Goal: Task Accomplishment & Management: Manage account settings

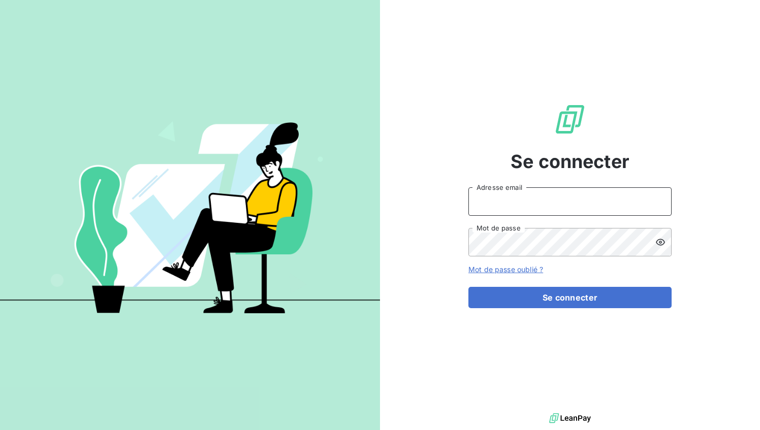
click at [552, 203] on input "Adresse email" at bounding box center [570, 202] width 203 height 28
type input "[EMAIL_ADDRESS][DOMAIN_NAME]"
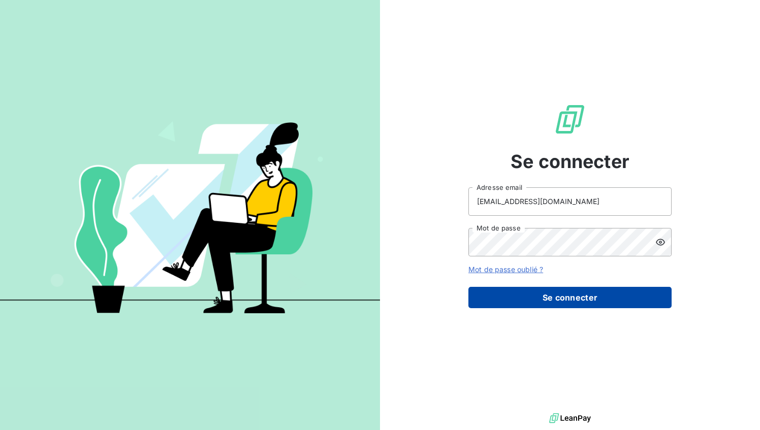
click at [556, 300] on button "Se connecter" at bounding box center [570, 297] width 203 height 21
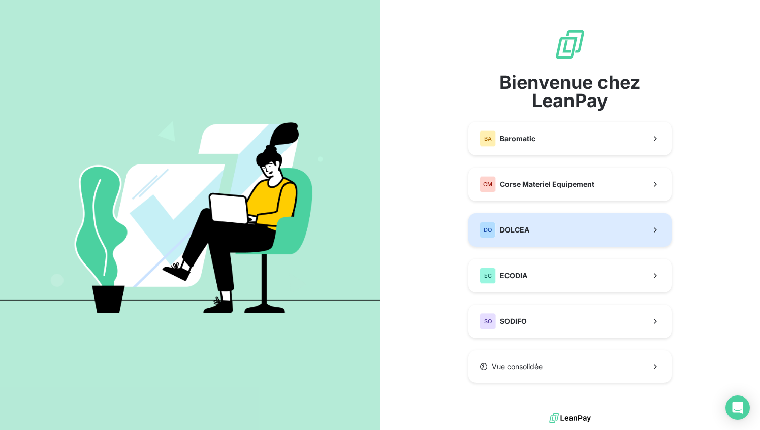
click at [560, 230] on button "DO DOLCEA" at bounding box center [570, 230] width 203 height 34
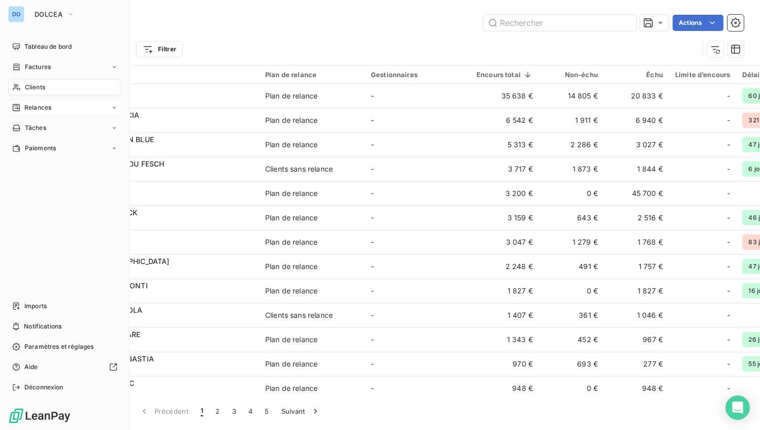
click at [43, 101] on div "Relances" at bounding box center [64, 108] width 113 height 16
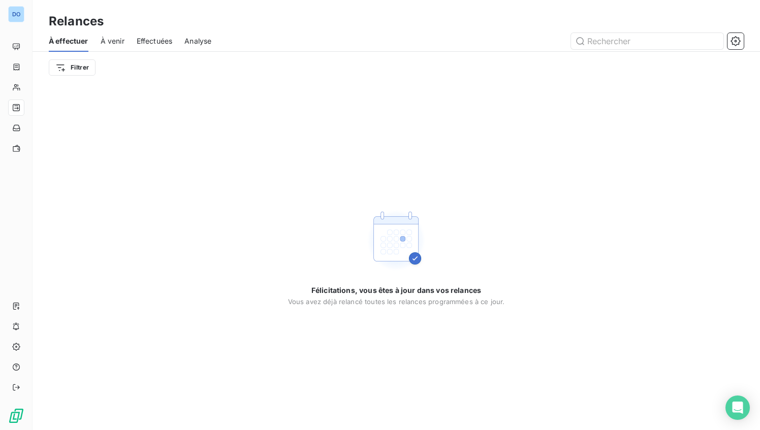
click at [159, 40] on span "Effectuées" at bounding box center [155, 41] width 36 height 10
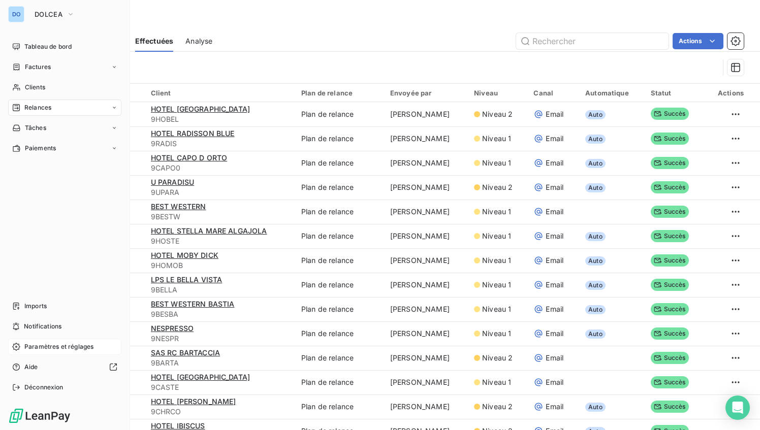
click at [44, 346] on span "Paramètres et réglages" at bounding box center [58, 347] width 69 height 9
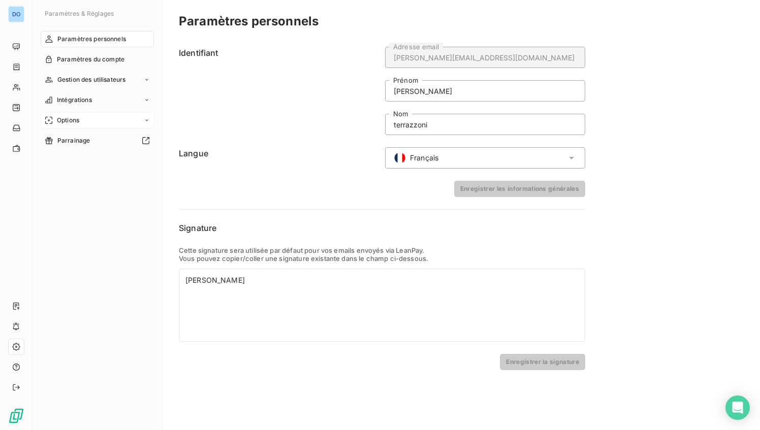
click at [73, 118] on span "Options" at bounding box center [68, 120] width 22 height 9
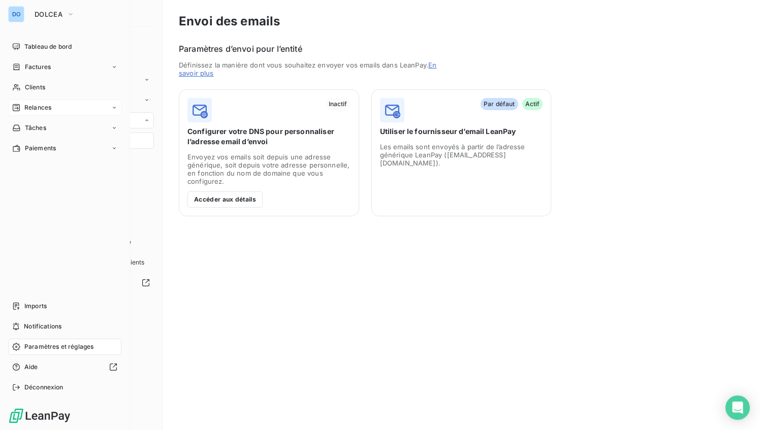
click at [42, 110] on span "Relances" at bounding box center [37, 107] width 27 height 9
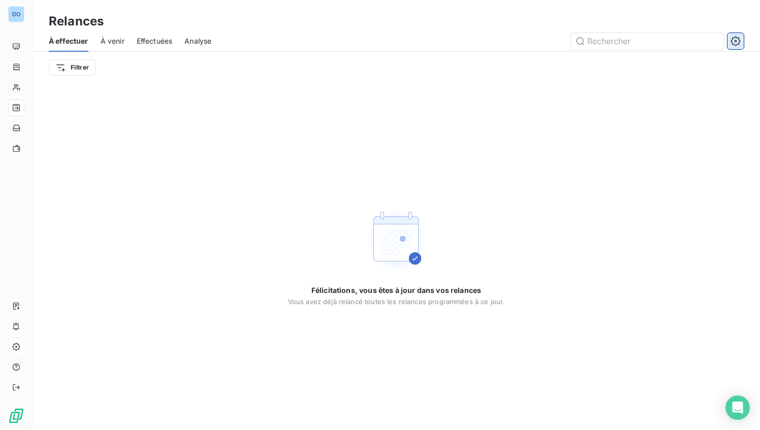
click at [738, 45] on icon "button" at bounding box center [736, 41] width 10 height 10
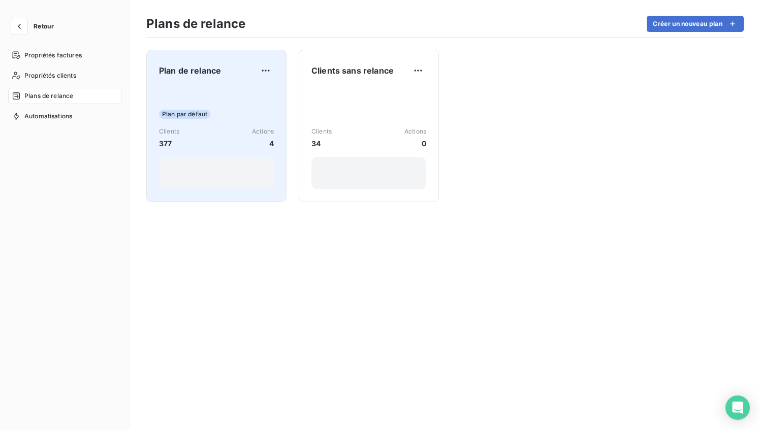
click at [195, 90] on div "Plan par défaut Clients 377 Actions 4" at bounding box center [216, 138] width 115 height 103
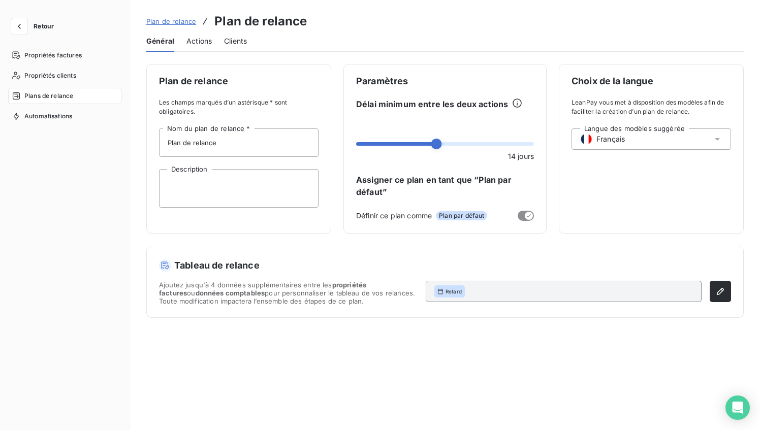
click at [195, 42] on span "Actions" at bounding box center [199, 41] width 25 height 10
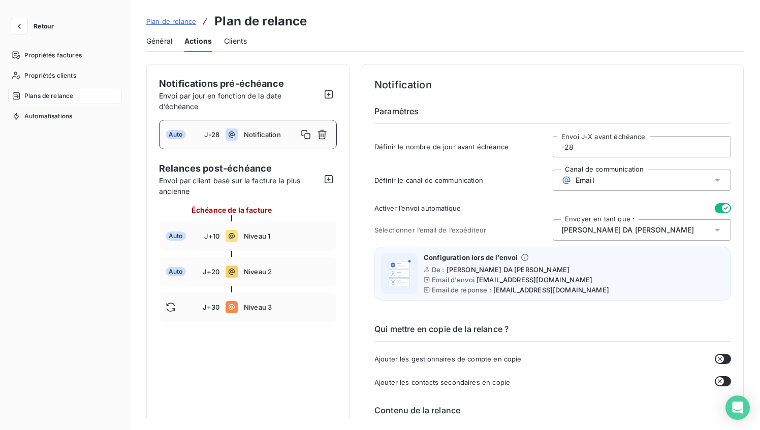
click at [268, 134] on span "Notification" at bounding box center [271, 135] width 54 height 8
click at [577, 146] on input "-28" at bounding box center [641, 147] width 177 height 20
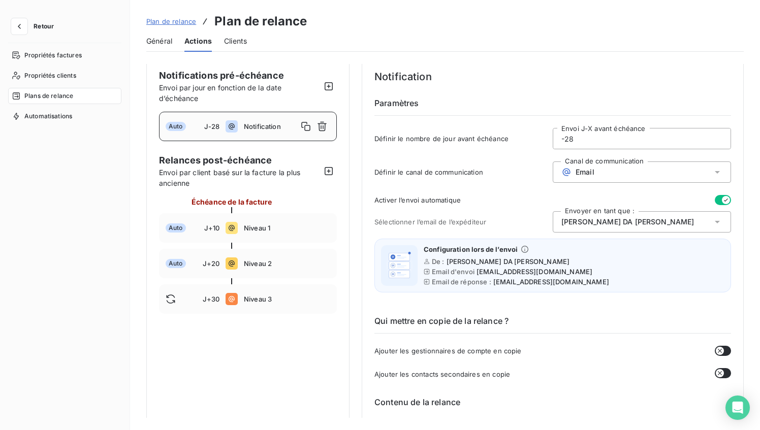
scroll to position [2, 0]
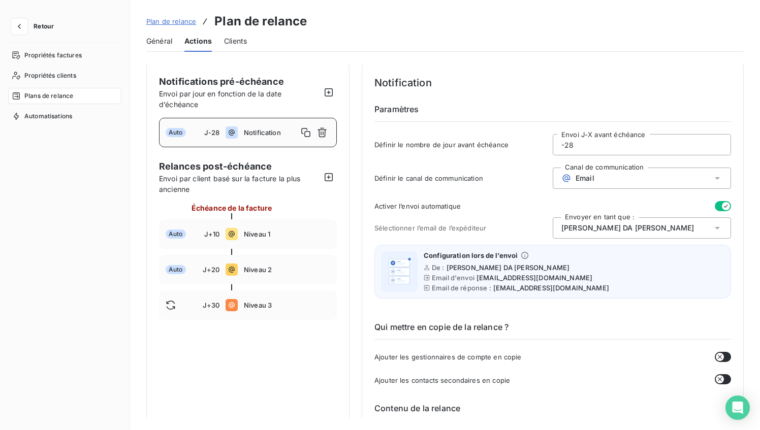
type input "-2"
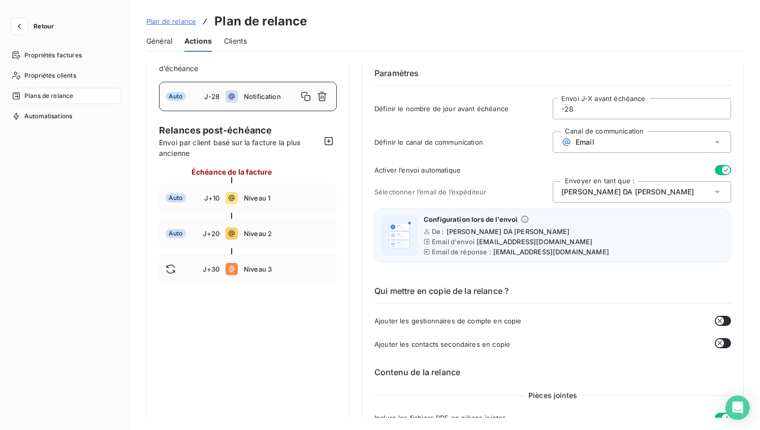
scroll to position [0, 0]
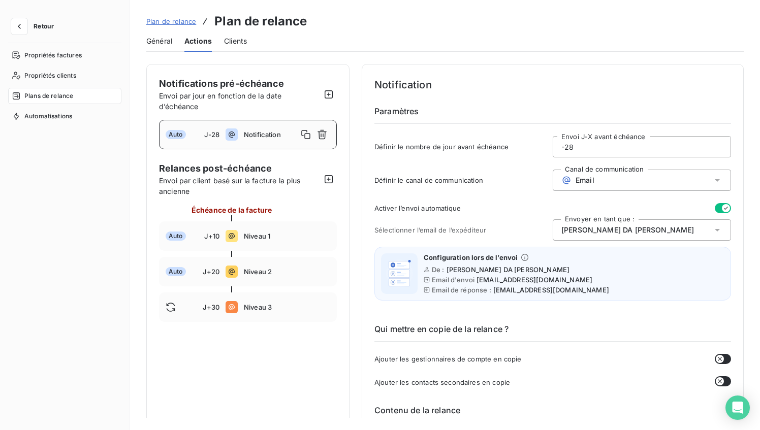
type input "-2"
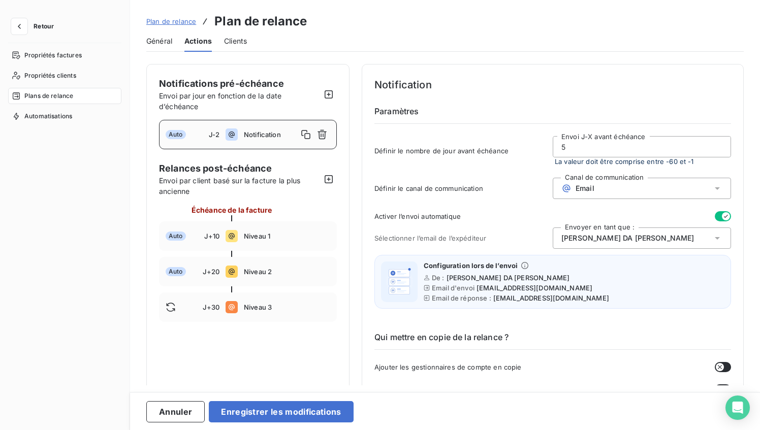
click at [560, 145] on input "5" at bounding box center [641, 147] width 177 height 20
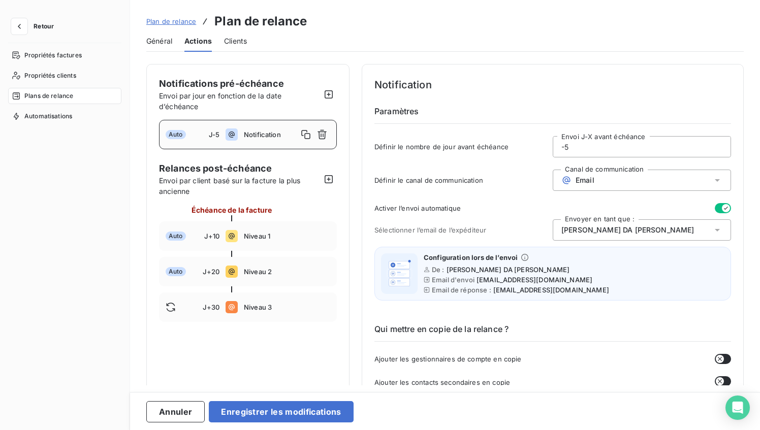
click at [536, 209] on div "Activer l’envoi automatique" at bounding box center [553, 208] width 357 height 10
click at [693, 230] on div "[PERSON_NAME] DA [PERSON_NAME]" at bounding box center [642, 230] width 178 height 21
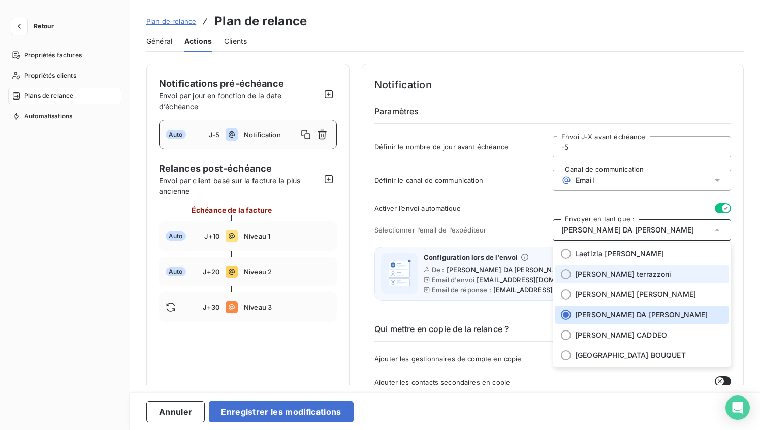
click at [605, 273] on span "[PERSON_NAME]" at bounding box center [623, 274] width 97 height 10
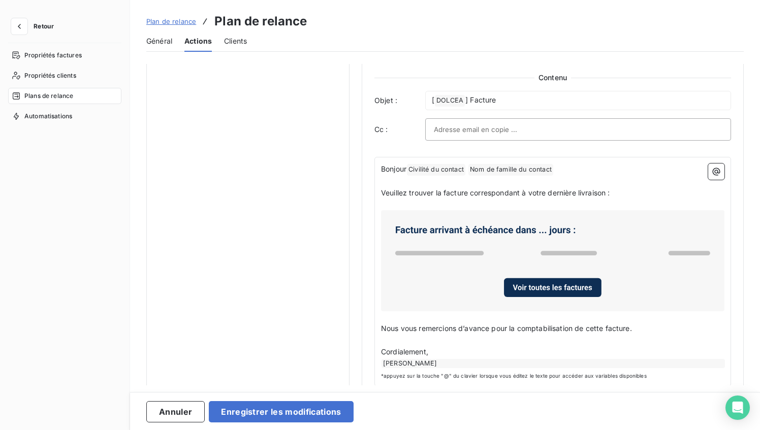
scroll to position [518, 0]
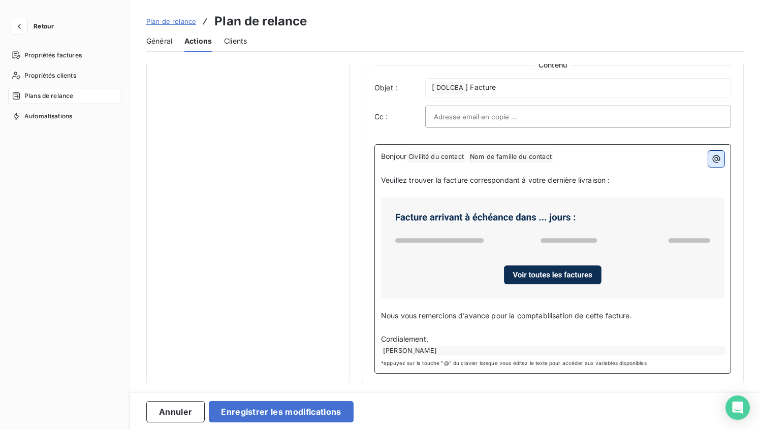
click at [714, 157] on icon "button" at bounding box center [716, 159] width 10 height 10
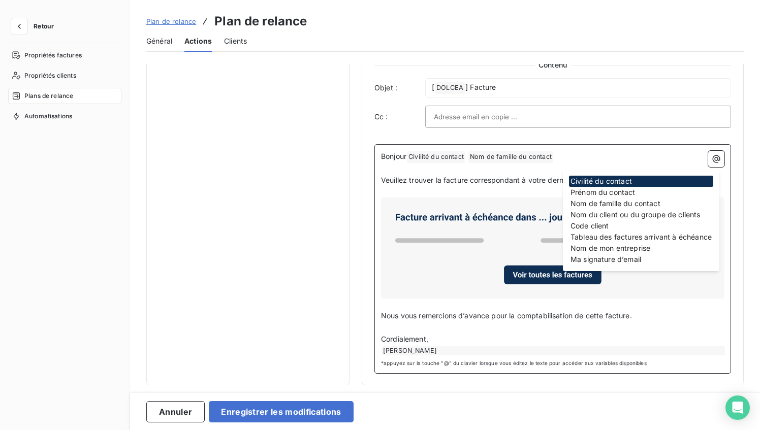
click at [524, 215] on icon at bounding box center [552, 248] width 335 height 93
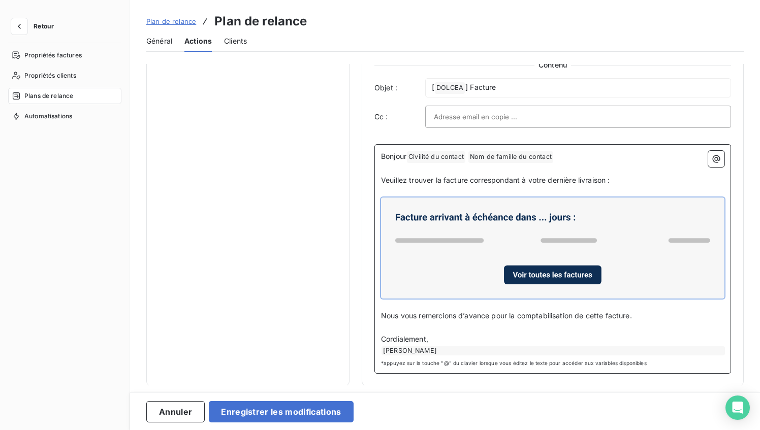
click at [529, 182] on span "Veuillez trouver la facture correspondant à votre dernière livraison :" at bounding box center [495, 180] width 229 height 9
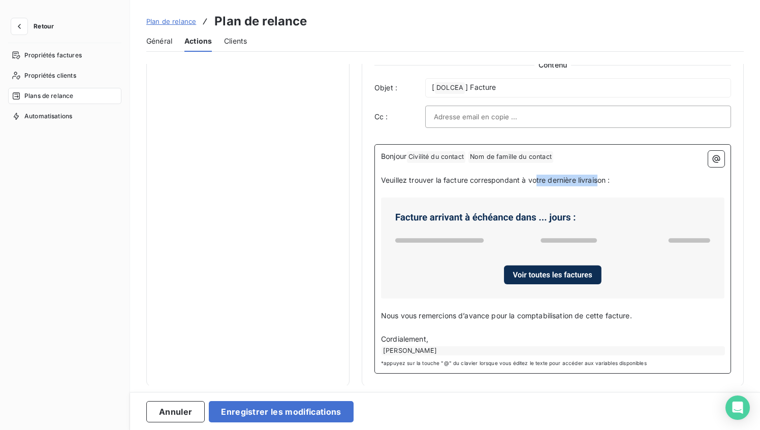
drag, startPoint x: 538, startPoint y: 181, endPoint x: 601, endPoint y: 183, distance: 63.1
click at [601, 183] on span "Veuillez trouver la facture correspondant à votre dernière livraison :" at bounding box center [495, 180] width 229 height 9
drag, startPoint x: 610, startPoint y: 182, endPoint x: 367, endPoint y: 176, distance: 243.0
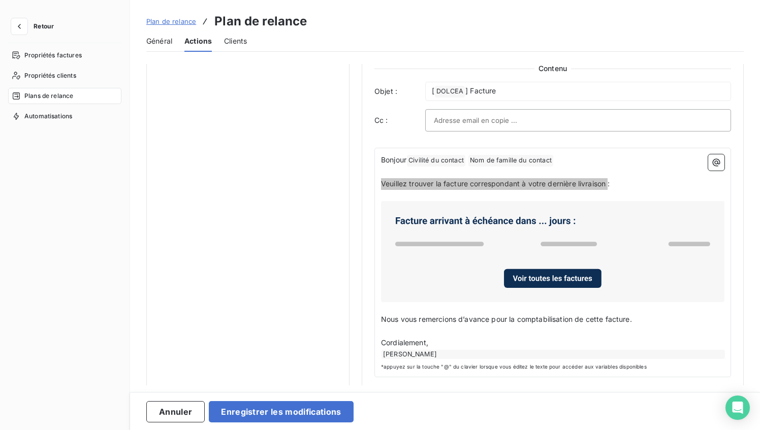
type input "-28"
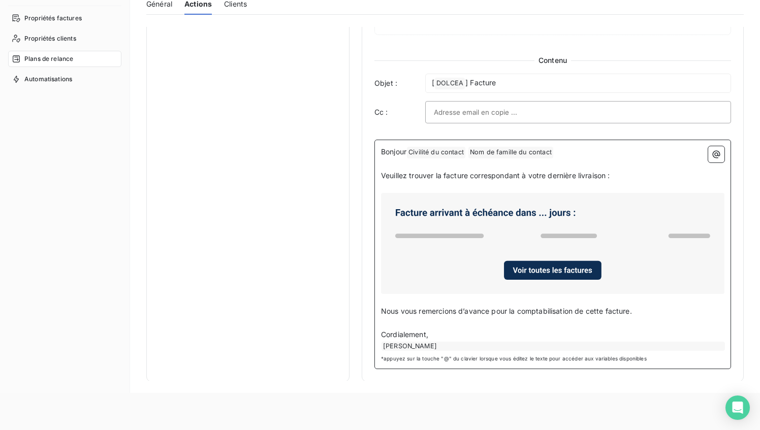
scroll to position [8, 0]
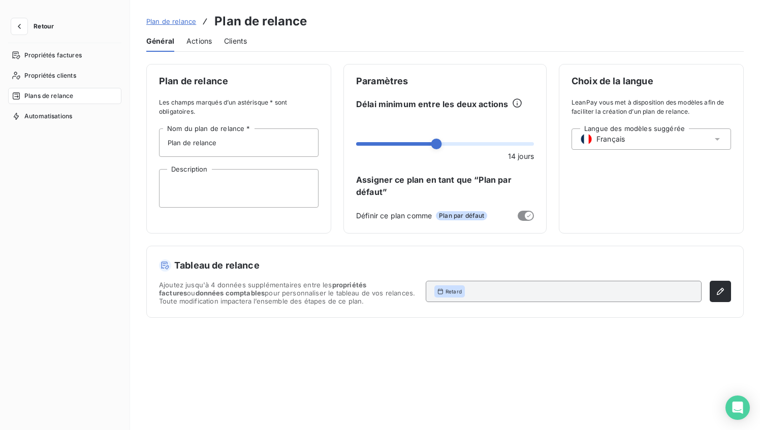
click at [205, 44] on span "Actions" at bounding box center [199, 41] width 25 height 10
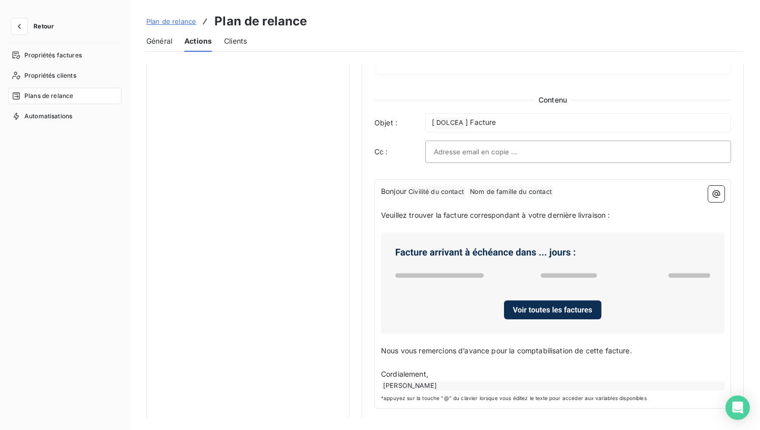
scroll to position [486, 0]
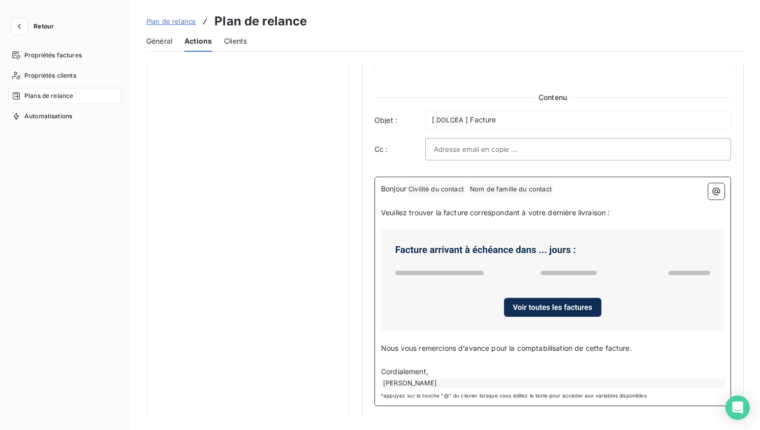
click at [551, 250] on icon at bounding box center [485, 250] width 179 height 9
click at [548, 252] on icon at bounding box center [485, 250] width 179 height 9
drag, startPoint x: 638, startPoint y: 346, endPoint x: 376, endPoint y: 347, distance: 262.2
click at [376, 347] on div "Bonjour Civilité du contact ﻿ Nom de famille du contact ﻿ ﻿ ﻿ Veuillez trouver …" at bounding box center [553, 292] width 357 height 230
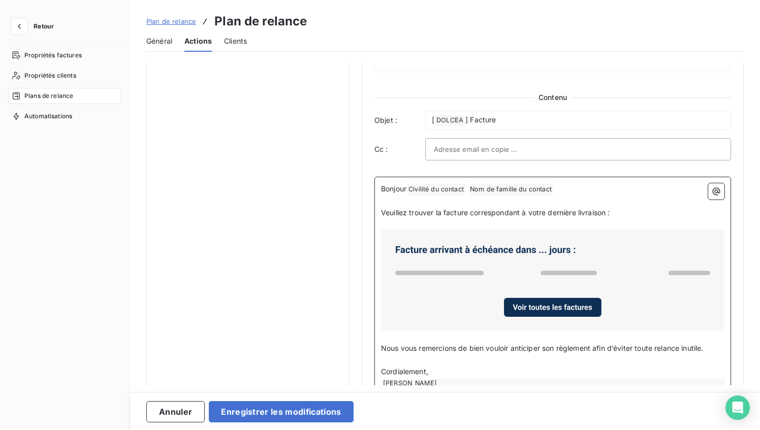
scroll to position [518, 0]
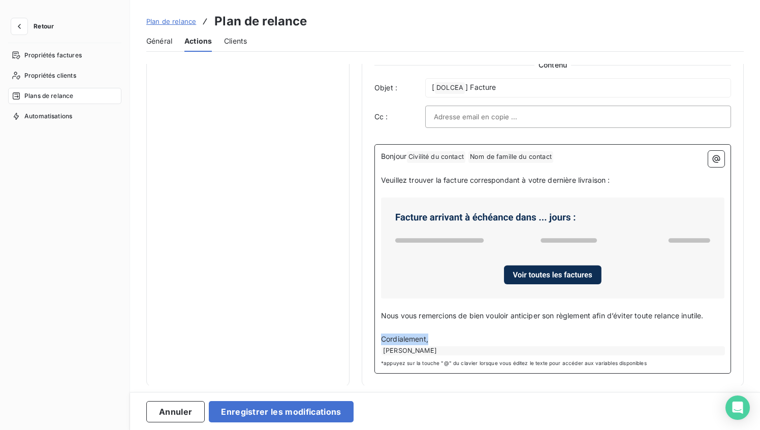
drag, startPoint x: 436, startPoint y: 338, endPoint x: 368, endPoint y: 337, distance: 67.6
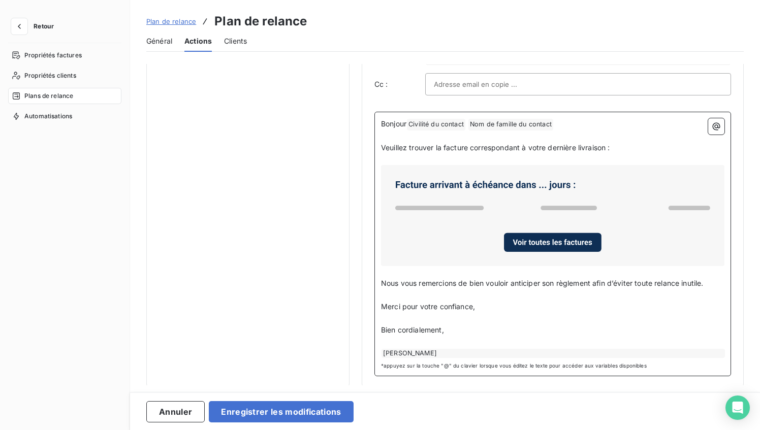
scroll to position [553, 0]
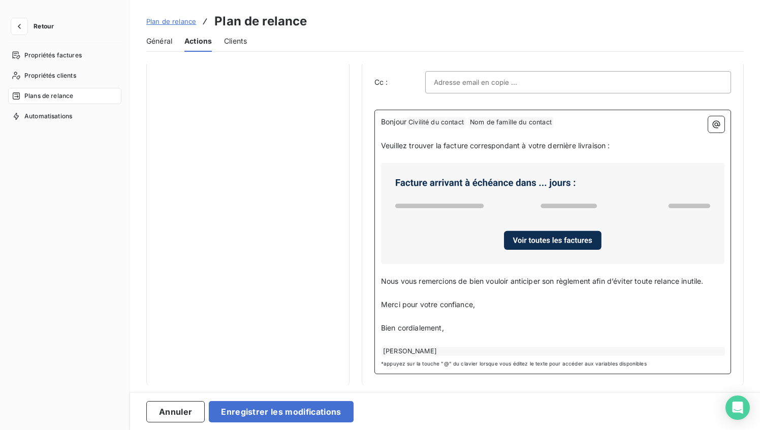
click at [385, 349] on div "[PERSON_NAME]" at bounding box center [554, 351] width 344 height 9
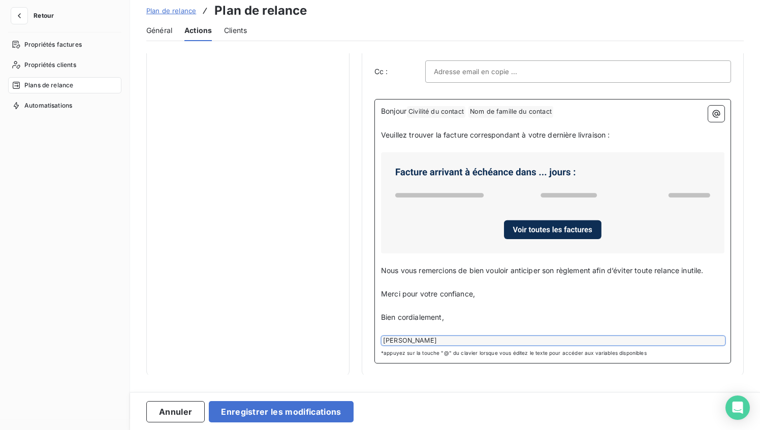
scroll to position [11, 0]
click at [452, 340] on div "[PERSON_NAME]" at bounding box center [554, 340] width 344 height 9
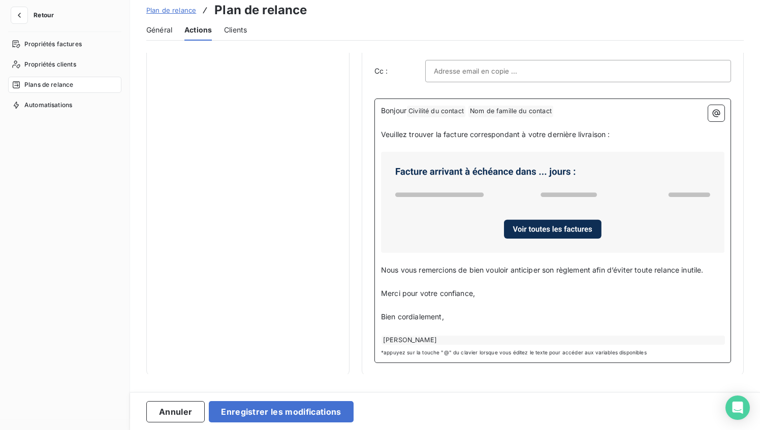
click at [452, 339] on div "[PERSON_NAME]" at bounding box center [554, 340] width 344 height 9
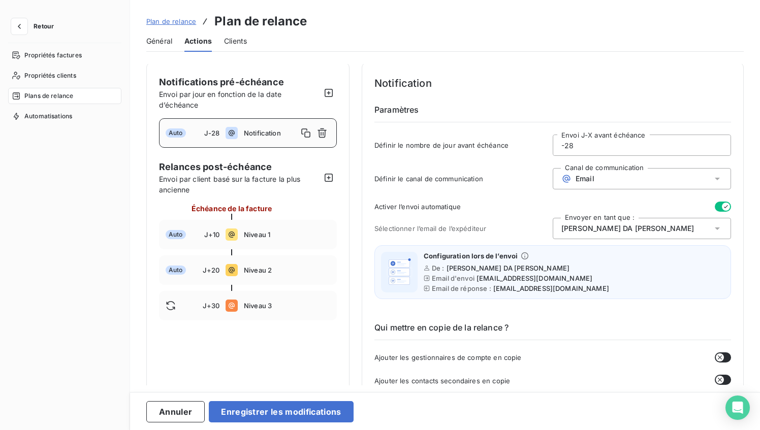
scroll to position [0, 0]
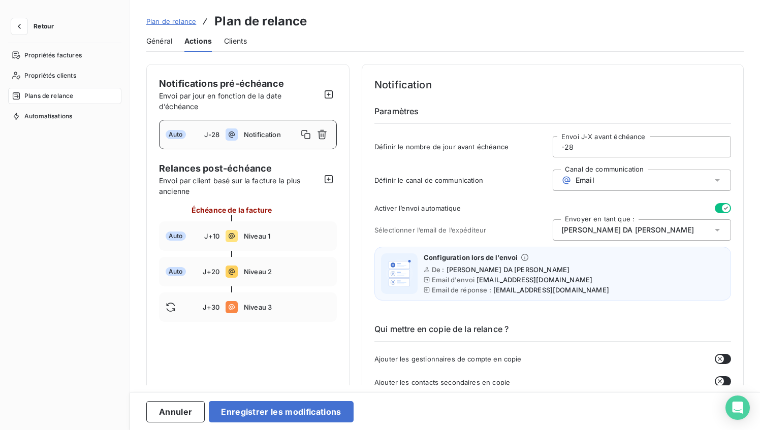
click at [577, 147] on input "-28" at bounding box center [641, 147] width 177 height 20
drag, startPoint x: 569, startPoint y: 147, endPoint x: 582, endPoint y: 147, distance: 13.2
click at [582, 147] on input "-28" at bounding box center [641, 147] width 177 height 20
drag, startPoint x: 563, startPoint y: 146, endPoint x: 576, endPoint y: 146, distance: 12.7
click at [576, 146] on input "-28" at bounding box center [641, 147] width 177 height 20
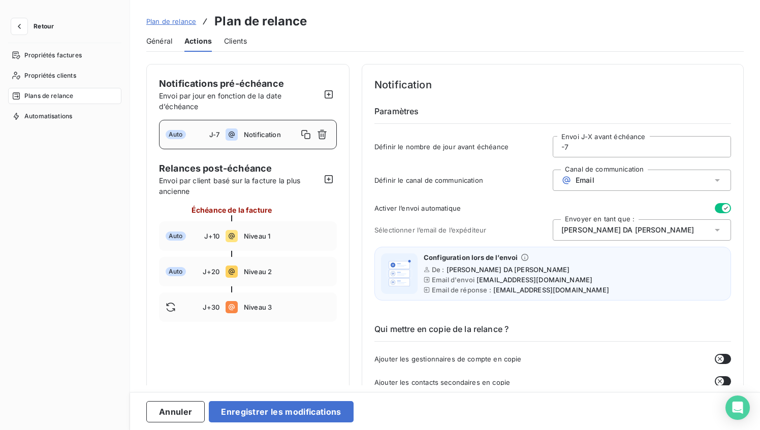
type input "-7"
click at [460, 195] on div "Définir le canal de communication Canal de communication Email" at bounding box center [553, 183] width 357 height 27
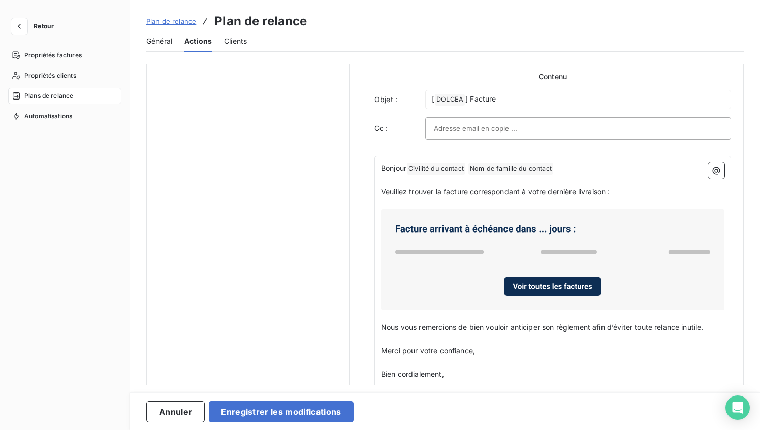
scroll to position [510, 0]
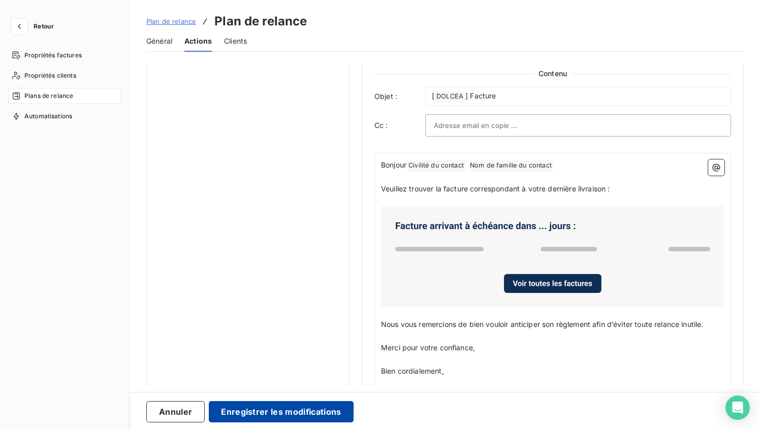
click at [295, 412] on button "Enregistrer les modifications" at bounding box center [281, 411] width 144 height 21
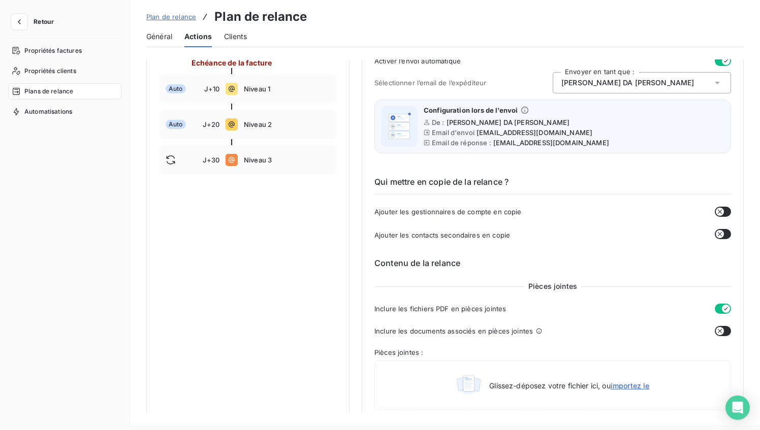
scroll to position [0, 0]
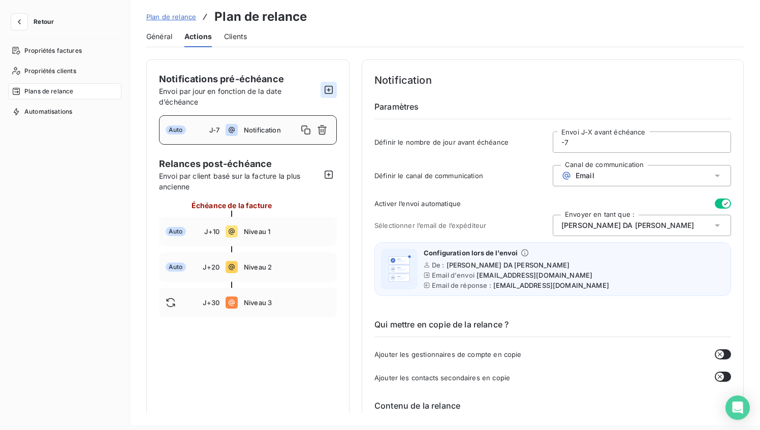
click at [329, 89] on icon "button" at bounding box center [329, 90] width 8 height 8
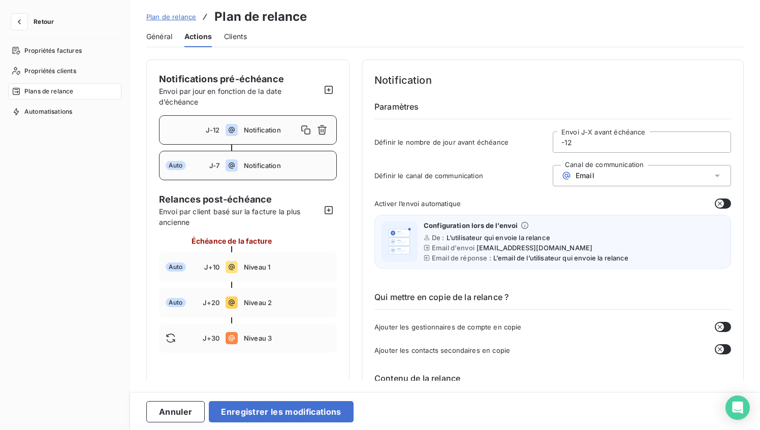
click at [262, 166] on span "Notification" at bounding box center [287, 166] width 86 height 8
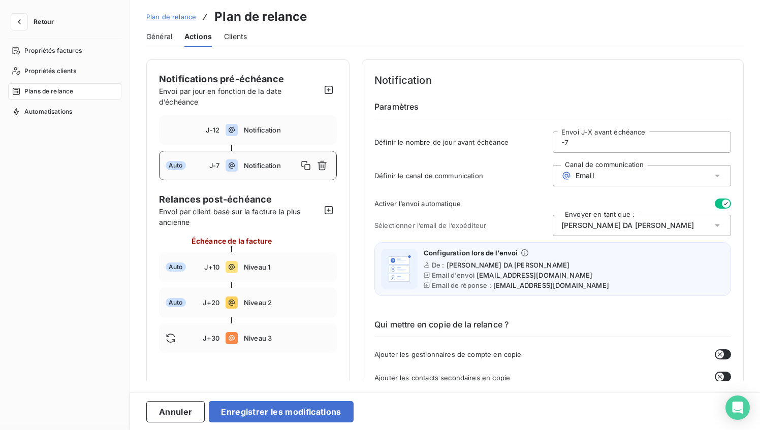
drag, startPoint x: 596, startPoint y: 138, endPoint x: 580, endPoint y: 138, distance: 15.3
click at [580, 138] on input "-7" at bounding box center [641, 142] width 177 height 20
click at [334, 211] on button "button" at bounding box center [329, 210] width 16 height 16
type input "40"
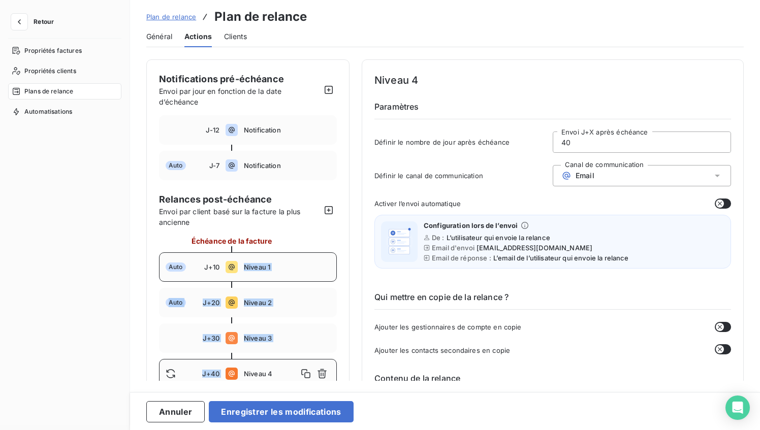
drag, startPoint x: 247, startPoint y: 363, endPoint x: 239, endPoint y: 256, distance: 107.5
click at [239, 256] on div "Échéance de la facture Auto J+10 Niveau 1 Auto J+20 Niveau 2 J+30 Niveau 3 J+40…" at bounding box center [248, 312] width 178 height 153
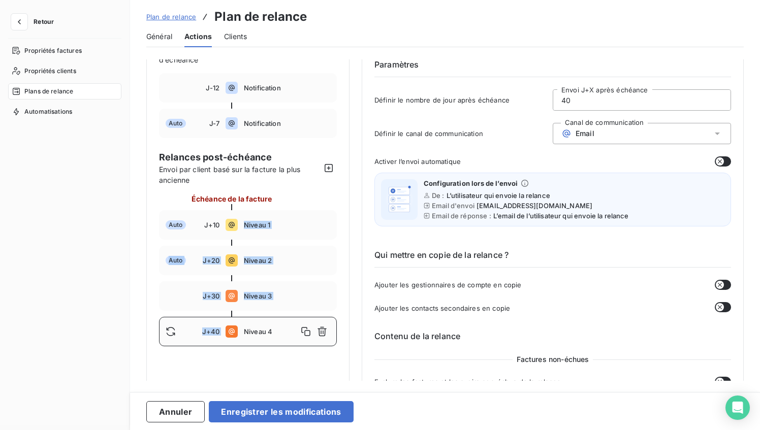
scroll to position [43, 0]
drag, startPoint x: 230, startPoint y: 329, endPoint x: 234, endPoint y: 324, distance: 6.5
click at [234, 325] on icon at bounding box center [232, 331] width 12 height 12
click at [239, 337] on div "J+40 Niveau 4" at bounding box center [248, 330] width 178 height 29
click at [321, 328] on icon "button" at bounding box center [322, 331] width 10 height 10
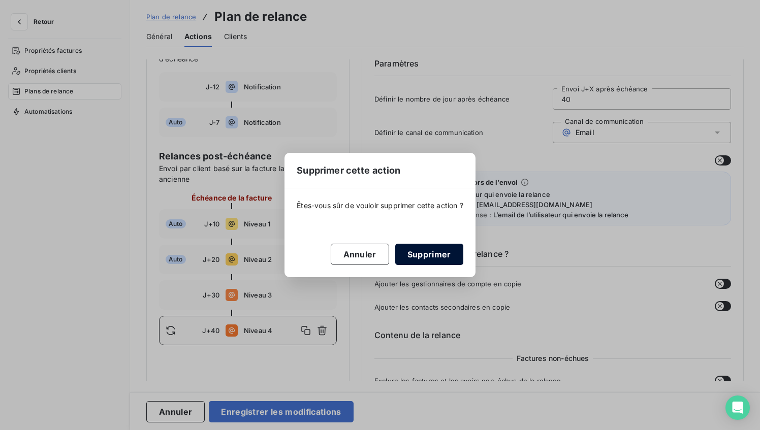
click at [421, 254] on button "Supprimer" at bounding box center [429, 254] width 68 height 21
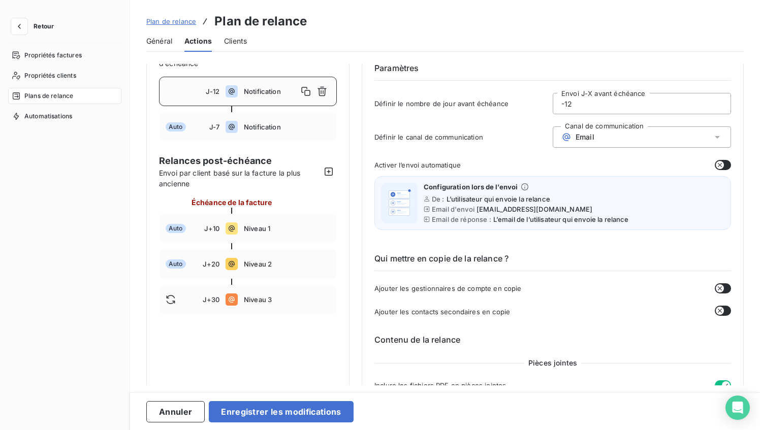
scroll to position [0, 0]
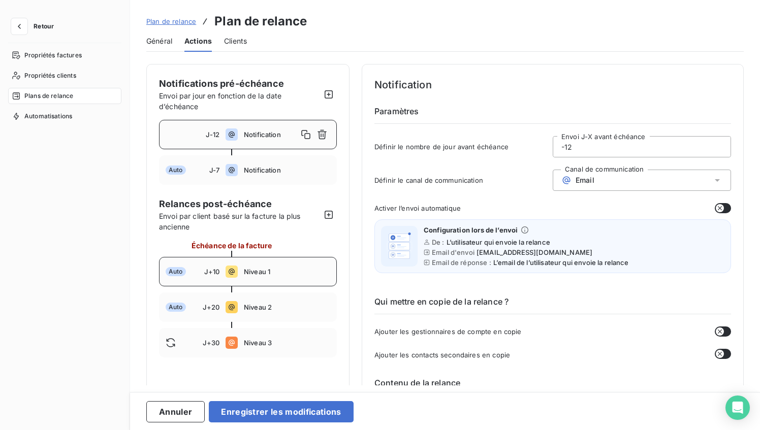
click at [255, 269] on span "Niveau 1" at bounding box center [287, 272] width 86 height 8
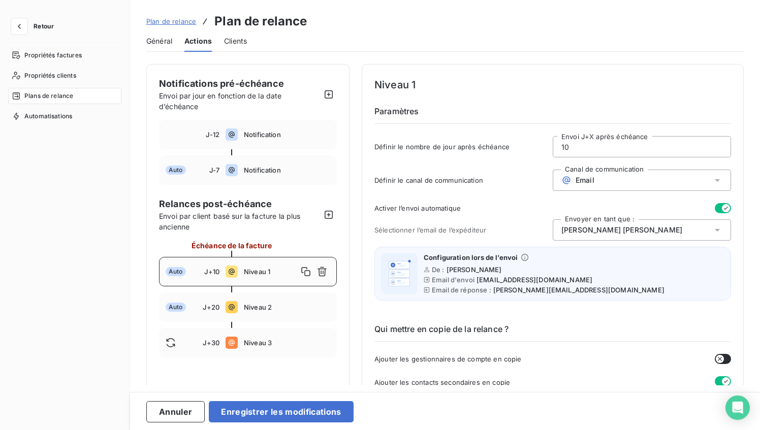
click at [597, 148] on input "10" at bounding box center [641, 147] width 177 height 20
click at [246, 132] on span "Notification" at bounding box center [287, 135] width 86 height 8
type input "-12"
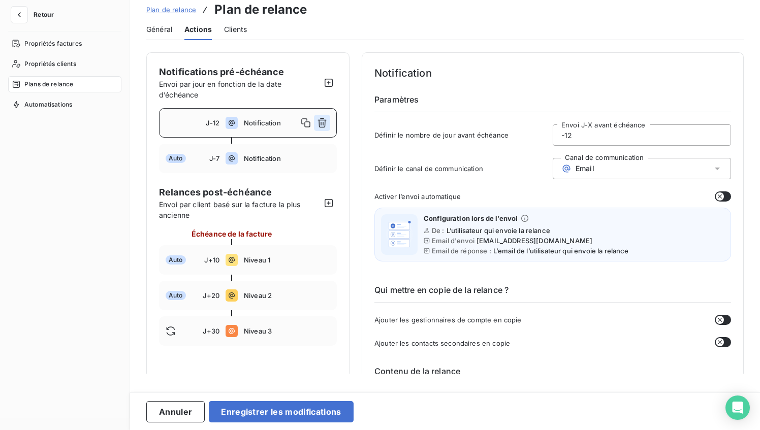
click at [325, 122] on icon "button" at bounding box center [322, 123] width 10 height 10
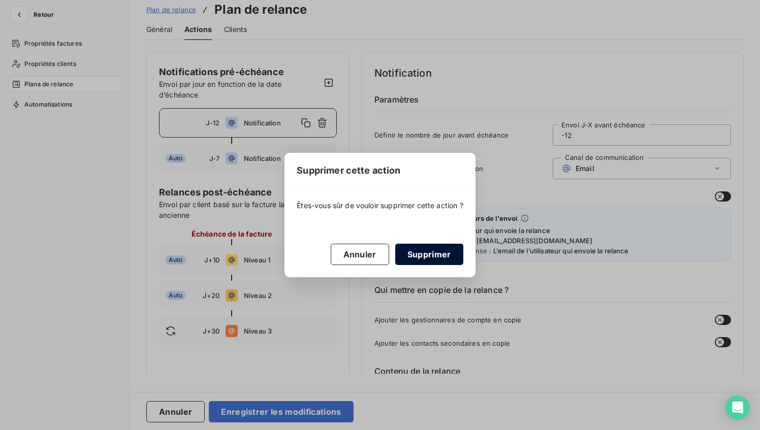
click at [435, 257] on button "Supprimer" at bounding box center [429, 254] width 68 height 21
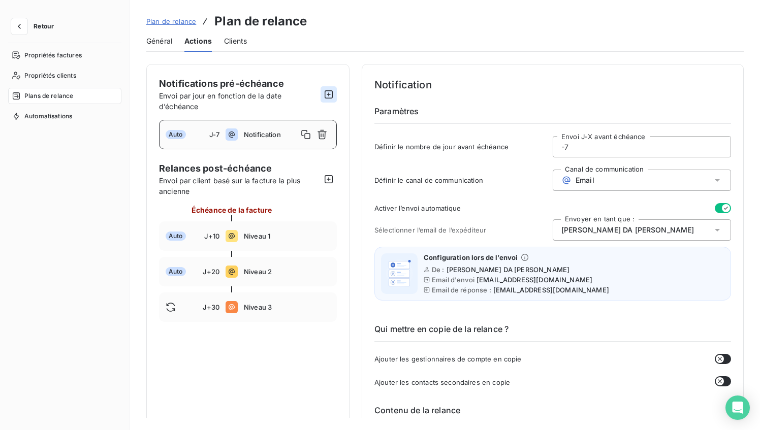
click at [328, 91] on icon "button" at bounding box center [329, 94] width 10 height 10
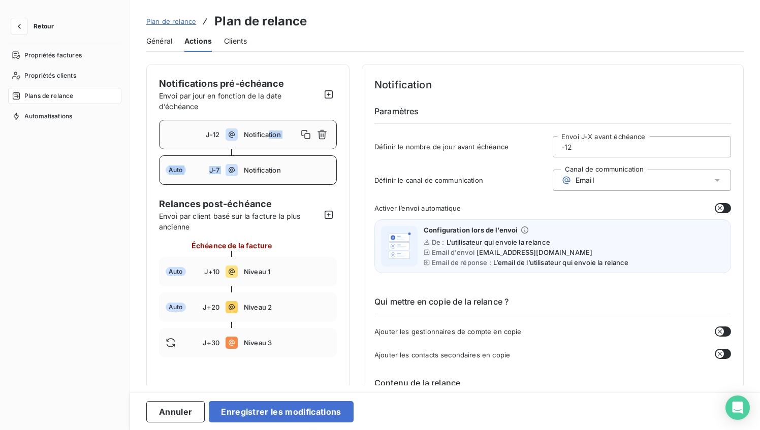
drag, startPoint x: 268, startPoint y: 135, endPoint x: 268, endPoint y: 156, distance: 20.8
click at [267, 157] on div "J-12 Notification Auto J-7 Notification" at bounding box center [248, 152] width 178 height 65
click at [308, 132] on icon "button" at bounding box center [306, 135] width 10 height 10
type input "-17"
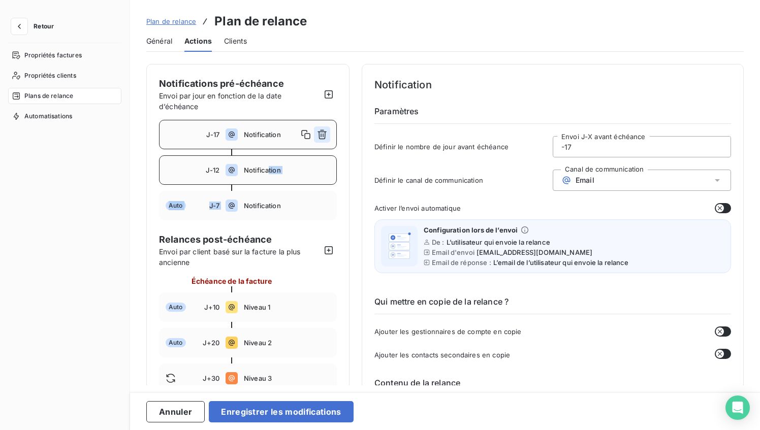
click at [323, 131] on icon "button" at bounding box center [322, 135] width 10 height 10
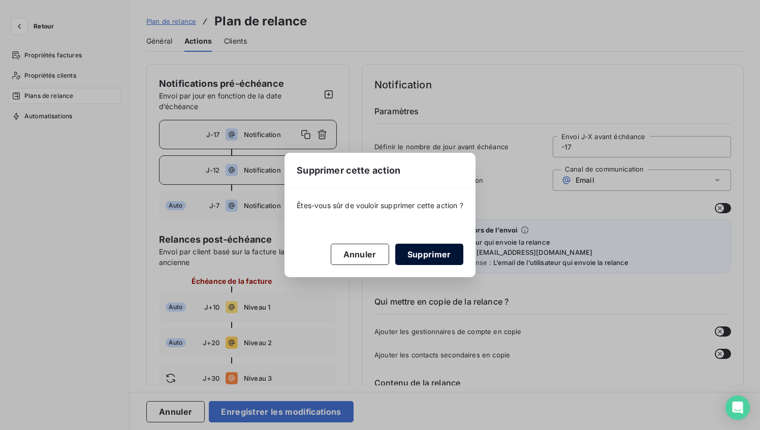
click at [431, 255] on button "Supprimer" at bounding box center [429, 254] width 68 height 21
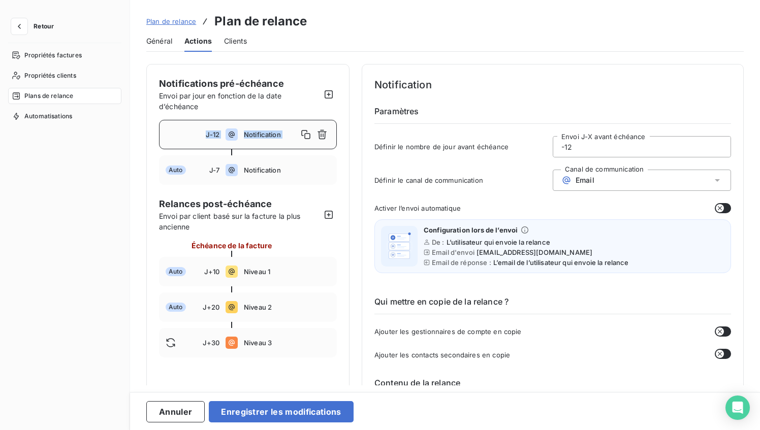
drag, startPoint x: 191, startPoint y: 165, endPoint x: 190, endPoint y: 133, distance: 32.0
click at [190, 133] on div "J-12 Notification Auto J-7 Notification" at bounding box center [248, 152] width 178 height 65
click at [215, 133] on span "J-12" at bounding box center [213, 135] width 14 height 8
drag, startPoint x: 559, startPoint y: 146, endPoint x: 602, endPoint y: 145, distance: 43.7
click at [602, 145] on input "-12" at bounding box center [641, 147] width 177 height 20
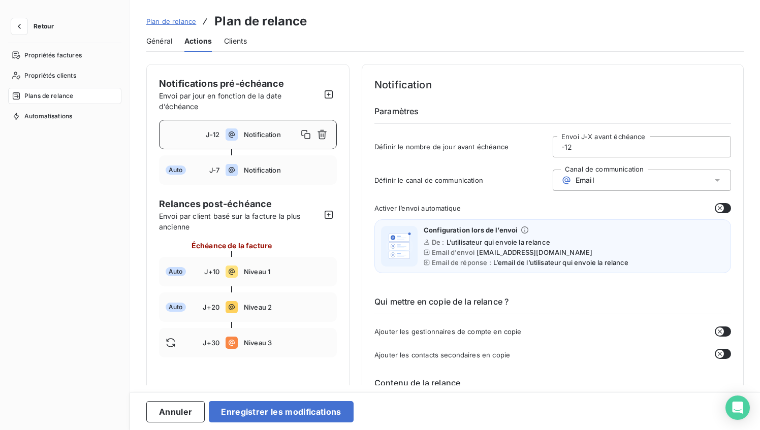
type input "0"
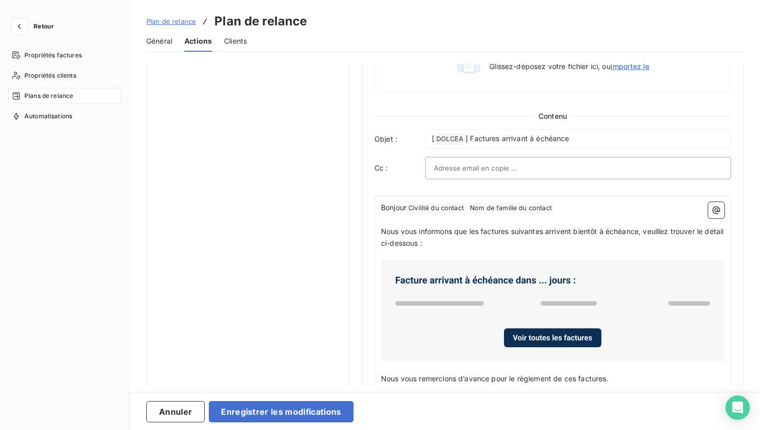
scroll to position [439, 0]
type input "-1"
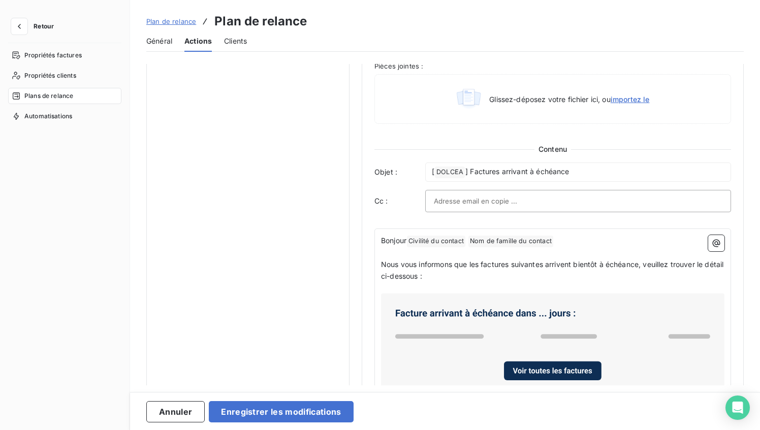
scroll to position [406, 0]
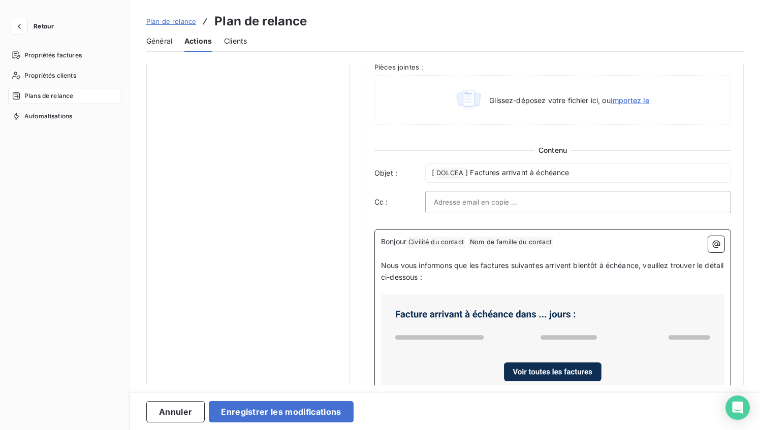
click at [642, 266] on span "Nous vous informons que les factures suivantes arrivent bientôt à échéance, veu…" at bounding box center [553, 271] width 345 height 20
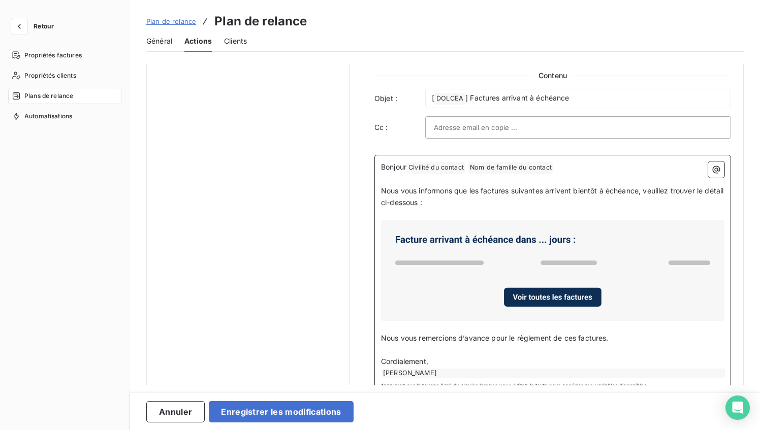
scroll to position [503, 0]
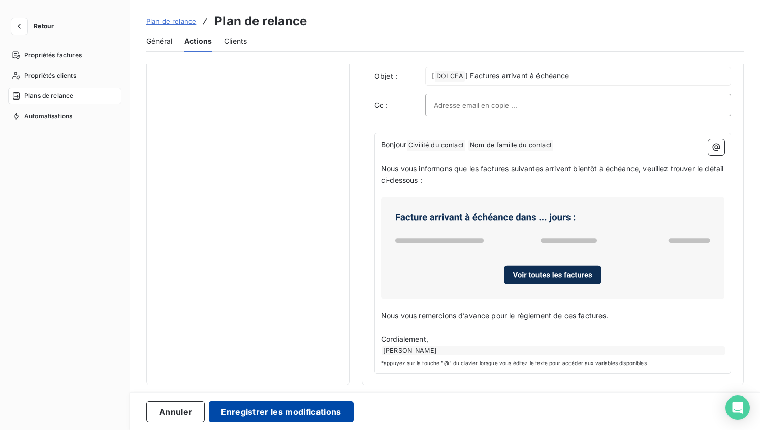
click at [282, 407] on button "Enregistrer les modifications" at bounding box center [281, 411] width 144 height 21
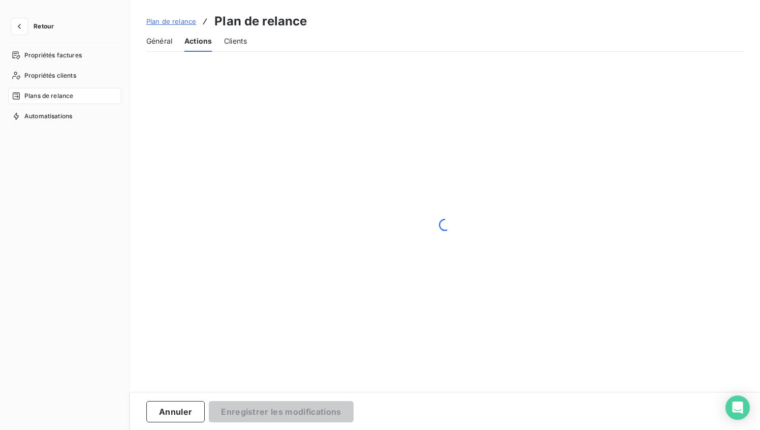
scroll to position [0, 0]
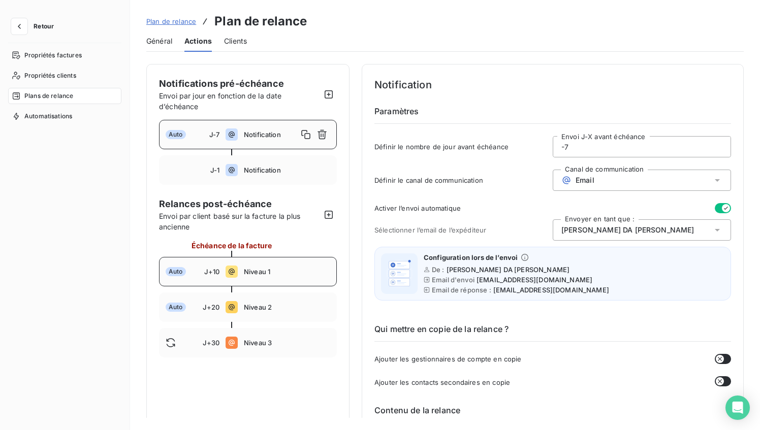
click at [237, 267] on icon at bounding box center [232, 272] width 12 height 12
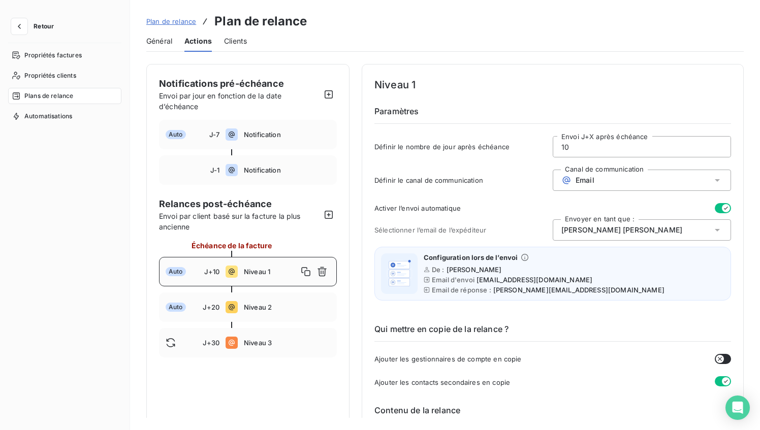
drag, startPoint x: 596, startPoint y: 147, endPoint x: 552, endPoint y: 146, distance: 44.2
click at [553, 146] on input "10" at bounding box center [641, 147] width 177 height 20
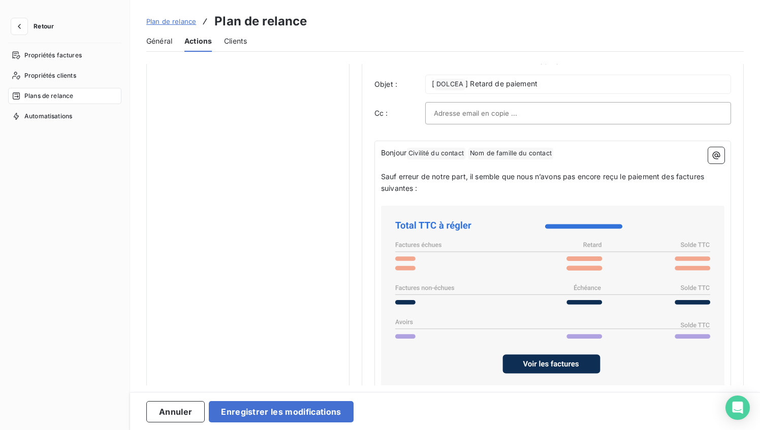
scroll to position [647, 0]
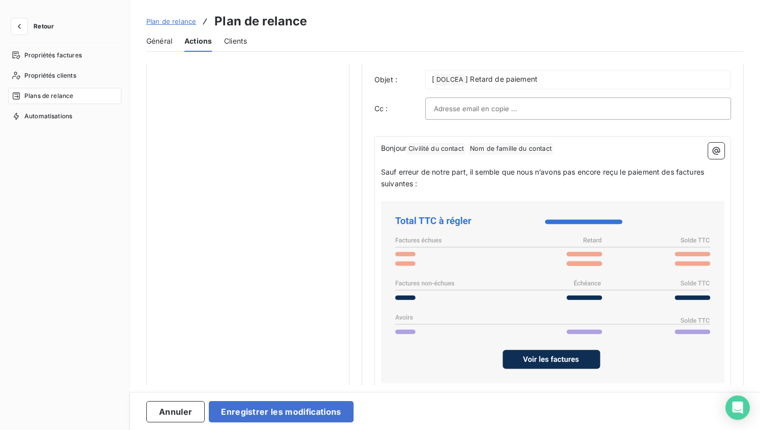
type input "7"
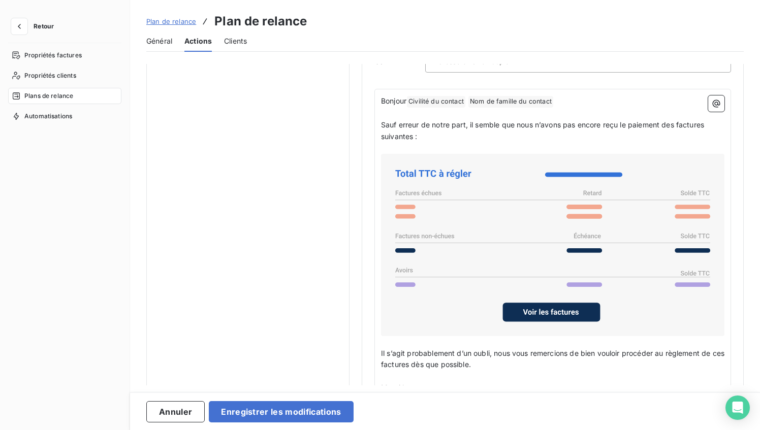
scroll to position [745, 0]
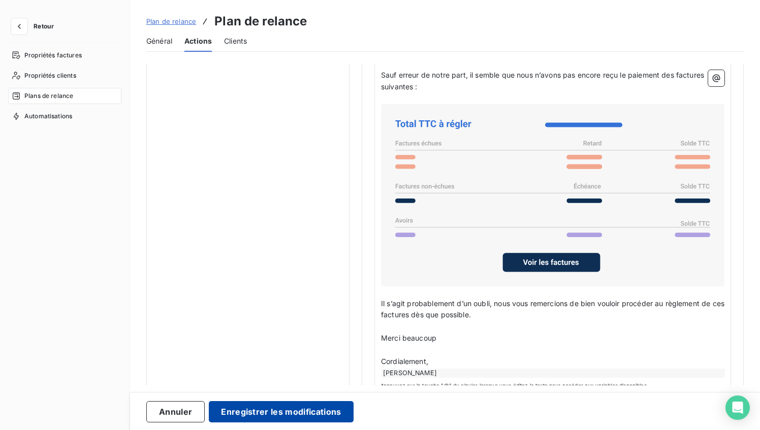
click at [266, 411] on button "Enregistrer les modifications" at bounding box center [281, 411] width 144 height 21
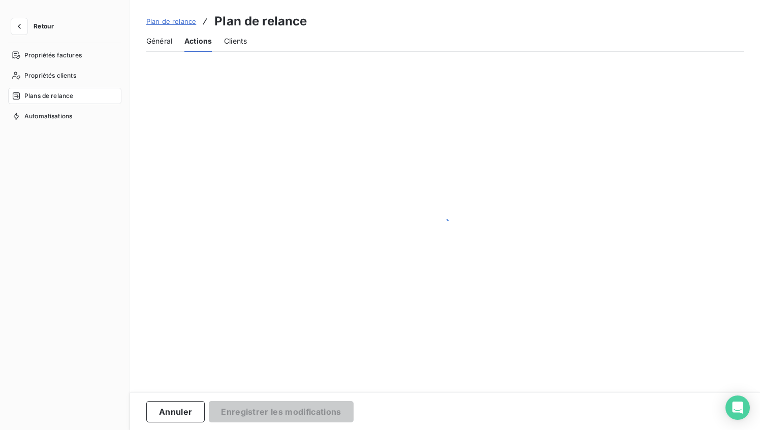
scroll to position [0, 0]
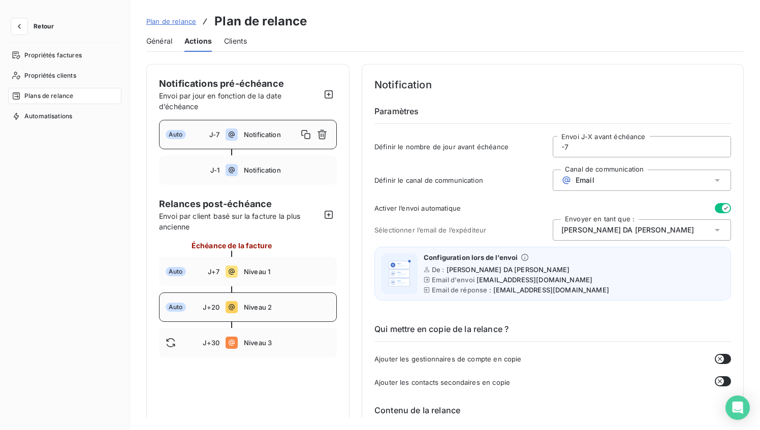
click at [266, 314] on div "Auto J+20 Niveau 2" at bounding box center [248, 307] width 178 height 29
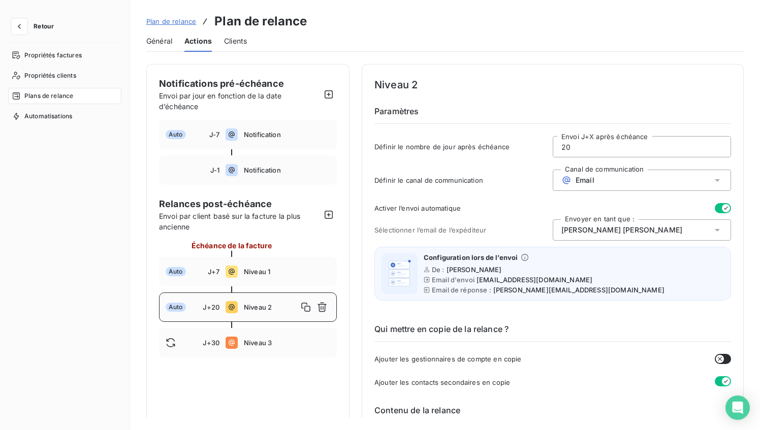
drag, startPoint x: 578, startPoint y: 147, endPoint x: 558, endPoint y: 145, distance: 20.4
click at [558, 145] on input "20" at bounding box center [641, 147] width 177 height 20
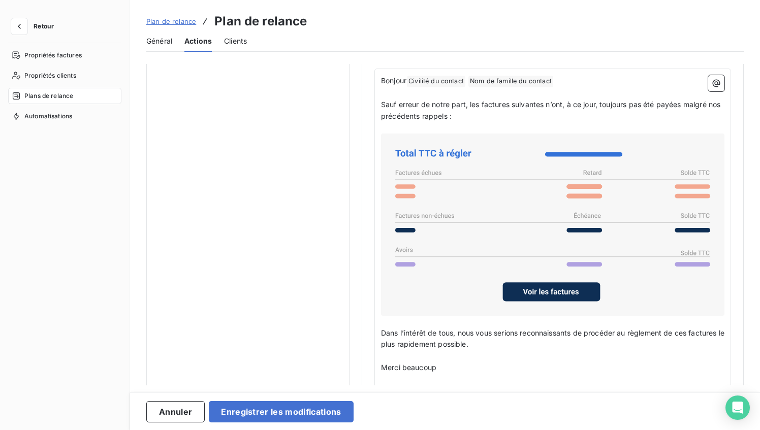
scroll to position [755, 0]
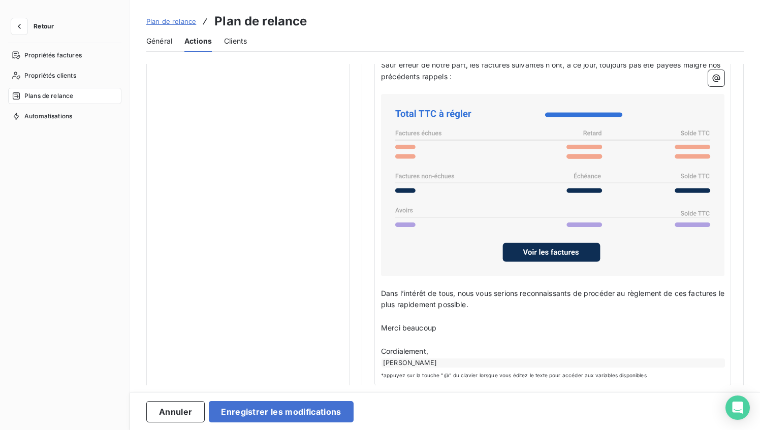
type input "15"
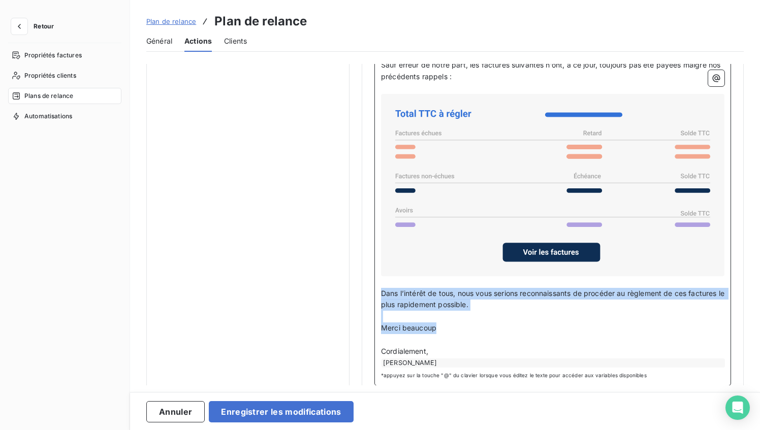
drag, startPoint x: 441, startPoint y: 328, endPoint x: 378, endPoint y: 296, distance: 70.2
click at [378, 296] on div "Bonjour Civilité du contact ﻿ Nom de famille du contact ﻿ ﻿ ﻿ Sauf erreur de no…" at bounding box center [553, 207] width 357 height 357
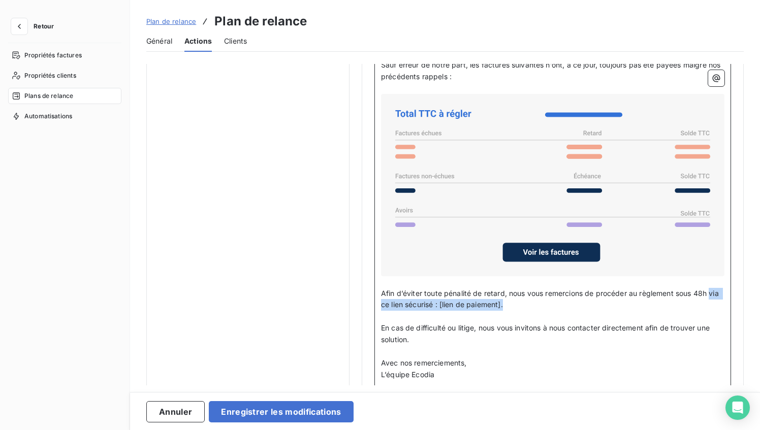
drag, startPoint x: 525, startPoint y: 306, endPoint x: 364, endPoint y: 302, distance: 161.7
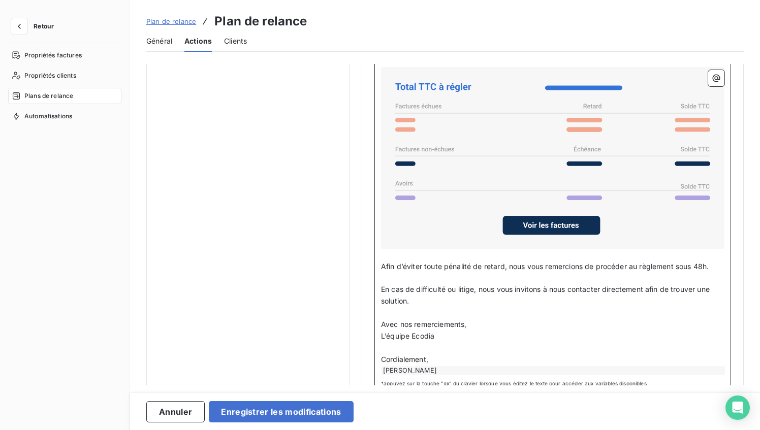
scroll to position [800, 0]
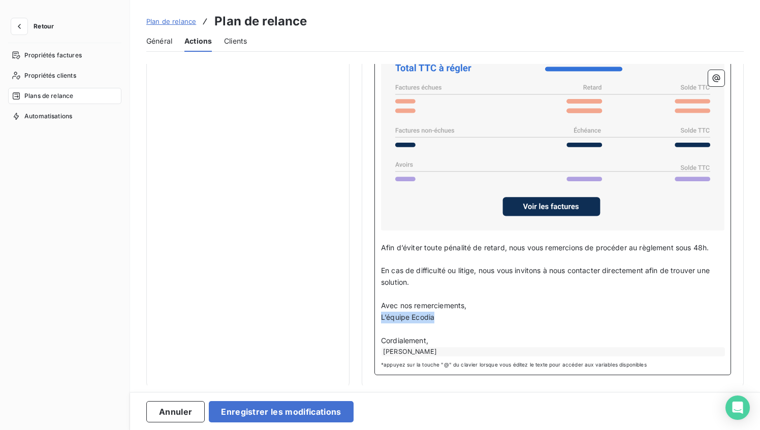
drag, startPoint x: 446, startPoint y: 314, endPoint x: 379, endPoint y: 314, distance: 67.6
click at [379, 314] on div "Bonjour Civilité du contact ﻿ Nom de famille du contact ﻿ ﻿ ﻿ Sauf erreur de no…" at bounding box center [553, 179] width 357 height 392
click at [448, 335] on p "Cordialement," at bounding box center [553, 341] width 344 height 12
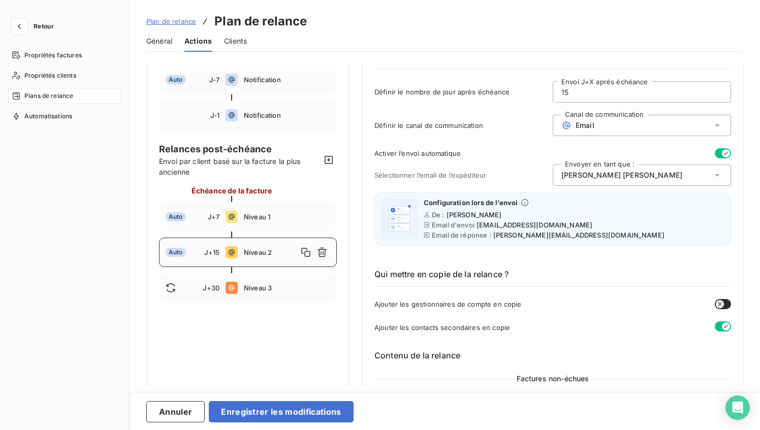
scroll to position [0, 0]
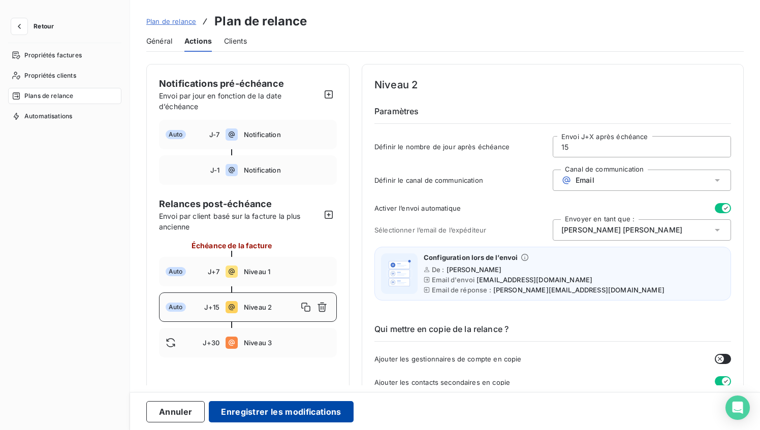
click at [321, 413] on button "Enregistrer les modifications" at bounding box center [281, 411] width 144 height 21
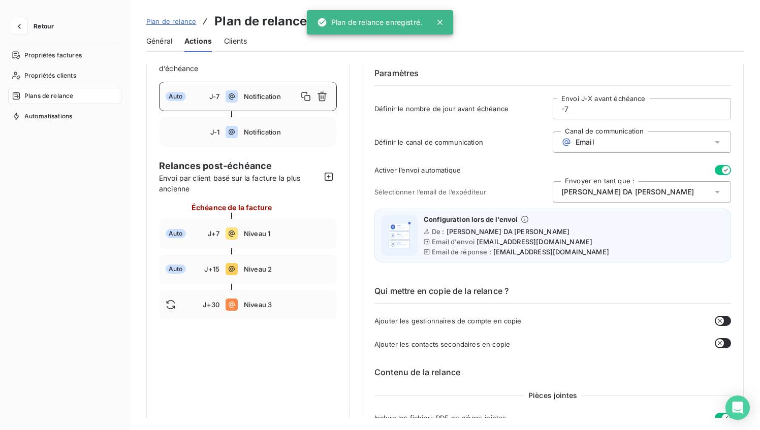
scroll to position [50, 0]
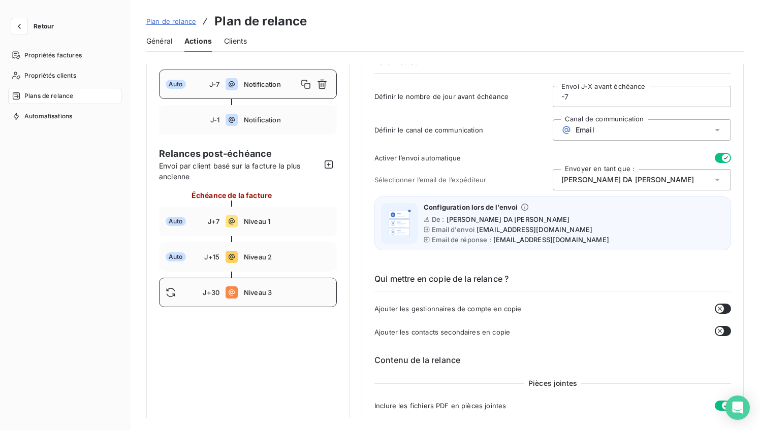
click at [256, 294] on span "Niveau 3" at bounding box center [287, 293] width 86 height 8
type input "30"
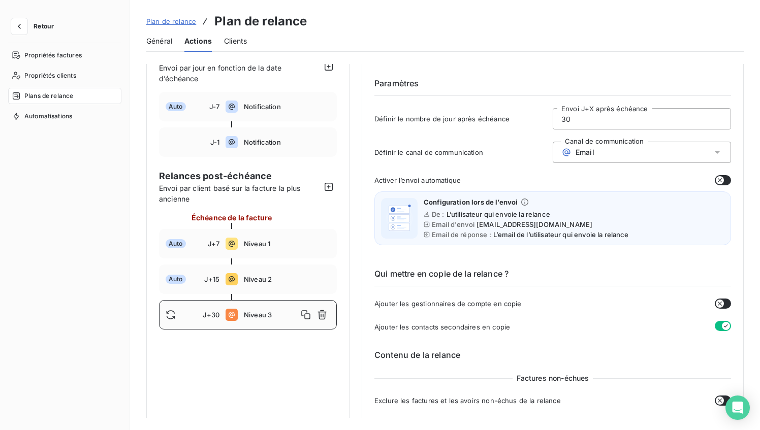
click at [673, 148] on div "Email" at bounding box center [642, 152] width 178 height 21
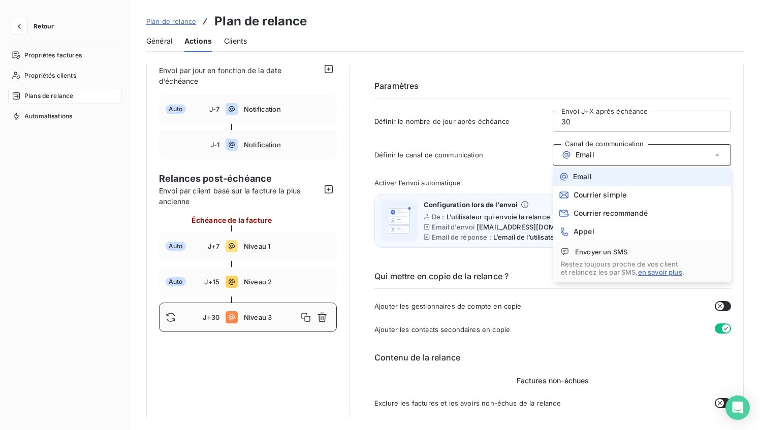
scroll to position [24, 0]
click at [569, 176] on div "Email" at bounding box center [575, 178] width 33 height 10
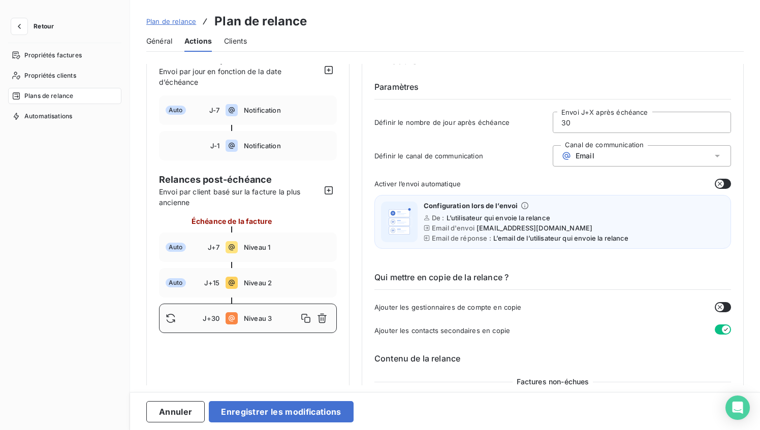
click at [475, 168] on div "Définir le canal de communication Canal de communication Email" at bounding box center [553, 158] width 357 height 27
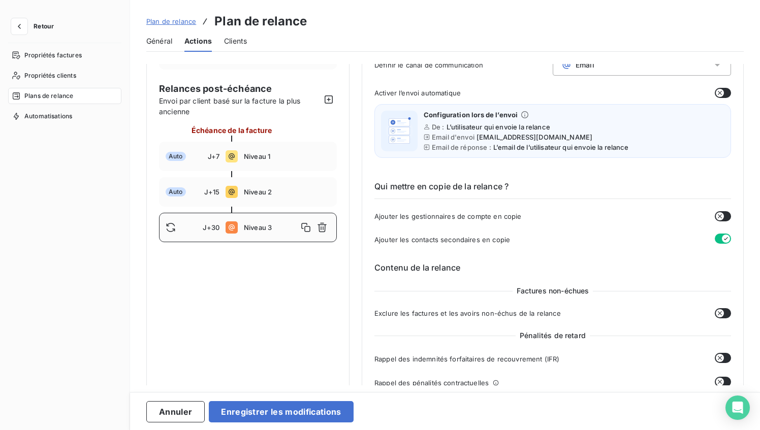
scroll to position [63, 0]
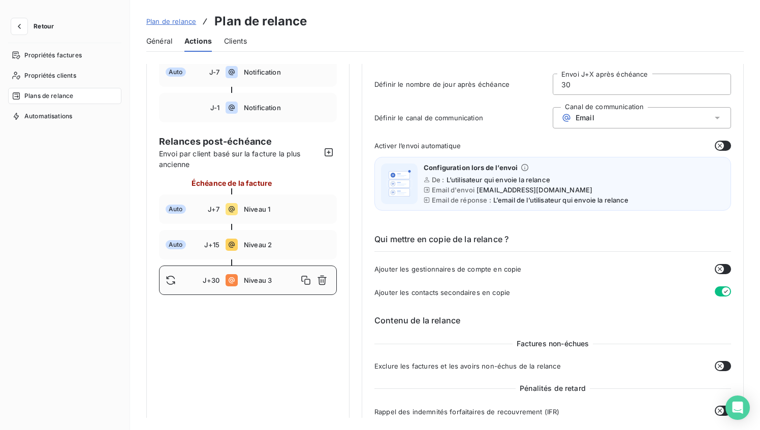
click at [722, 144] on button "button" at bounding box center [723, 146] width 16 height 10
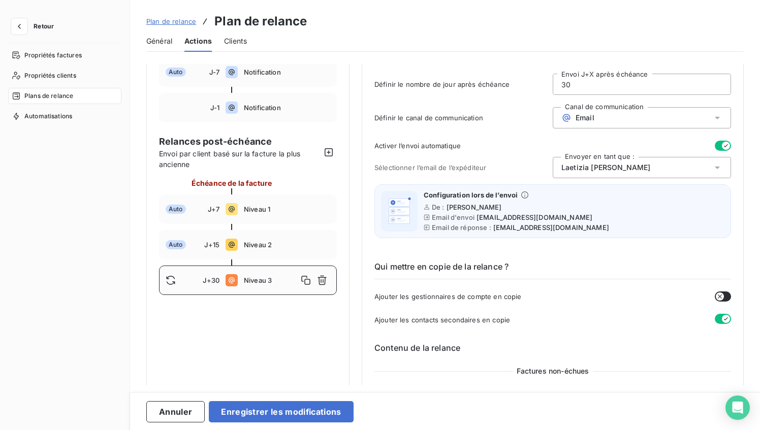
click at [716, 169] on icon at bounding box center [718, 168] width 10 height 10
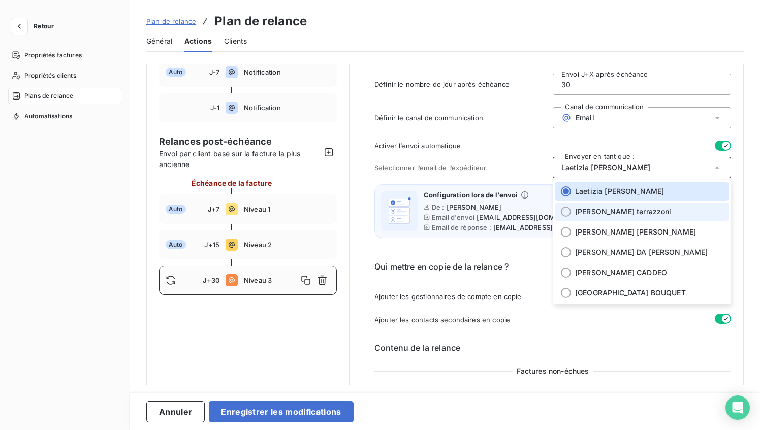
click at [595, 215] on span "Nicolas terrazzoni" at bounding box center [623, 212] width 97 height 10
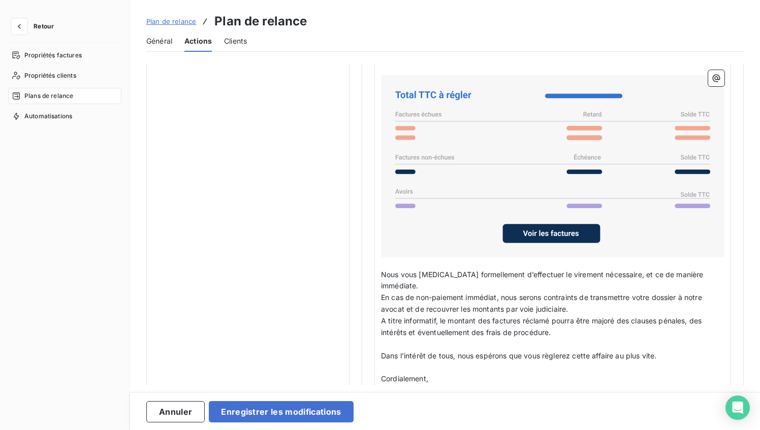
scroll to position [772, 0]
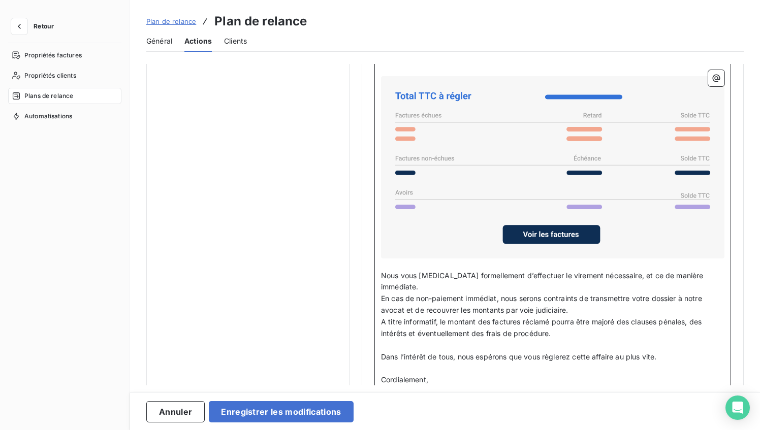
click at [404, 303] on span "En cas de non-paiement immédiat, nous serons contraints de transmettre votre do…" at bounding box center [542, 304] width 323 height 20
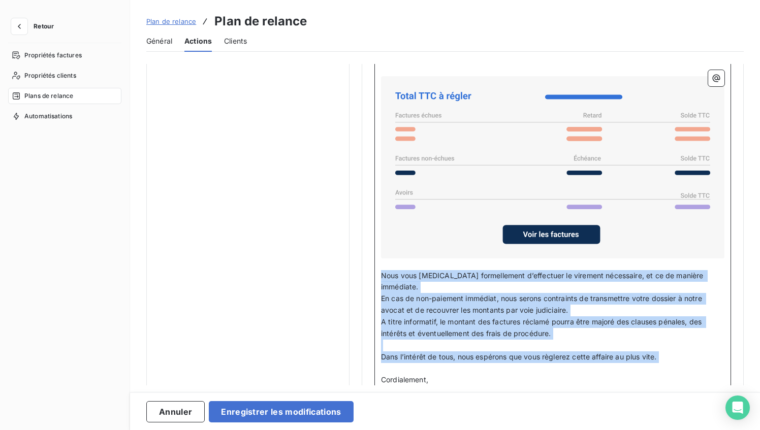
drag, startPoint x: 383, startPoint y: 285, endPoint x: 668, endPoint y: 368, distance: 297.4
click at [668, 368] on div "Bonjour Civilité du contact ﻿ Nom de famille du contact ﻿ ﻿ ﻿ Je me permets de …" at bounding box center [553, 207] width 344 height 379
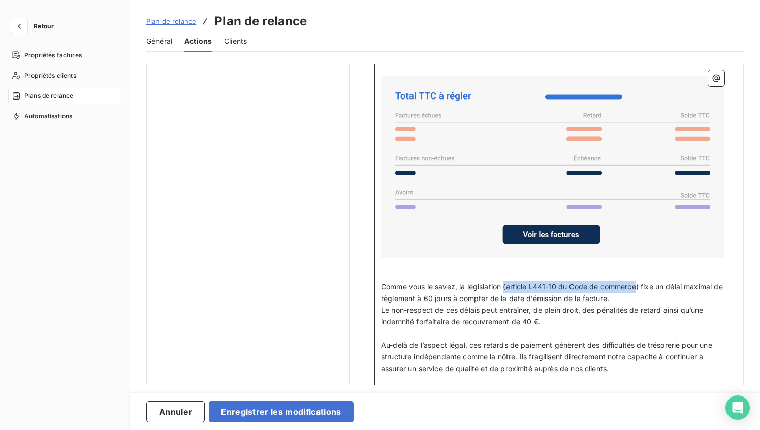
drag, startPoint x: 638, startPoint y: 297, endPoint x: 505, endPoint y: 295, distance: 133.7
click at [505, 295] on span "Comme vous le savez, la législation (article L441-10 du Code de commerce) fixe …" at bounding box center [553, 293] width 344 height 20
click at [609, 328] on p "Le non-respect de ces délais peut entraîner, de plein droit, des pénalités de r…" at bounding box center [553, 316] width 344 height 23
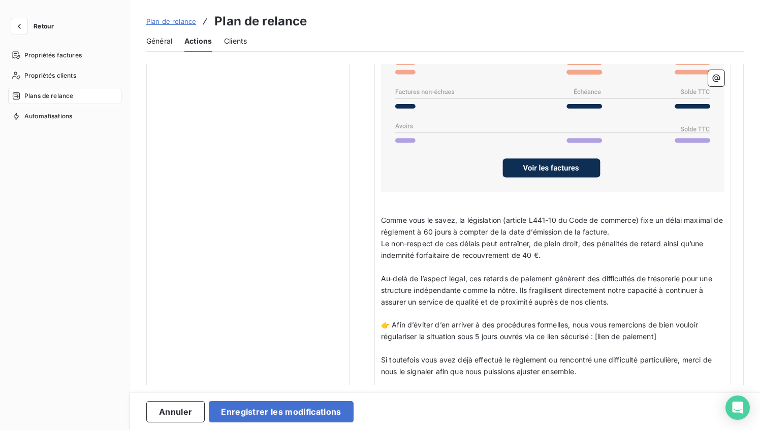
scroll to position [837, 0]
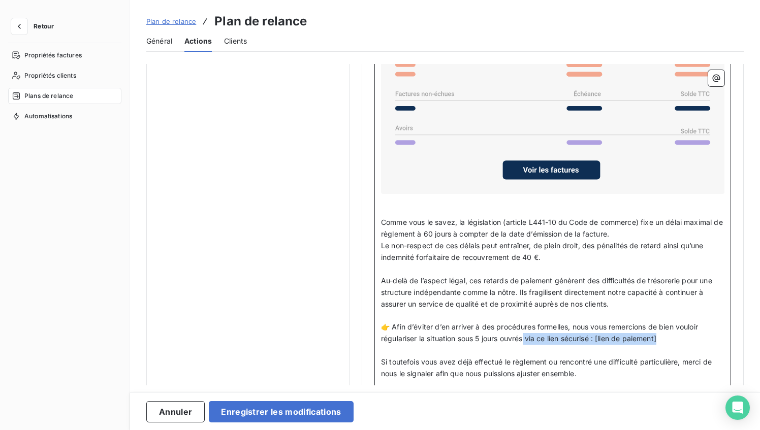
drag, startPoint x: 671, startPoint y: 348, endPoint x: 527, endPoint y: 347, distance: 143.8
click at [528, 345] on p "👉 Afin d’éviter d’en arriver à des procédures formelles, nous vous remercions d…" at bounding box center [553, 333] width 344 height 23
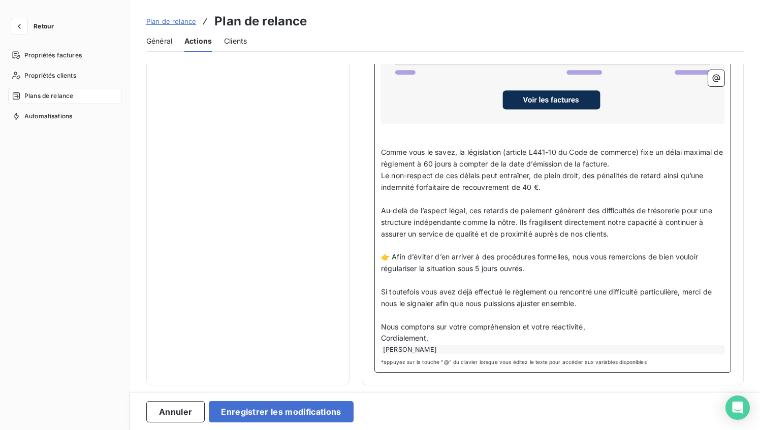
scroll to position [917, 0]
click at [478, 337] on p "Cordialement," at bounding box center [553, 339] width 344 height 12
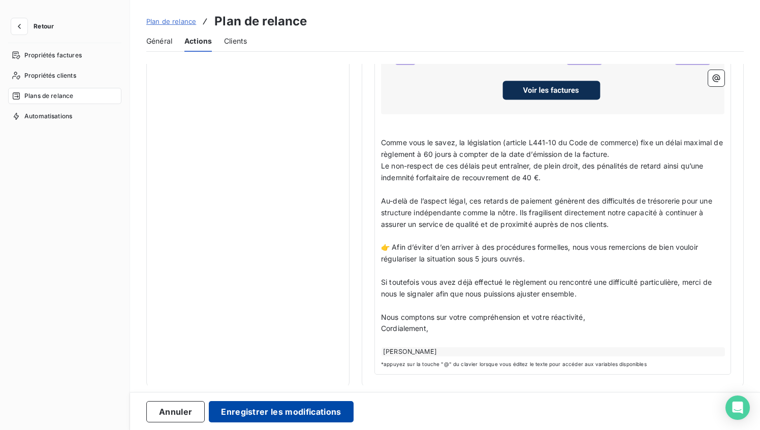
click at [314, 408] on button "Enregistrer les modifications" at bounding box center [281, 411] width 144 height 21
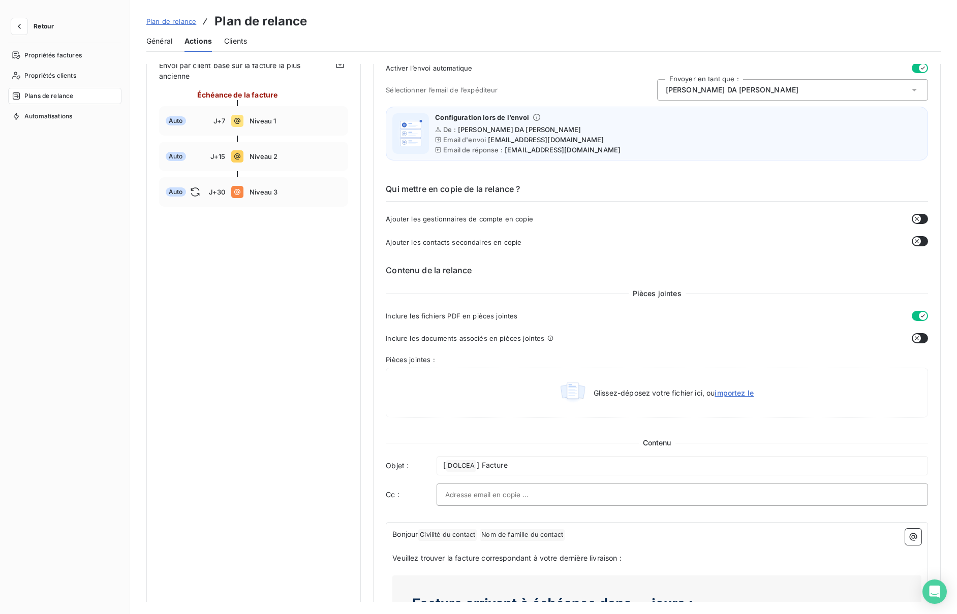
scroll to position [0, 0]
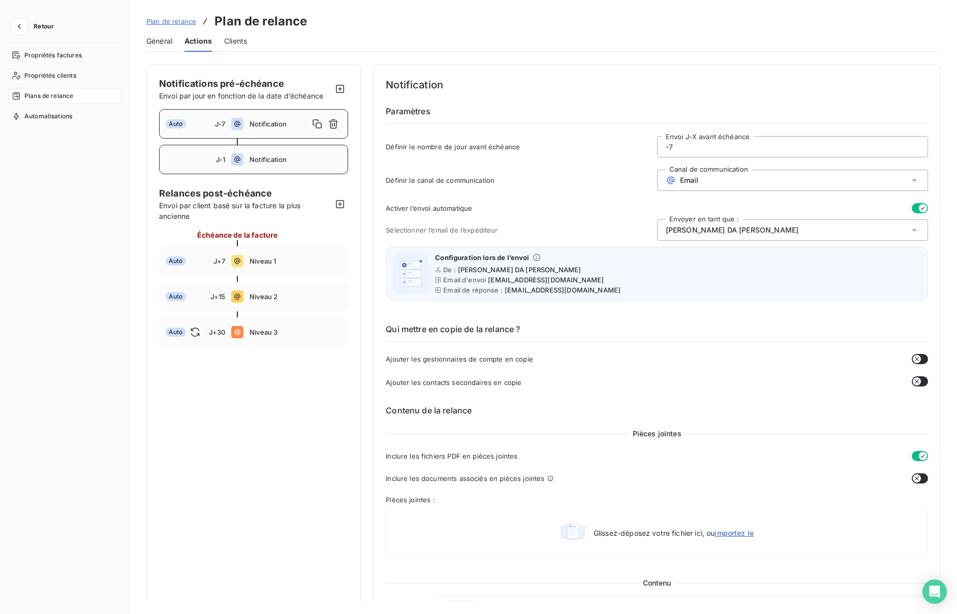
click at [262, 159] on span "Notification" at bounding box center [296, 160] width 92 height 8
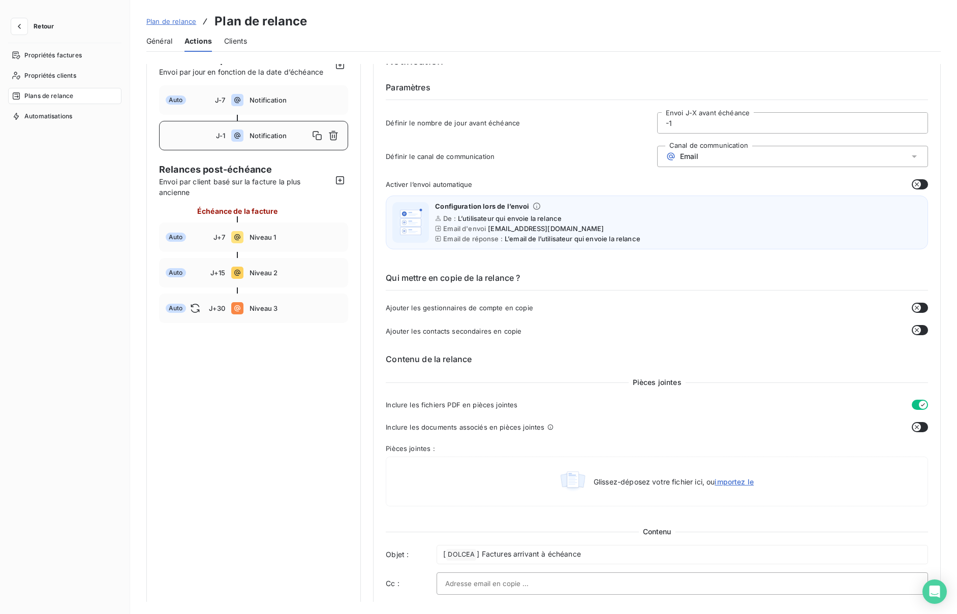
scroll to position [23, 0]
click at [760, 161] on div "Email" at bounding box center [792, 156] width 271 height 21
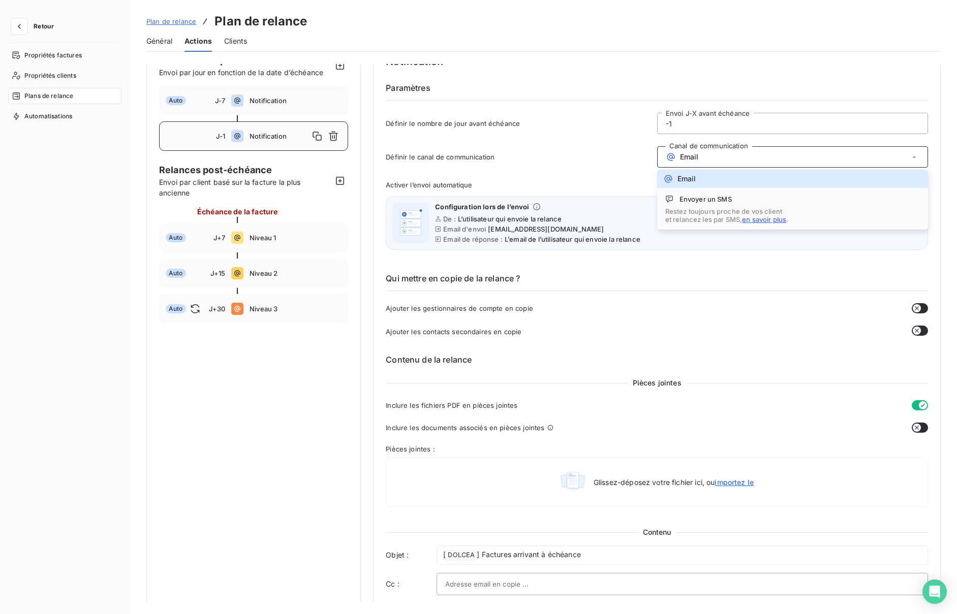
click at [589, 200] on div "Configuration lors de l’envoi De : L’utilisateur qui envoie la relance Email d'…" at bounding box center [657, 223] width 542 height 54
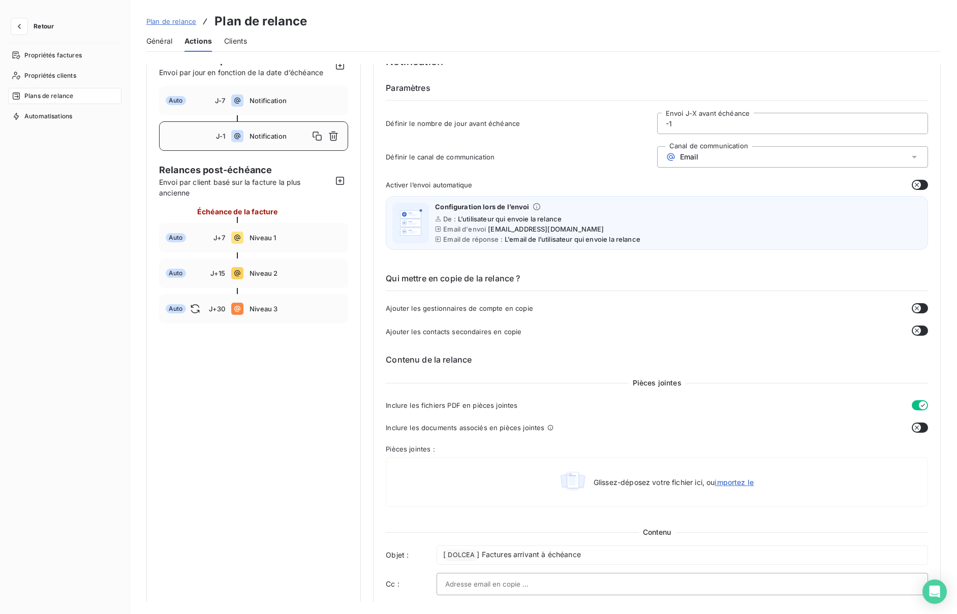
click at [760, 182] on button "button" at bounding box center [920, 185] width 16 height 10
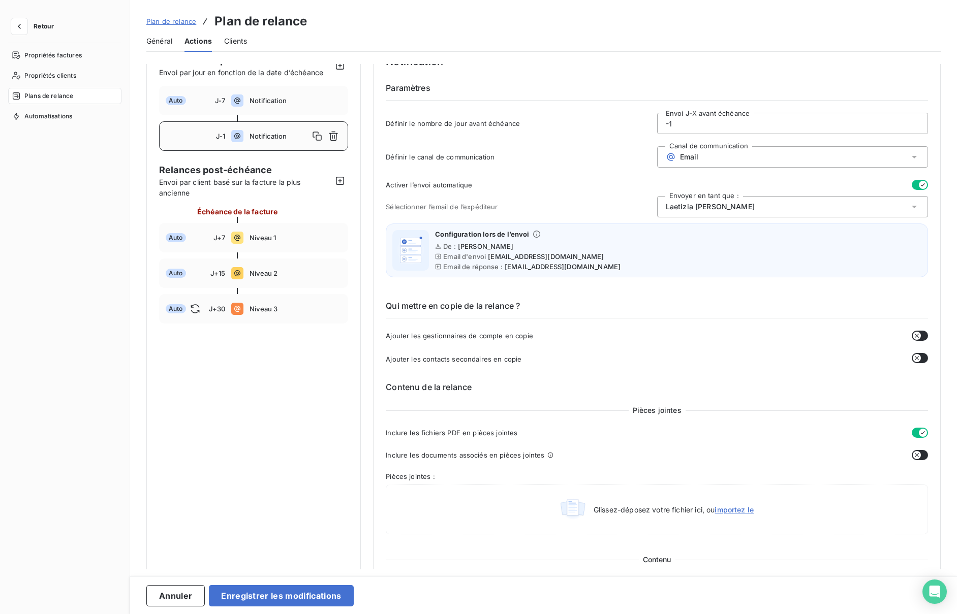
click at [760, 209] on div "Laetizia Graziani" at bounding box center [792, 206] width 271 height 21
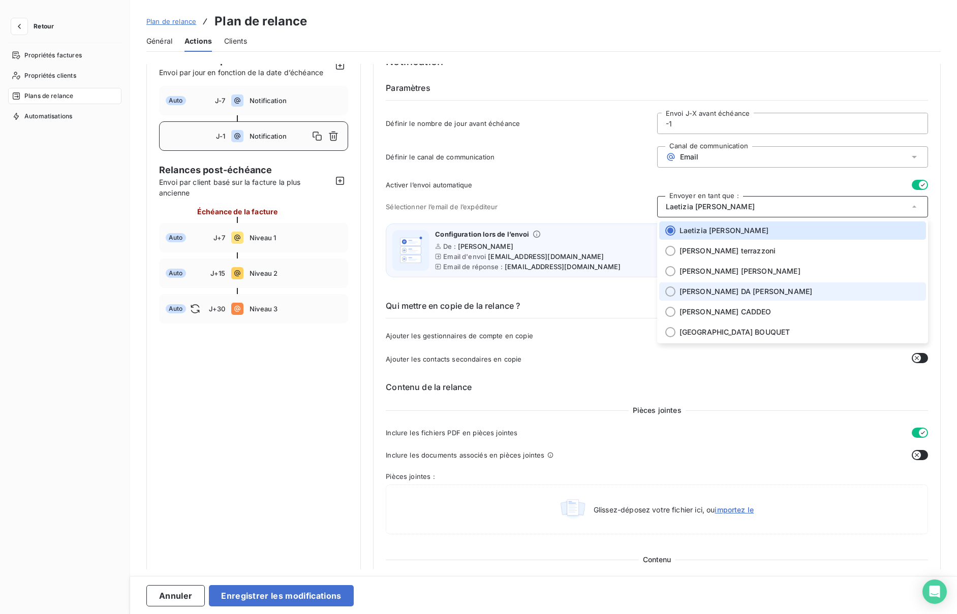
click at [734, 291] on span "Stéphanie DA SILVA COSTA" at bounding box center [745, 292] width 133 height 10
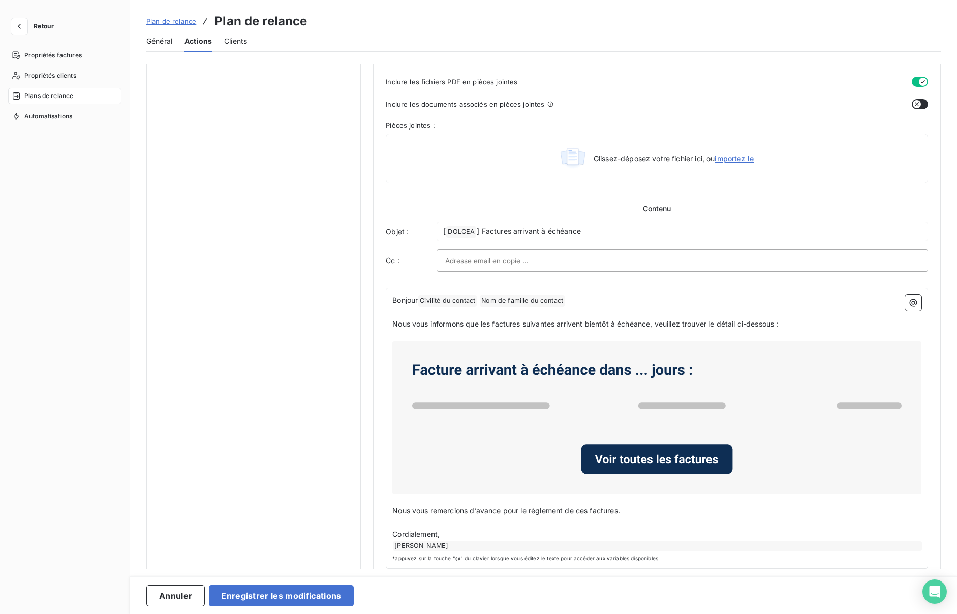
scroll to position [386, 0]
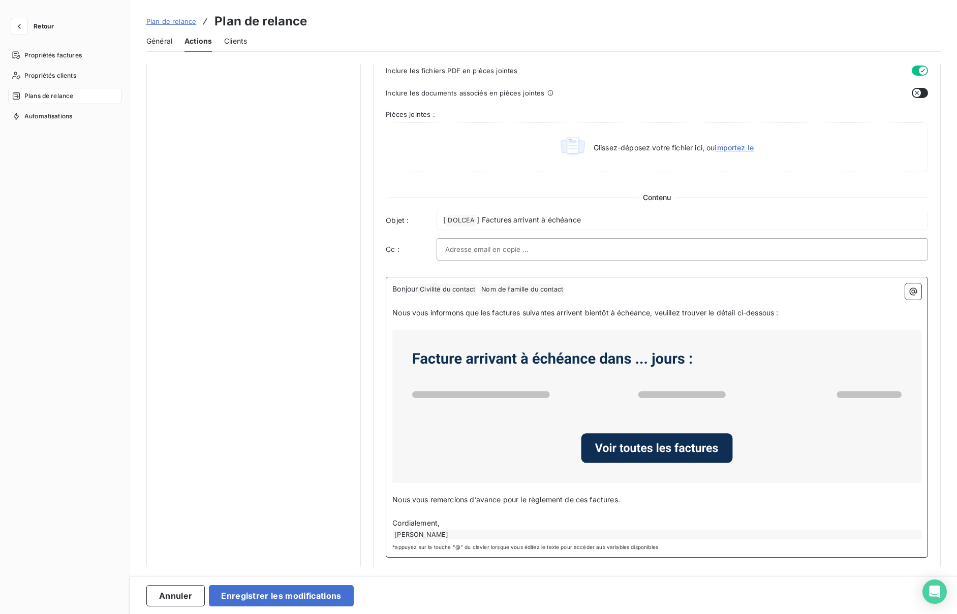
click at [598, 316] on p "Nous vous informons que les factures suivantes arrivent bientôt à échéance, veu…" at bounding box center [656, 313] width 529 height 12
click at [599, 315] on span "Nous vous informons que les factures suivantes arrivent bientôt à échéance, veu…" at bounding box center [585, 312] width 386 height 9
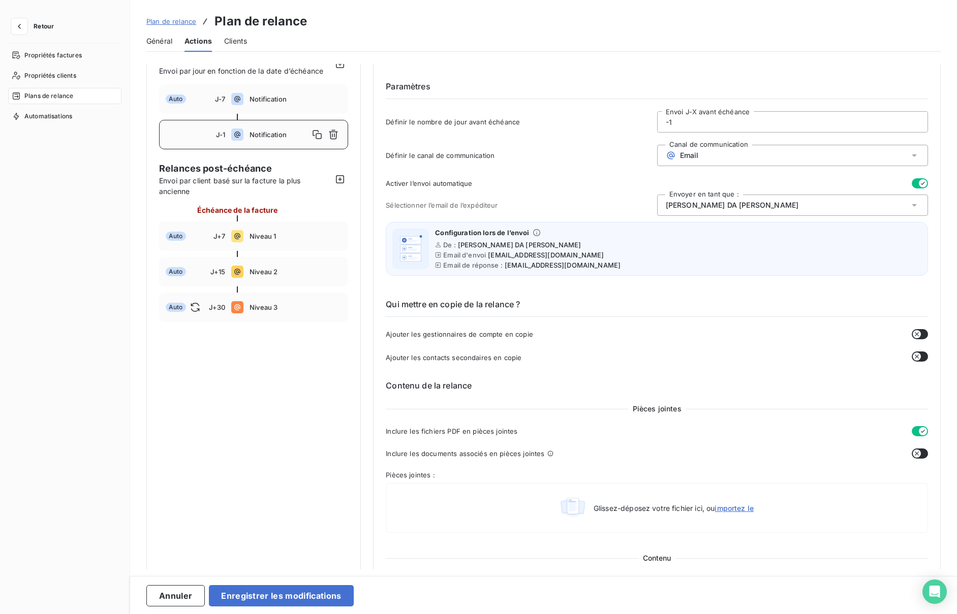
scroll to position [0, 0]
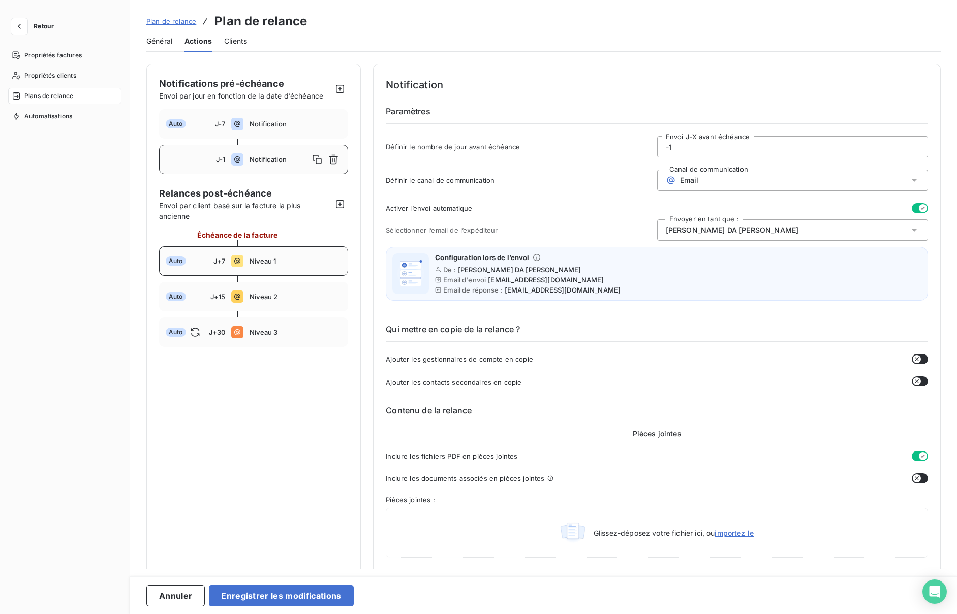
click at [268, 259] on span "Niveau 1" at bounding box center [296, 261] width 92 height 8
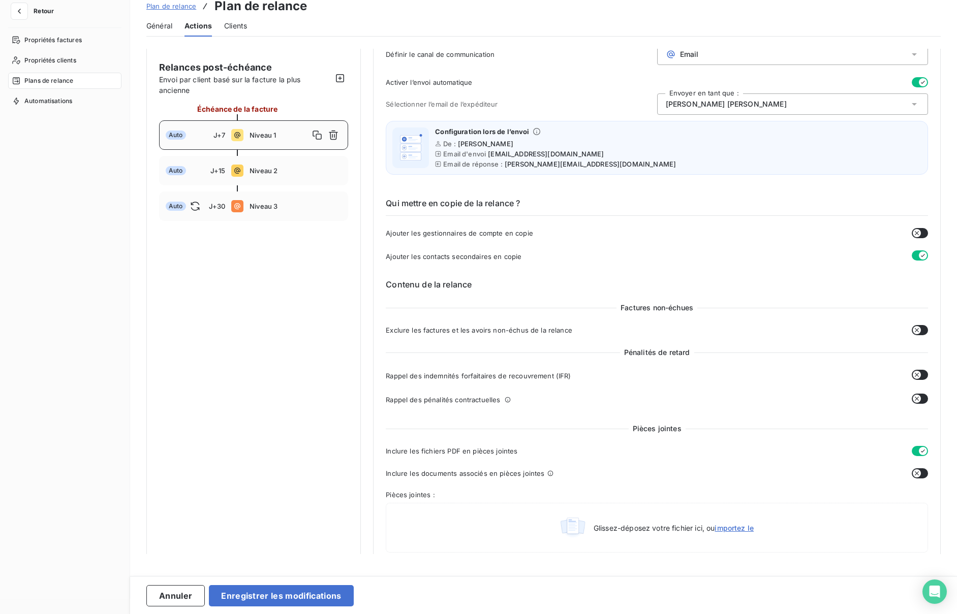
scroll to position [103, 0]
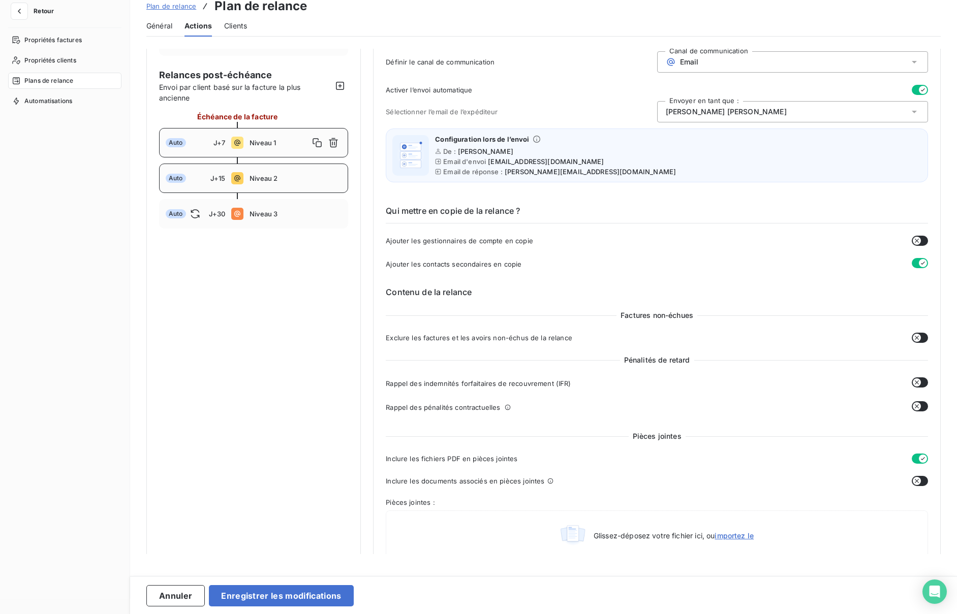
click at [275, 184] on div "Auto J+15 Niveau 2" at bounding box center [253, 178] width 189 height 29
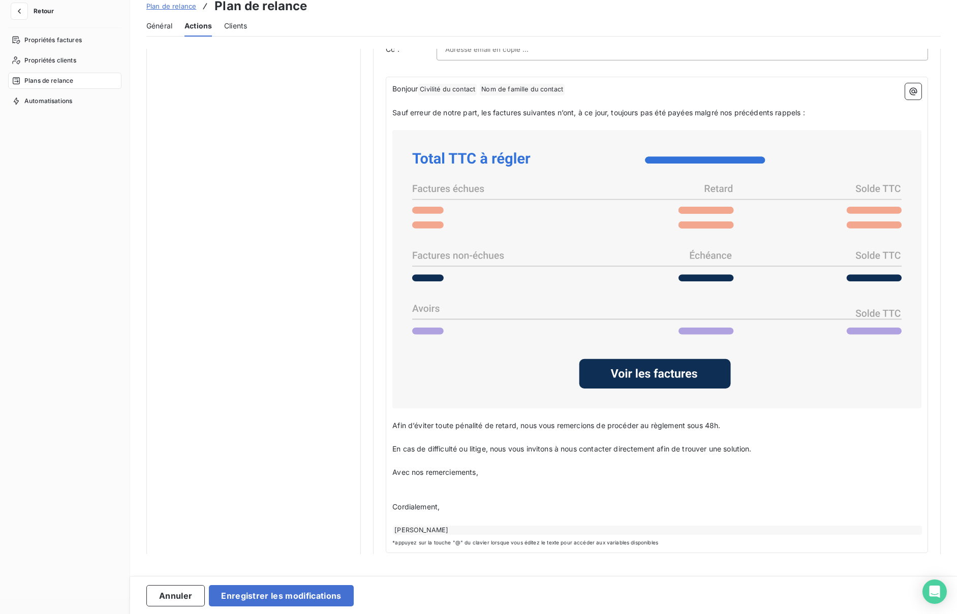
scroll to position [702, 0]
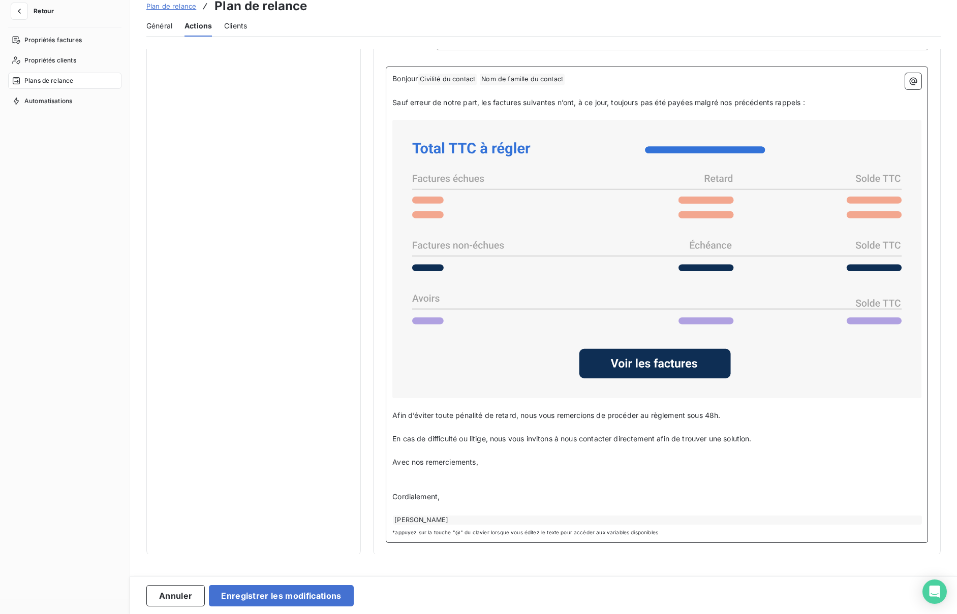
click at [418, 430] on p "﻿" at bounding box center [656, 486] width 529 height 12
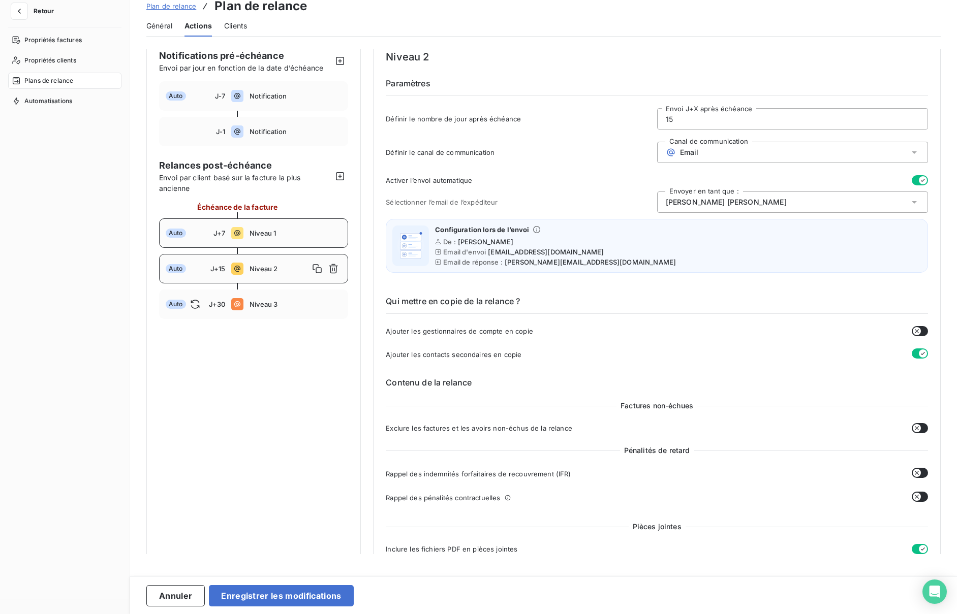
scroll to position [0, 0]
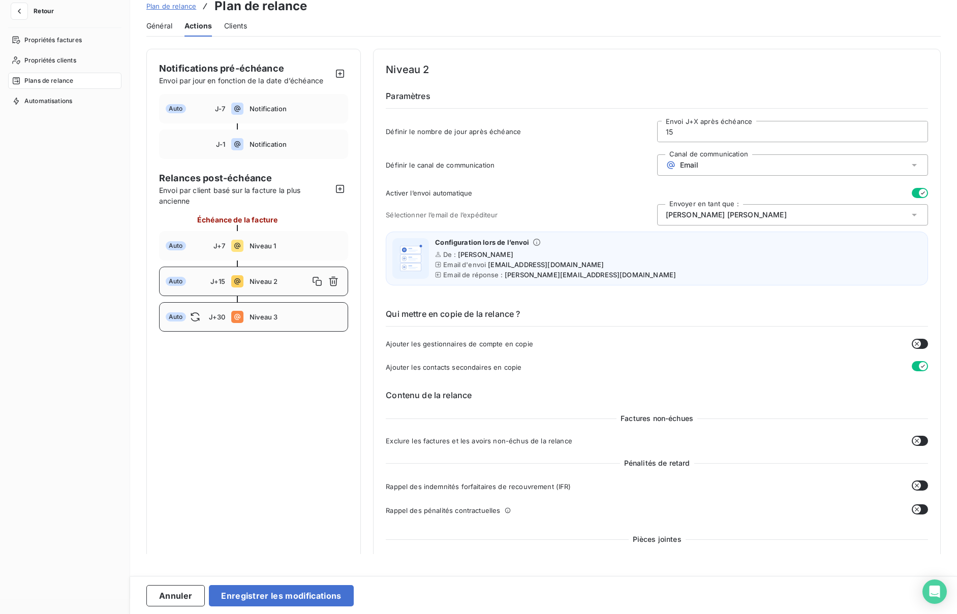
click at [215, 314] on span "J+30" at bounding box center [217, 317] width 17 height 8
type input "30"
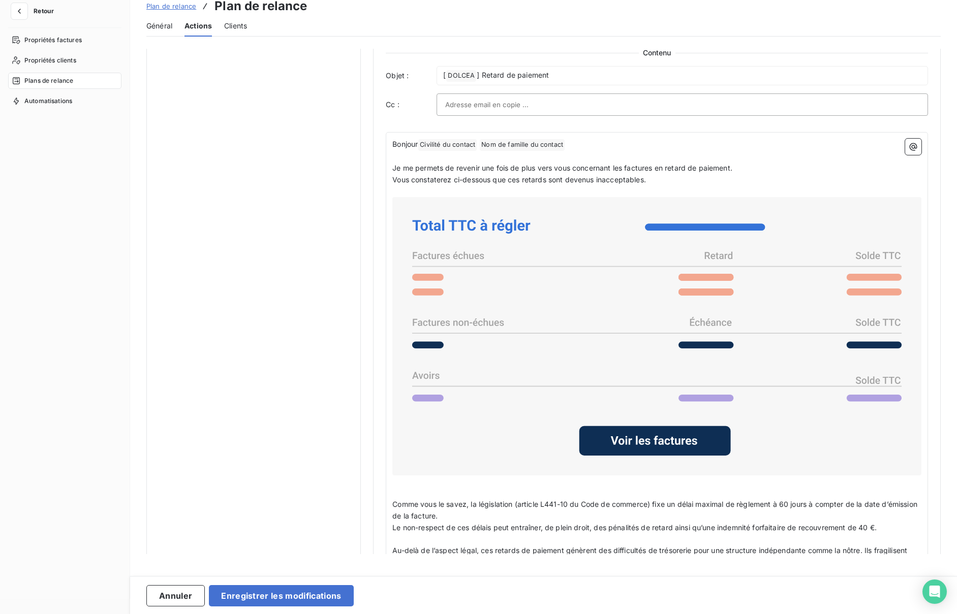
scroll to position [632, 0]
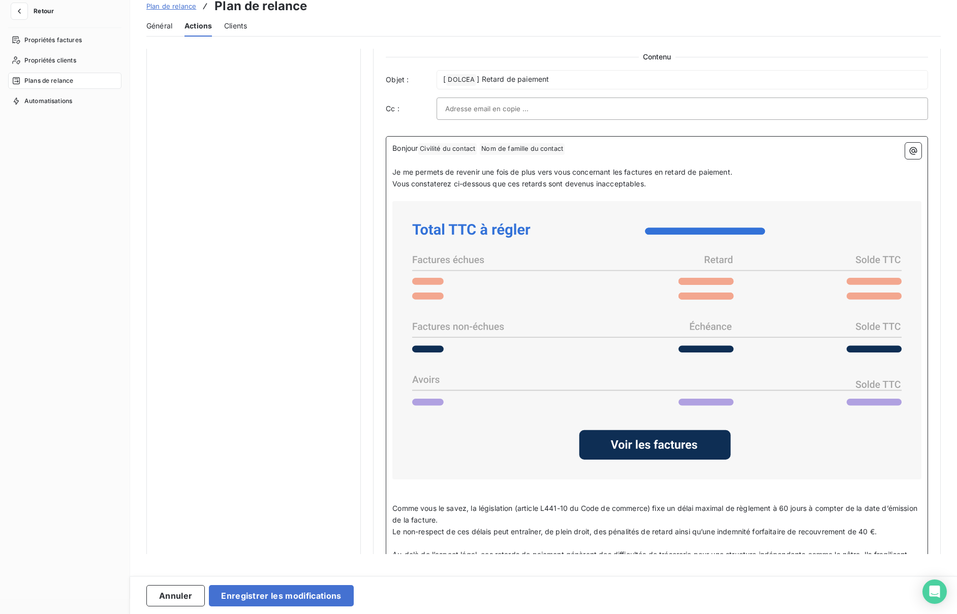
click at [643, 184] on span "Vous constaterez ci-dessous que ces retards sont devenus inacceptables." at bounding box center [519, 183] width 254 height 9
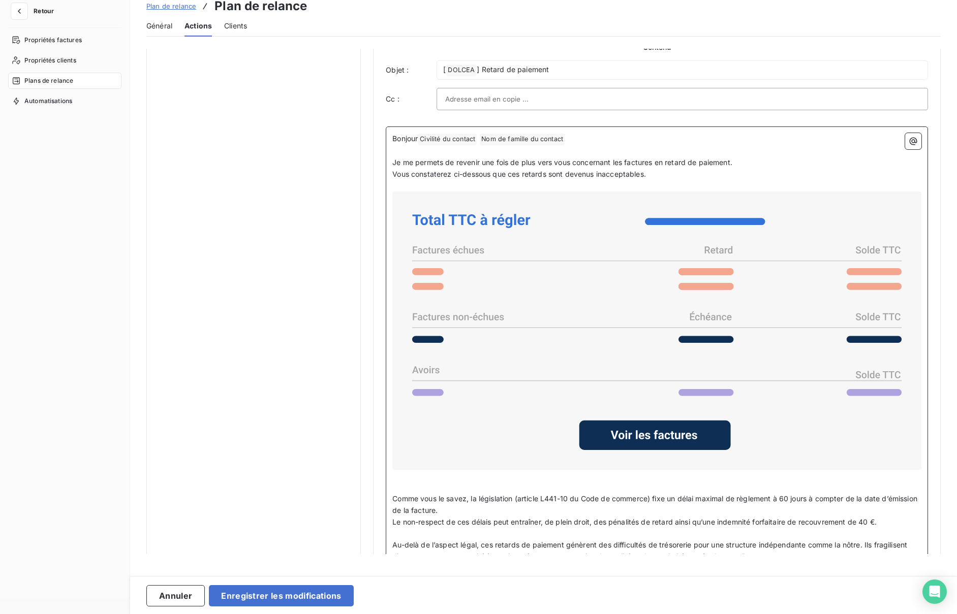
scroll to position [645, 0]
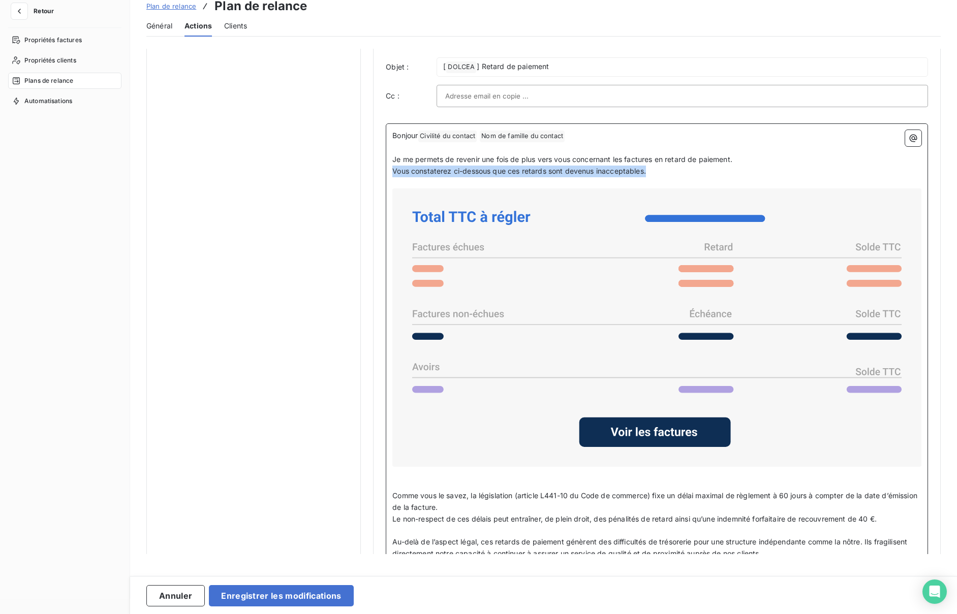
drag, startPoint x: 655, startPoint y: 169, endPoint x: 335, endPoint y: 167, distance: 319.7
click at [335, 167] on div "Notifications pré-échéance Envoi par jour en fonction de la date d’échéance Aut…" at bounding box center [543, 49] width 794 height 1290
click at [608, 176] on p "Vous constaterez ci-dessous que ces retards sont devenus inacceptables." at bounding box center [656, 172] width 529 height 12
copy span "inacceptables"
click at [639, 177] on p "﻿" at bounding box center [656, 183] width 529 height 12
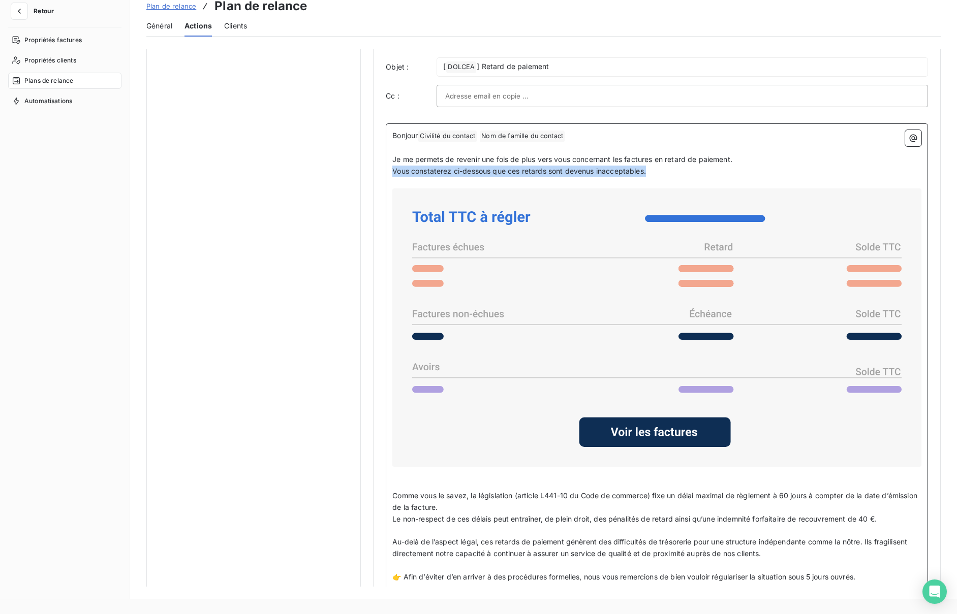
drag, startPoint x: 636, startPoint y: 175, endPoint x: 363, endPoint y: 174, distance: 273.4
click at [363, 174] on div "Notifications pré-échéance Envoi par jour en fonction de la date d’échéance Aut…" at bounding box center [543, 49] width 794 height 1290
copy span "Vous constaterez ci-dessous que ces retards sont devenus inacceptables."
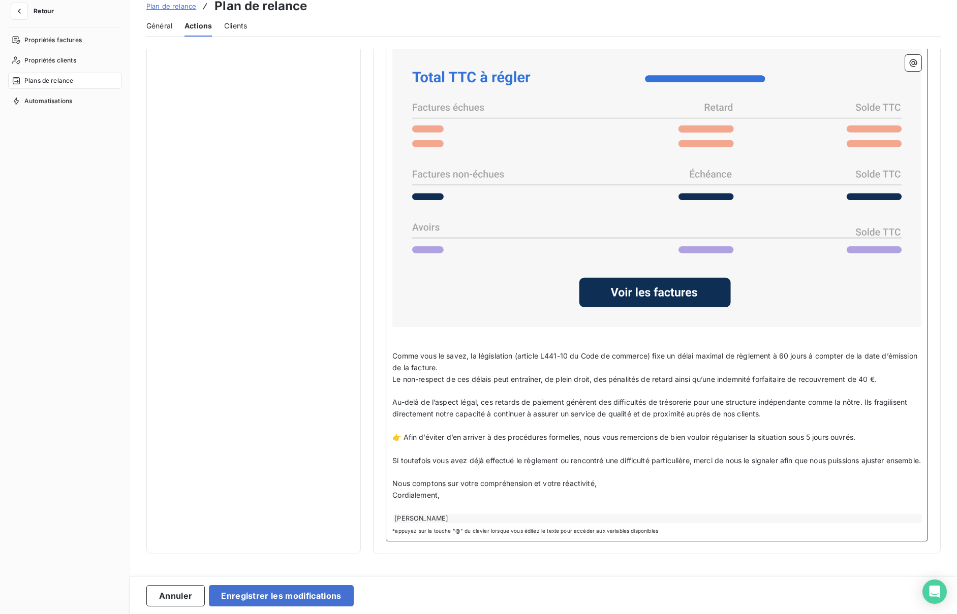
scroll to position [795, 0]
click at [252, 430] on button "Enregistrer les modifications" at bounding box center [281, 595] width 144 height 21
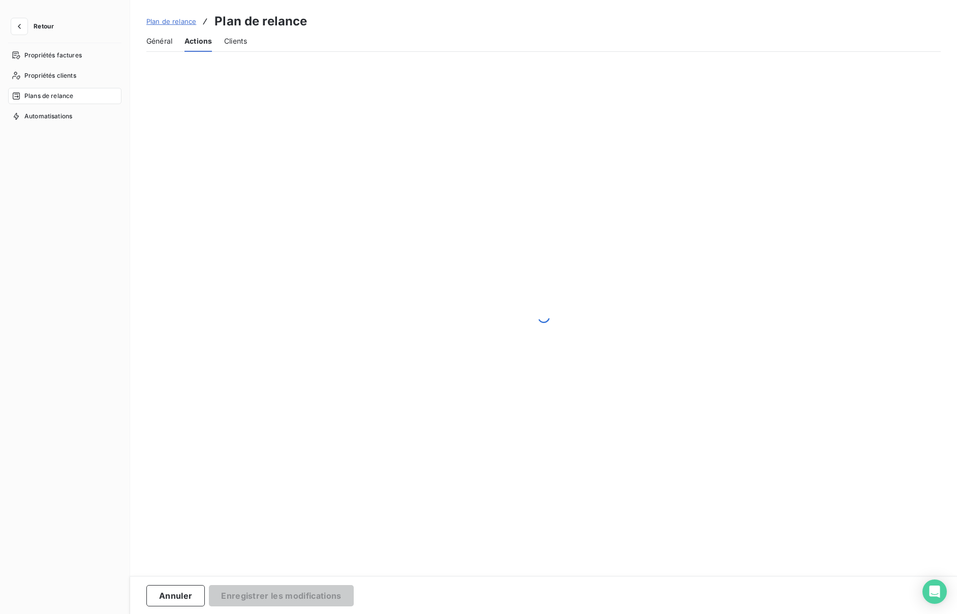
scroll to position [0, 0]
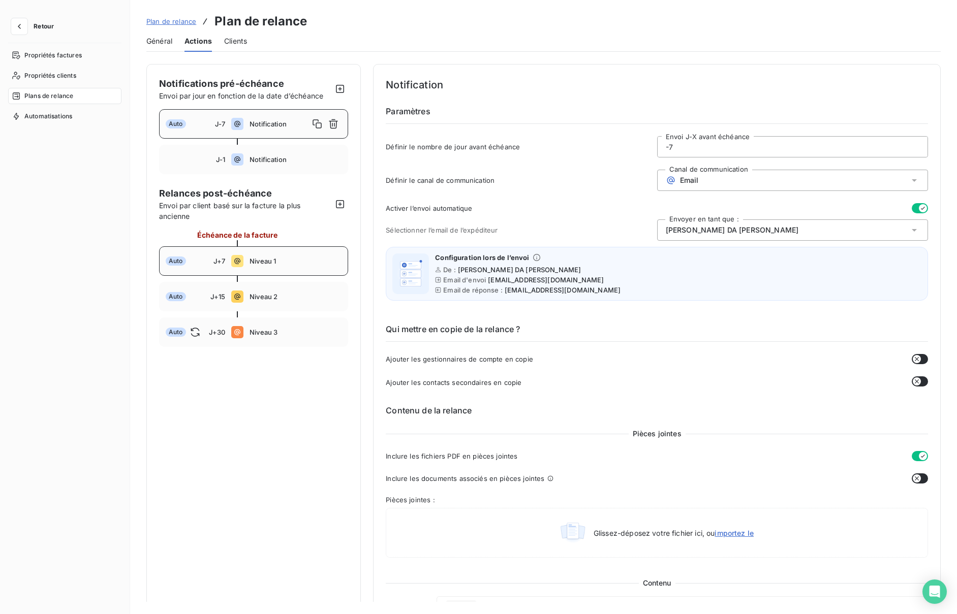
click at [278, 263] on span "Niveau 1" at bounding box center [296, 261] width 92 height 8
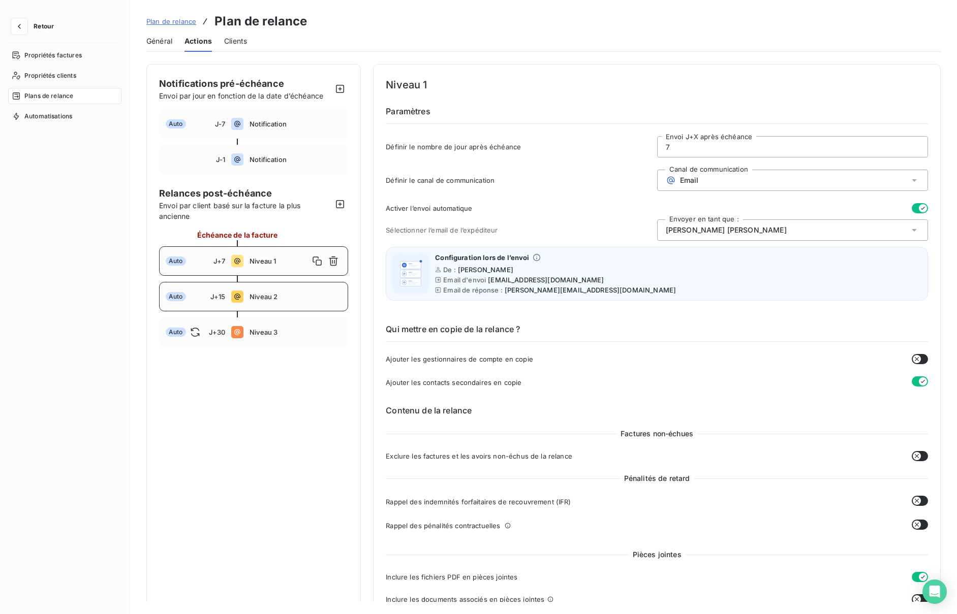
click at [270, 296] on span "Niveau 2" at bounding box center [296, 297] width 92 height 8
click at [260, 327] on div "Auto J+30 Niveau 3" at bounding box center [253, 332] width 189 height 29
type input "30"
click at [45, 27] on span "Retour" at bounding box center [44, 26] width 20 height 6
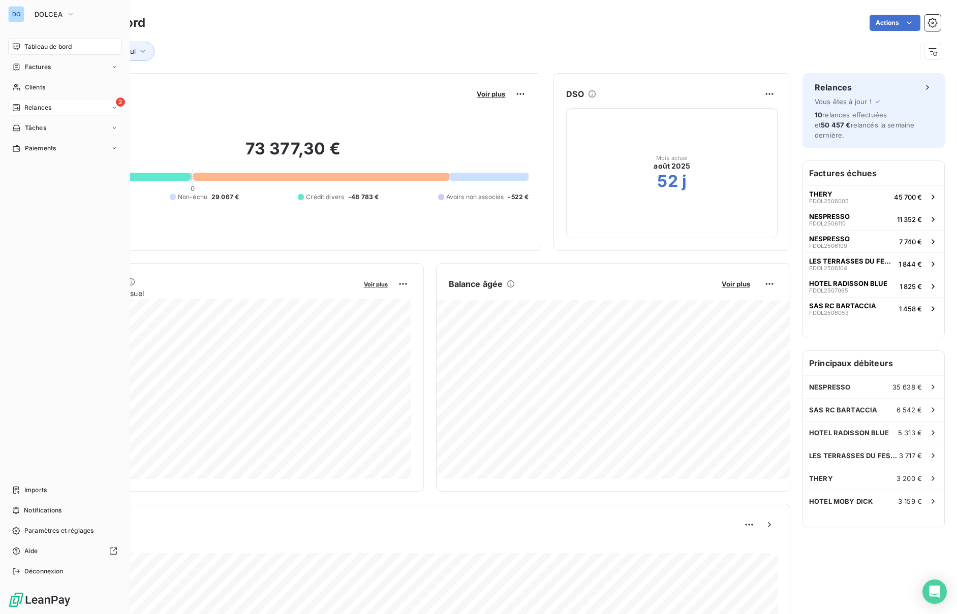
click at [26, 104] on span "Relances" at bounding box center [37, 107] width 27 height 9
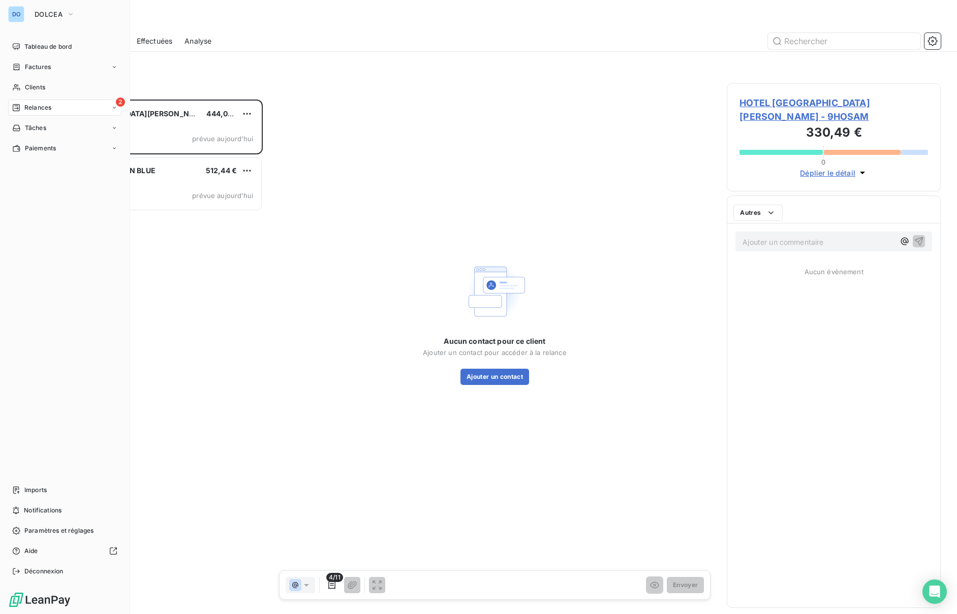
scroll to position [515, 214]
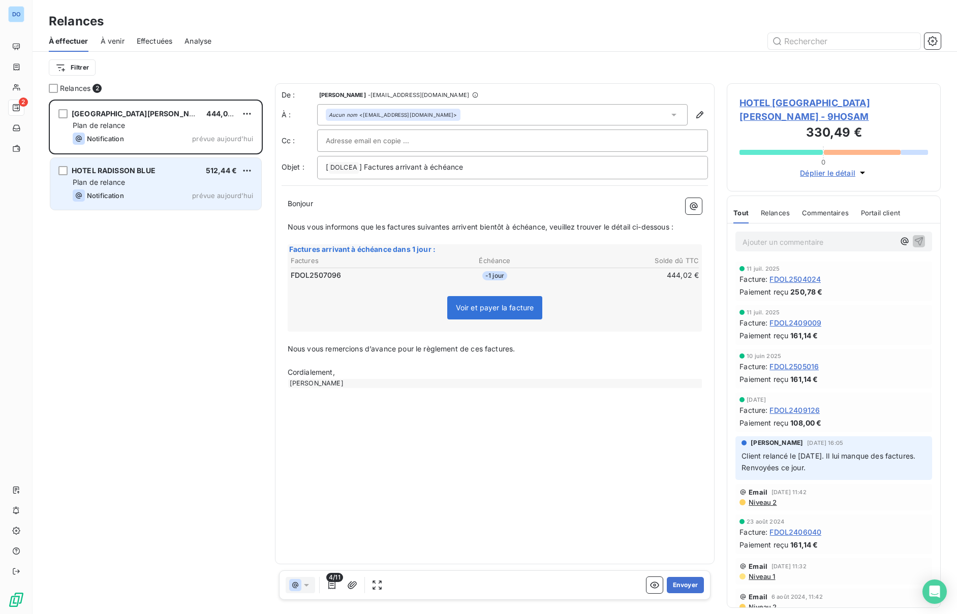
click at [167, 175] on div "HOTEL RADISSON BLUE 512,44 € Plan de relance Notification prévue aujourd’hui" at bounding box center [155, 184] width 211 height 52
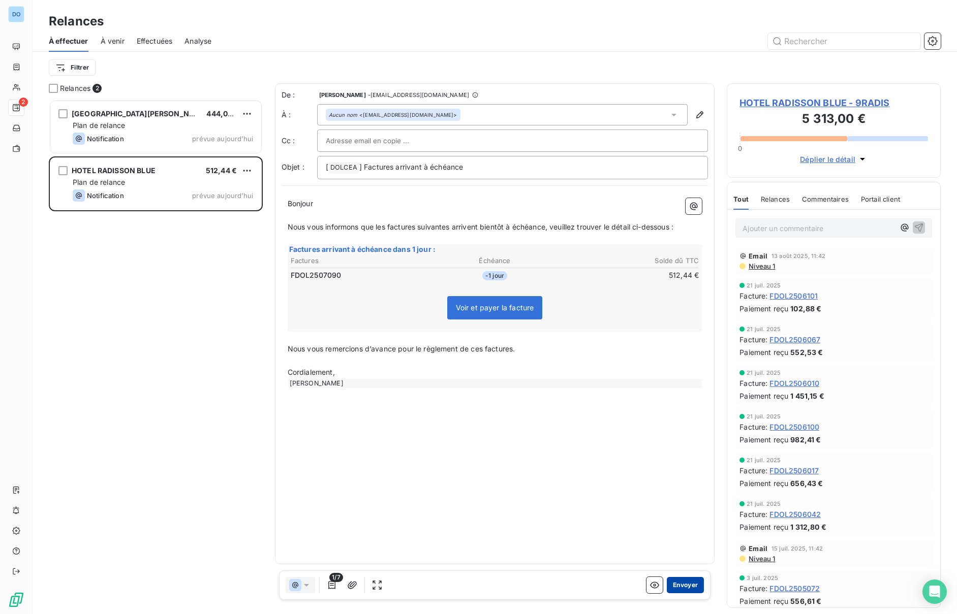
click at [685, 430] on button "Envoyer" at bounding box center [685, 585] width 37 height 16
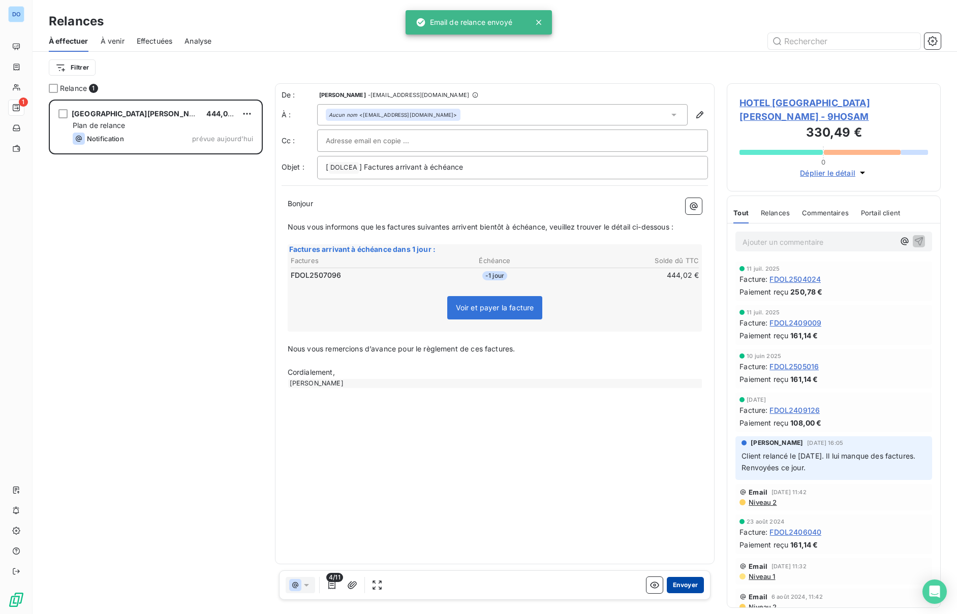
click at [695, 430] on button "Envoyer" at bounding box center [685, 585] width 37 height 16
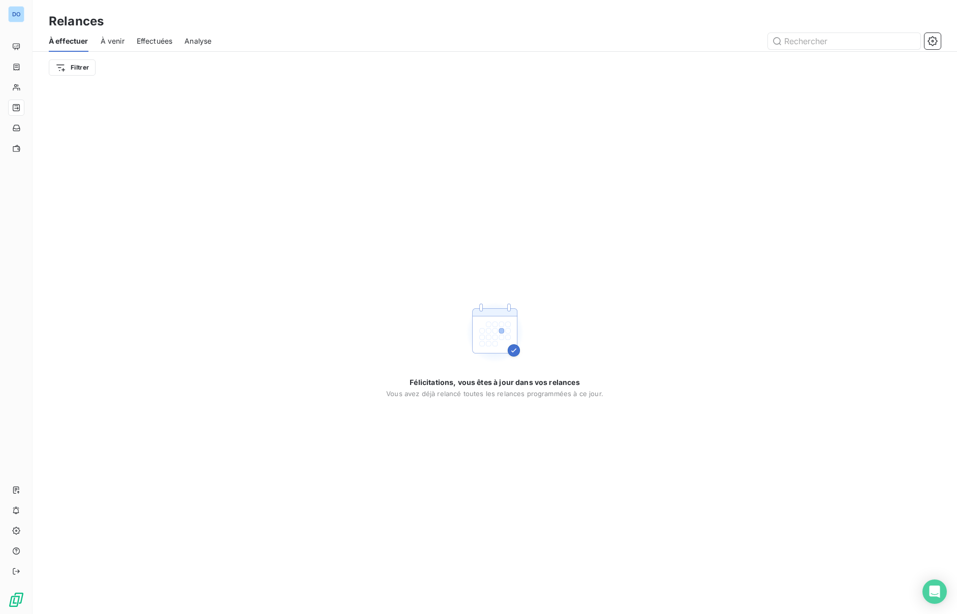
click at [106, 45] on span "À venir" at bounding box center [113, 41] width 24 height 10
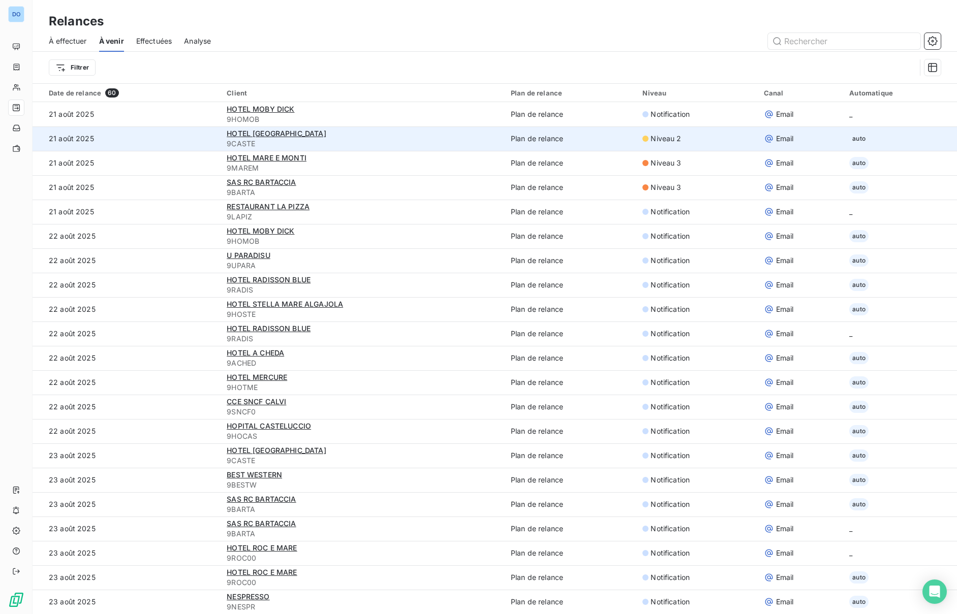
click at [264, 139] on span "9CASTE" at bounding box center [363, 144] width 272 height 10
click at [265, 136] on span "HOTEL CASTEL VECCHIO" at bounding box center [276, 133] width 99 height 9
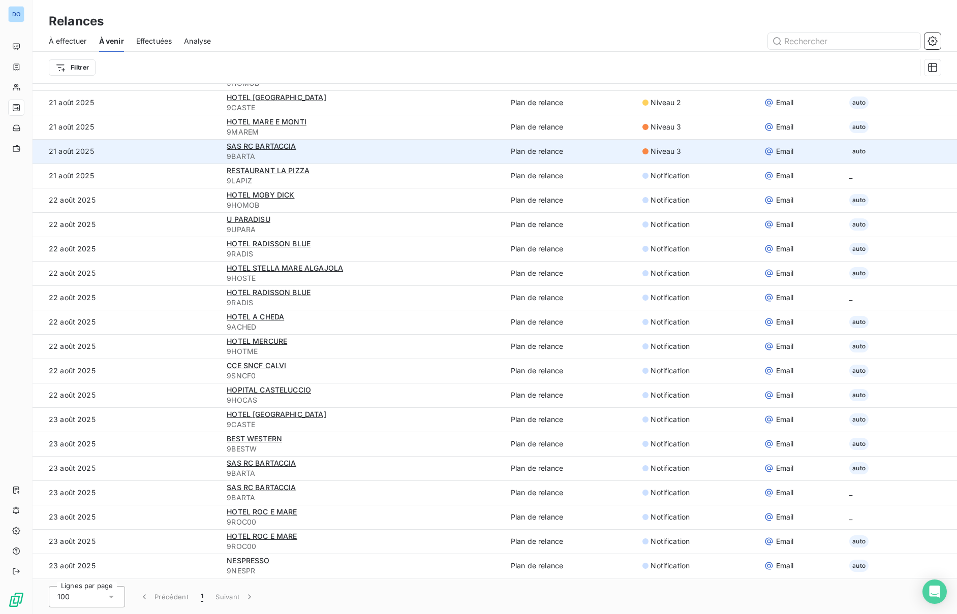
scroll to position [1, 0]
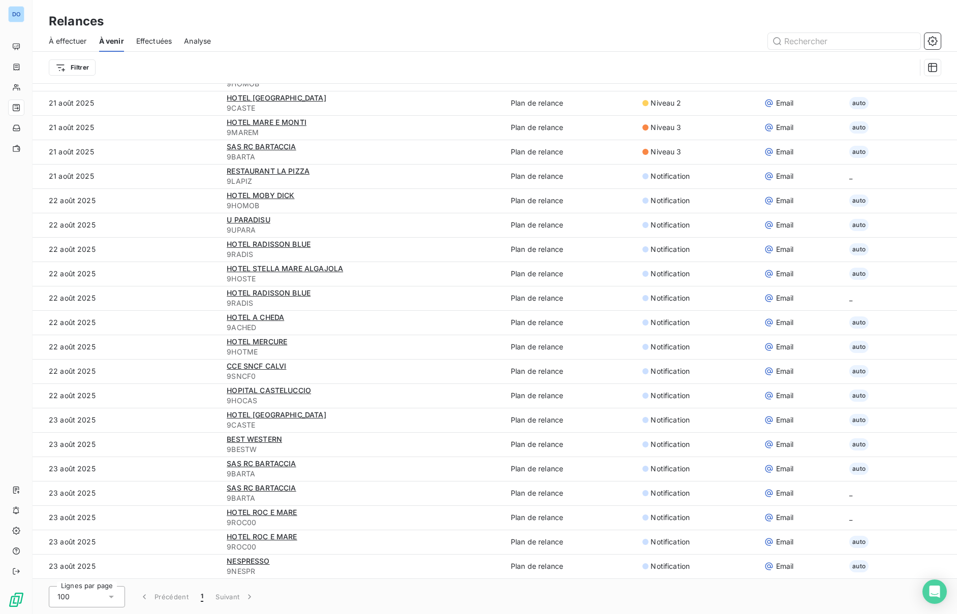
click at [167, 37] on span "Effectuées" at bounding box center [154, 41] width 36 height 10
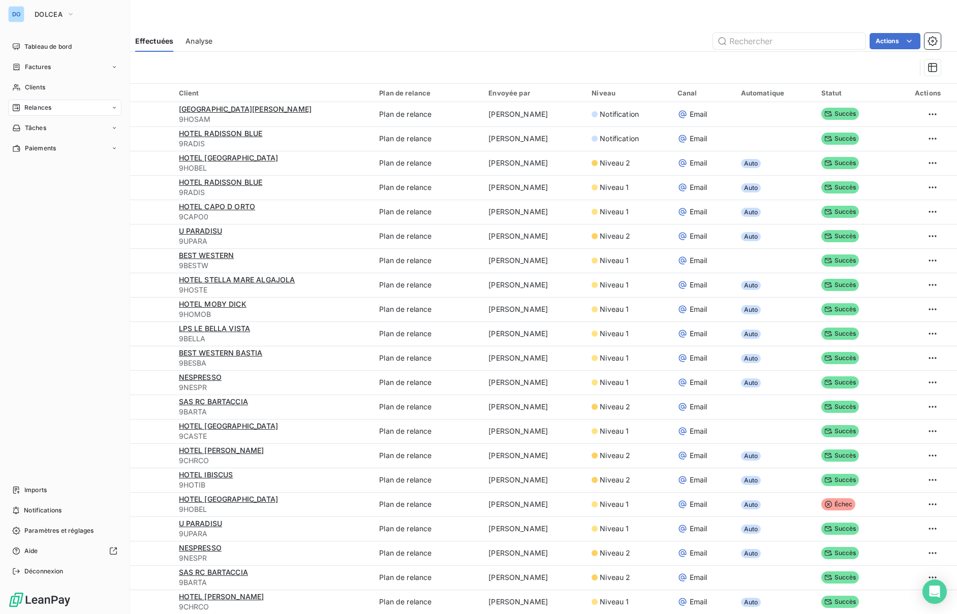
click at [20, 10] on div "DO" at bounding box center [16, 14] width 16 height 16
click at [42, 10] on span "DOLCEA" at bounding box center [49, 14] width 28 height 8
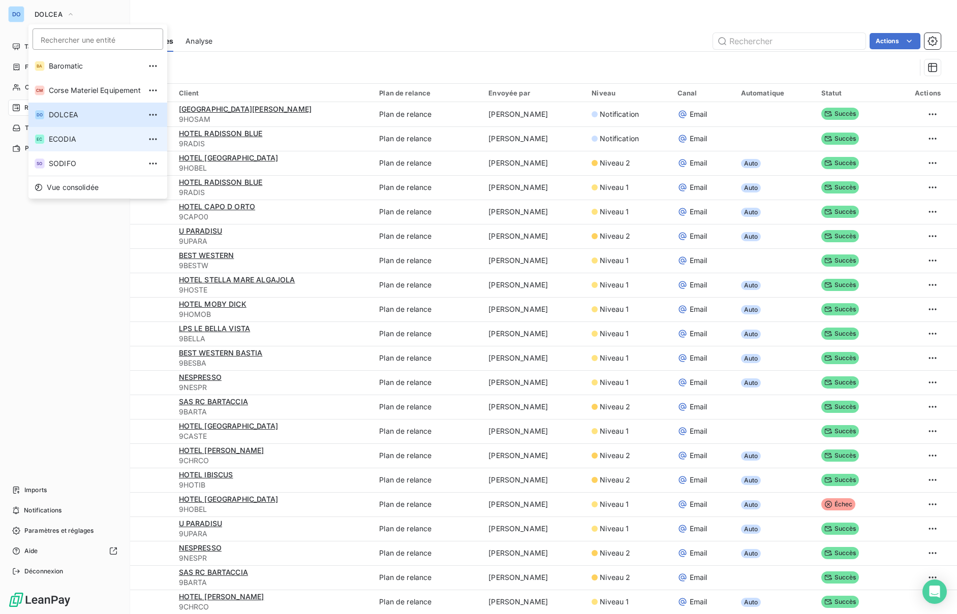
click at [80, 139] on span "ECODIA" at bounding box center [95, 139] width 92 height 10
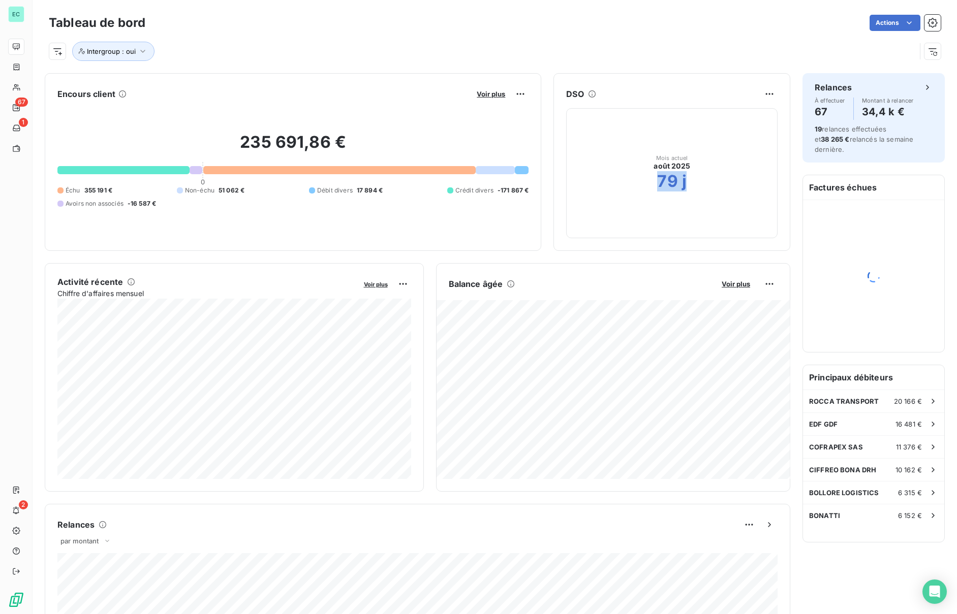
drag, startPoint x: 689, startPoint y: 185, endPoint x: 640, endPoint y: 177, distance: 49.5
click at [643, 177] on div "Mois actuel août 2025 79 j" at bounding box center [671, 173] width 211 height 130
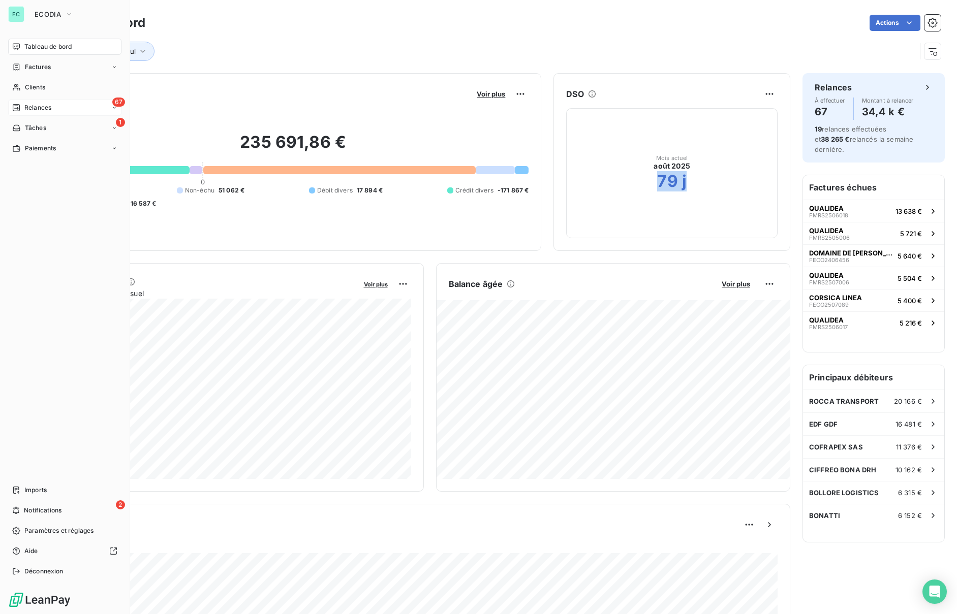
click at [34, 105] on span "Relances" at bounding box center [37, 107] width 27 height 9
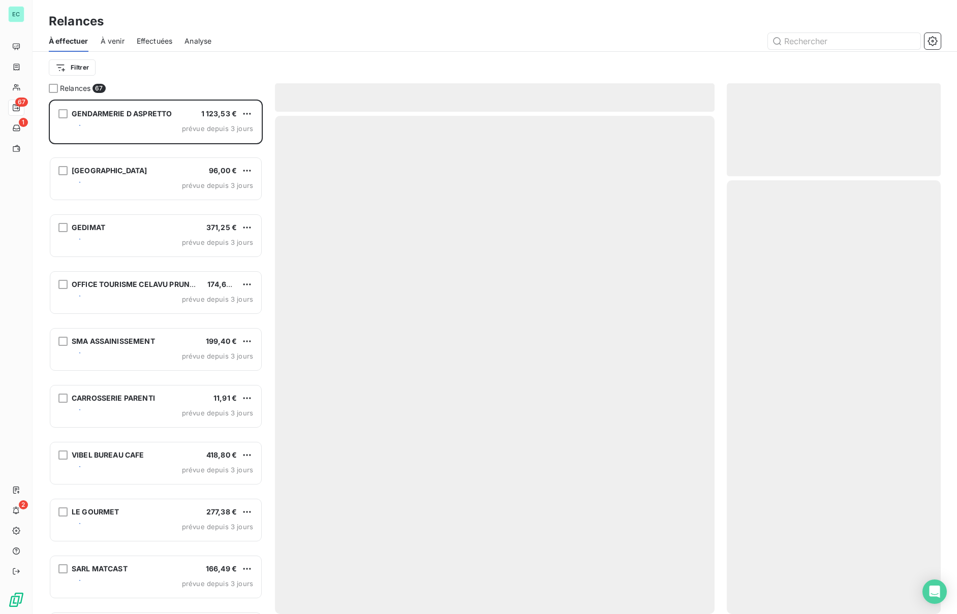
scroll to position [515, 214]
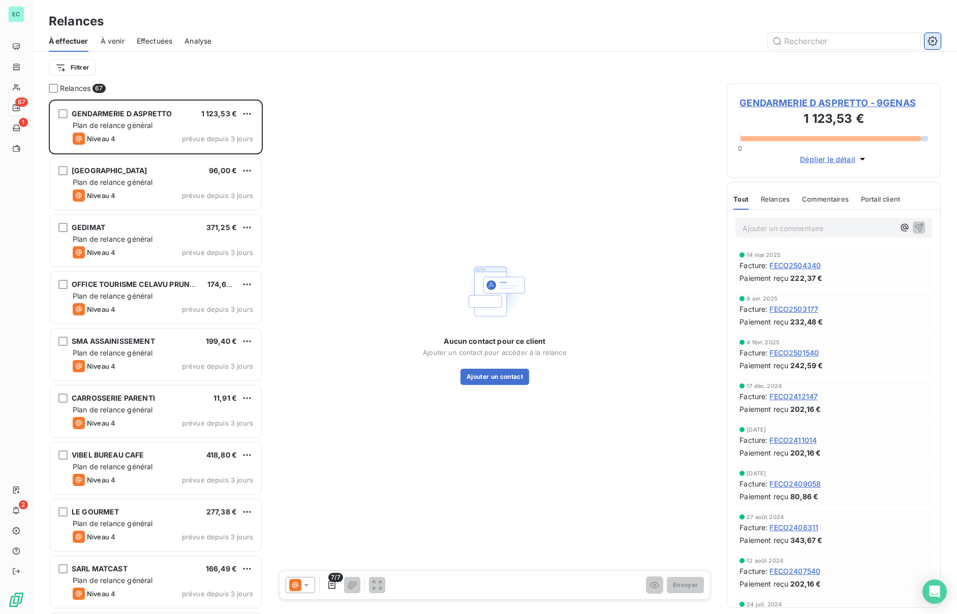
click at [935, 41] on icon "button" at bounding box center [932, 41] width 10 height 10
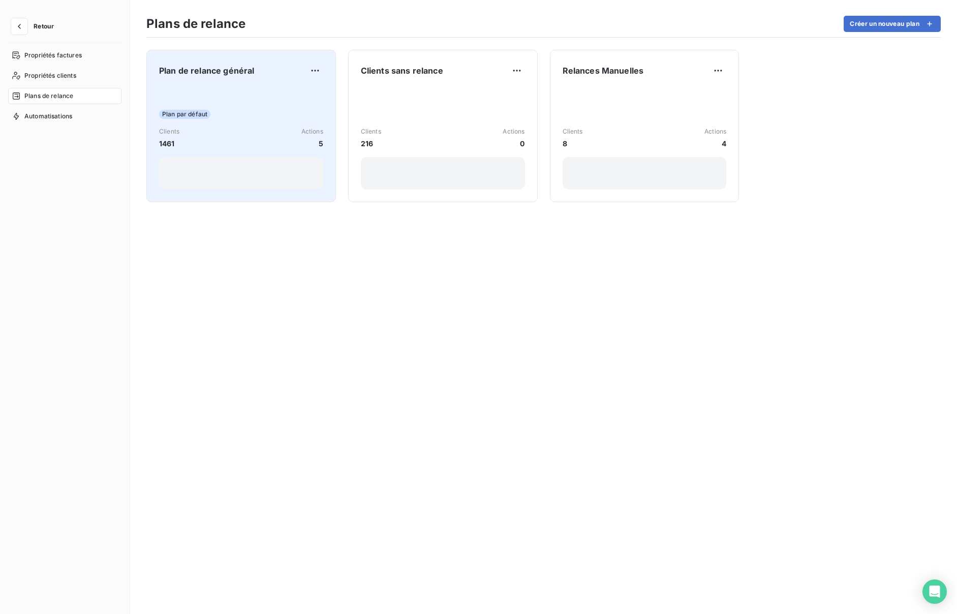
click at [241, 141] on div "Clients 1461 Actions 5" at bounding box center [241, 138] width 164 height 22
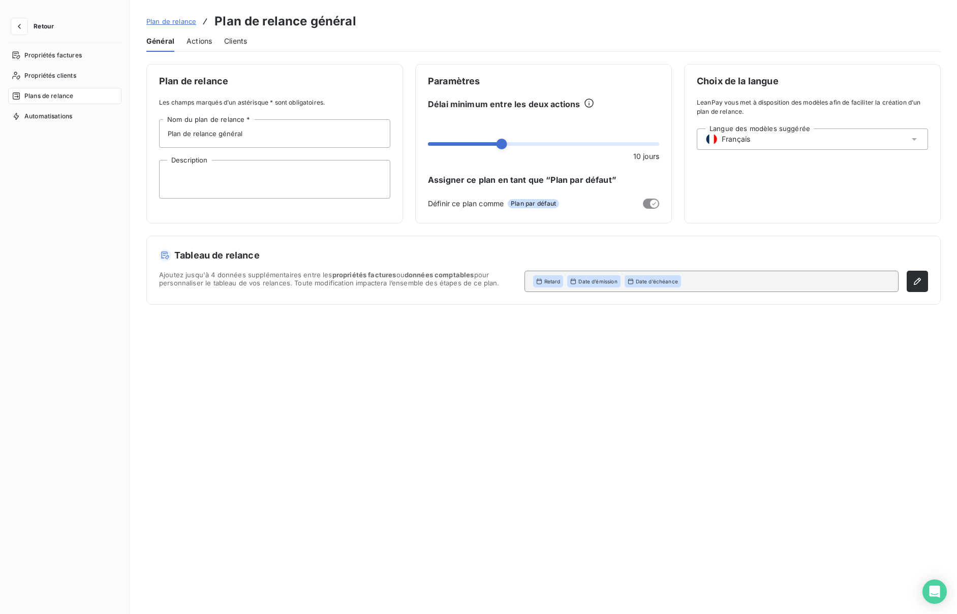
click at [205, 42] on span "Actions" at bounding box center [199, 41] width 25 height 10
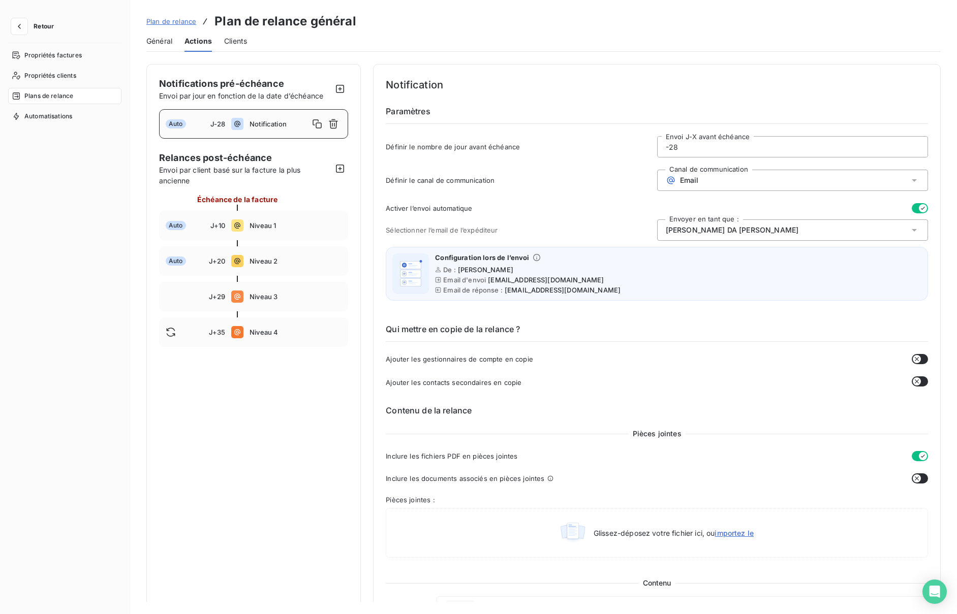
click at [34, 25] on span "Retour" at bounding box center [44, 26] width 20 height 6
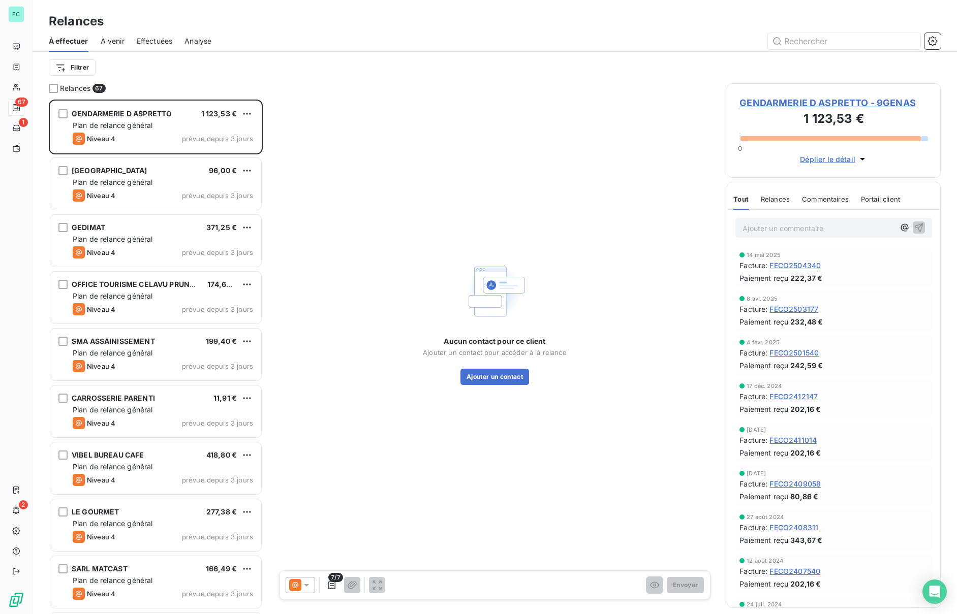
scroll to position [515, 214]
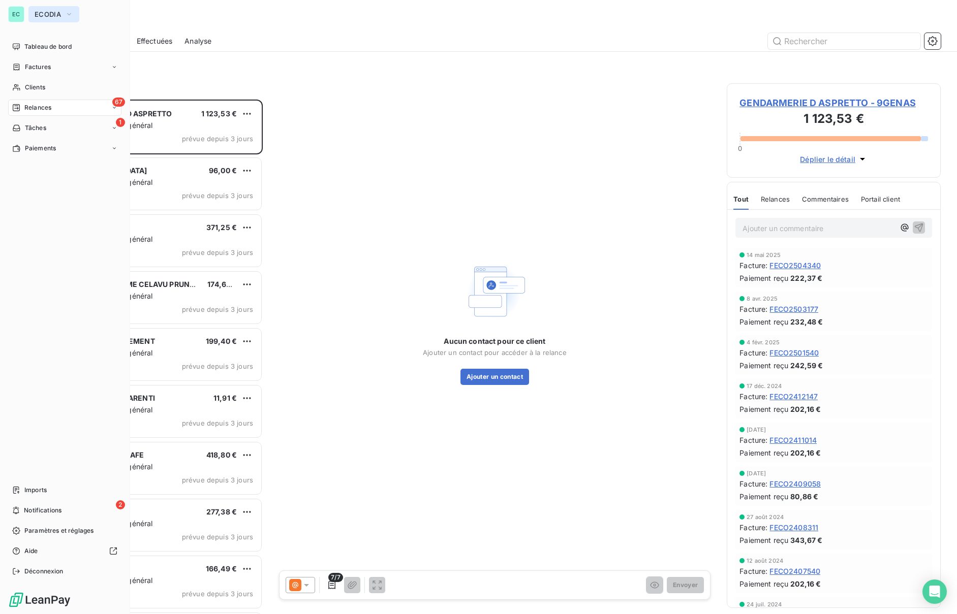
click at [68, 12] on icon "button" at bounding box center [69, 14] width 8 height 10
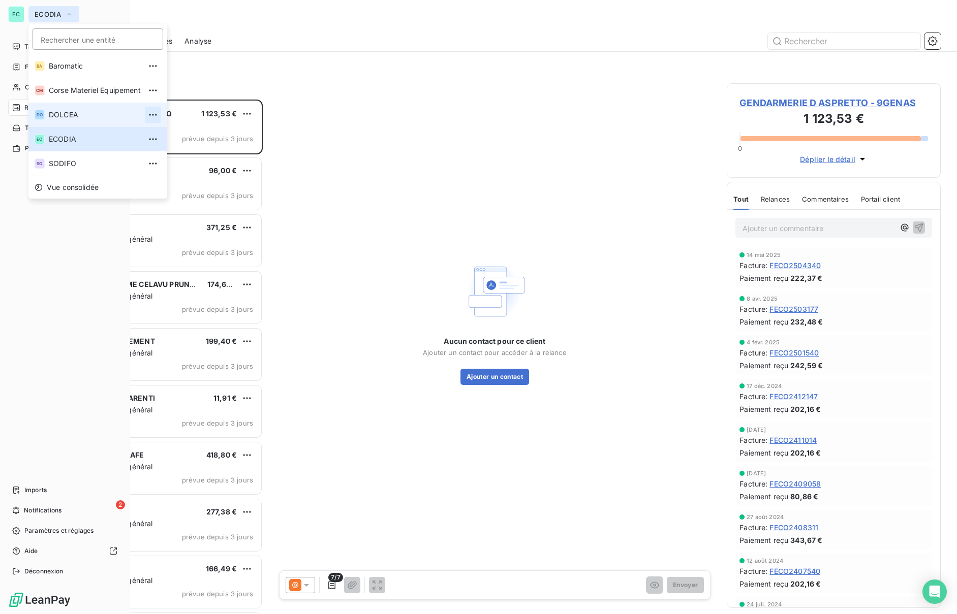
click at [157, 114] on icon "button" at bounding box center [153, 115] width 8 height 2
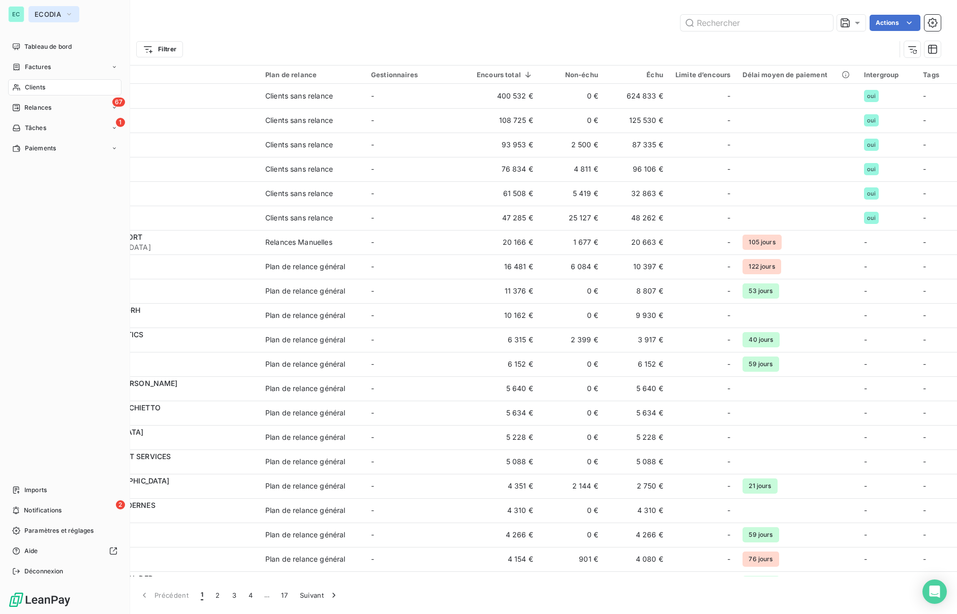
click at [50, 11] on span "ECODIA" at bounding box center [48, 14] width 26 height 8
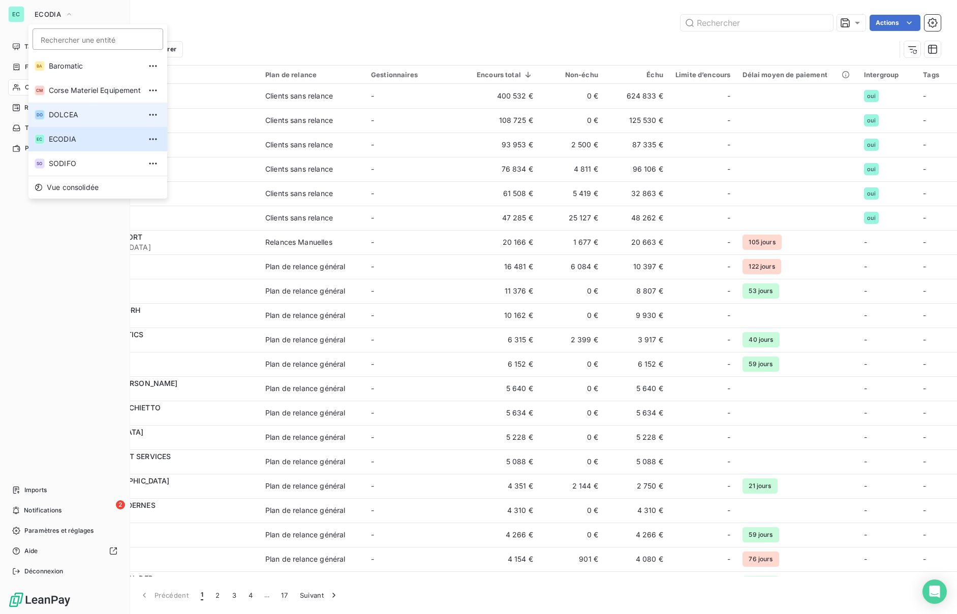
click at [70, 111] on span "DOLCEA" at bounding box center [95, 115] width 92 height 10
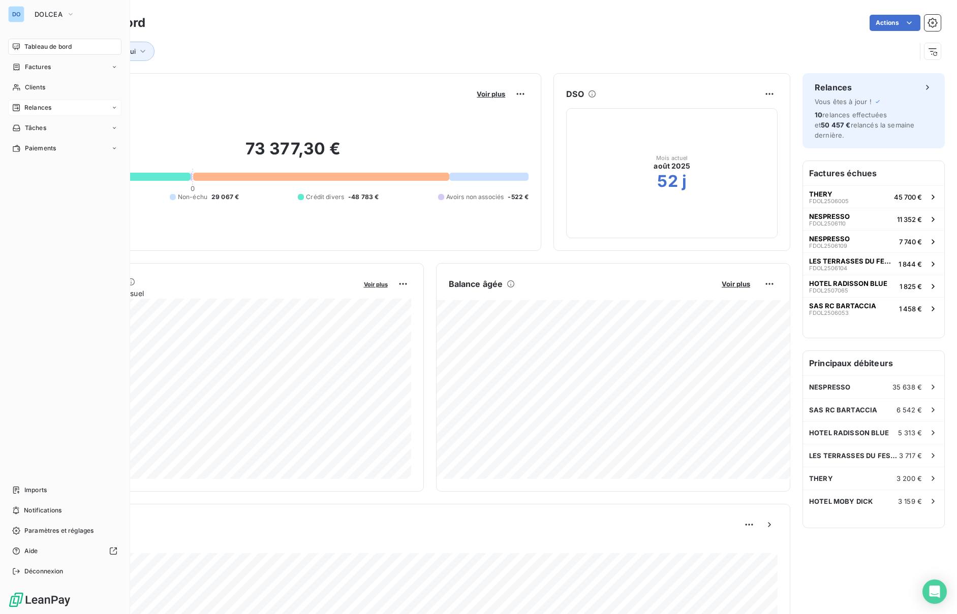
click at [26, 104] on span "Relances" at bounding box center [37, 107] width 27 height 9
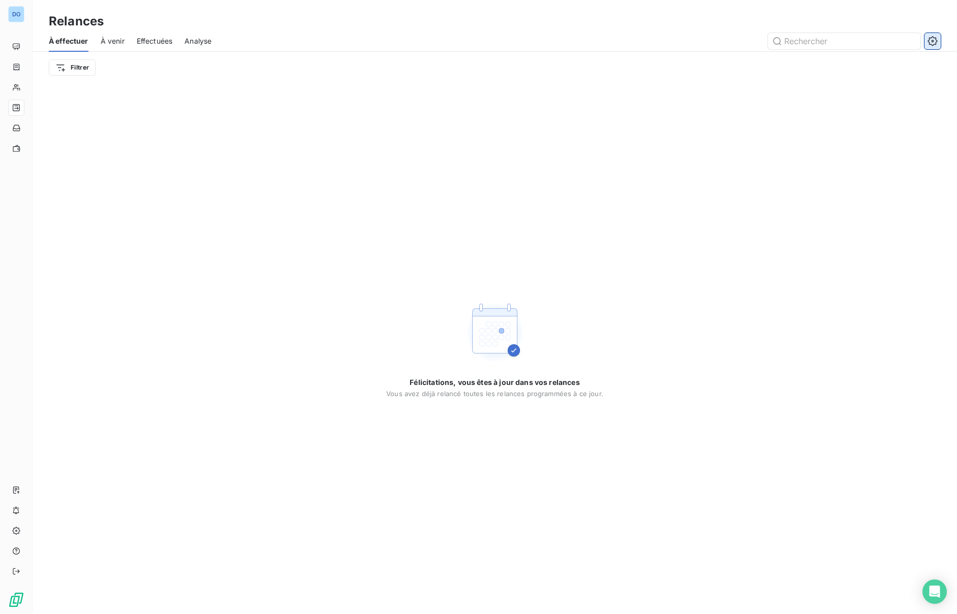
click at [934, 42] on icon "button" at bounding box center [932, 41] width 10 height 10
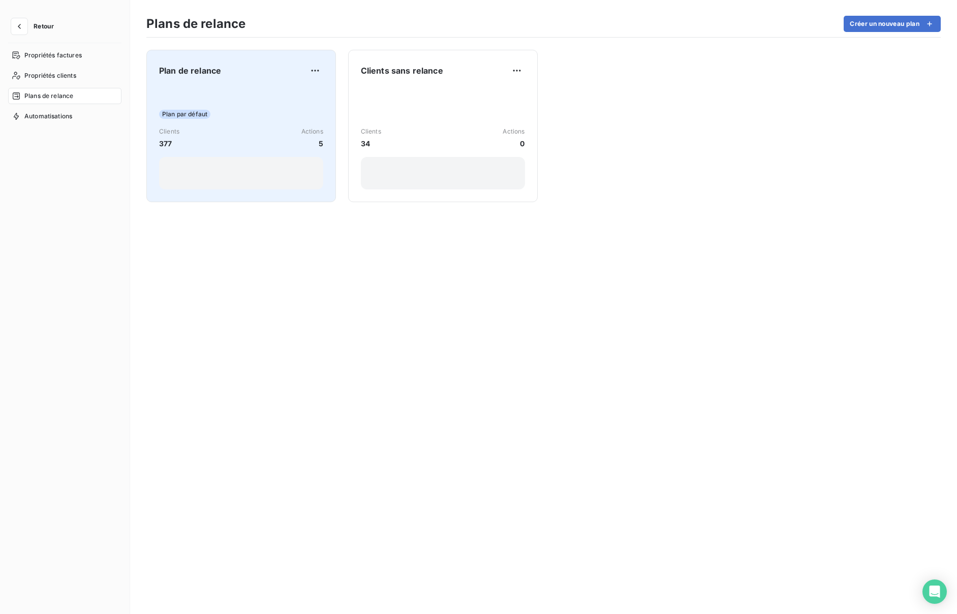
click at [185, 116] on span "Plan par défaut" at bounding box center [184, 114] width 51 height 9
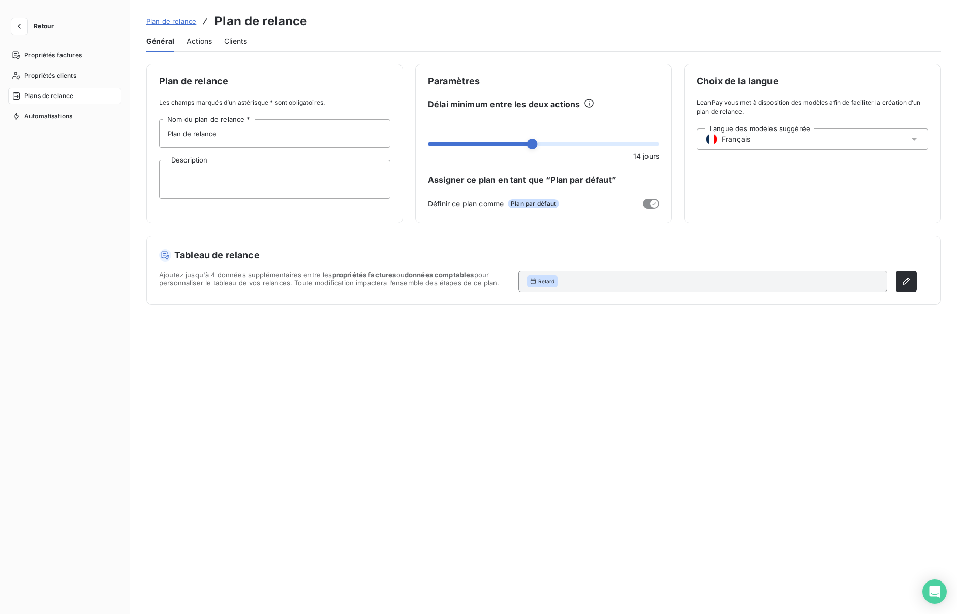
click at [201, 43] on span "Actions" at bounding box center [199, 41] width 25 height 10
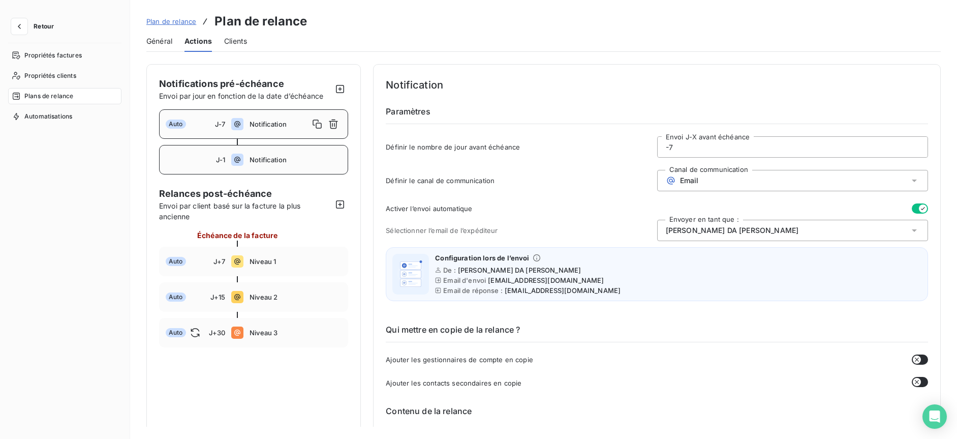
click at [270, 158] on span "Notification" at bounding box center [296, 160] width 92 height 8
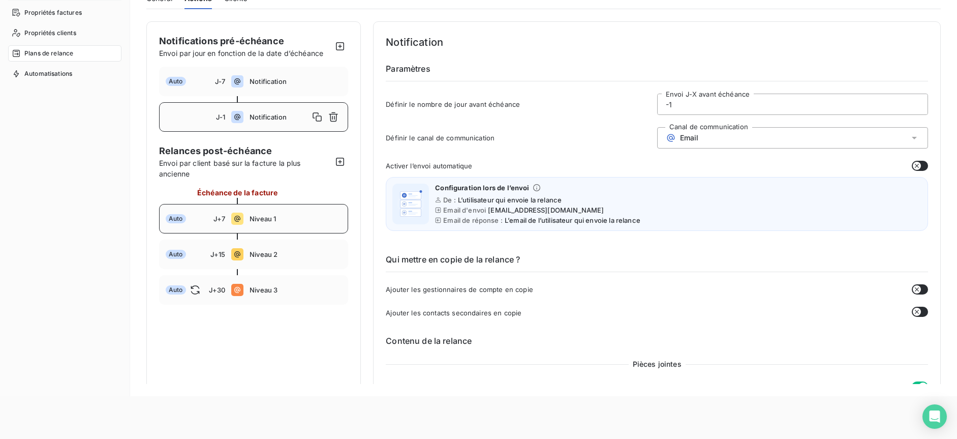
click at [256, 219] on span "Niveau 1" at bounding box center [296, 218] width 92 height 8
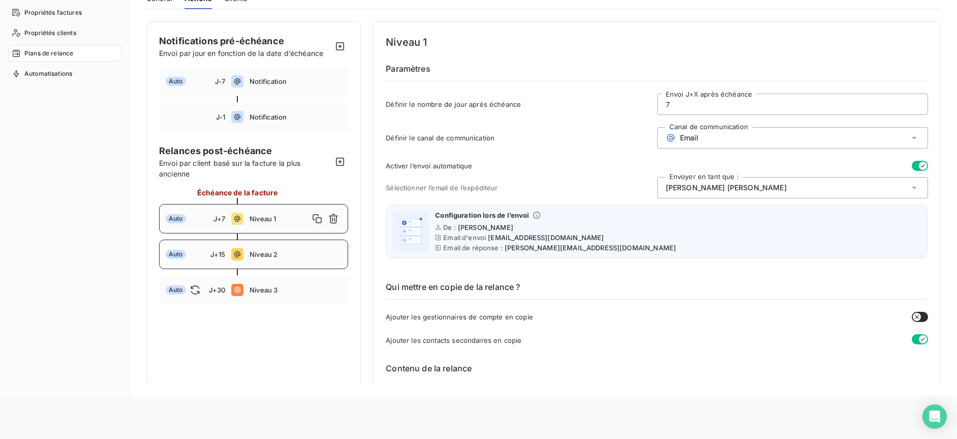
click at [270, 252] on span "Niveau 2" at bounding box center [296, 254] width 92 height 8
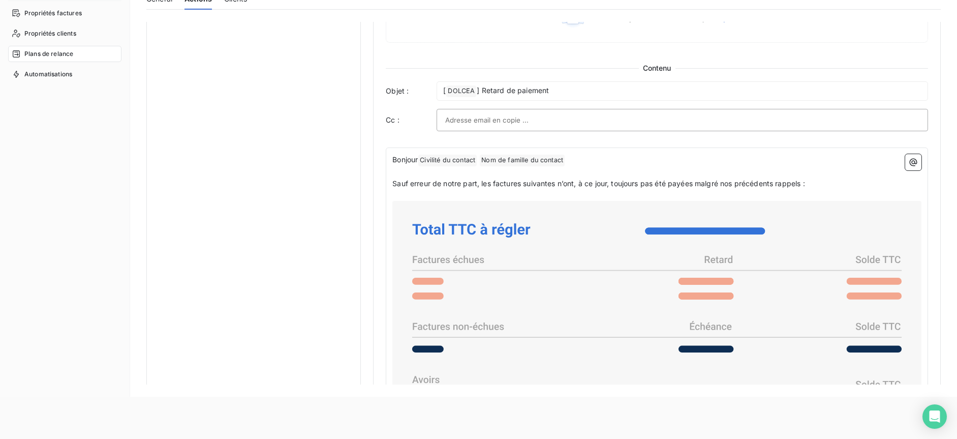
scroll to position [621, 0]
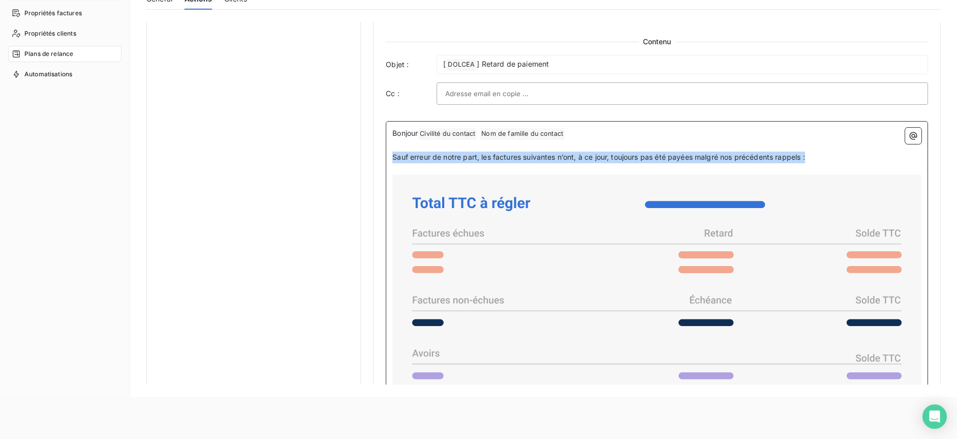
drag, startPoint x: 814, startPoint y: 157, endPoint x: 393, endPoint y: 152, distance: 421.3
click at [393, 152] on p "Sauf erreur de notre part, les factures suivantes n’ont, à ce jour, toujours pa…" at bounding box center [656, 157] width 529 height 12
copy span "Sauf erreur de notre part, les factures suivantes n’ont, à ce jour, toujours pa…"
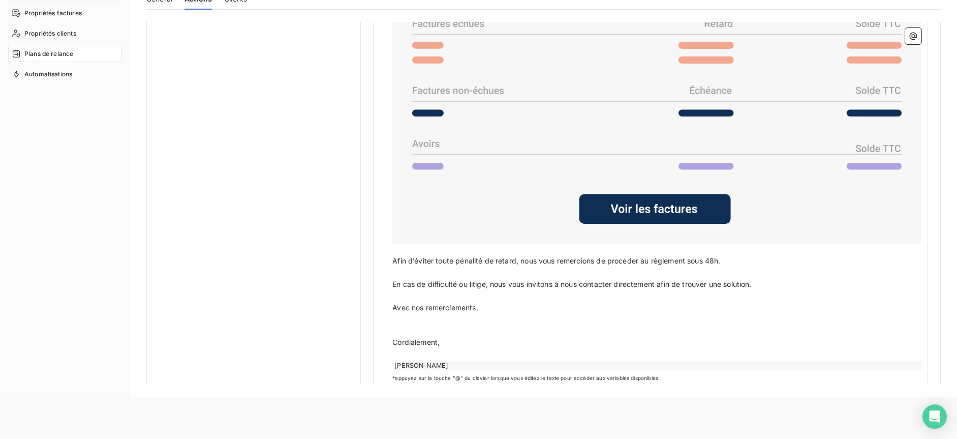
scroll to position [845, 0]
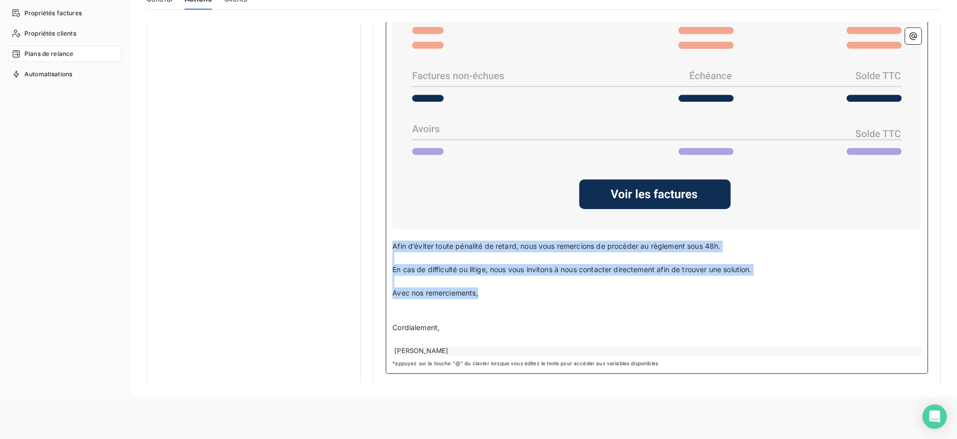
drag, startPoint x: 486, startPoint y: 286, endPoint x: 389, endPoint y: 241, distance: 107.1
click at [389, 241] on div "Bonjour Civilité du contact ﻿ Nom de famille du contact ﻿ ﻿ ﻿ Sauf erreur de no…" at bounding box center [657, 135] width 542 height 477
copy div "Afin d’éviter toute pénalité de retard, nous vous remercions de procéder au règ…"
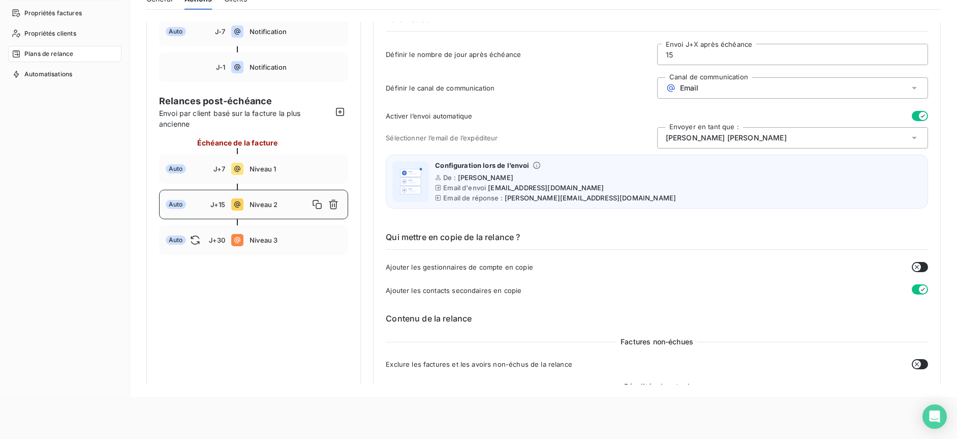
scroll to position [0, 0]
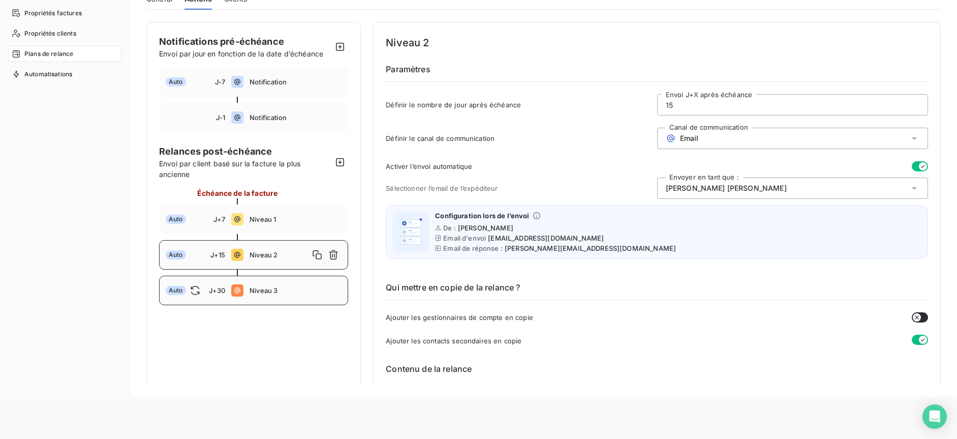
click at [234, 289] on icon at bounding box center [237, 290] width 12 height 12
type input "30"
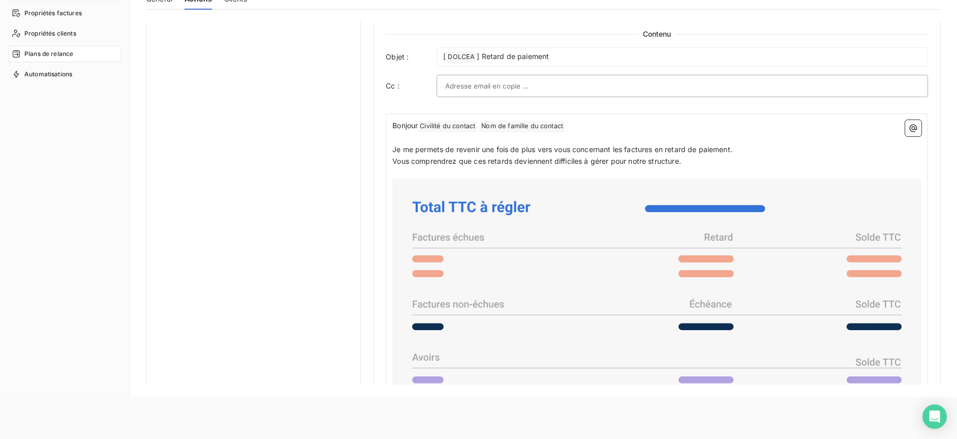
scroll to position [634, 0]
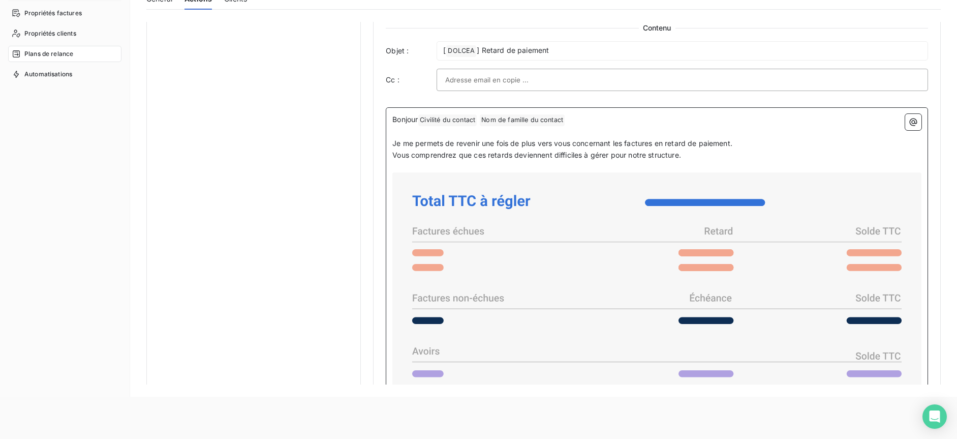
drag, startPoint x: 689, startPoint y: 156, endPoint x: 388, endPoint y: 140, distance: 301.3
click at [388, 140] on div "Bonjour Civilité du contact ﻿ Nom de famille du contact ﻿ ﻿ ﻿ Je me permets de …" at bounding box center [657, 386] width 542 height 558
copy div "Je me permets de revenir une fois de plus vers vous concernant les factures en …"
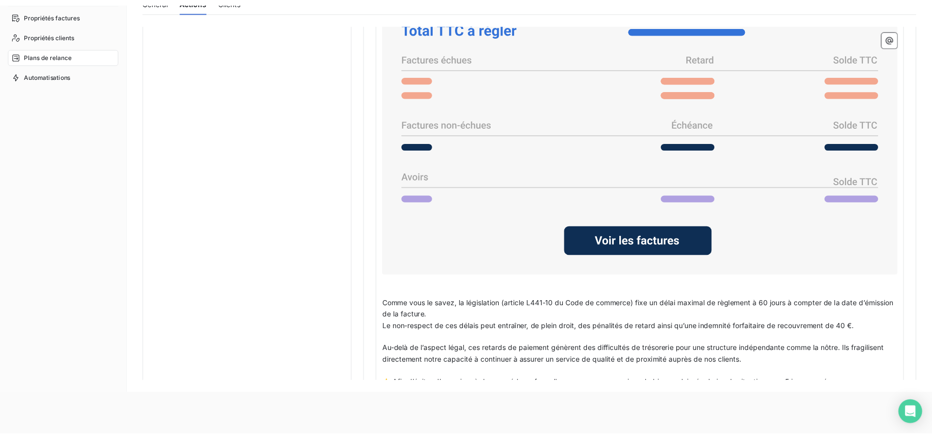
scroll to position [938, 0]
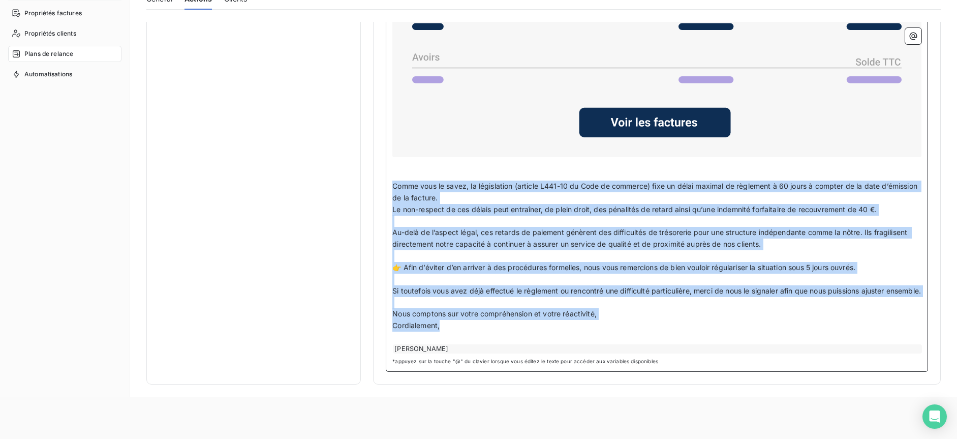
drag, startPoint x: 394, startPoint y: 174, endPoint x: 672, endPoint y: 330, distance: 318.8
click at [672, 330] on div "Bonjour Civilité du contact ﻿ Nom de famille du contact ﻿ ﻿ ﻿ Je me permets de …" at bounding box center [656, 86] width 529 height 533
copy div "Comme vous le savez, la législation (article L441-10 du Code de commerce) fixe …"
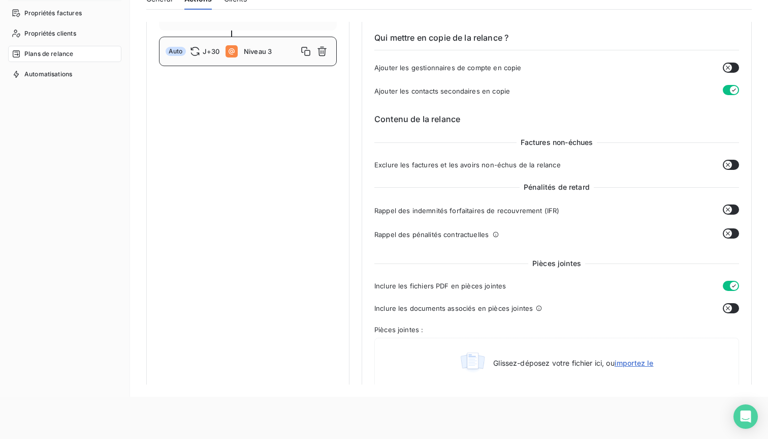
scroll to position [216, 0]
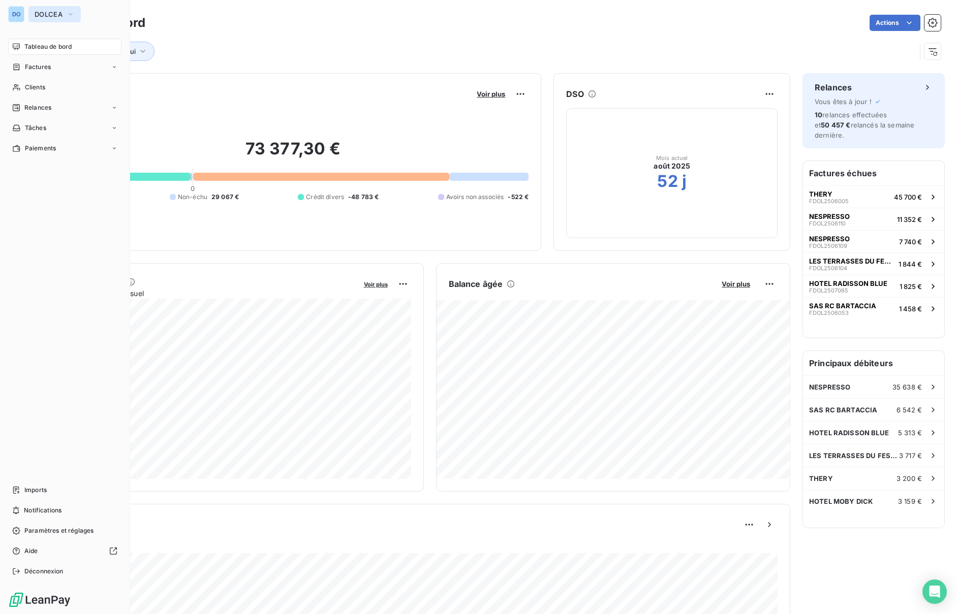
click at [65, 13] on button "DOLCEA" at bounding box center [54, 14] width 52 height 16
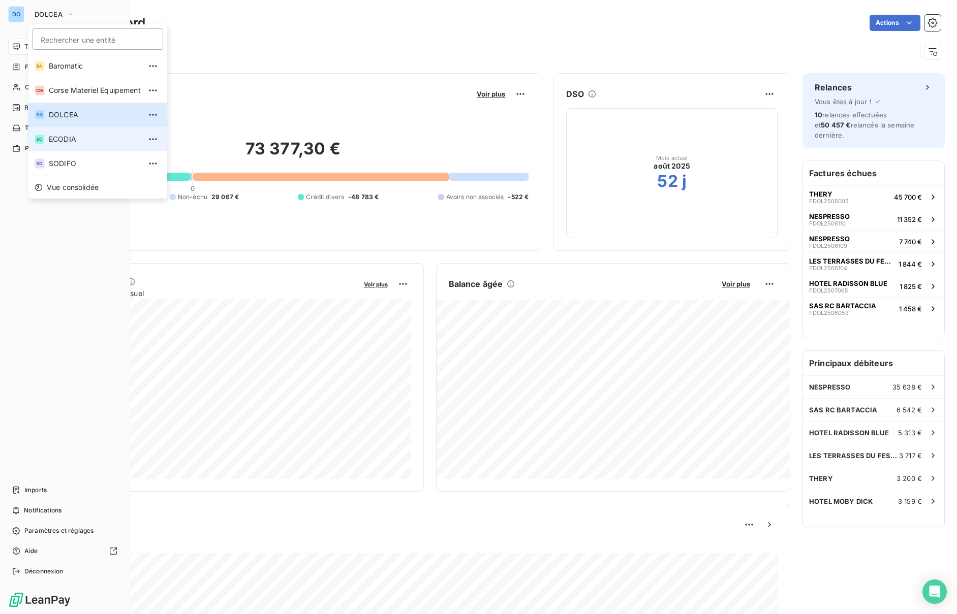
click at [66, 142] on span "ECODIA" at bounding box center [95, 139] width 92 height 10
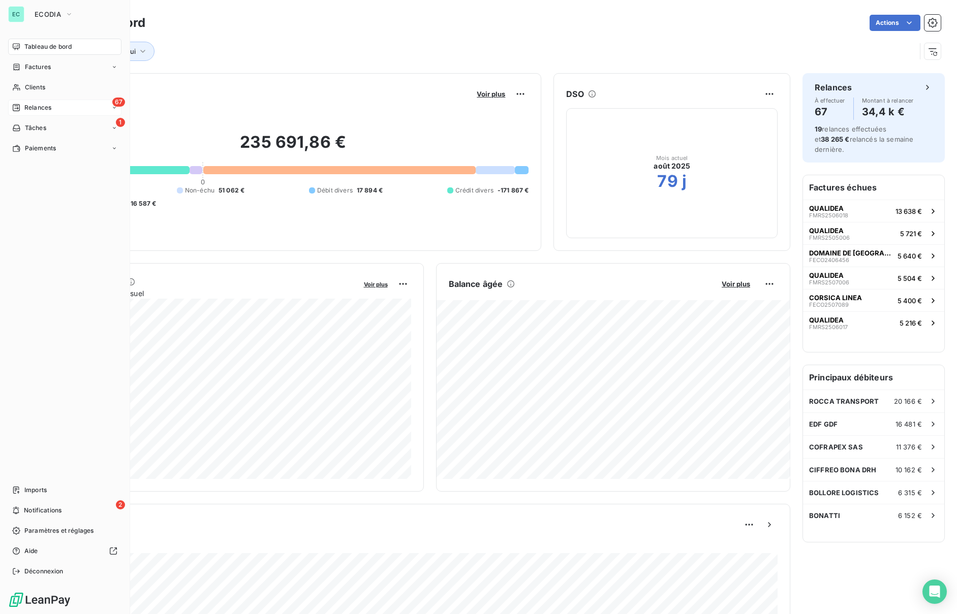
click at [34, 108] on span "Relances" at bounding box center [37, 107] width 27 height 9
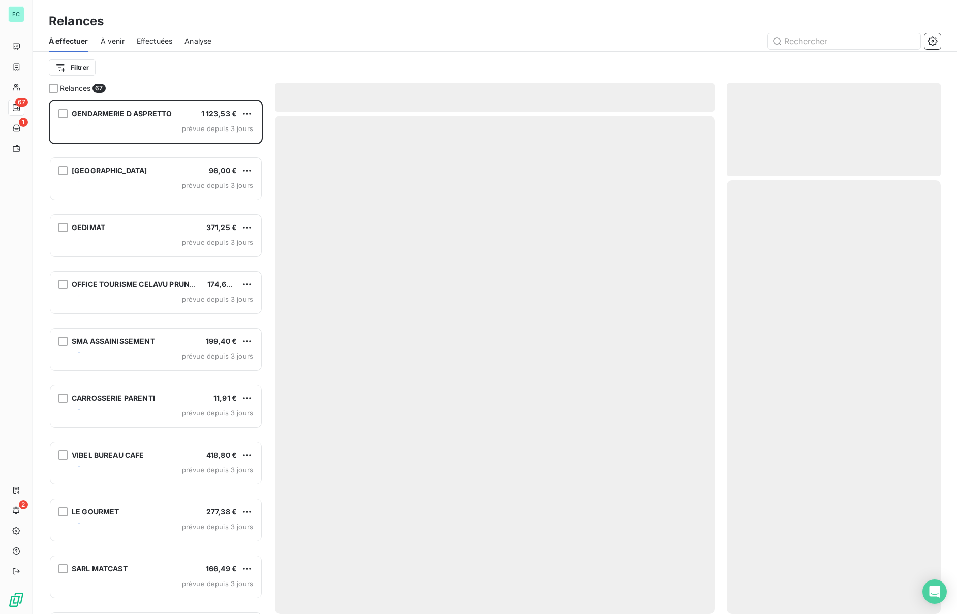
scroll to position [515, 214]
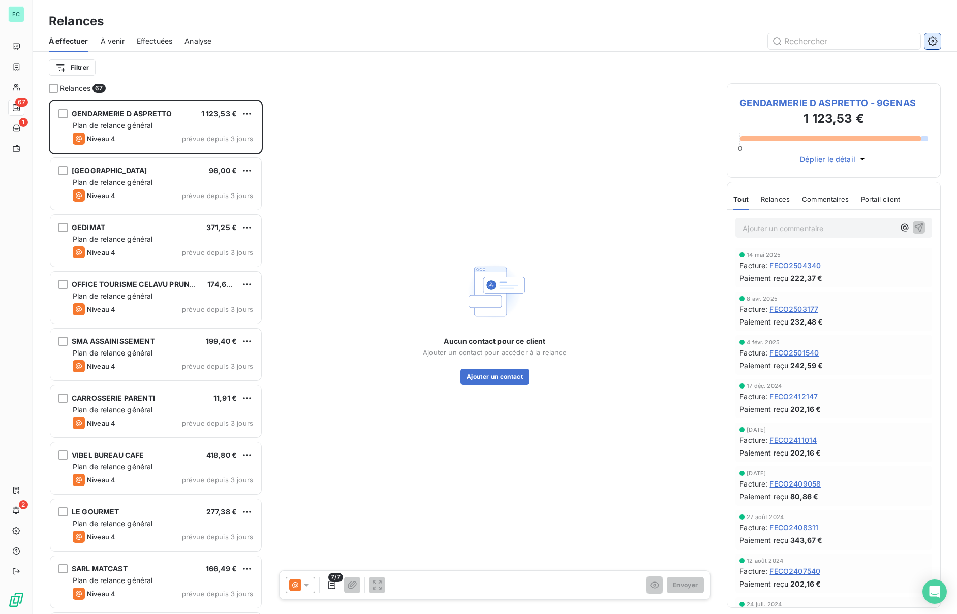
click at [934, 45] on icon "button" at bounding box center [932, 41] width 10 height 10
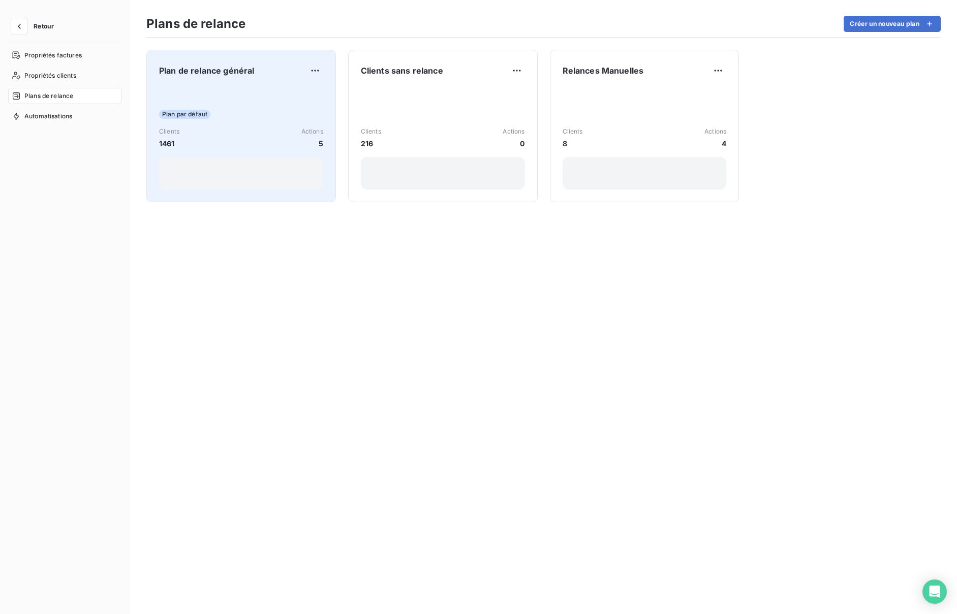
click at [220, 120] on div "Plan par défaut Clients 1461 Actions 5" at bounding box center [241, 138] width 164 height 103
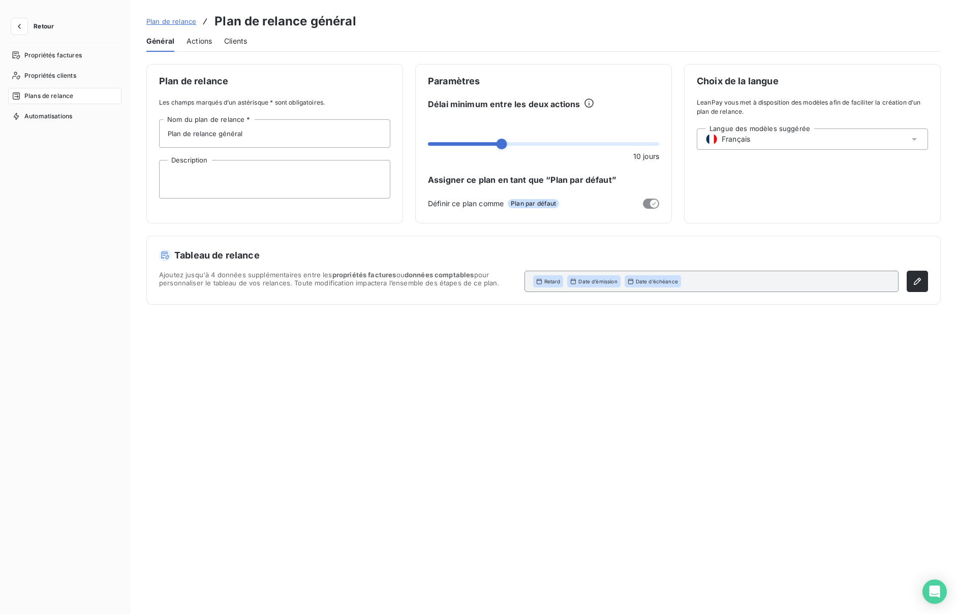
click at [194, 43] on span "Actions" at bounding box center [199, 41] width 25 height 10
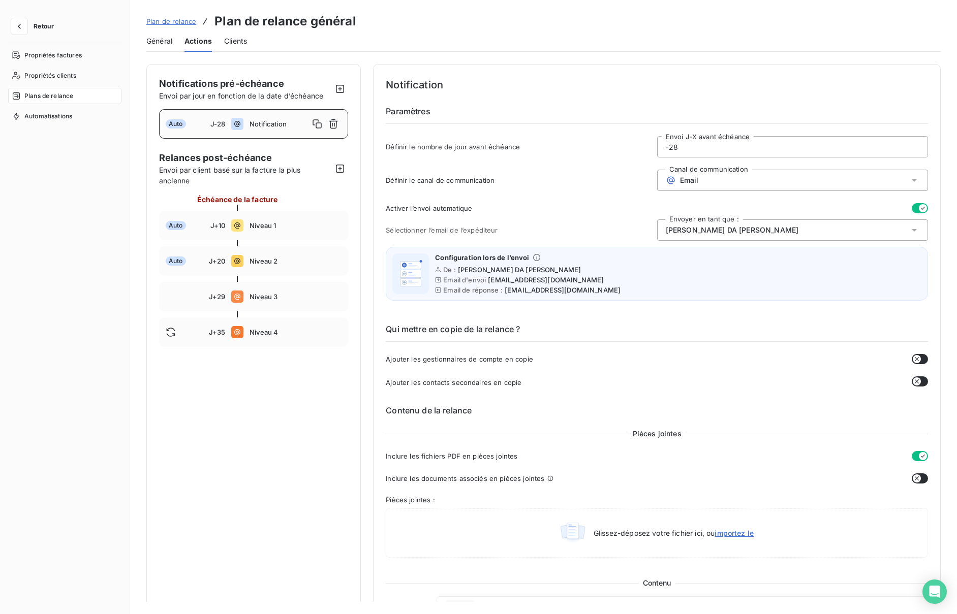
click at [342, 121] on div "Auto J-28 Notification" at bounding box center [253, 123] width 189 height 29
click at [333, 122] on icon "button" at bounding box center [333, 124] width 9 height 10
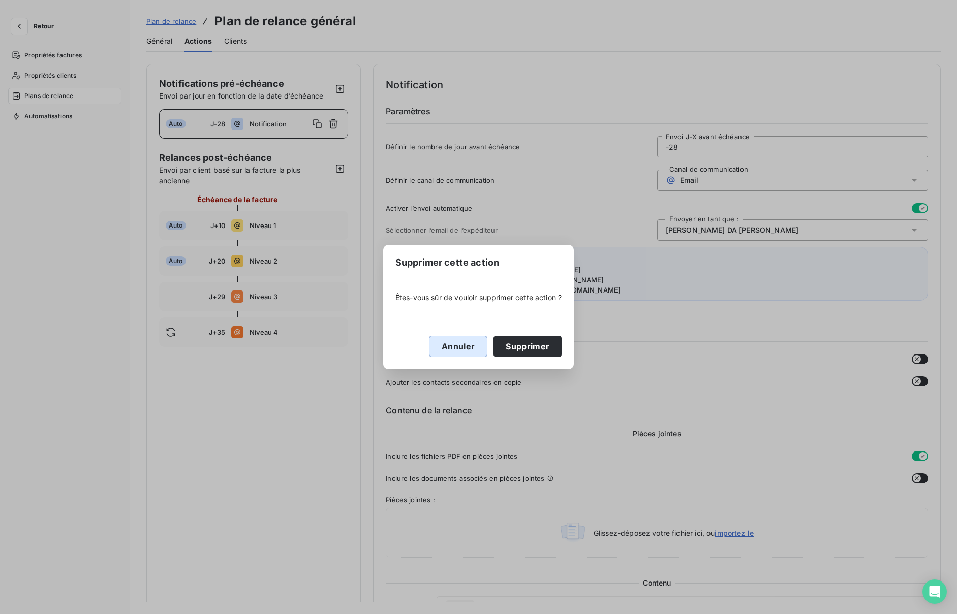
click at [463, 348] on button "Annuler" at bounding box center [458, 346] width 58 height 21
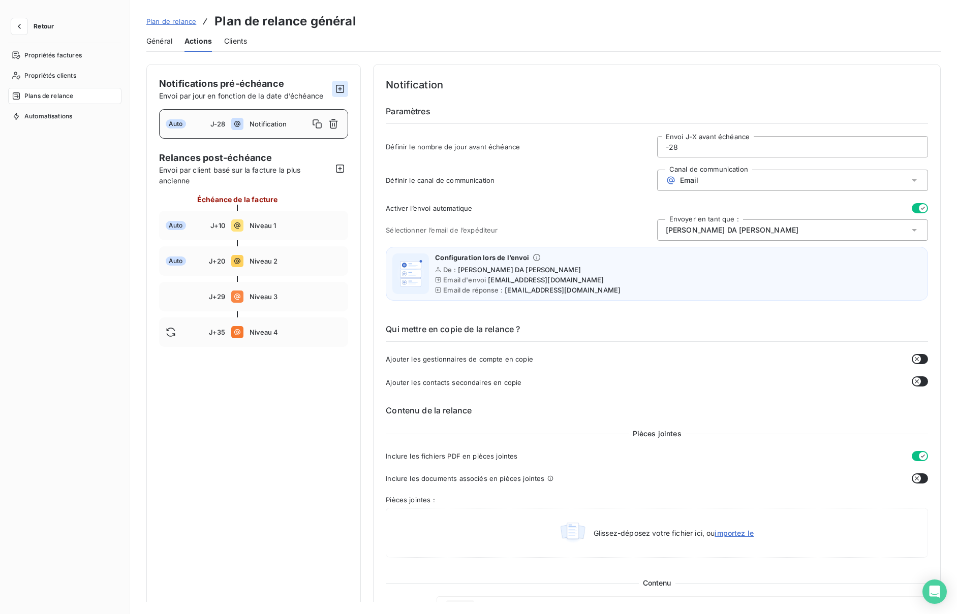
click at [337, 88] on icon "button" at bounding box center [340, 89] width 10 height 10
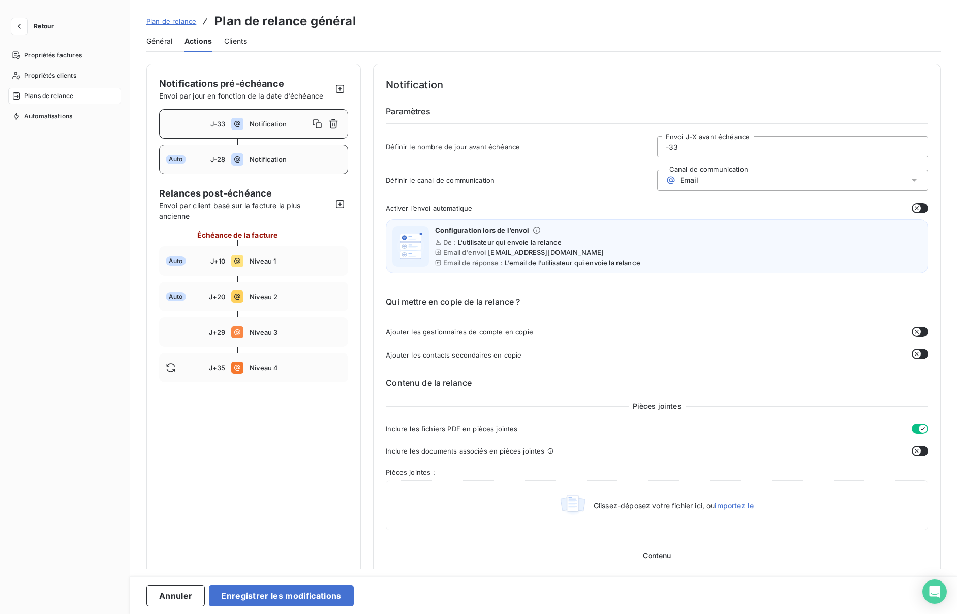
click at [214, 161] on span "J-28" at bounding box center [217, 160] width 15 height 8
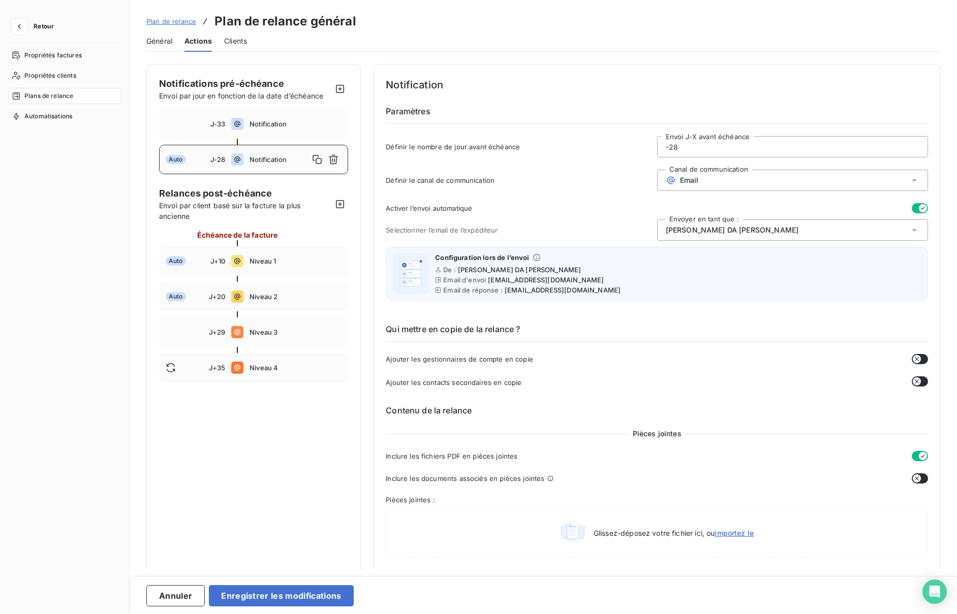
drag, startPoint x: 668, startPoint y: 146, endPoint x: 690, endPoint y: 146, distance: 22.4
click at [689, 146] on input "-28" at bounding box center [793, 147] width 270 height 20
type input "-1"
click at [626, 328] on h6 "Qui mettre en copie de la relance ?" at bounding box center [657, 332] width 542 height 19
click at [677, 150] on input "-1" at bounding box center [793, 147] width 270 height 20
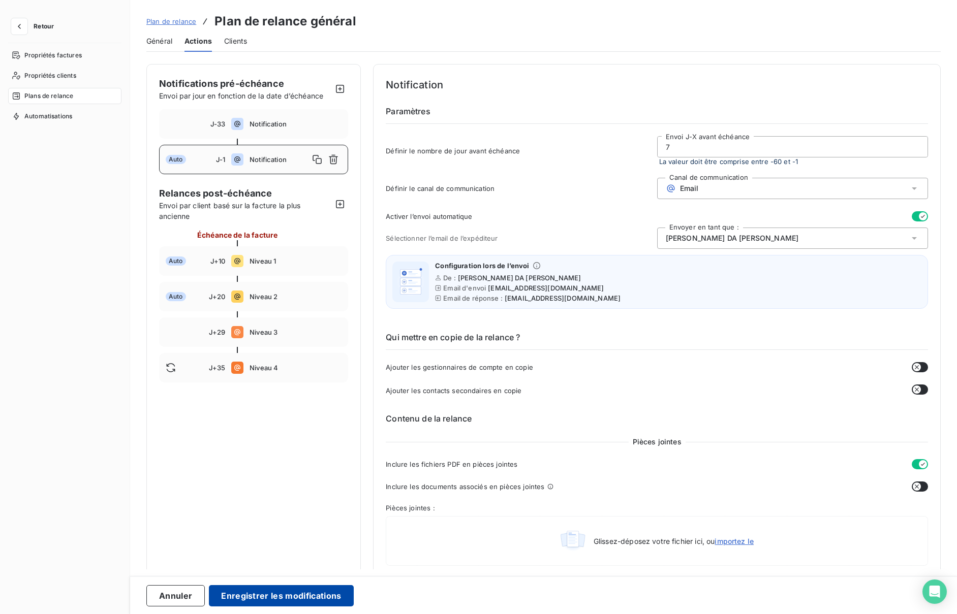
type input "7"
click at [266, 597] on button "Enregistrer les modifications" at bounding box center [281, 595] width 144 height 21
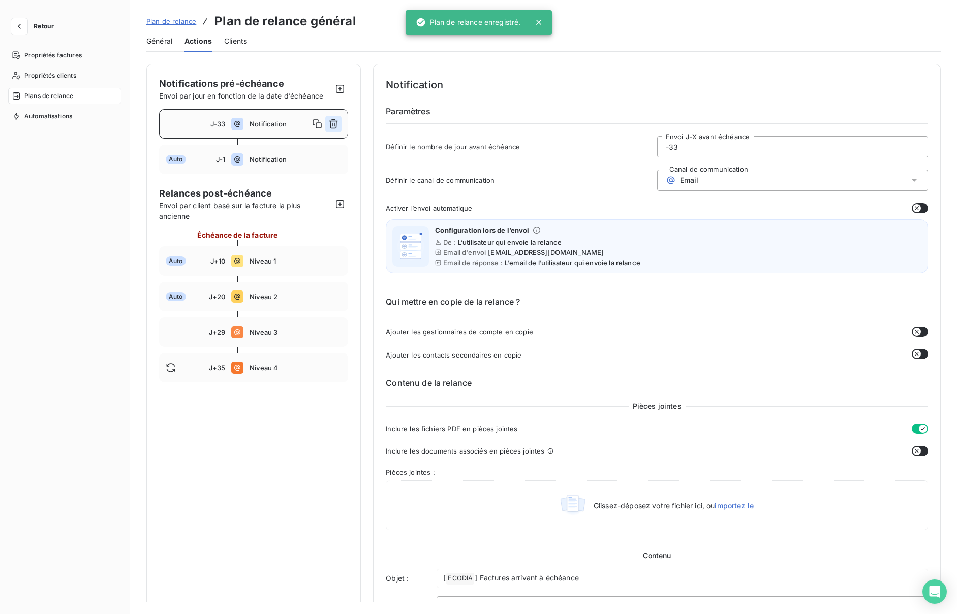
click at [334, 125] on icon "button" at bounding box center [333, 124] width 10 height 10
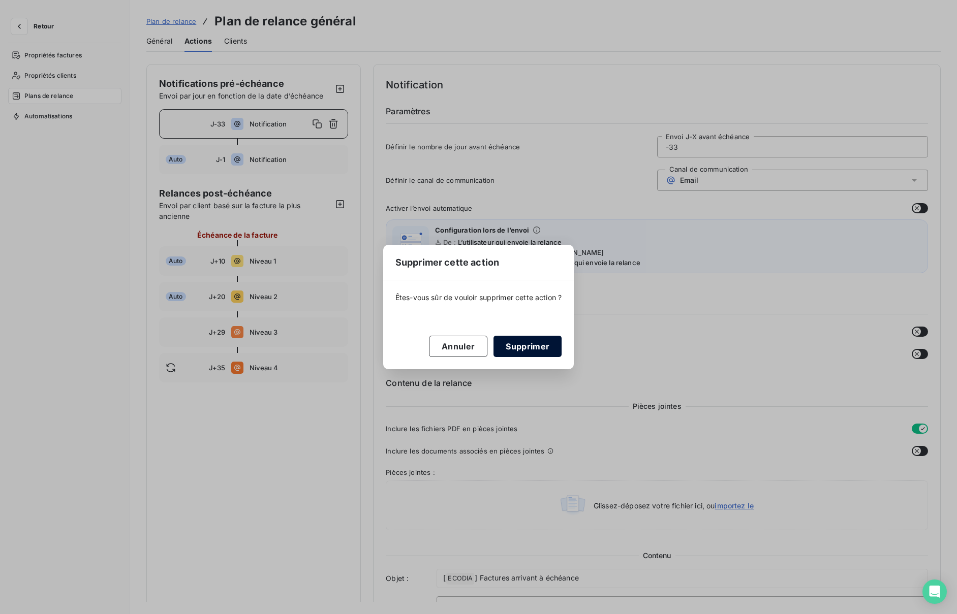
click at [528, 345] on button "Supprimer" at bounding box center [527, 346] width 68 height 21
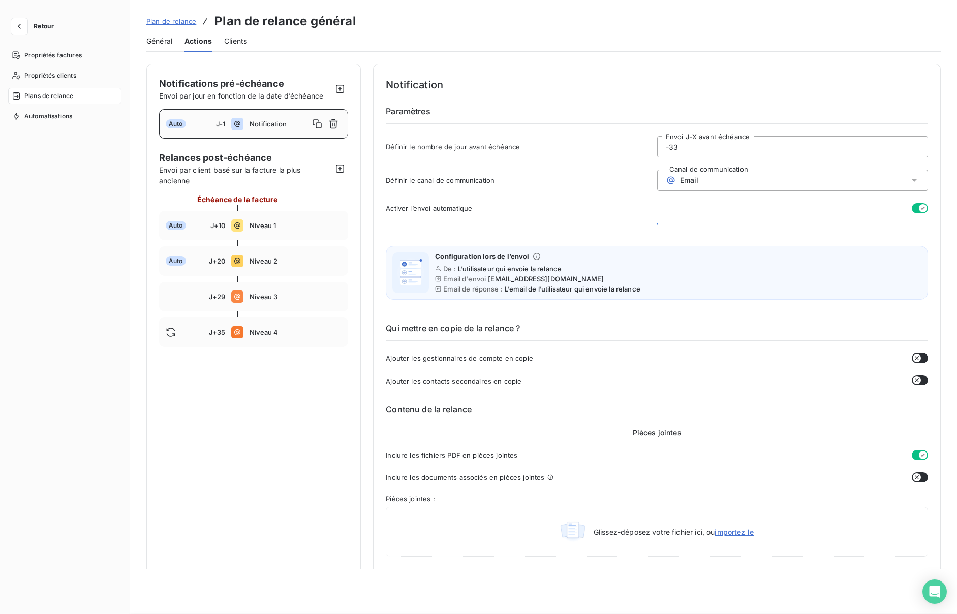
type input "-1"
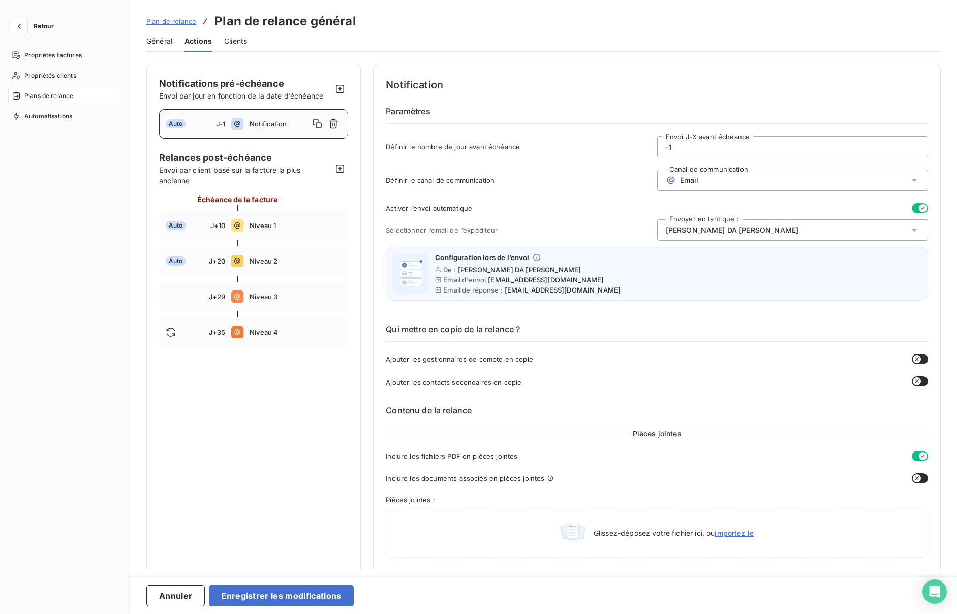
click at [212, 125] on div "Auto" at bounding box center [191, 123] width 50 height 9
click at [689, 150] on input "-1" at bounding box center [793, 147] width 270 height 20
type input "-7"
click at [574, 156] on div "Définir le nombre de jour avant échéance -7 Envoi J-X avant échéance" at bounding box center [657, 149] width 542 height 27
click at [297, 597] on button "Enregistrer les modifications" at bounding box center [281, 595] width 144 height 21
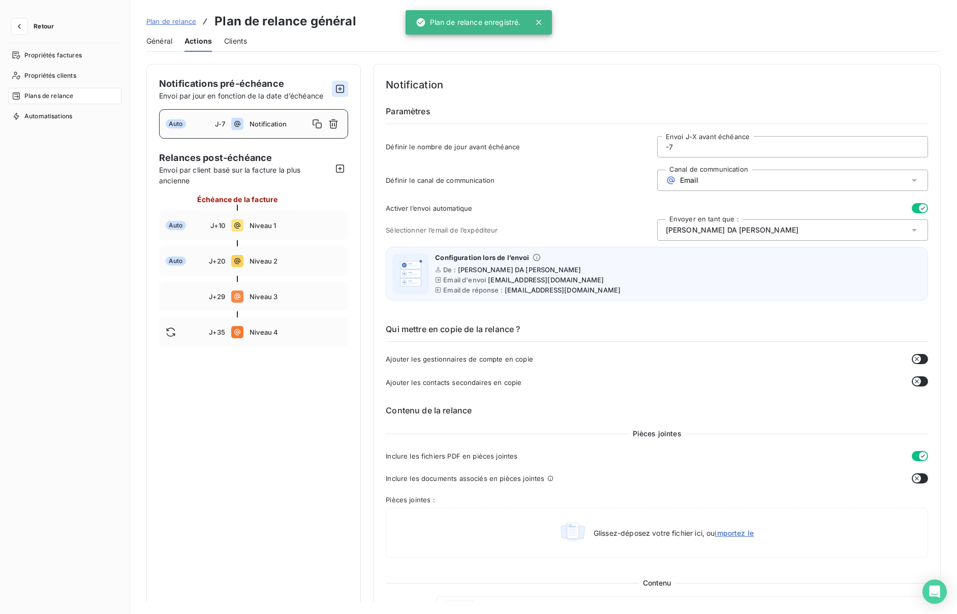
click at [339, 86] on icon "button" at bounding box center [340, 89] width 10 height 10
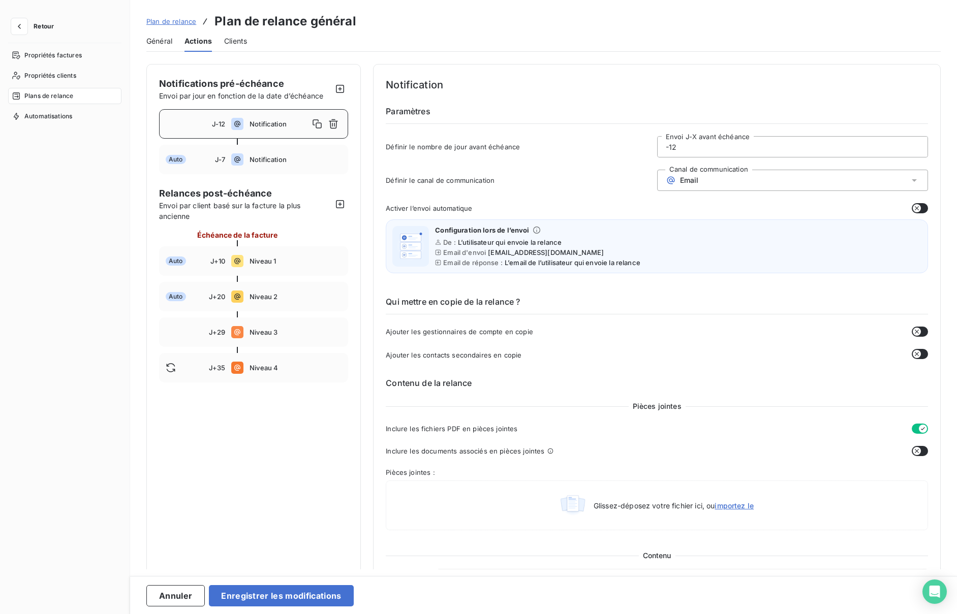
click at [690, 146] on input "-12" at bounding box center [793, 147] width 270 height 20
type input "-1"
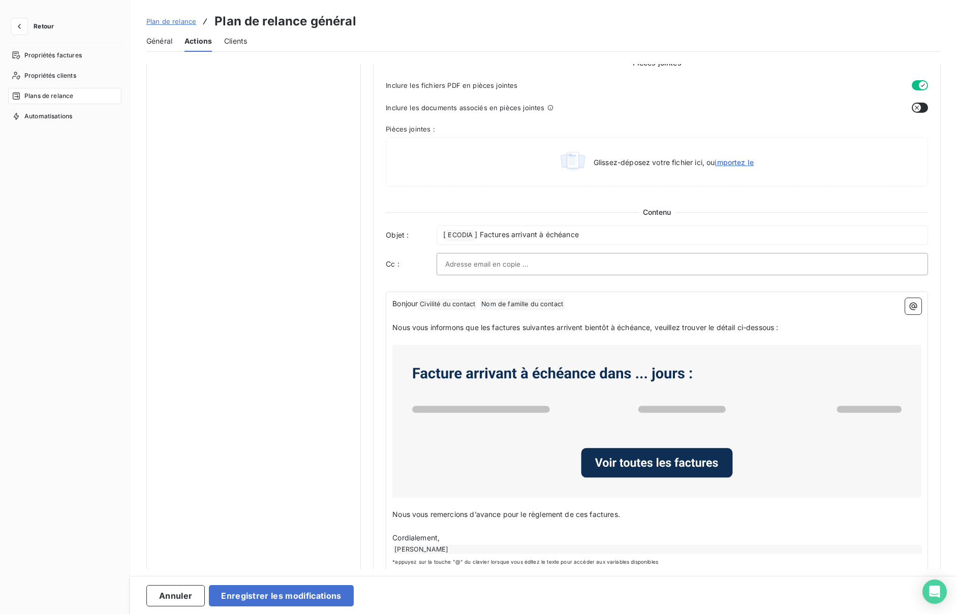
scroll to position [346, 0]
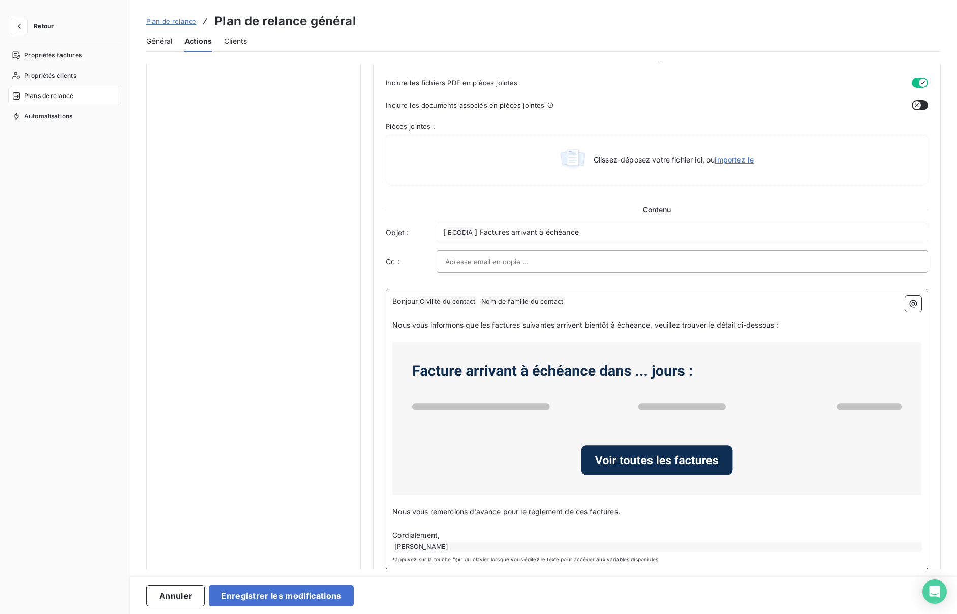
click at [602, 324] on span "Nous vous informons que les factures suivantes arrivent bientôt à échéance, veu…" at bounding box center [585, 325] width 386 height 9
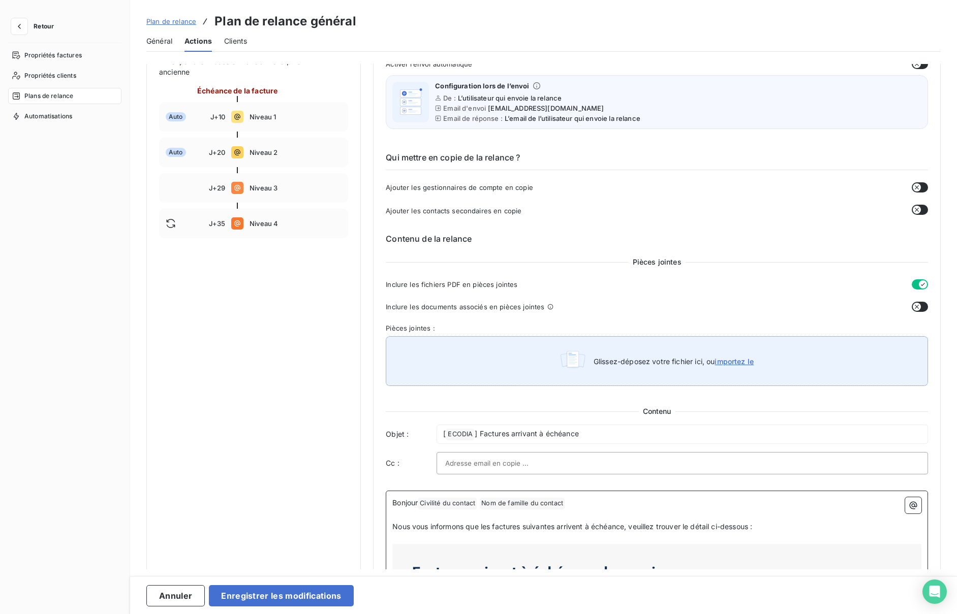
scroll to position [0, 0]
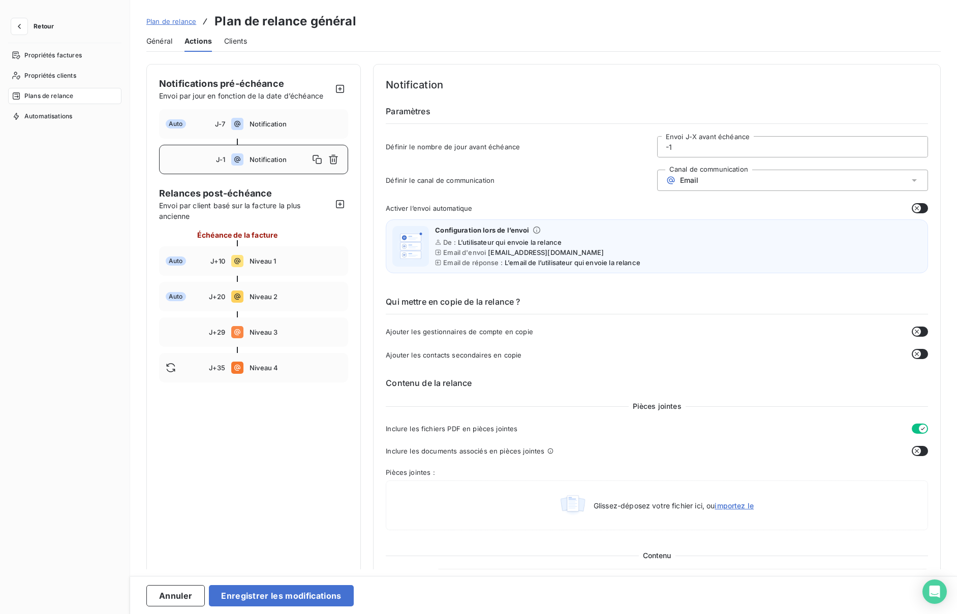
click at [919, 210] on button "button" at bounding box center [920, 208] width 16 height 10
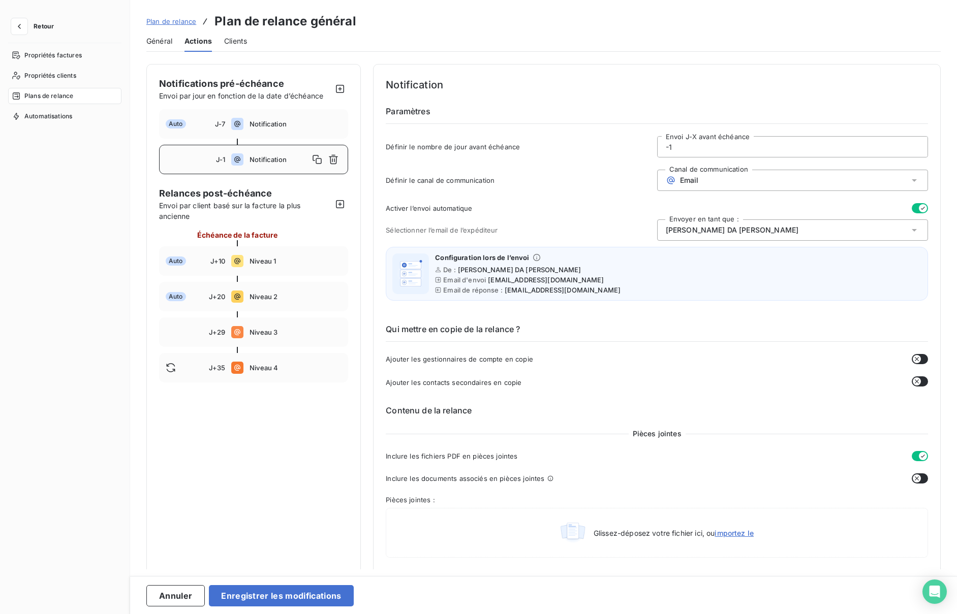
click at [897, 178] on div "Email" at bounding box center [792, 180] width 271 height 21
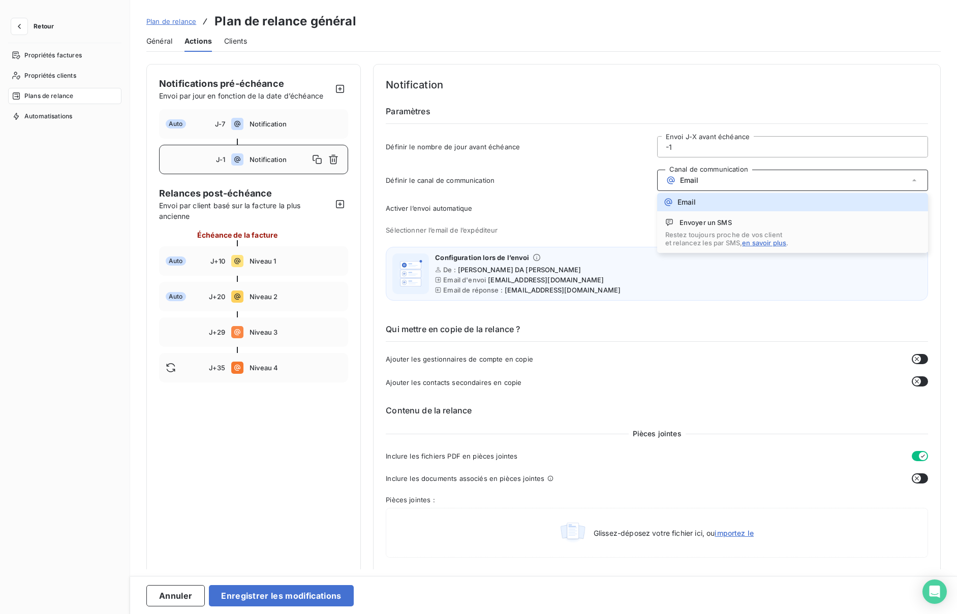
click at [635, 191] on div "Définir le canal de communication Canal de communication Email Email Envoyer un…" at bounding box center [657, 183] width 542 height 27
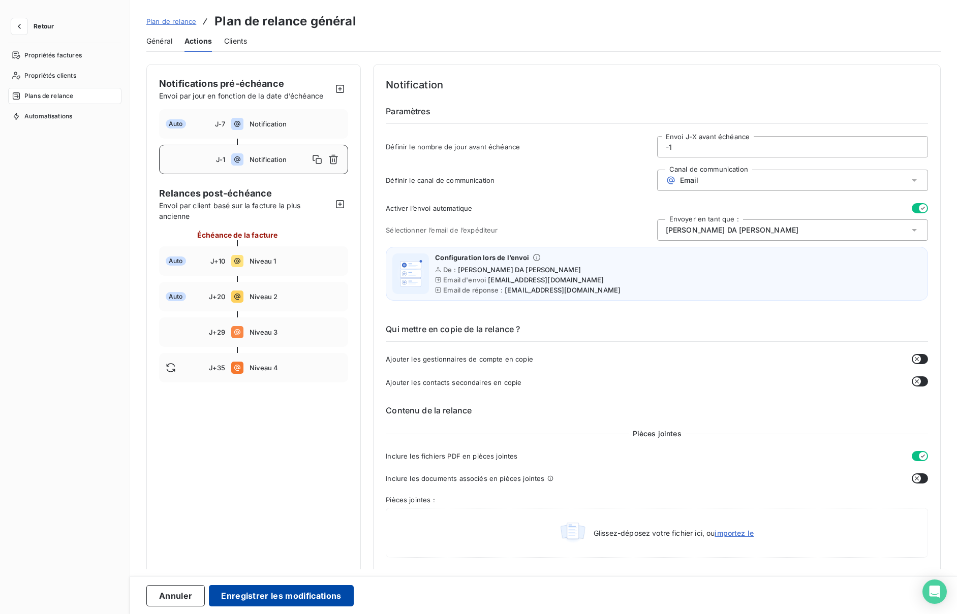
click at [296, 601] on button "Enregistrer les modifications" at bounding box center [281, 595] width 144 height 21
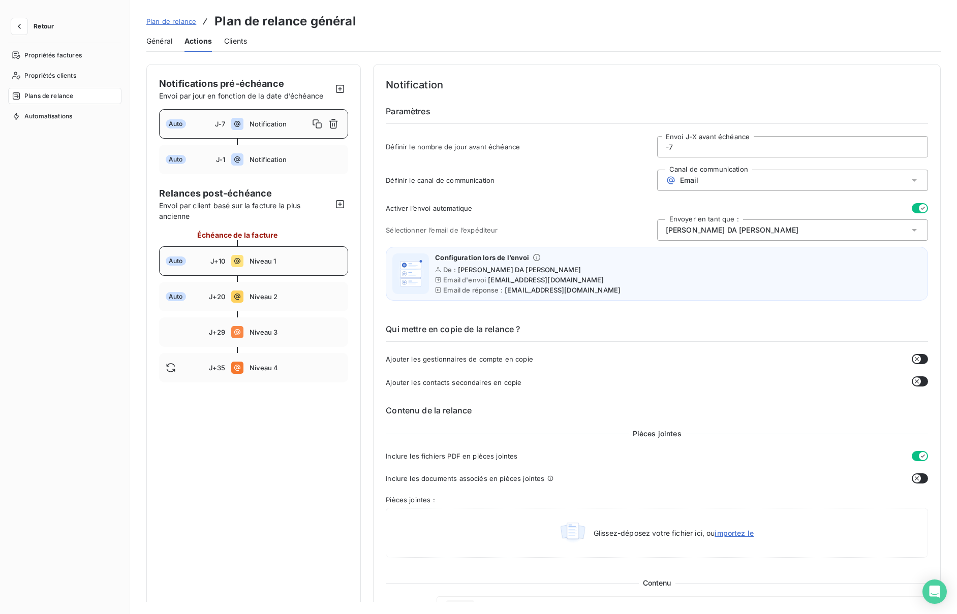
click at [223, 263] on span "J+10" at bounding box center [217, 261] width 15 height 8
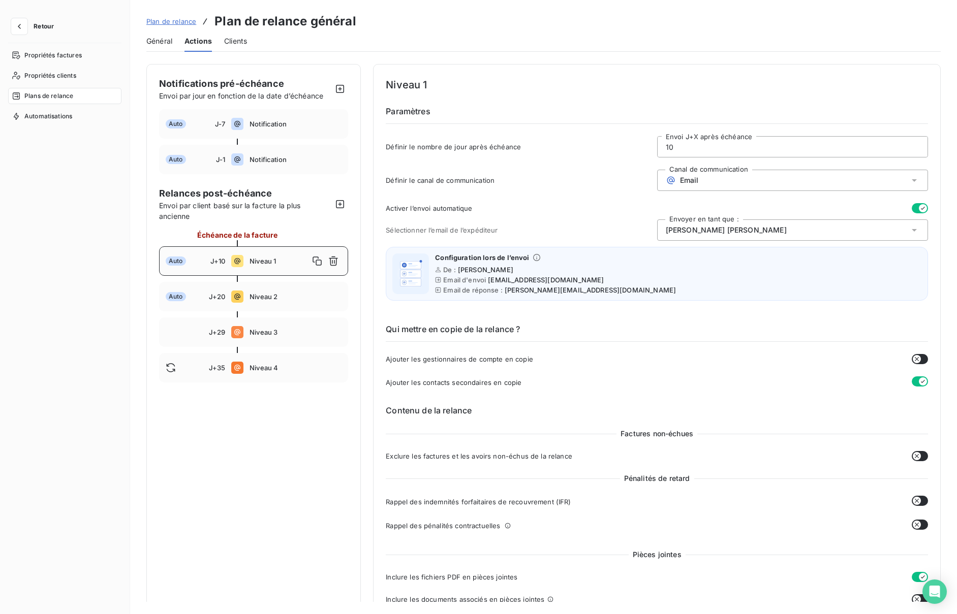
click at [678, 147] on input "10" at bounding box center [793, 147] width 270 height 20
type input "1"
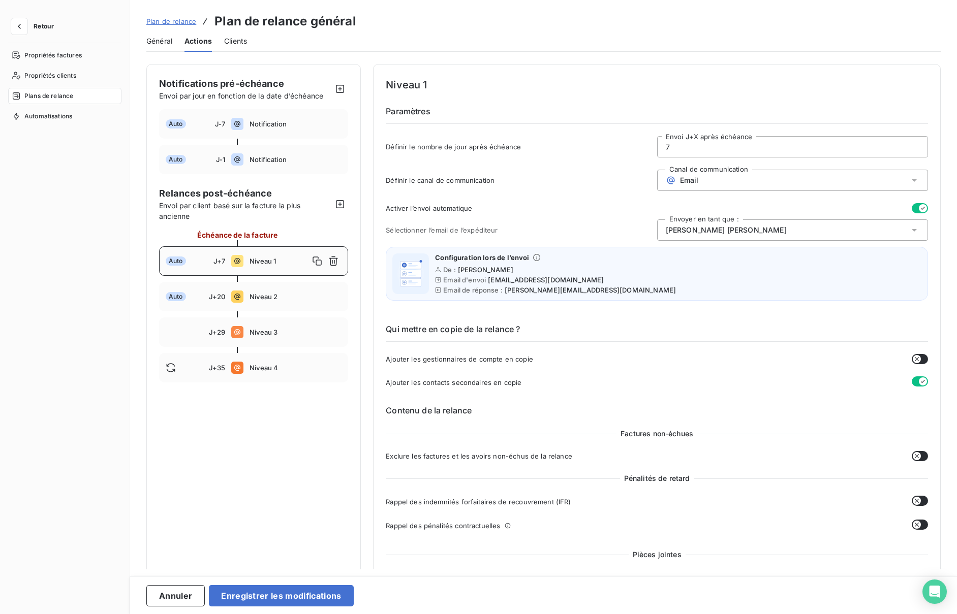
type input "7"
click at [668, 321] on div "Qui mettre en copie de la relance ? Ajouter les gestionnaires de compte en copi…" at bounding box center [657, 347] width 542 height 81
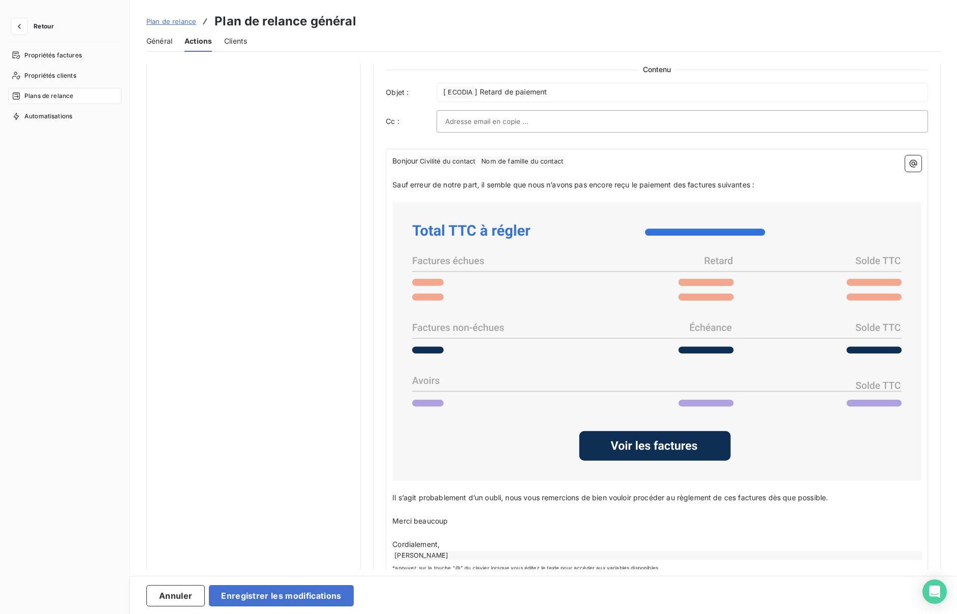
scroll to position [653, 0]
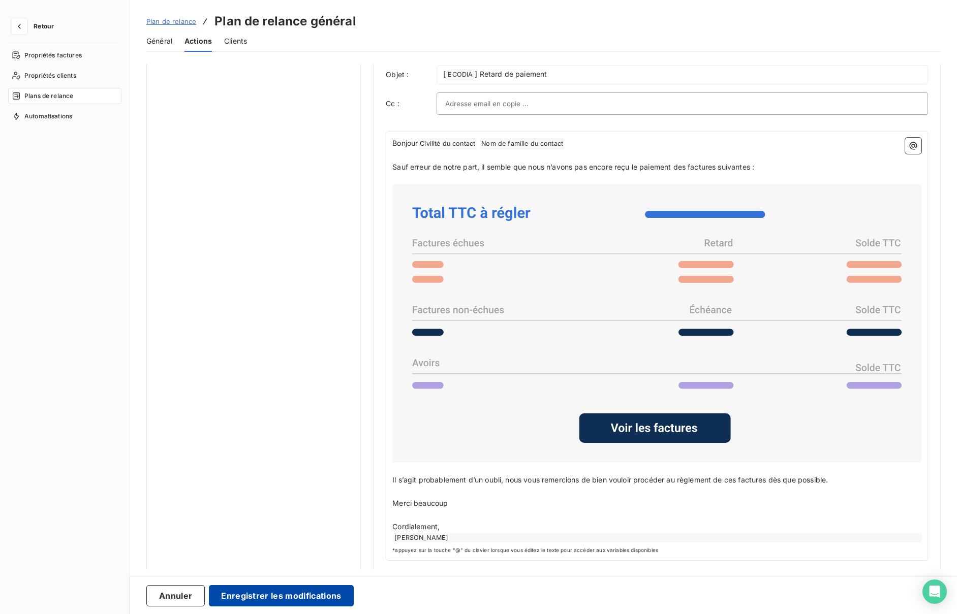
click at [320, 601] on button "Enregistrer les modifications" at bounding box center [281, 595] width 144 height 21
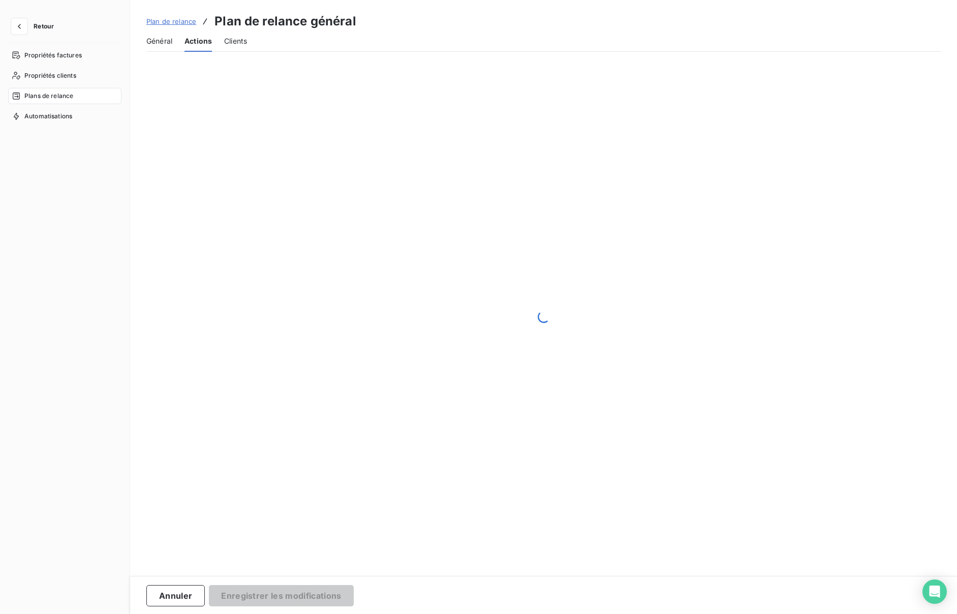
scroll to position [0, 0]
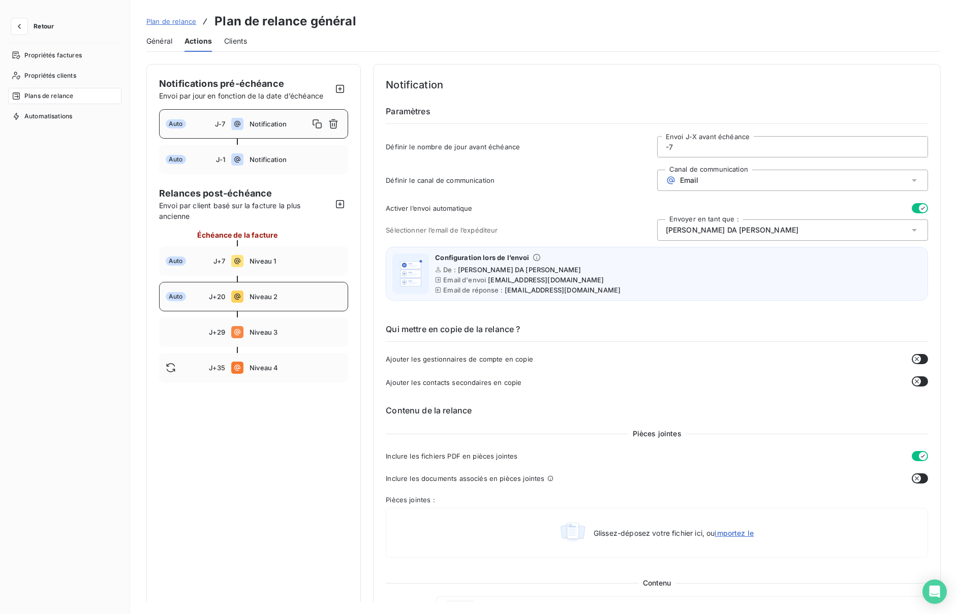
click at [275, 299] on span "Niveau 2" at bounding box center [296, 297] width 92 height 8
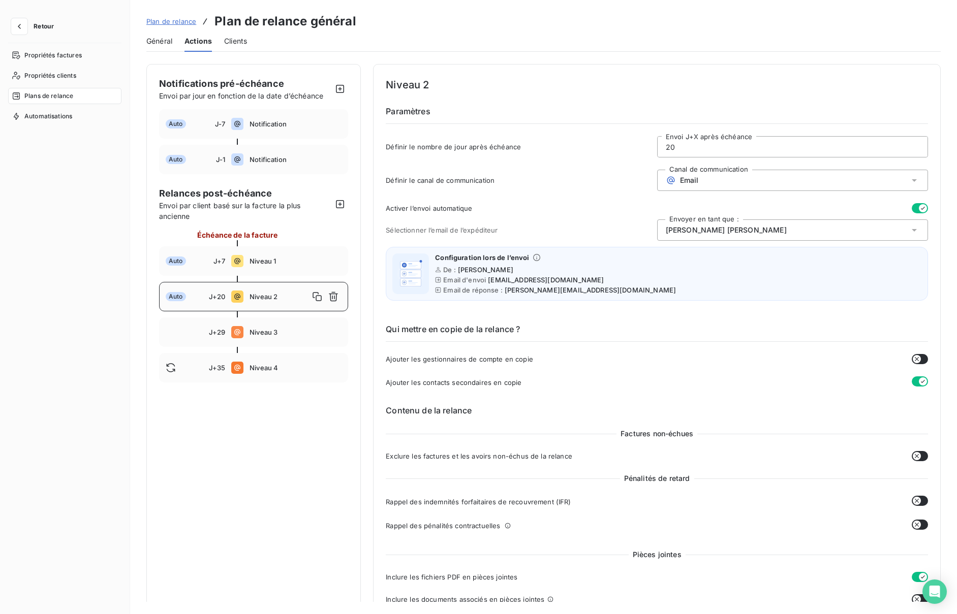
click at [700, 146] on input "20" at bounding box center [793, 147] width 270 height 20
type input "2"
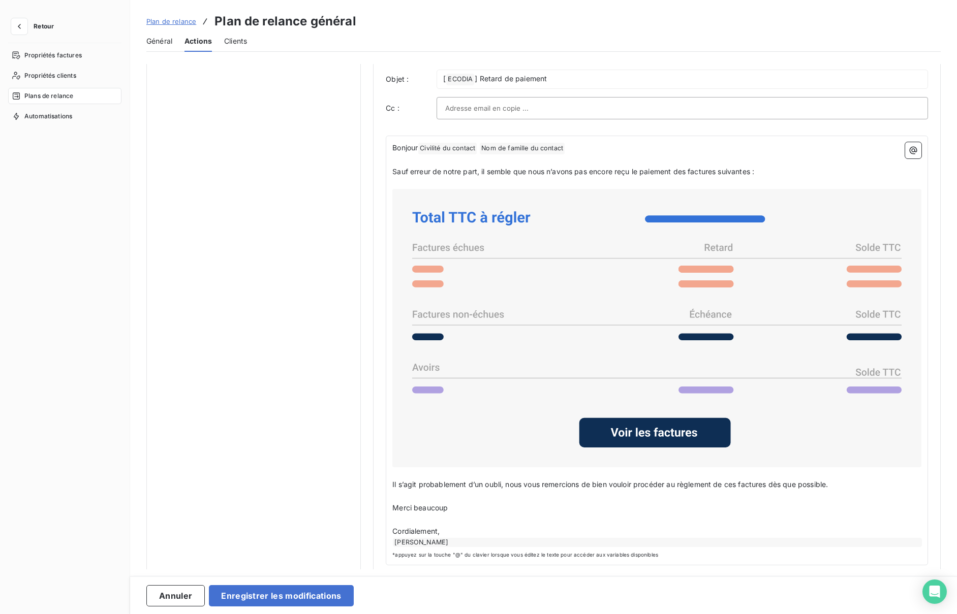
scroll to position [655, 0]
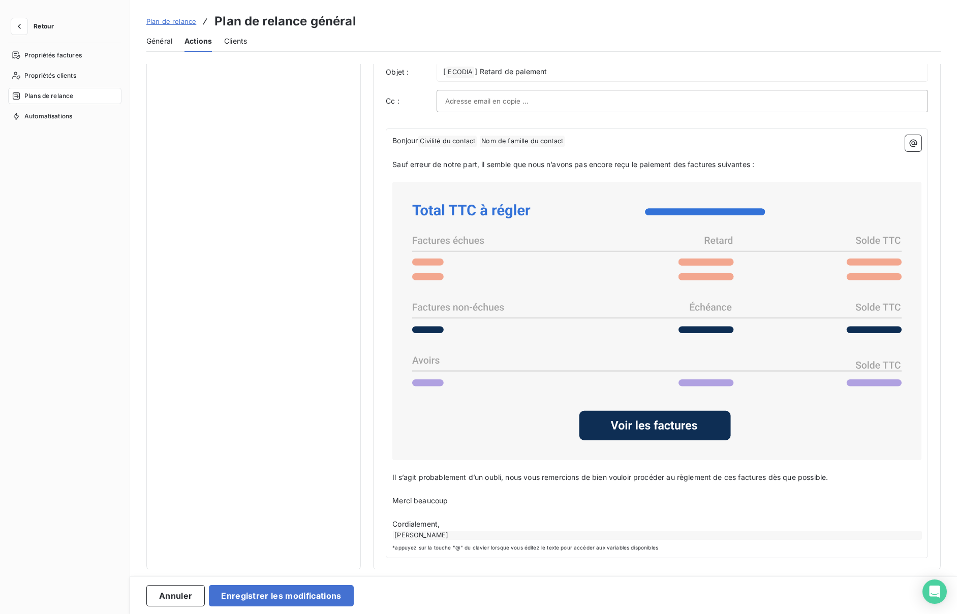
type input "15"
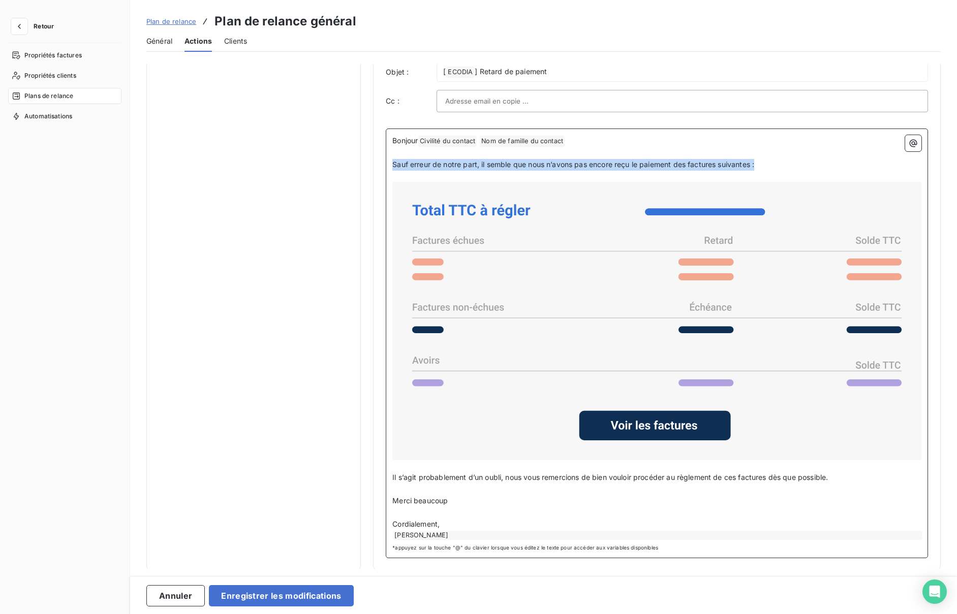
drag, startPoint x: 763, startPoint y: 164, endPoint x: 349, endPoint y: 162, distance: 414.2
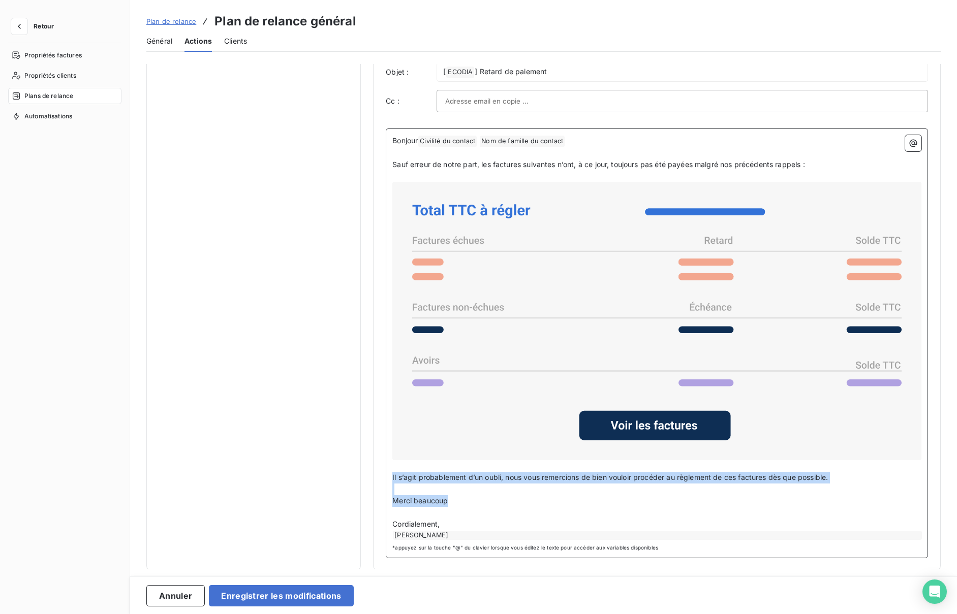
drag, startPoint x: 392, startPoint y: 476, endPoint x: 458, endPoint y: 502, distance: 71.6
click at [458, 502] on div "Bonjour Civilité du contact ﻿ Nom de famille du contact ﻿ ﻿ ﻿ Sauf erreur de no…" at bounding box center [656, 337] width 529 height 405
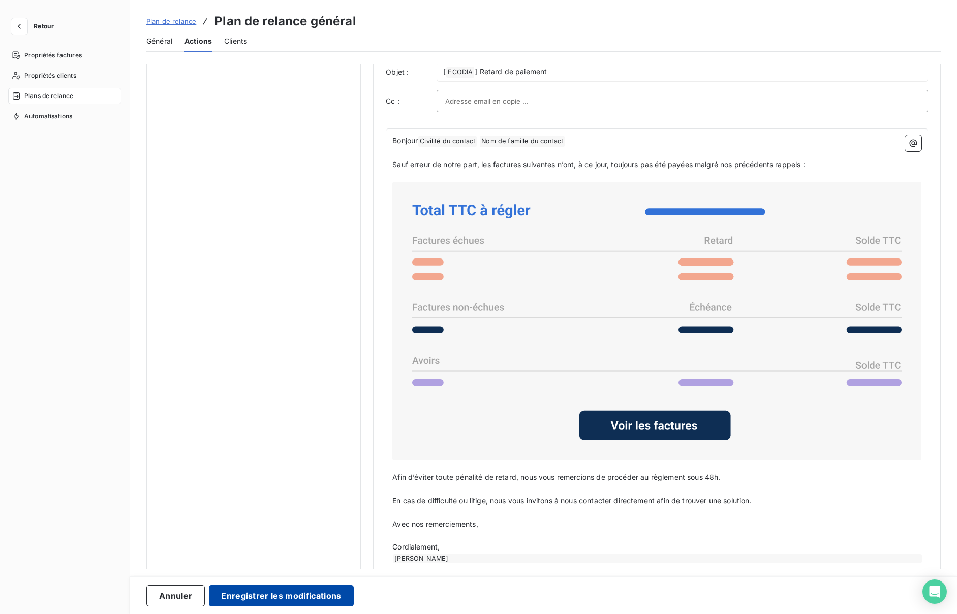
click at [256, 595] on button "Enregistrer les modifications" at bounding box center [281, 595] width 144 height 21
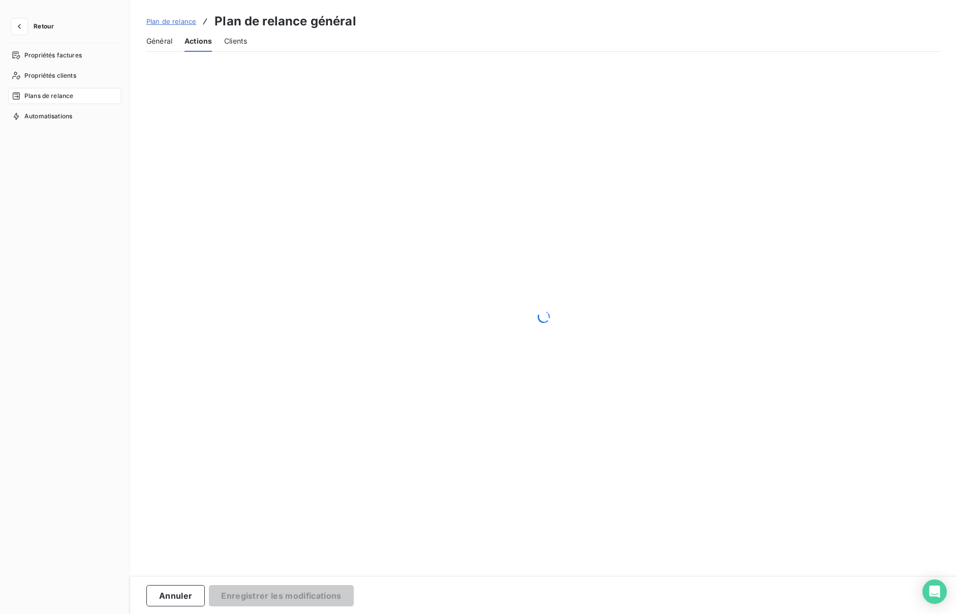
scroll to position [0, 0]
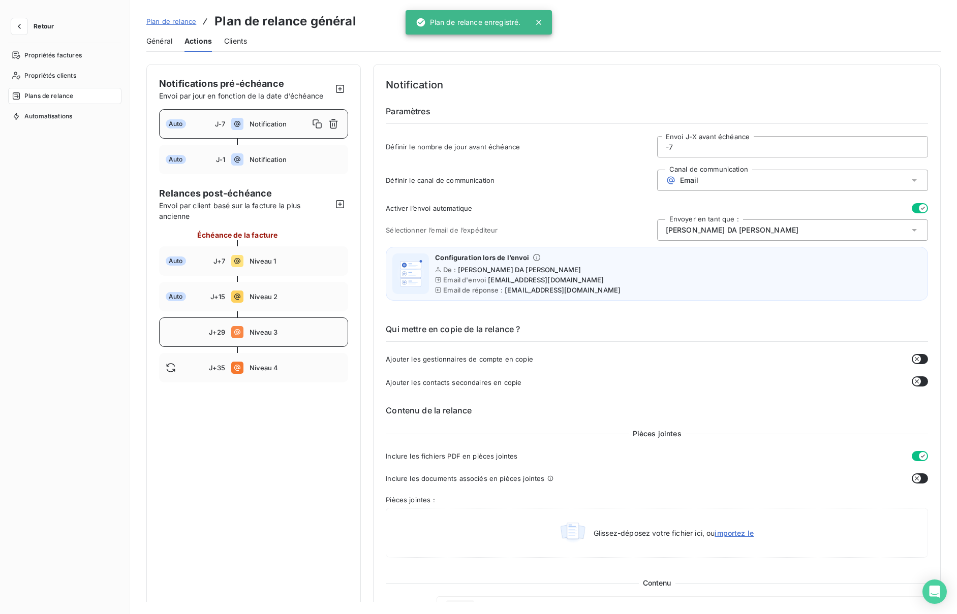
click at [258, 329] on span "Niveau 3" at bounding box center [296, 332] width 92 height 8
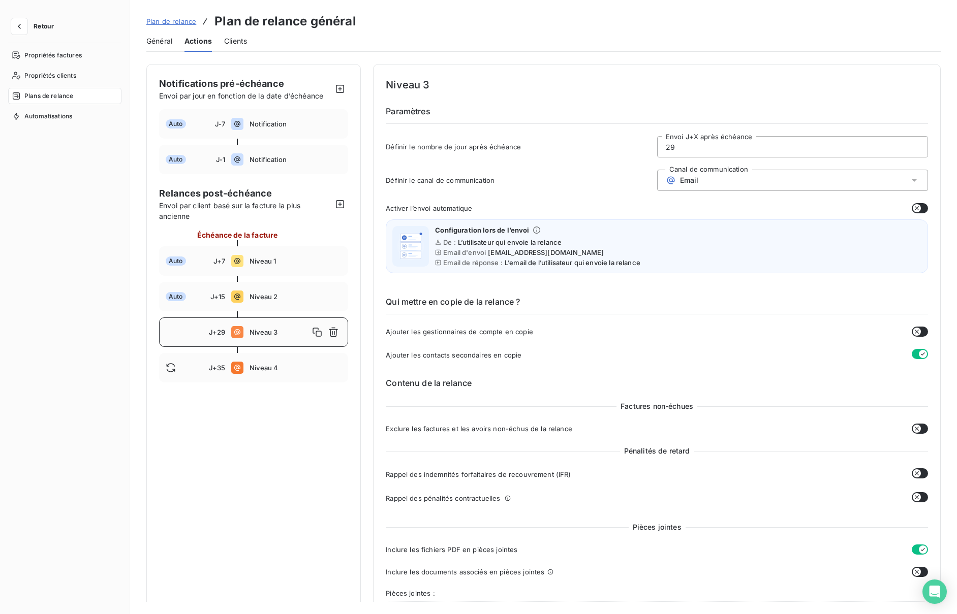
click at [920, 207] on button "button" at bounding box center [920, 208] width 16 height 10
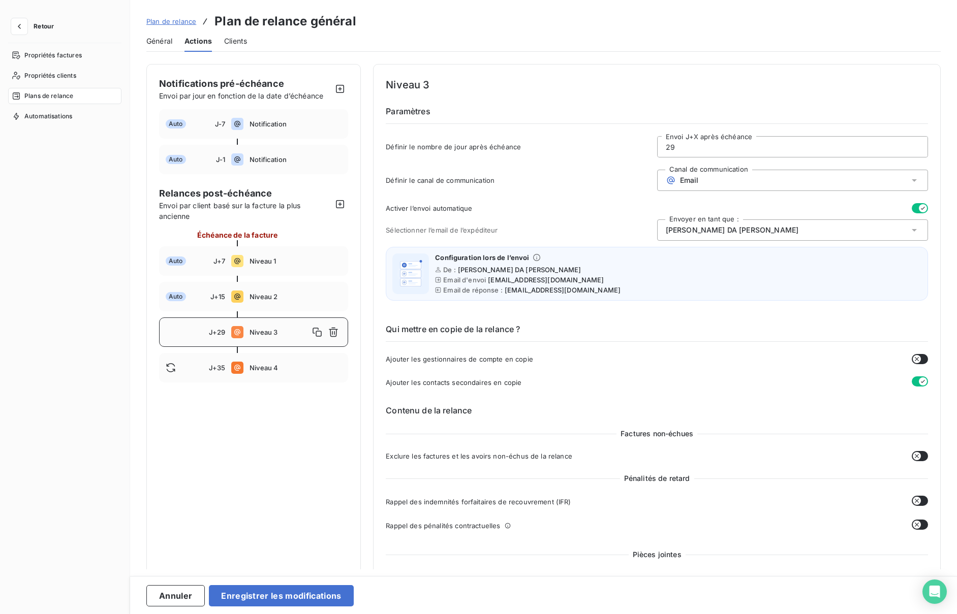
click at [913, 186] on div "Email" at bounding box center [792, 180] width 271 height 21
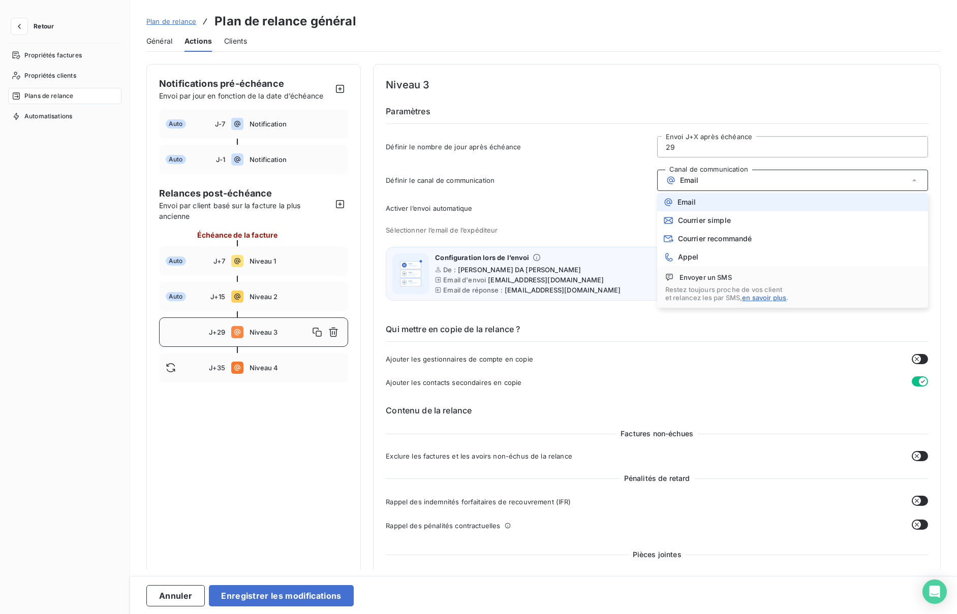
click at [704, 200] on li "Email" at bounding box center [792, 202] width 271 height 18
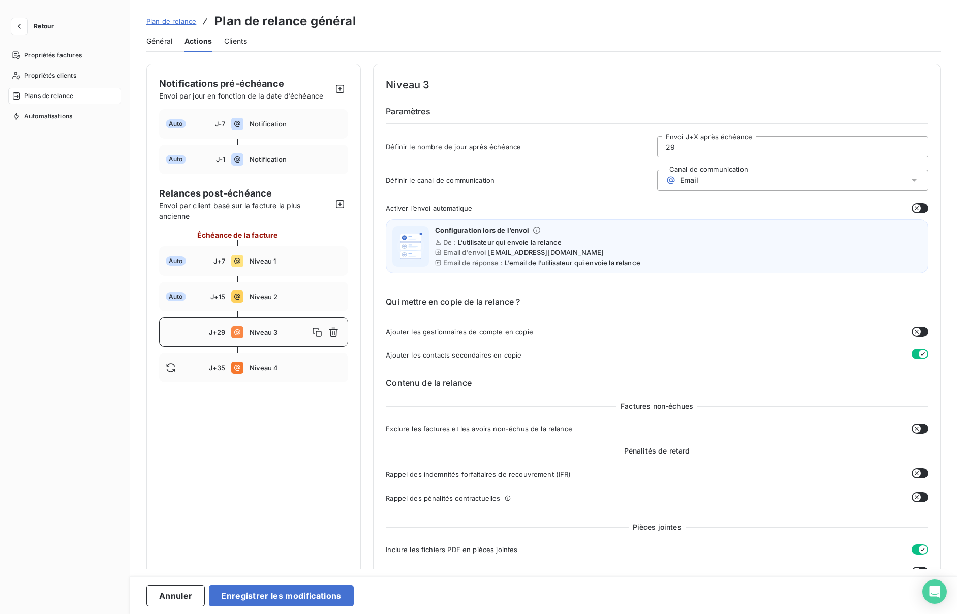
click at [919, 208] on button "button" at bounding box center [920, 208] width 16 height 10
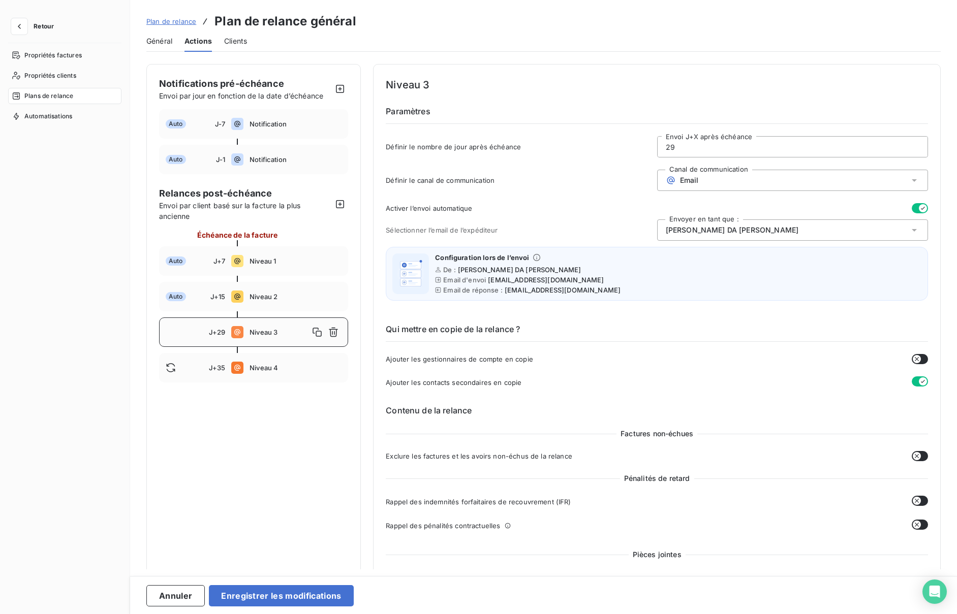
click at [900, 229] on div "Stéphanie DA SILVA COSTA" at bounding box center [792, 230] width 271 height 21
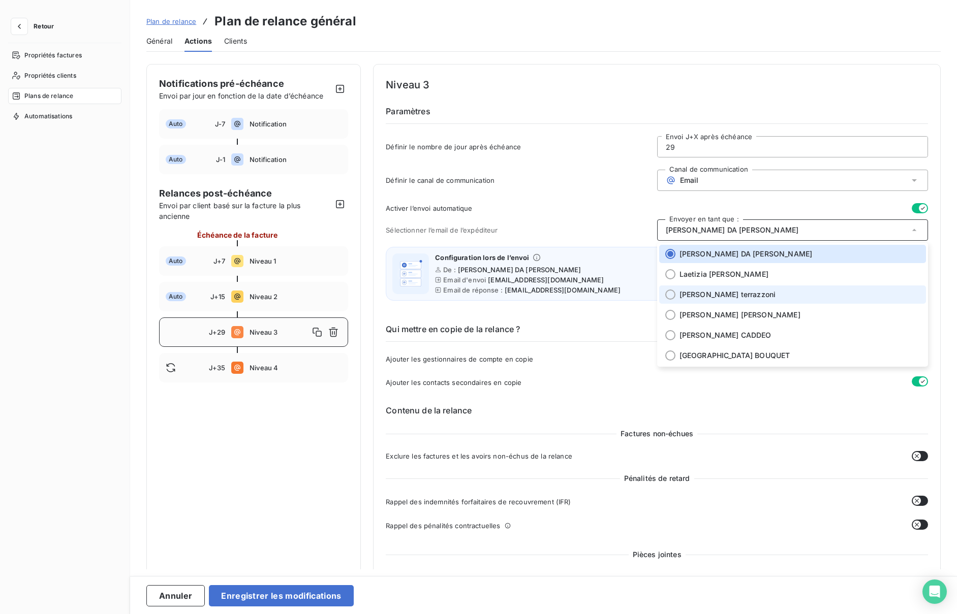
click at [726, 293] on span "Nicolas terrazzoni" at bounding box center [727, 295] width 97 height 10
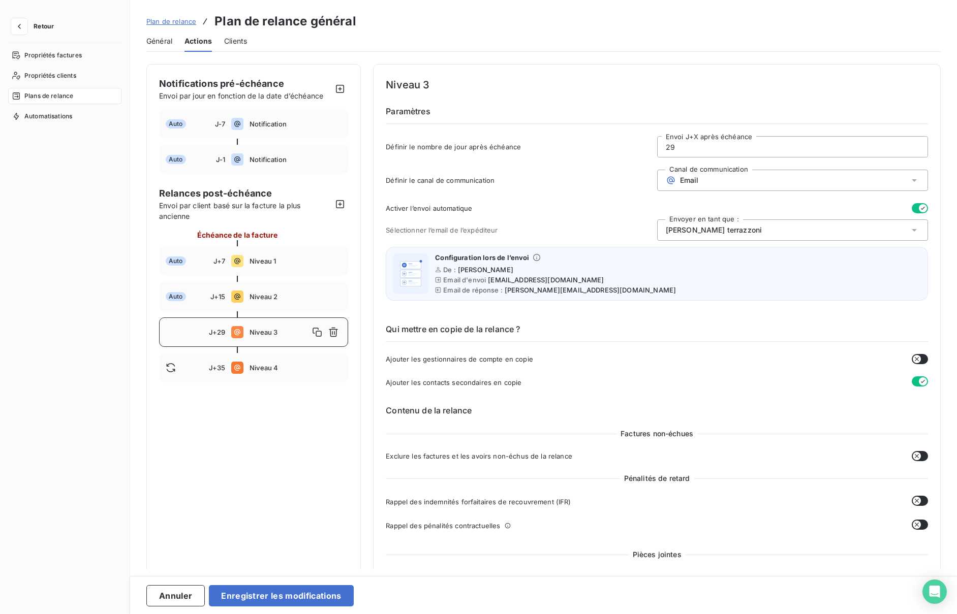
drag, startPoint x: 690, startPoint y: 150, endPoint x: 648, endPoint y: 149, distance: 42.2
click at [648, 149] on div "Définir le nombre de jour après échéance 29 Envoi J+X après échéance" at bounding box center [657, 149] width 542 height 27
type input "30"
click at [779, 316] on div "Qui mettre en copie de la relance ? Ajouter les gestionnaires de compte en copi…" at bounding box center [657, 347] width 542 height 81
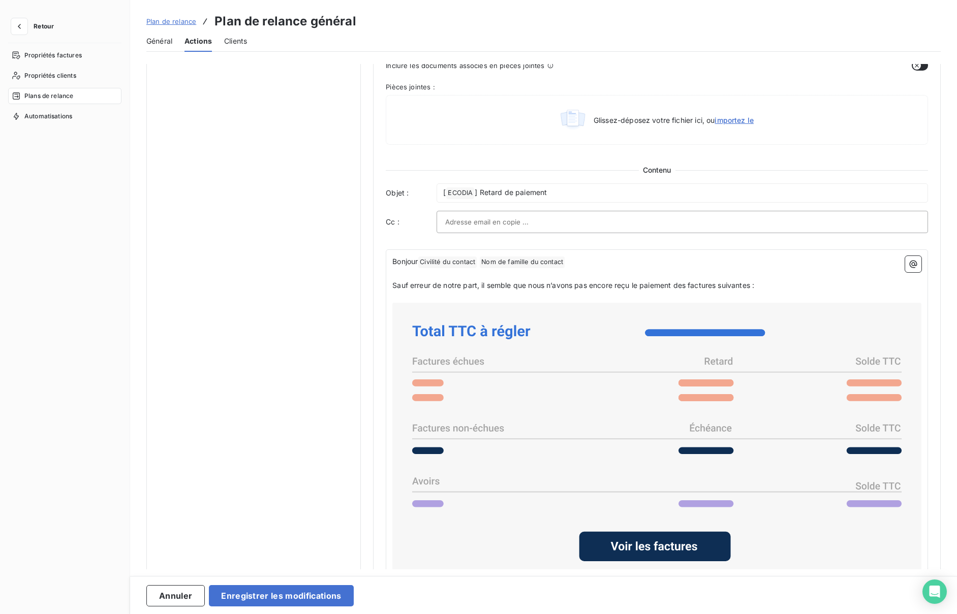
scroll to position [562, 0]
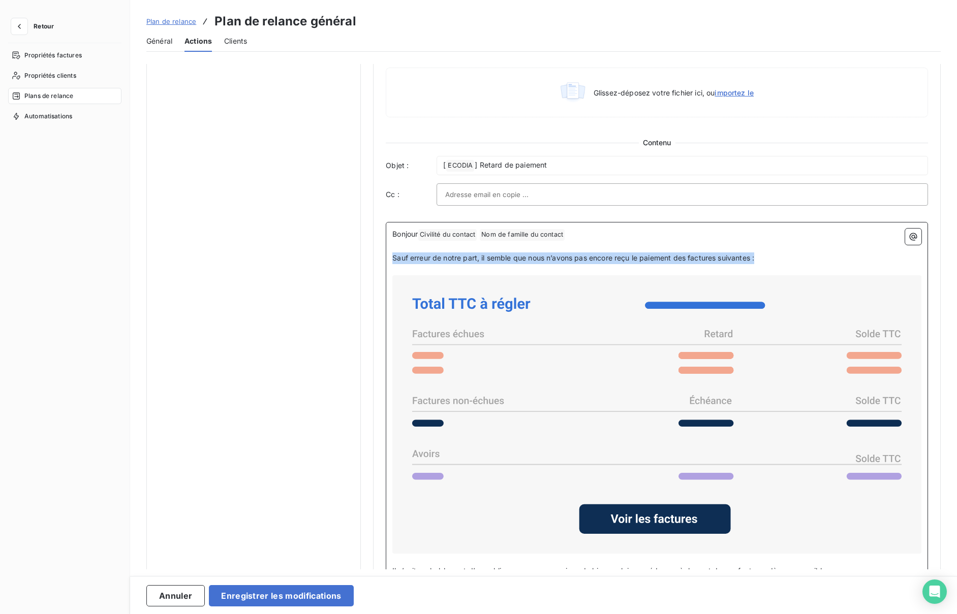
drag, startPoint x: 392, startPoint y: 258, endPoint x: 770, endPoint y: 258, distance: 378.1
click at [770, 258] on p "Sauf erreur de notre part, il semble que nous n’avons pas encore reçu le paieme…" at bounding box center [656, 259] width 529 height 12
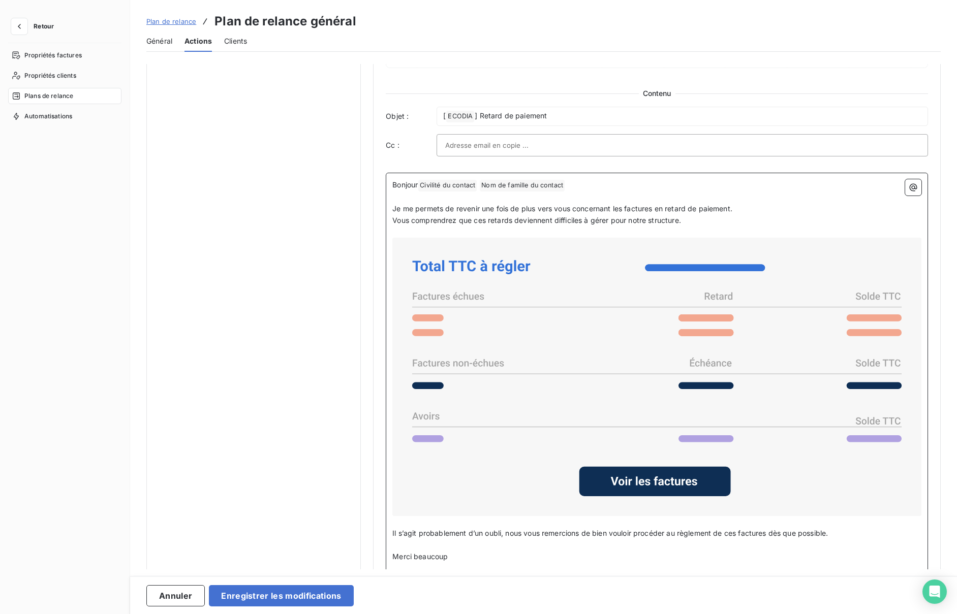
scroll to position [667, 0]
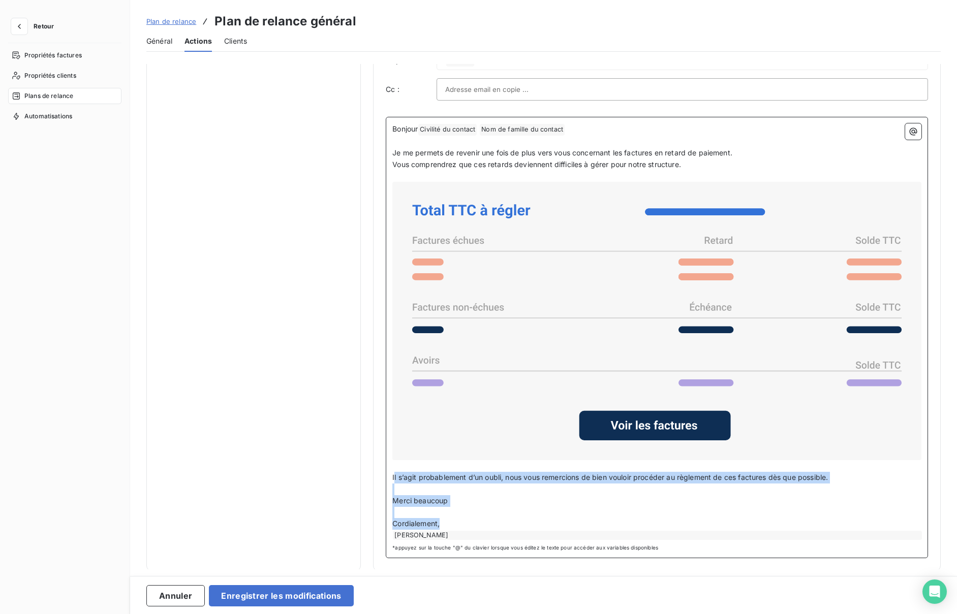
drag, startPoint x: 393, startPoint y: 477, endPoint x: 485, endPoint y: 519, distance: 100.9
click at [485, 519] on div "Bonjour Civilité du contact ﻿ Nom de famille du contact ﻿ ﻿ ﻿ Je me permets de …" at bounding box center [656, 331] width 529 height 417
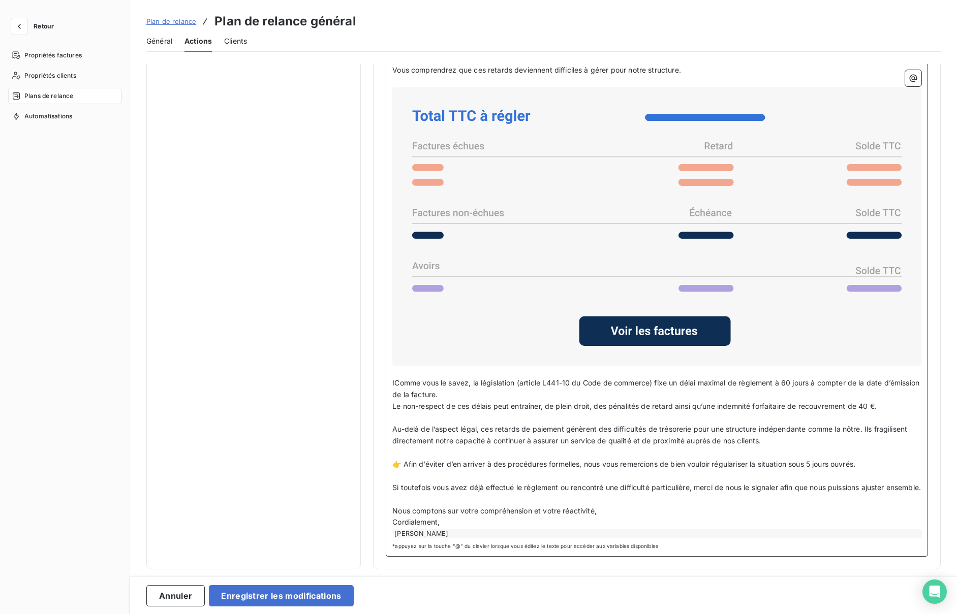
scroll to position [771, 0]
click at [613, 508] on p "Nous comptons sur votre compréhension et votre réactivité," at bounding box center [656, 512] width 529 height 12
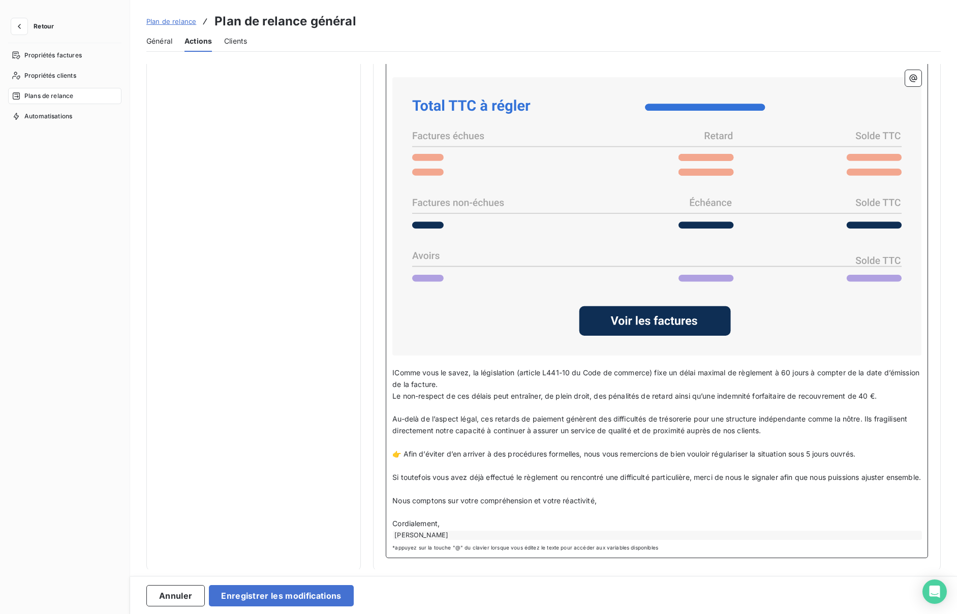
drag, startPoint x: 458, startPoint y: 528, endPoint x: 458, endPoint y: 534, distance: 5.6
click at [458, 529] on p "Cordialement," at bounding box center [656, 524] width 529 height 12
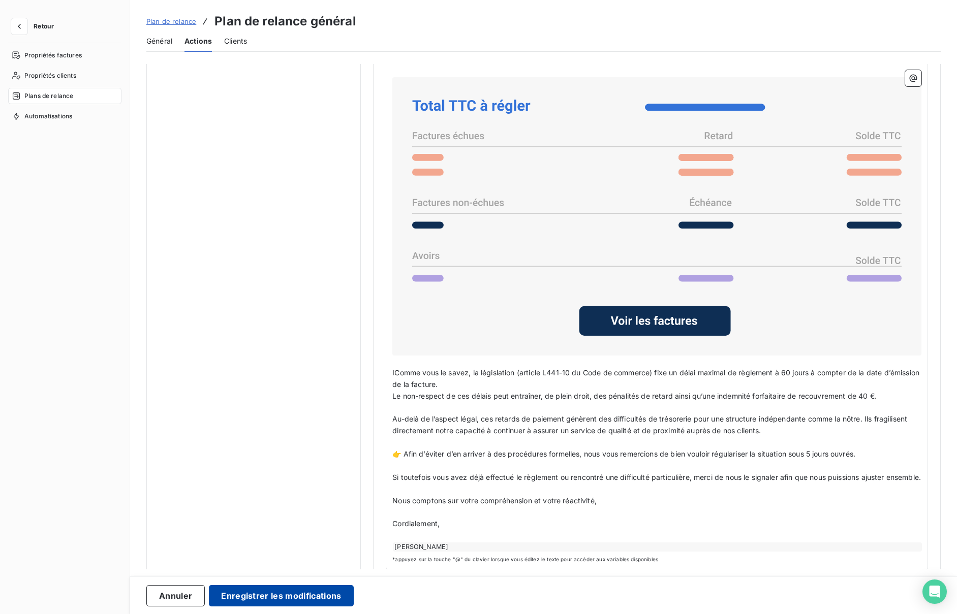
click at [258, 595] on button "Enregistrer les modifications" at bounding box center [281, 595] width 144 height 21
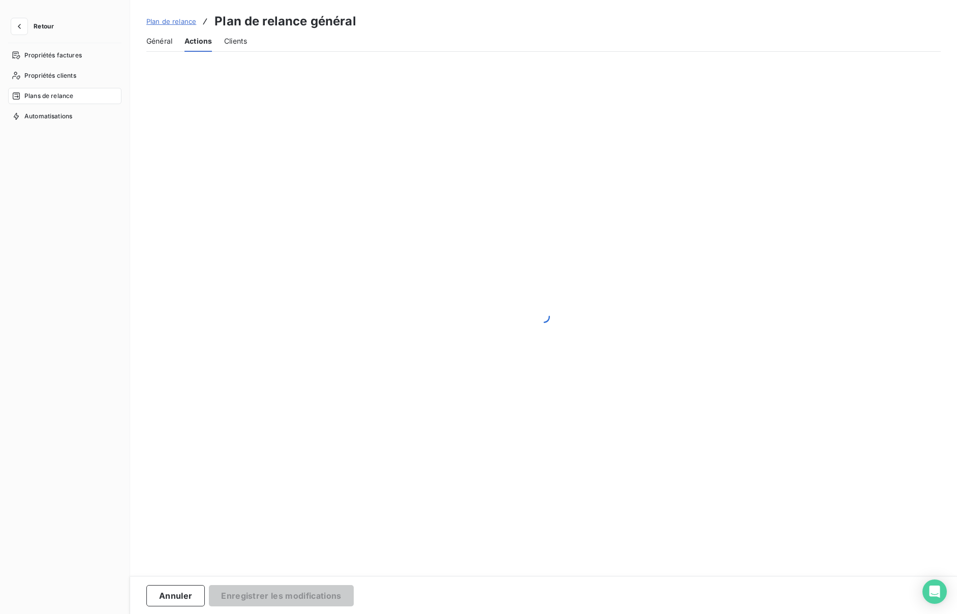
scroll to position [0, 0]
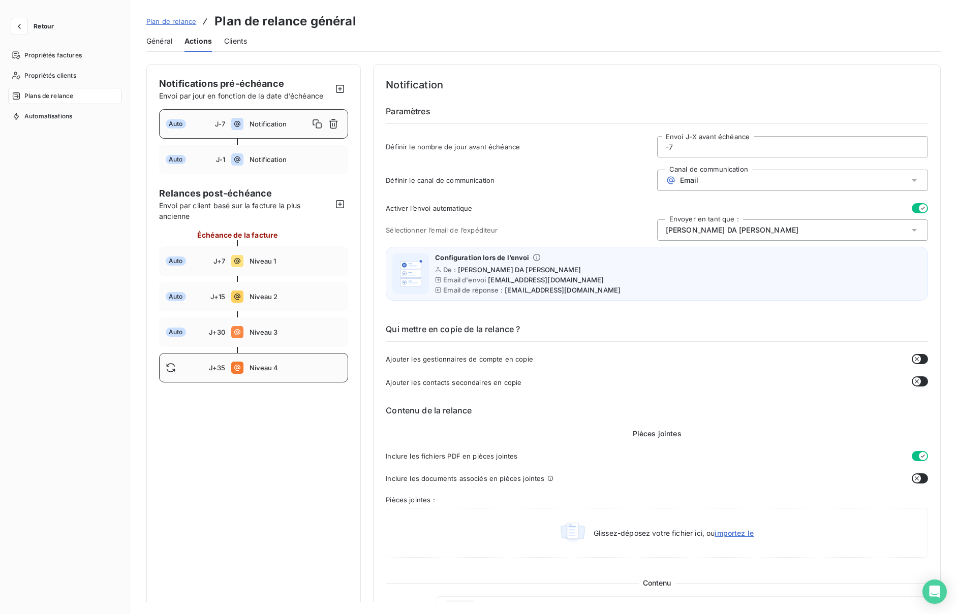
click at [220, 364] on span "J+35" at bounding box center [217, 368] width 17 height 8
type input "35"
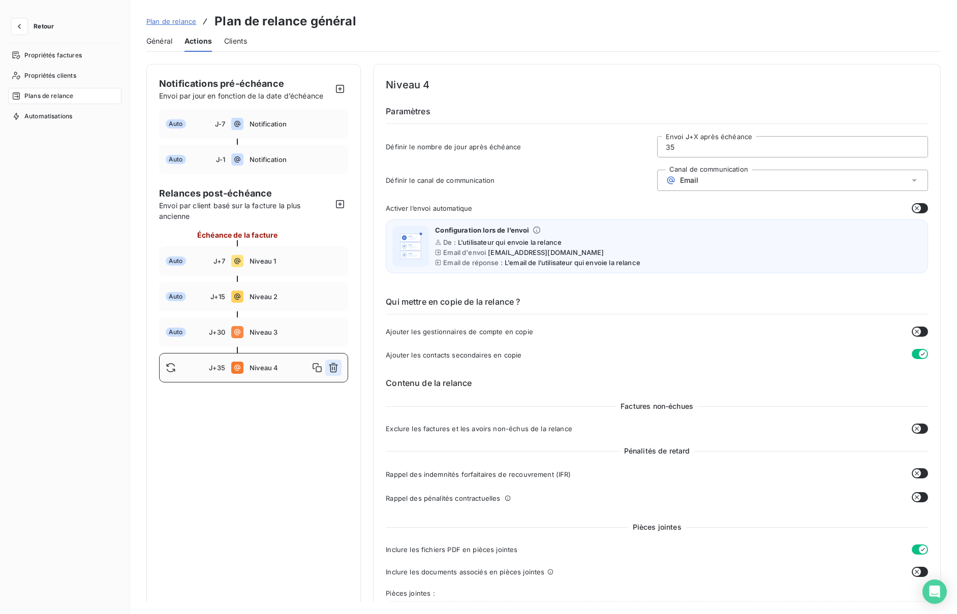
click at [332, 367] on icon "button" at bounding box center [333, 368] width 10 height 10
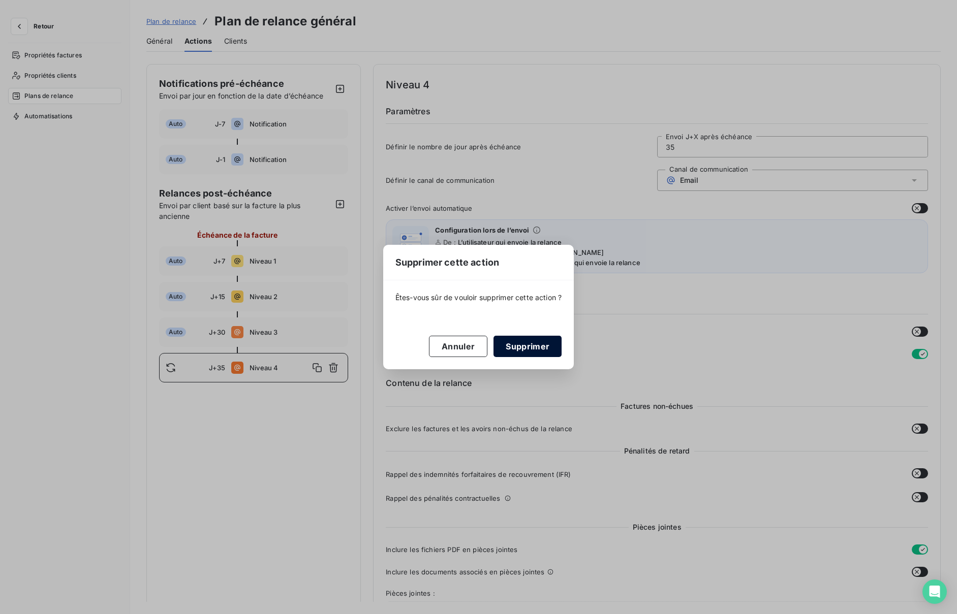
click at [519, 350] on button "Supprimer" at bounding box center [527, 346] width 68 height 21
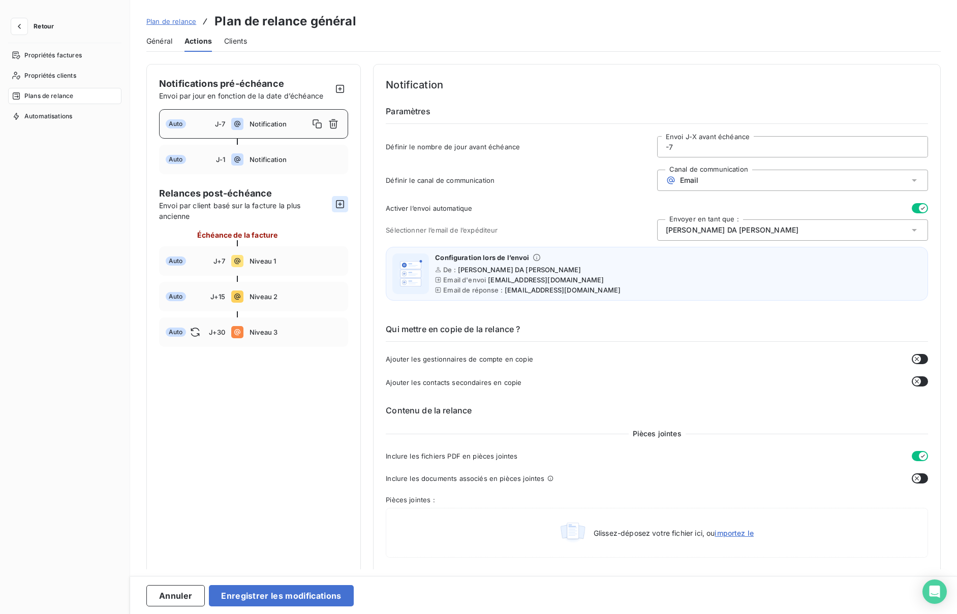
click at [338, 204] on icon "button" at bounding box center [340, 204] width 8 height 8
type input "40"
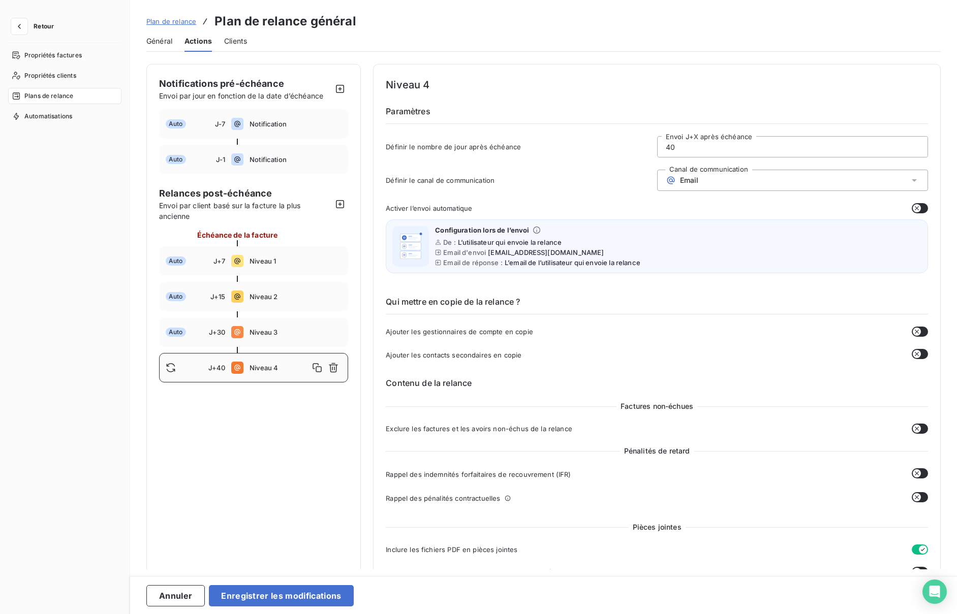
click at [707, 178] on div "Email" at bounding box center [792, 180] width 271 height 21
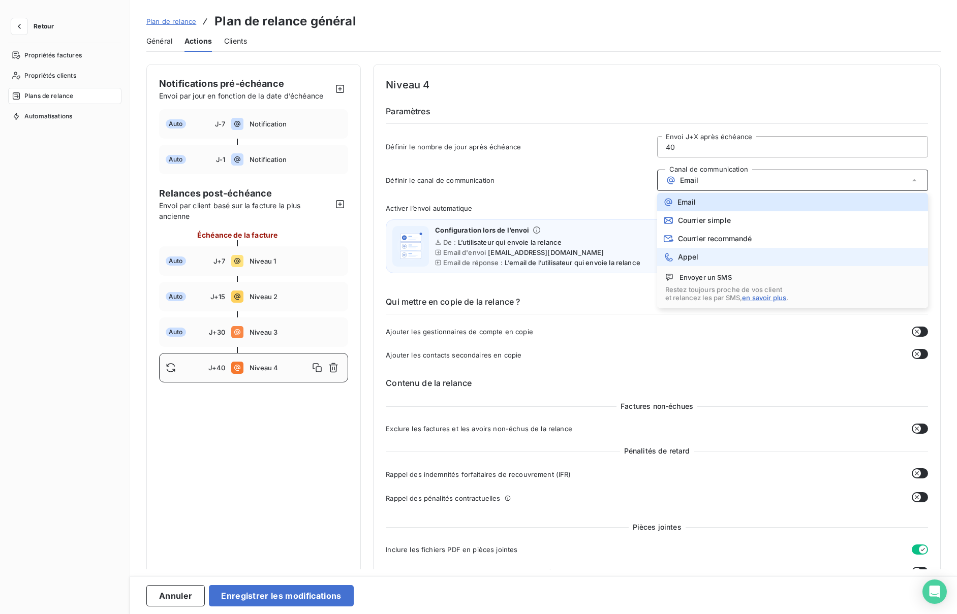
click at [699, 253] on li "Appel" at bounding box center [792, 257] width 271 height 18
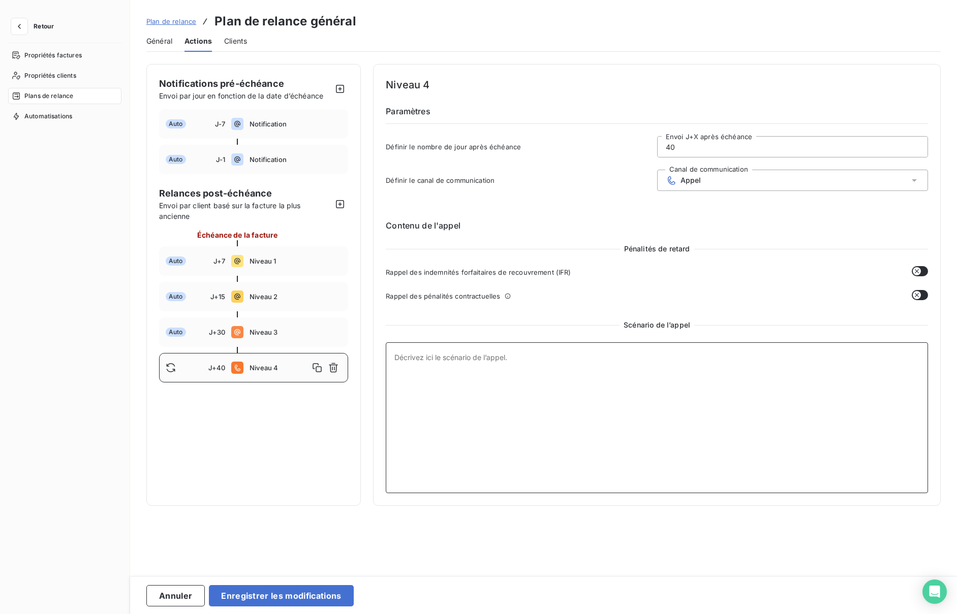
click at [470, 365] on textarea at bounding box center [657, 418] width 542 height 151
paste textarea "📞 Loremi d’sitam consectetura – E+31 (Seddoe) 🎯 Temporin ut l’etdol Magnaali en…"
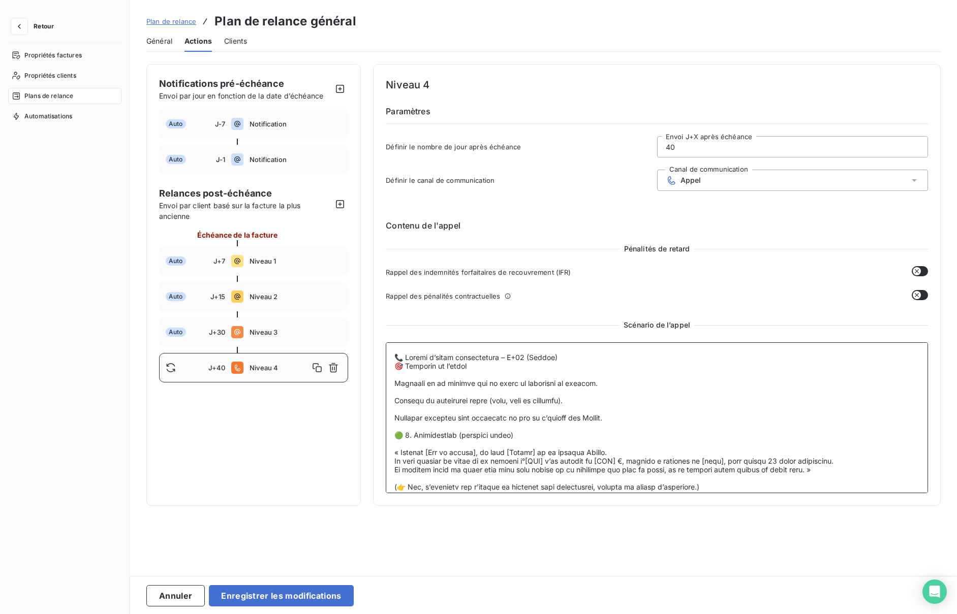
scroll to position [387, 0]
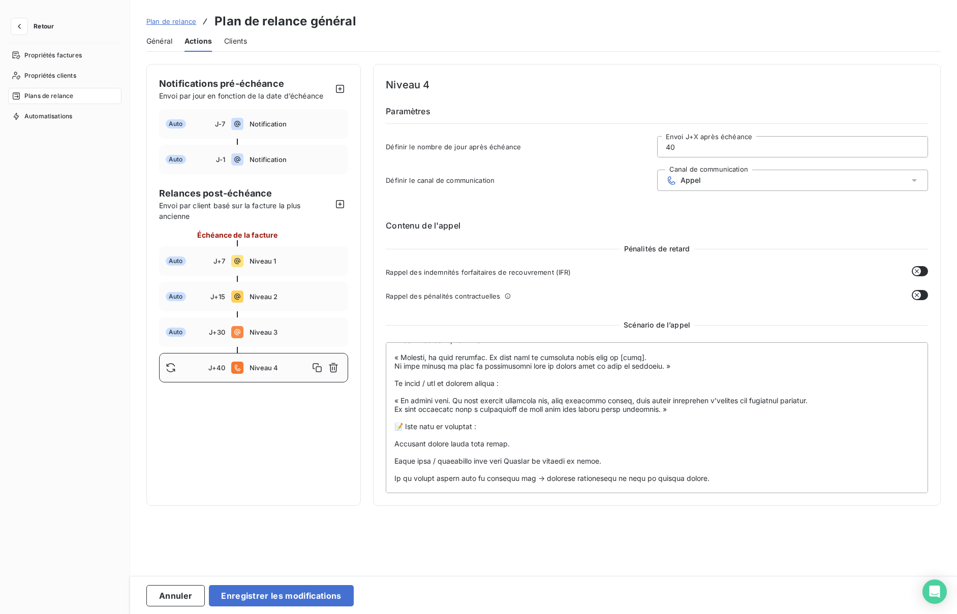
click at [921, 294] on button "button" at bounding box center [920, 295] width 16 height 10
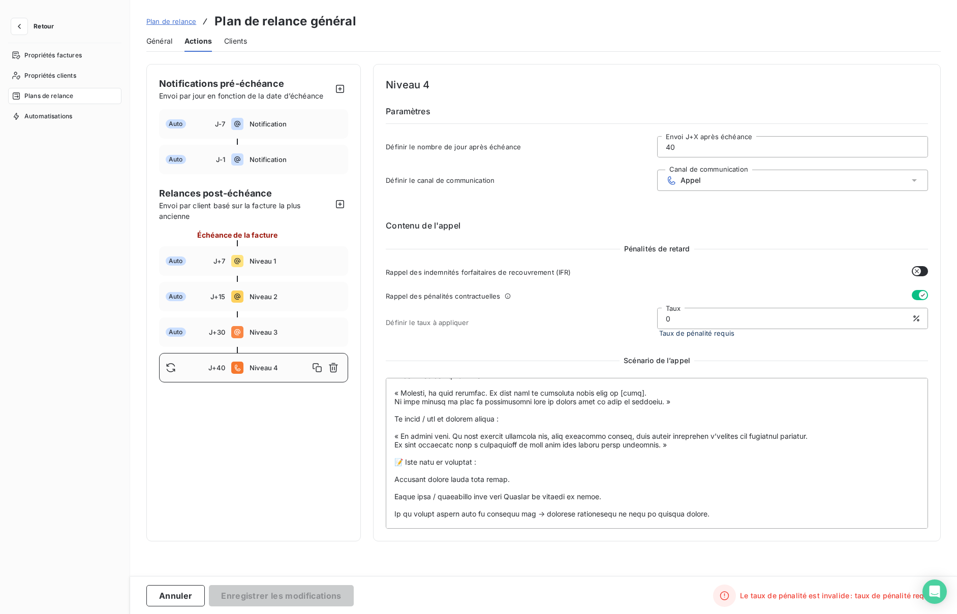
click at [921, 272] on button "button" at bounding box center [920, 271] width 16 height 10
click at [919, 292] on icon "button" at bounding box center [923, 295] width 8 height 8
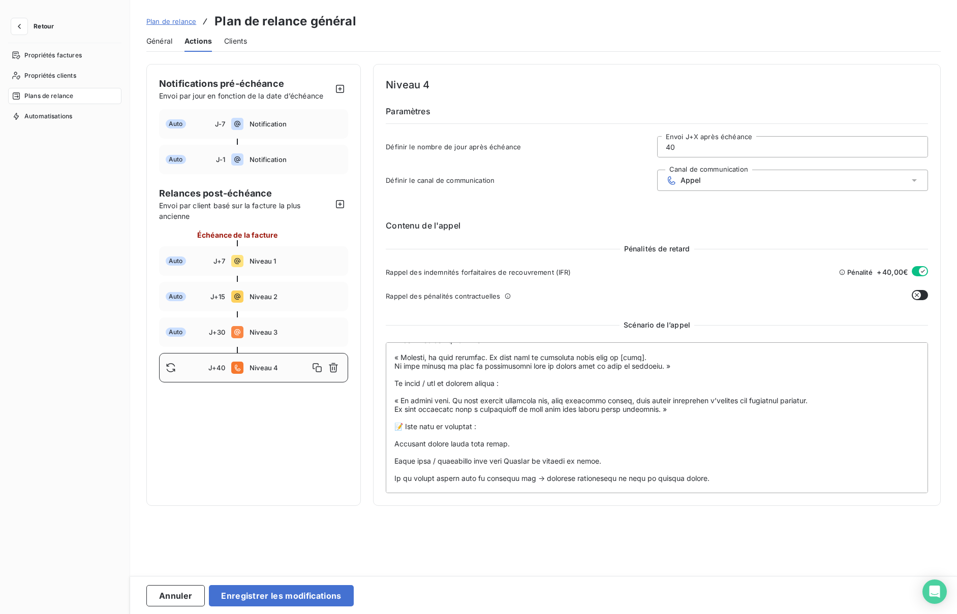
scroll to position [396, 0]
click at [723, 479] on textarea at bounding box center [657, 418] width 542 height 151
drag, startPoint x: 489, startPoint y: 419, endPoint x: 422, endPoint y: 418, distance: 67.1
click at [422, 418] on textarea at bounding box center [657, 418] width 542 height 151
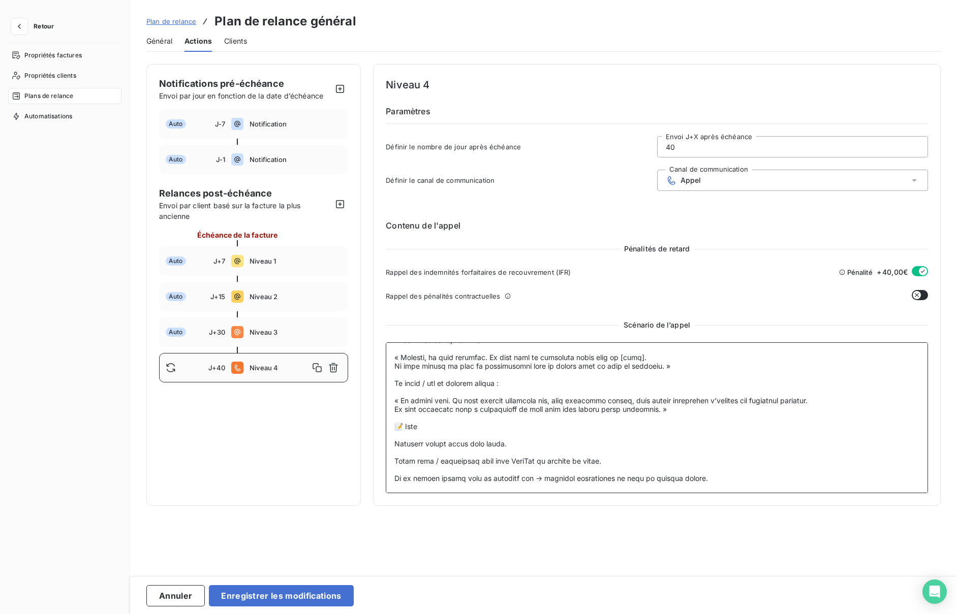
scroll to position [409, 0]
type textarea "📞 Loremi d’sitam consectetura – E+31 (Seddoe) 🎯 Temporin ut l’etdol Magnaali en…"
click at [268, 599] on button "Enregistrer les modifications" at bounding box center [281, 595] width 144 height 21
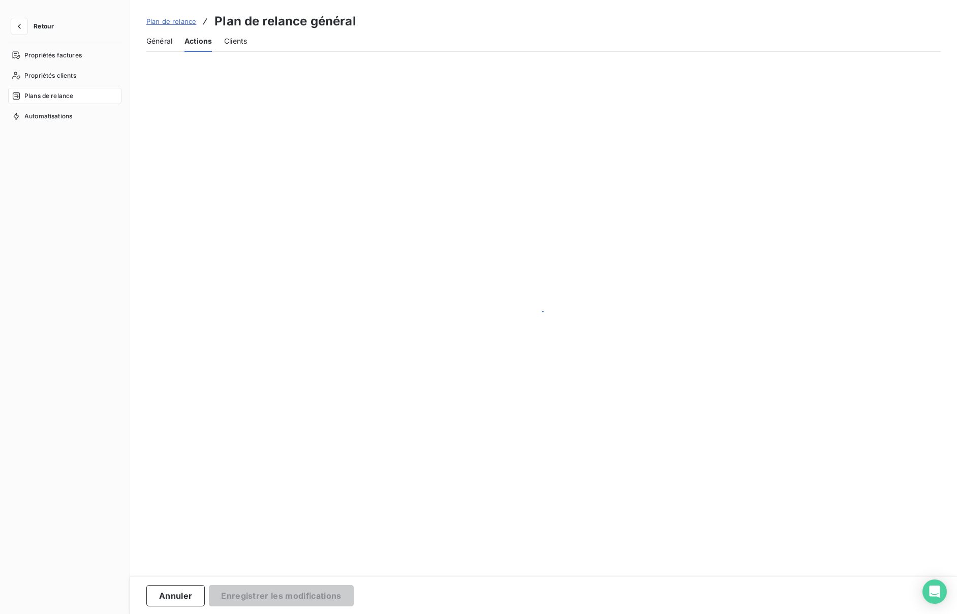
click at [163, 36] on span "Général" at bounding box center [159, 41] width 26 height 10
click at [199, 43] on span "Actions" at bounding box center [199, 41] width 25 height 10
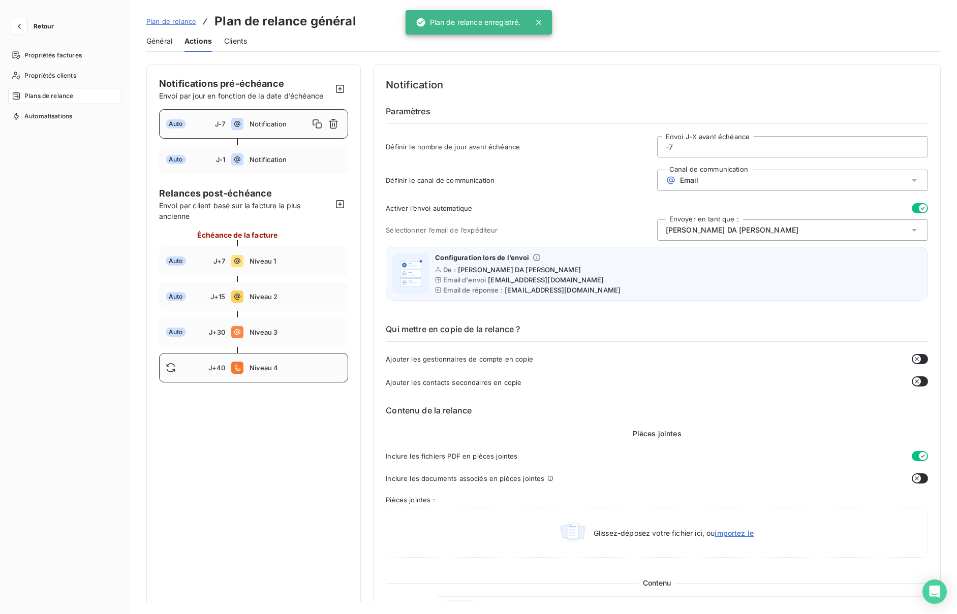
click at [270, 368] on span "Niveau 4" at bounding box center [296, 368] width 92 height 8
type input "40"
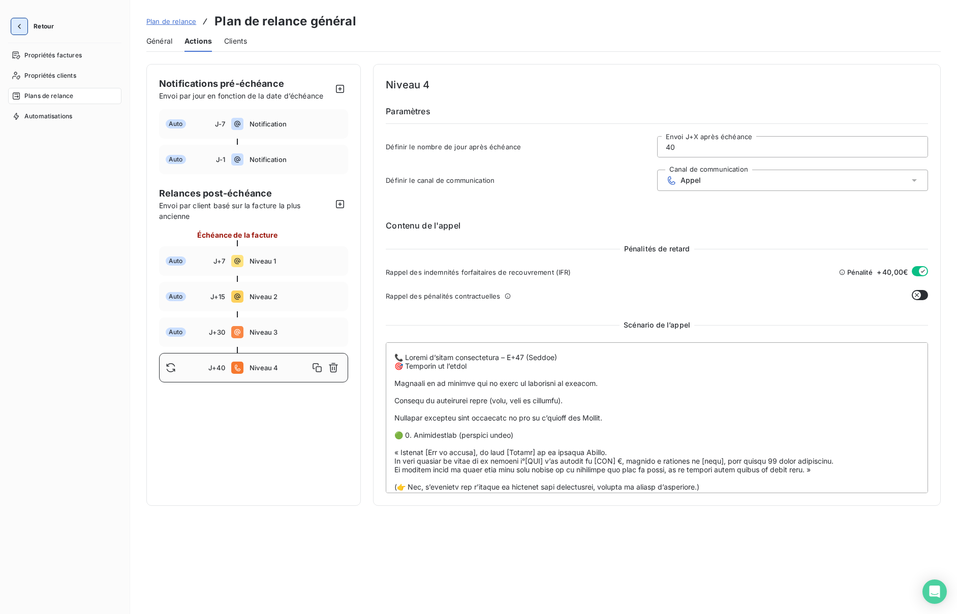
click at [22, 29] on icon "button" at bounding box center [19, 26] width 10 height 10
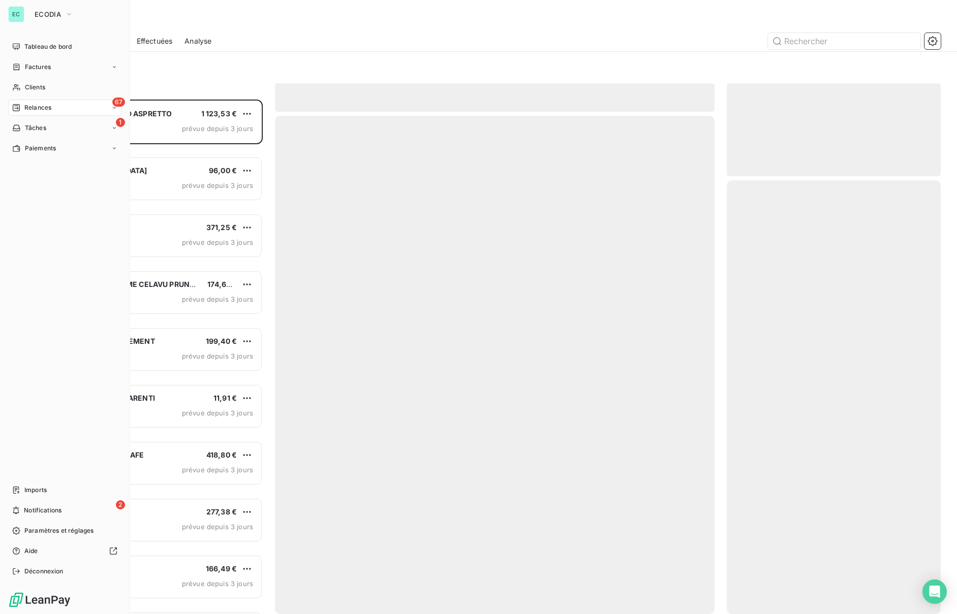
scroll to position [515, 214]
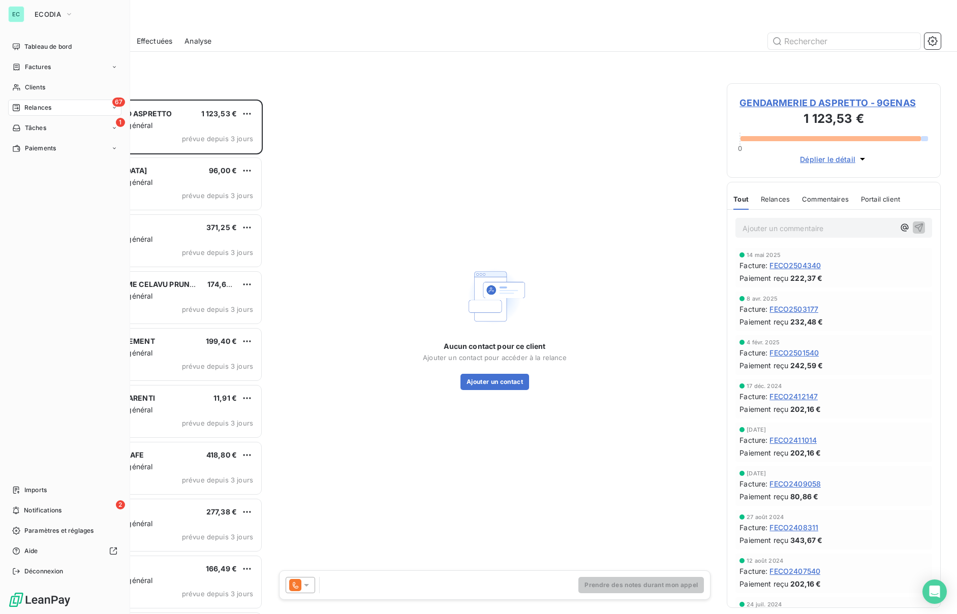
click at [49, 108] on span "Relances" at bounding box center [37, 107] width 27 height 9
click at [47, 128] on span "À effectuer" at bounding box center [40, 127] width 33 height 9
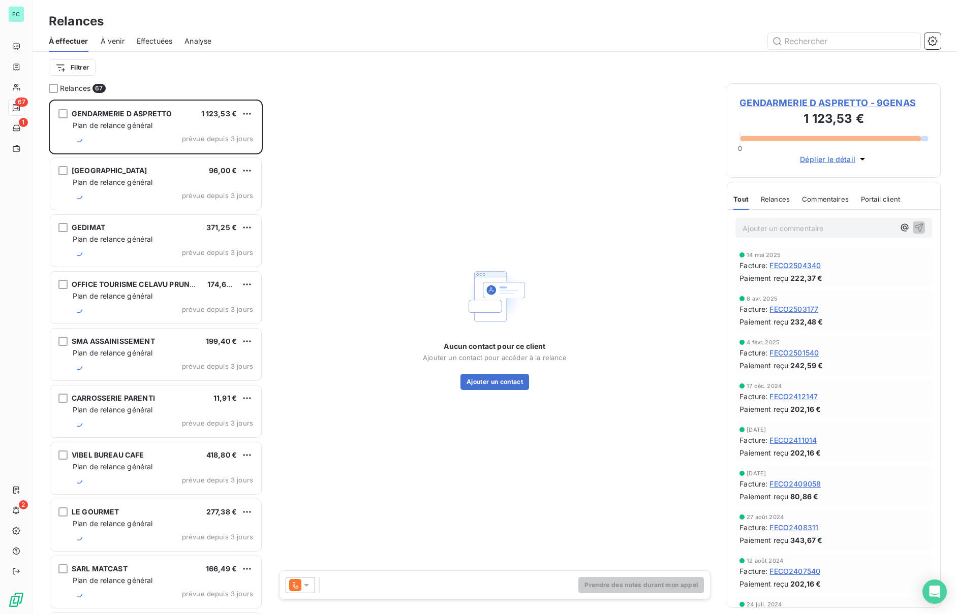
click at [113, 40] on span "À venir" at bounding box center [113, 41] width 24 height 10
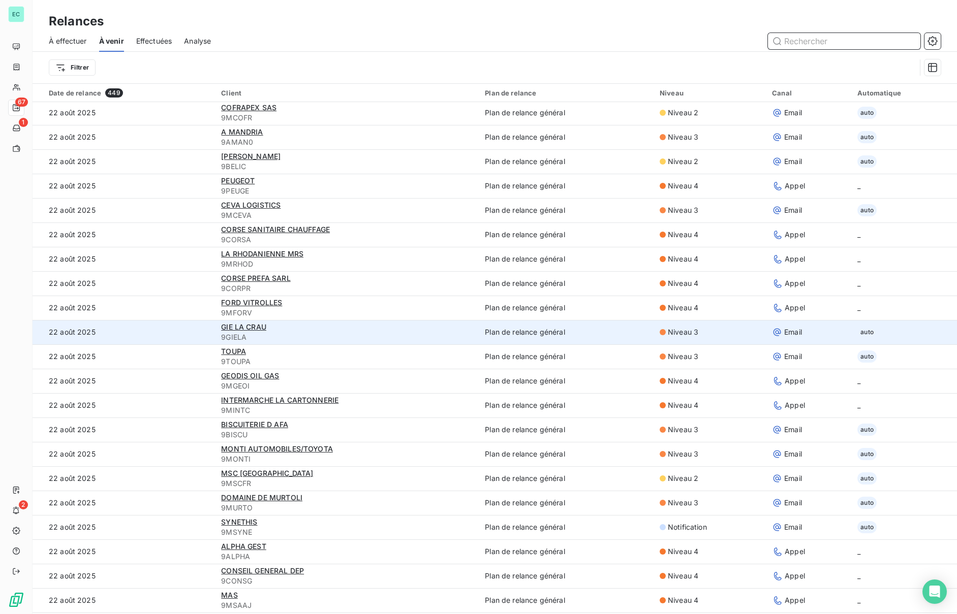
scroll to position [1150, 0]
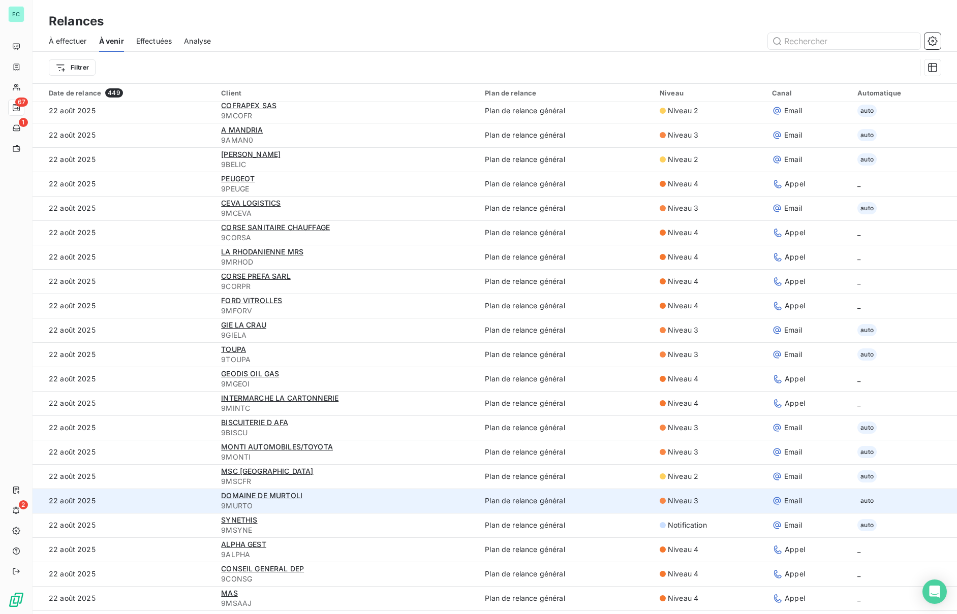
click at [318, 503] on span "9MURTO" at bounding box center [347, 506] width 252 height 10
click at [257, 492] on span "DOMAINE DE MURTOLI" at bounding box center [261, 495] width 81 height 9
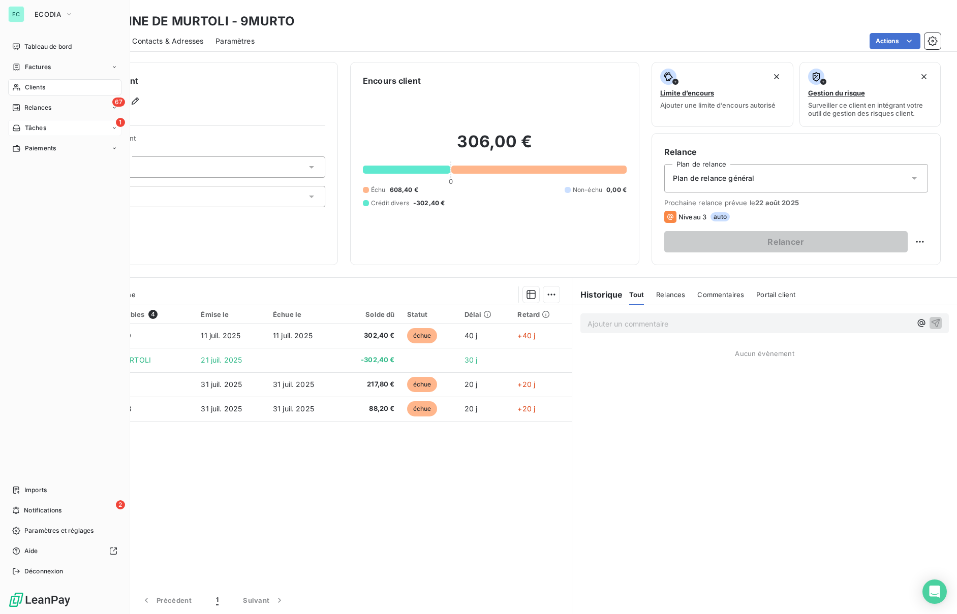
click at [34, 131] on span "Tâches" at bounding box center [35, 127] width 21 height 9
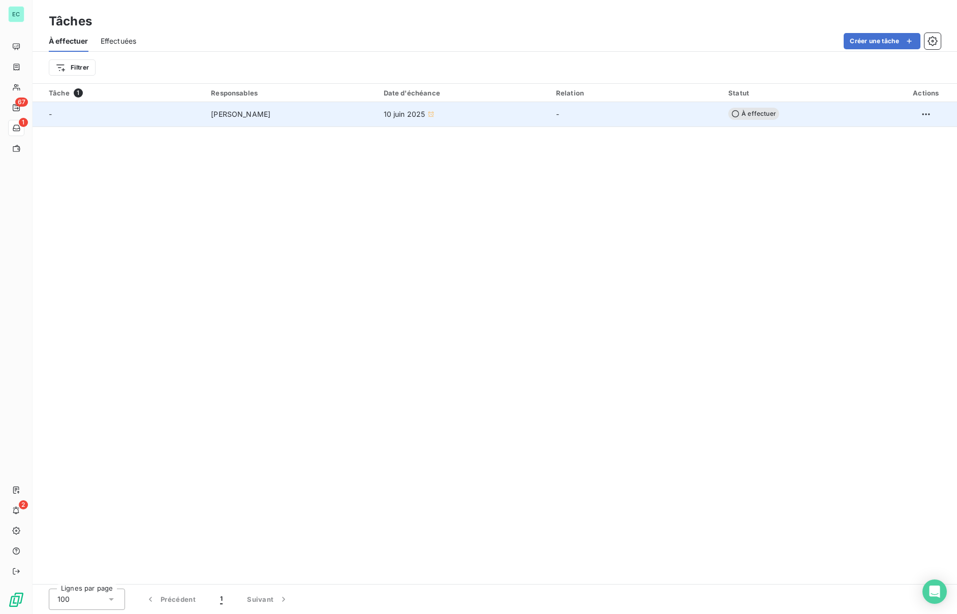
click at [247, 115] on span "[PERSON_NAME]" at bounding box center [240, 114] width 59 height 10
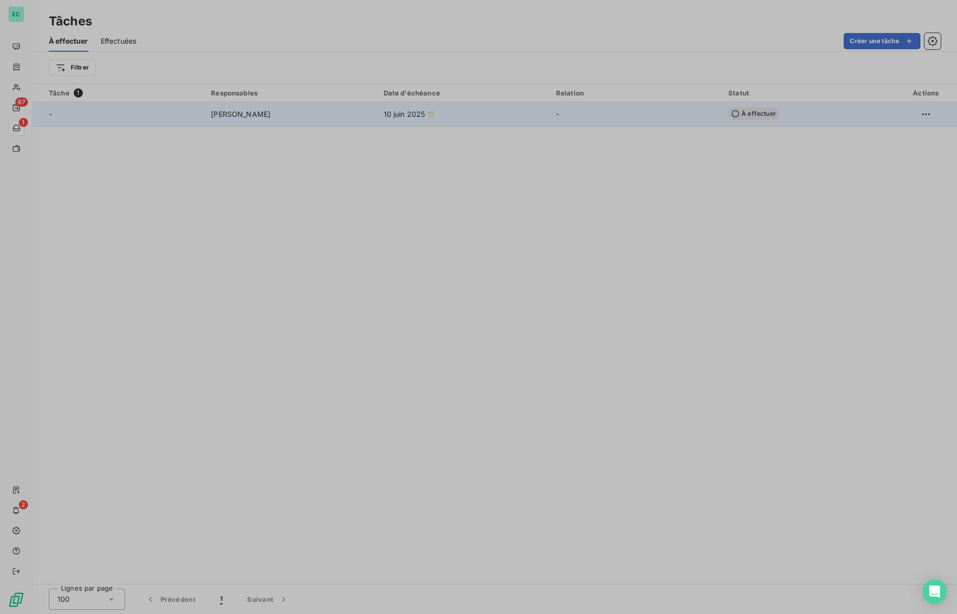
type input "10/06/2025"
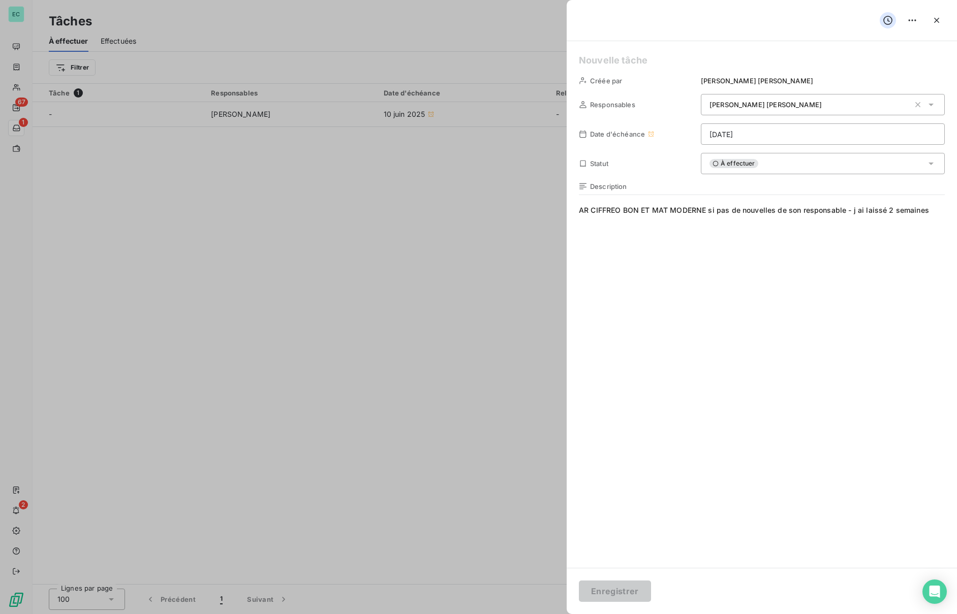
click at [291, 225] on div at bounding box center [478, 307] width 957 height 614
click at [940, 20] on icon "button" at bounding box center [937, 20] width 10 height 10
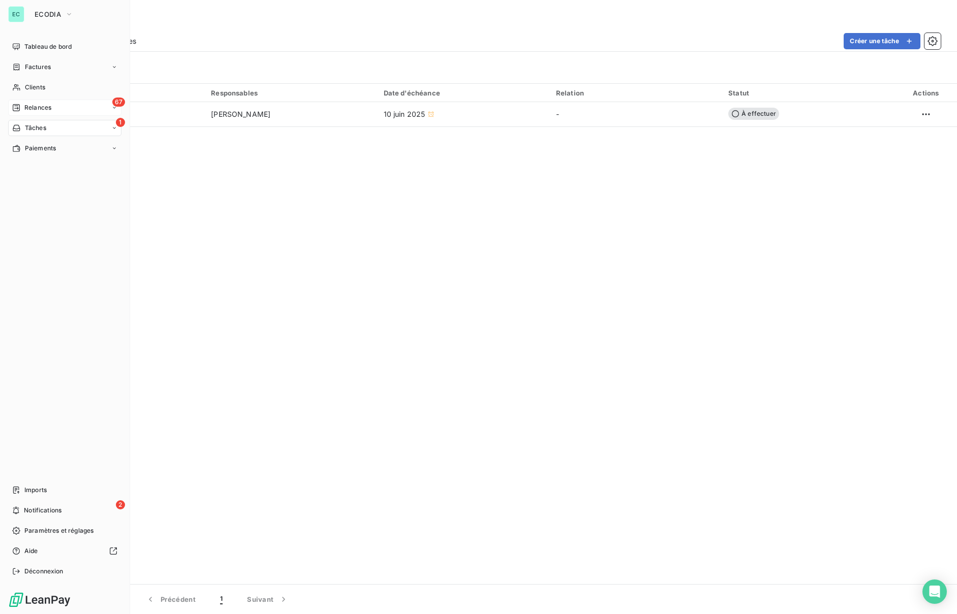
click at [20, 105] on div "Relances" at bounding box center [31, 107] width 39 height 9
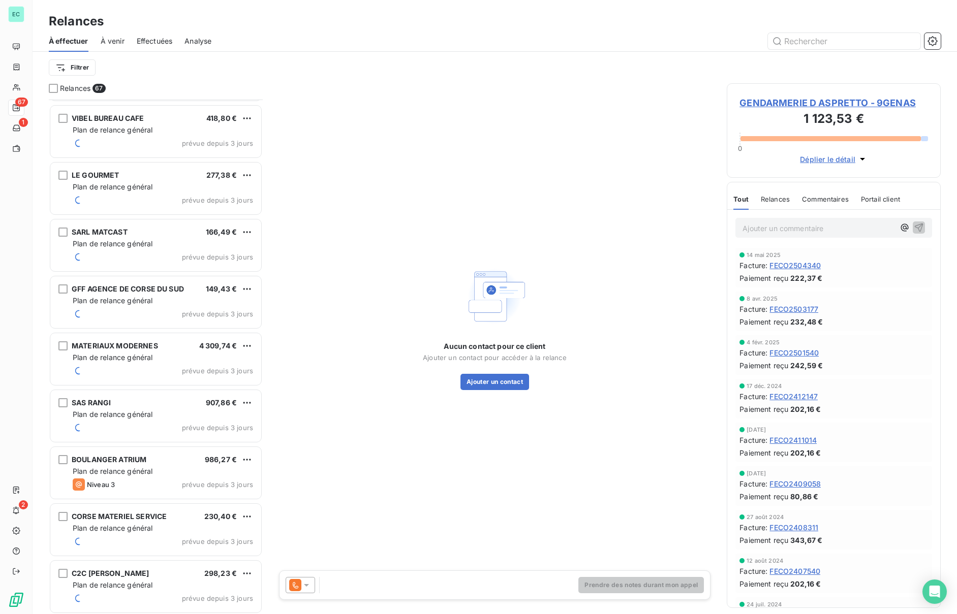
scroll to position [338, 0]
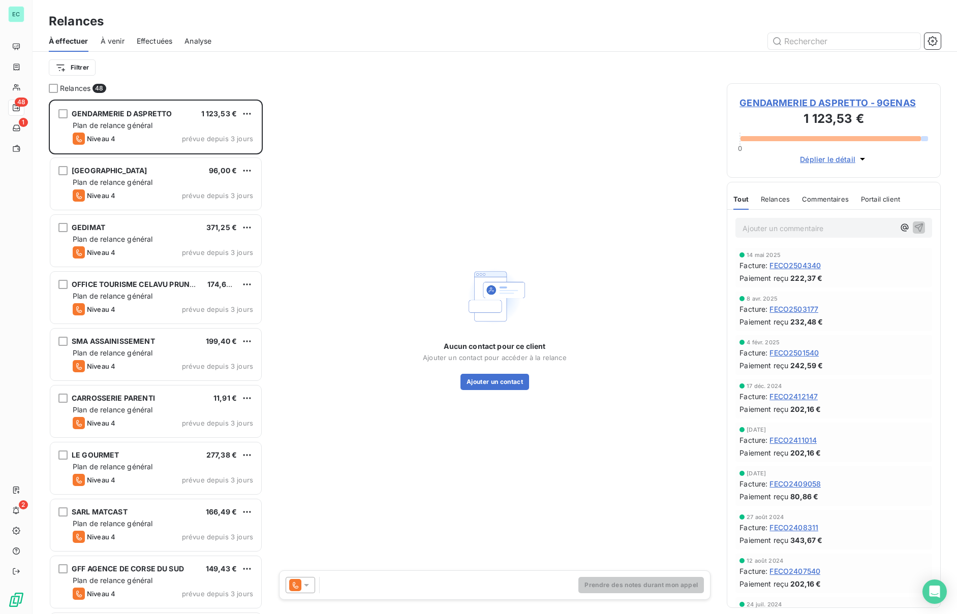
click at [204, 39] on span "Analyse" at bounding box center [197, 41] width 27 height 10
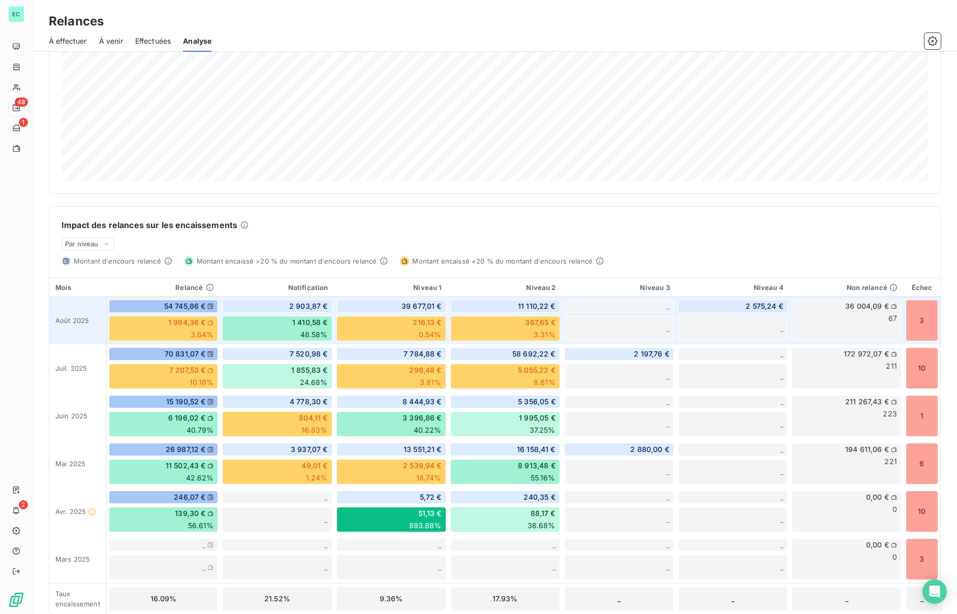
scroll to position [103, 0]
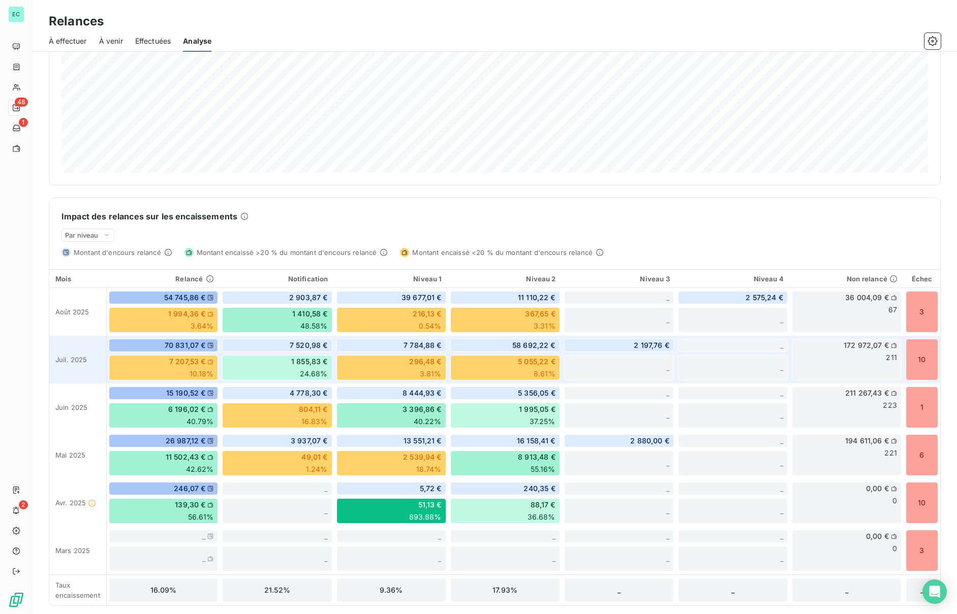
click at [872, 355] on div "172 972,07 € 211" at bounding box center [847, 360] width 110 height 42
click at [874, 395] on span "211 267,43 €" at bounding box center [867, 393] width 44 height 10
click at [921, 404] on div "1" at bounding box center [922, 408] width 33 height 42
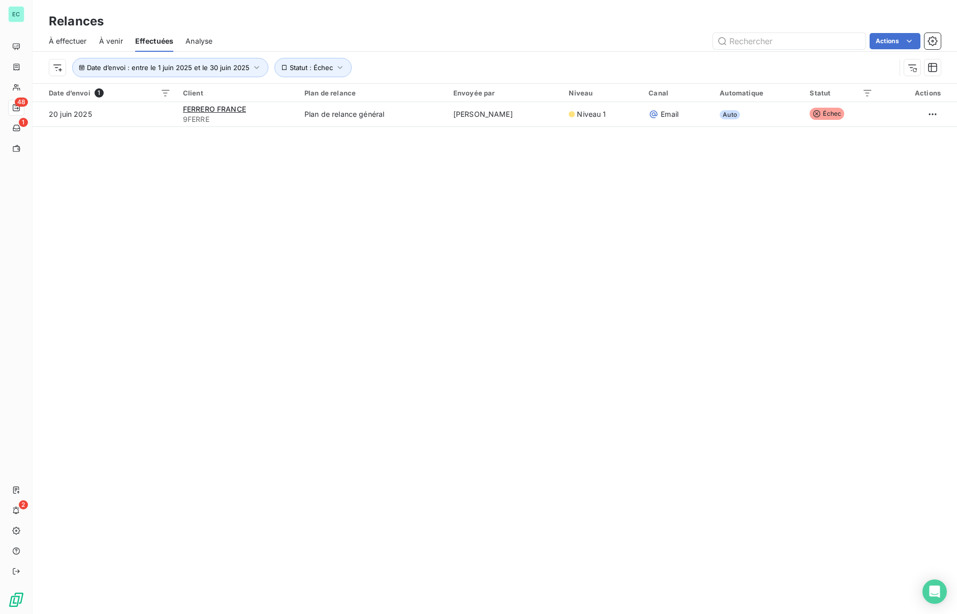
click at [107, 42] on span "À venir" at bounding box center [111, 41] width 24 height 10
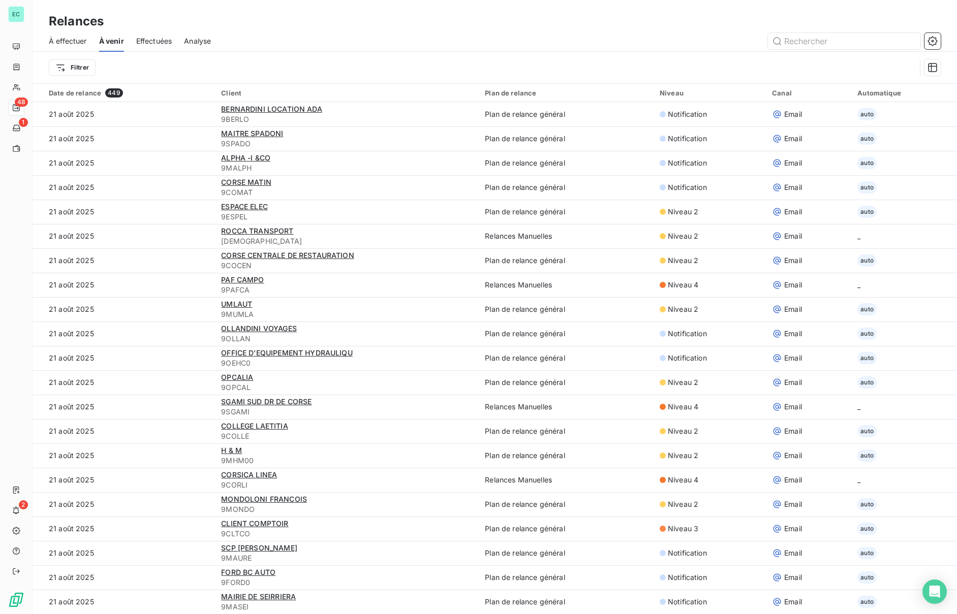
click at [71, 41] on span "À effectuer" at bounding box center [68, 41] width 38 height 10
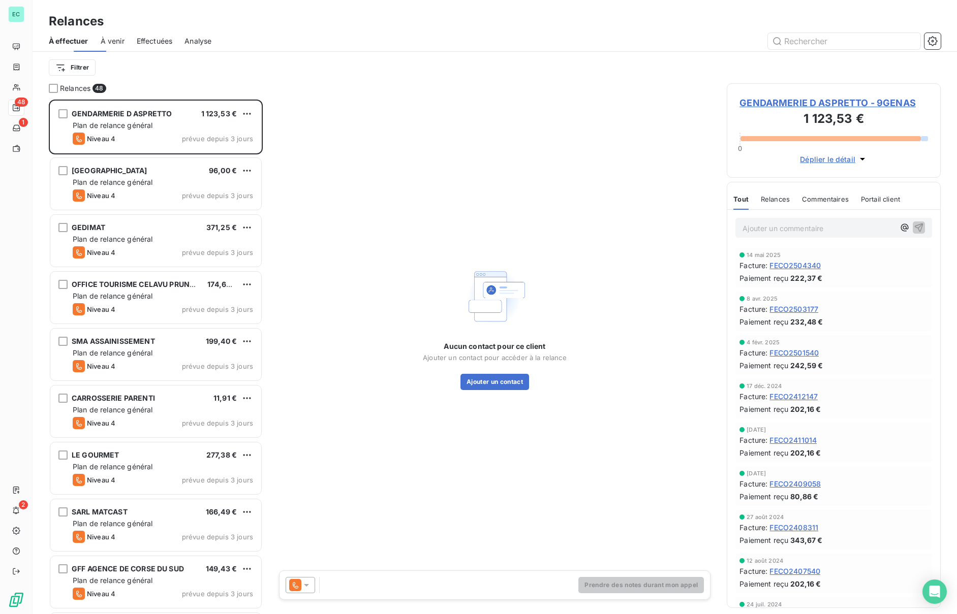
scroll to position [515, 214]
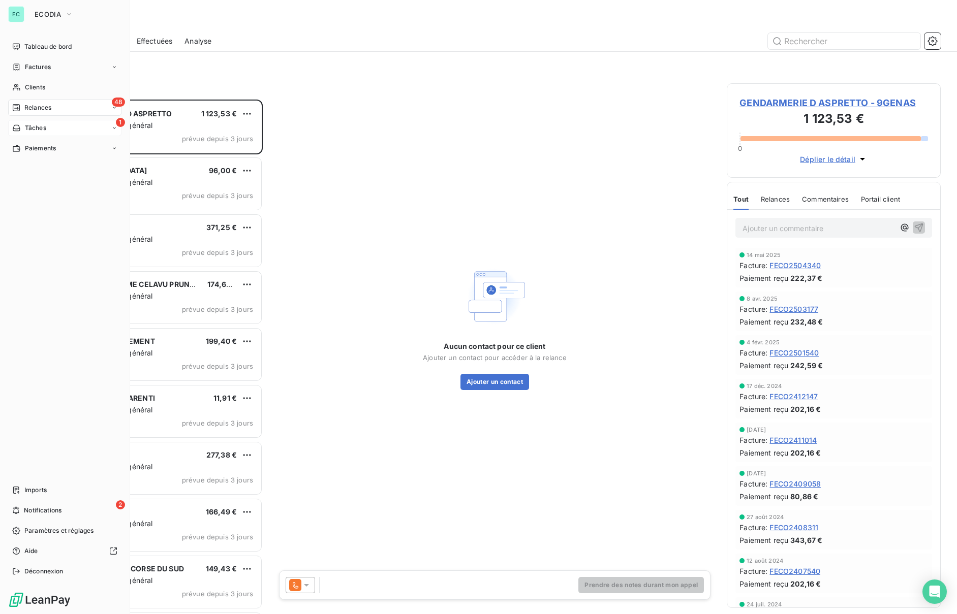
click at [41, 128] on span "Tâches" at bounding box center [35, 127] width 21 height 9
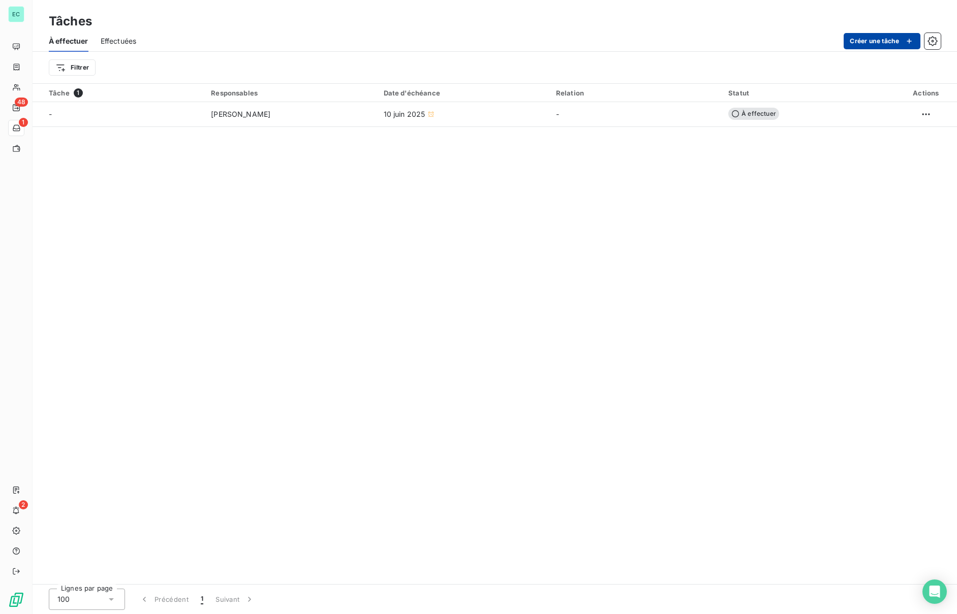
click at [863, 45] on button "Créer une tâche" at bounding box center [882, 41] width 77 height 16
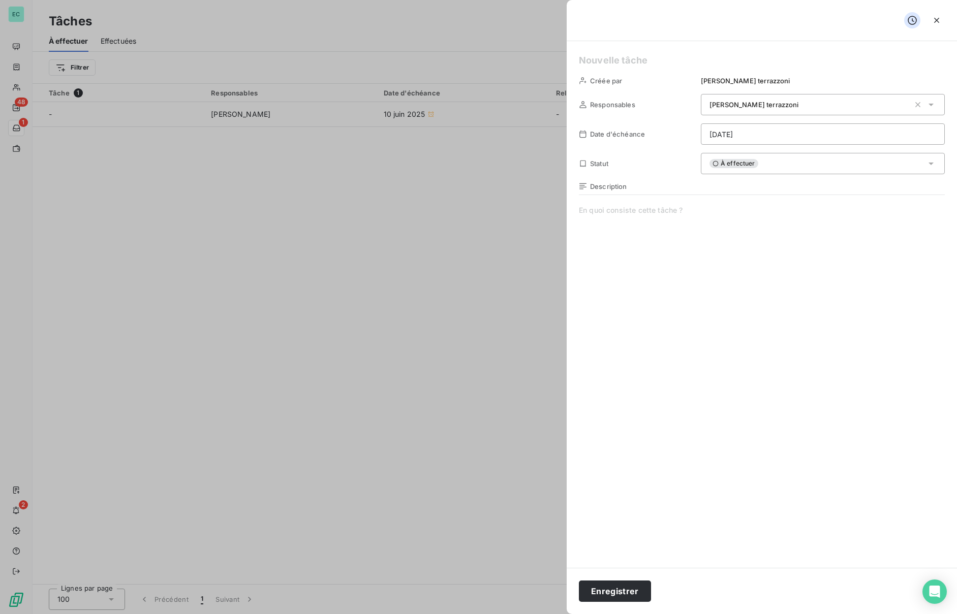
click at [932, 103] on icon at bounding box center [931, 105] width 10 height 10
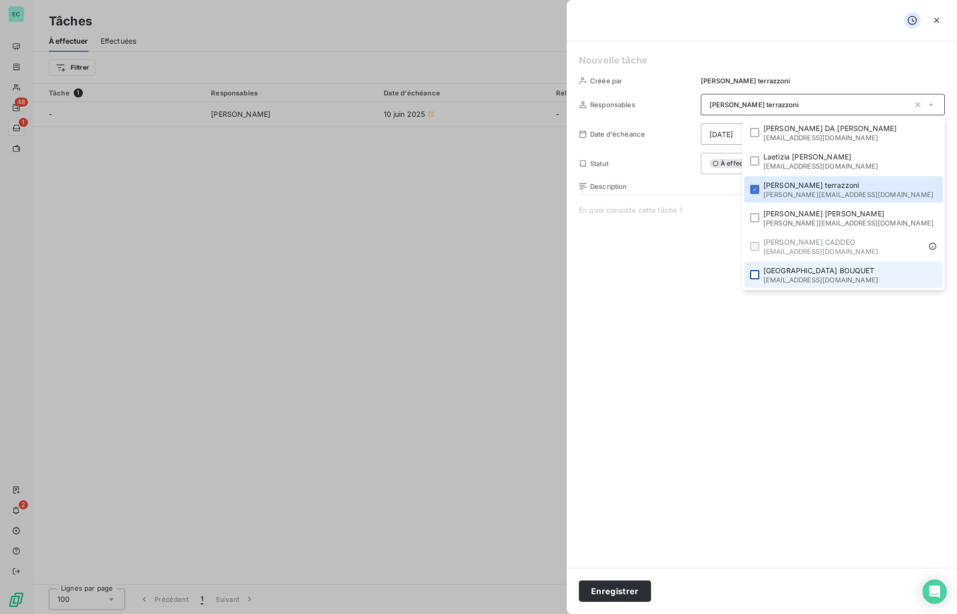
click at [759, 272] on div at bounding box center [754, 274] width 9 height 9
click at [817, 187] on li "Nicolas terrazzoni n.terrazzoni@ecodia.net" at bounding box center [843, 189] width 199 height 26
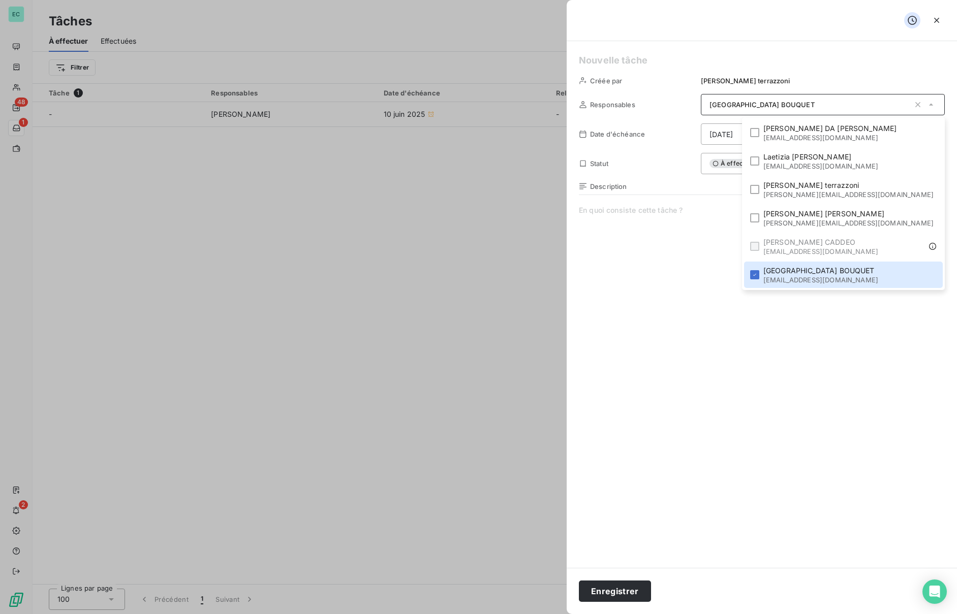
click at [730, 195] on div "Description" at bounding box center [762, 291] width 366 height 218
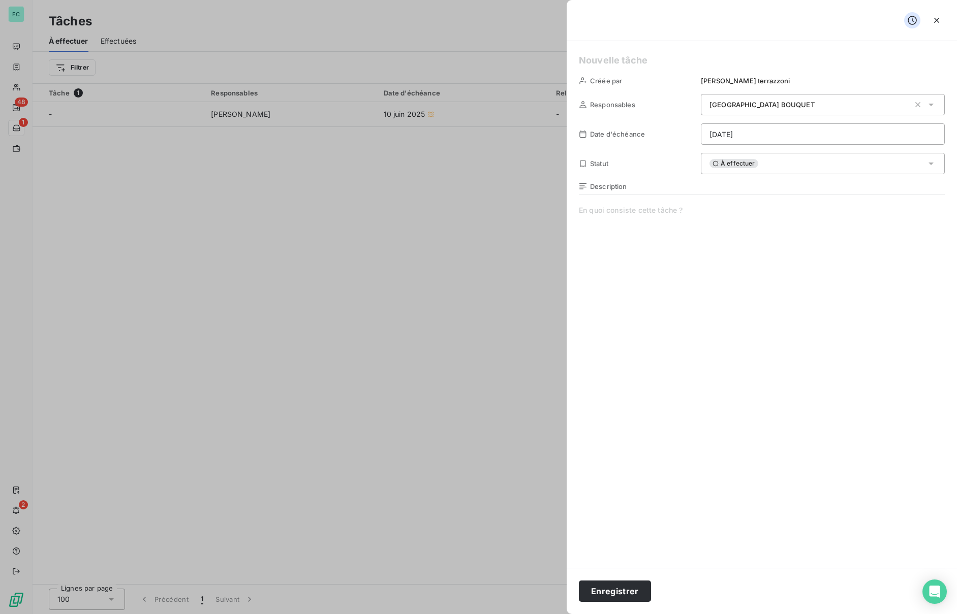
click at [804, 128] on html "EC 48 1 2 Tâches À effectuer Effectuées Créer une tâche Filtrer Tâche 1 Respons…" at bounding box center [478, 307] width 957 height 614
drag, startPoint x: 723, startPoint y: 211, endPoint x: 725, endPoint y: 203, distance: 8.9
click at [723, 211] on html "EC 48 1 2 Tâches À effectuer Effectuées Créer une tâche Filtrer Tâche 1 Respons…" at bounding box center [478, 307] width 957 height 614
click at [763, 167] on div "À effectuer" at bounding box center [823, 163] width 244 height 21
click at [764, 225] on span at bounding box center [762, 302] width 366 height 195
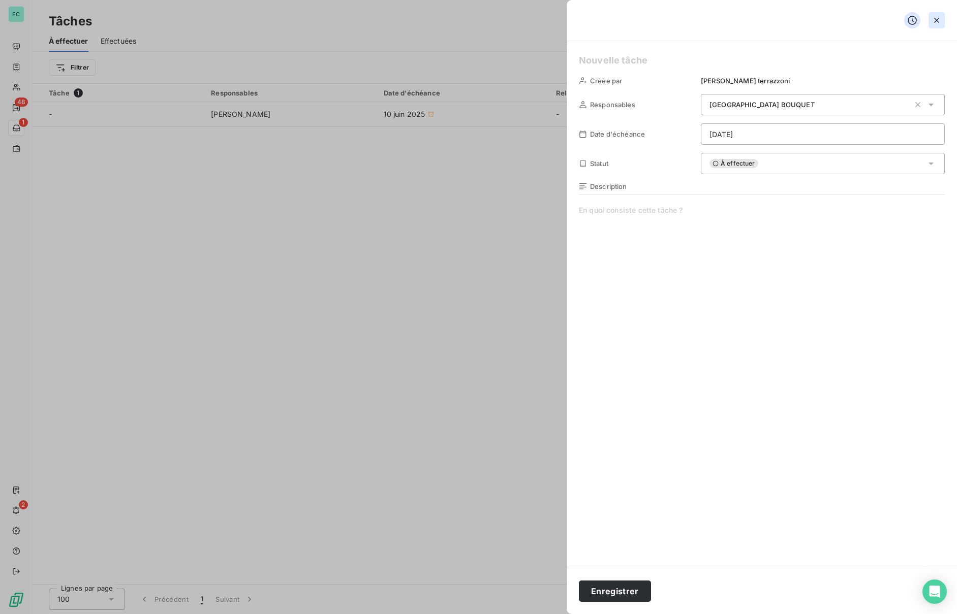
click at [939, 21] on icon "button" at bounding box center [937, 20] width 10 height 10
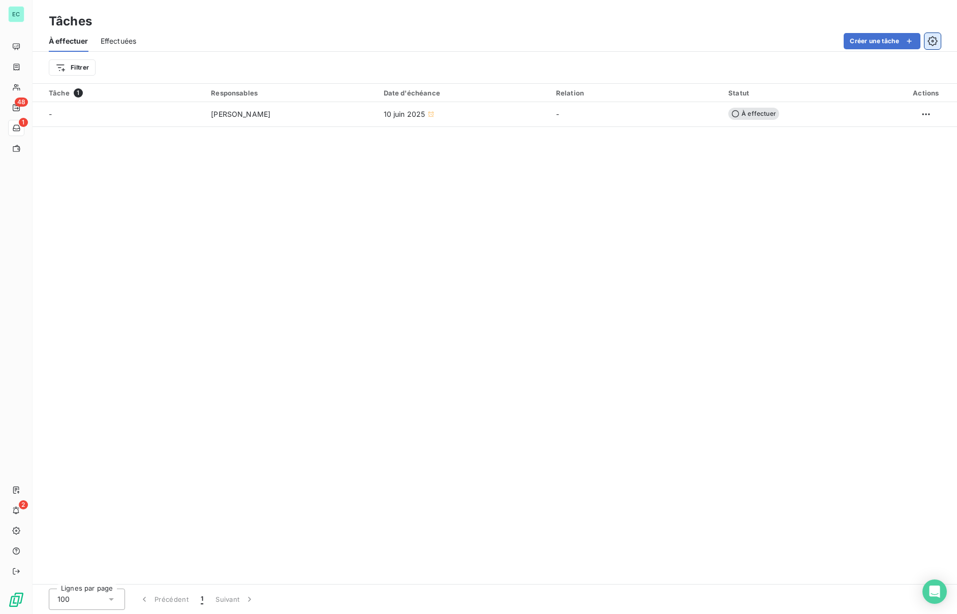
click at [938, 41] on button "button" at bounding box center [932, 41] width 16 height 16
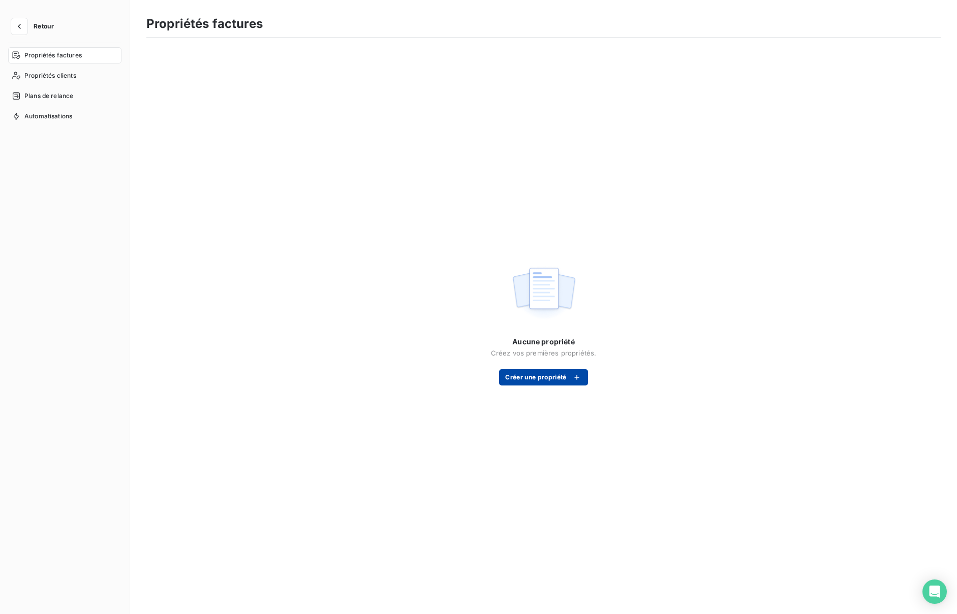
click at [528, 376] on button "Créer une propriété" at bounding box center [543, 377] width 88 height 16
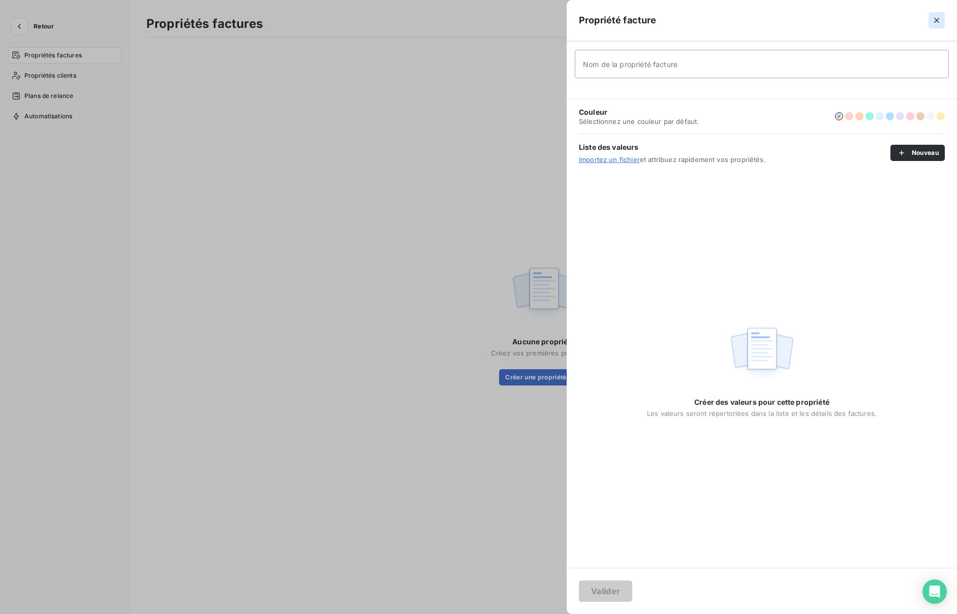
click at [940, 20] on icon "button" at bounding box center [937, 20] width 10 height 10
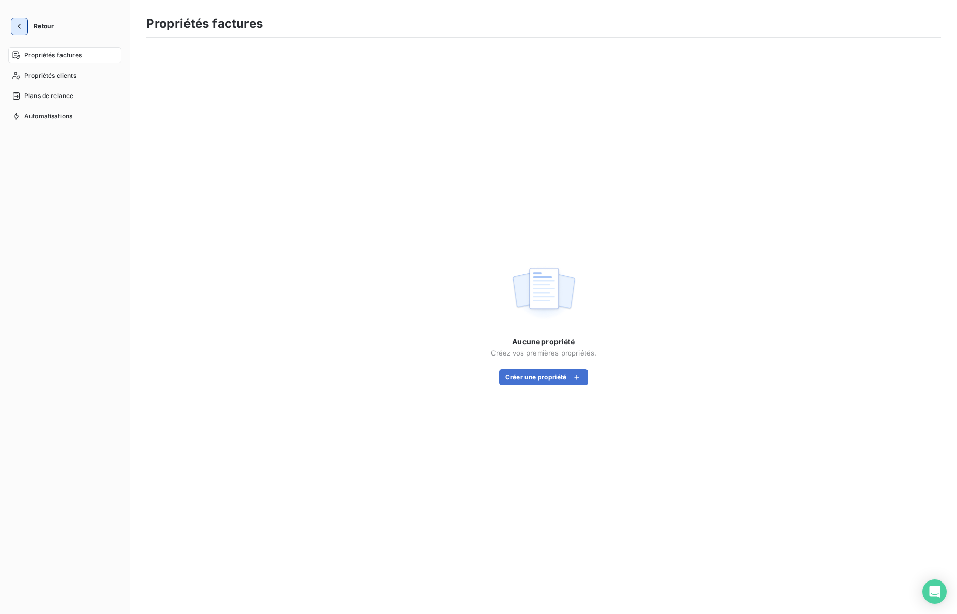
click at [22, 30] on icon "button" at bounding box center [19, 26] width 10 height 10
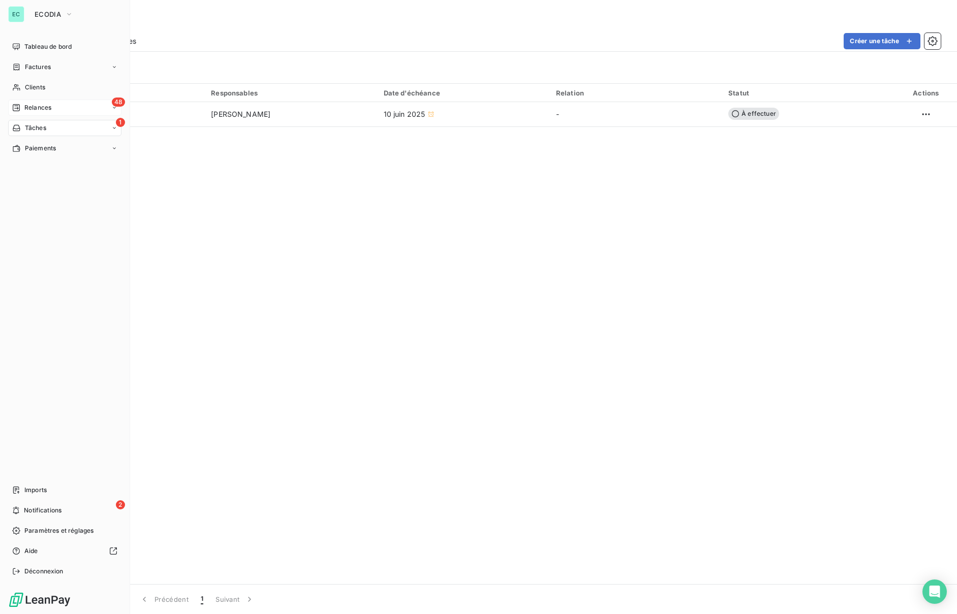
click at [44, 106] on span "Relances" at bounding box center [37, 107] width 27 height 9
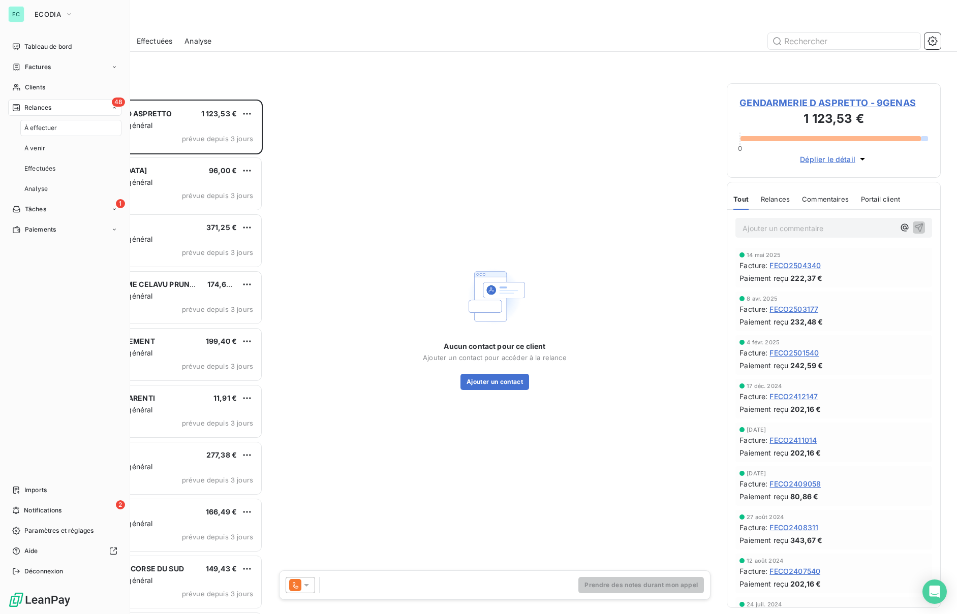
scroll to position [515, 214]
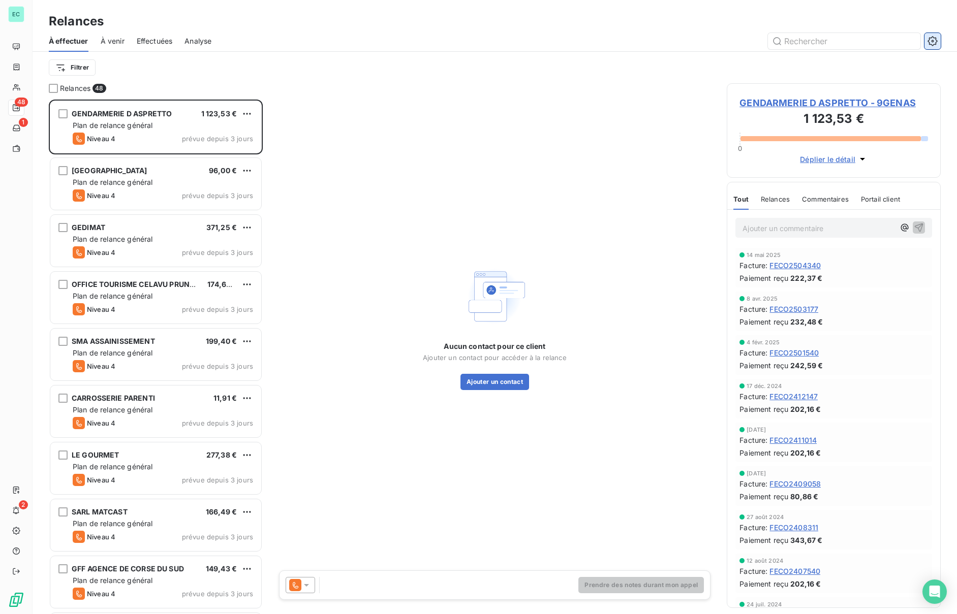
click at [934, 41] on icon "button" at bounding box center [932, 41] width 10 height 10
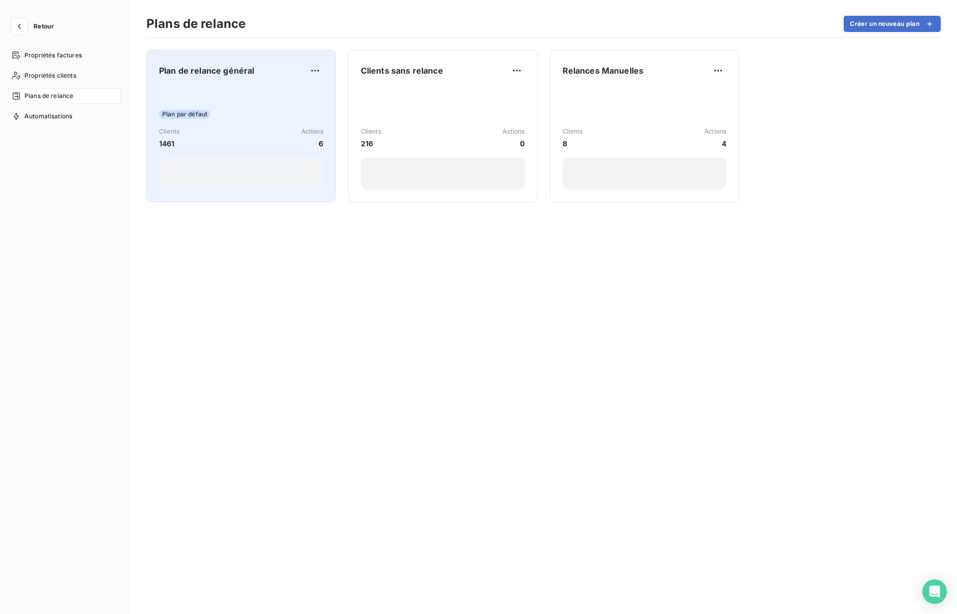
click at [271, 168] on div at bounding box center [241, 173] width 164 height 33
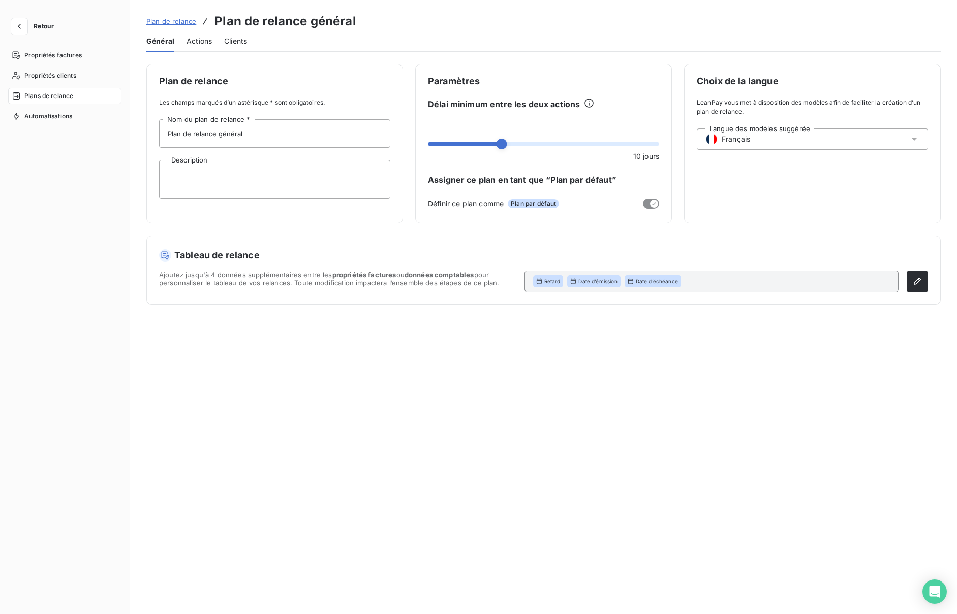
click at [198, 40] on span "Actions" at bounding box center [199, 41] width 25 height 10
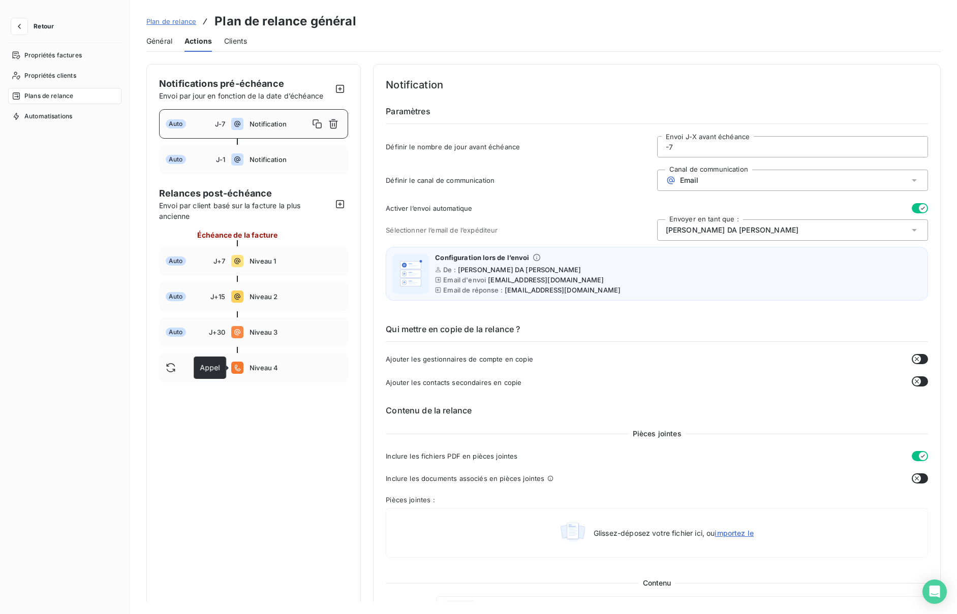
click at [220, 366] on div "Appel Appel" at bounding box center [210, 368] width 33 height 22
type input "40"
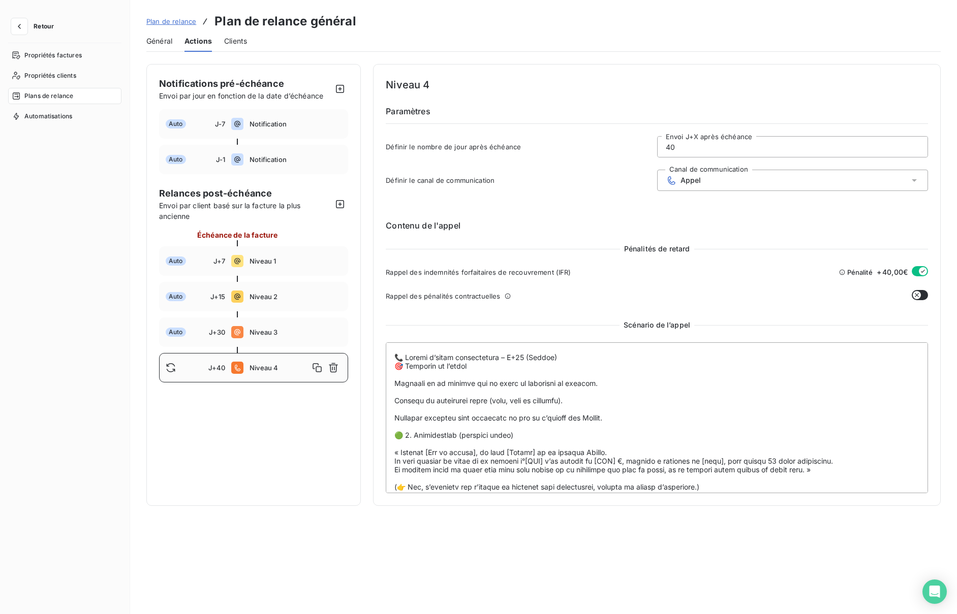
click at [725, 179] on div "Appel" at bounding box center [792, 180] width 271 height 21
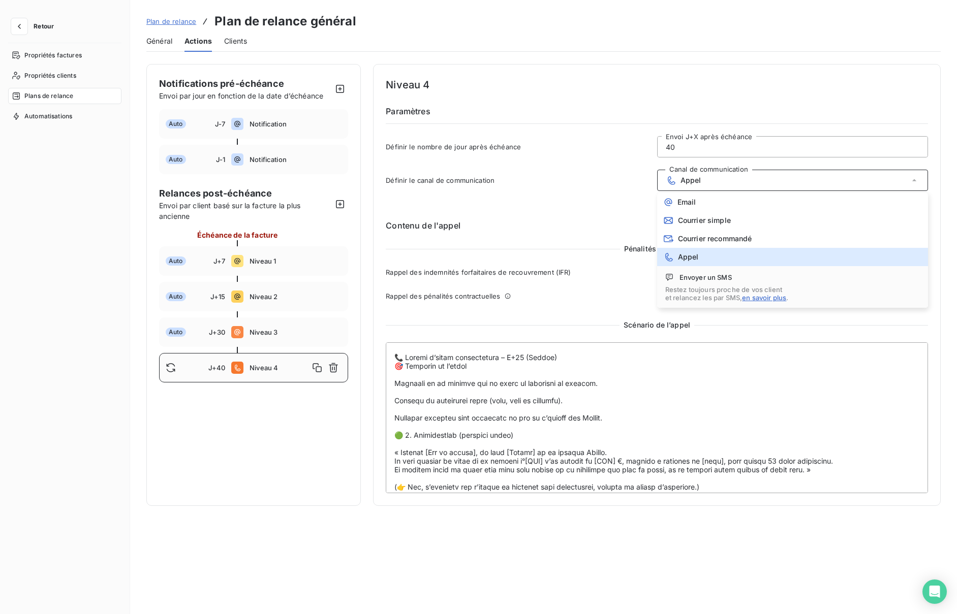
click at [577, 215] on div "Contenu de l'appel Pénalités de retard Rappel des indemnités forfaitaires de re…" at bounding box center [657, 348] width 542 height 290
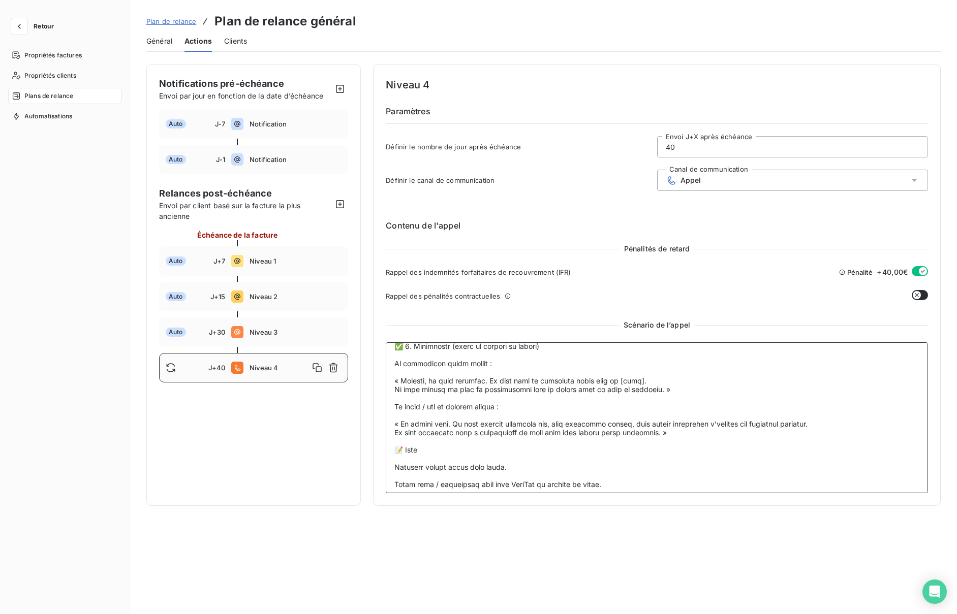
scroll to position [414, 0]
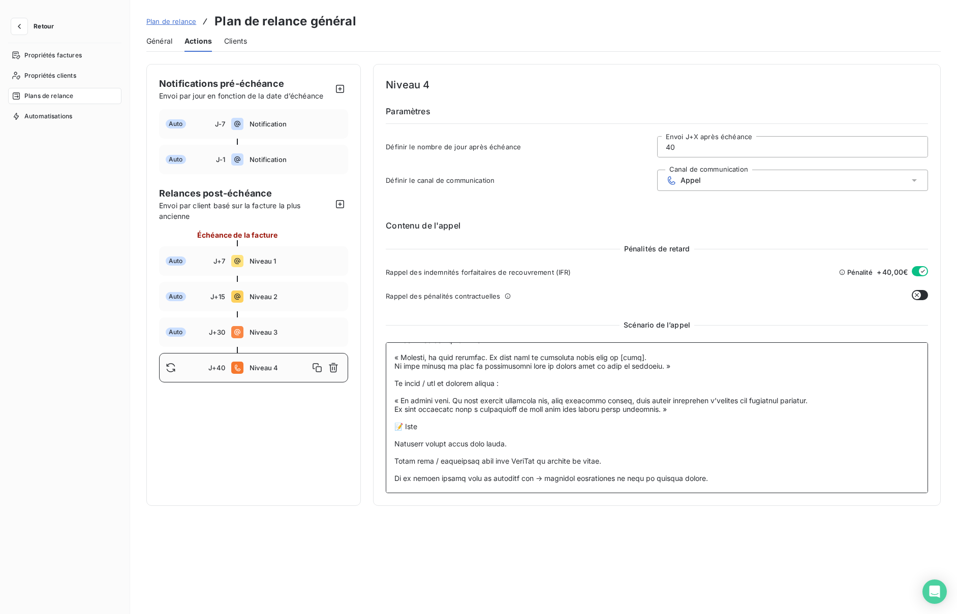
drag, startPoint x: 393, startPoint y: 357, endPoint x: 678, endPoint y: 631, distance: 395.4
click at [678, 614] on html "Retour Propriétés factures Propriétés clients Plans de relance Automatisations …" at bounding box center [478, 307] width 957 height 614
click at [40, 24] on span "Retour" at bounding box center [44, 26] width 20 height 6
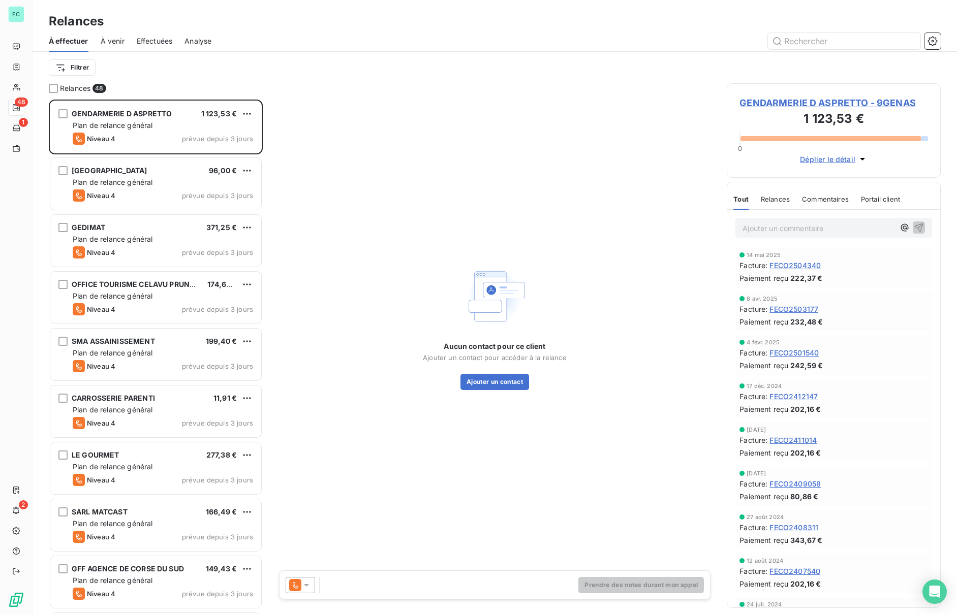
scroll to position [515, 214]
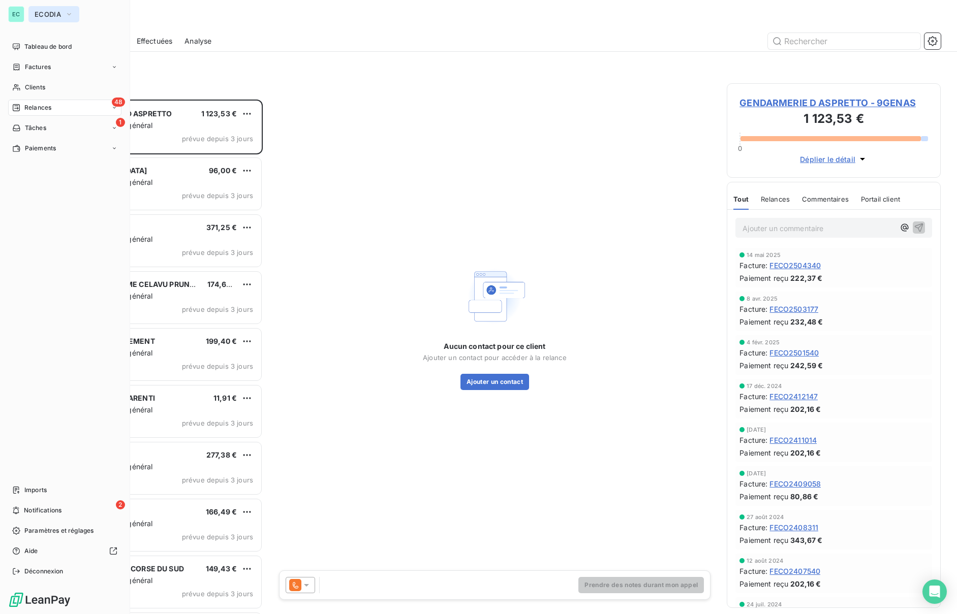
click at [57, 12] on span "ECODIA" at bounding box center [48, 14] width 26 height 8
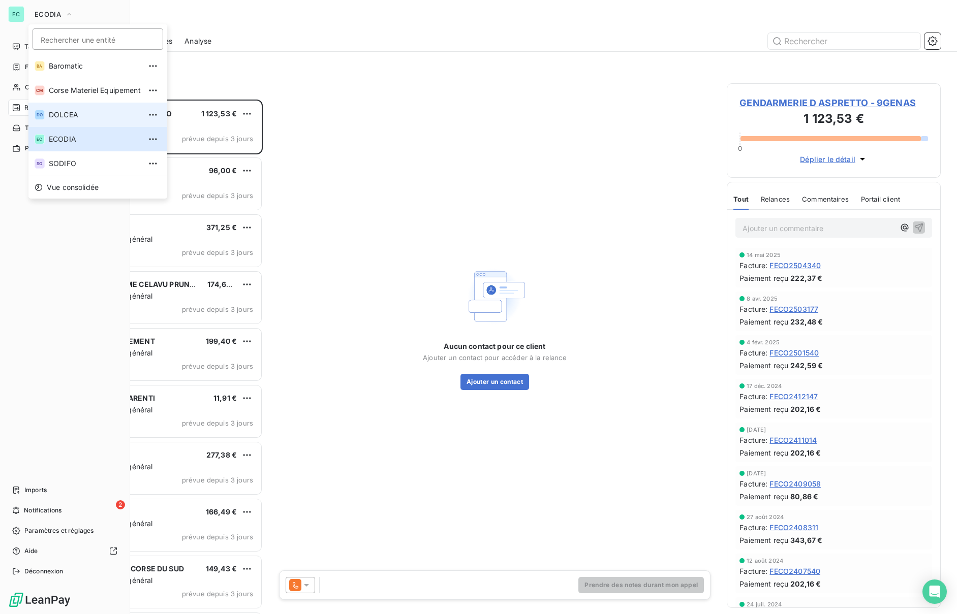
click at [79, 115] on span "DOLCEA" at bounding box center [95, 115] width 92 height 10
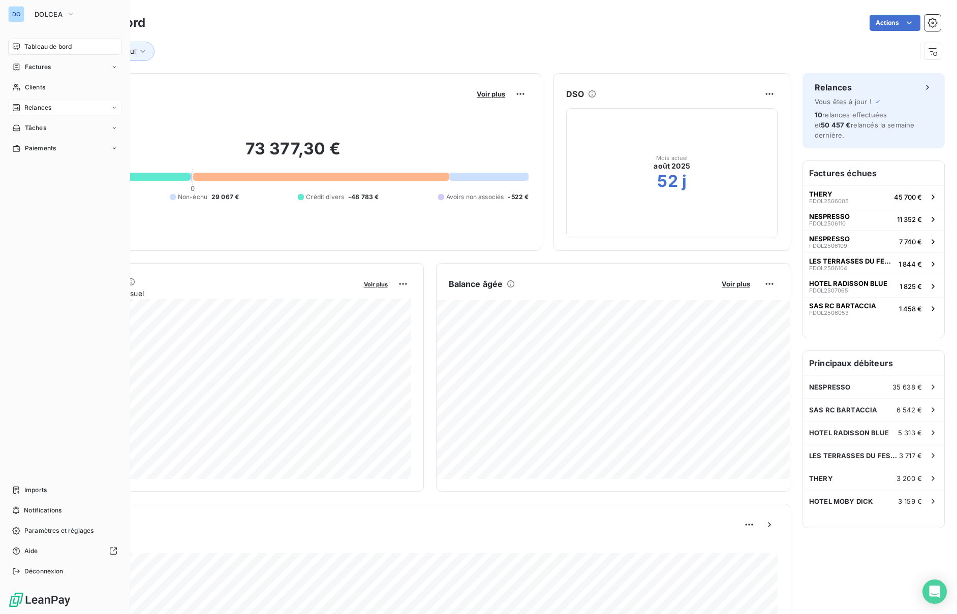
click at [43, 108] on span "Relances" at bounding box center [37, 107] width 27 height 9
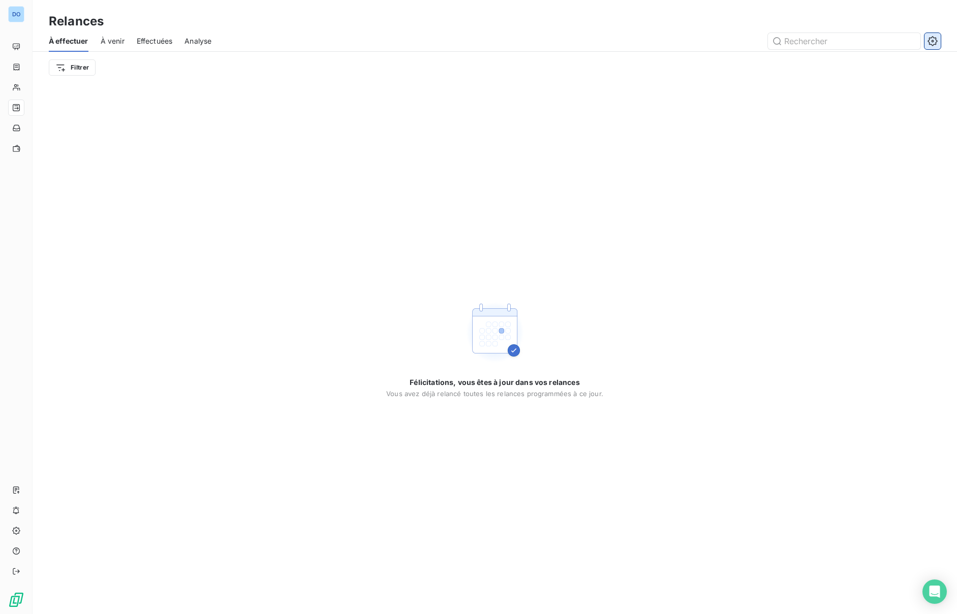
click at [929, 40] on icon "button" at bounding box center [932, 41] width 10 height 10
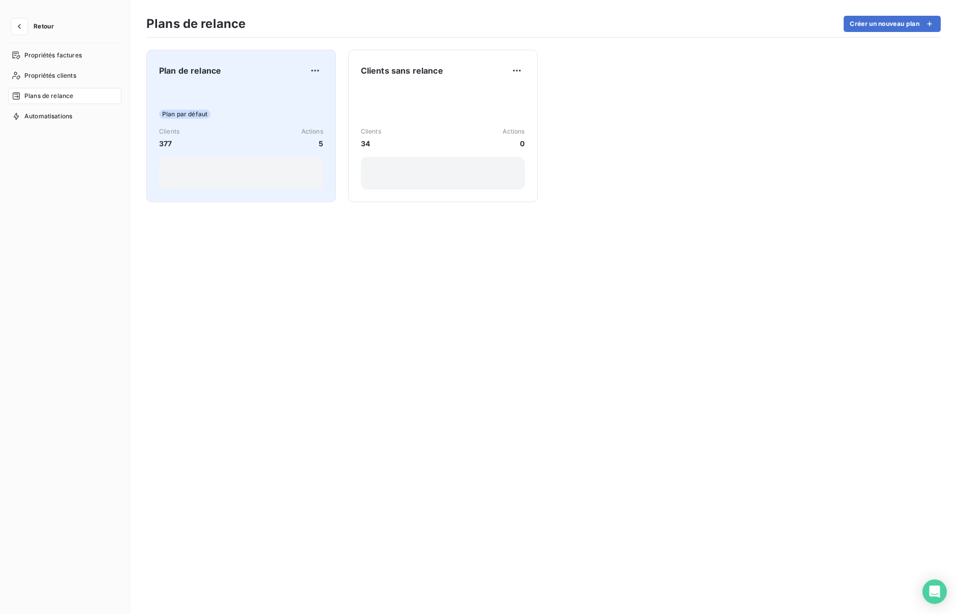
click at [195, 137] on div "Clients 377 Actions 5" at bounding box center [241, 138] width 164 height 22
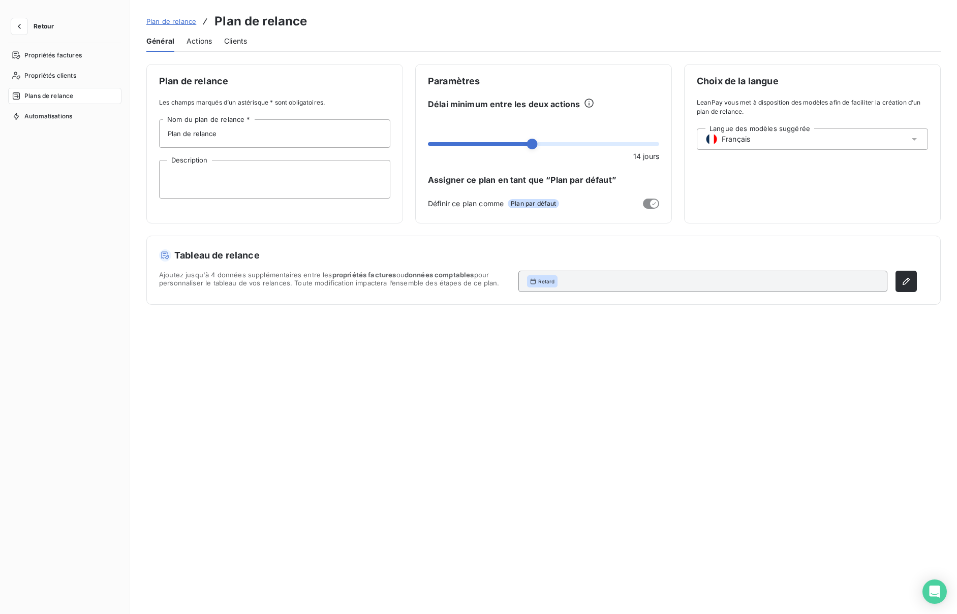
click at [204, 45] on span "Actions" at bounding box center [199, 41] width 25 height 10
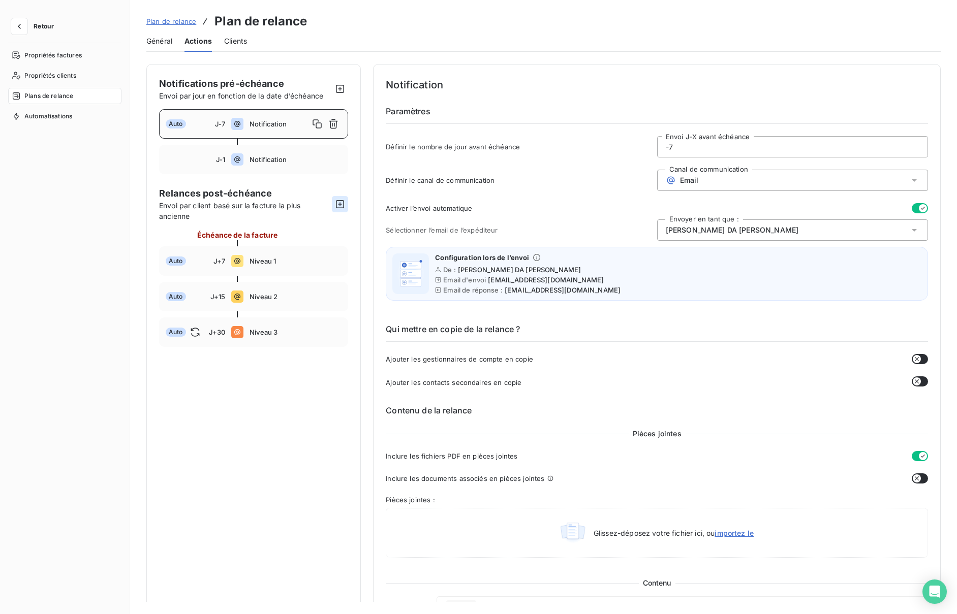
click at [341, 204] on icon "button" at bounding box center [340, 204] width 10 height 10
type input "40"
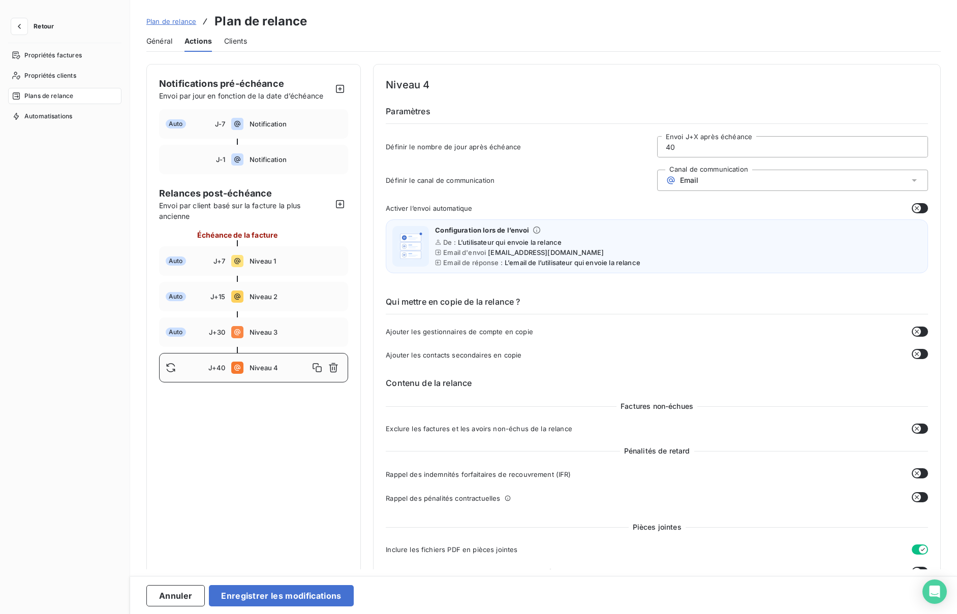
click at [822, 175] on div "Email" at bounding box center [792, 180] width 271 height 21
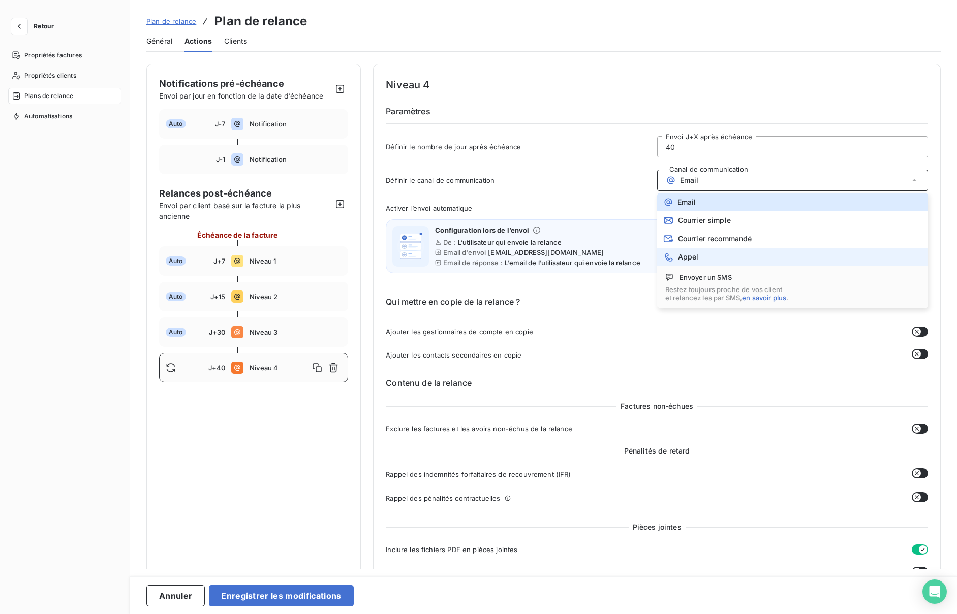
click at [688, 253] on span "Appel" at bounding box center [688, 257] width 21 height 8
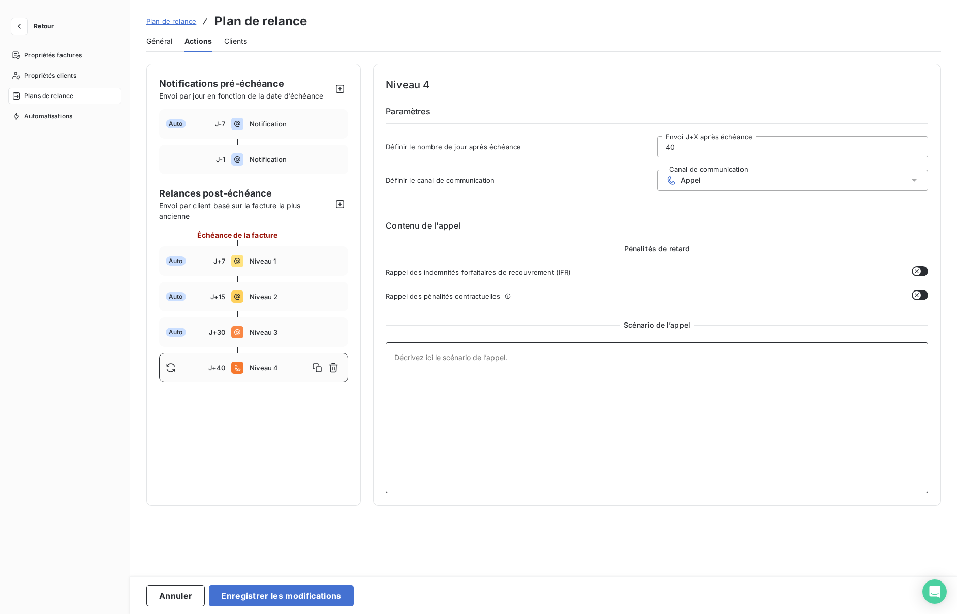
click at [431, 381] on textarea at bounding box center [657, 418] width 542 height 151
paste textarea "📞 Loremi d’sitam consectetura – E+27 (Seddoe) 🎯 Temporin ut l’etdol Magnaali en…"
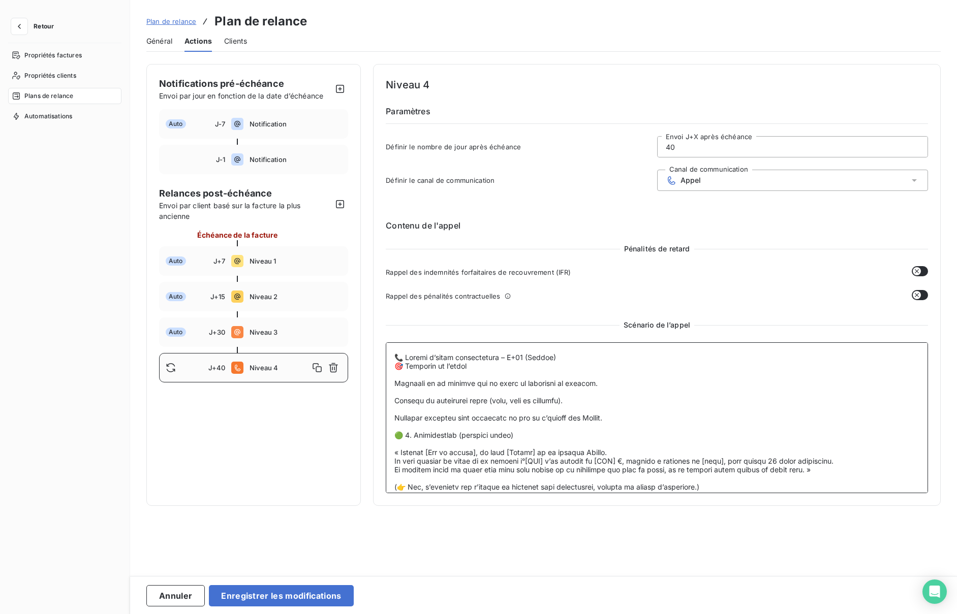
drag, startPoint x: 564, startPoint y: 360, endPoint x: 533, endPoint y: 358, distance: 31.0
click at [528, 358] on textarea at bounding box center [657, 418] width 542 height 151
click at [538, 360] on textarea at bounding box center [657, 418] width 542 height 151
click at [551, 359] on textarea at bounding box center [657, 418] width 542 height 151
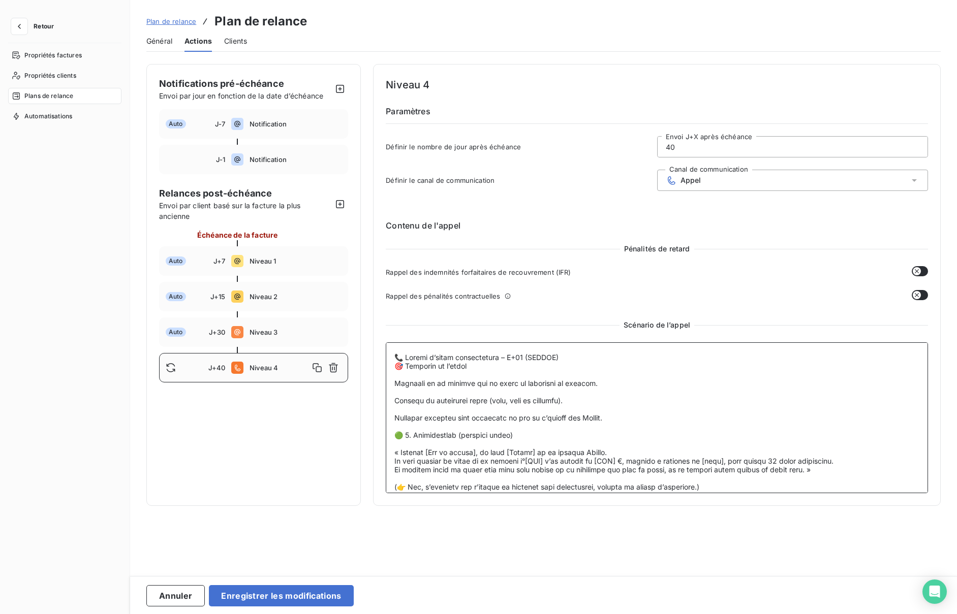
click at [551, 359] on textarea at bounding box center [657, 418] width 542 height 151
click at [591, 427] on textarea at bounding box center [657, 418] width 542 height 151
paste textarea "DOLCEA"
click at [595, 460] on textarea at bounding box center [657, 418] width 542 height 151
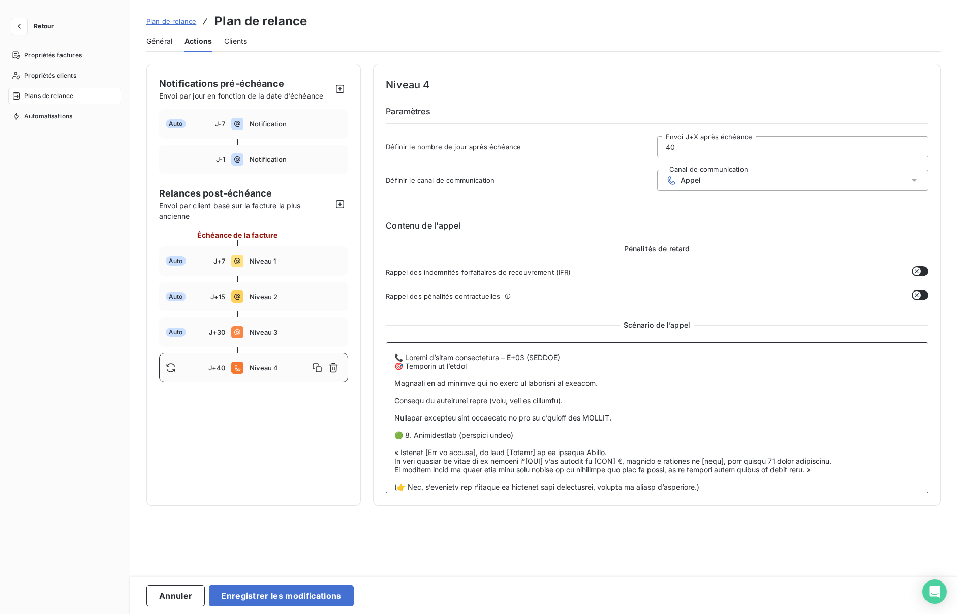
click at [595, 460] on textarea at bounding box center [657, 418] width 542 height 151
paste textarea "DOLCEA"
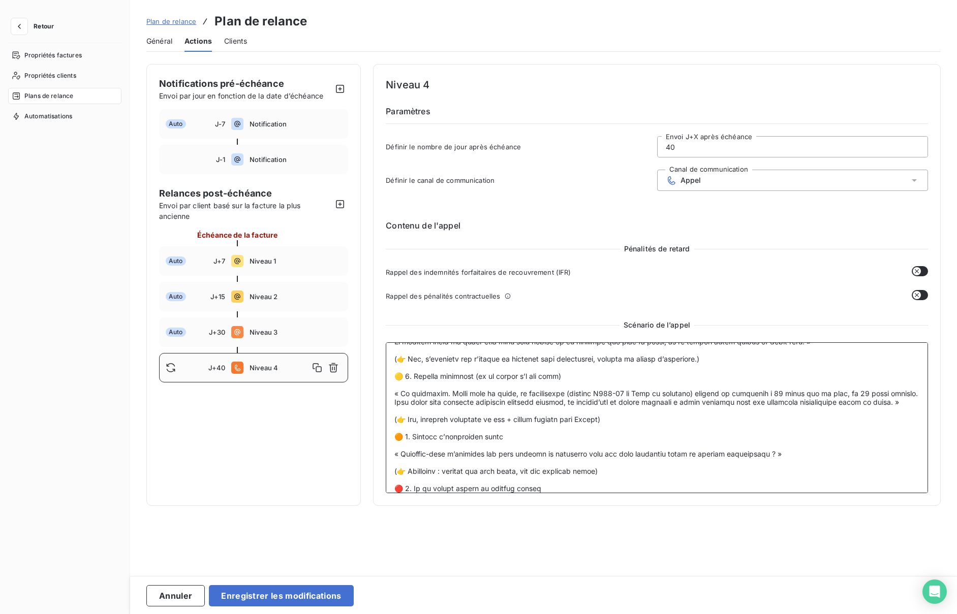
scroll to position [129, 0]
click at [597, 456] on textarea at bounding box center [657, 418] width 542 height 151
paste textarea "DOLCEA"
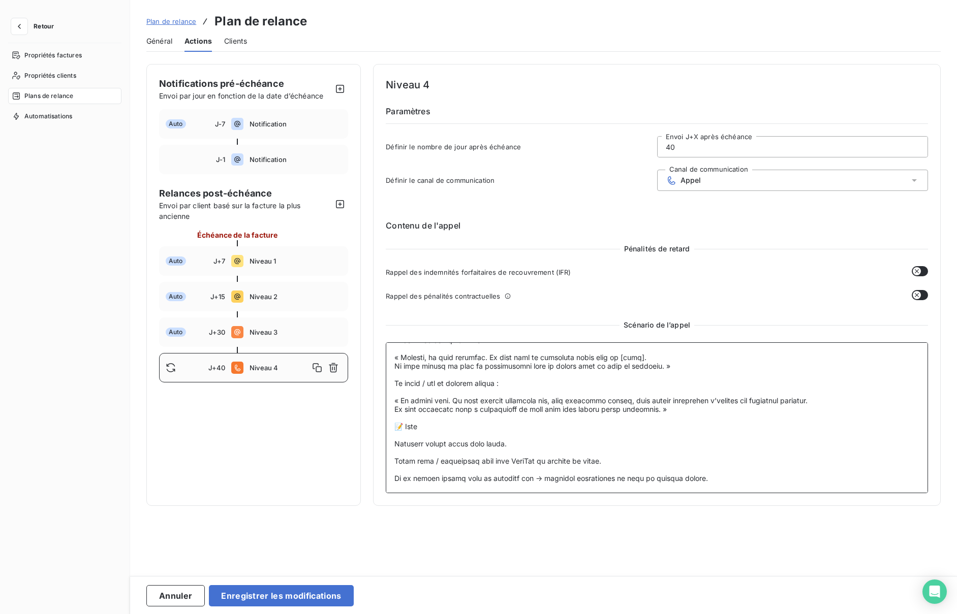
scroll to position [414, 0]
type textarea "📞 Loremi d’sitam consectetura – E+54 (SEDDOE) 🎯 Temporin ut l’etdol Magnaali en…"
click at [282, 593] on button "Enregistrer les modifications" at bounding box center [281, 595] width 144 height 21
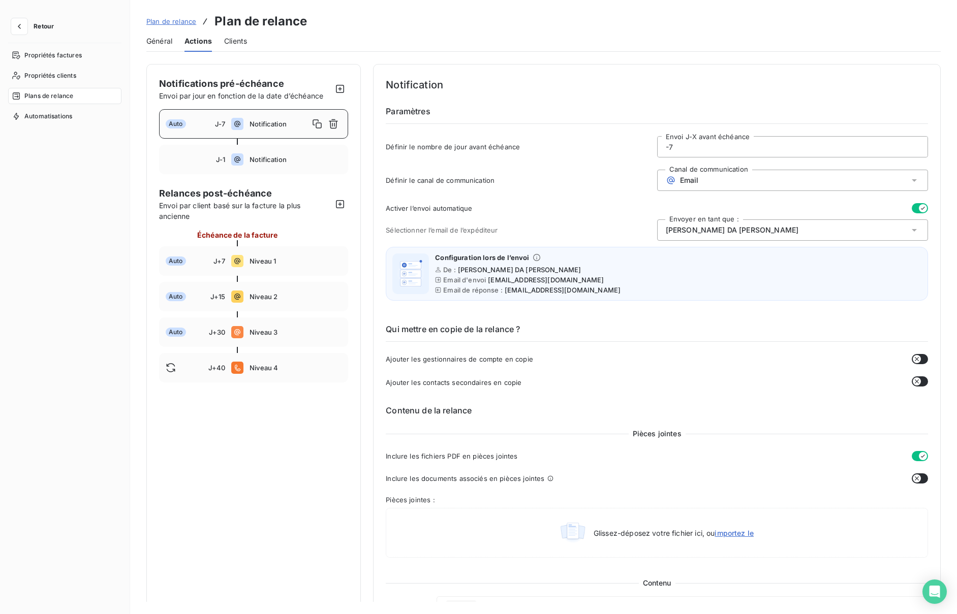
click at [37, 27] on span "Retour" at bounding box center [44, 26] width 20 height 6
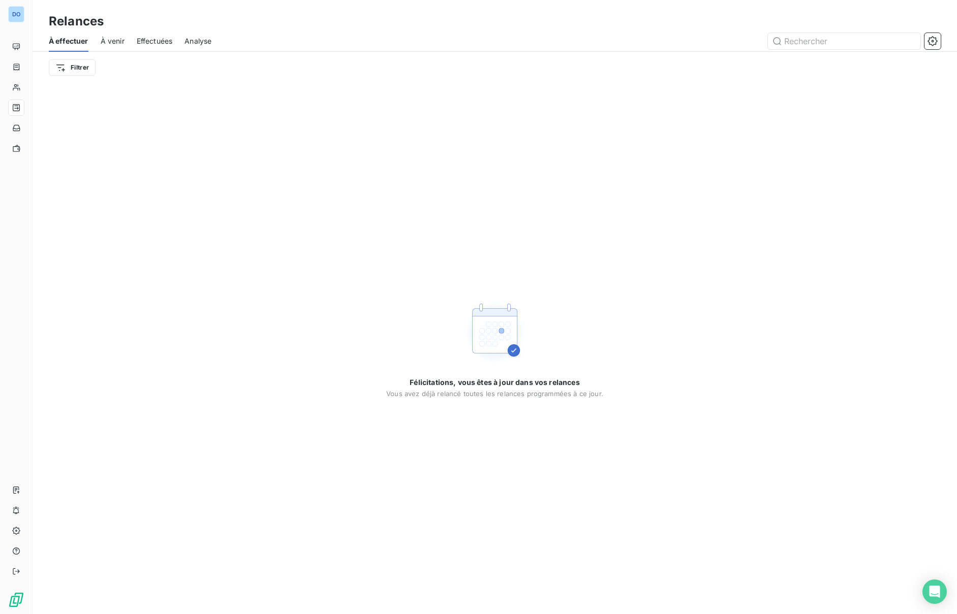
click at [61, 44] on span "À effectuer" at bounding box center [69, 41] width 40 height 10
click at [112, 40] on span "À venir" at bounding box center [113, 41] width 24 height 10
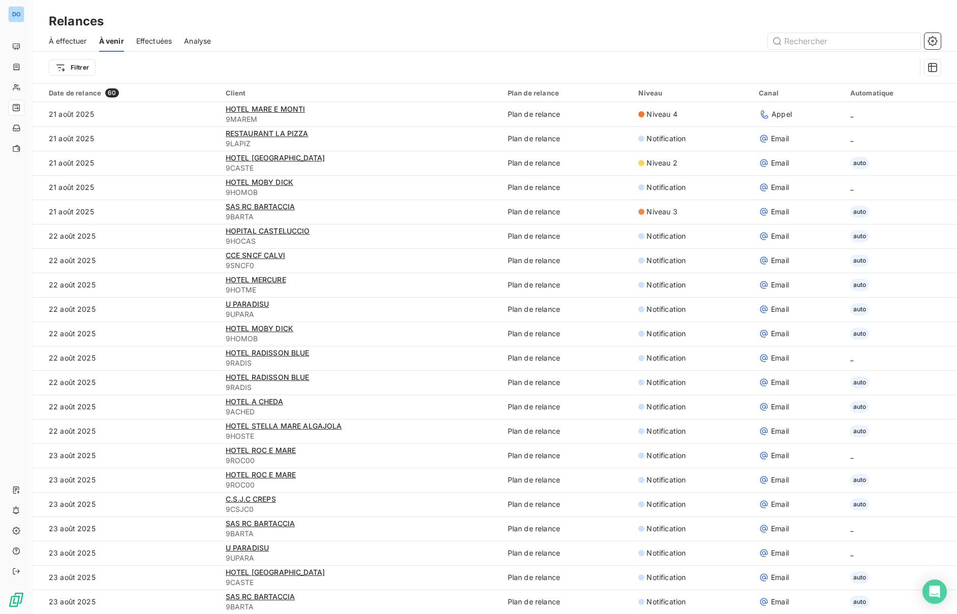
click at [66, 40] on span "À effectuer" at bounding box center [68, 41] width 38 height 10
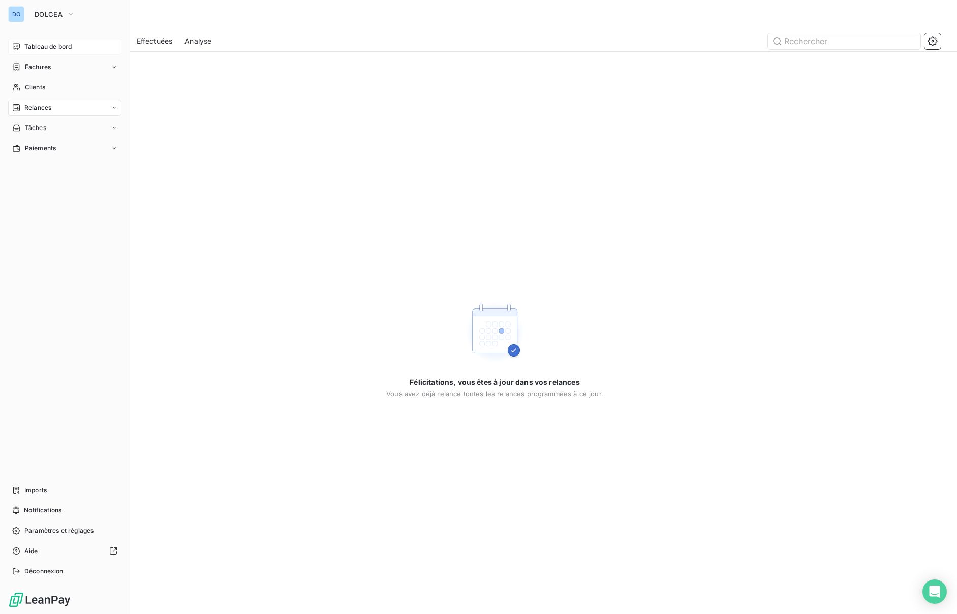
click at [39, 45] on span "Tableau de bord" at bounding box center [47, 46] width 47 height 9
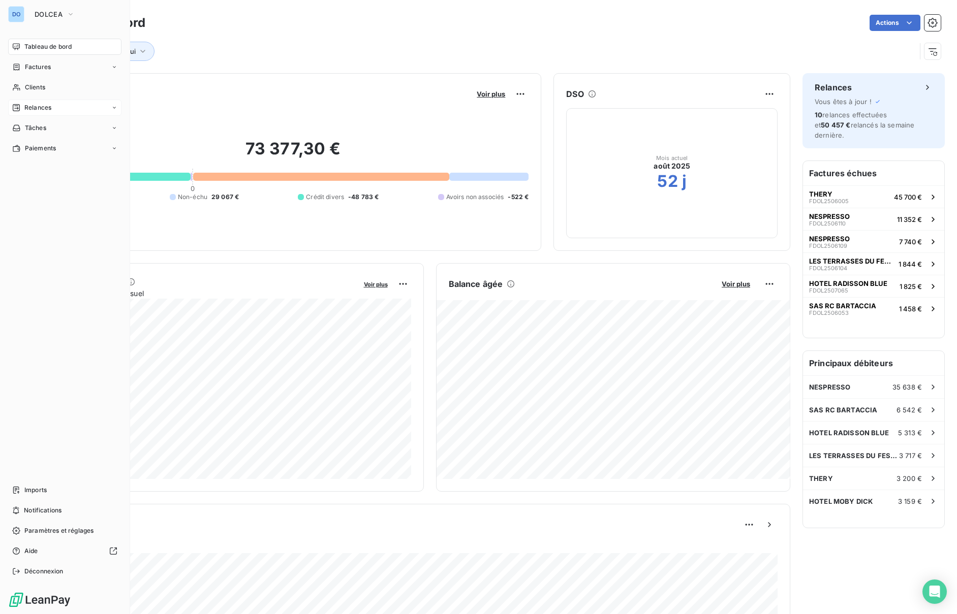
click at [33, 105] on span "Relances" at bounding box center [37, 107] width 27 height 9
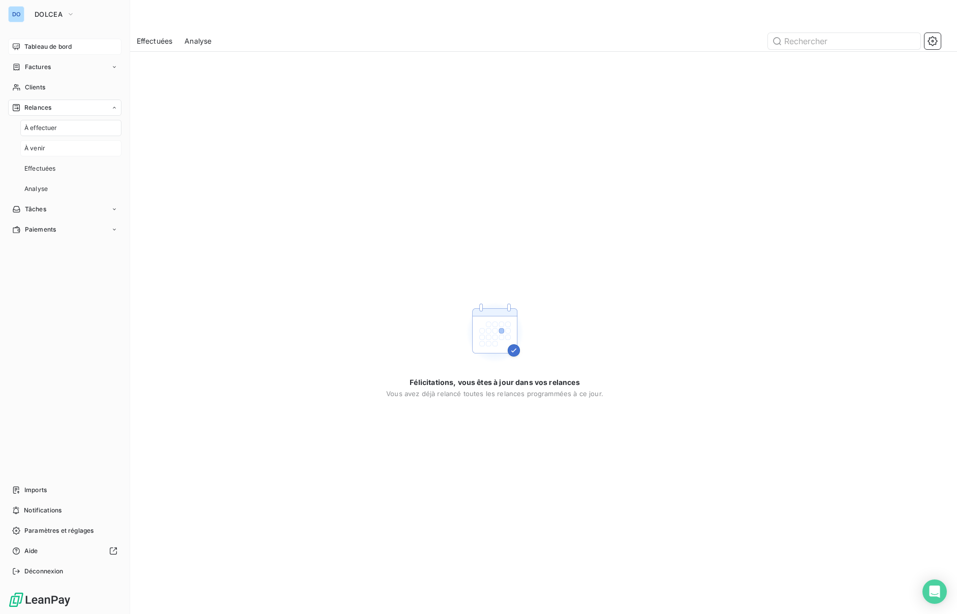
click at [51, 150] on div "À venir" at bounding box center [70, 148] width 101 height 16
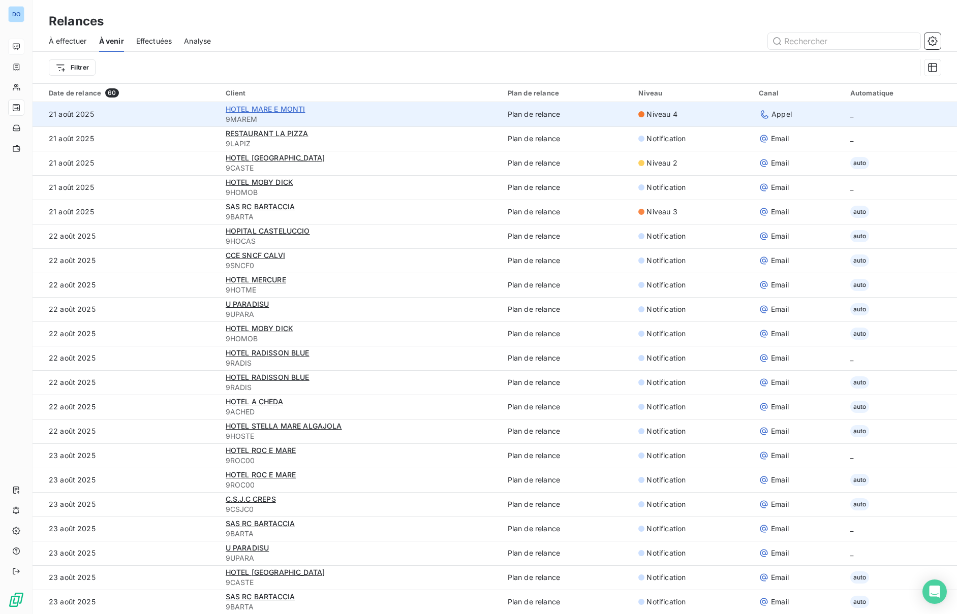
click at [273, 107] on span "HOTEL MARE E MONTI" at bounding box center [266, 109] width 80 height 9
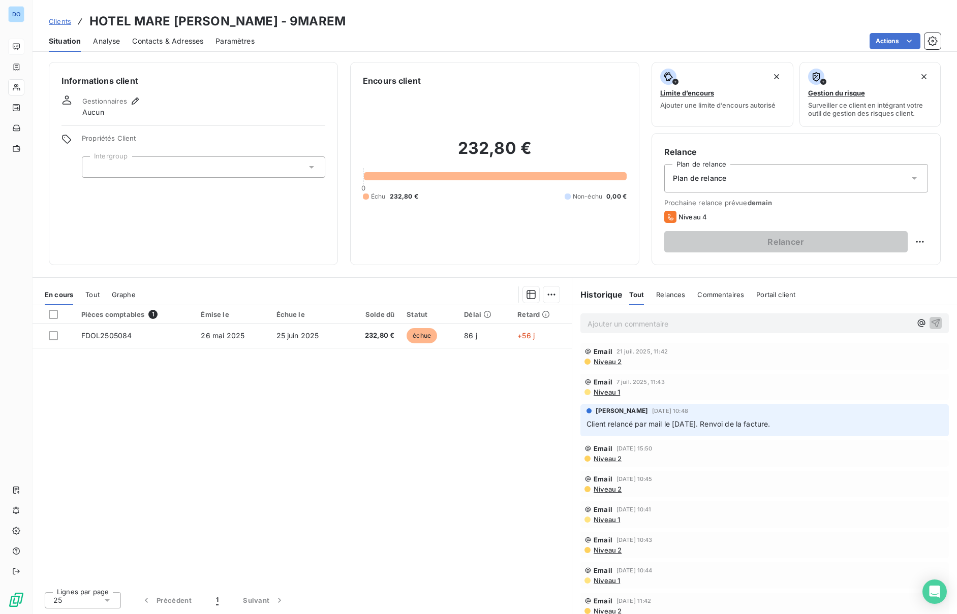
click at [90, 291] on span "Tout" at bounding box center [92, 295] width 14 height 8
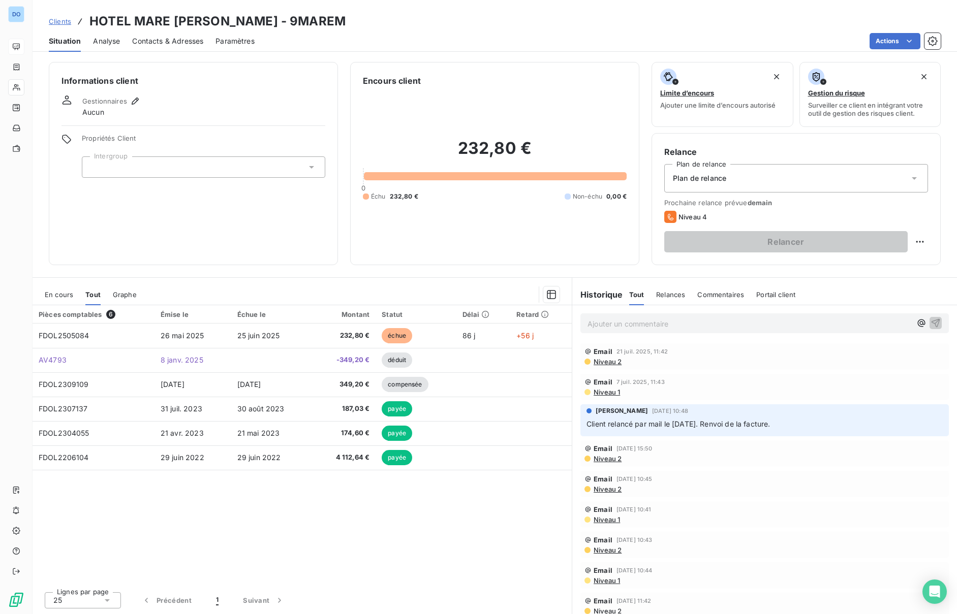
click at [663, 293] on span "Relances" at bounding box center [670, 295] width 29 height 8
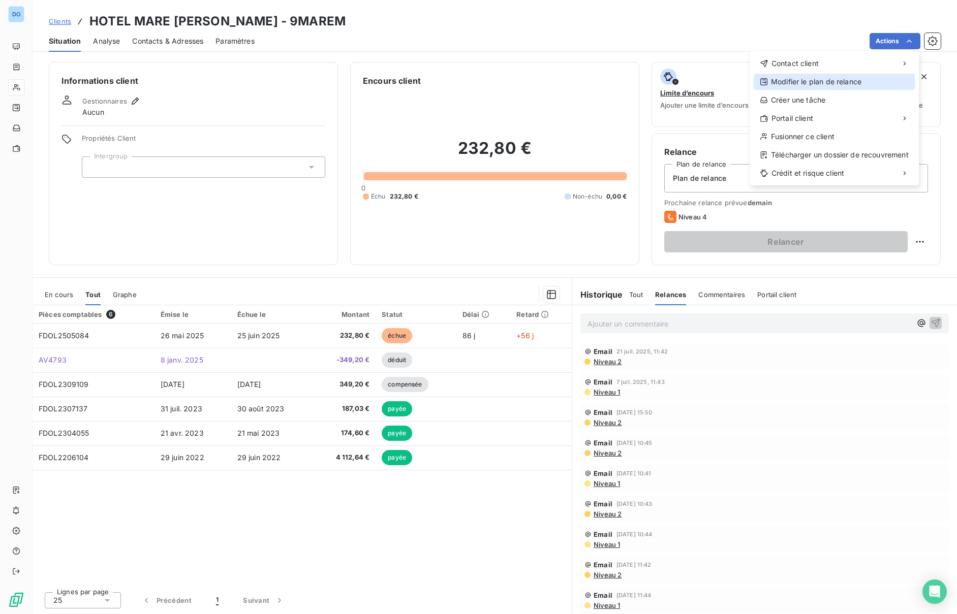
click at [855, 80] on div "Modifier le plan de relance" at bounding box center [834, 82] width 161 height 16
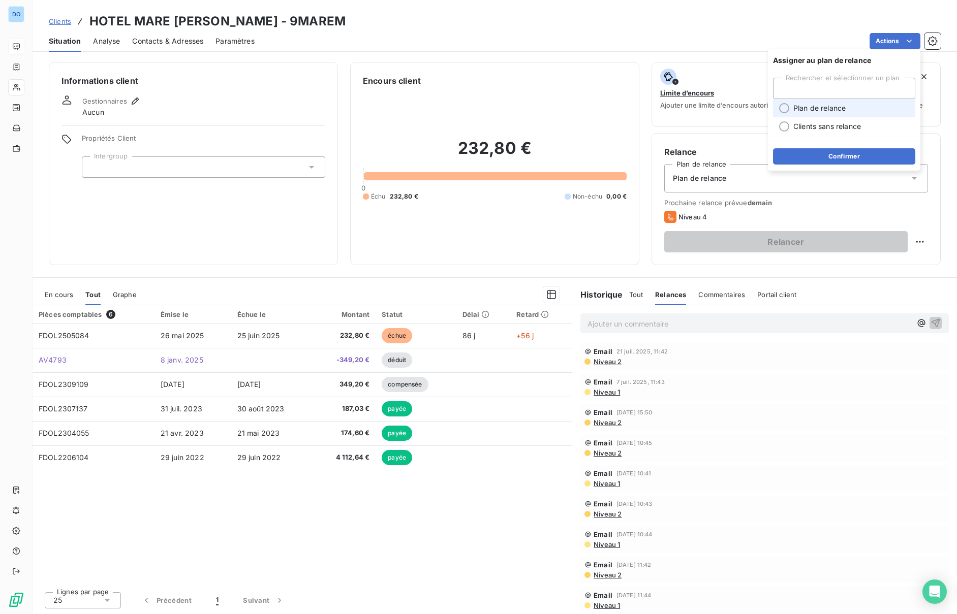
click at [820, 111] on span "Plan de relance" at bounding box center [819, 108] width 52 height 10
click at [820, 154] on button "Confirmer" at bounding box center [844, 156] width 142 height 16
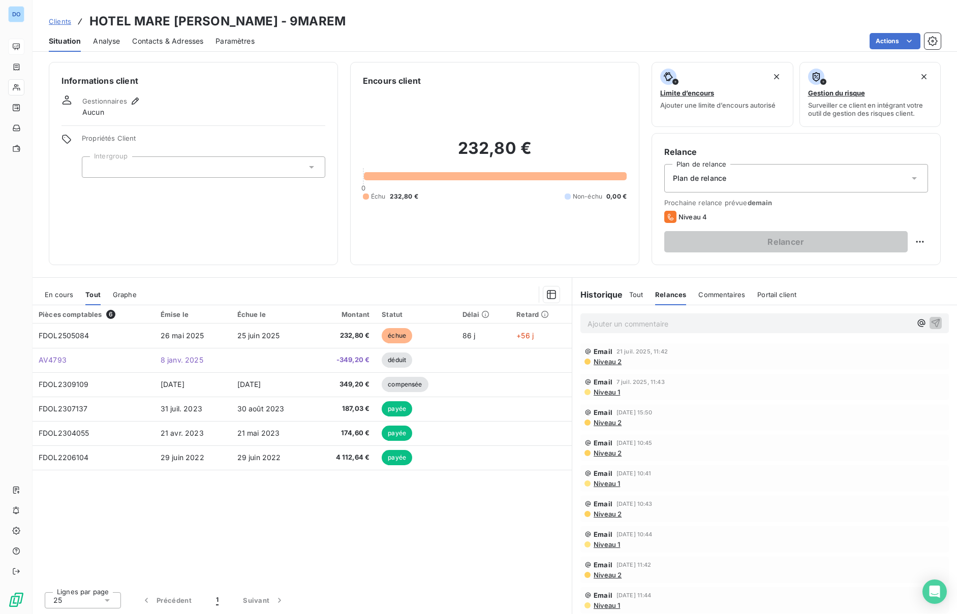
click at [55, 20] on span "Clients" at bounding box center [60, 21] width 22 height 8
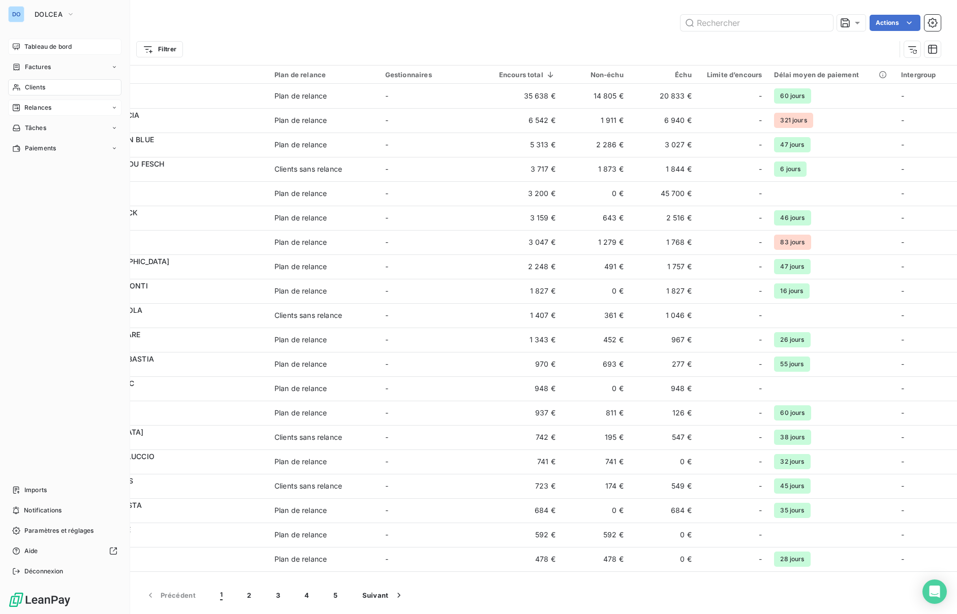
click at [27, 106] on span "Relances" at bounding box center [37, 107] width 27 height 9
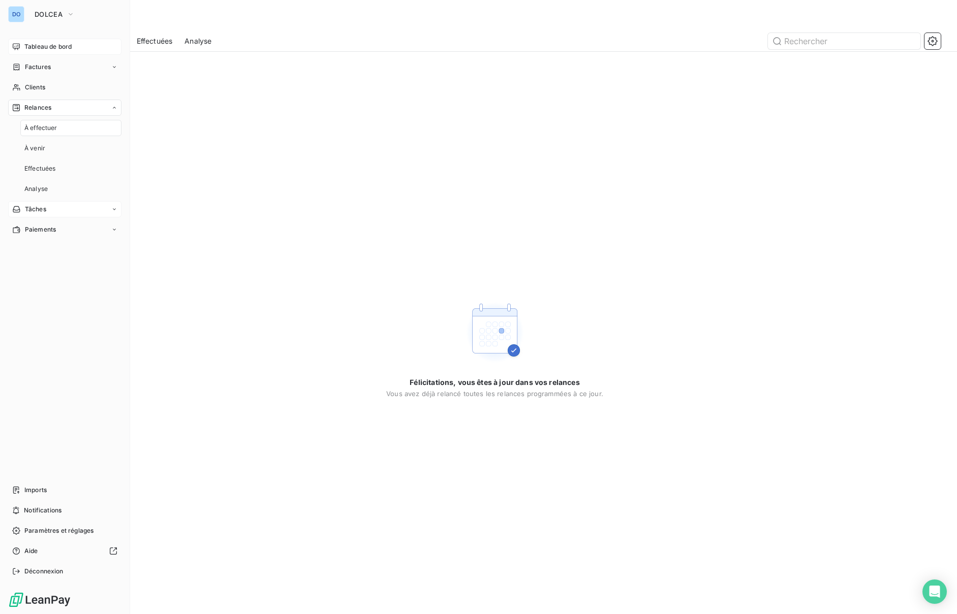
click at [38, 206] on span "Tâches" at bounding box center [35, 209] width 21 height 9
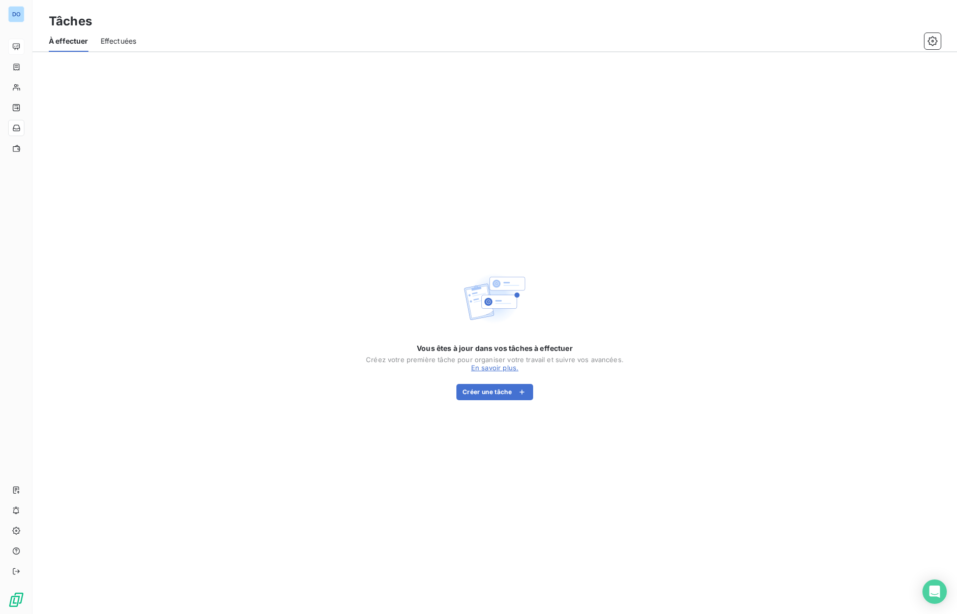
click at [117, 39] on span "Effectuées" at bounding box center [119, 41] width 36 height 10
click at [73, 43] on span "À effectuer" at bounding box center [68, 41] width 38 height 10
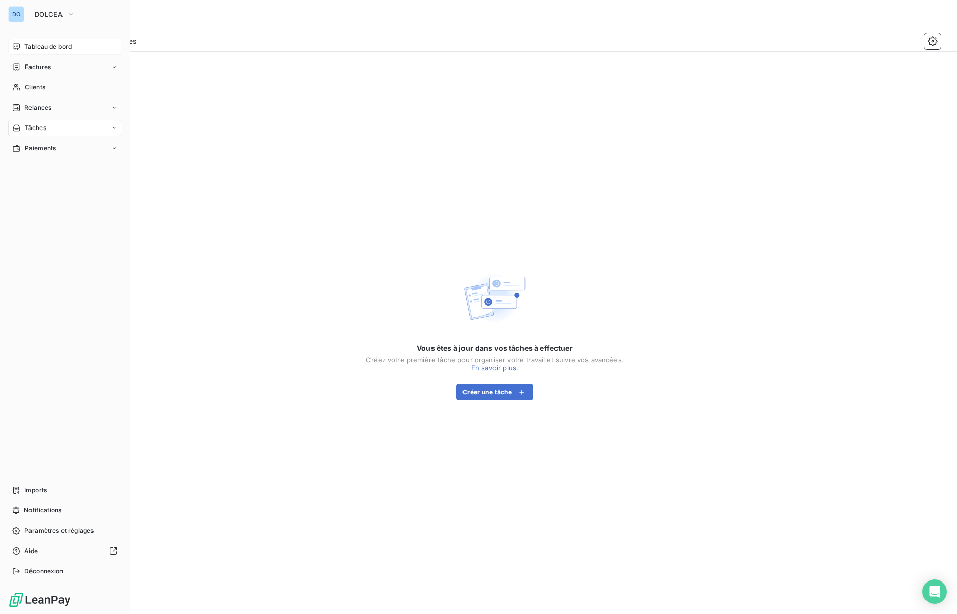
click at [24, 12] on div "DO" at bounding box center [16, 14] width 16 height 16
click at [69, 11] on icon "button" at bounding box center [71, 14] width 8 height 10
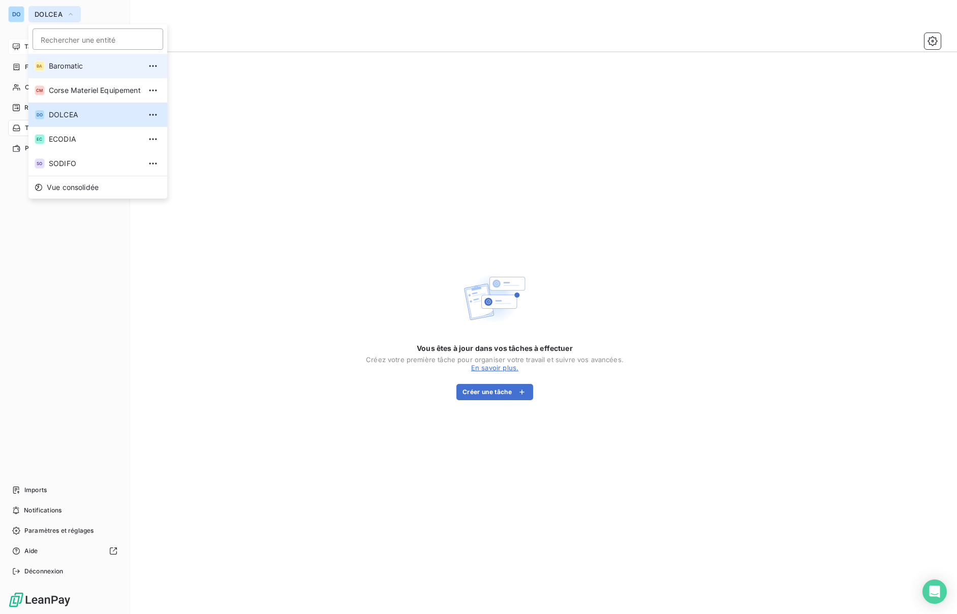
click at [77, 61] on span "Baromatic" at bounding box center [95, 66] width 92 height 10
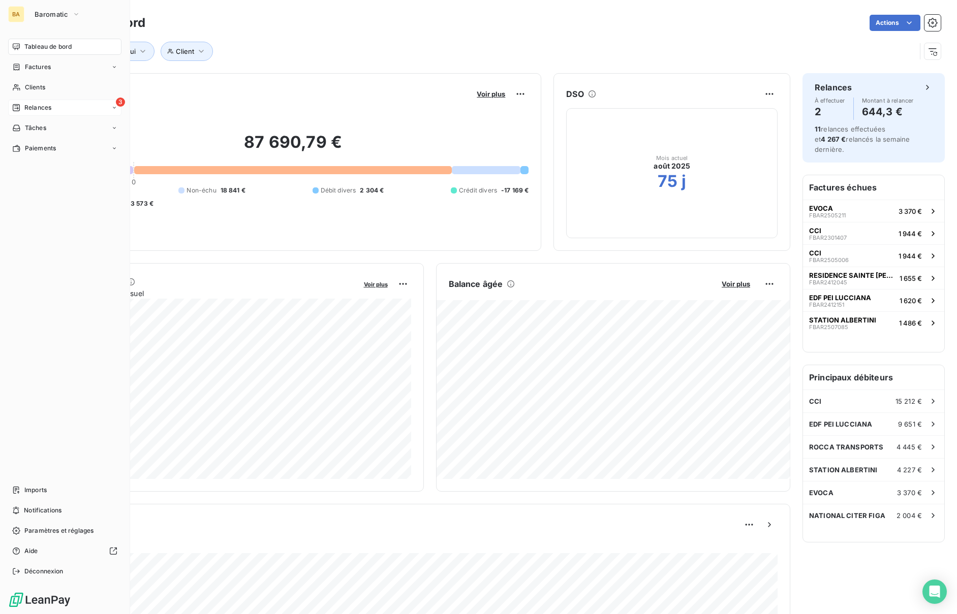
click at [25, 104] on span "Relances" at bounding box center [37, 107] width 27 height 9
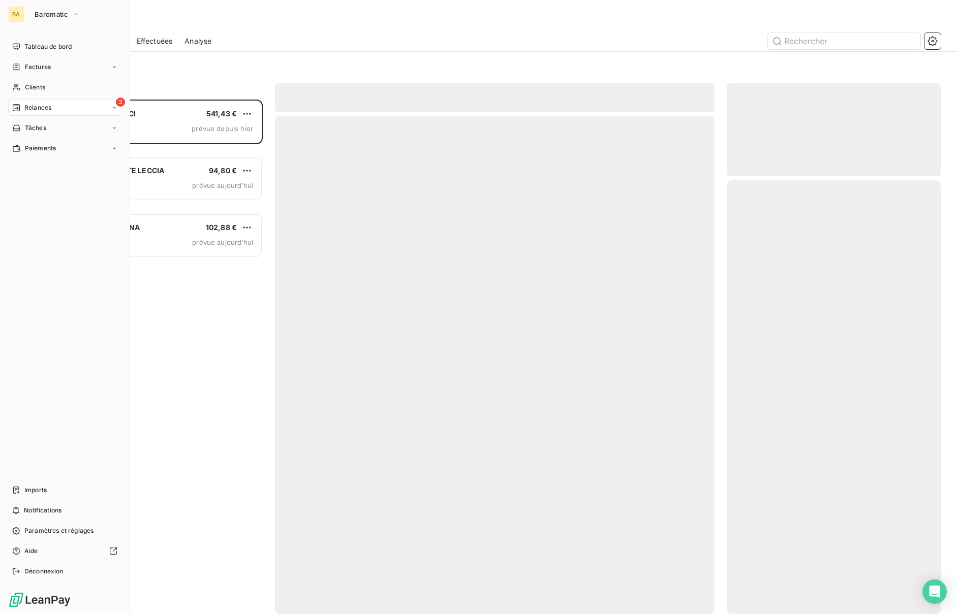
scroll to position [515, 214]
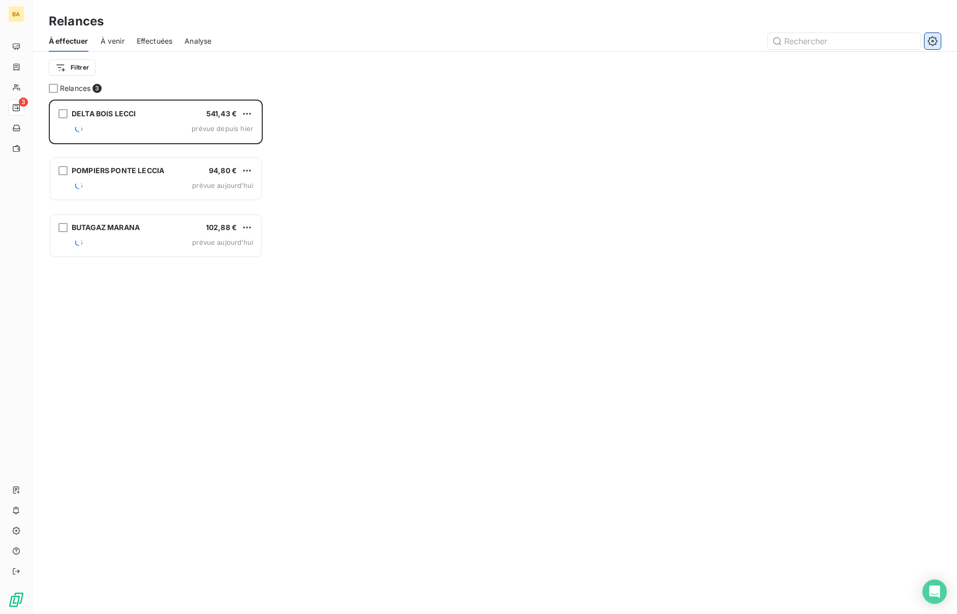
click at [935, 44] on icon "button" at bounding box center [932, 41] width 10 height 10
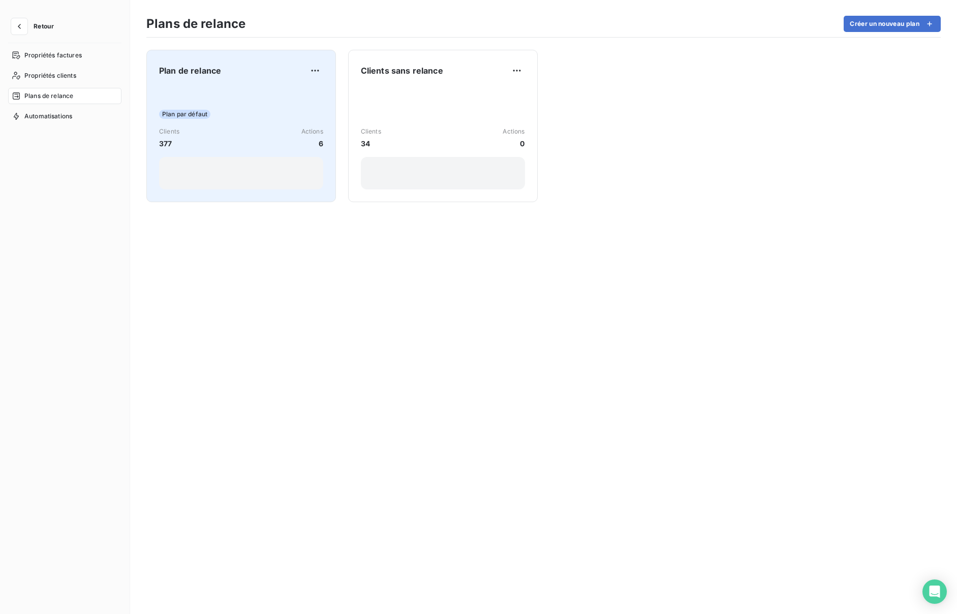
click at [199, 128] on div "Clients 377 Actions 6" at bounding box center [241, 138] width 164 height 22
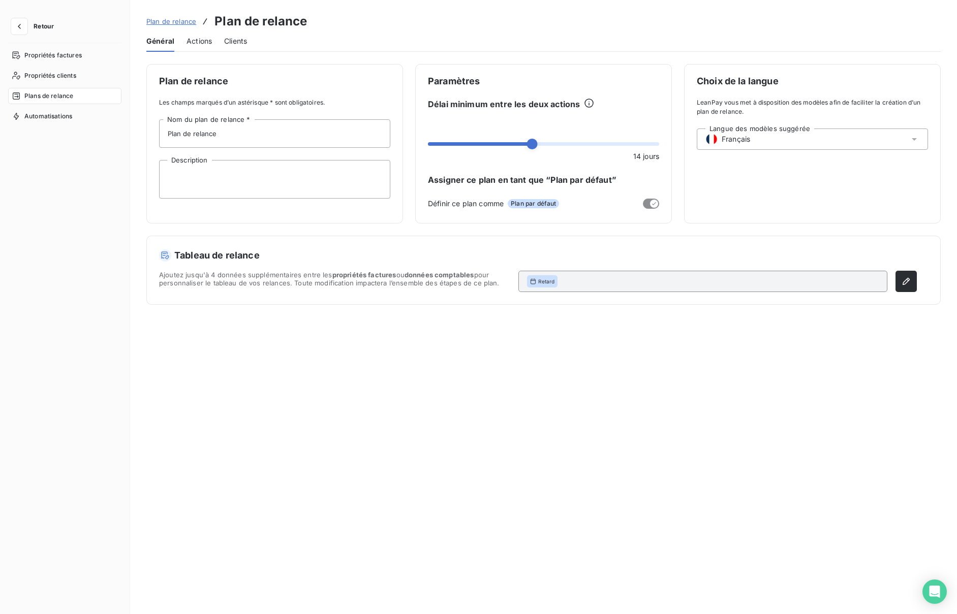
click at [203, 43] on span "Actions" at bounding box center [199, 41] width 25 height 10
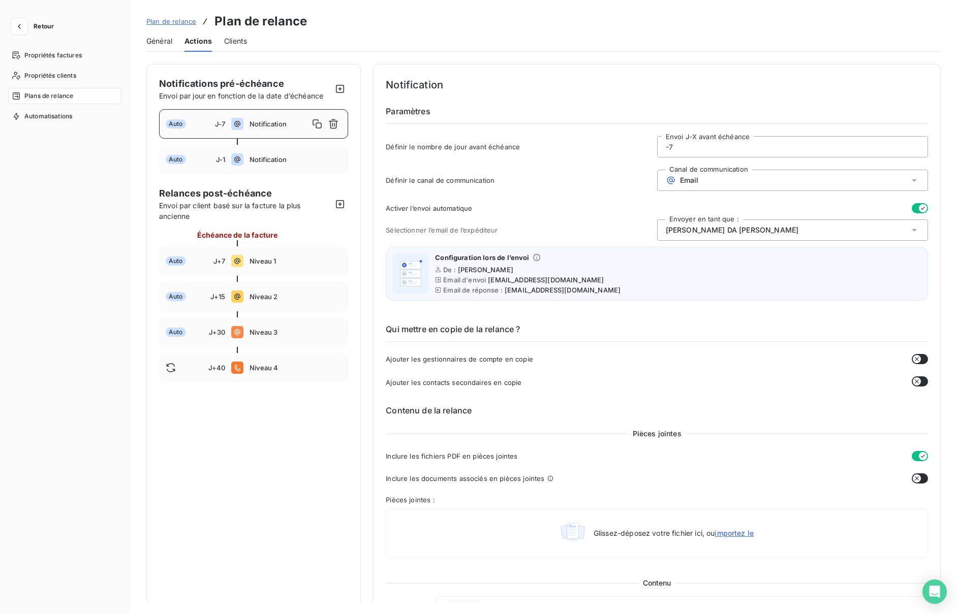
click at [38, 24] on span "Retour" at bounding box center [44, 26] width 20 height 6
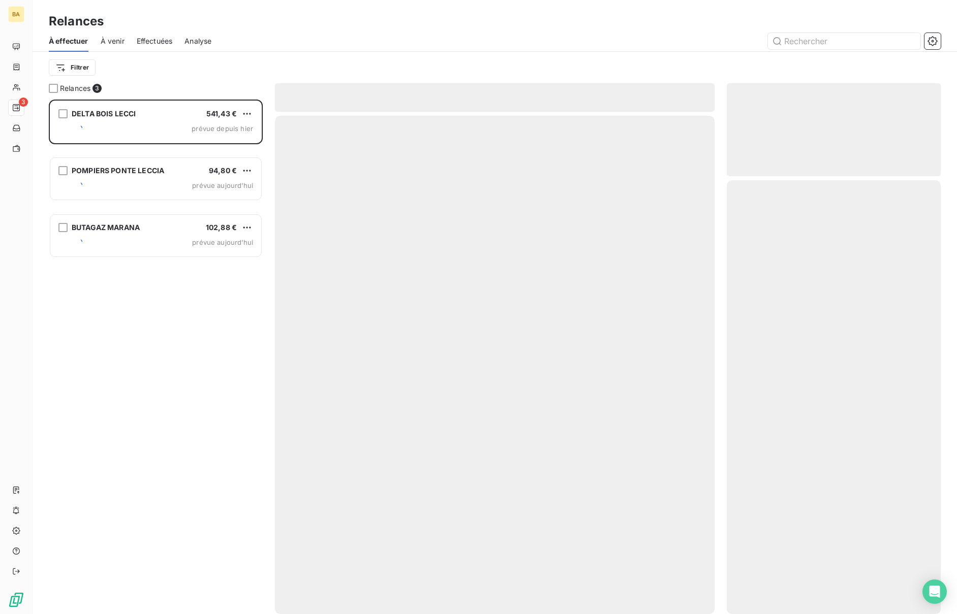
scroll to position [515, 214]
click at [936, 44] on icon "button" at bounding box center [932, 41] width 10 height 10
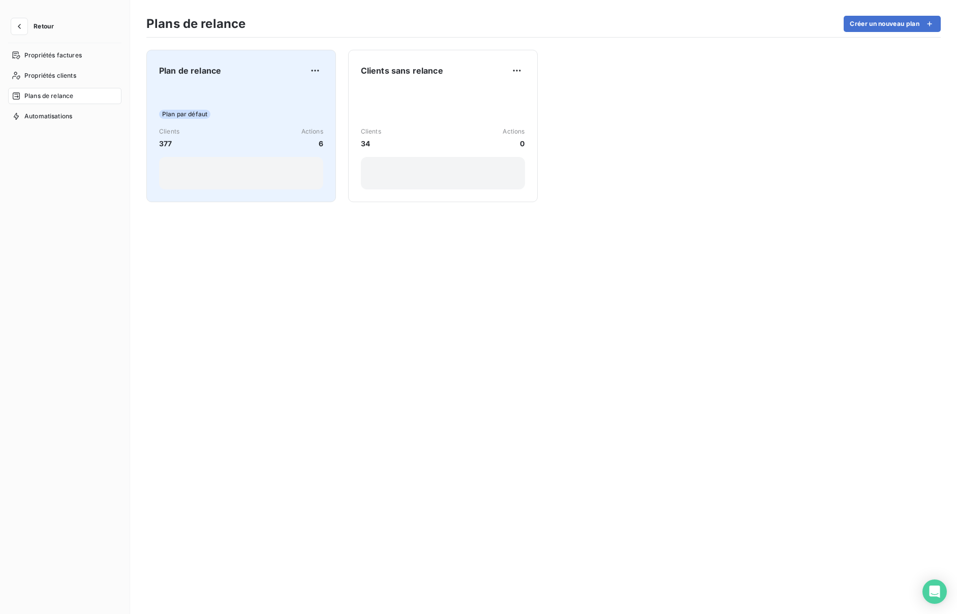
click at [218, 127] on div "Clients 377 Actions 6" at bounding box center [241, 138] width 164 height 22
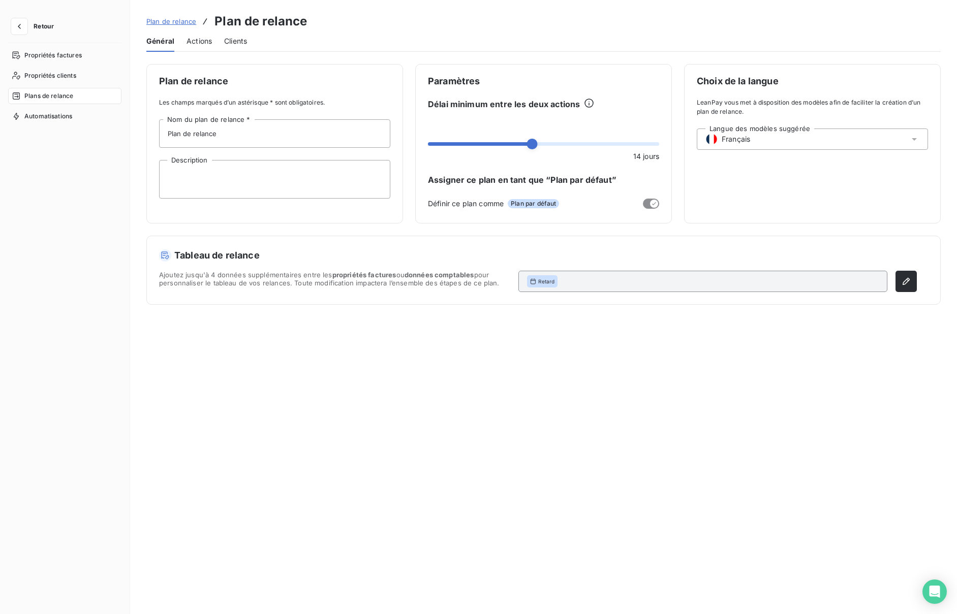
click at [214, 40] on div "Général Actions Clients" at bounding box center [543, 40] width 794 height 21
click at [210, 40] on span "Actions" at bounding box center [199, 41] width 25 height 10
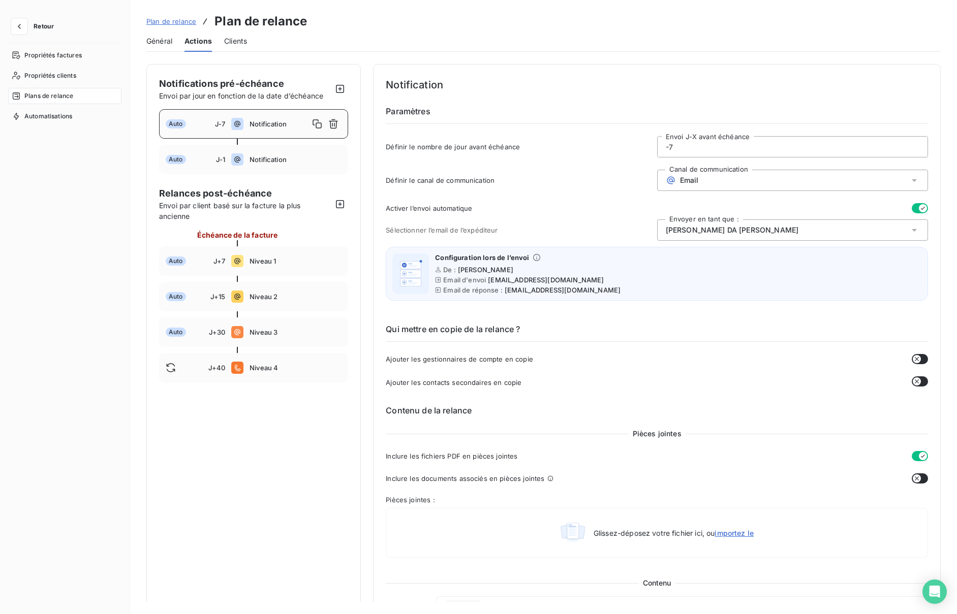
click at [43, 25] on span "Retour" at bounding box center [44, 26] width 20 height 6
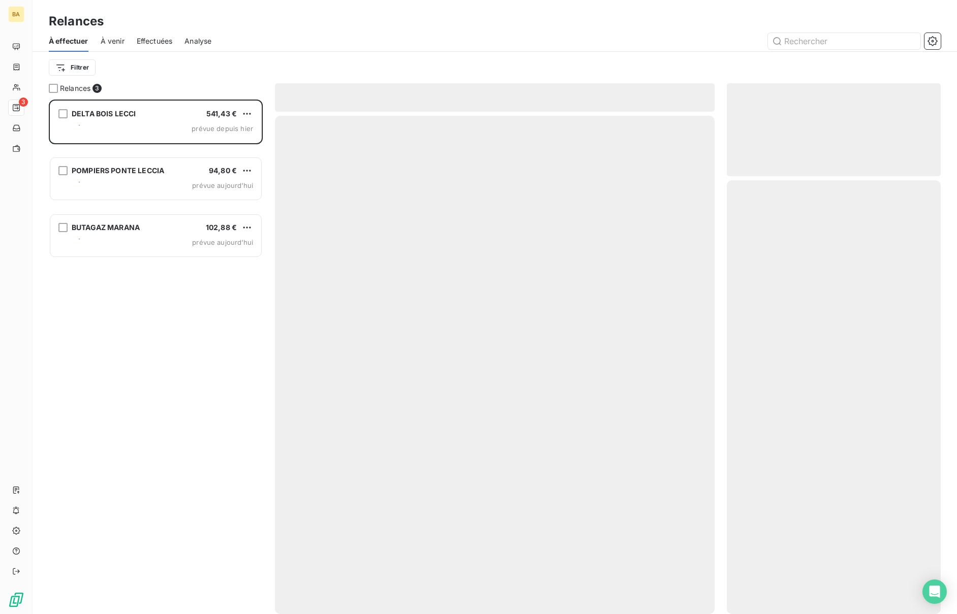
scroll to position [515, 214]
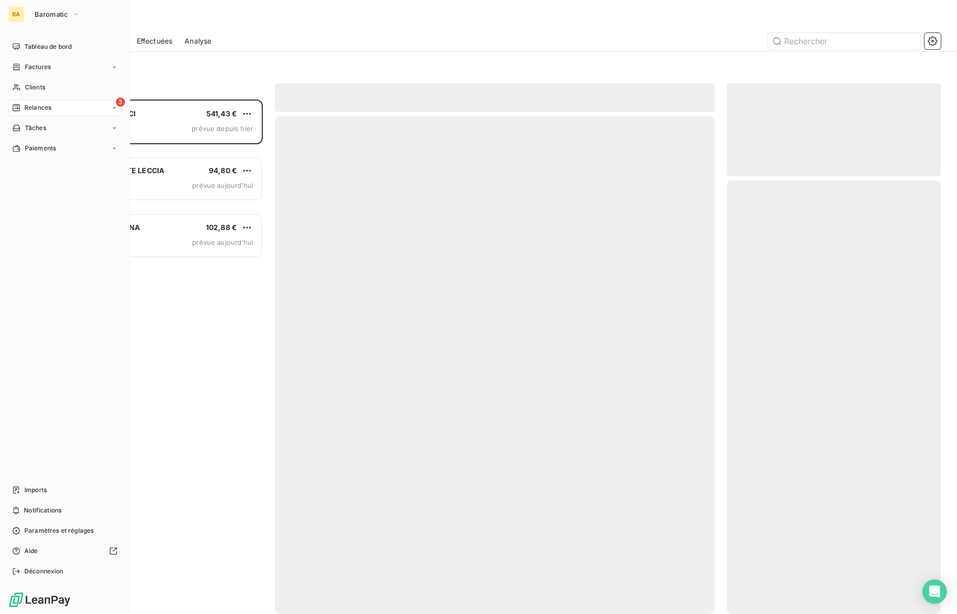
click at [16, 11] on div "BA" at bounding box center [16, 14] width 16 height 16
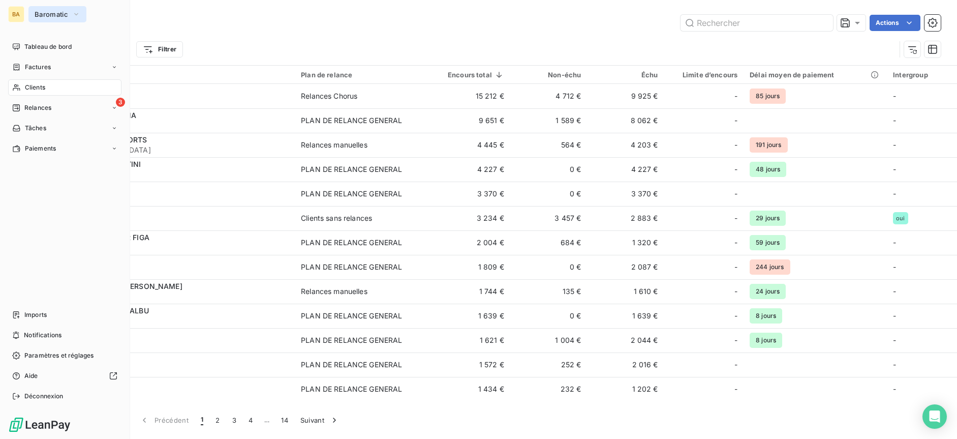
click at [48, 11] on span "Baromatic" at bounding box center [52, 14] width 34 height 8
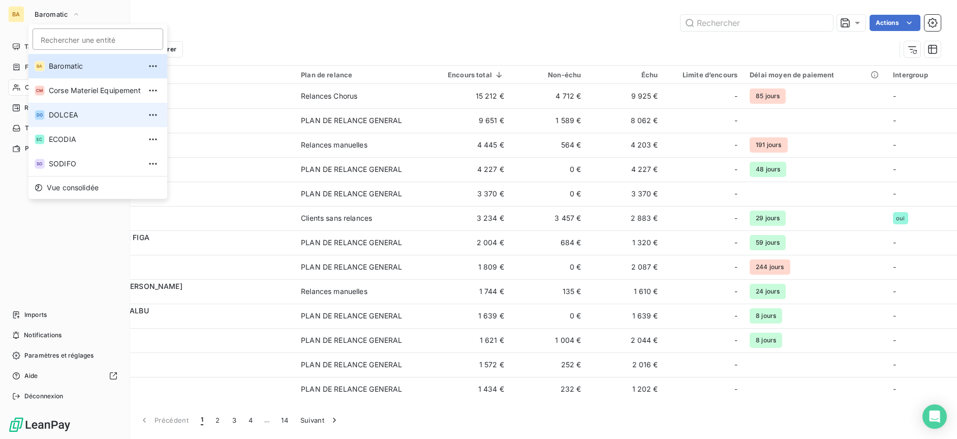
click at [78, 121] on li "DO DOLCEA" at bounding box center [97, 115] width 139 height 24
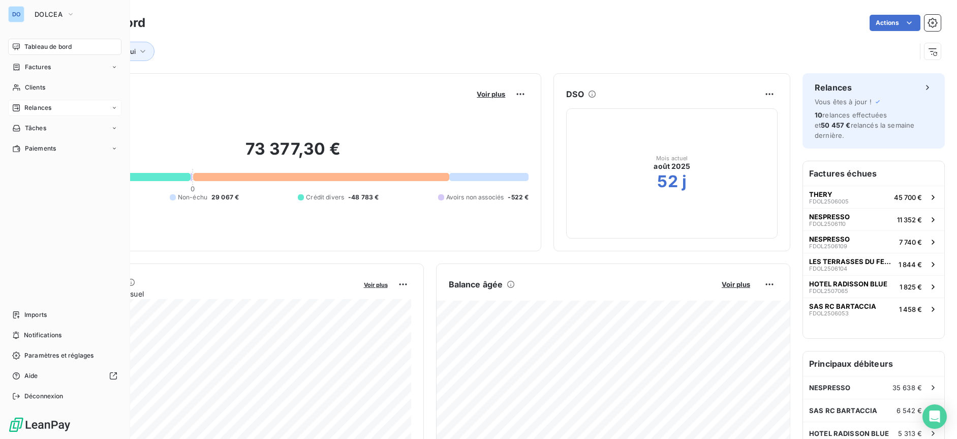
click at [42, 108] on span "Relances" at bounding box center [37, 107] width 27 height 9
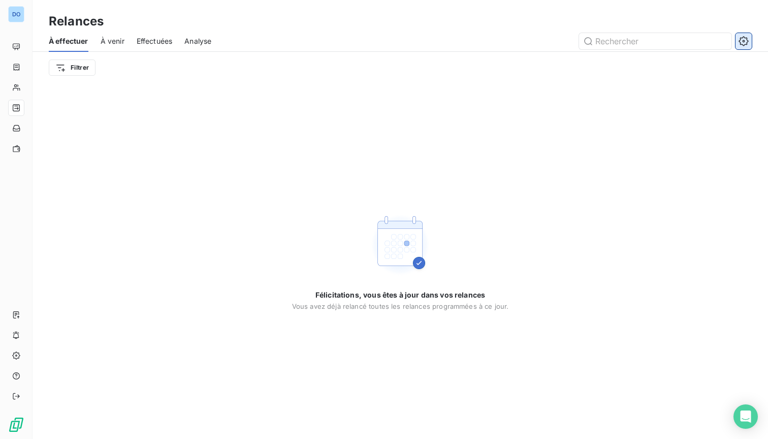
click at [747, 43] on icon "button" at bounding box center [744, 41] width 10 height 10
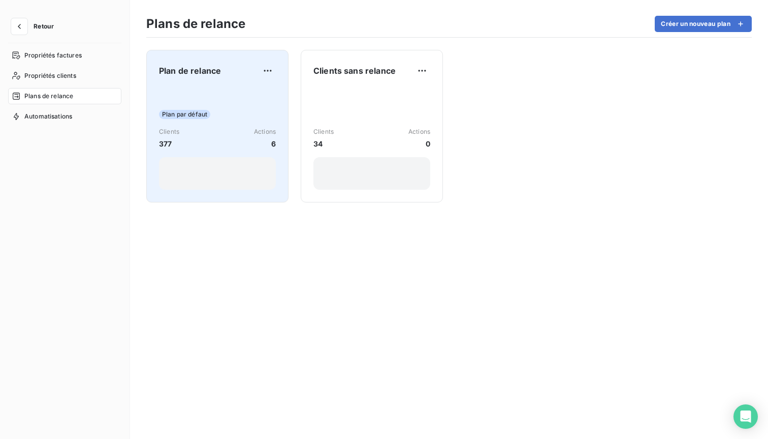
click at [198, 133] on div "Clients 377 Actions 6" at bounding box center [217, 138] width 117 height 22
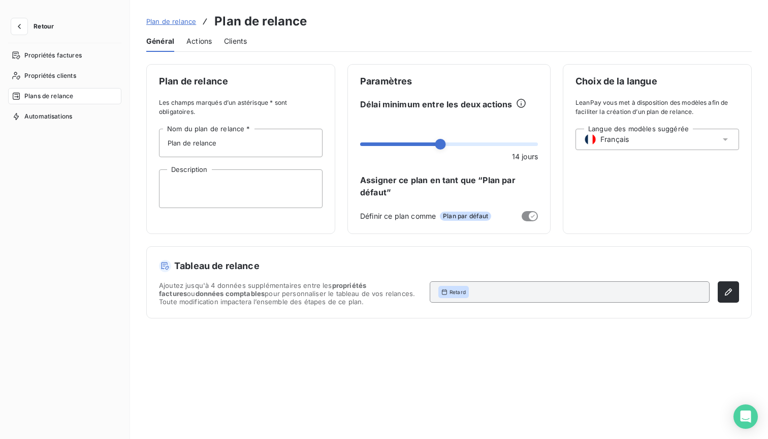
click at [202, 43] on span "Actions" at bounding box center [199, 41] width 25 height 10
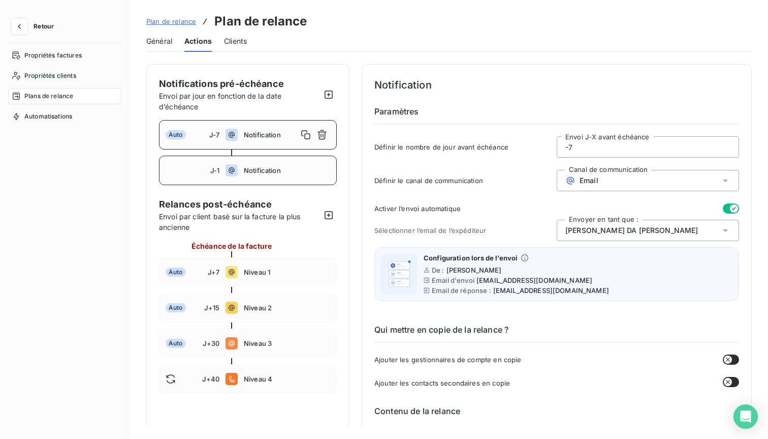
click at [195, 172] on div "J-1" at bounding box center [193, 170] width 54 height 8
type input "-1"
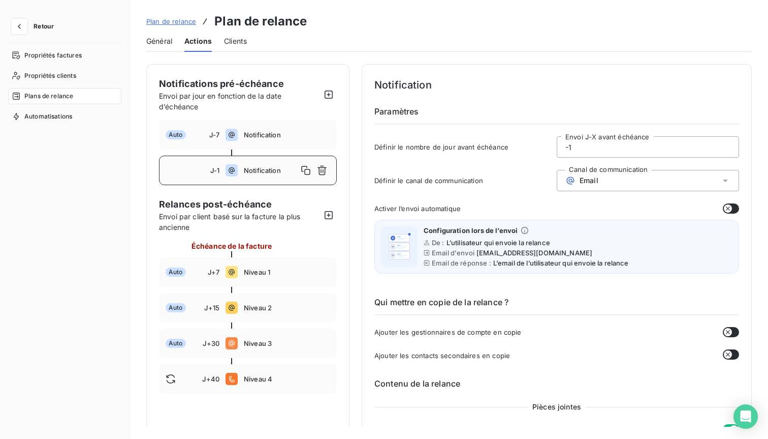
click at [733, 211] on button "button" at bounding box center [731, 208] width 16 height 10
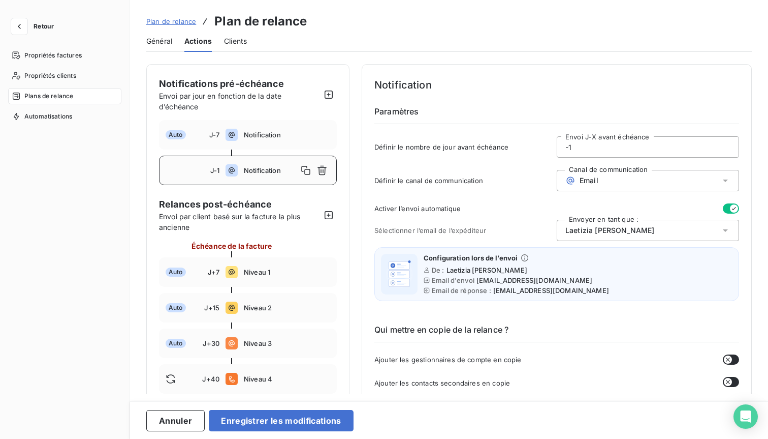
click at [716, 228] on div "Laetizia [PERSON_NAME]" at bounding box center [648, 230] width 182 height 21
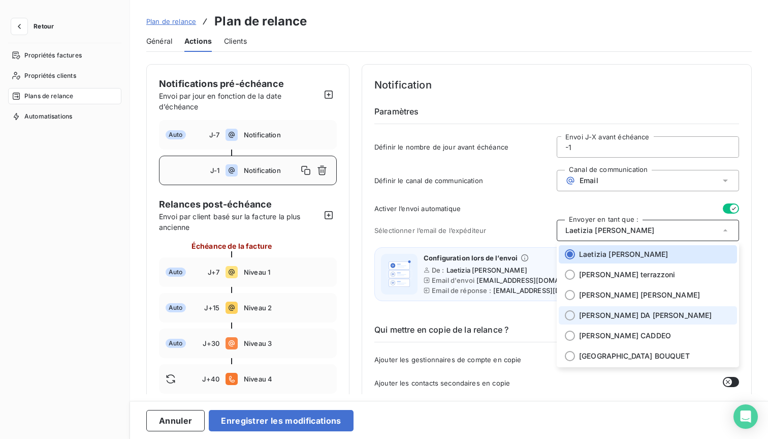
click at [612, 314] on span "[PERSON_NAME]" at bounding box center [645, 315] width 133 height 10
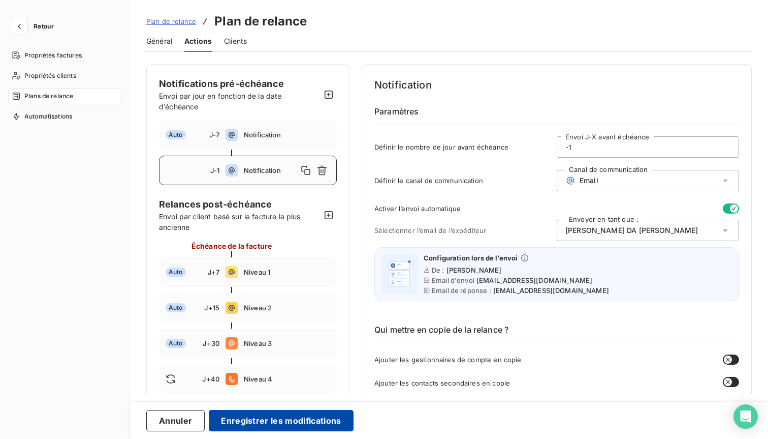
click at [256, 420] on button "Enregistrer les modifications" at bounding box center [281, 420] width 144 height 21
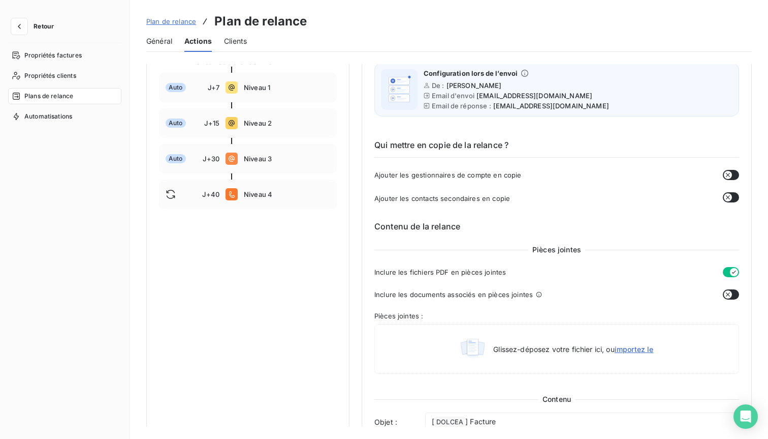
scroll to position [206, 0]
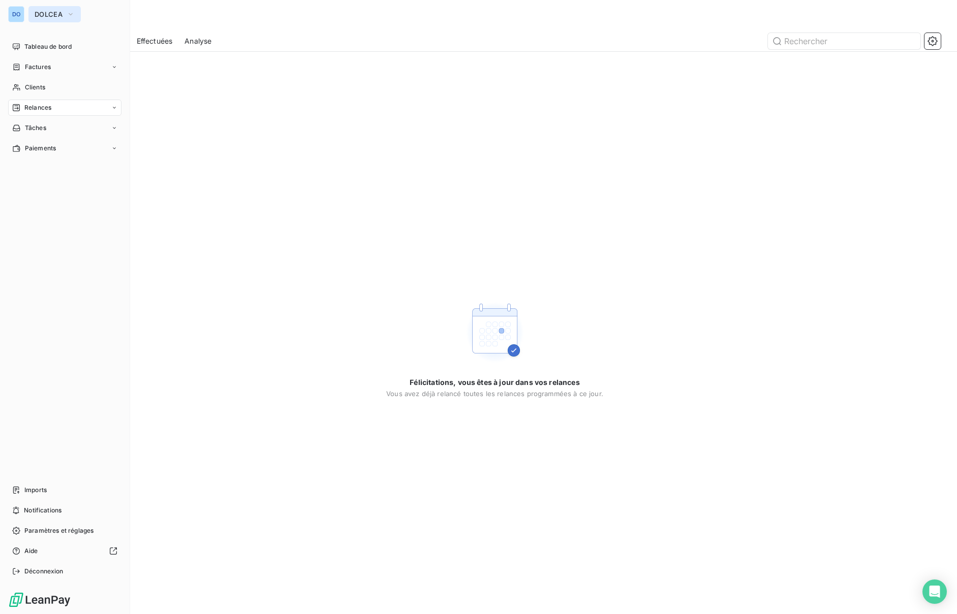
click at [59, 14] on span "DOLCEA" at bounding box center [49, 14] width 28 height 8
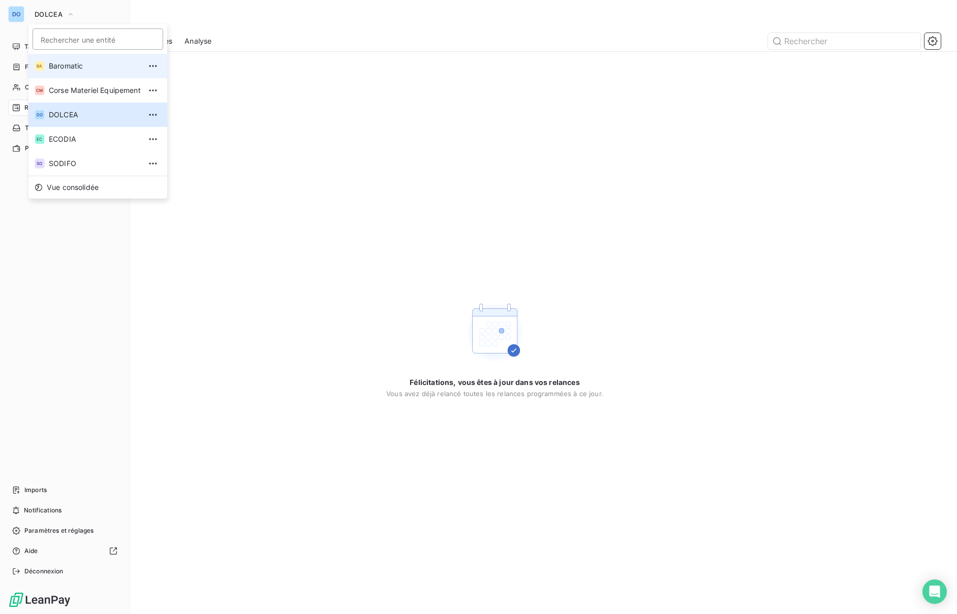
click at [64, 68] on span "Baromatic" at bounding box center [95, 66] width 92 height 10
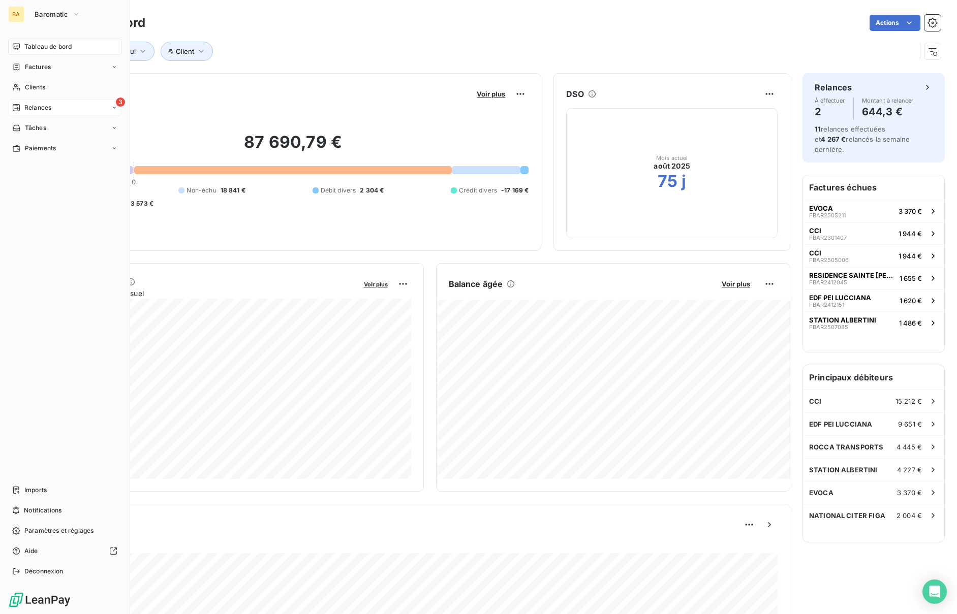
click at [38, 105] on span "Relances" at bounding box center [37, 107] width 27 height 9
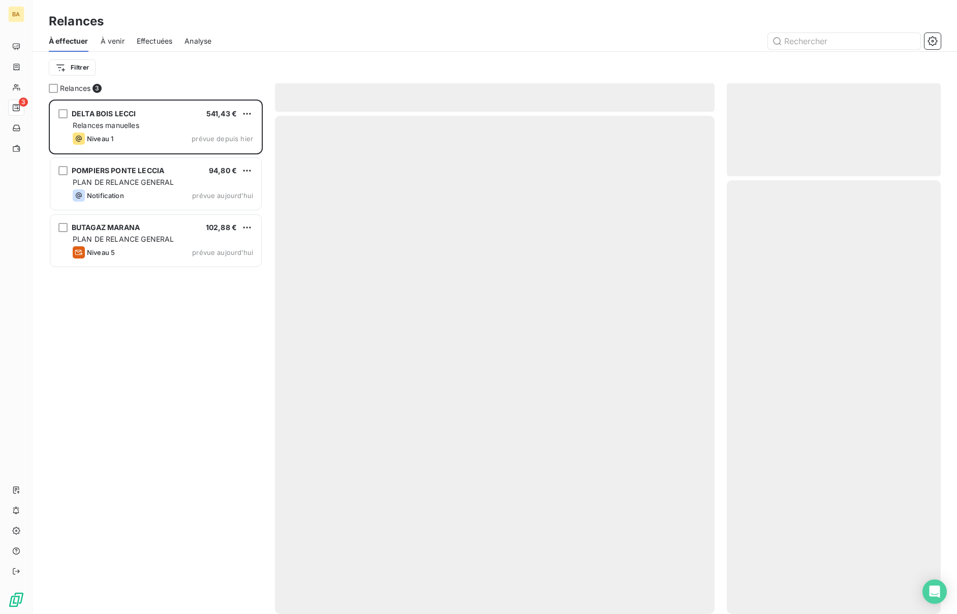
scroll to position [515, 214]
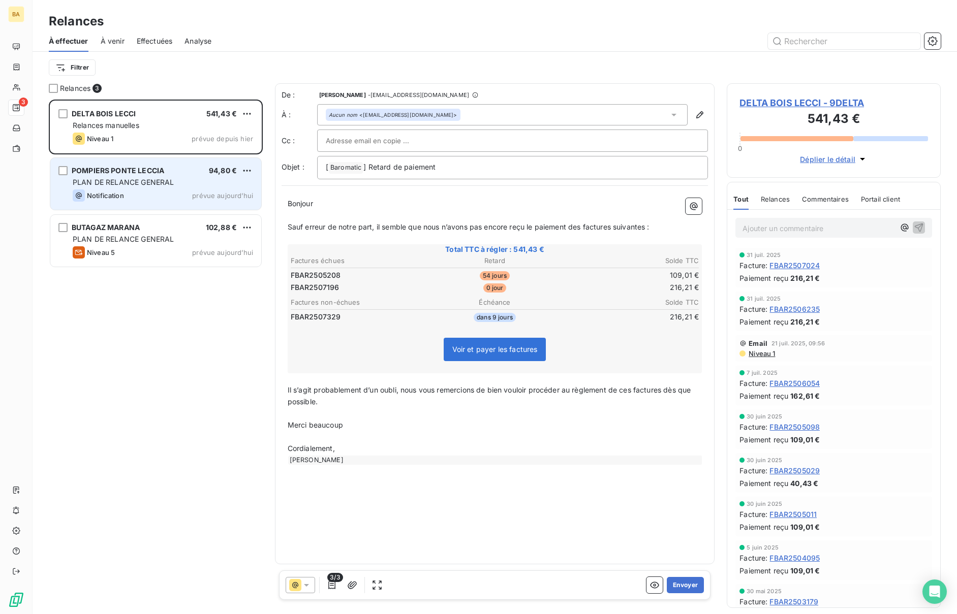
click at [130, 178] on span "PLAN DE RELANCE GENERAL" at bounding box center [123, 182] width 101 height 9
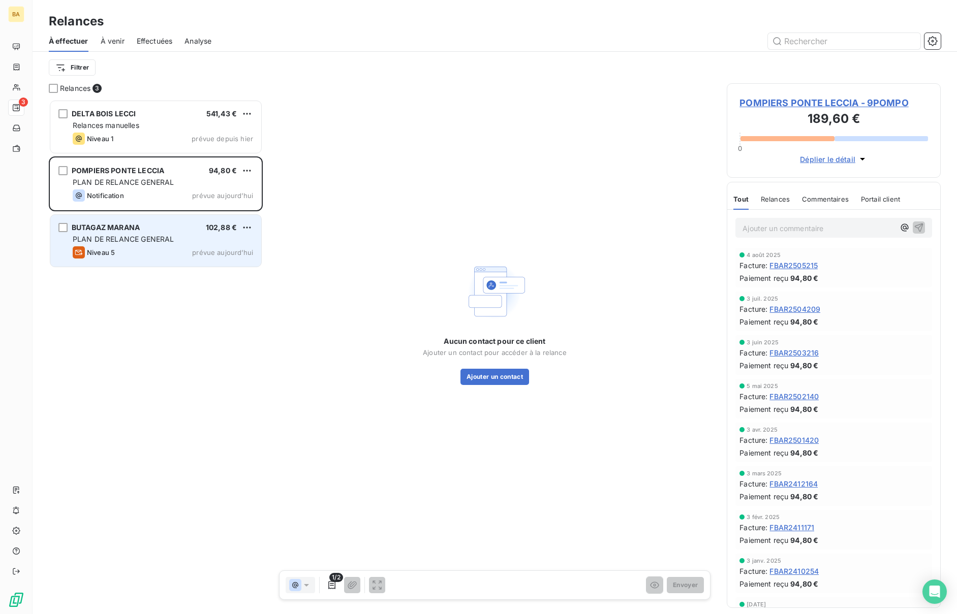
click at [142, 247] on div "Niveau 5 prévue aujourd’hui" at bounding box center [163, 252] width 180 height 12
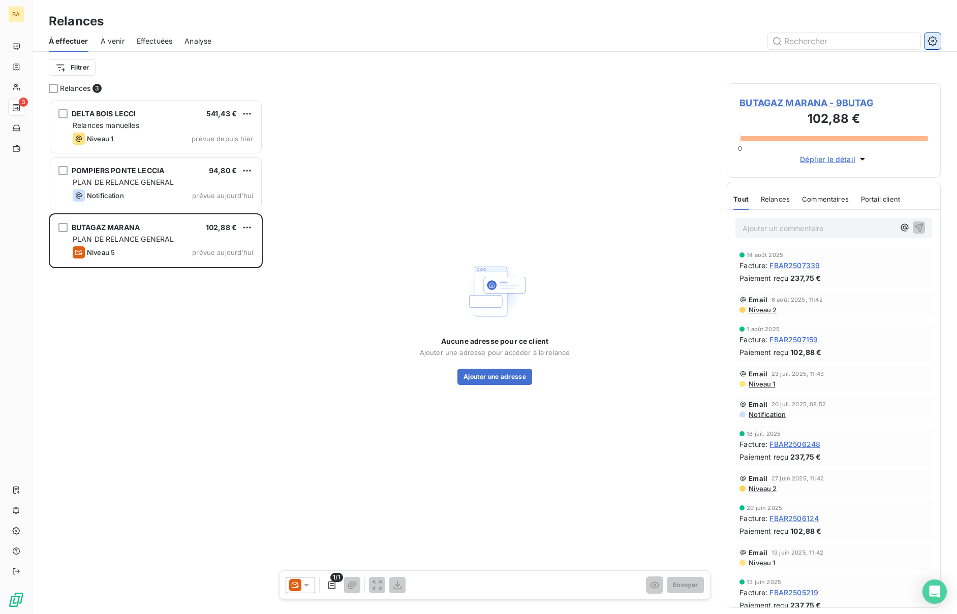
click at [937, 38] on button "button" at bounding box center [932, 41] width 16 height 16
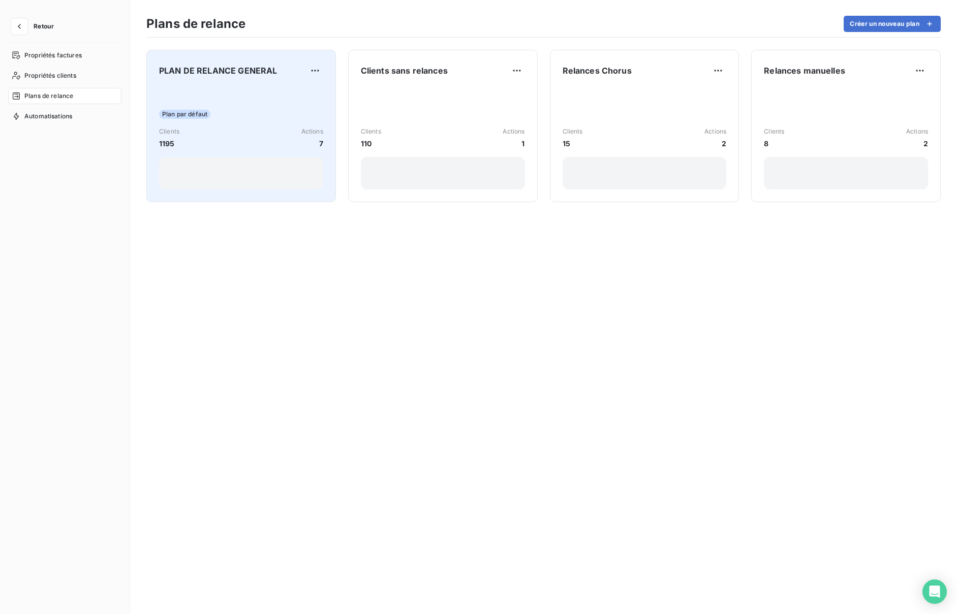
click at [198, 120] on div "Plan par défaut Clients 1195 Actions 7" at bounding box center [241, 138] width 164 height 103
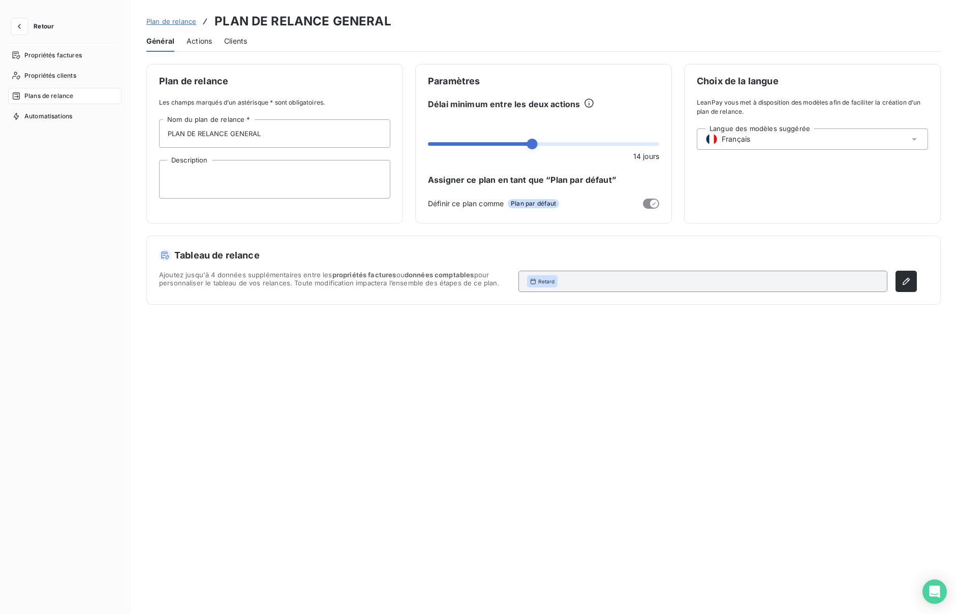
click at [198, 41] on span "Actions" at bounding box center [199, 41] width 25 height 10
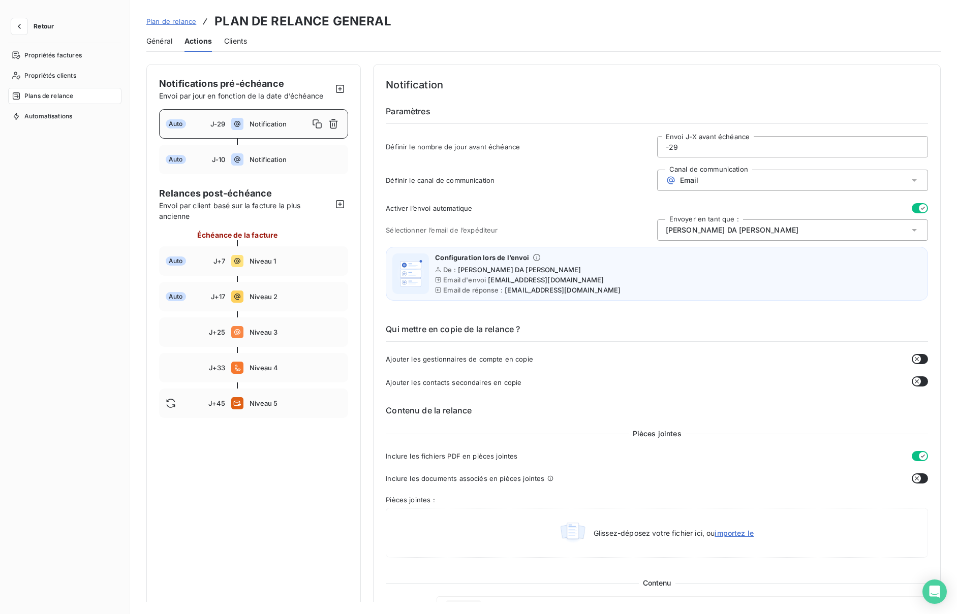
click at [682, 148] on input "-29" at bounding box center [793, 147] width 270 height 20
type input "-2"
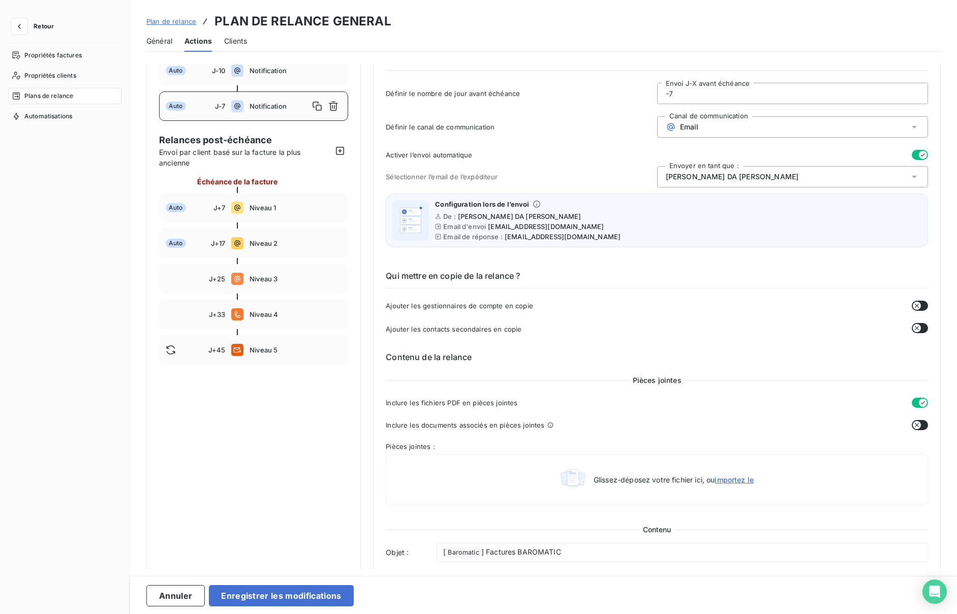
scroll to position [33, 0]
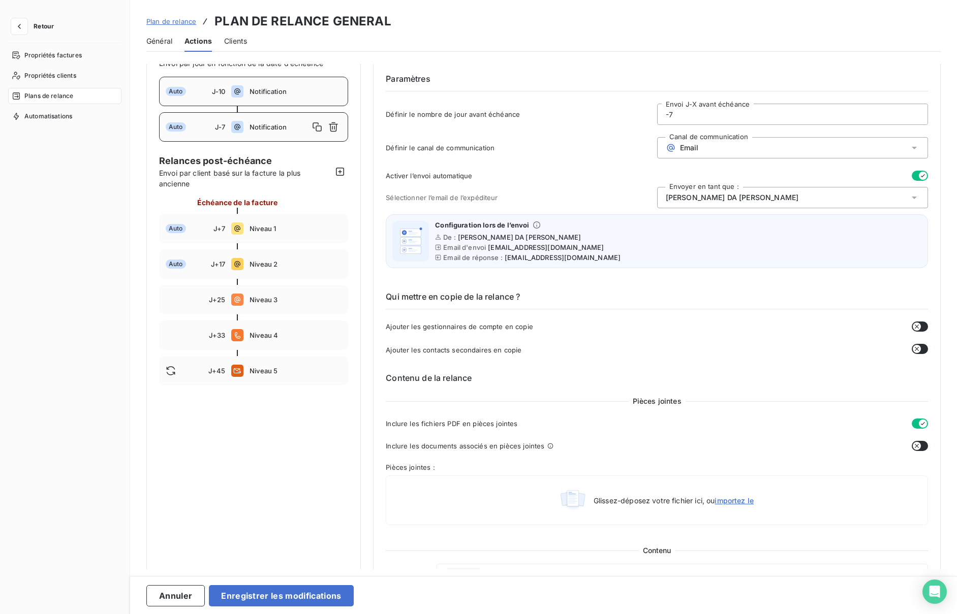
click at [250, 96] on div "Auto J-10 Notification" at bounding box center [253, 91] width 189 height 29
drag, startPoint x: 668, startPoint y: 114, endPoint x: 680, endPoint y: 114, distance: 11.7
click at [680, 114] on input "-10" at bounding box center [793, 114] width 270 height 20
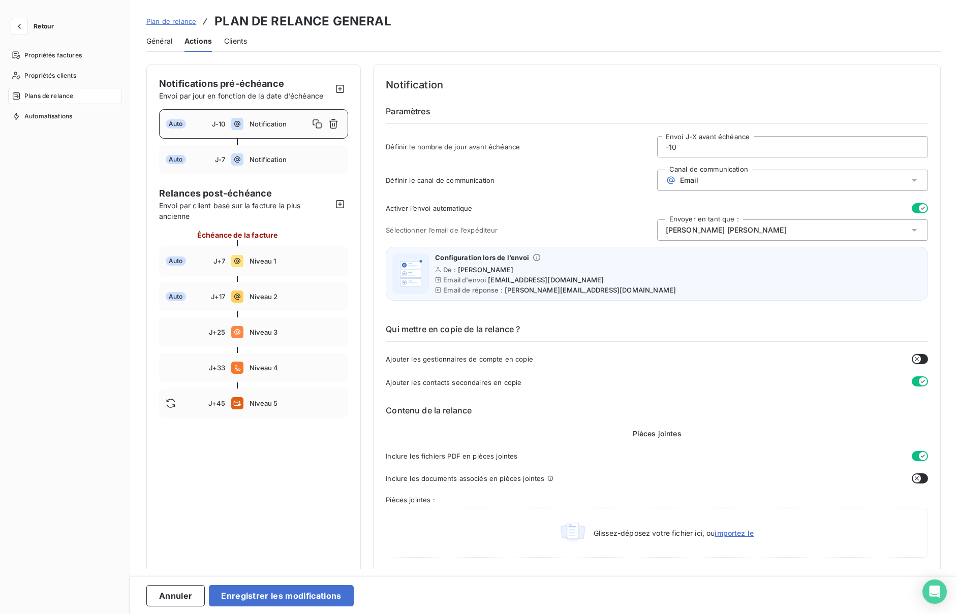
click at [687, 153] on input "-10" at bounding box center [793, 147] width 270 height 20
type input "-1"
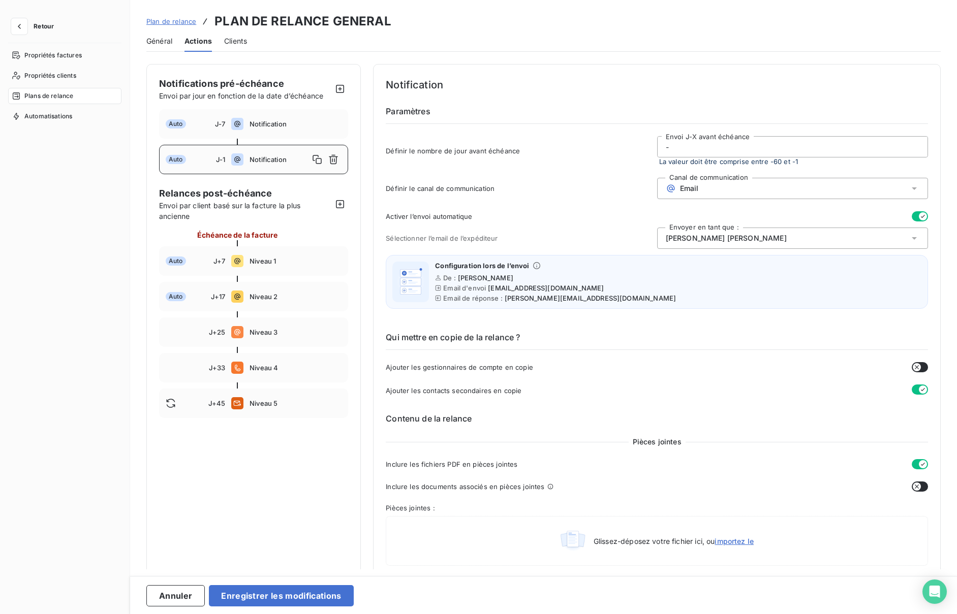
type input "-7"
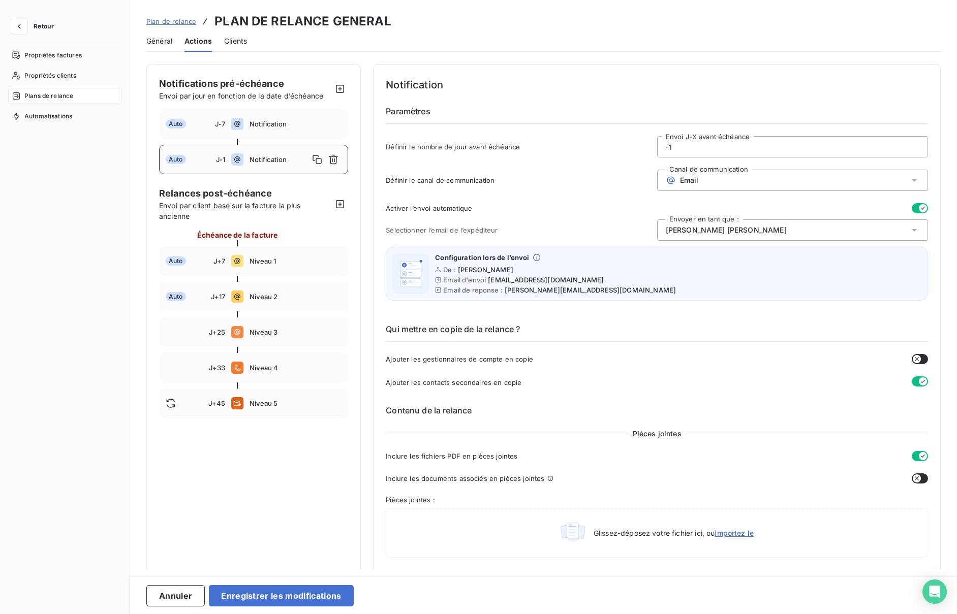
click at [755, 223] on div "[PERSON_NAME]" at bounding box center [792, 230] width 271 height 21
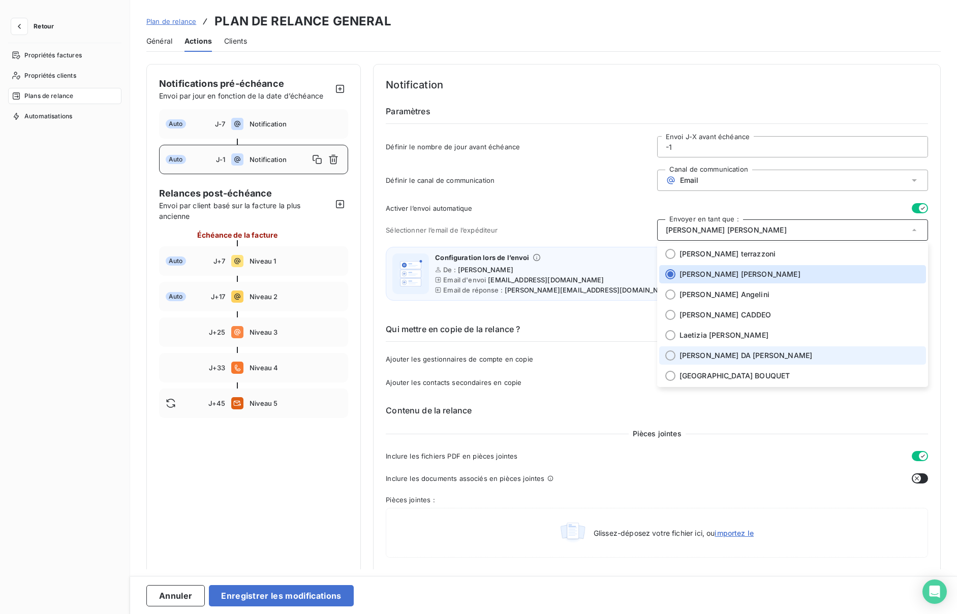
click at [731, 357] on span "[PERSON_NAME] DA [PERSON_NAME]" at bounding box center [745, 356] width 133 height 10
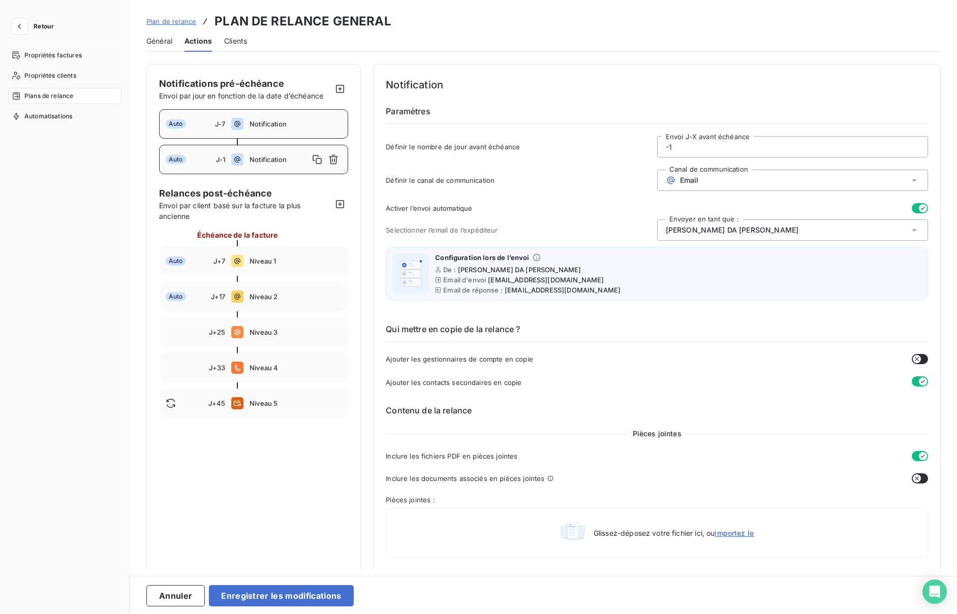
click at [275, 126] on span "Notification" at bounding box center [296, 124] width 92 height 8
click at [260, 159] on span "Notification" at bounding box center [296, 160] width 92 height 8
click at [247, 118] on div "Auto J-7 Notification" at bounding box center [253, 123] width 189 height 29
type input "-7"
click at [285, 593] on button "Enregistrer les modifications" at bounding box center [281, 595] width 144 height 21
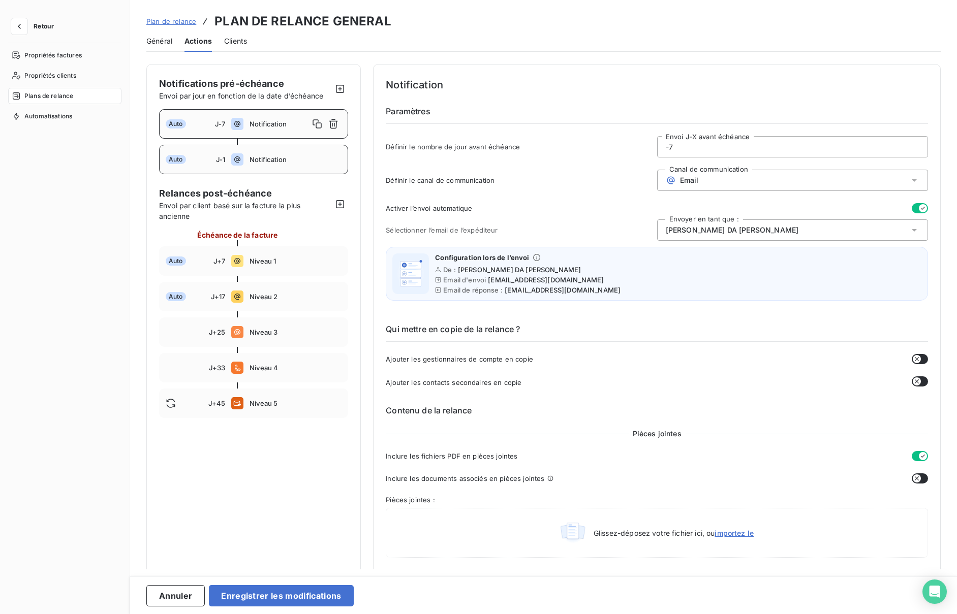
click at [274, 163] on span "Notification" at bounding box center [296, 160] width 92 height 8
click at [260, 261] on span "Niveau 1" at bounding box center [296, 261] width 92 height 8
type input "7"
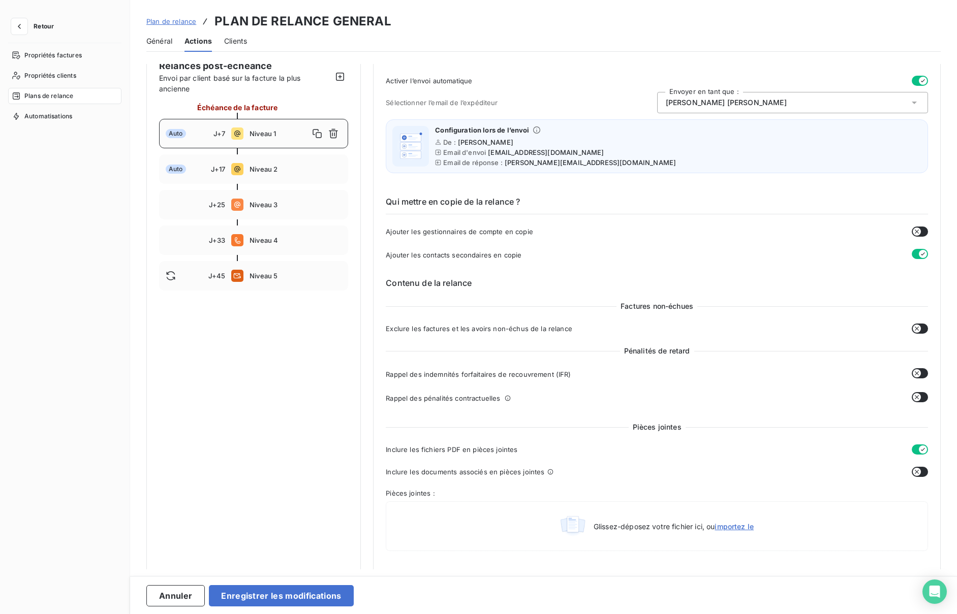
scroll to position [74, 0]
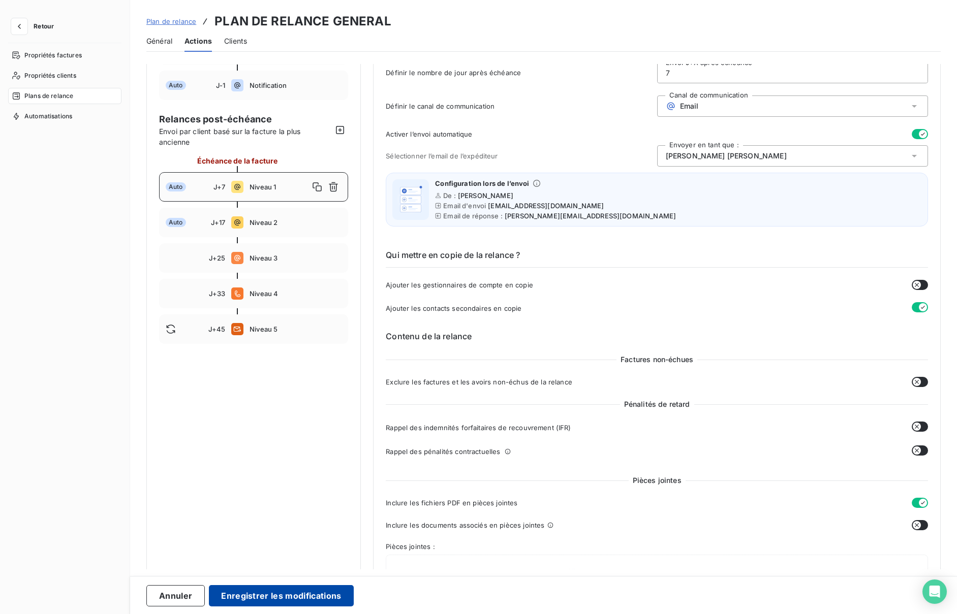
click at [285, 594] on button "Enregistrer les modifications" at bounding box center [281, 595] width 144 height 21
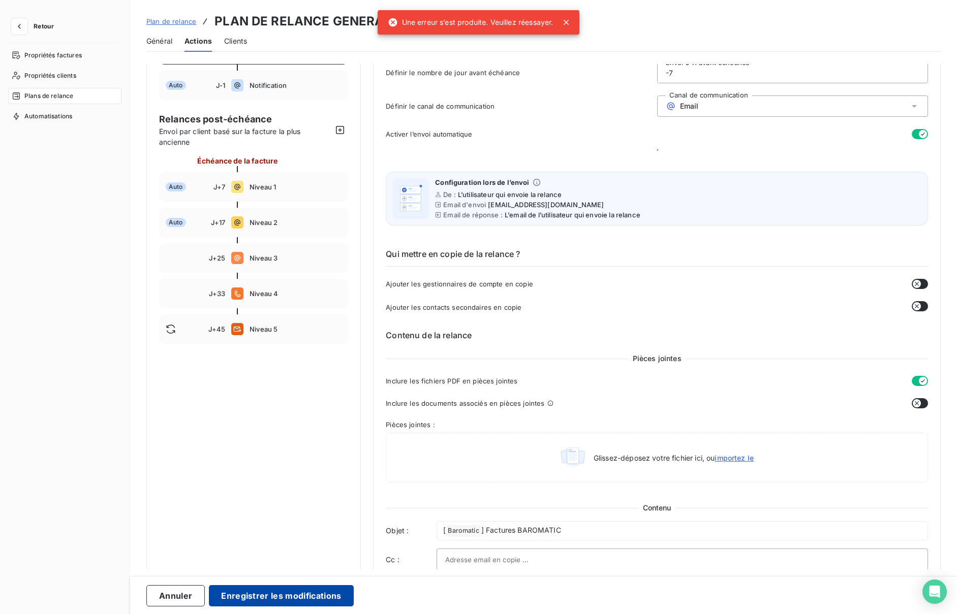
scroll to position [0, 0]
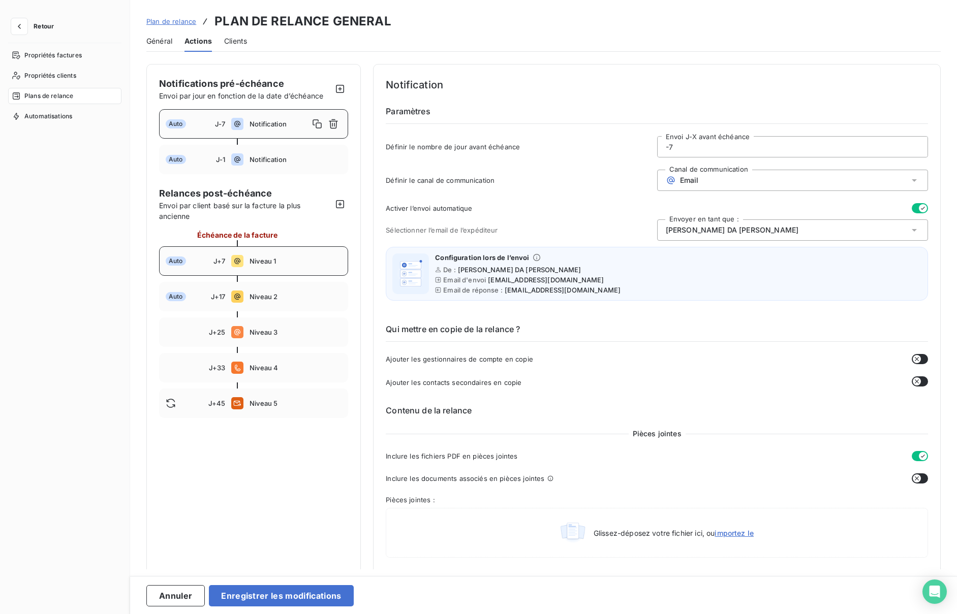
click at [241, 264] on icon at bounding box center [237, 261] width 12 height 12
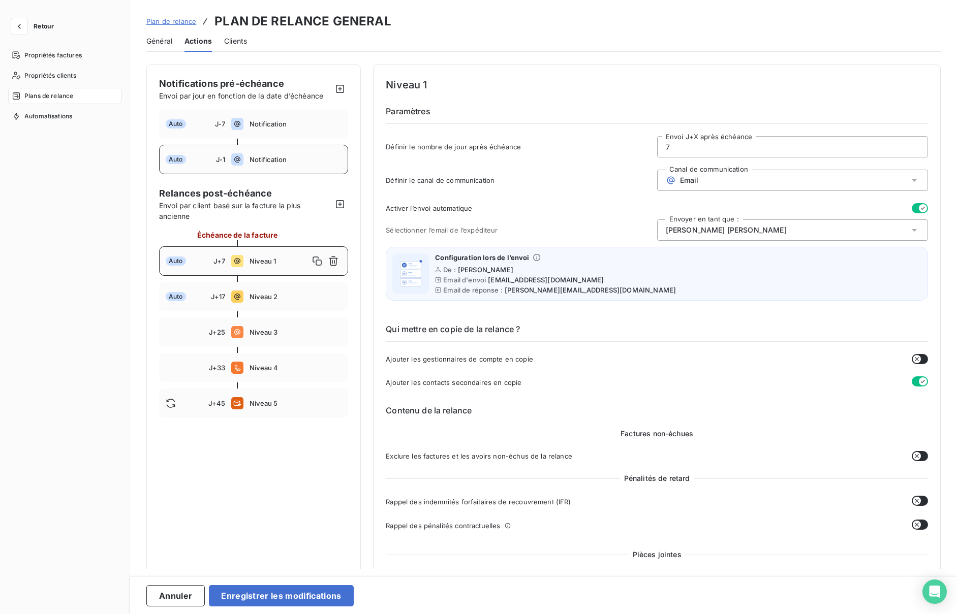
click at [260, 158] on span "Notification" at bounding box center [296, 160] width 92 height 8
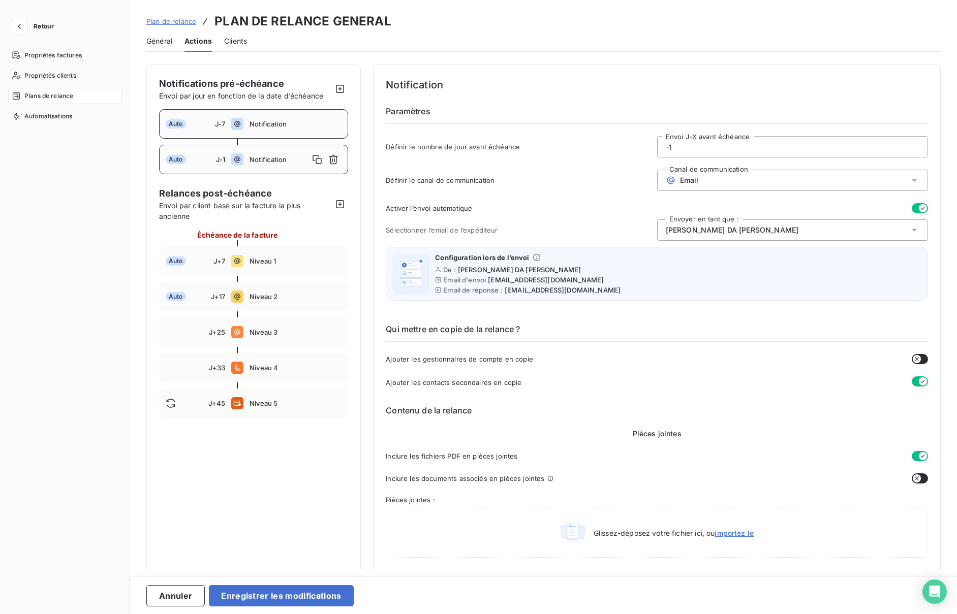
click at [250, 125] on span "Notification" at bounding box center [296, 124] width 92 height 8
click at [248, 160] on div "Auto J-1 Notification" at bounding box center [253, 159] width 189 height 29
type input "-1"
click at [289, 597] on button "Enregistrer les modifications" at bounding box center [281, 595] width 144 height 21
click at [336, 123] on icon "button" at bounding box center [333, 124] width 10 height 10
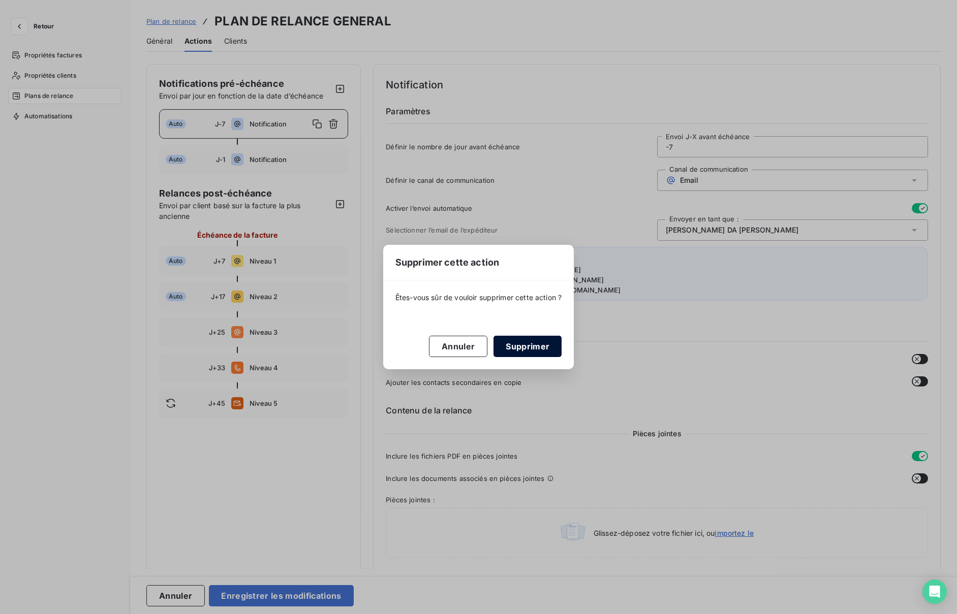
click at [515, 352] on button "Supprimer" at bounding box center [527, 346] width 68 height 21
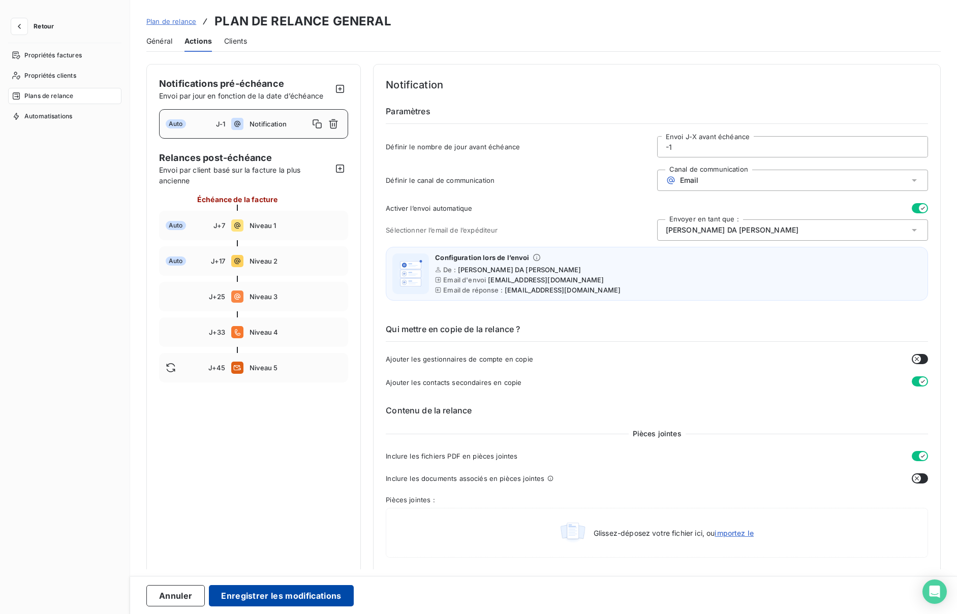
click at [272, 595] on button "Enregistrer les modifications" at bounding box center [281, 595] width 144 height 21
click at [333, 127] on icon "button" at bounding box center [333, 124] width 10 height 10
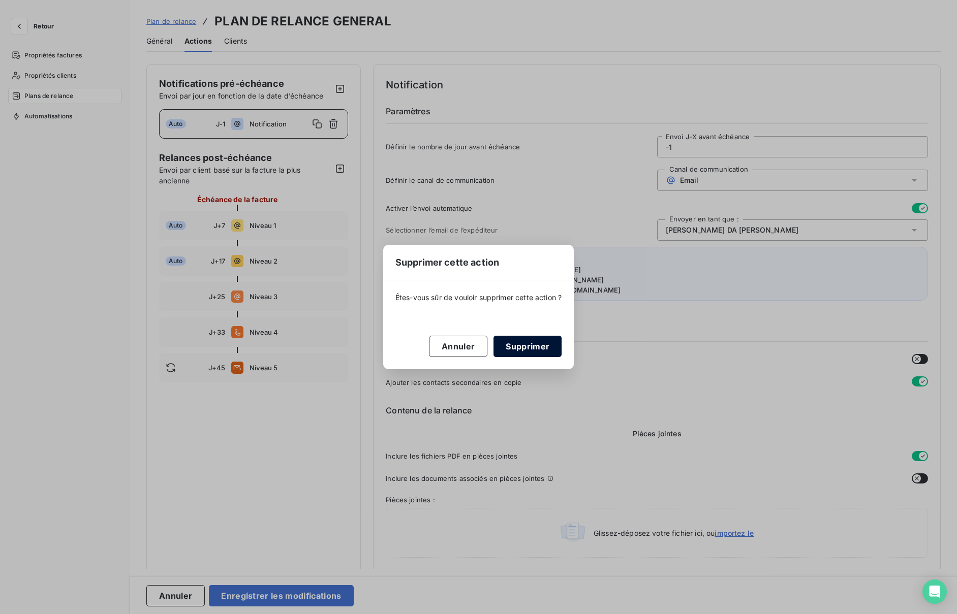
click at [515, 343] on button "Supprimer" at bounding box center [527, 346] width 68 height 21
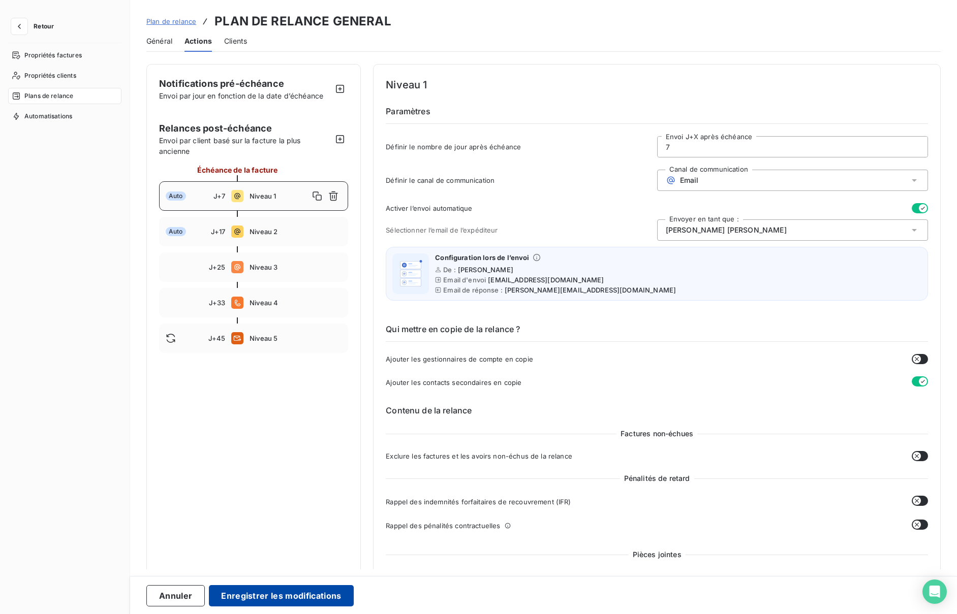
click at [275, 596] on button "Enregistrer les modifications" at bounding box center [281, 595] width 144 height 21
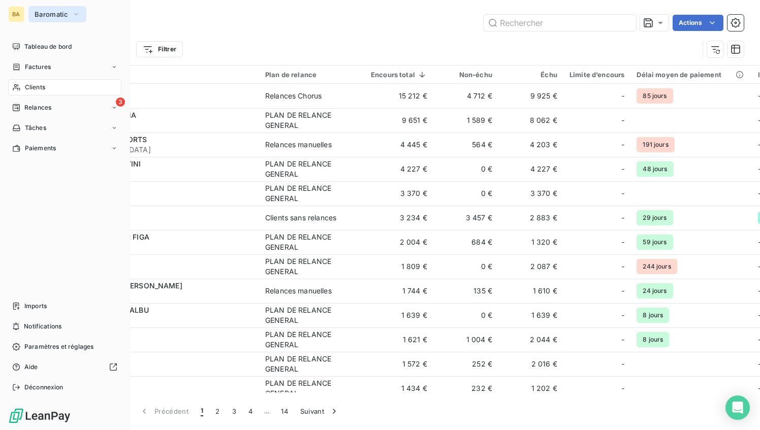
click at [47, 16] on span "Baromatic" at bounding box center [52, 14] width 34 height 8
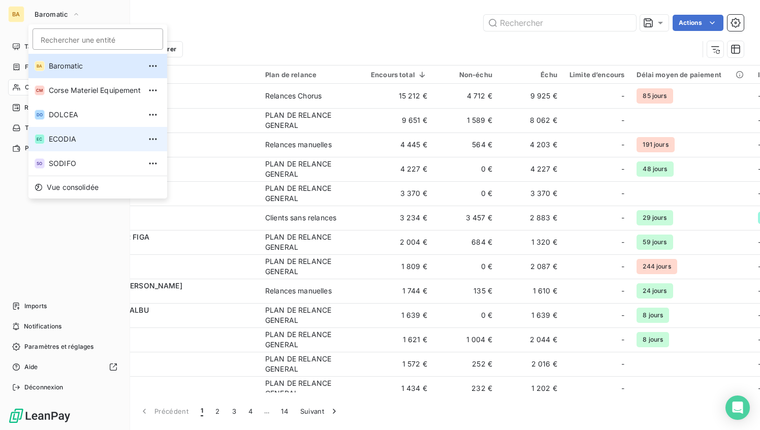
click at [72, 139] on span "ECODIA" at bounding box center [95, 139] width 92 height 10
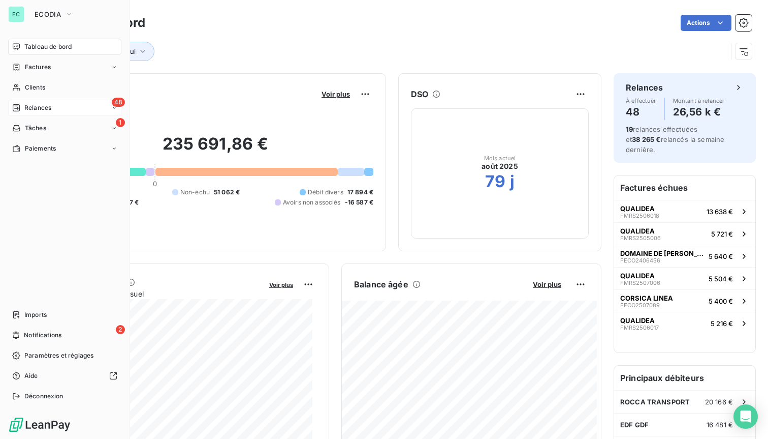
click at [30, 107] on span "Relances" at bounding box center [37, 107] width 27 height 9
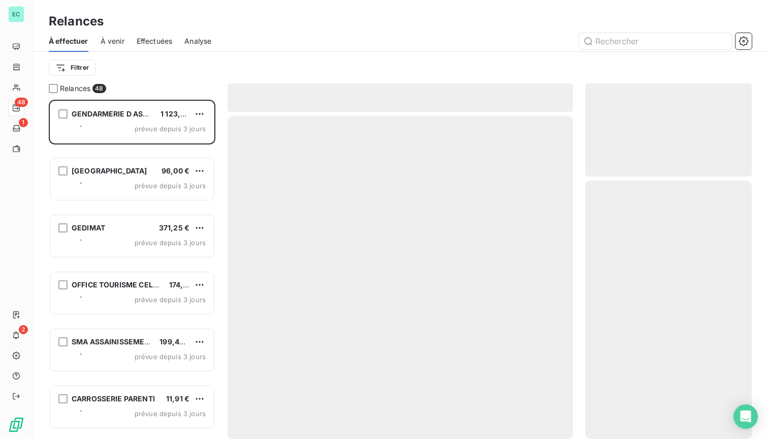
scroll to position [339, 167]
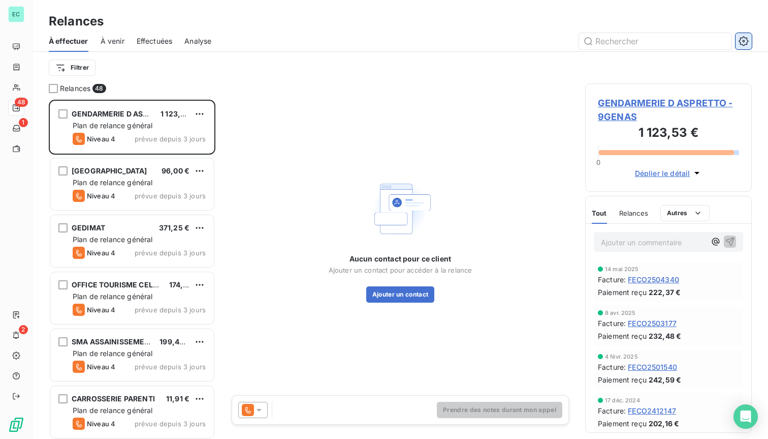
click at [743, 40] on icon "button" at bounding box center [744, 41] width 3 height 3
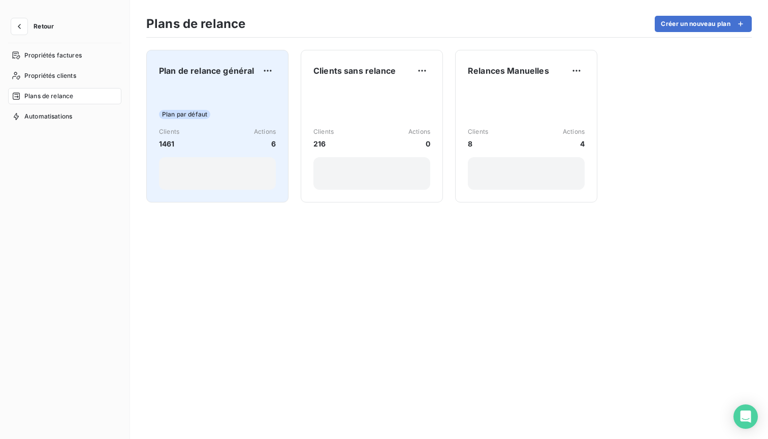
click at [191, 70] on span "Plan de relance général" at bounding box center [206, 71] width 95 height 12
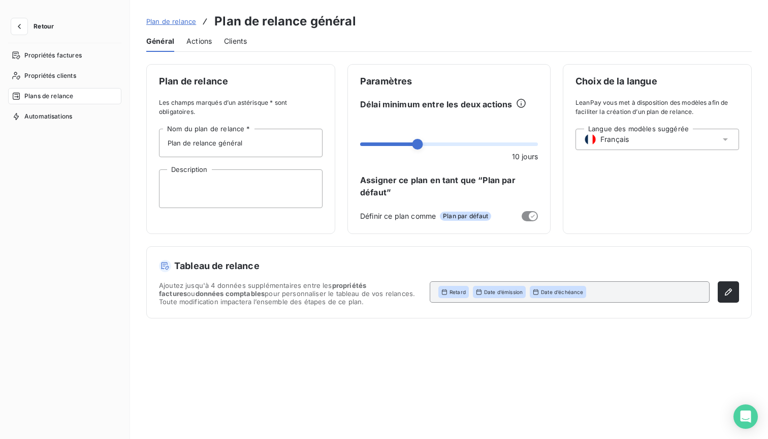
click at [198, 43] on span "Actions" at bounding box center [199, 41] width 25 height 10
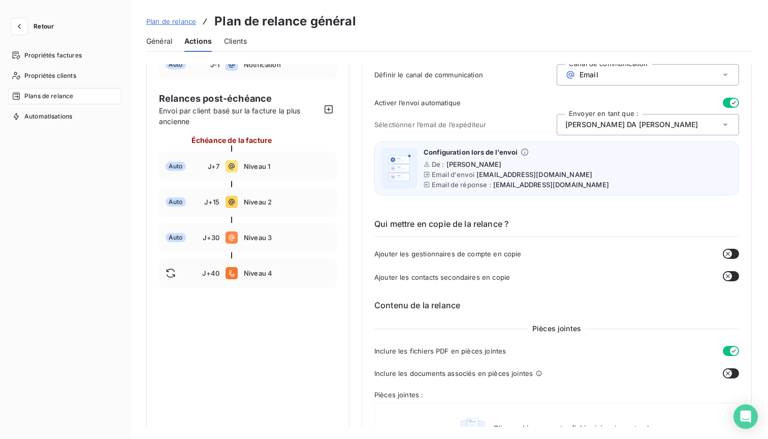
scroll to position [48, 0]
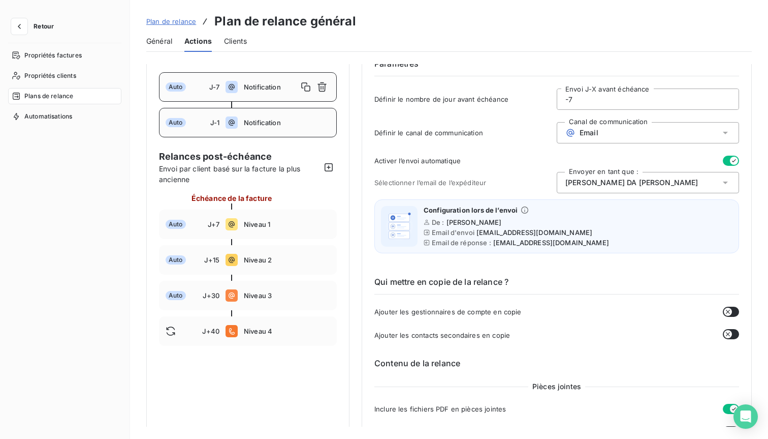
click at [254, 122] on span "Notification" at bounding box center [287, 122] width 86 height 8
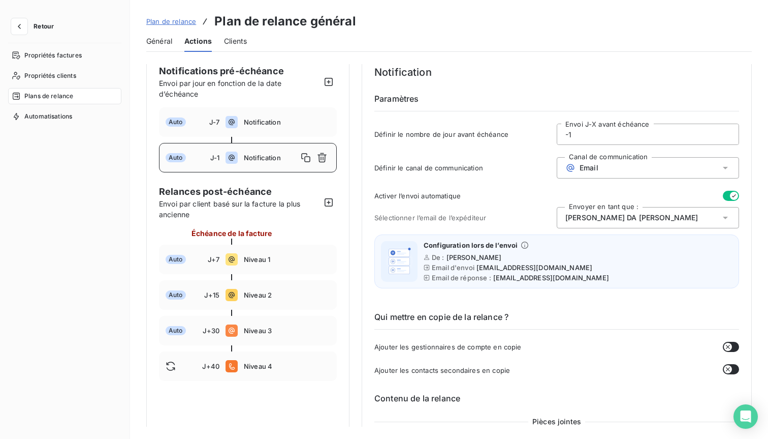
scroll to position [0, 0]
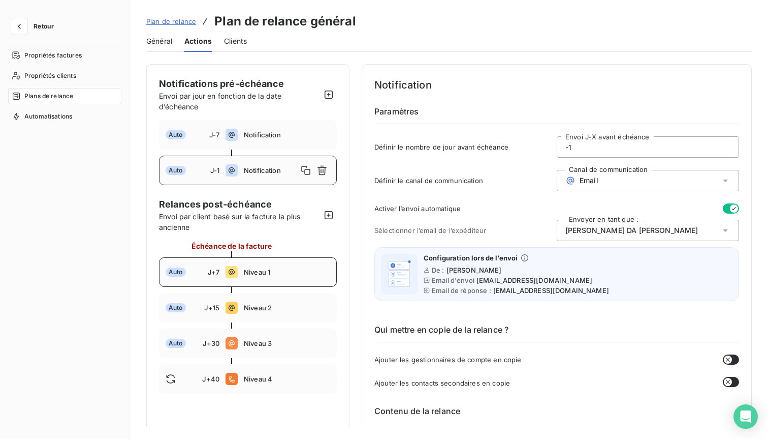
click at [249, 270] on span "Niveau 1" at bounding box center [287, 272] width 86 height 8
type input "7"
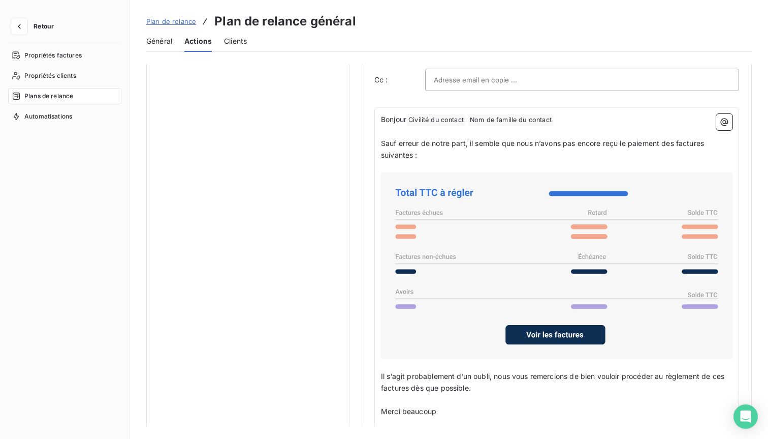
scroll to position [691, 0]
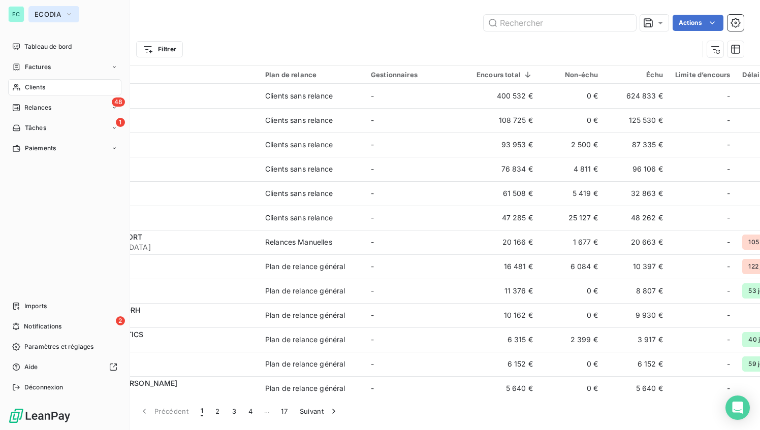
click at [69, 15] on icon "button" at bounding box center [69, 14] width 8 height 10
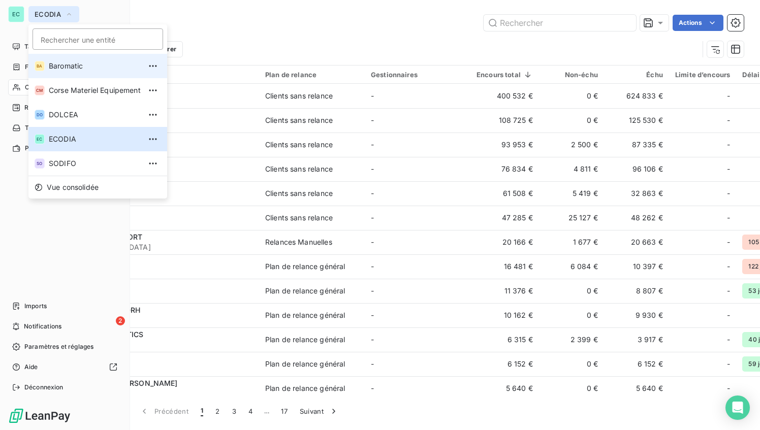
click at [76, 67] on span "Baromatic" at bounding box center [95, 66] width 92 height 10
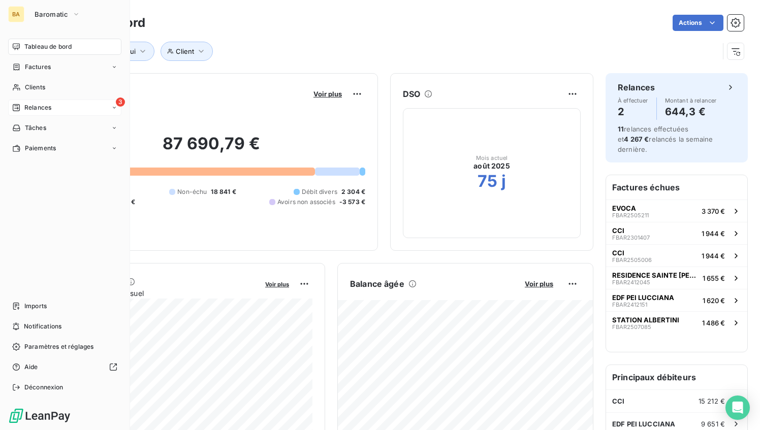
click at [53, 107] on div "3 Relances" at bounding box center [64, 108] width 113 height 16
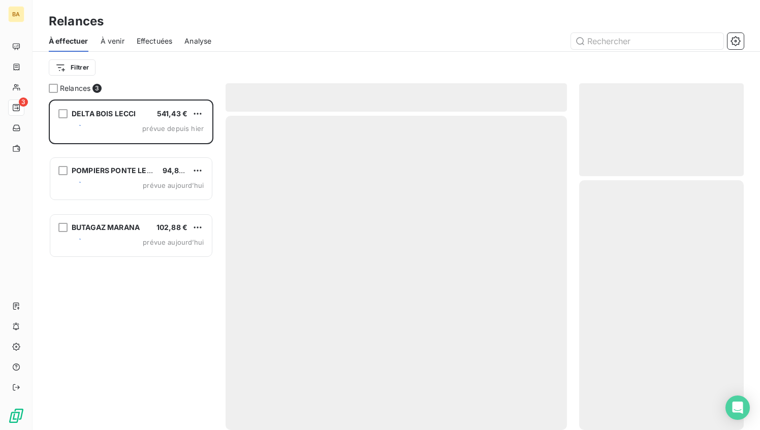
scroll to position [331, 165]
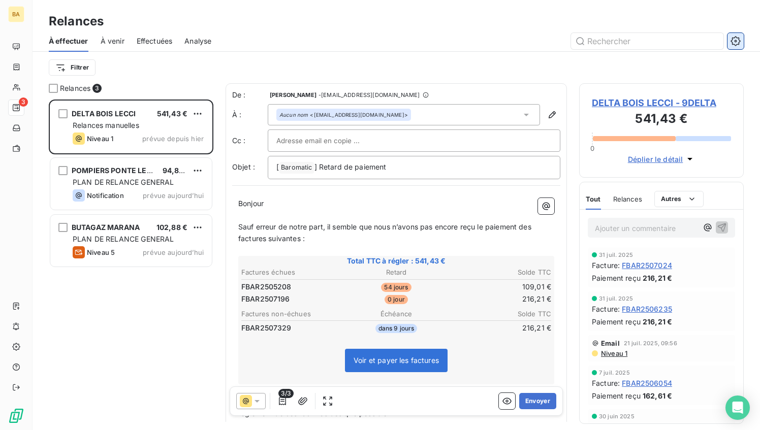
click at [737, 41] on icon "button" at bounding box center [736, 41] width 10 height 10
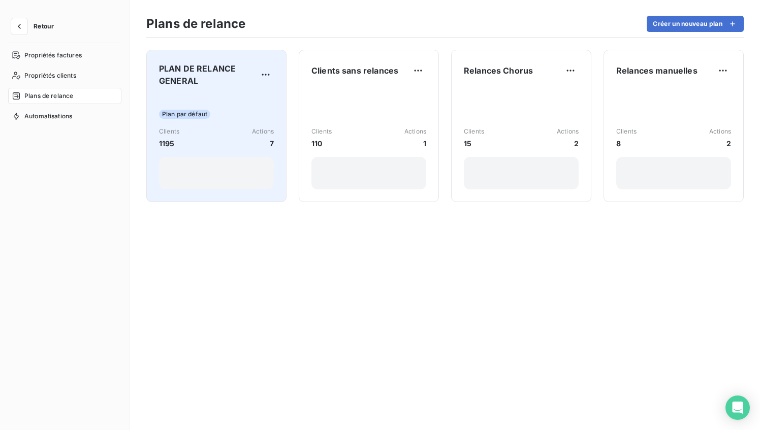
click at [196, 114] on span "Plan par défaut" at bounding box center [184, 114] width 51 height 9
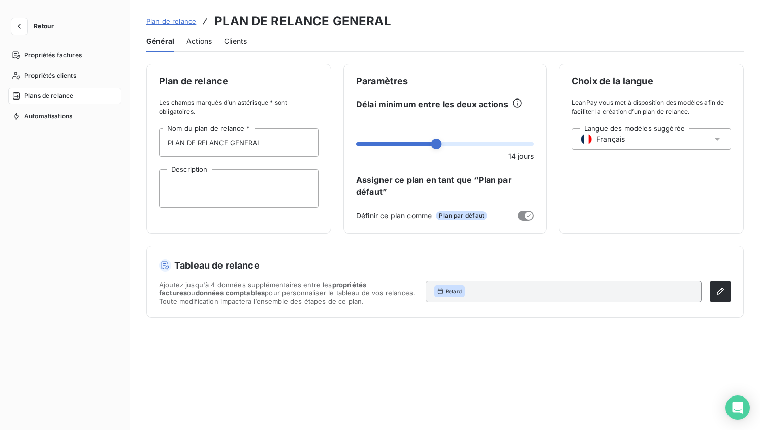
click at [198, 41] on span "Actions" at bounding box center [199, 41] width 25 height 10
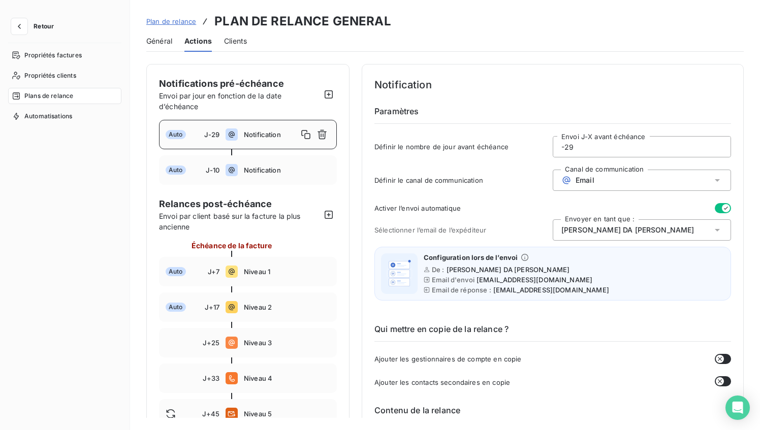
drag, startPoint x: 563, startPoint y: 147, endPoint x: 585, endPoint y: 148, distance: 22.4
click at [585, 148] on input "-29" at bounding box center [641, 147] width 177 height 20
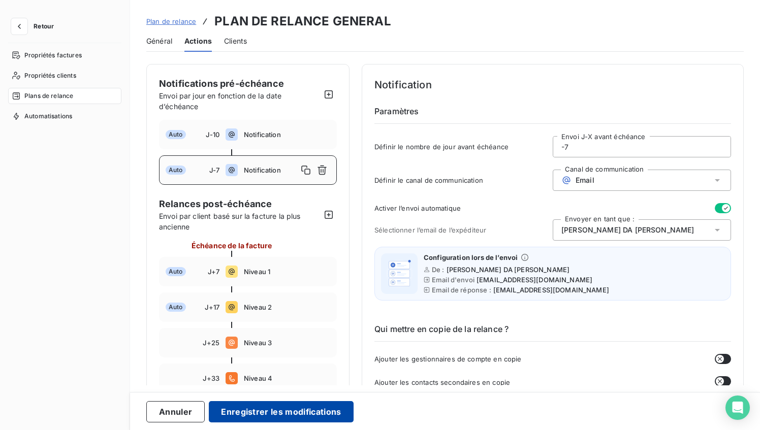
type input "-7"
click at [291, 416] on button "Enregistrer les modifications" at bounding box center [281, 411] width 144 height 21
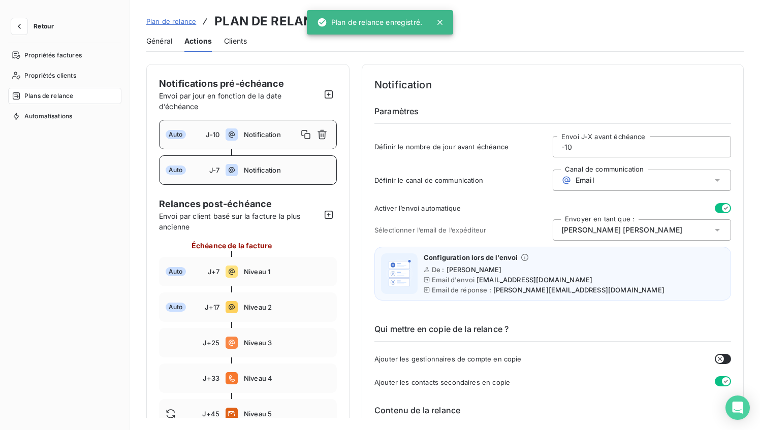
click at [254, 168] on span "Notification" at bounding box center [287, 170] width 86 height 8
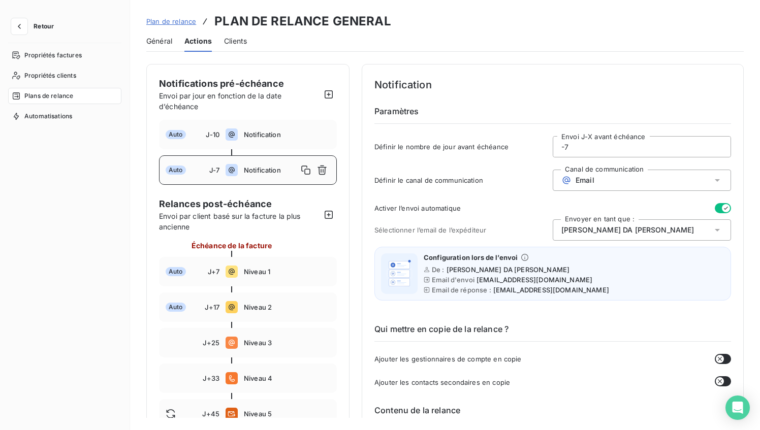
drag, startPoint x: 563, startPoint y: 148, endPoint x: 575, endPoint y: 148, distance: 11.7
click at [575, 148] on input "-7" at bounding box center [641, 147] width 177 height 20
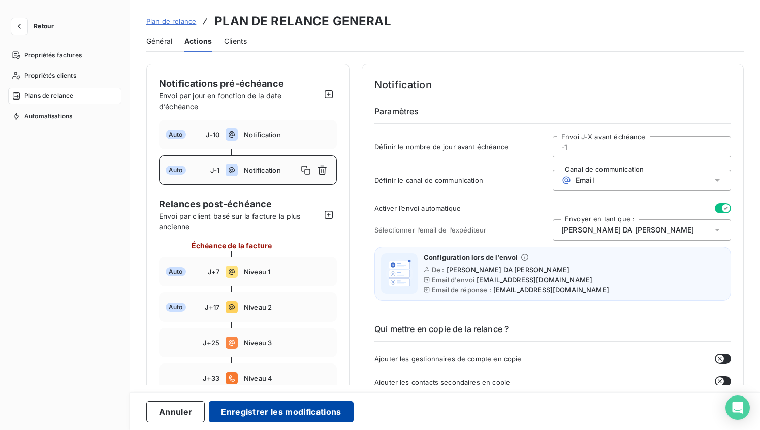
type input "-1"
click at [295, 410] on button "Enregistrer les modifications" at bounding box center [281, 411] width 144 height 21
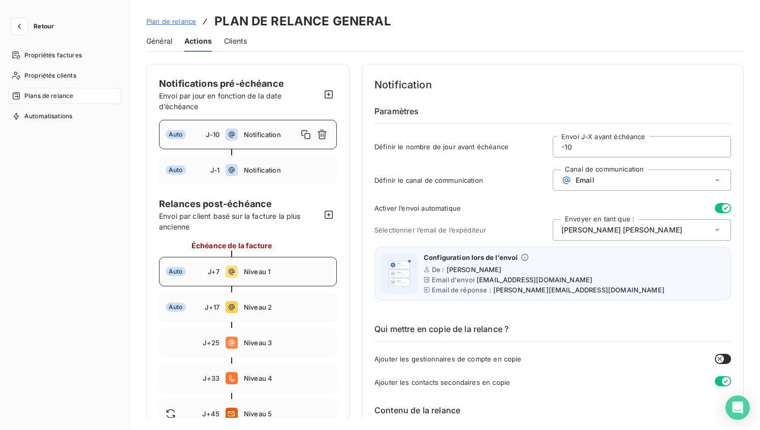
click at [220, 269] on div "Auto J+7 Niveau 1" at bounding box center [248, 271] width 178 height 29
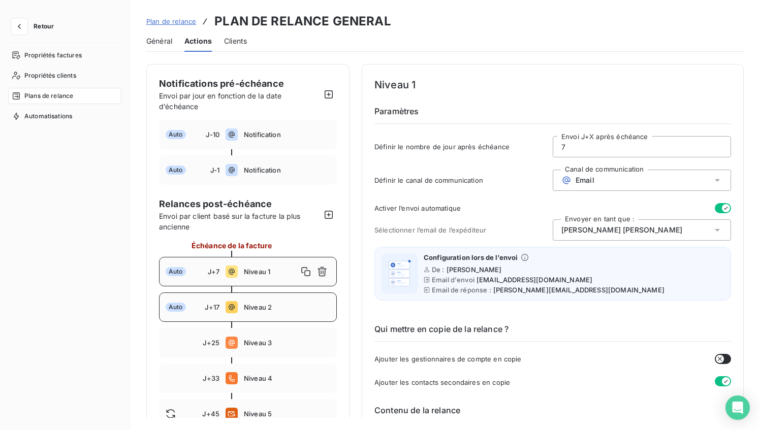
click at [260, 311] on span "Niveau 2" at bounding box center [287, 307] width 86 height 8
drag, startPoint x: 563, startPoint y: 149, endPoint x: 576, endPoint y: 148, distance: 13.2
click at [576, 148] on input "17" at bounding box center [641, 147] width 177 height 20
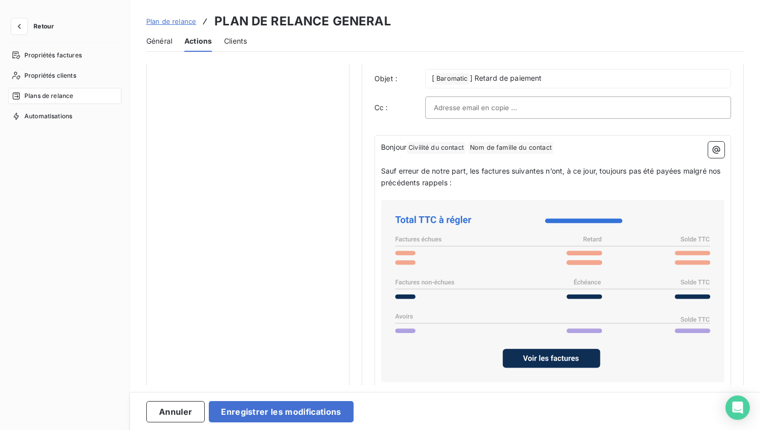
scroll to position [651, 0]
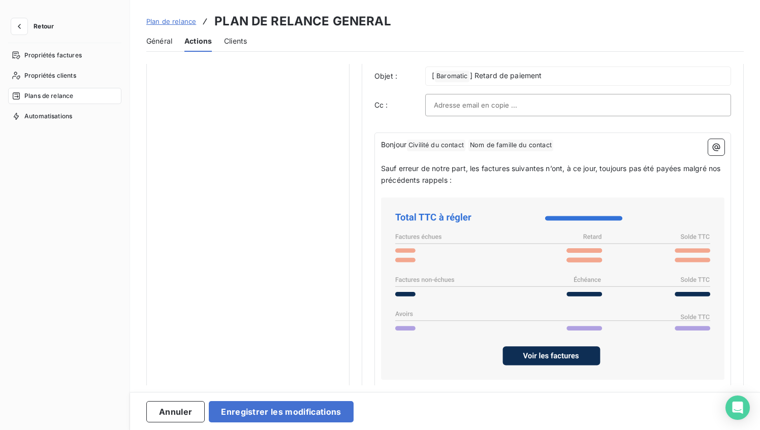
type input "15"
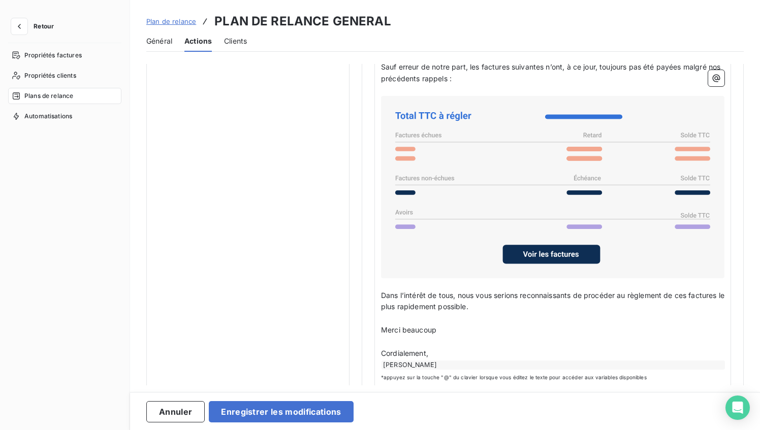
scroll to position [766, 0]
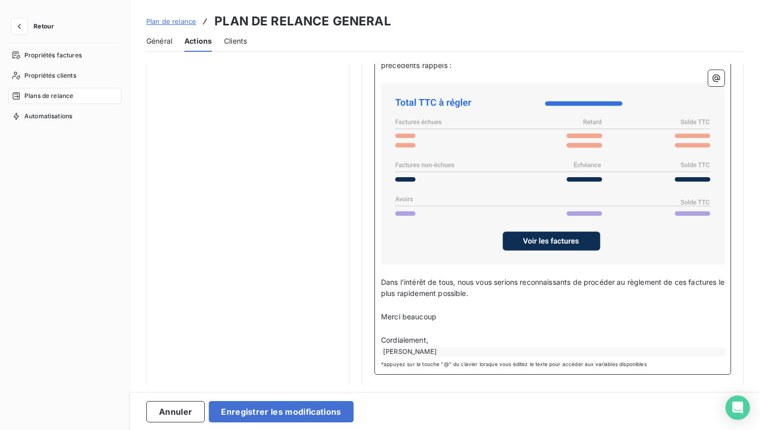
click at [388, 303] on p "﻿" at bounding box center [553, 306] width 344 height 12
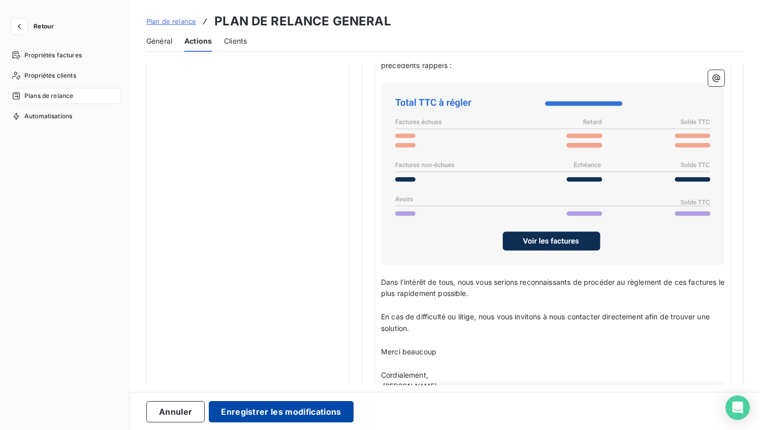
click at [286, 414] on button "Enregistrer les modifications" at bounding box center [281, 411] width 144 height 21
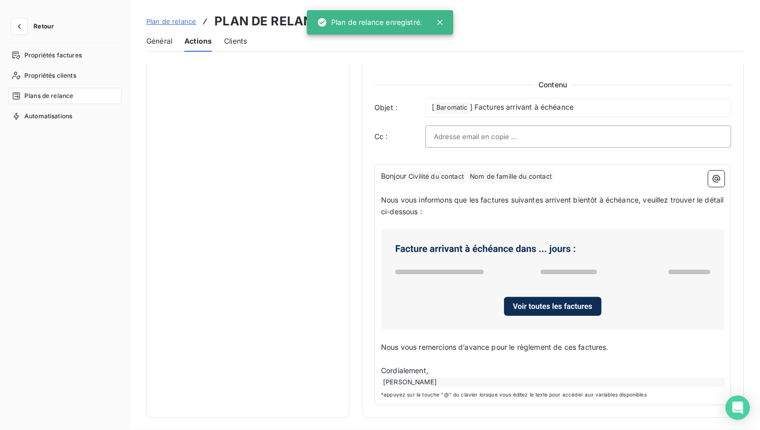
scroll to position [56, 0]
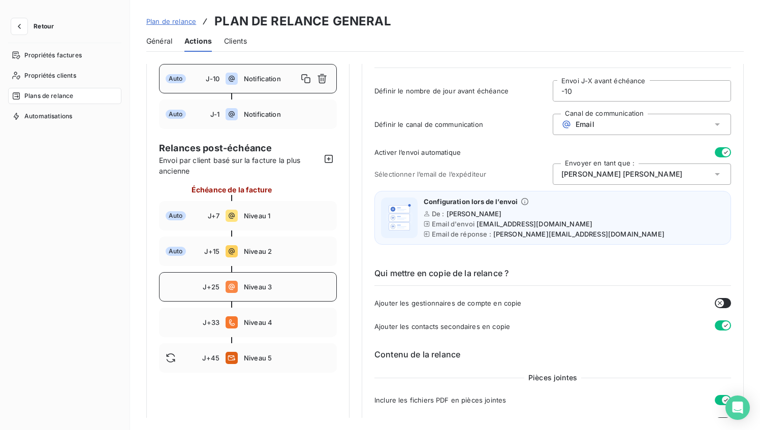
click at [251, 293] on div "J+25 Niveau 3" at bounding box center [248, 286] width 178 height 29
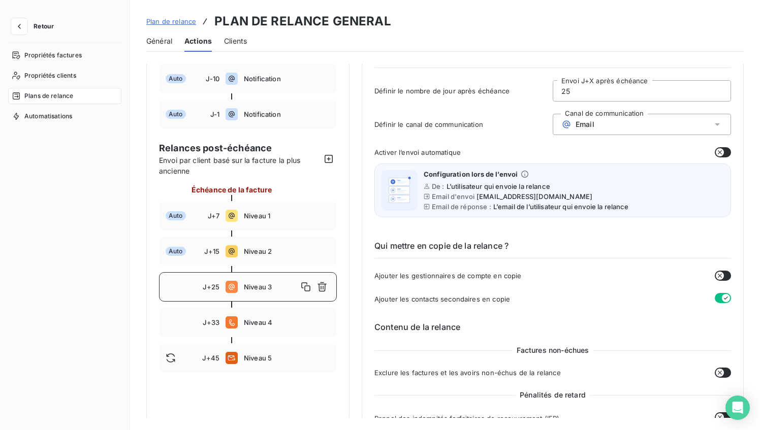
click at [723, 152] on button "button" at bounding box center [723, 152] width 16 height 10
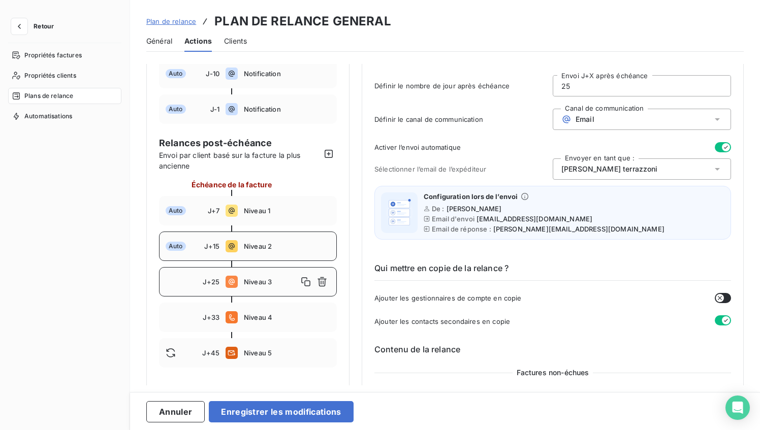
scroll to position [61, 0]
drag, startPoint x: 558, startPoint y: 86, endPoint x: 625, endPoint y: 91, distance: 66.8
click at [623, 91] on input "25" at bounding box center [641, 85] width 177 height 20
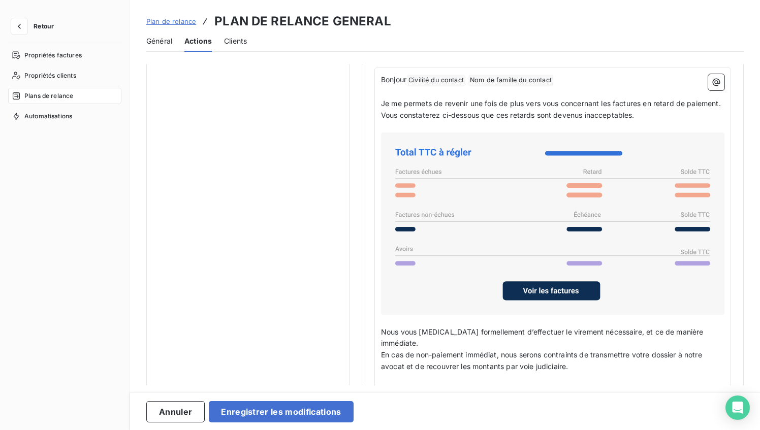
scroll to position [718, 0]
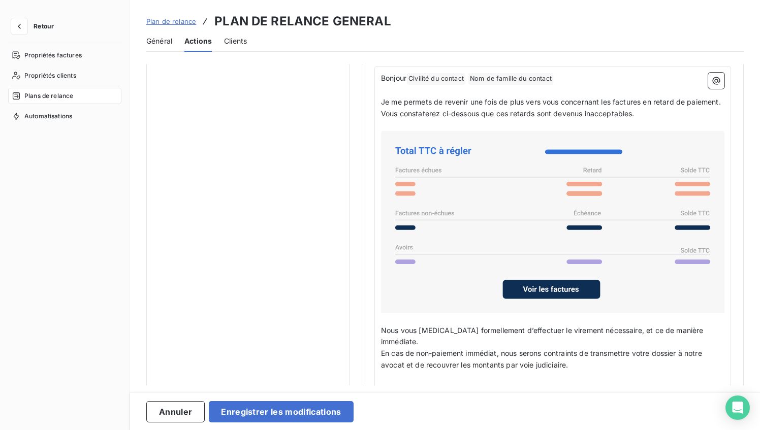
type input "30"
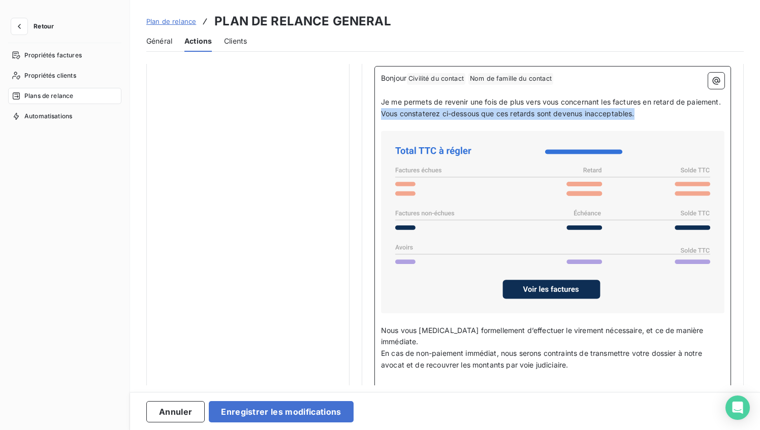
drag, startPoint x: 602, startPoint y: 122, endPoint x: 382, endPoint y: 126, distance: 220.1
click at [382, 120] on p "Vous constaterez ci-dessous que ces retards sont devenus inacceptables." at bounding box center [553, 114] width 344 height 12
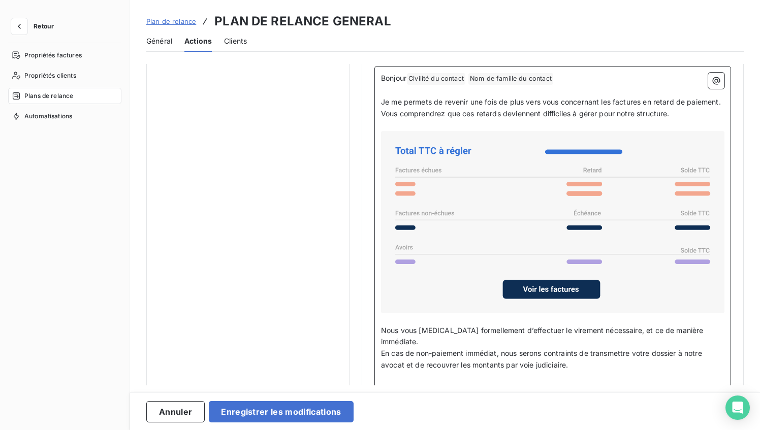
click at [438, 108] on p "Je me permets de revenir une fois de plus vers vous concernant les factures en …" at bounding box center [553, 103] width 344 height 12
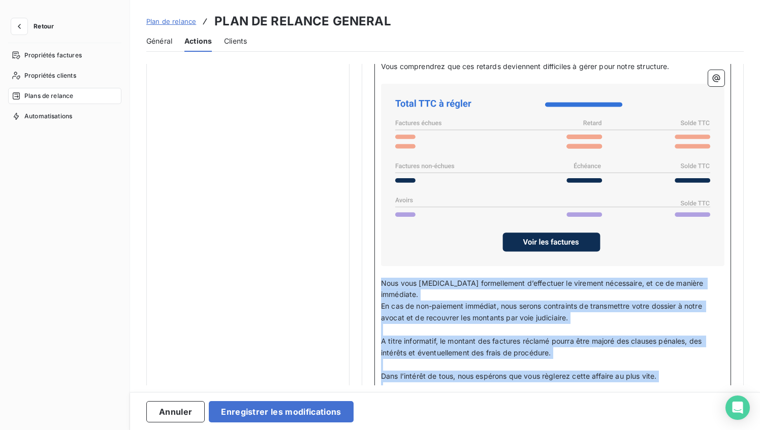
scroll to position [824, 0]
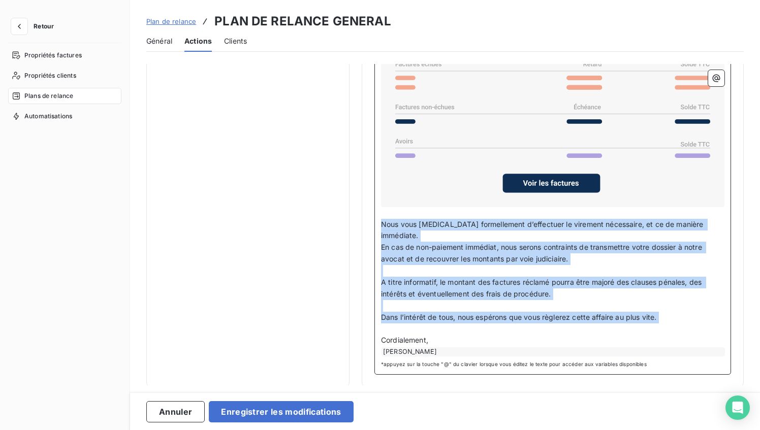
drag, startPoint x: 383, startPoint y: 346, endPoint x: 677, endPoint y: 324, distance: 295.1
click at [677, 324] on div "Bonjour Civilité du contact ﻿ Nom de famille du contact ﻿ ﻿ ﻿ Je me permets de …" at bounding box center [553, 161] width 344 height 390
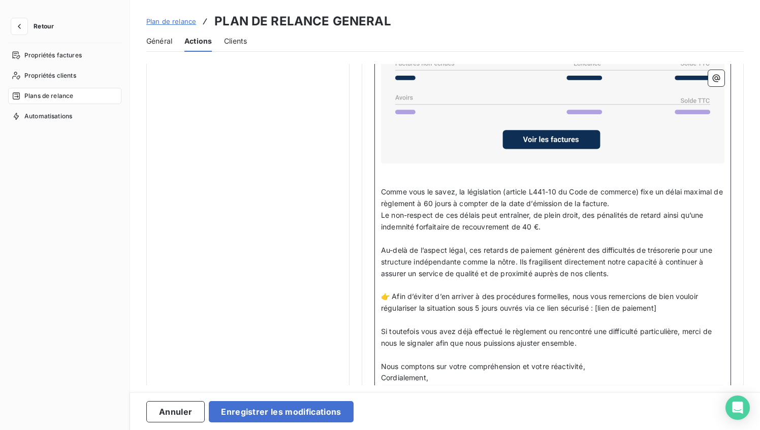
scroll to position [912, 0]
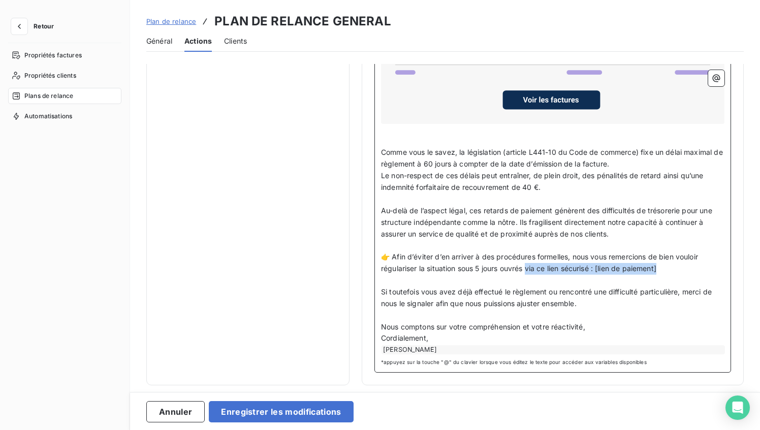
drag, startPoint x: 530, startPoint y: 272, endPoint x: 672, endPoint y: 276, distance: 142.4
click at [672, 275] on p "👉 Afin d’éviter d’en arriver à des procédures formelles, nous vous remercions d…" at bounding box center [553, 263] width 344 height 23
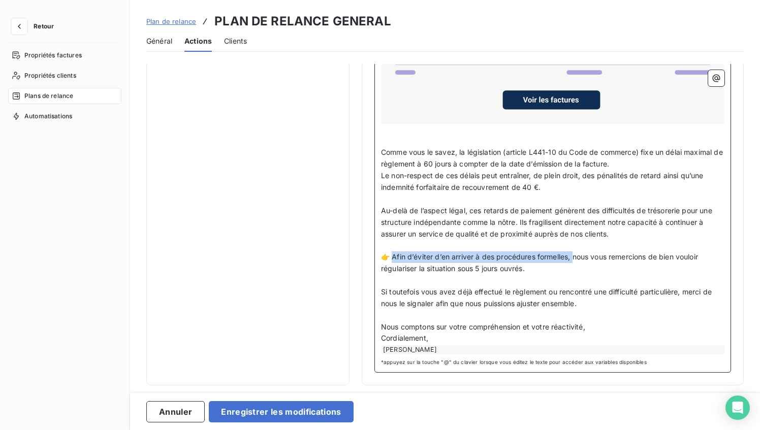
drag, startPoint x: 577, startPoint y: 261, endPoint x: 391, endPoint y: 260, distance: 185.5
click at [392, 260] on span "👉 Afin d’éviter d’en arriver à des procédures formelles, nous vous remercions d…" at bounding box center [540, 263] width 319 height 20
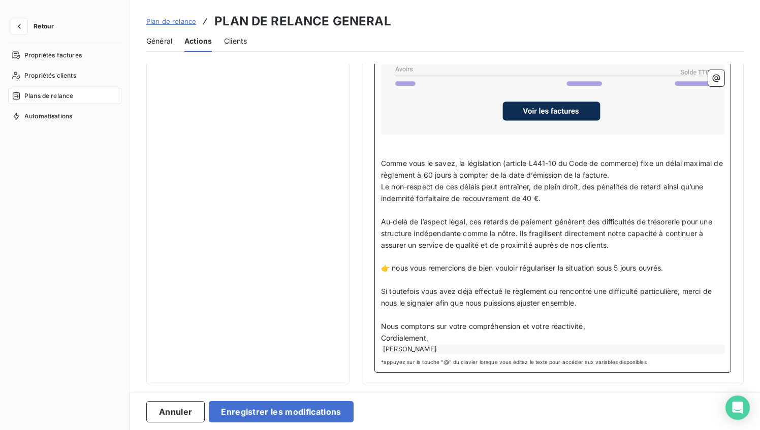
click at [395, 268] on span "👉 nous vous remercions de bien vouloir régulariser la situation sous 5 jours ou…" at bounding box center [522, 268] width 283 height 9
click at [601, 329] on p "Nous comptons sur votre compréhension et votre réactivité," at bounding box center [553, 327] width 344 height 12
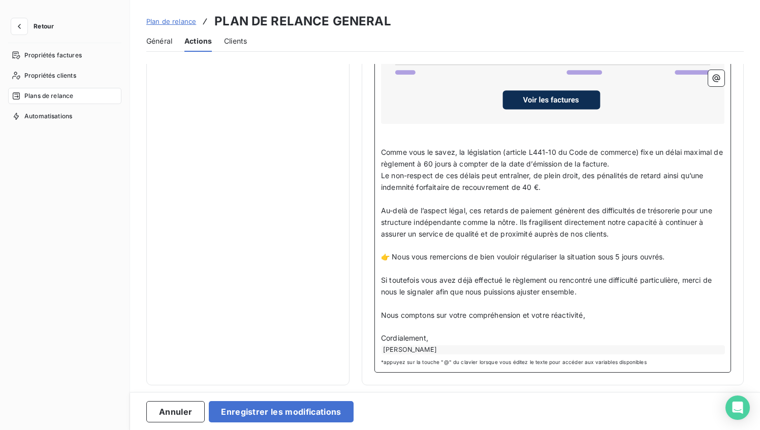
click at [456, 339] on p "Cordialement," at bounding box center [553, 339] width 344 height 12
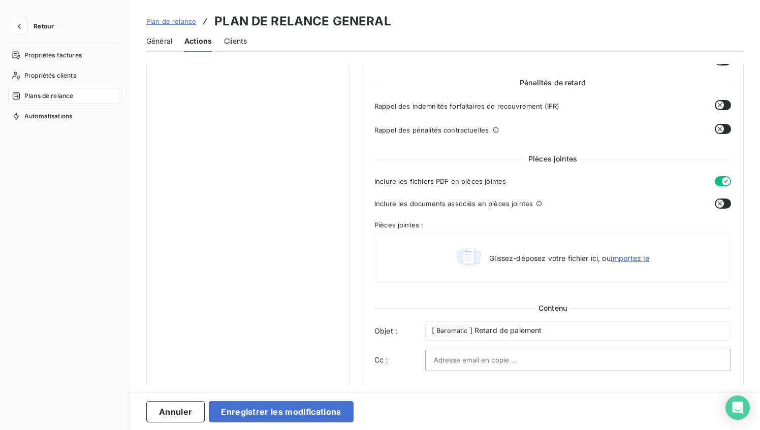
scroll to position [369, 0]
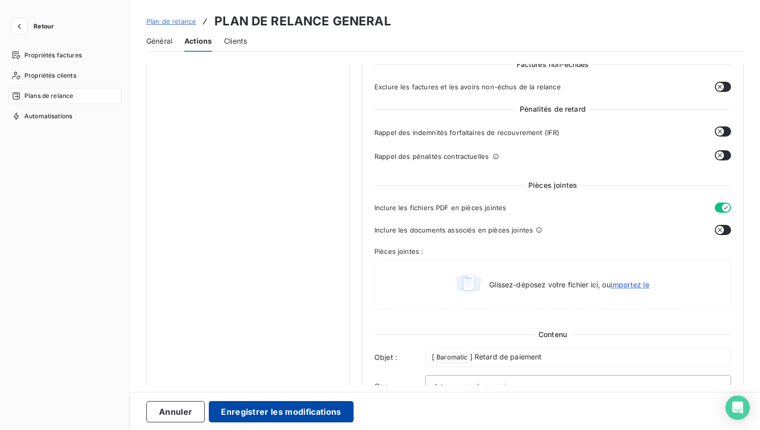
click at [309, 412] on button "Enregistrer les modifications" at bounding box center [281, 411] width 144 height 21
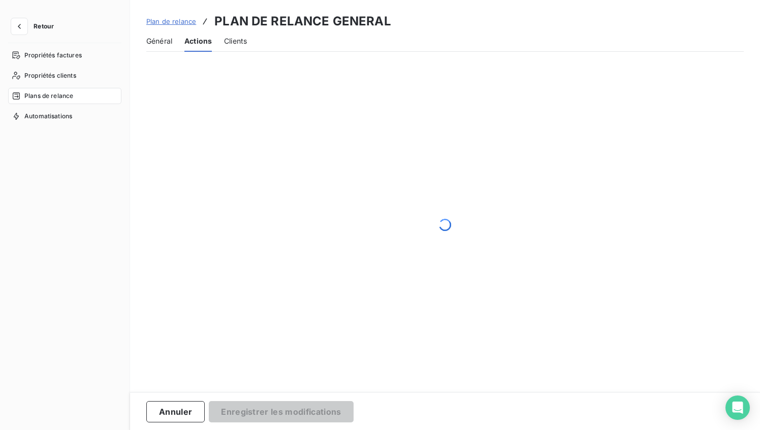
scroll to position [56, 0]
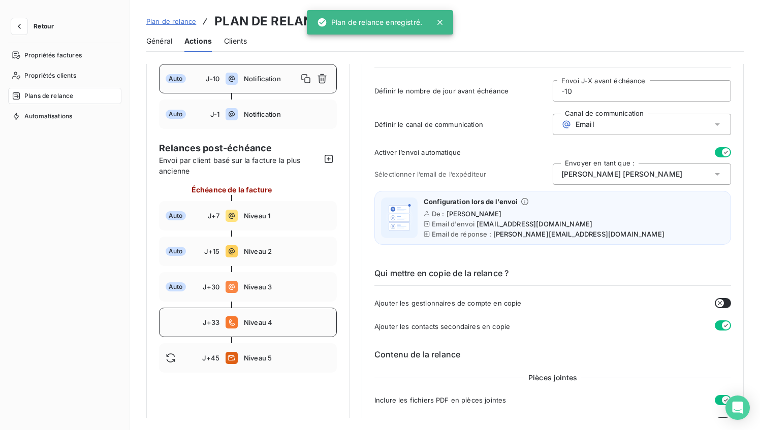
click at [270, 321] on span "Niveau 4" at bounding box center [287, 323] width 86 height 8
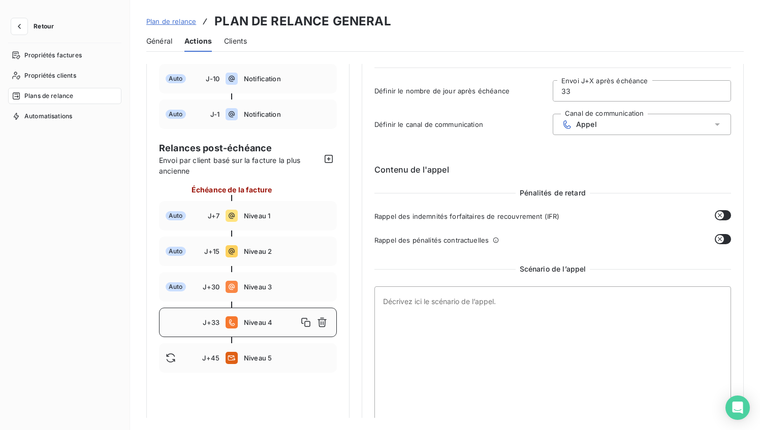
drag, startPoint x: 571, startPoint y: 89, endPoint x: 555, endPoint y: 89, distance: 16.3
click at [555, 89] on input "33" at bounding box center [641, 91] width 177 height 20
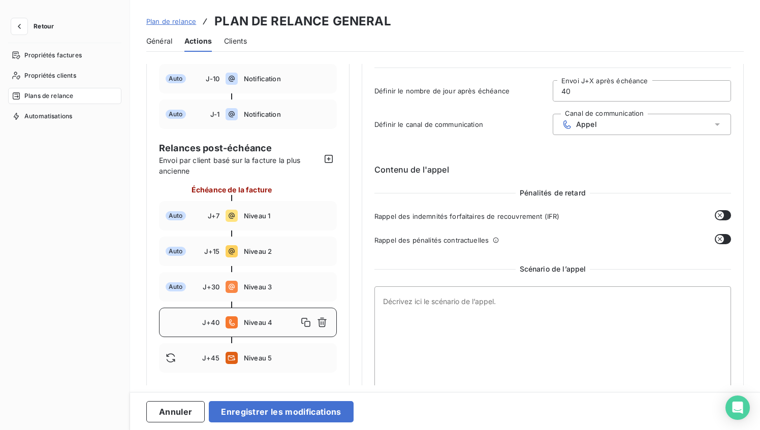
type input "40"
click at [508, 165] on h6 "Contenu de l'appel" at bounding box center [553, 170] width 357 height 12
click at [440, 302] on textarea at bounding box center [553, 362] width 357 height 151
paste textarea "📞 Loremi d’sitam consectetura – E+06 (Seddoe) 🎯 Temporin ut l’etdol Magnaali en…"
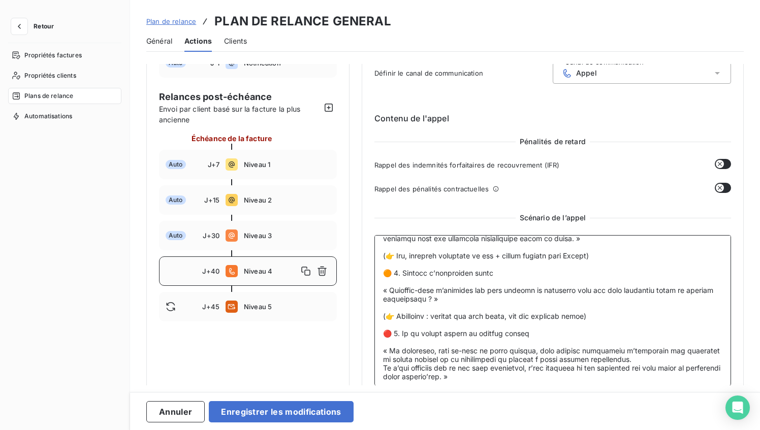
scroll to position [0, 0]
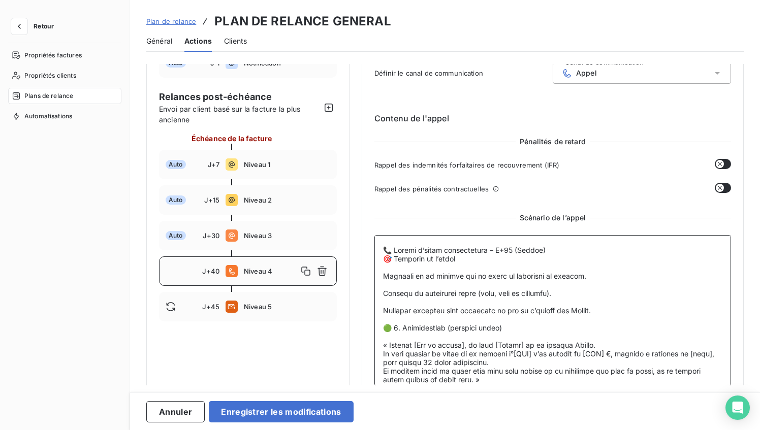
click at [531, 255] on textarea at bounding box center [553, 310] width 357 height 151
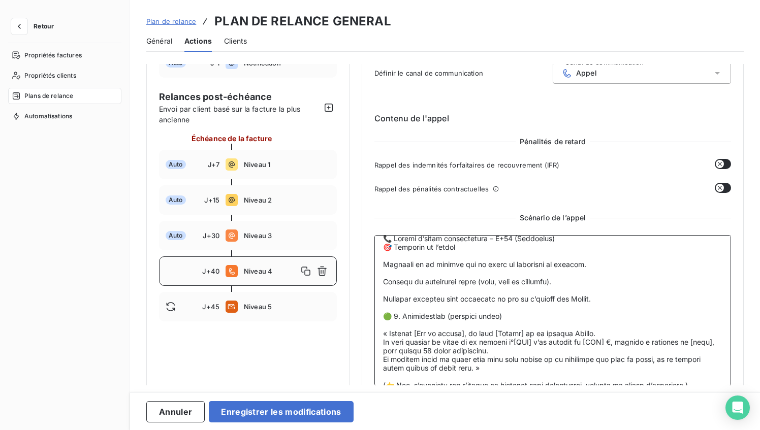
click at [535, 241] on textarea at bounding box center [553, 310] width 357 height 151
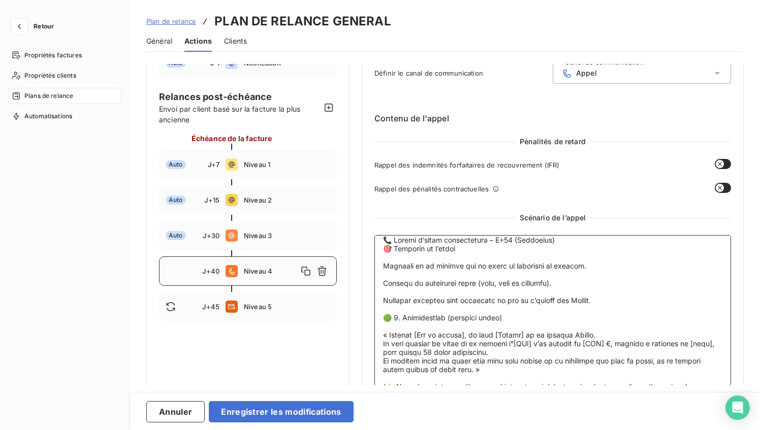
click at [535, 241] on textarea at bounding box center [553, 310] width 357 height 151
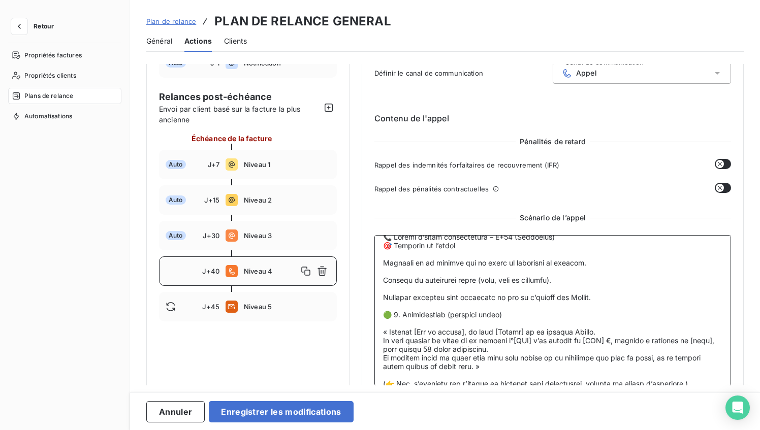
click at [581, 303] on textarea at bounding box center [553, 310] width 357 height 151
paste textarea "Baromatic"
click at [582, 342] on textarea at bounding box center [553, 310] width 357 height 151
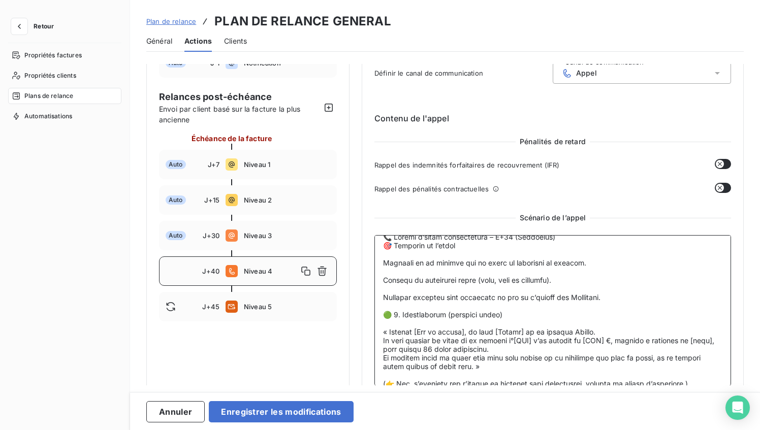
paste textarea "Baromatic"
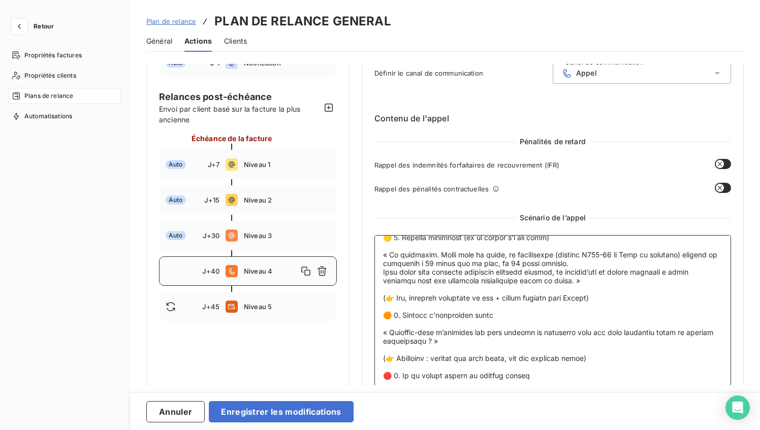
scroll to position [177, 0]
click at [582, 318] on textarea at bounding box center [553, 310] width 357 height 151
paste textarea "Baromatic"
click at [604, 317] on textarea at bounding box center [553, 310] width 357 height 151
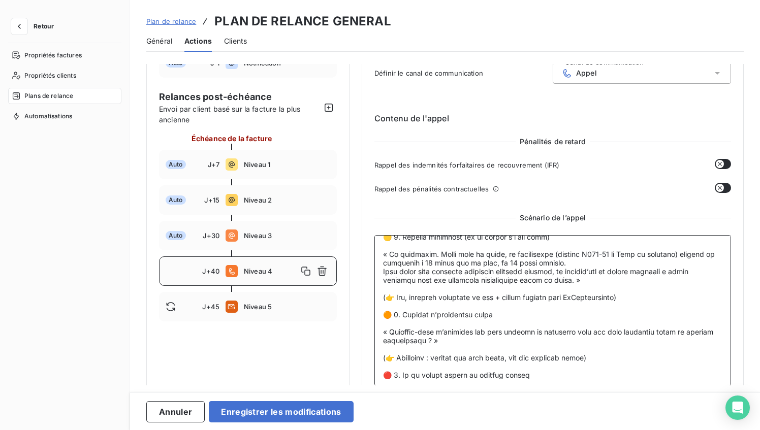
click at [604, 317] on textarea at bounding box center [553, 310] width 357 height 151
paste textarea "Baromatic"
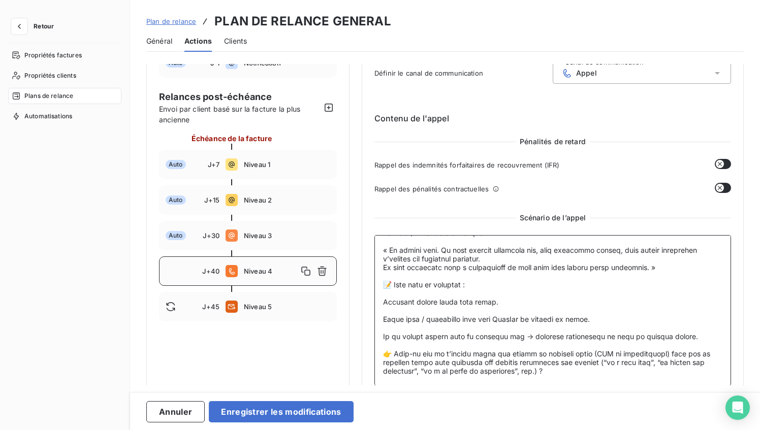
scroll to position [477, 0]
click at [561, 377] on textarea at bounding box center [553, 310] width 357 height 151
drag, startPoint x: 463, startPoint y: 282, endPoint x: 411, endPoint y: 281, distance: 52.9
click at [410, 281] on textarea at bounding box center [553, 310] width 357 height 151
click at [564, 370] on textarea at bounding box center [553, 310] width 357 height 151
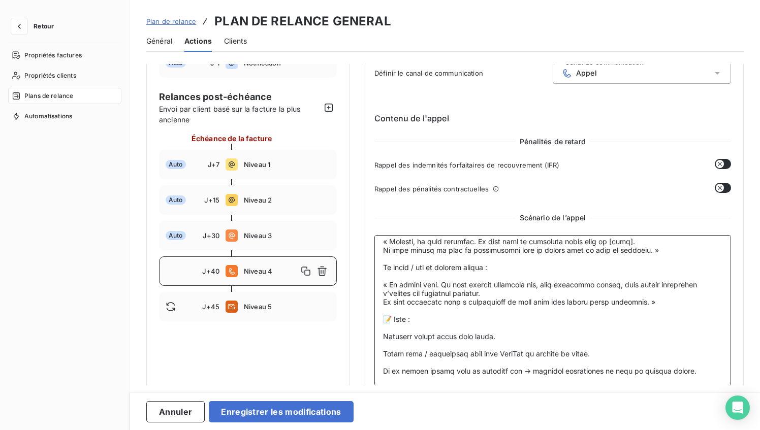
paste textarea "📞 Loremi do sitametc adipi – Elitseddoeiu Tempor 0️⃣ Incidi : “Utla etdol magn …"
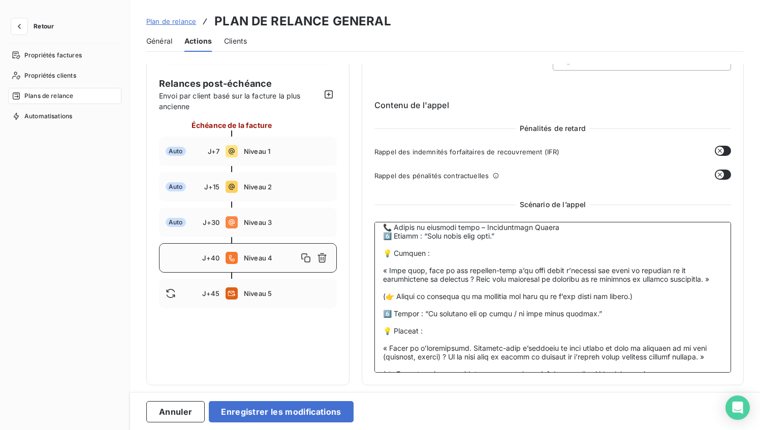
scroll to position [554, 0]
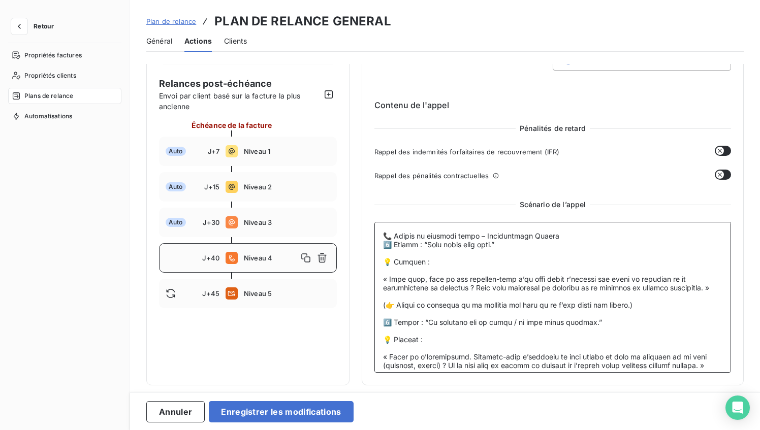
click at [545, 271] on textarea at bounding box center [553, 297] width 357 height 151
click at [546, 271] on textarea at bounding box center [553, 297] width 357 height 151
click at [547, 271] on textarea at bounding box center [553, 297] width 357 height 151
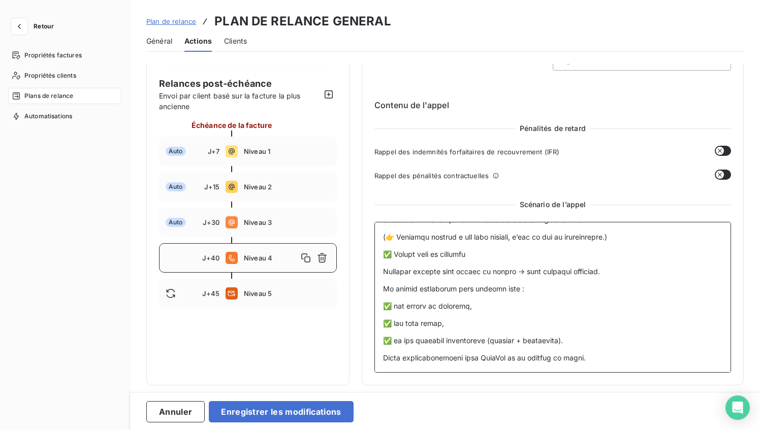
scroll to position [1253, 0]
drag, startPoint x: 479, startPoint y: 245, endPoint x: 424, endPoint y: 243, distance: 54.4
click at [424, 243] on textarea at bounding box center [553, 297] width 357 height 151
drag, startPoint x: 607, startPoint y: 356, endPoint x: 599, endPoint y: 351, distance: 10.0
click at [599, 351] on textarea at bounding box center [553, 297] width 357 height 151
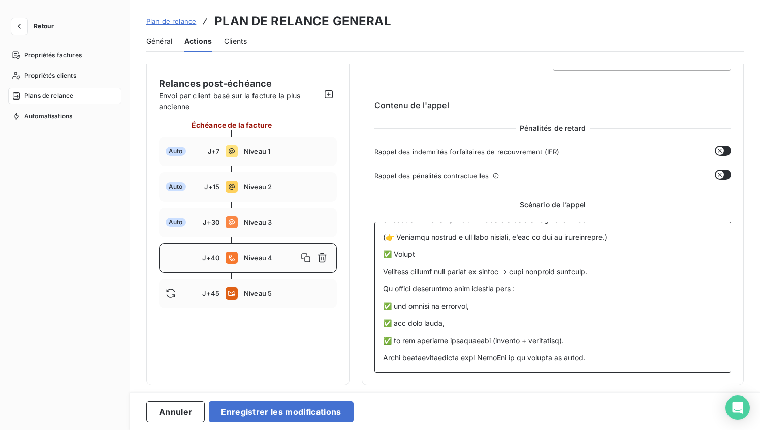
click at [599, 349] on textarea at bounding box center [553, 297] width 357 height 151
drag, startPoint x: 575, startPoint y: 359, endPoint x: 518, endPoint y: 356, distance: 57.5
click at [517, 357] on textarea at bounding box center [553, 297] width 357 height 151
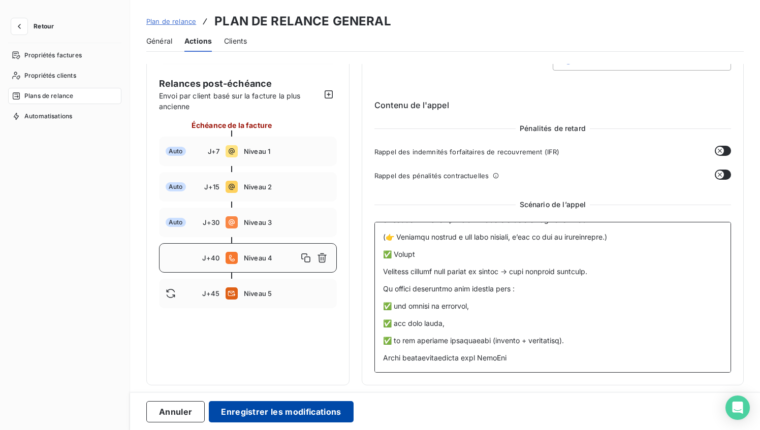
type textarea "📞 Script d’appel recouvrement – J+40 (Baromatic) 🎯 Objectif de l’appel Vérifier…"
click at [261, 416] on button "Enregistrer les modifications" at bounding box center [281, 411] width 144 height 21
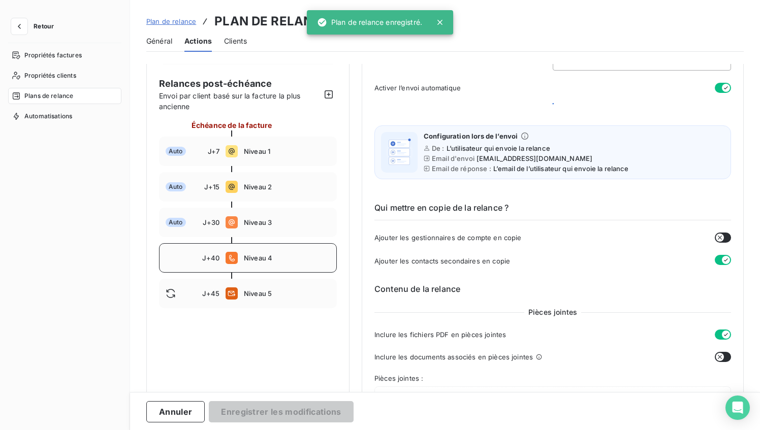
scroll to position [56, 0]
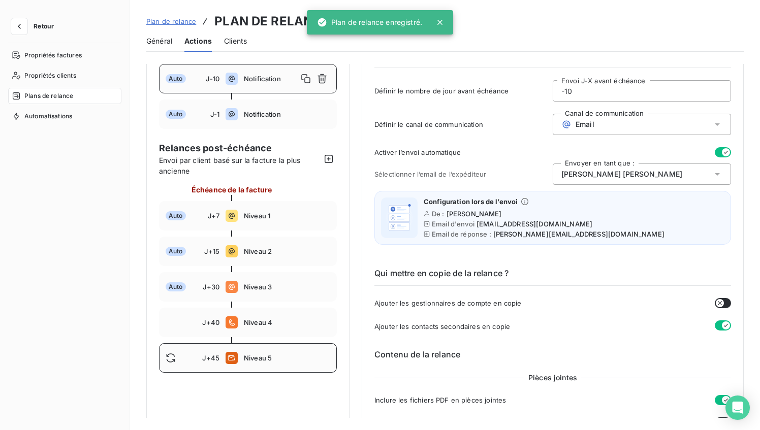
click at [254, 357] on span "Niveau 5" at bounding box center [287, 358] width 86 height 8
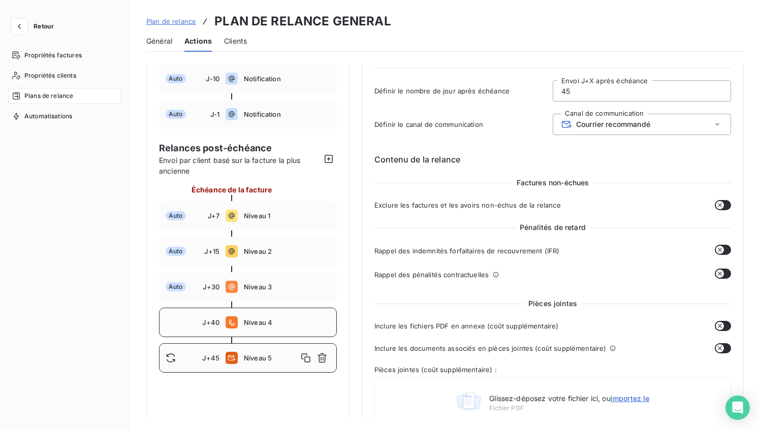
click at [270, 321] on span "Niveau 4" at bounding box center [287, 323] width 86 height 8
type input "40"
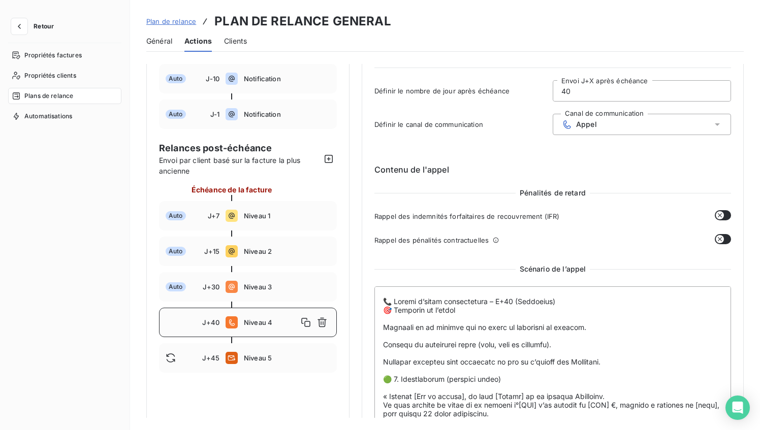
click at [40, 26] on span "Retour" at bounding box center [44, 26] width 20 height 6
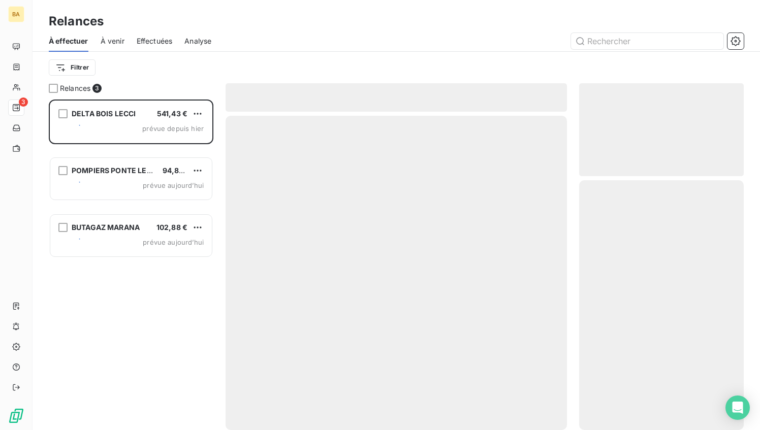
scroll to position [331, 165]
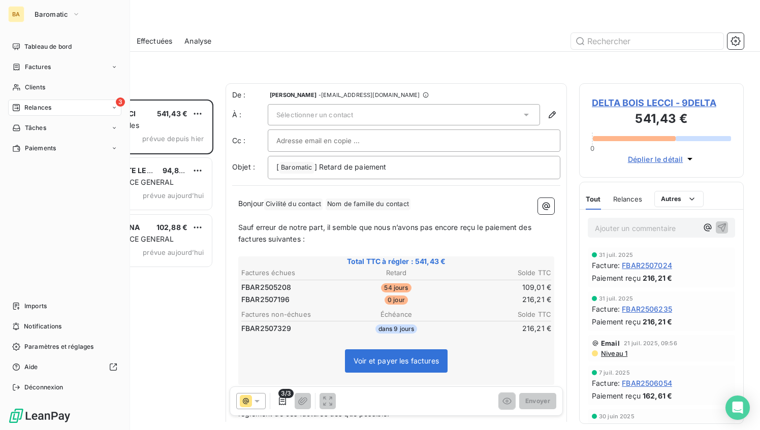
click at [20, 14] on div "BA" at bounding box center [16, 14] width 16 height 16
click at [48, 14] on span "Baromatic" at bounding box center [52, 14] width 34 height 8
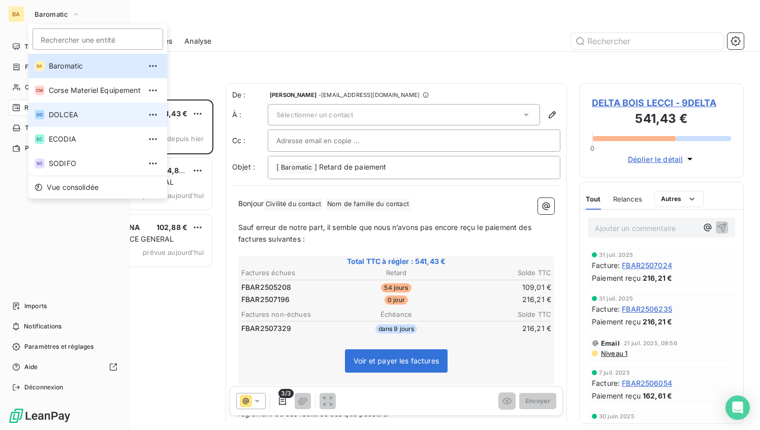
click at [80, 116] on span "DOLCEA" at bounding box center [95, 115] width 92 height 10
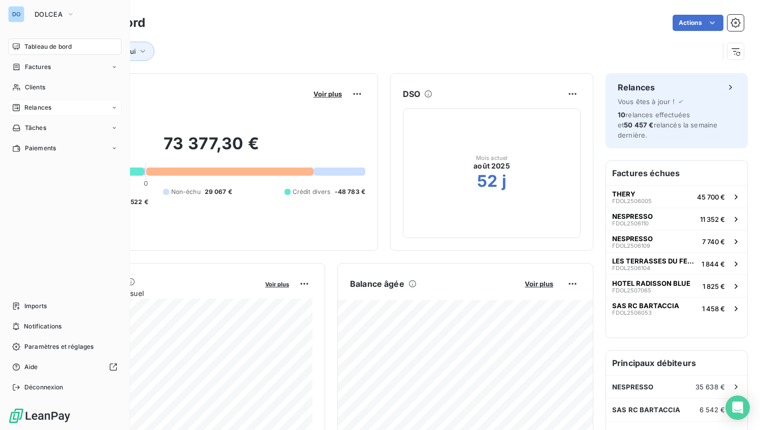
click at [36, 107] on span "Relances" at bounding box center [37, 107] width 27 height 9
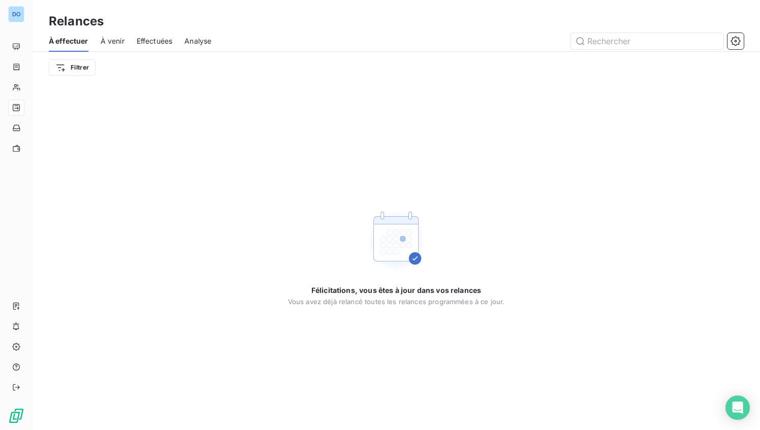
click at [149, 40] on span "Effectuées" at bounding box center [155, 41] width 36 height 10
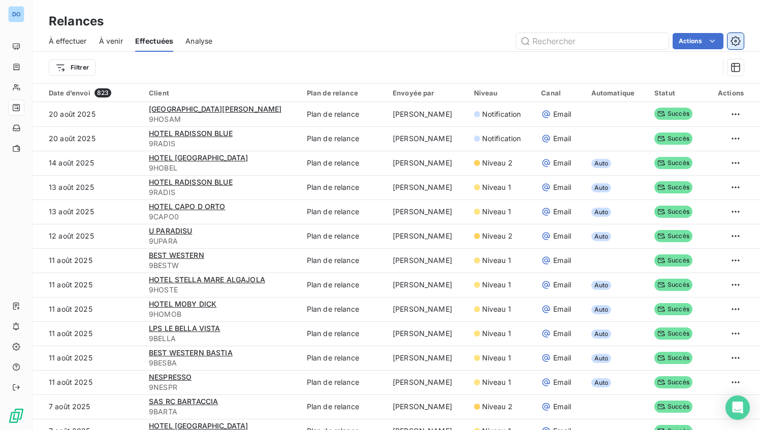
click at [741, 40] on button "button" at bounding box center [736, 41] width 16 height 16
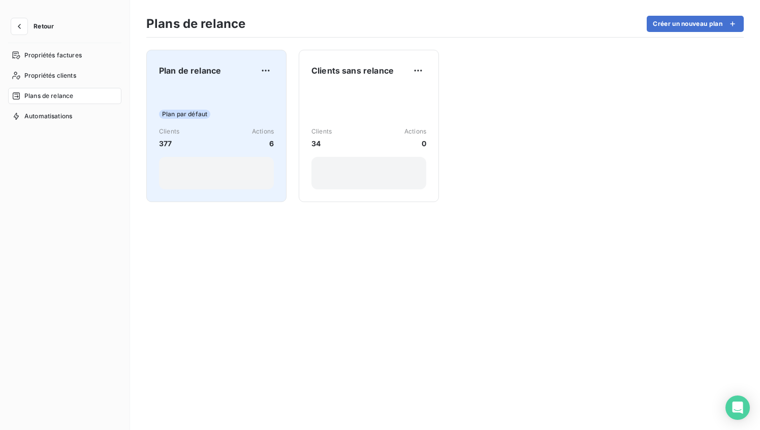
click at [193, 154] on div "Plan par défaut Clients 377 Actions 6" at bounding box center [216, 138] width 115 height 103
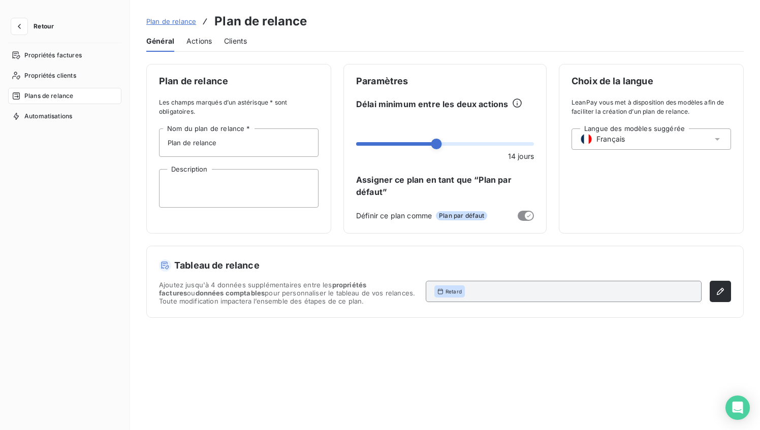
click at [198, 41] on span "Actions" at bounding box center [199, 41] width 25 height 10
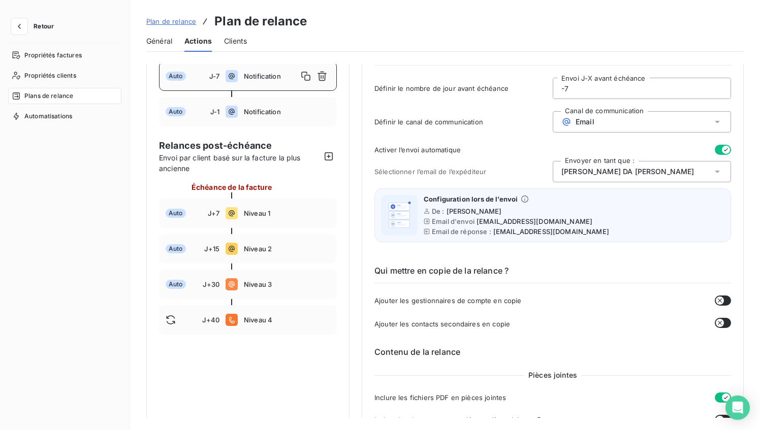
scroll to position [66, 0]
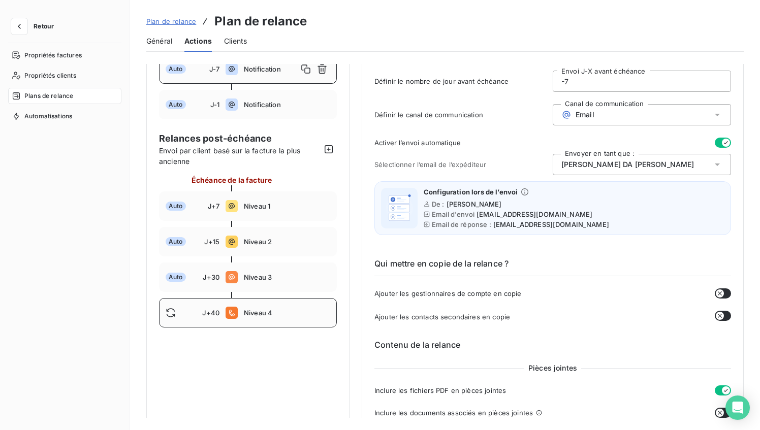
click at [210, 315] on span "J+40" at bounding box center [210, 313] width 17 height 8
type input "40"
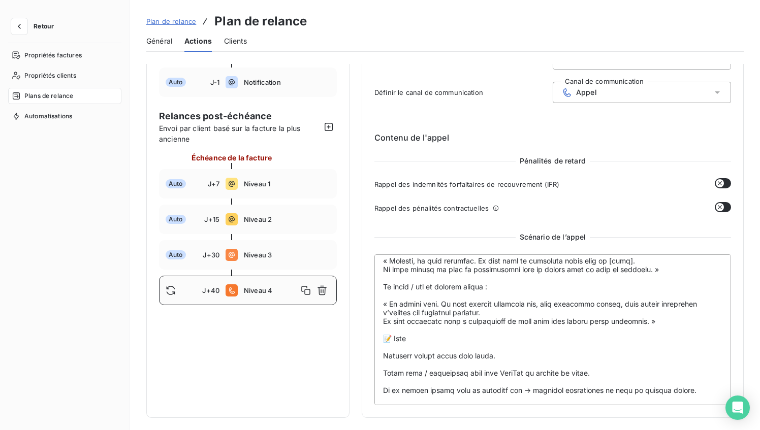
scroll to position [457, 0]
click at [705, 373] on textarea at bounding box center [553, 330] width 357 height 151
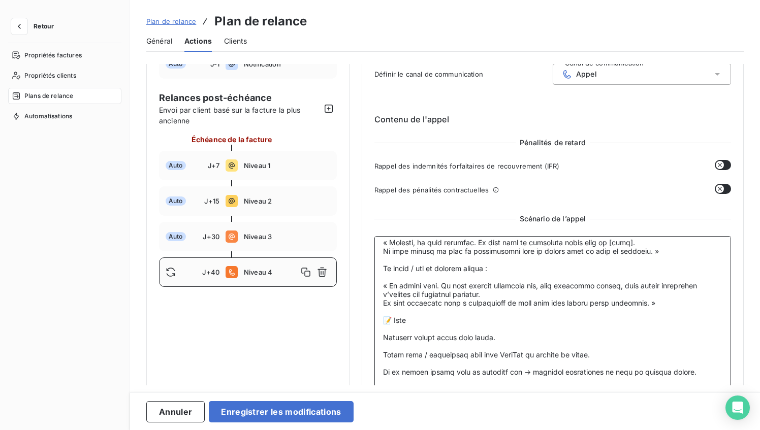
scroll to position [107, 0]
paste textarea "📞 Grille de réponses types – Recouvrement Ecodia 1️⃣ Excuse : “Nous avons déjà …"
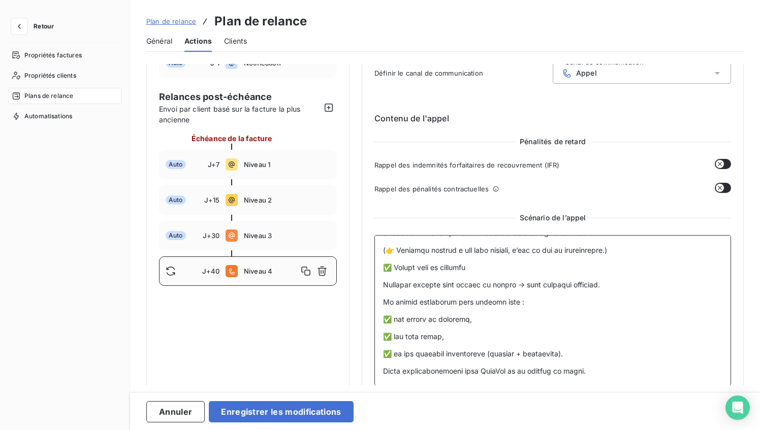
scroll to position [1279, 0]
drag, startPoint x: 517, startPoint y: 354, endPoint x: 594, endPoint y: 357, distance: 76.3
click at [594, 357] on textarea at bounding box center [553, 310] width 357 height 151
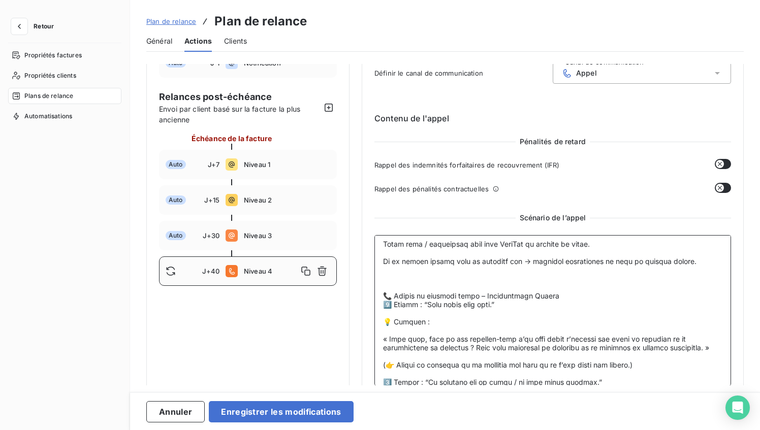
scroll to position [517, 0]
click at [550, 331] on textarea at bounding box center [553, 310] width 357 height 151
click at [382, 316] on textarea at bounding box center [553, 310] width 357 height 151
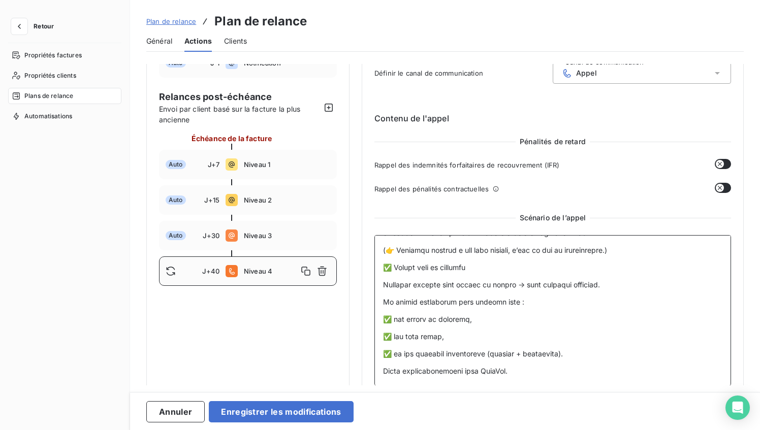
scroll to position [120, 0]
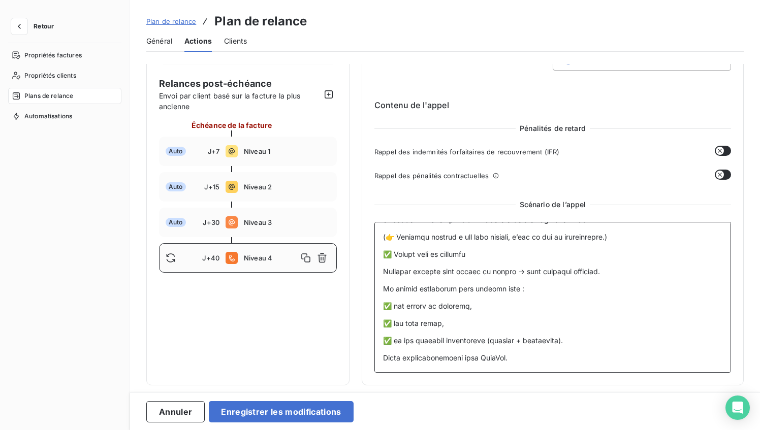
drag, startPoint x: 395, startPoint y: 315, endPoint x: 466, endPoint y: 603, distance: 296.6
click at [466, 430] on html "Retour Propriétés factures Propriétés clients Plans de relance Automatisations …" at bounding box center [380, 215] width 760 height 430
type textarea "📞 Script d’appel recouvrement – J+40 (DOLCEA) 🎯 Objectif de l’appel Vérifier si…"
click at [267, 407] on button "Enregistrer les modifications" at bounding box center [281, 411] width 144 height 21
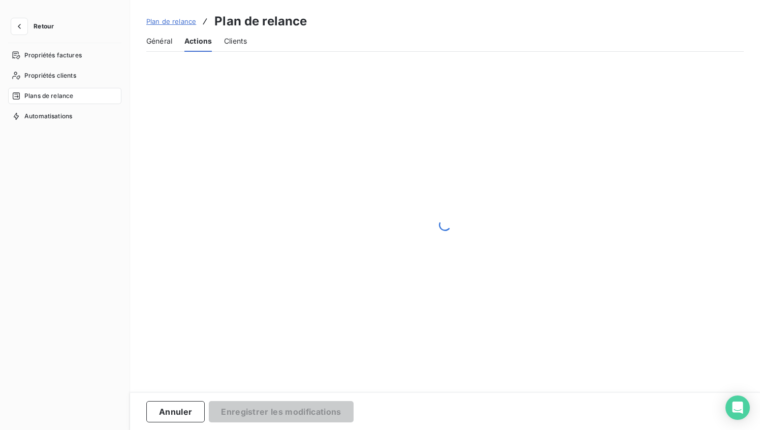
scroll to position [20, 0]
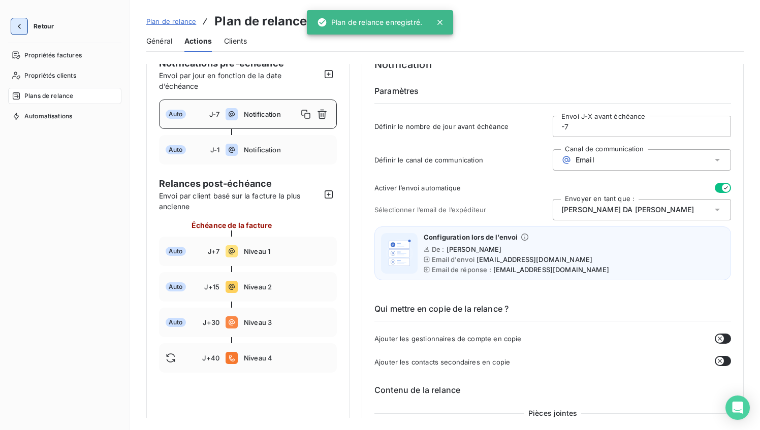
click at [27, 25] on button "button" at bounding box center [19, 26] width 16 height 16
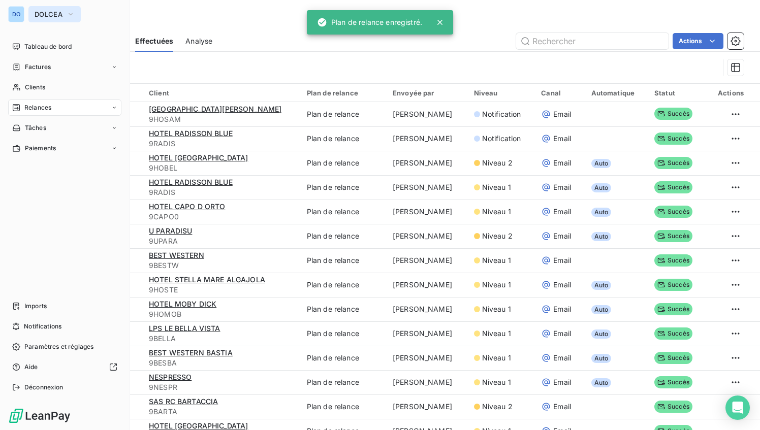
click at [62, 16] on span "DOLCEA" at bounding box center [49, 14] width 28 height 8
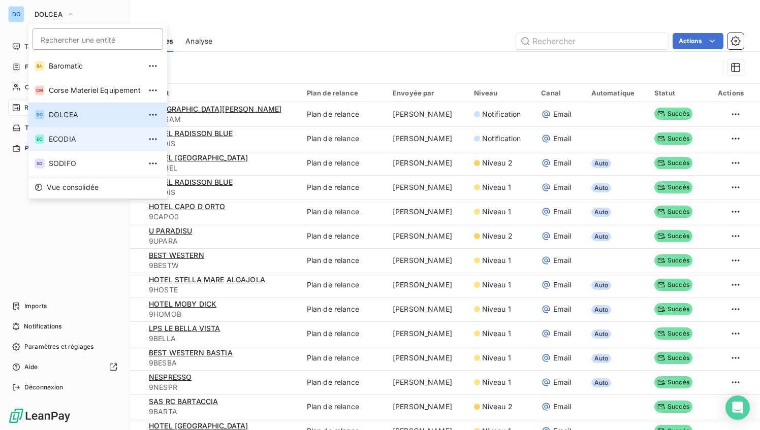
click at [75, 136] on span "ECODIA" at bounding box center [95, 139] width 92 height 10
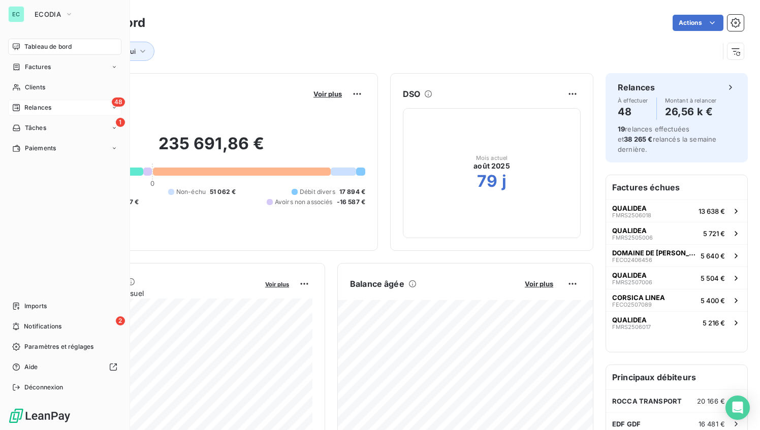
click at [39, 110] on span "Relances" at bounding box center [37, 107] width 27 height 9
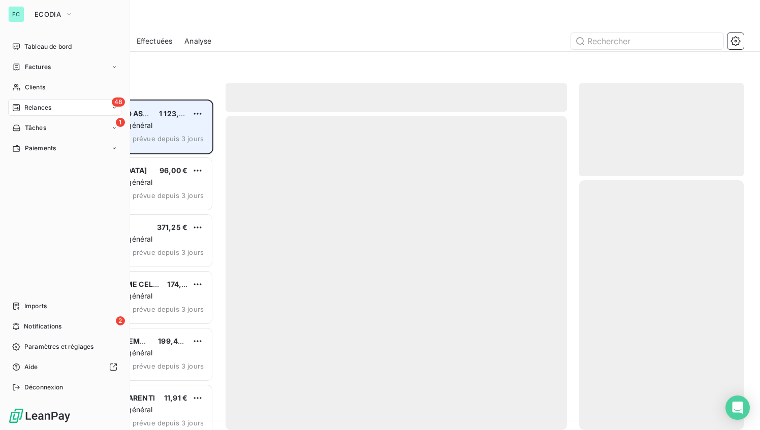
scroll to position [331, 165]
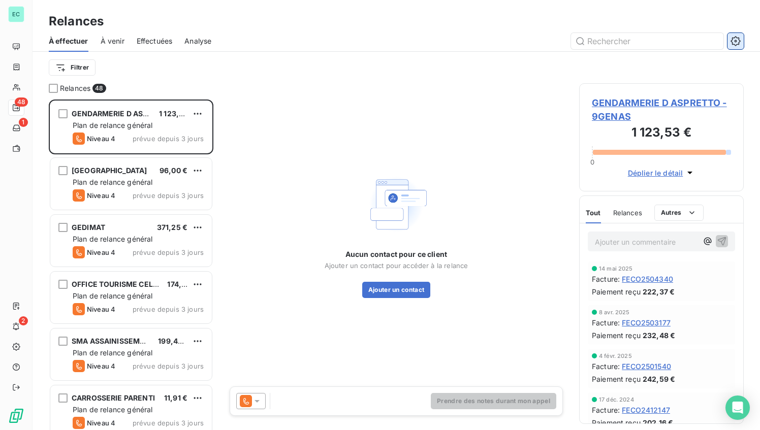
click at [736, 42] on icon "button" at bounding box center [736, 41] width 10 height 10
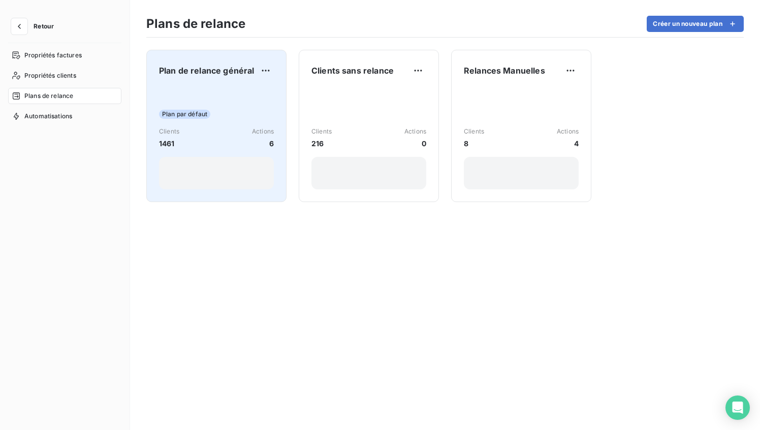
click at [235, 149] on div "Plan par défaut Clients 1461 Actions 6" at bounding box center [216, 138] width 115 height 103
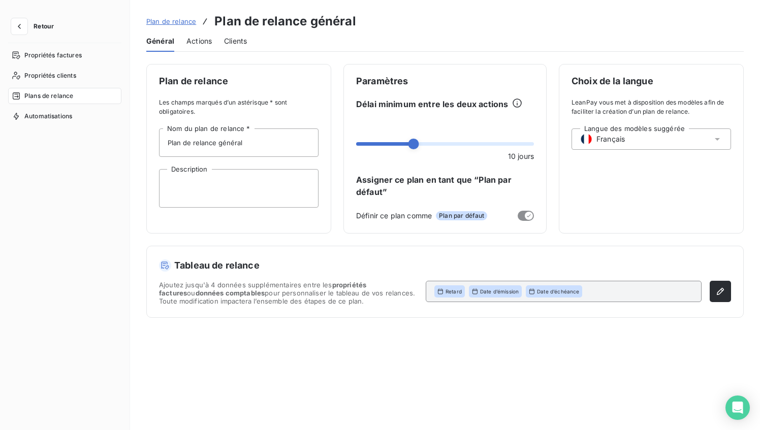
click at [203, 43] on span "Actions" at bounding box center [199, 41] width 25 height 10
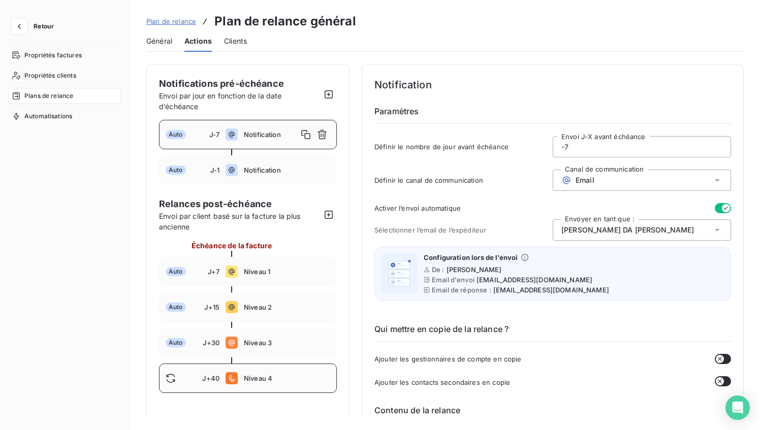
click at [267, 385] on div "J+40 Niveau 4" at bounding box center [248, 378] width 178 height 29
type input "40"
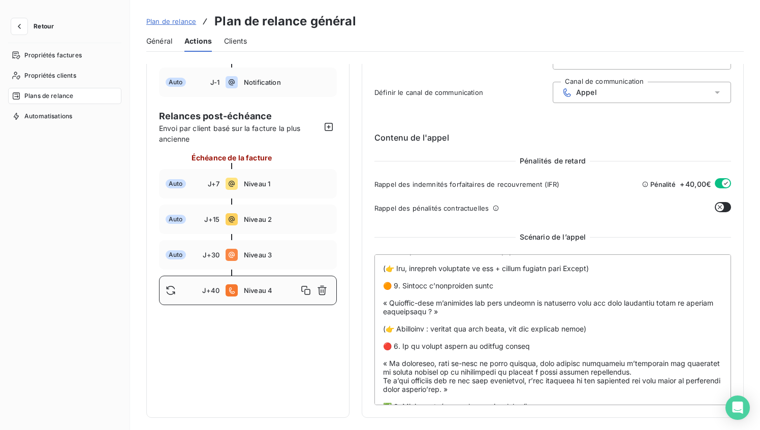
scroll to position [457, 0]
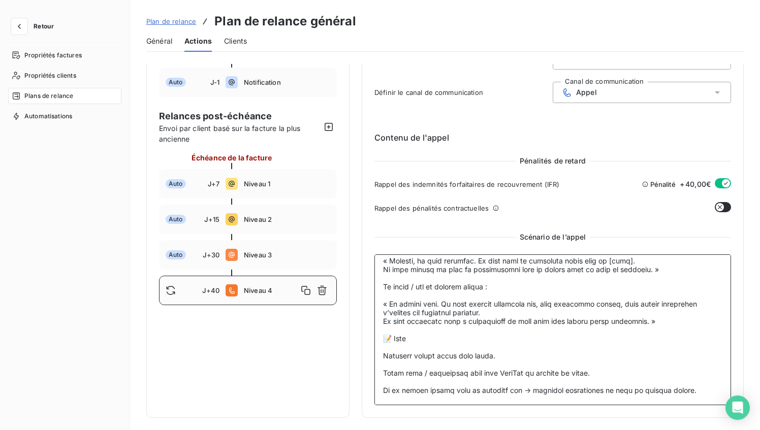
click at [446, 395] on textarea at bounding box center [553, 330] width 357 height 151
paste textarea "📞 Grille de réponses types – Recouvrement Dolcea 1️⃣ Excuse : “Nous avons déjà …"
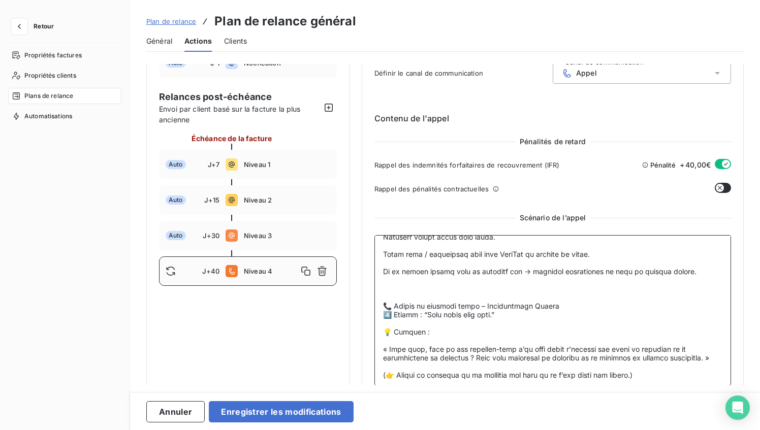
scroll to position [504, 0]
click at [552, 344] on textarea at bounding box center [553, 310] width 357 height 151
drag, startPoint x: 553, startPoint y: 344, endPoint x: 547, endPoint y: 343, distance: 6.1
click at [547, 343] on textarea at bounding box center [553, 310] width 357 height 151
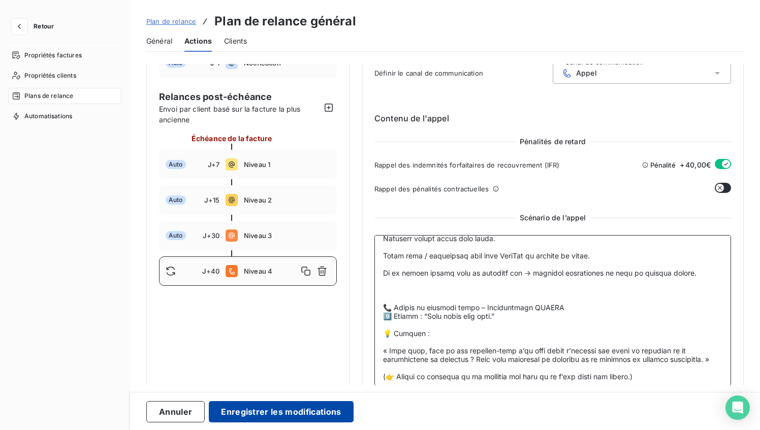
type textarea "📞 Loremi d’sitam consectetura – E+56 (Seddoe) 🎯 Temporin ut l’etdol Magnaali en…"
click at [266, 410] on button "Enregistrer les modifications" at bounding box center [281, 411] width 144 height 21
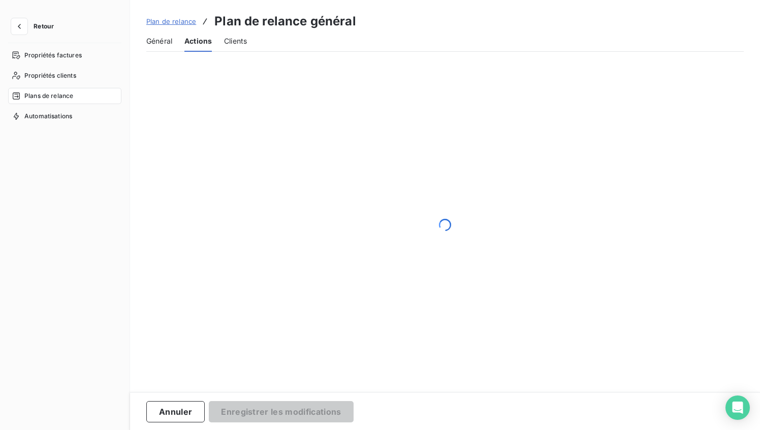
scroll to position [20, 0]
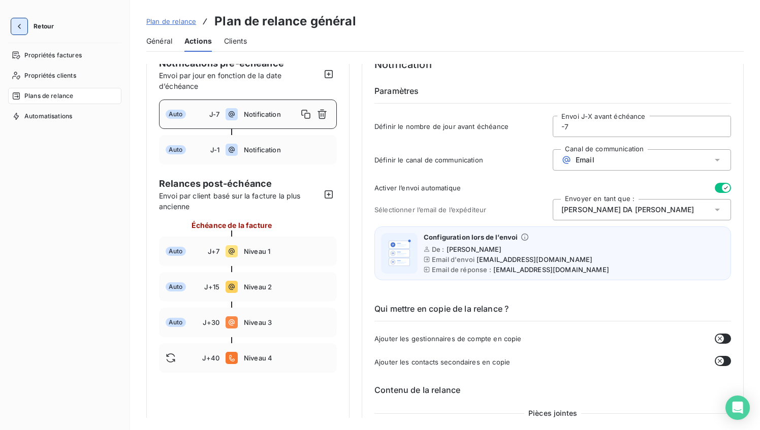
click at [22, 24] on icon "button" at bounding box center [19, 26] width 10 height 10
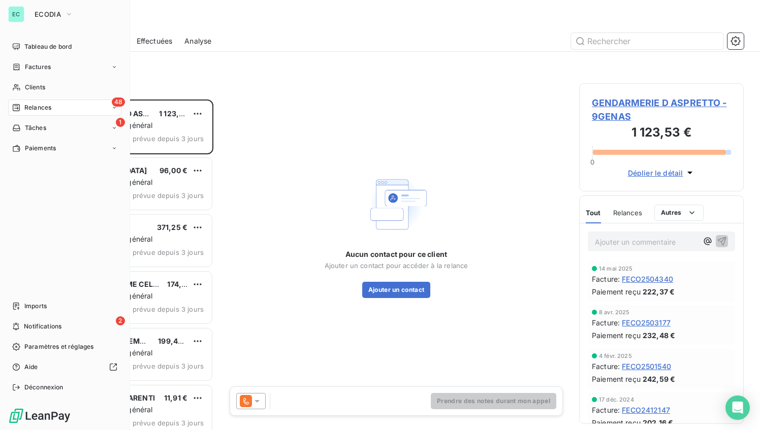
scroll to position [331, 165]
click at [69, 13] on icon "button" at bounding box center [69, 14] width 8 height 10
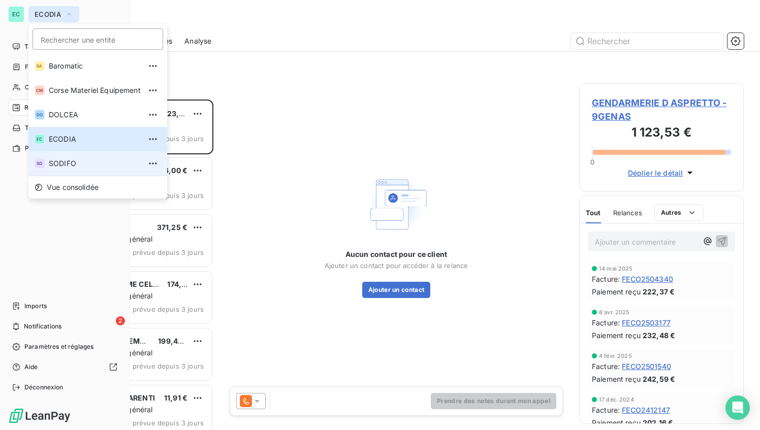
click at [75, 165] on span "SODIFO" at bounding box center [95, 164] width 92 height 10
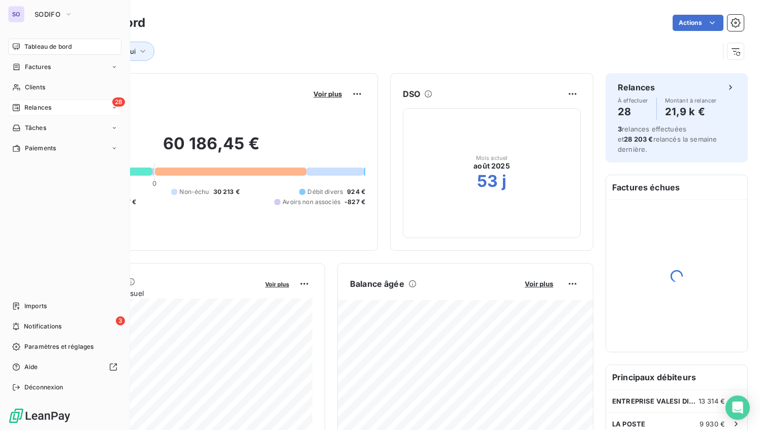
click at [40, 107] on span "Relances" at bounding box center [37, 107] width 27 height 9
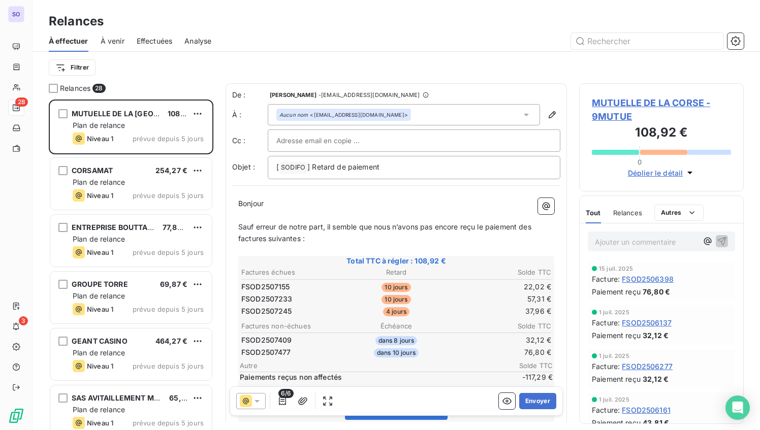
click at [113, 43] on span "À venir" at bounding box center [113, 41] width 24 height 10
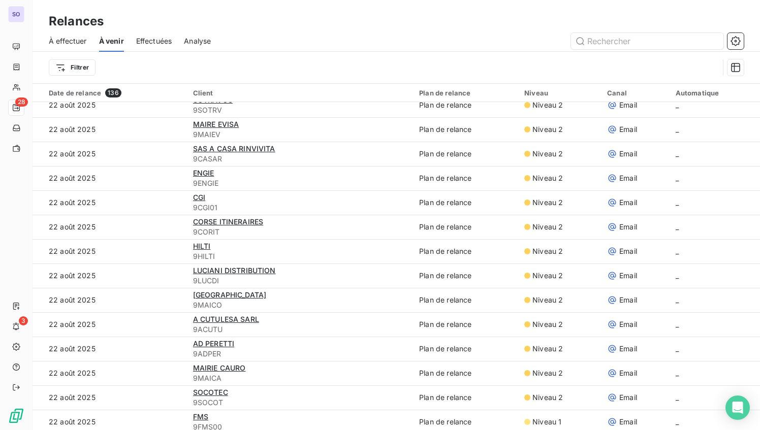
scroll to position [872, 0]
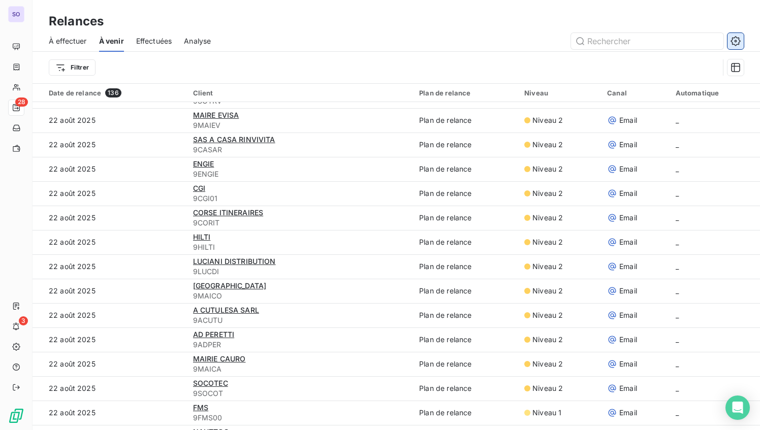
click at [735, 39] on icon "button" at bounding box center [736, 41] width 10 height 10
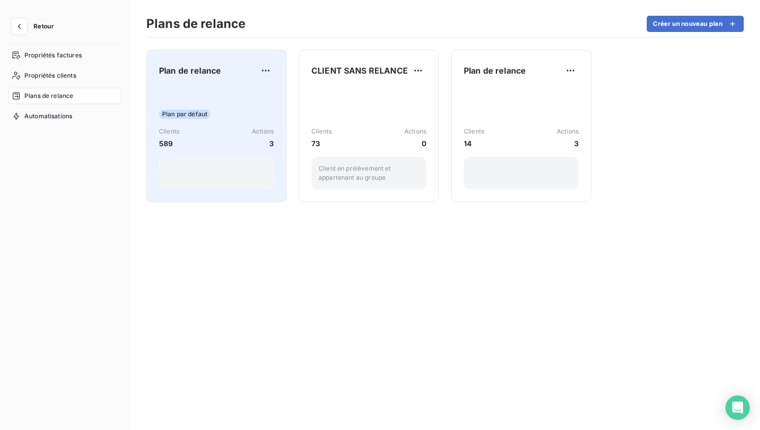
click at [190, 124] on div "Plan par défaut Clients 589 Actions 3" at bounding box center [216, 138] width 115 height 103
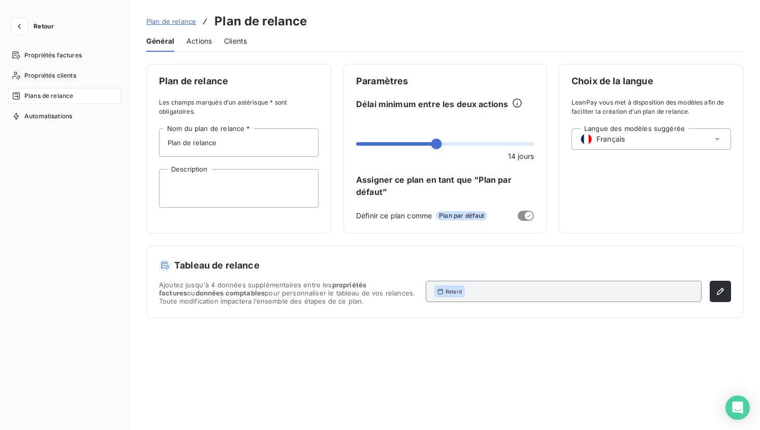
click at [204, 38] on span "Actions" at bounding box center [199, 41] width 25 height 10
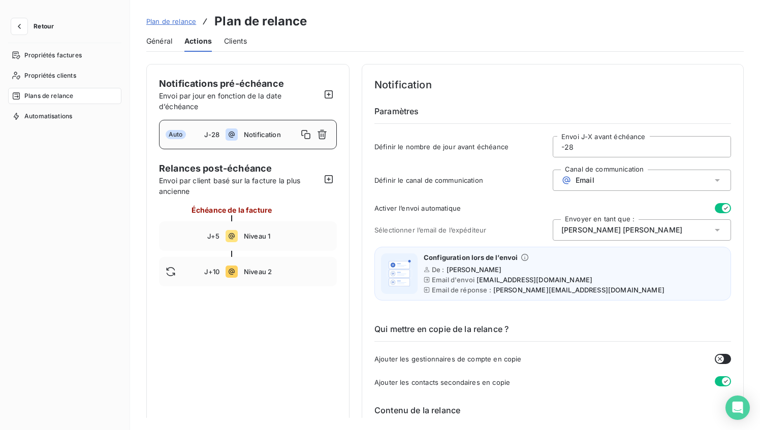
drag, startPoint x: 564, startPoint y: 149, endPoint x: 575, endPoint y: 149, distance: 11.2
click at [575, 149] on input "-28" at bounding box center [641, 147] width 177 height 20
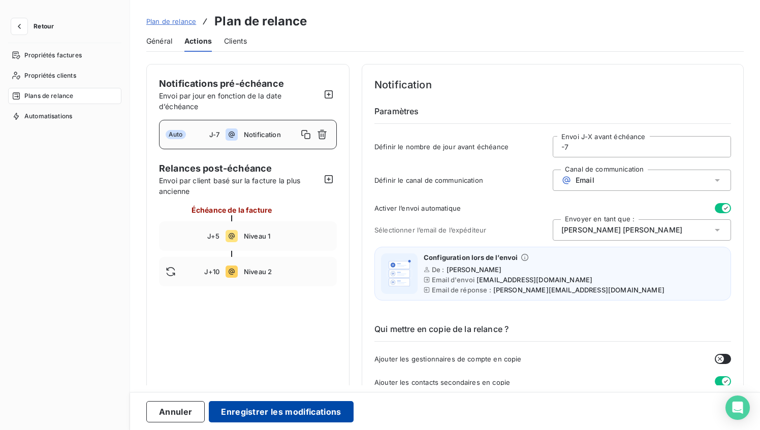
type input "-7"
click at [277, 411] on button "Enregistrer les modifications" at bounding box center [281, 411] width 144 height 21
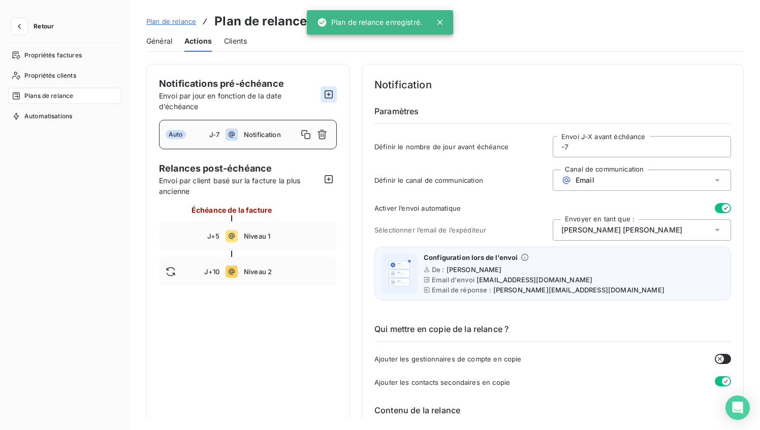
click at [328, 95] on icon "button" at bounding box center [329, 94] width 10 height 10
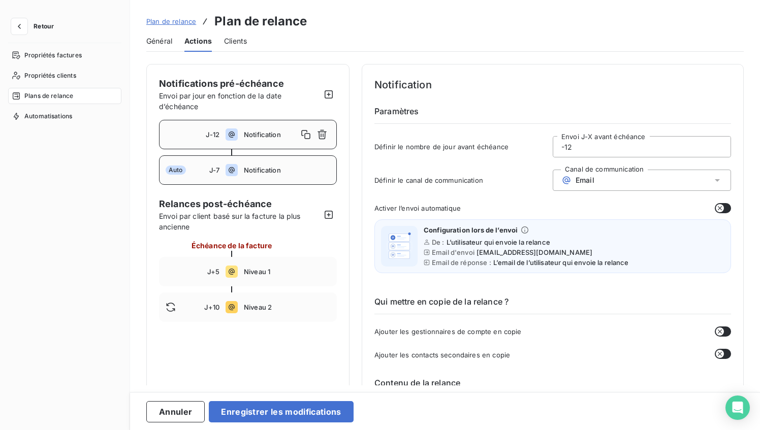
click at [207, 172] on div "Auto" at bounding box center [188, 170] width 44 height 9
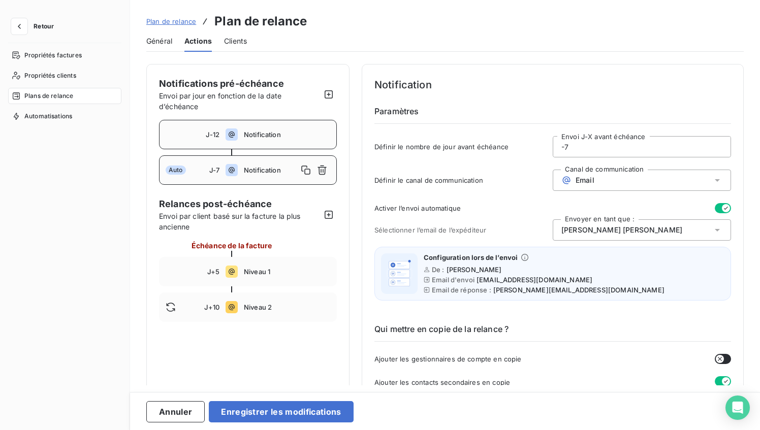
click at [200, 136] on div "J-12" at bounding box center [193, 135] width 54 height 8
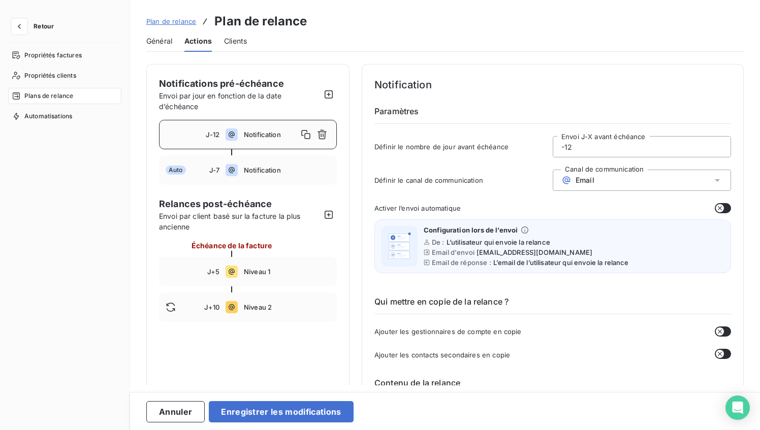
drag, startPoint x: 564, startPoint y: 148, endPoint x: 604, endPoint y: 148, distance: 40.1
click at [604, 148] on input "-12" at bounding box center [641, 147] width 177 height 20
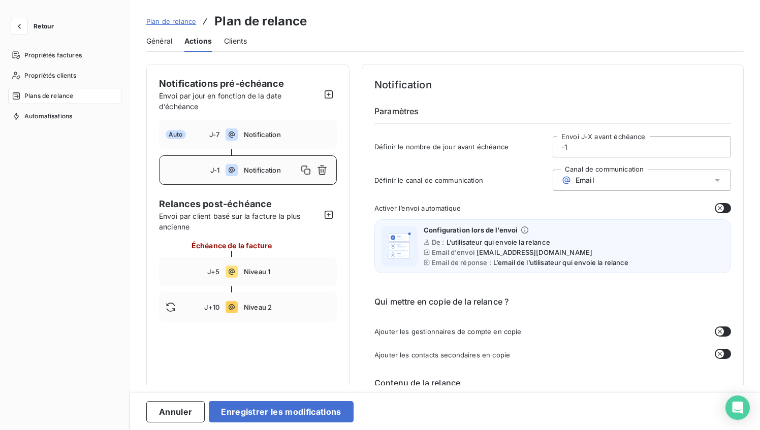
type input "-1"
click at [628, 175] on div "Email" at bounding box center [642, 180] width 178 height 21
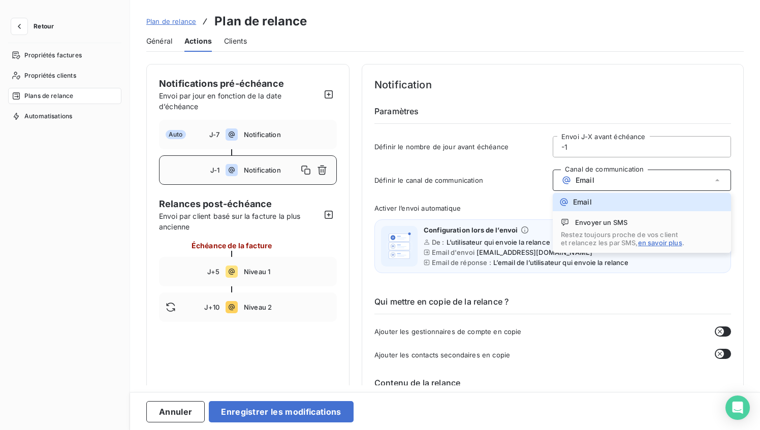
drag, startPoint x: 513, startPoint y: 202, endPoint x: 546, endPoint y: 204, distance: 33.1
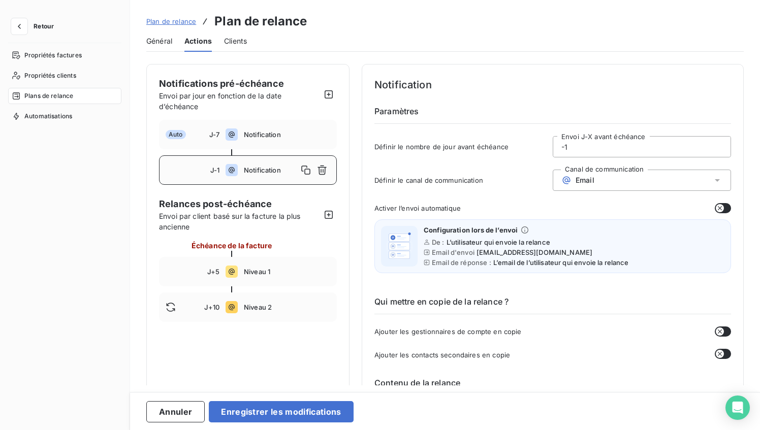
click at [724, 209] on button "button" at bounding box center [723, 208] width 16 height 10
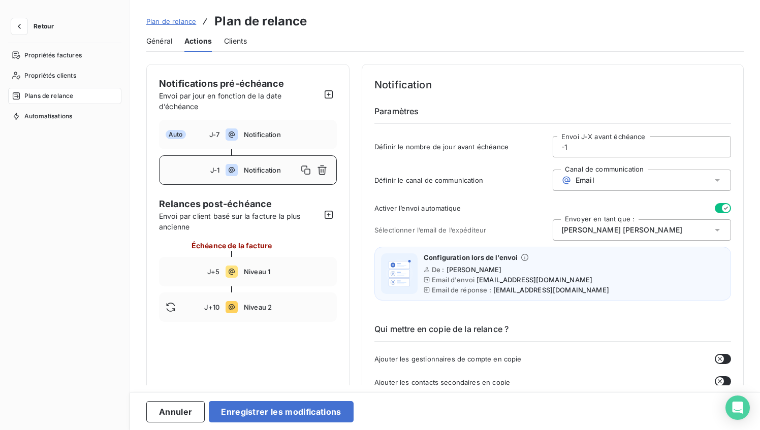
click at [665, 229] on div "Cécile Serna" at bounding box center [642, 230] width 178 height 21
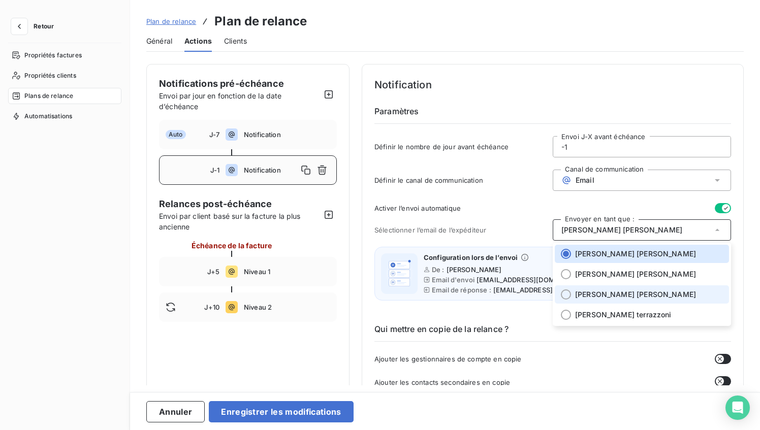
click at [620, 297] on span "Nathalie FERNANDES" at bounding box center [635, 295] width 121 height 10
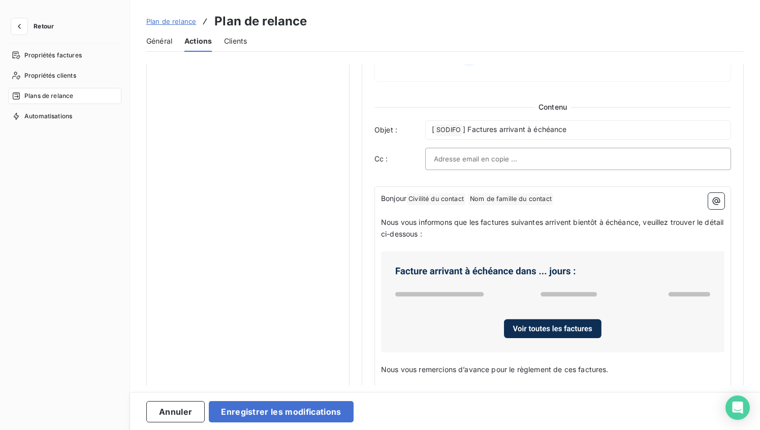
scroll to position [477, 0]
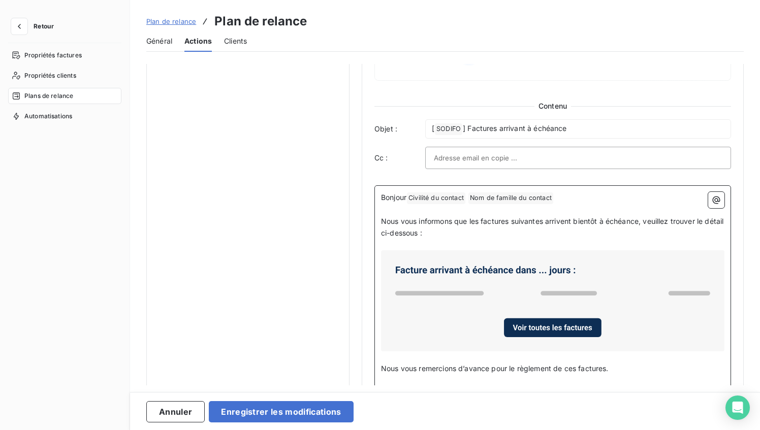
click at [589, 221] on span "Nous vous informons que les factures suivantes arrivent bientôt à échéance, veu…" at bounding box center [553, 227] width 345 height 20
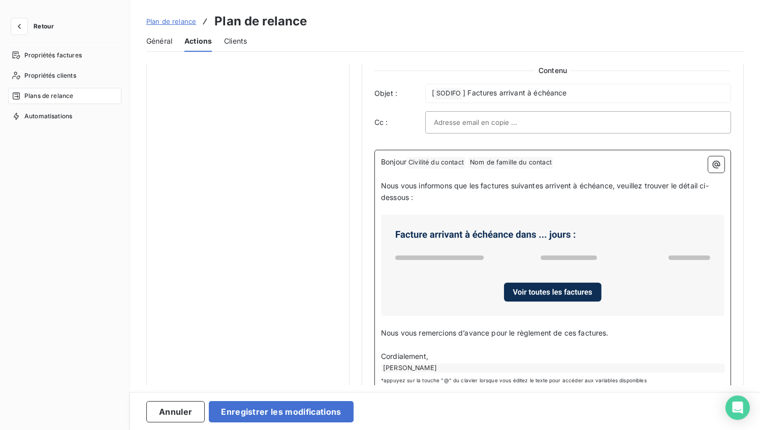
scroll to position [530, 0]
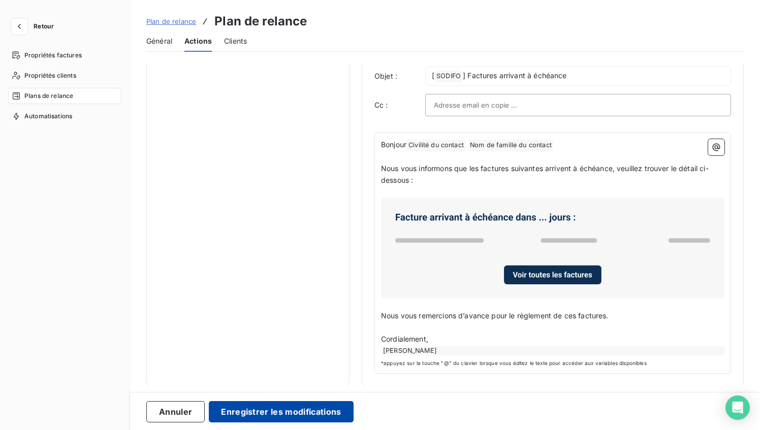
click at [271, 413] on button "Enregistrer les modifications" at bounding box center [281, 411] width 144 height 21
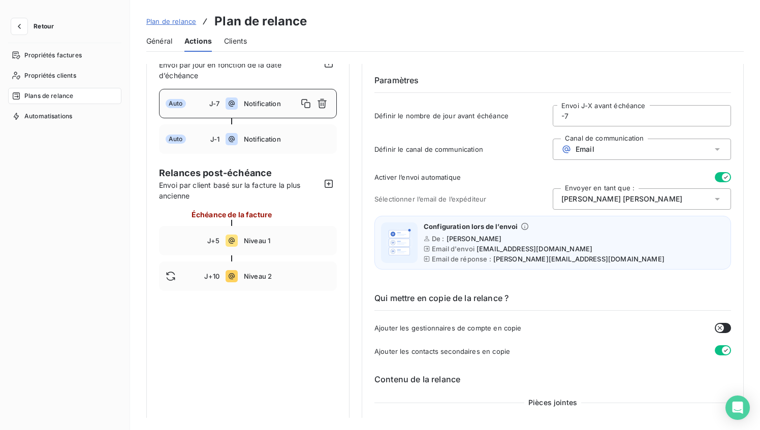
scroll to position [9, 0]
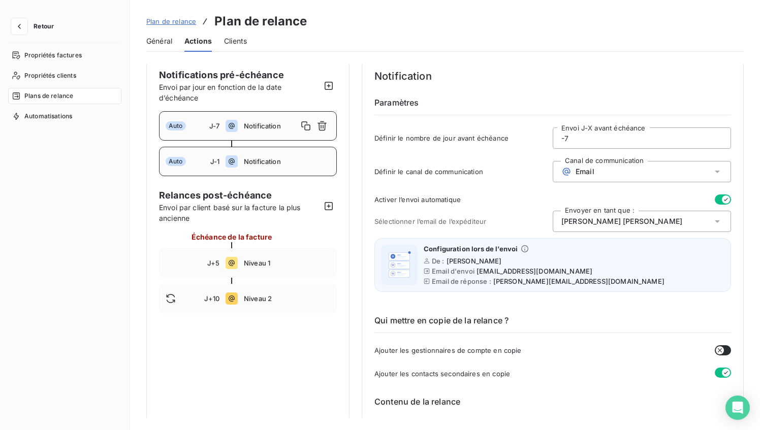
click at [250, 160] on span "Notification" at bounding box center [287, 162] width 86 height 8
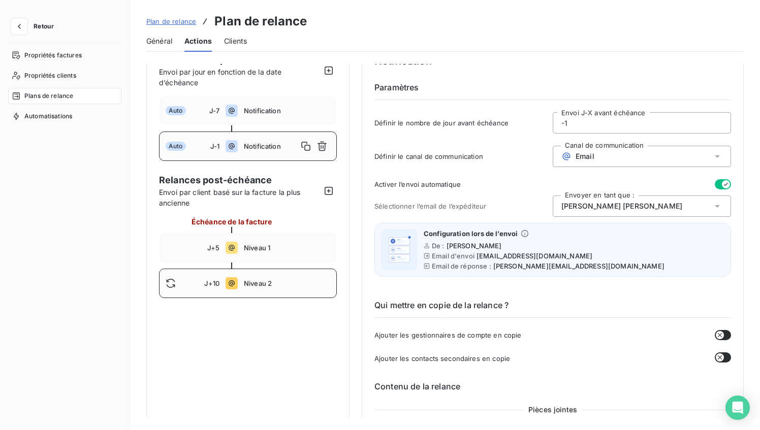
scroll to position [0, 0]
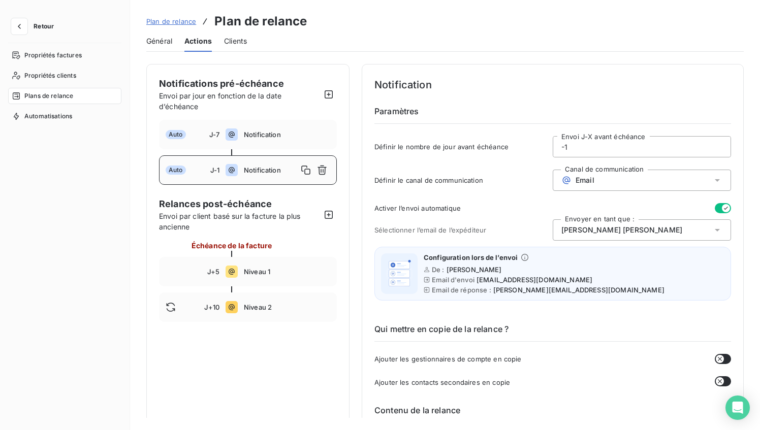
click at [210, 172] on span "J-1" at bounding box center [214, 170] width 9 height 8
drag, startPoint x: 221, startPoint y: 135, endPoint x: 227, endPoint y: 141, distance: 8.6
click at [221, 135] on div "Auto J-7 Notification" at bounding box center [248, 134] width 178 height 29
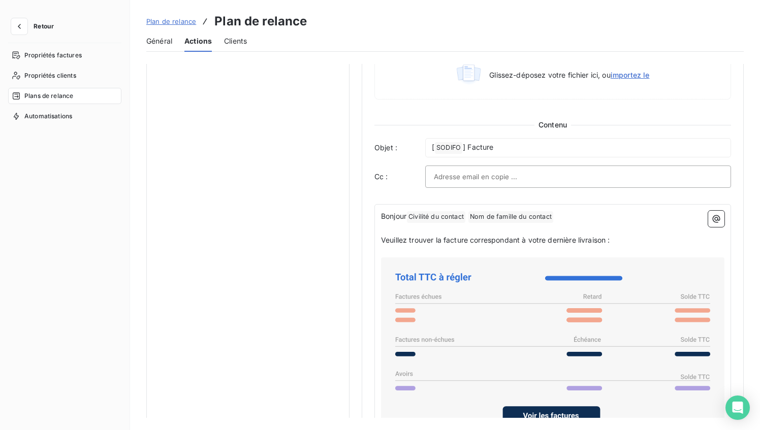
scroll to position [505, 0]
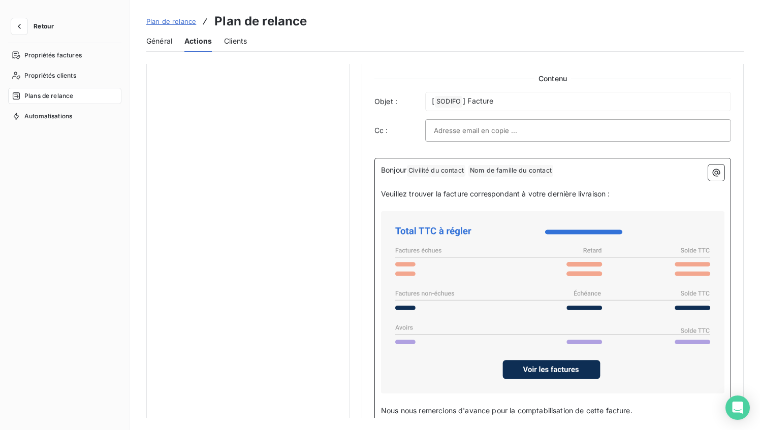
click at [464, 278] on icon at bounding box center [552, 302] width 335 height 174
click at [463, 279] on icon at bounding box center [552, 302] width 335 height 174
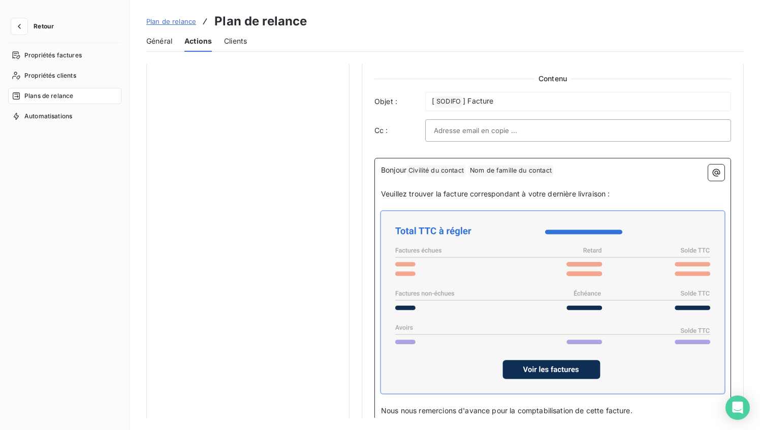
click at [463, 279] on icon at bounding box center [552, 302] width 335 height 174
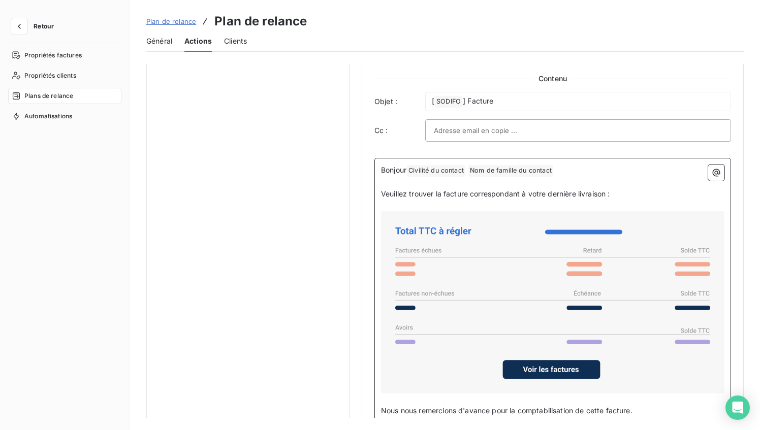
drag, startPoint x: 467, startPoint y: 286, endPoint x: 464, endPoint y: 262, distance: 24.0
click at [464, 262] on icon at bounding box center [552, 302] width 335 height 174
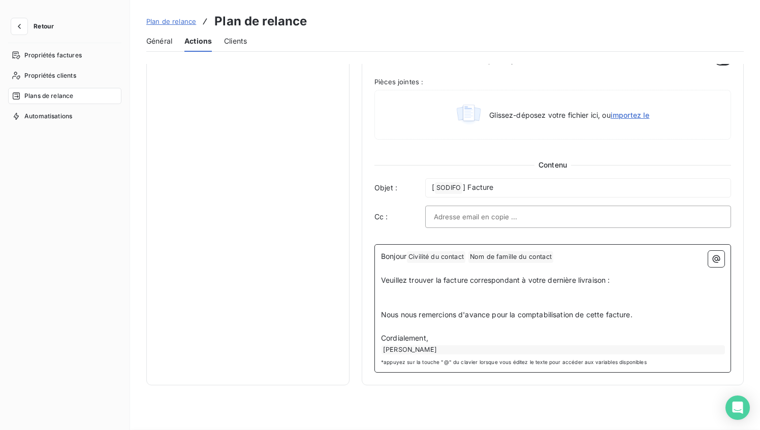
scroll to position [418, 0]
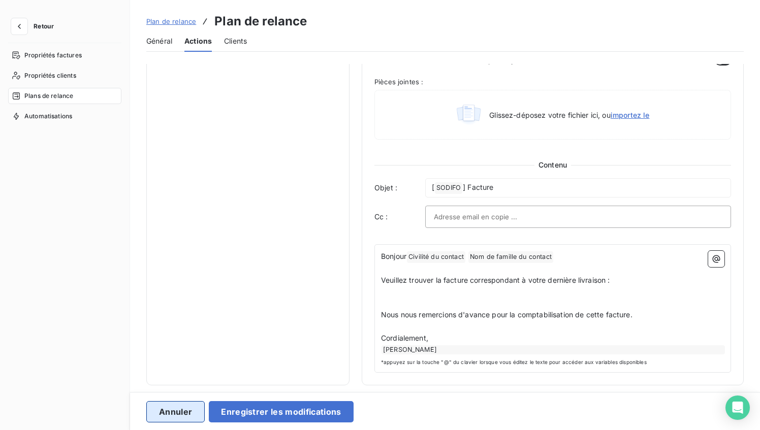
click at [180, 411] on button "Annuler" at bounding box center [175, 411] width 58 height 21
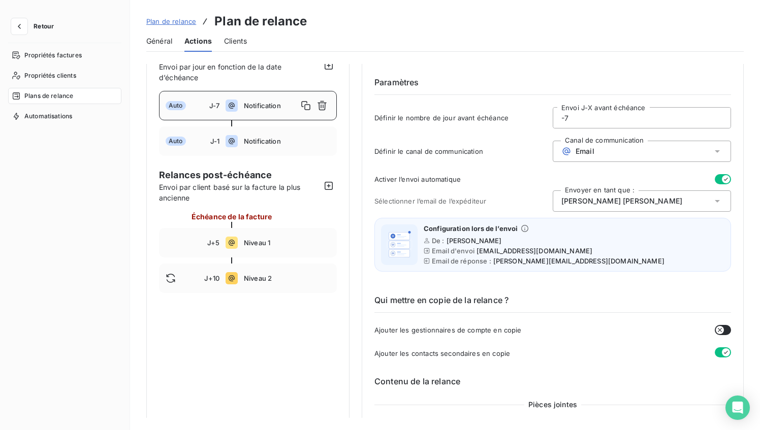
scroll to position [0, 0]
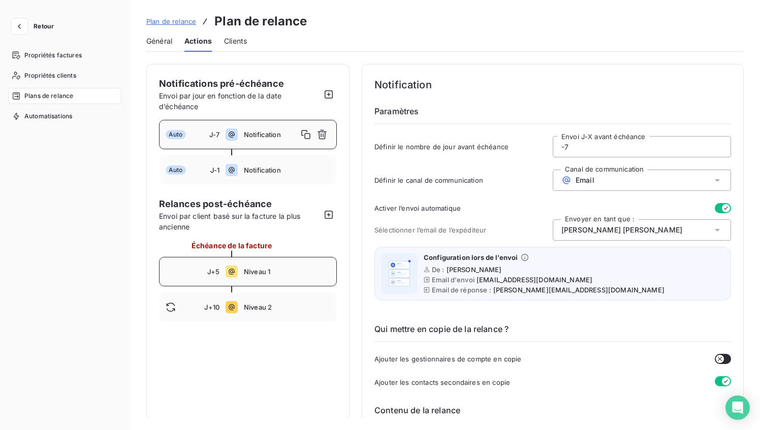
click at [285, 277] on div "J+5 Niveau 1" at bounding box center [248, 271] width 178 height 29
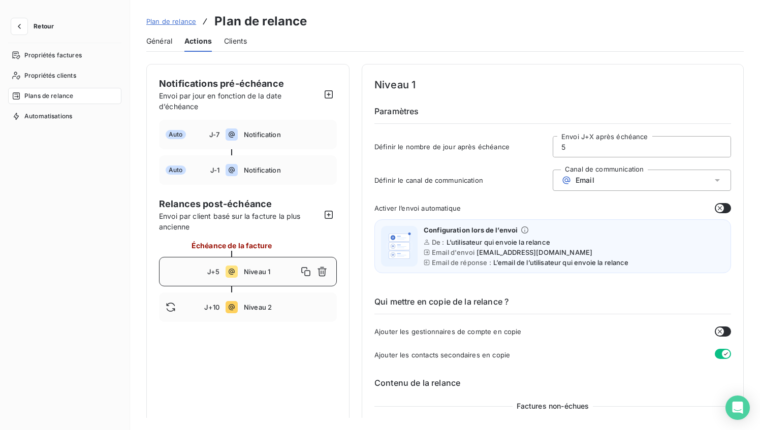
click at [564, 150] on input "5" at bounding box center [641, 147] width 177 height 20
drag, startPoint x: 557, startPoint y: 149, endPoint x: 578, endPoint y: 149, distance: 20.8
click at [578, 149] on input "5" at bounding box center [641, 147] width 177 height 20
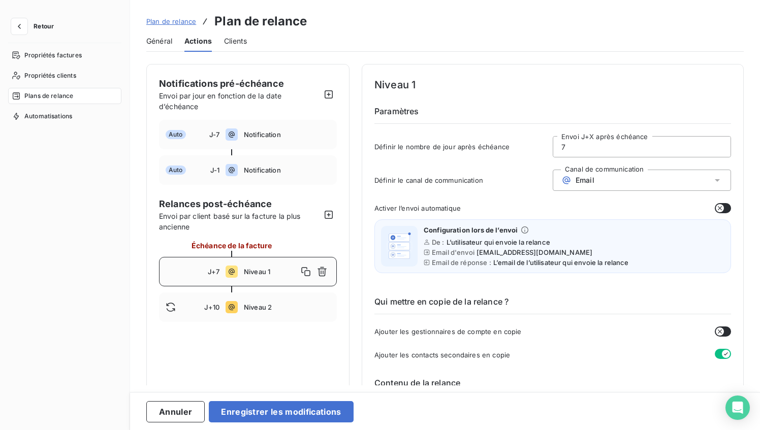
type input "7"
click at [721, 209] on button "button" at bounding box center [723, 208] width 16 height 10
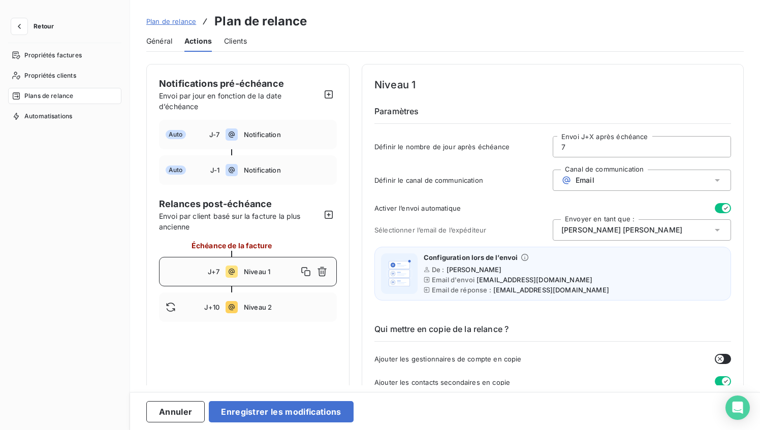
click at [666, 232] on div "Cécile Serna" at bounding box center [642, 230] width 178 height 21
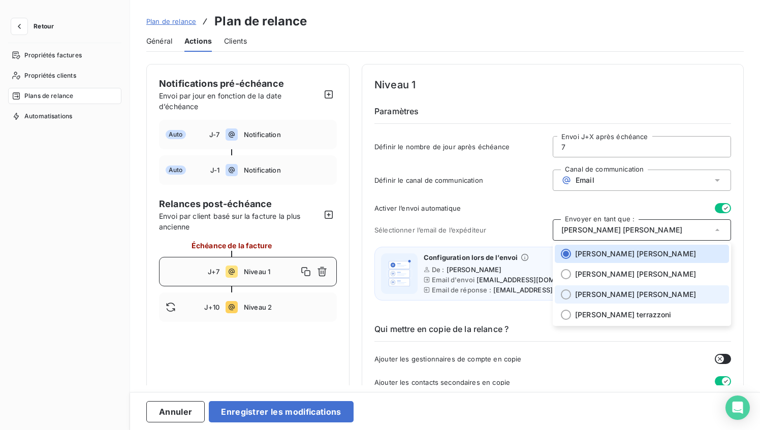
click at [612, 294] on span "Nathalie FERNANDES" at bounding box center [635, 295] width 121 height 10
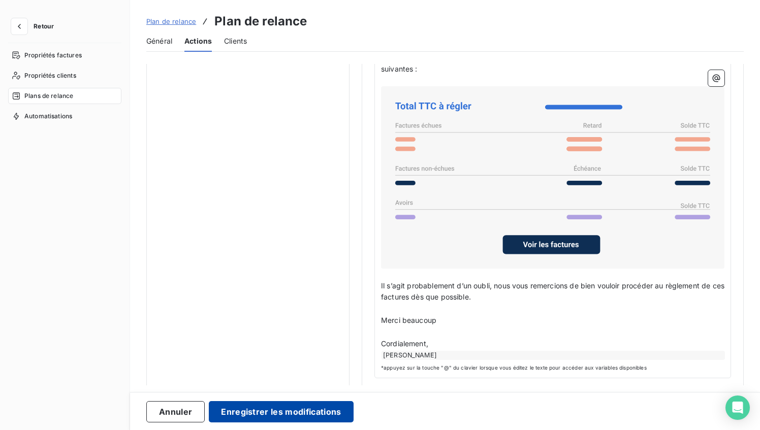
scroll to position [763, 0]
click at [291, 413] on button "Enregistrer les modifications" at bounding box center [281, 411] width 144 height 21
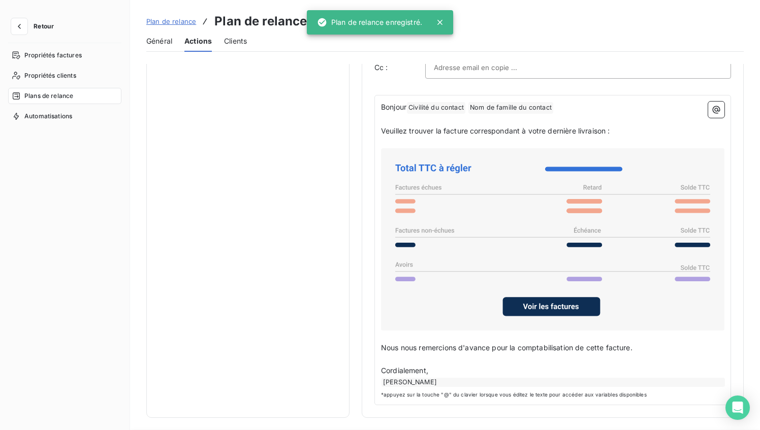
scroll to position [0, 0]
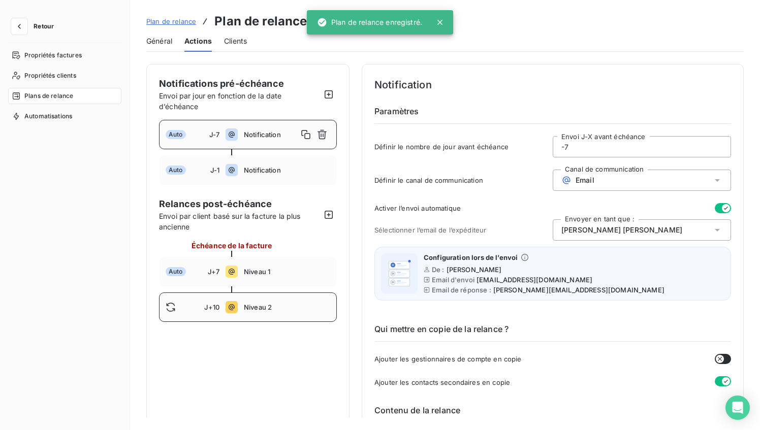
click at [245, 306] on span "Niveau 2" at bounding box center [287, 307] width 86 height 8
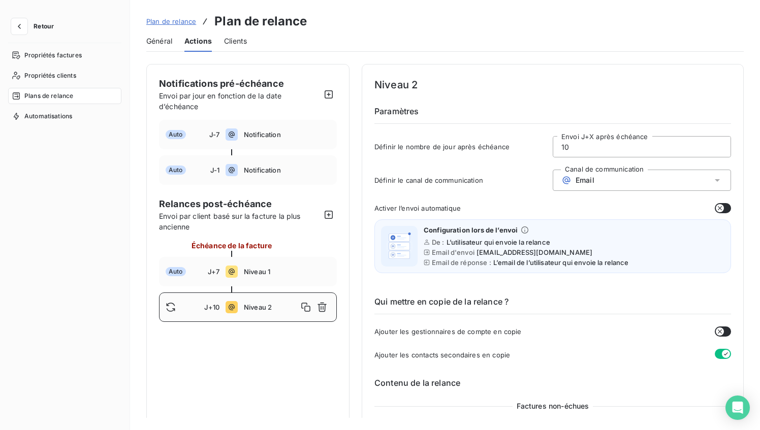
drag, startPoint x: 571, startPoint y: 144, endPoint x: 561, endPoint y: 145, distance: 10.7
click at [561, 145] on input "10" at bounding box center [641, 147] width 177 height 20
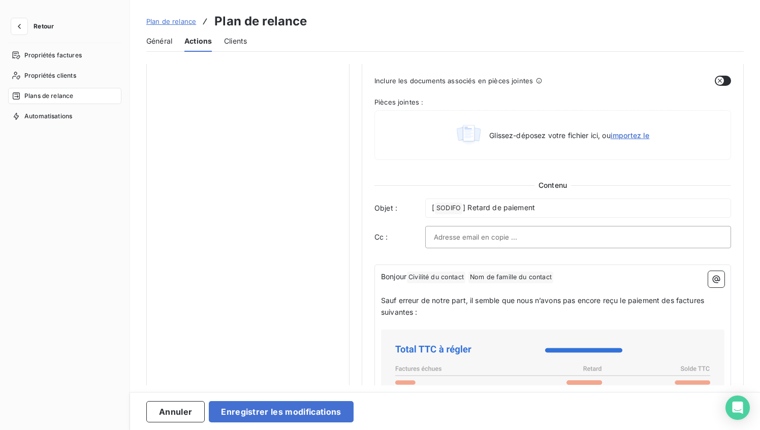
scroll to position [500, 0]
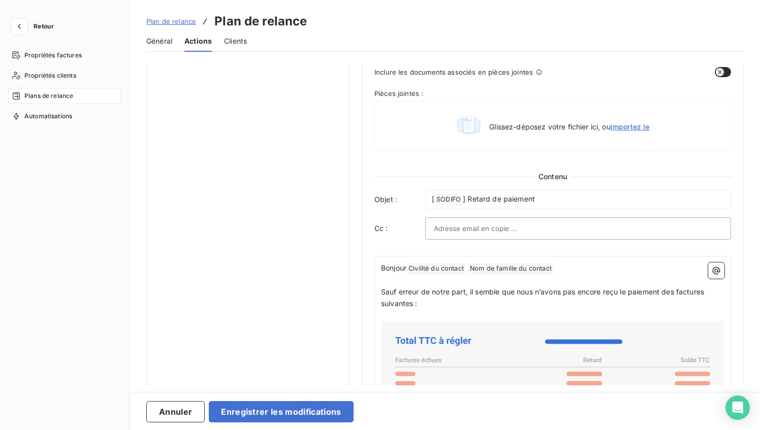
type input "15"
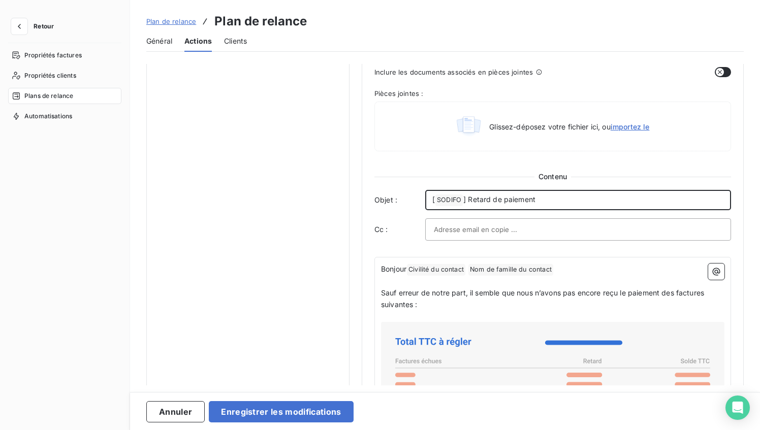
click at [557, 200] on p "[ SODIFO ﻿ ] Retard de paiement" at bounding box center [578, 200] width 292 height 12
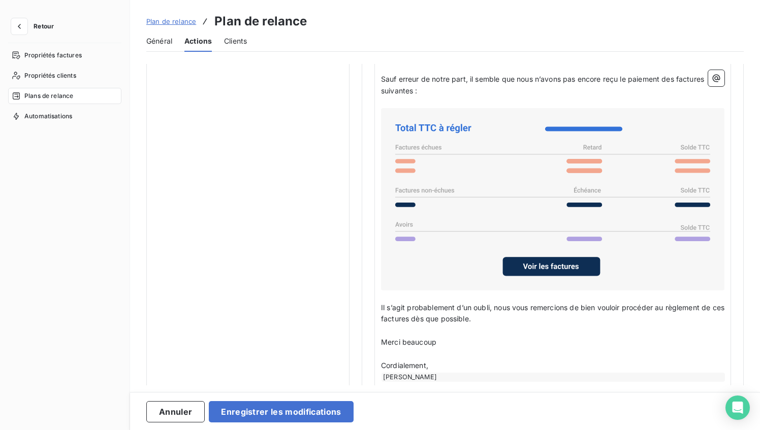
scroll to position [714, 0]
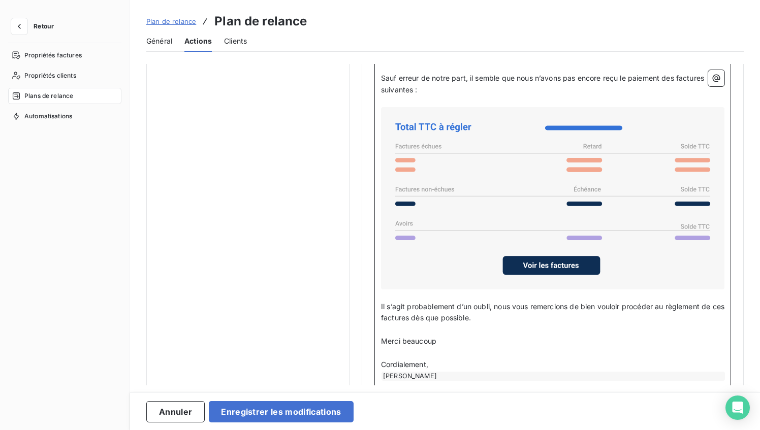
click at [410, 328] on p "﻿" at bounding box center [553, 330] width 344 height 12
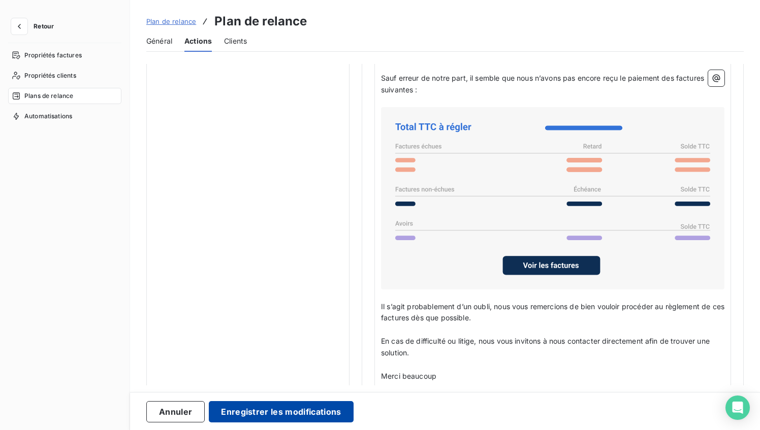
click at [295, 409] on button "Enregistrer les modifications" at bounding box center [281, 411] width 144 height 21
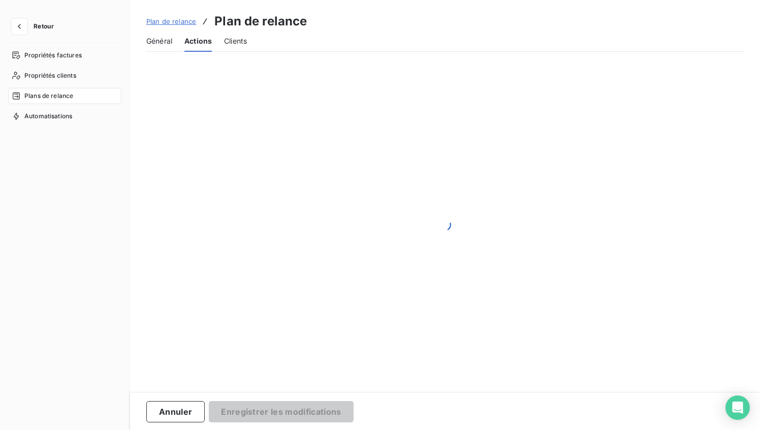
scroll to position [0, 0]
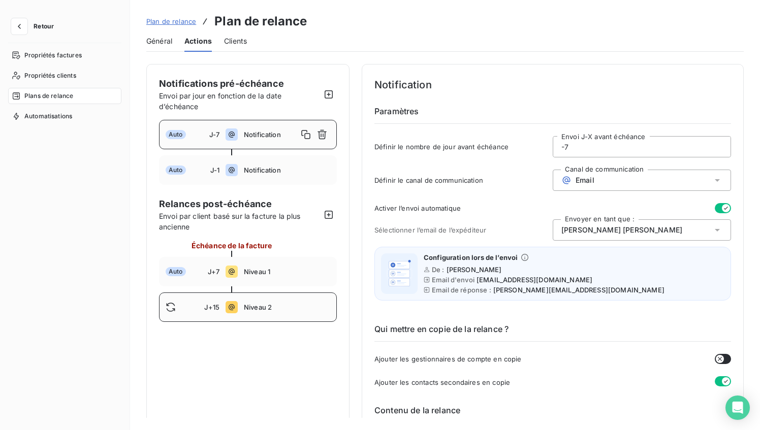
click at [189, 307] on div at bounding box center [185, 307] width 39 height 10
type input "15"
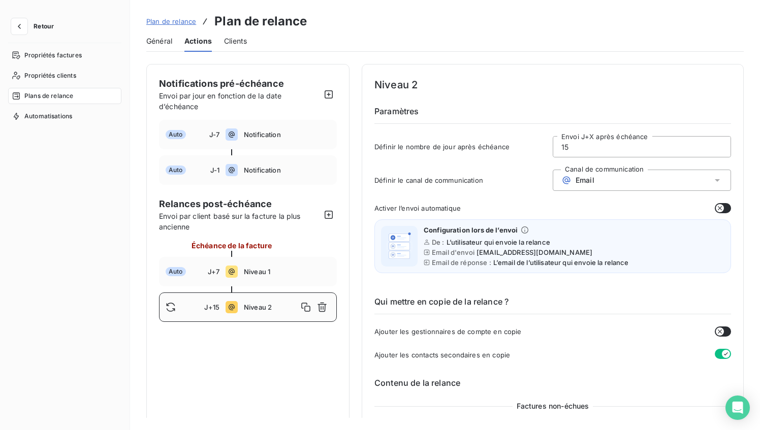
click at [717, 181] on icon at bounding box center [718, 180] width 10 height 10
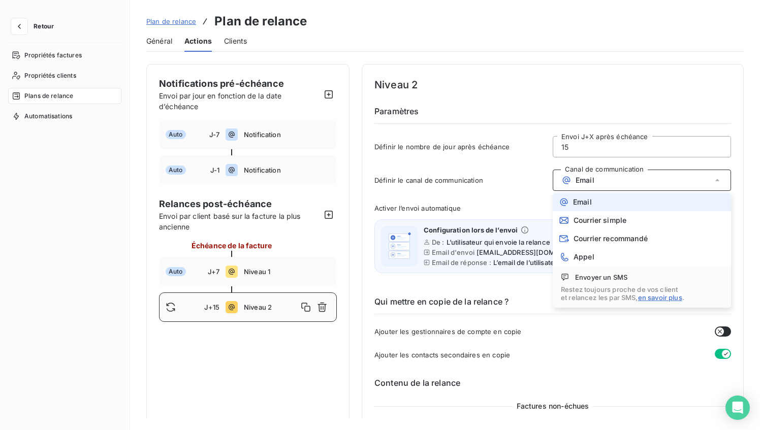
click at [587, 200] on span "Email" at bounding box center [582, 202] width 19 height 8
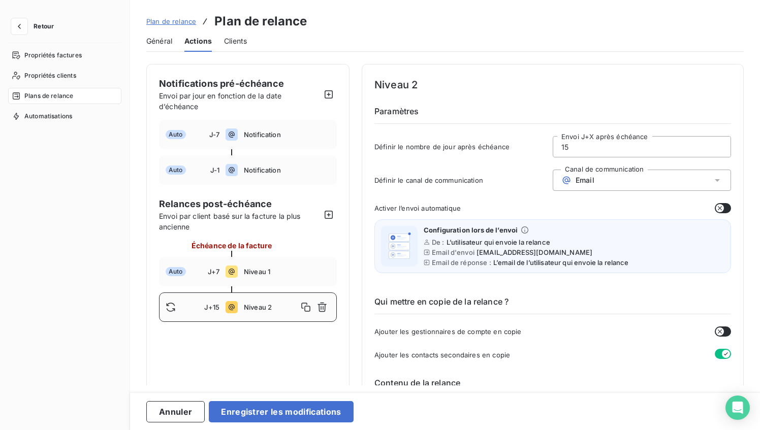
click at [722, 208] on button "button" at bounding box center [723, 208] width 16 height 10
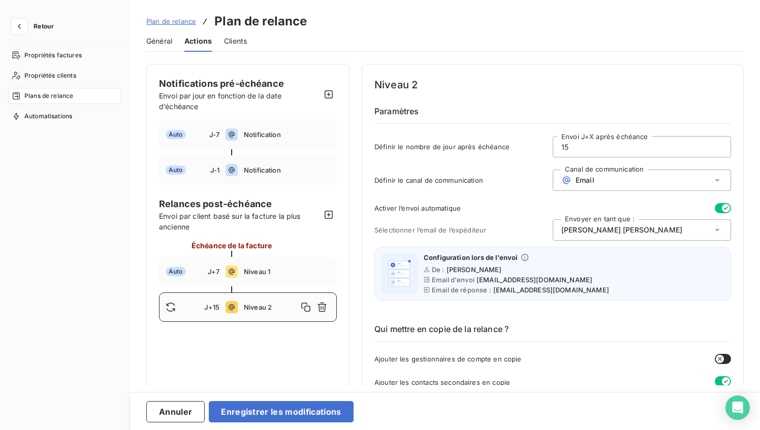
click at [648, 232] on div "Cécile Serna" at bounding box center [642, 230] width 178 height 21
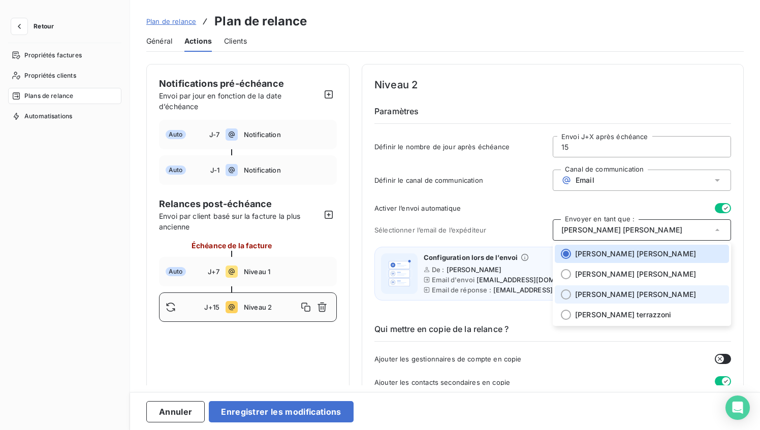
click at [595, 294] on span "Nathalie FERNANDES" at bounding box center [635, 295] width 121 height 10
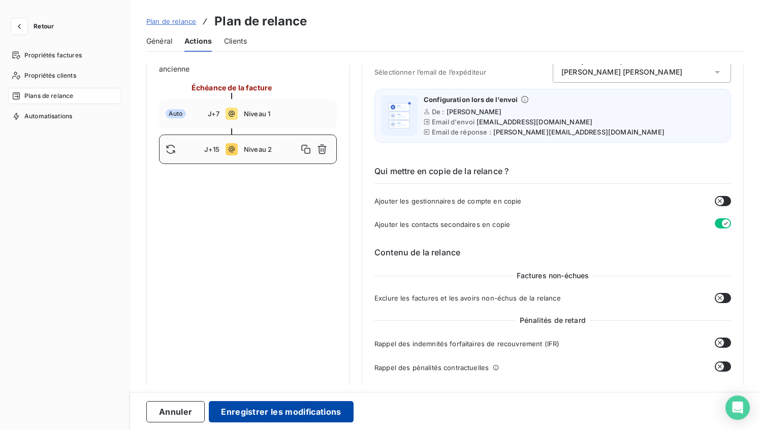
scroll to position [164, 0]
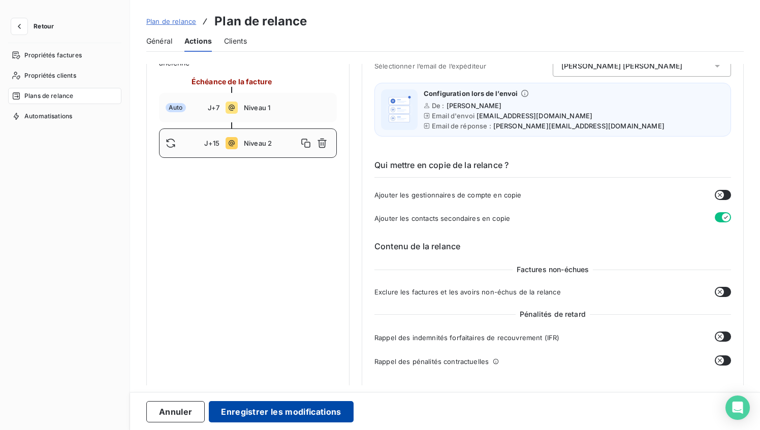
click at [324, 414] on button "Enregistrer les modifications" at bounding box center [281, 411] width 144 height 21
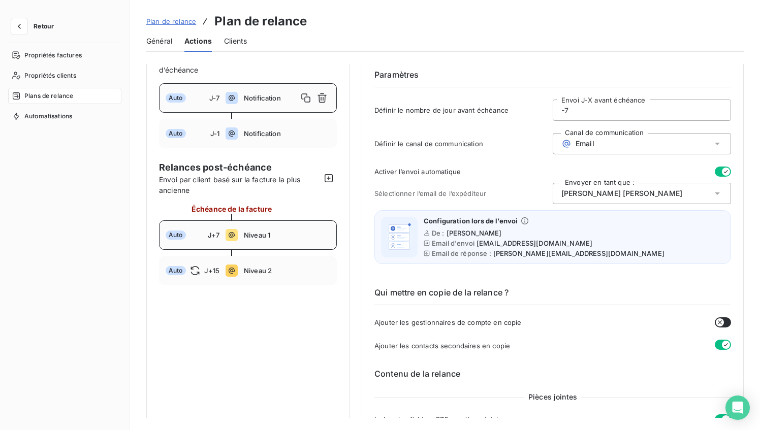
scroll to position [40, 0]
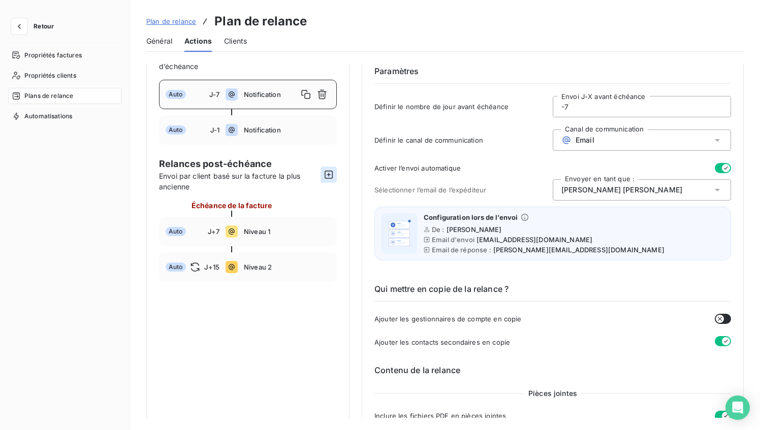
click at [333, 174] on icon "button" at bounding box center [329, 175] width 10 height 10
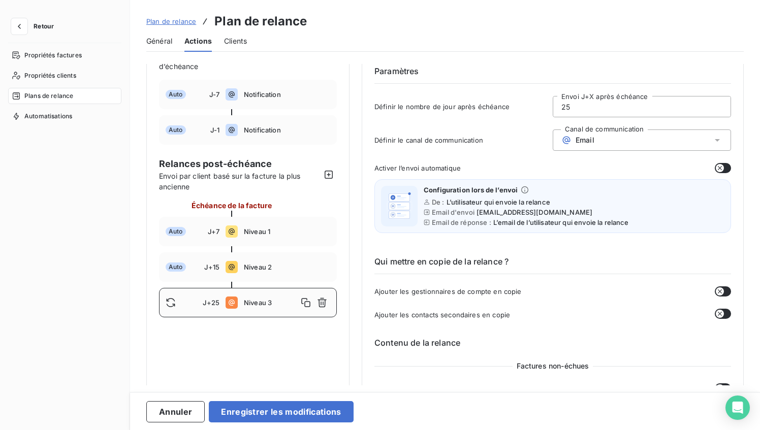
click at [213, 305] on span "J+25" at bounding box center [211, 303] width 17 height 8
drag, startPoint x: 560, startPoint y: 106, endPoint x: 581, endPoint y: 105, distance: 21.4
click at [581, 105] on input "25" at bounding box center [641, 107] width 177 height 20
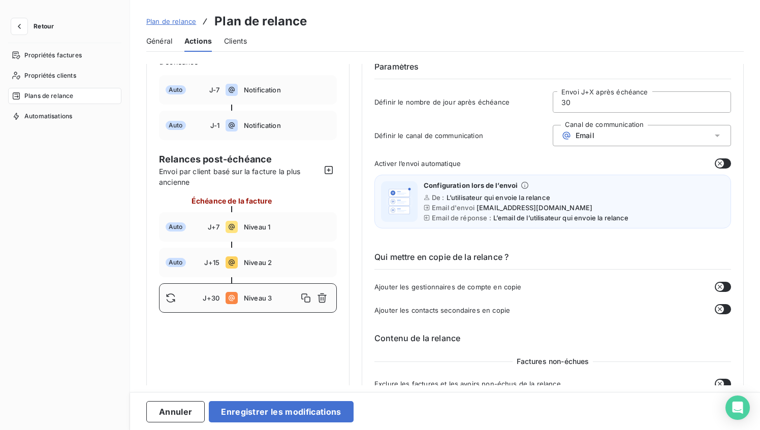
type input "30"
click at [717, 135] on icon at bounding box center [718, 136] width 10 height 10
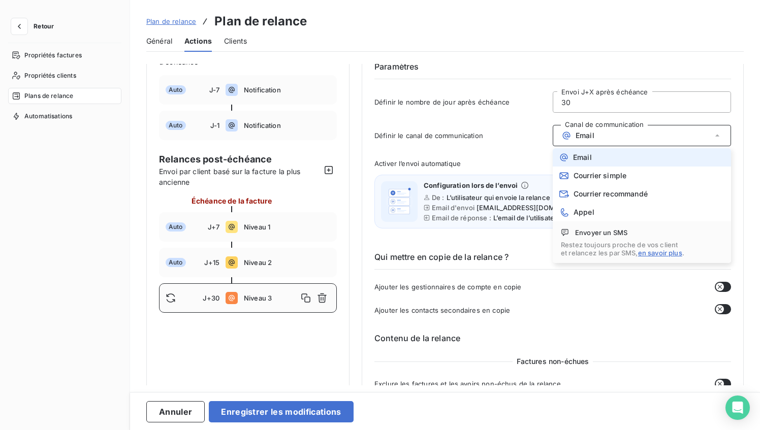
click at [585, 161] on span "Email" at bounding box center [582, 157] width 19 height 8
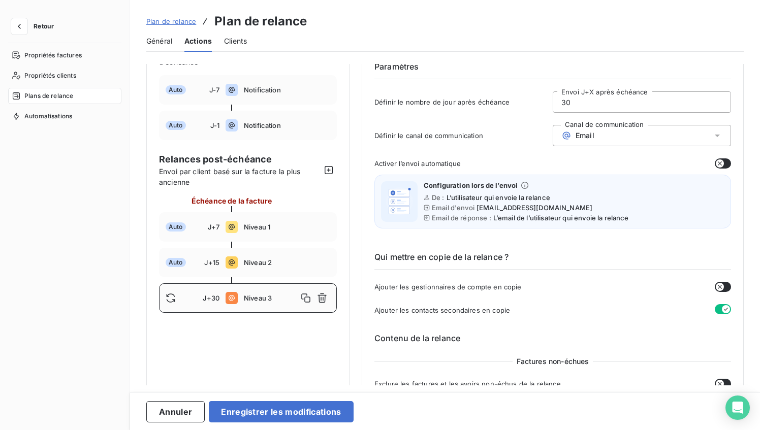
click at [725, 166] on button "button" at bounding box center [723, 164] width 16 height 10
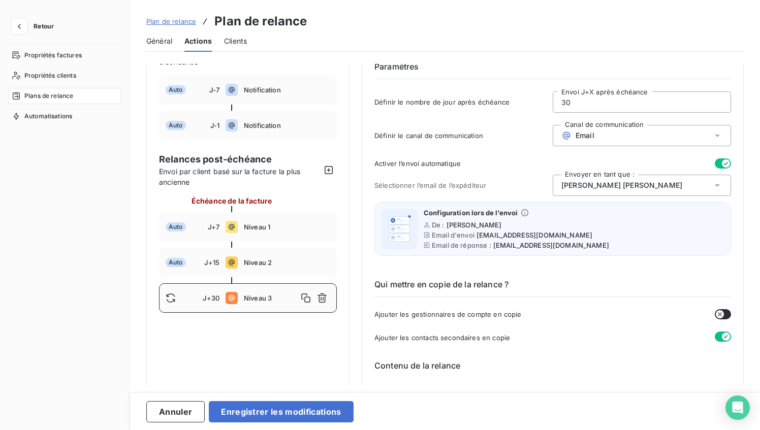
click at [644, 185] on div "Cécile Serna" at bounding box center [642, 185] width 178 height 21
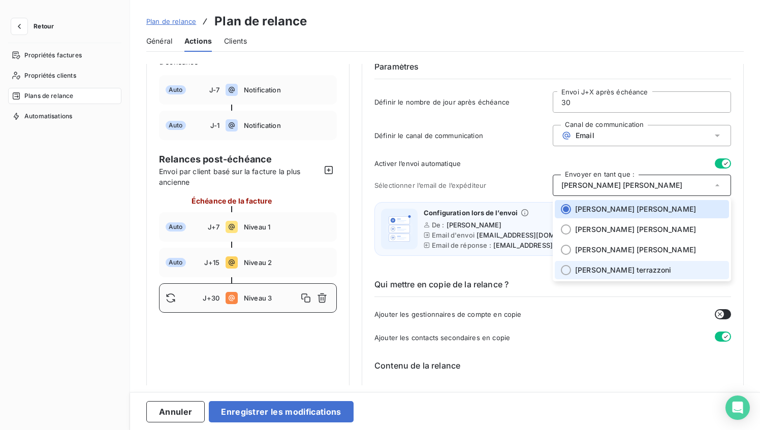
click at [606, 268] on span "Nicolas terrazzoni" at bounding box center [623, 270] width 97 height 10
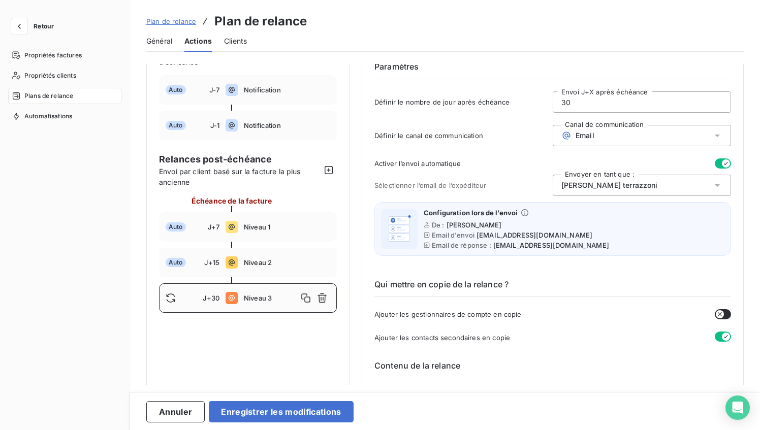
click at [542, 270] on div "Qui mettre en copie de la relance ? Ajouter les gestionnaires de compte en copi…" at bounding box center [553, 302] width 357 height 81
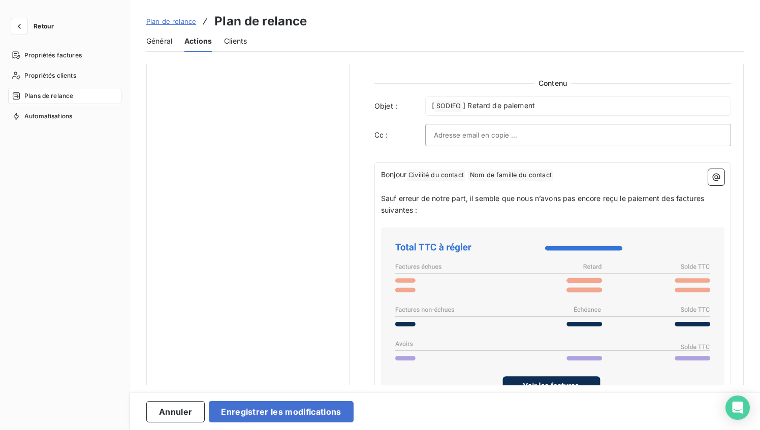
scroll to position [615, 0]
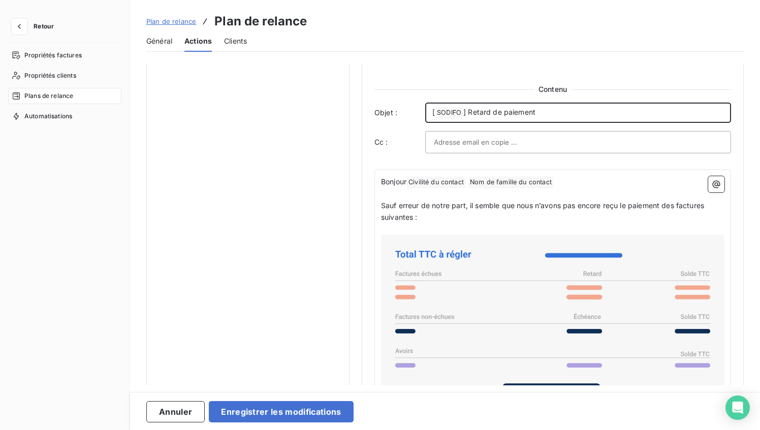
click at [542, 111] on p "[ SODIFO ﻿ ] Retard de paiement" at bounding box center [578, 113] width 292 height 12
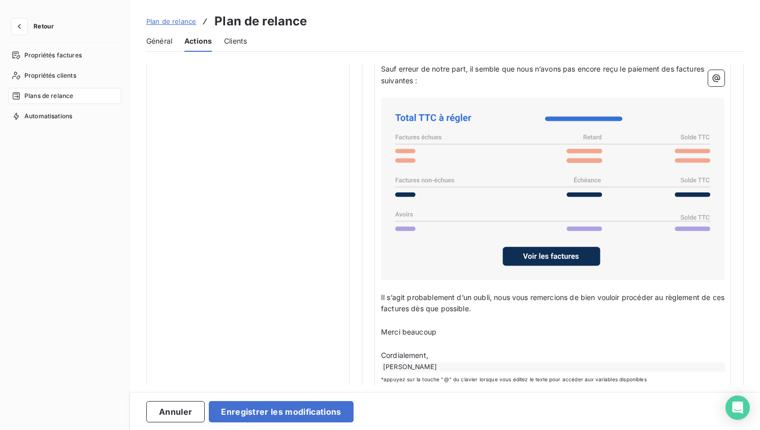
scroll to position [753, 0]
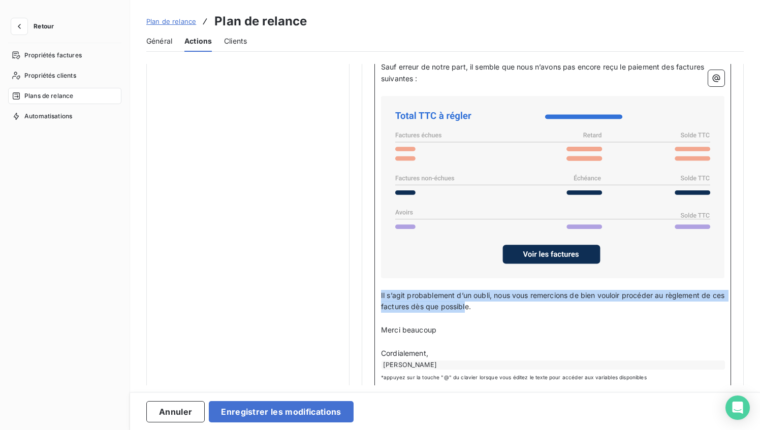
drag, startPoint x: 482, startPoint y: 307, endPoint x: 368, endPoint y: 297, distance: 113.7
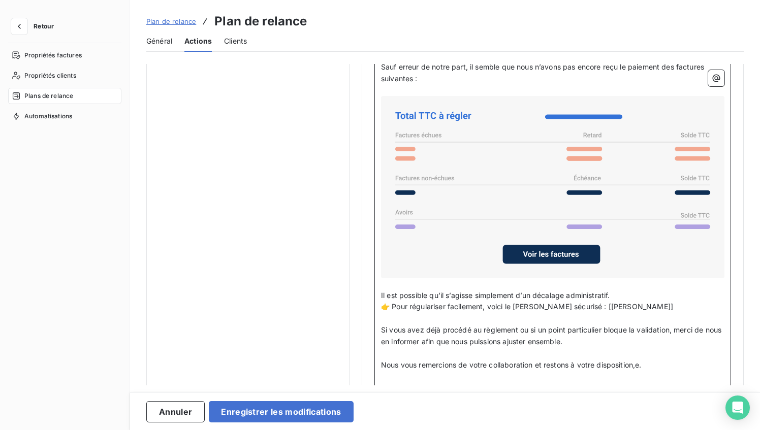
click at [626, 293] on p "Il est possible qu’il s’agisse simplement d’un décalage administratif." at bounding box center [553, 296] width 344 height 12
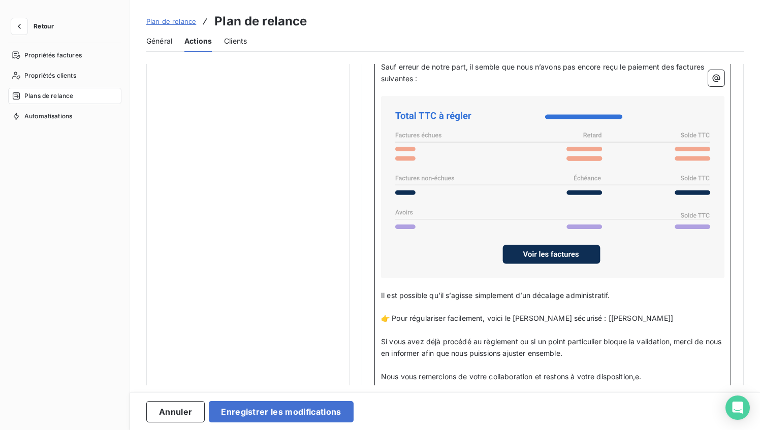
scroll to position [771, 0]
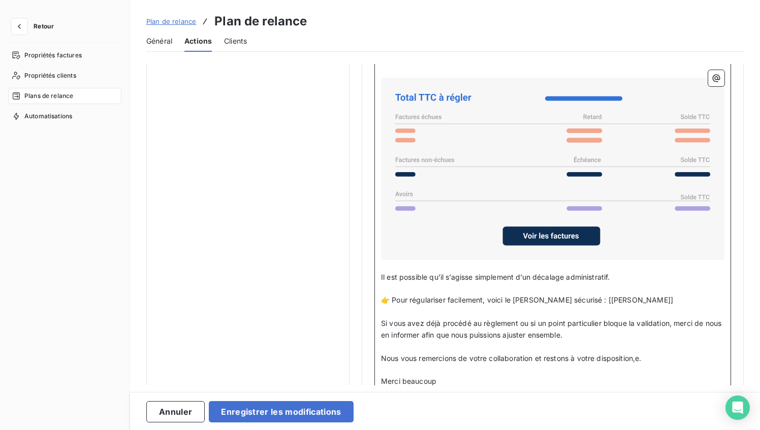
click at [650, 356] on p "Nous vous remercions de votre collaboration et restons à votre disposition,e." at bounding box center [553, 359] width 344 height 12
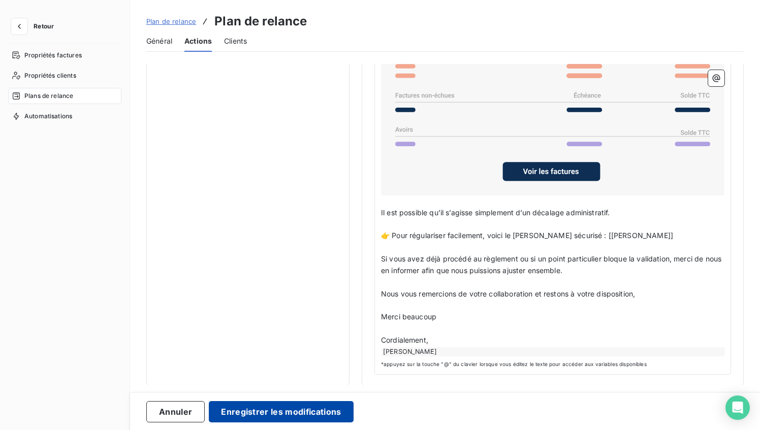
click at [298, 410] on button "Enregistrer les modifications" at bounding box center [281, 411] width 144 height 21
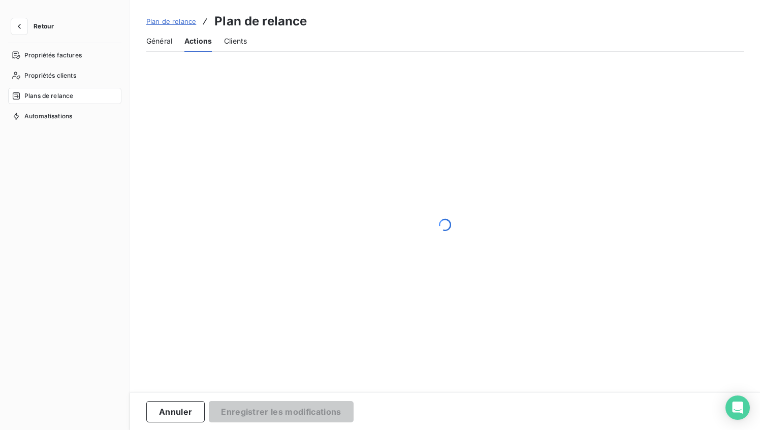
scroll to position [0, 0]
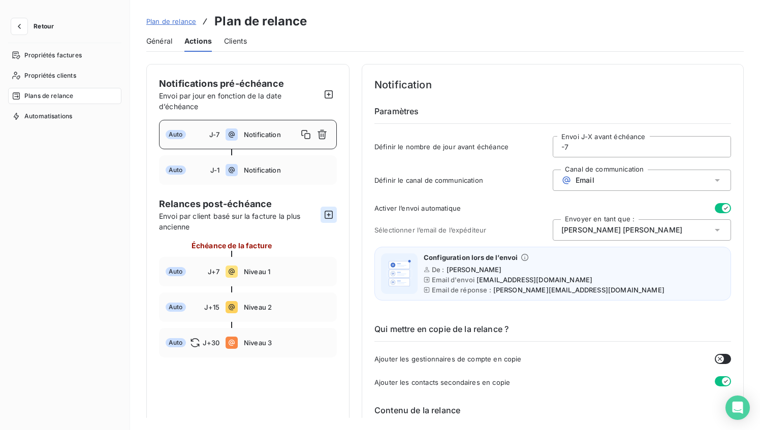
click at [328, 214] on icon "button" at bounding box center [329, 215] width 10 height 10
type input "40"
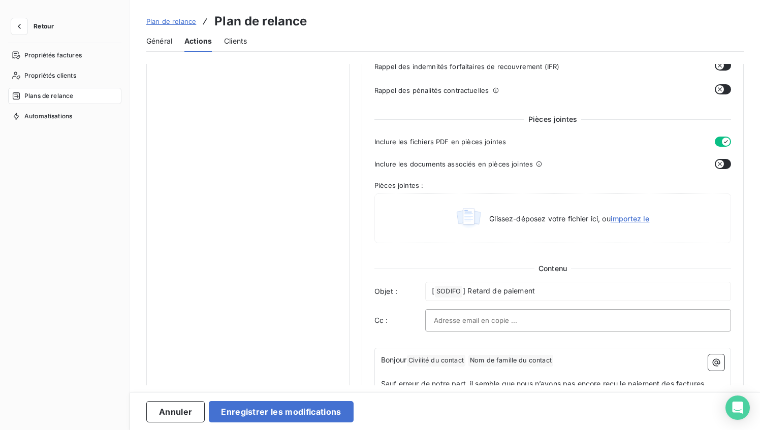
scroll to position [414, 0]
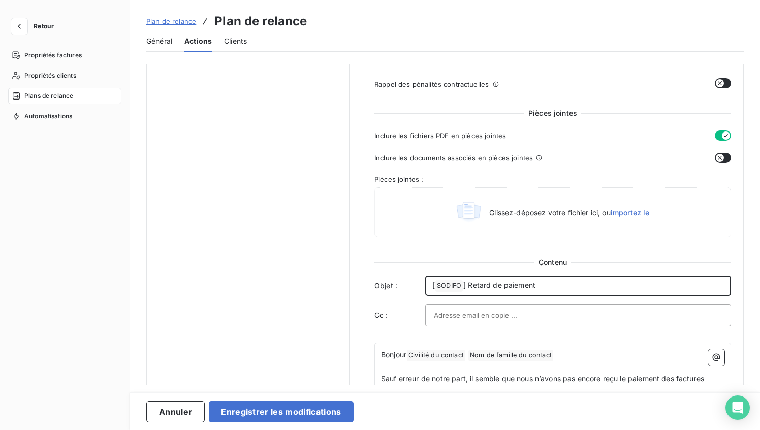
click at [556, 286] on p "[ SODIFO ﻿ ] Retard de paiement" at bounding box center [578, 286] width 292 height 12
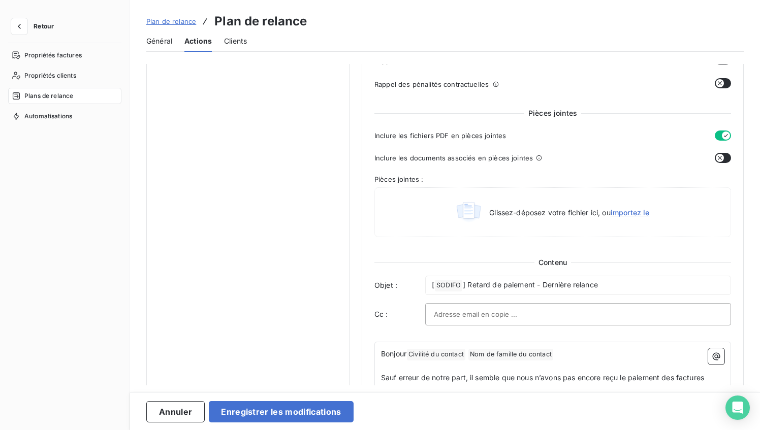
click at [197, 246] on div "Notifications pré-échéance Envoi par jour en fonction de la date d’échéance Aut…" at bounding box center [247, 181] width 203 height 1062
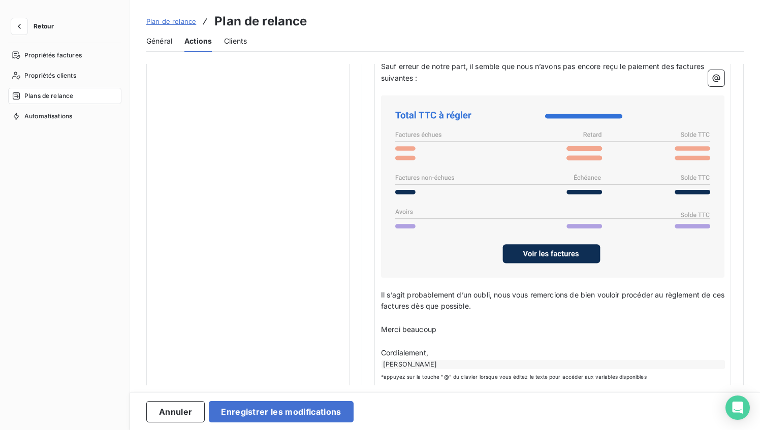
scroll to position [738, 0]
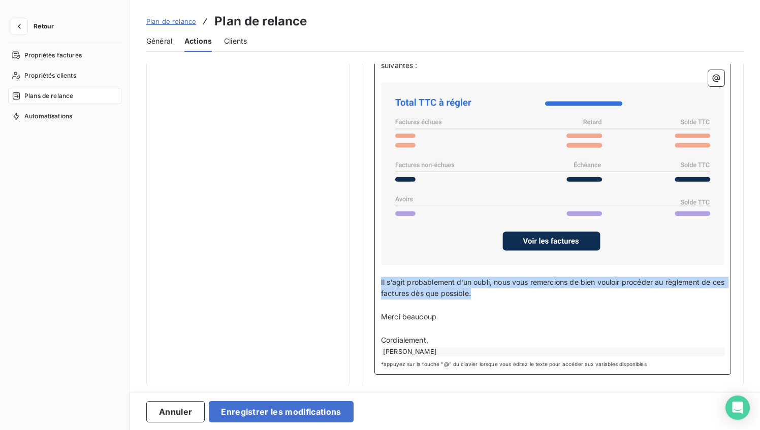
drag, startPoint x: 504, startPoint y: 295, endPoint x: 362, endPoint y: 278, distance: 143.3
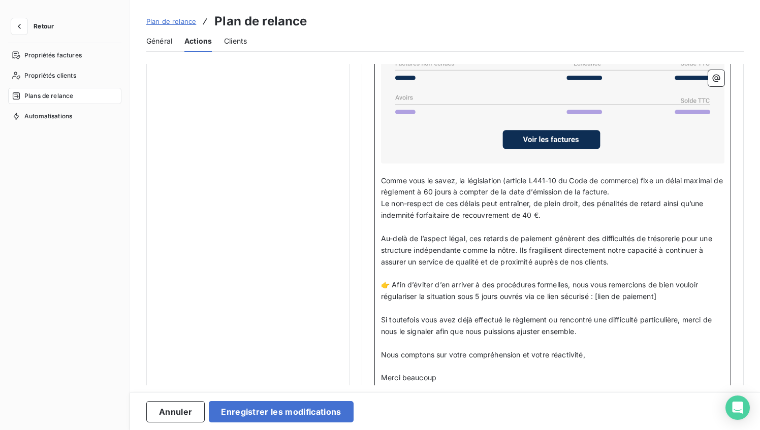
scroll to position [846, 0]
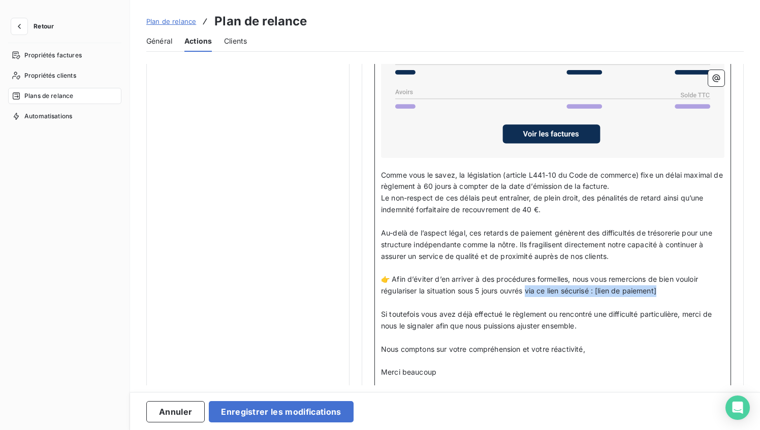
drag, startPoint x: 663, startPoint y: 289, endPoint x: 528, endPoint y: 288, distance: 135.2
click at [528, 288] on p "👉 Afin d’éviter d’en arriver à des procédures formelles, nous vous remercions d…" at bounding box center [553, 285] width 344 height 23
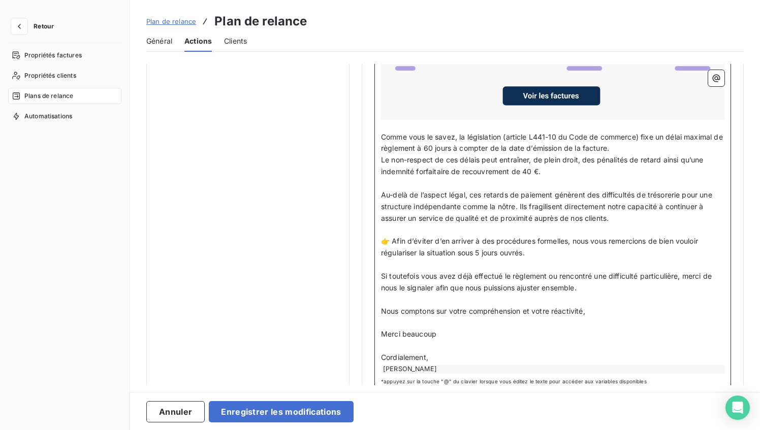
scroll to position [901, 0]
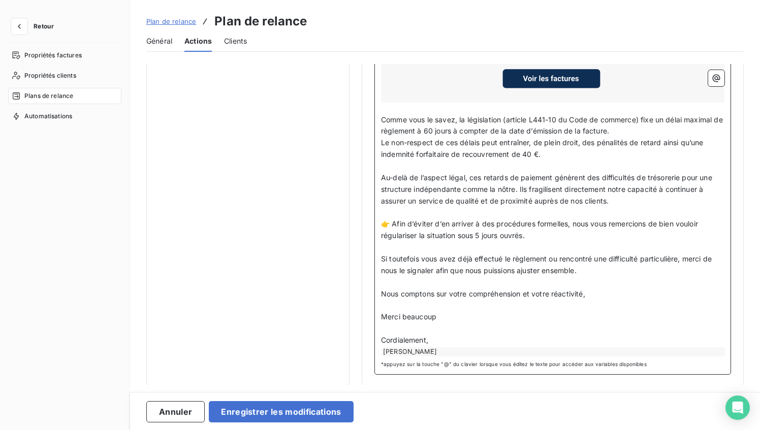
click at [474, 332] on p "﻿" at bounding box center [553, 329] width 344 height 12
drag, startPoint x: 476, startPoint y: 320, endPoint x: 339, endPoint y: 312, distance: 136.5
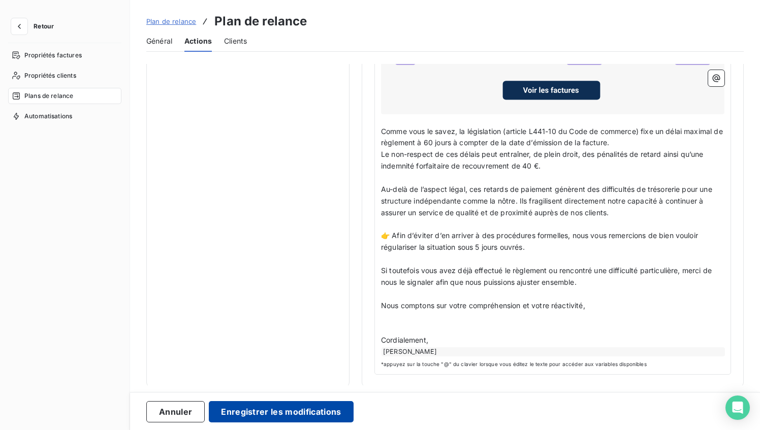
click at [325, 408] on button "Enregistrer les modifications" at bounding box center [281, 411] width 144 height 21
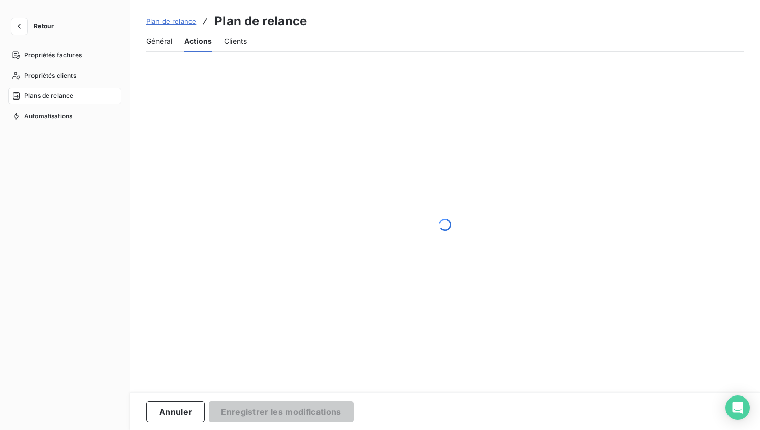
scroll to position [20, 0]
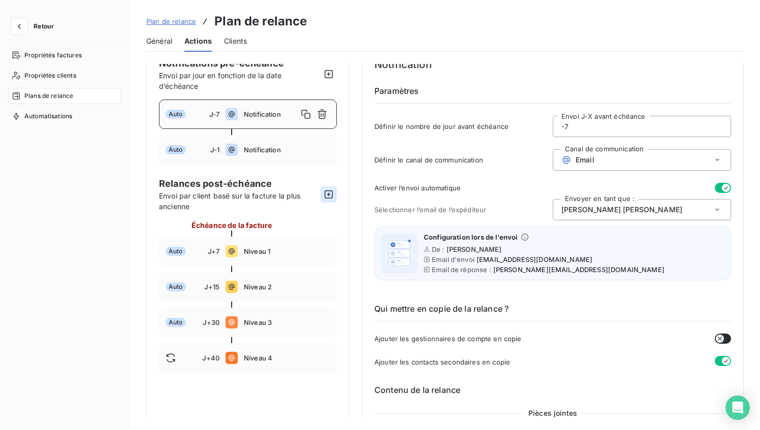
click at [329, 194] on icon "button" at bounding box center [329, 195] width 10 height 10
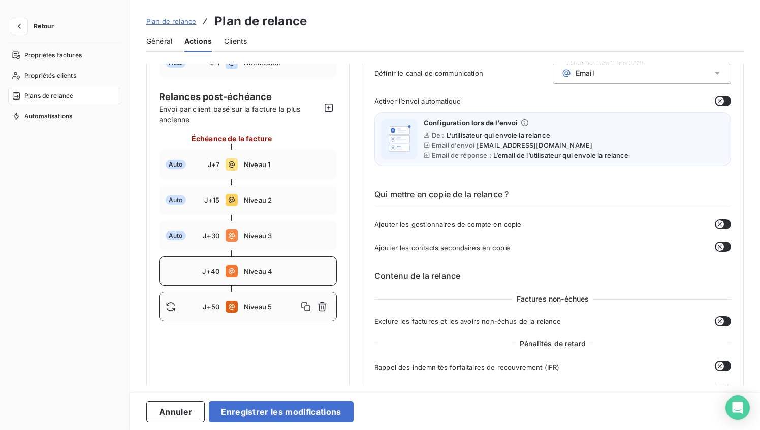
scroll to position [117, 0]
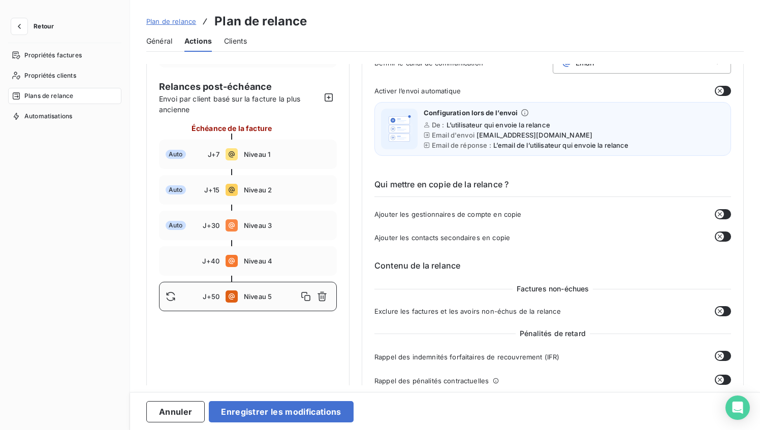
click at [204, 294] on span "J+50" at bounding box center [211, 297] width 17 height 8
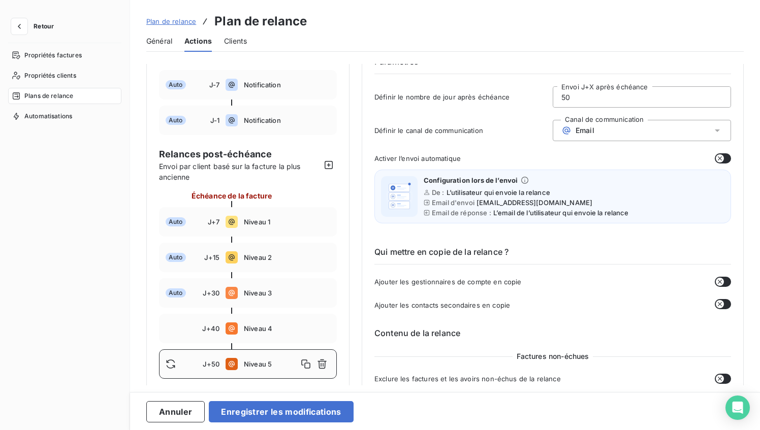
scroll to position [0, 0]
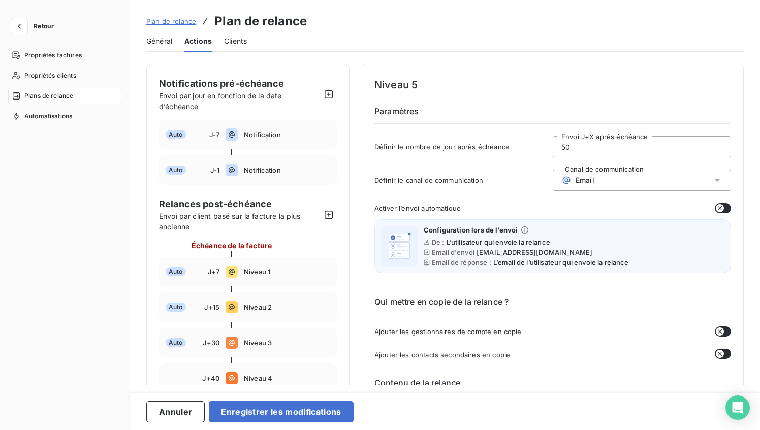
click at [583, 149] on input "50" at bounding box center [641, 147] width 177 height 20
type input "5"
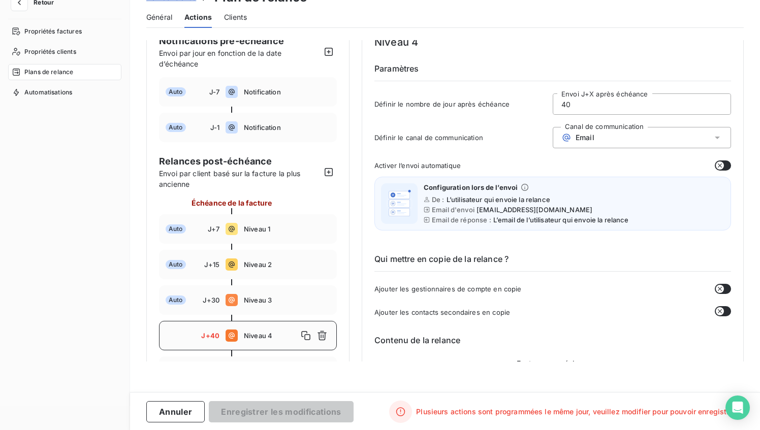
scroll to position [8, 0]
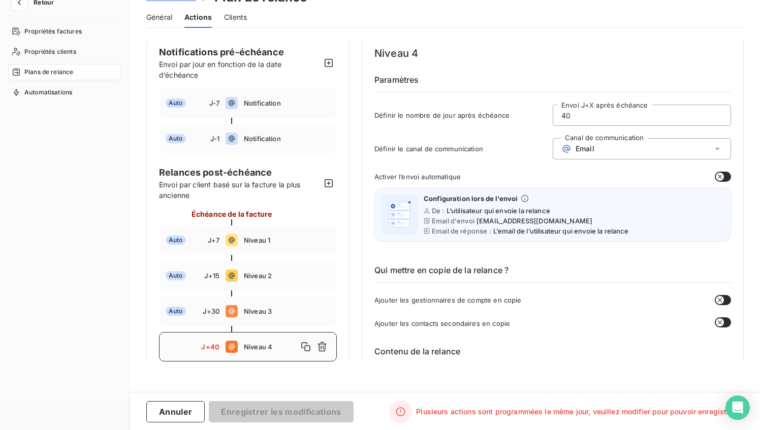
click at [583, 113] on input "40" at bounding box center [641, 115] width 177 height 20
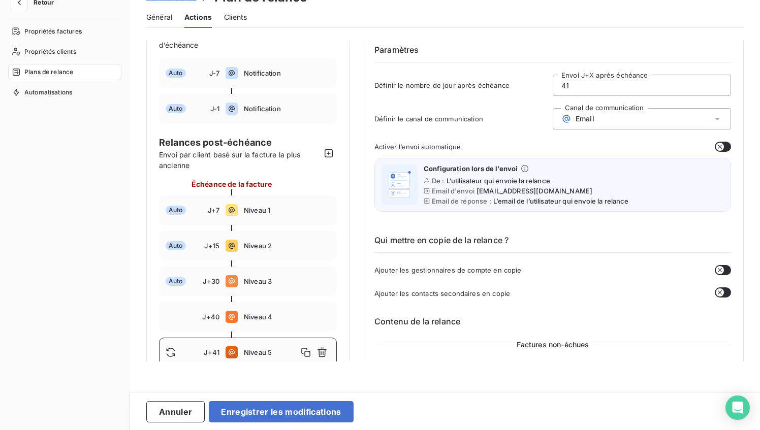
scroll to position [46, 0]
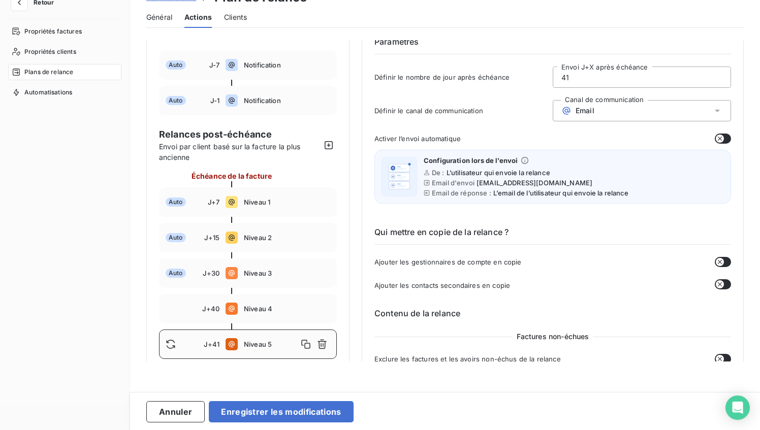
type input "41"
click at [589, 141] on div "Activer l’envoi automatique" at bounding box center [553, 139] width 357 height 10
click at [612, 107] on div "Email" at bounding box center [642, 110] width 178 height 21
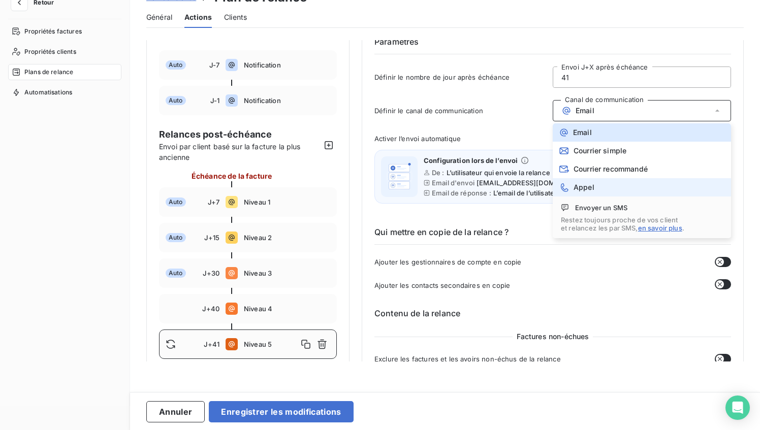
click at [597, 187] on li "Appel" at bounding box center [642, 187] width 178 height 18
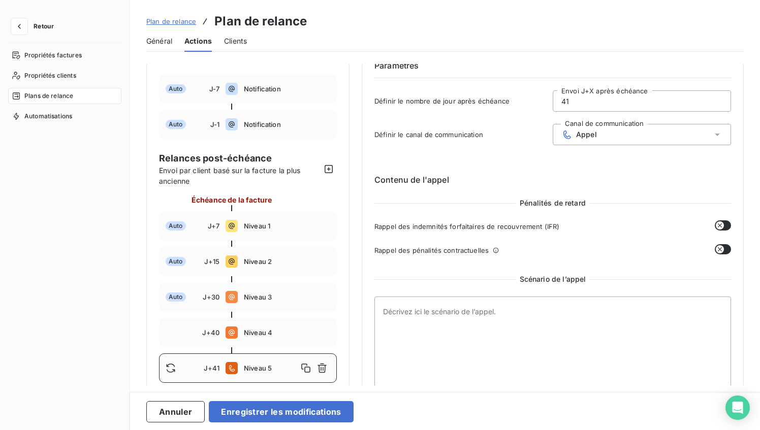
scroll to position [0, 0]
click at [481, 323] on textarea at bounding box center [553, 372] width 357 height 151
paste textarea "📞 Script d’appel recouvrement – J+40 (Ecodia) 🎯 Objectif de l’appel Vérifier si…"
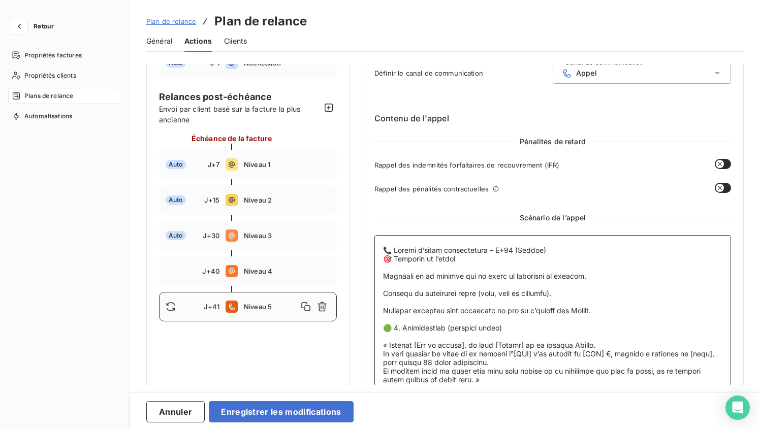
click at [533, 253] on textarea at bounding box center [553, 310] width 357 height 151
click at [584, 319] on textarea at bounding box center [553, 310] width 357 height 151
click at [585, 352] on textarea at bounding box center [553, 310] width 357 height 151
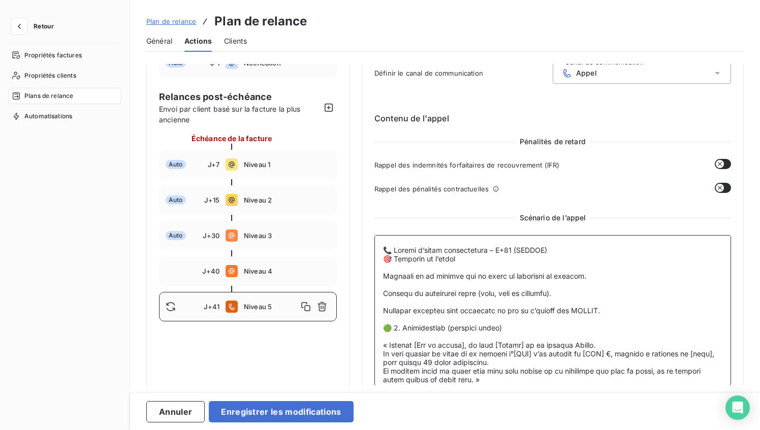
click at [585, 352] on textarea at bounding box center [553, 310] width 357 height 151
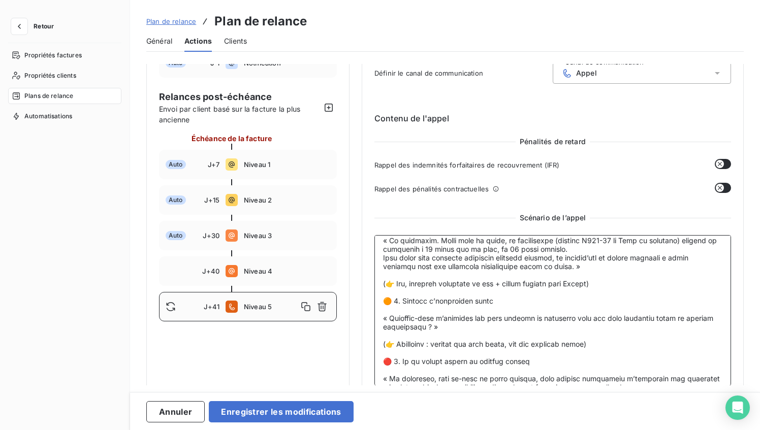
scroll to position [191, 0]
click at [583, 302] on textarea at bounding box center [553, 310] width 357 height 151
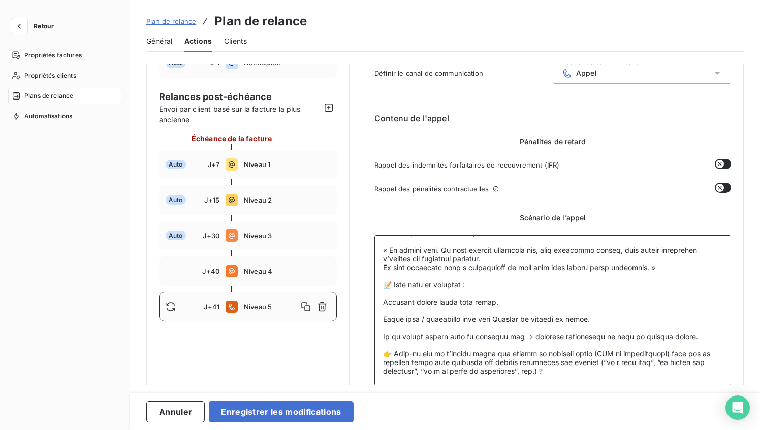
scroll to position [120, 0]
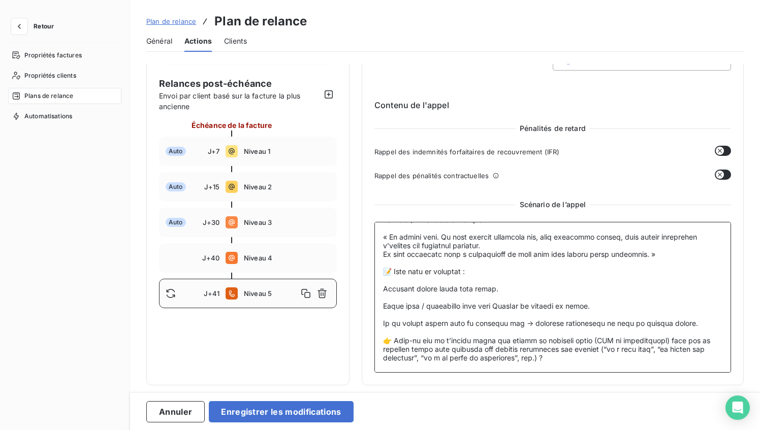
drag, startPoint x: 564, startPoint y: 360, endPoint x: 338, endPoint y: 339, distance: 226.6
click at [338, 339] on div "Notifications pré-échéance Envoi par jour en fonction de la date d’échéance Aut…" at bounding box center [445, 165] width 598 height 442
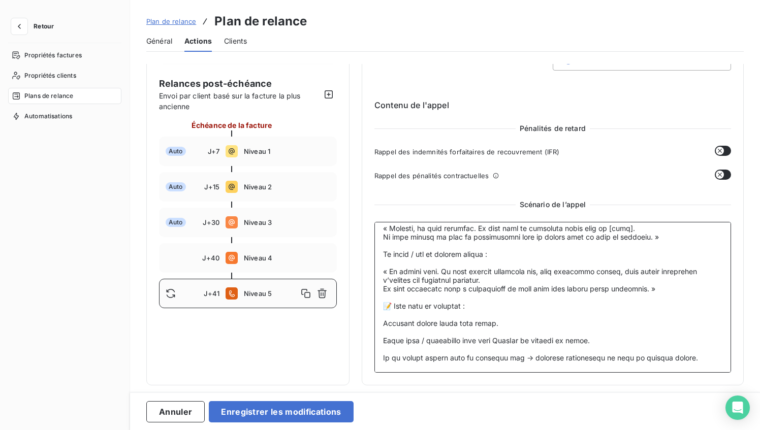
scroll to position [448, 0]
drag, startPoint x: 455, startPoint y: 297, endPoint x: 411, endPoint y: 294, distance: 43.8
click at [411, 294] on textarea at bounding box center [553, 297] width 357 height 151
click at [426, 295] on textarea at bounding box center [553, 297] width 357 height 151
click at [583, 363] on textarea at bounding box center [553, 297] width 357 height 151
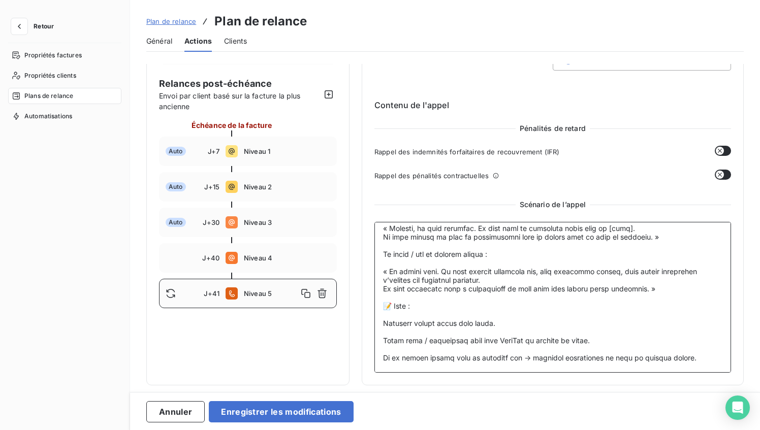
scroll to position [466, 0]
paste textarea "📞 Grille de réponses types – Recouvrement Ecodia 1️⃣ Excuse : “Nous avons déjà …"
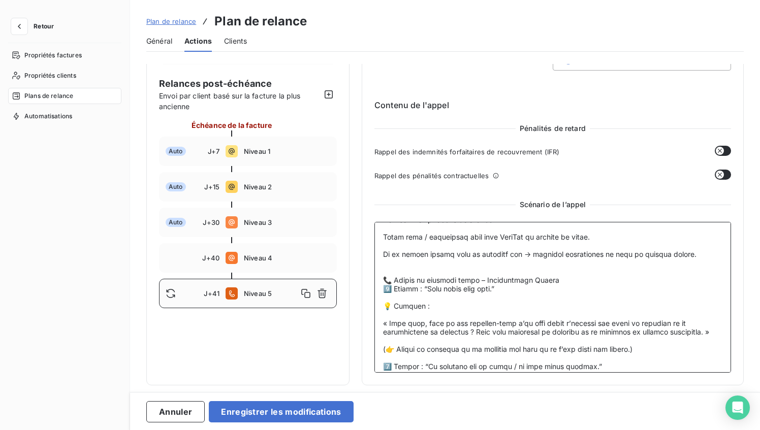
scroll to position [511, 0]
click at [543, 317] on textarea at bounding box center [553, 297] width 357 height 151
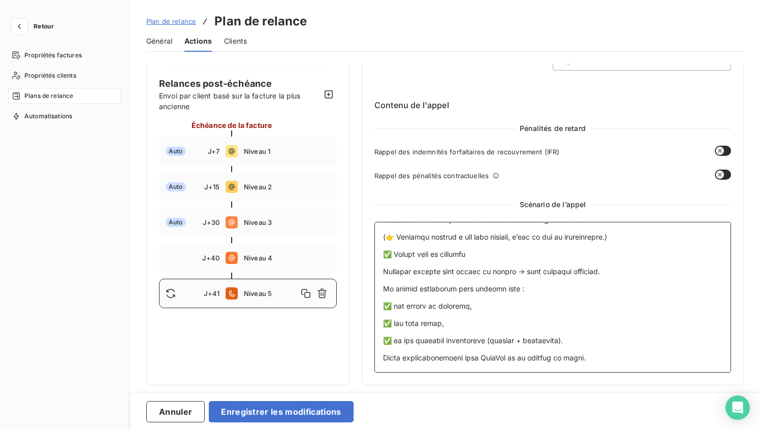
scroll to position [1253, 0]
type textarea "📞 Script d’appel recouvrement – J+40 (SODIFO) 🎯 Objectif de l’appel Vérifier si…"
click at [300, 416] on button "Enregistrer les modifications" at bounding box center [281, 411] width 144 height 21
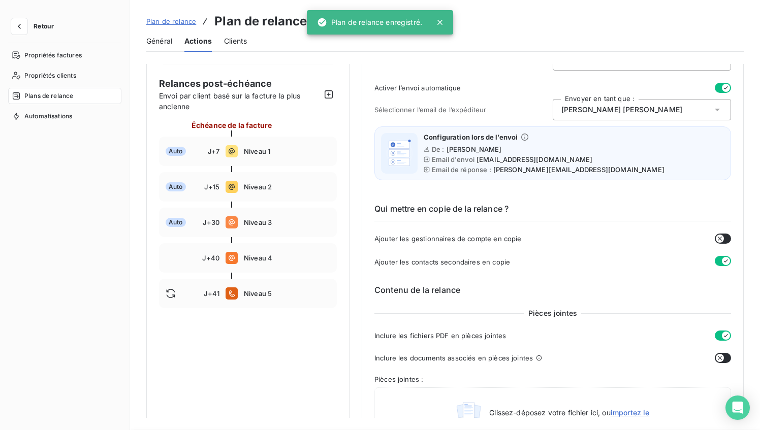
scroll to position [56, 0]
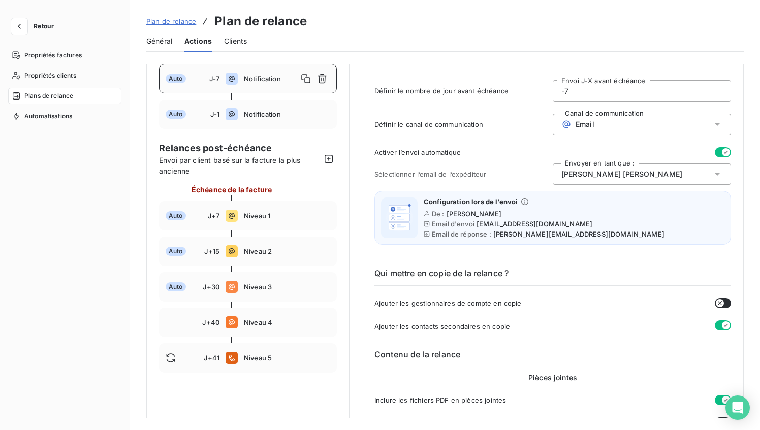
click at [44, 26] on span "Retour" at bounding box center [44, 26] width 20 height 6
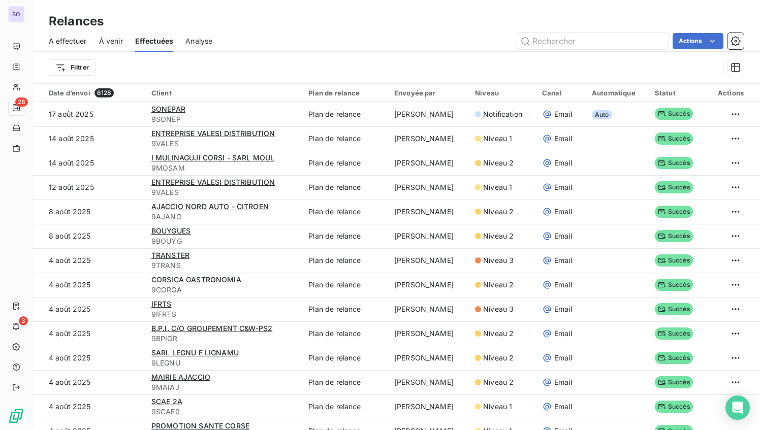
click at [104, 43] on span "À venir" at bounding box center [111, 41] width 24 height 10
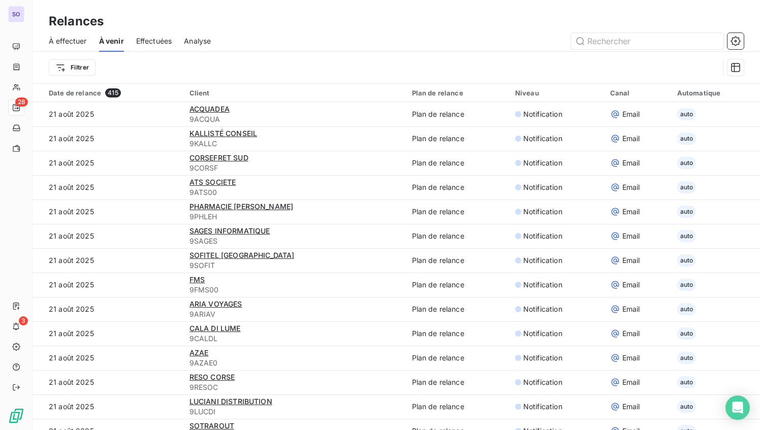
click at [208, 45] on span "Analyse" at bounding box center [197, 41] width 27 height 10
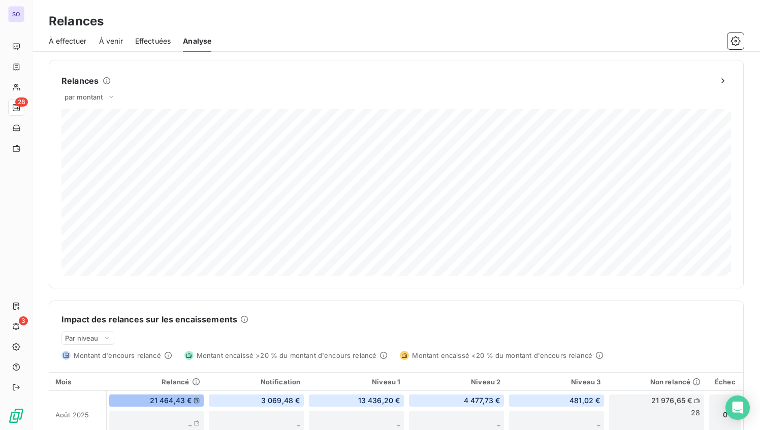
click at [59, 41] on span "À effectuer" at bounding box center [68, 41] width 38 height 10
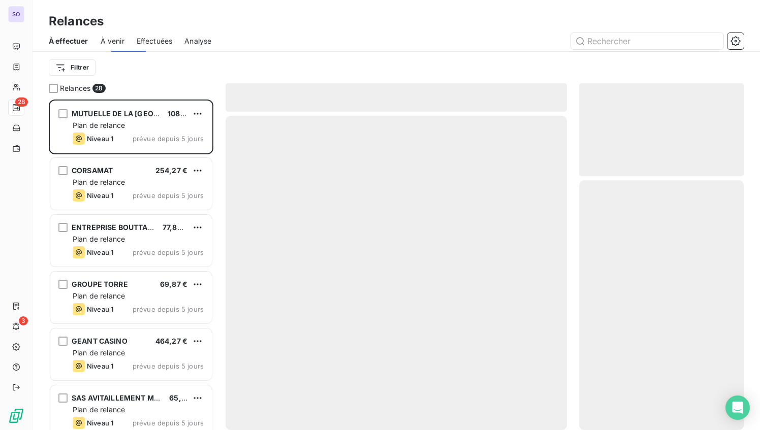
scroll to position [331, 165]
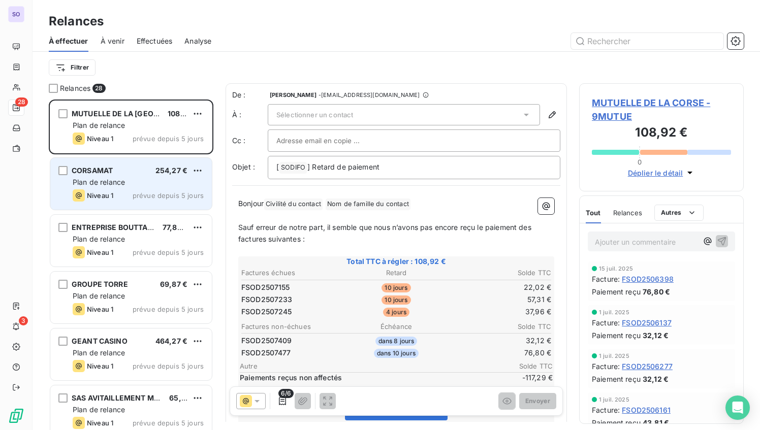
click at [148, 176] on div "CORSAMAT 254,27 € Plan de relance Niveau 1 prévue depuis 5 jours" at bounding box center [131, 184] width 162 height 52
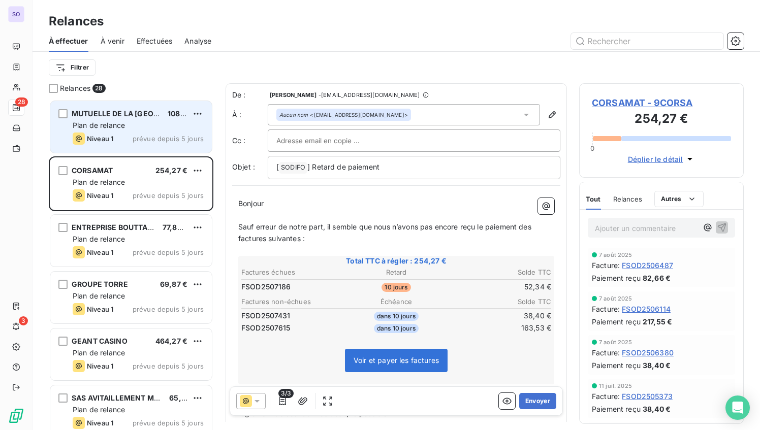
click at [98, 122] on span "Plan de relance" at bounding box center [99, 125] width 52 height 9
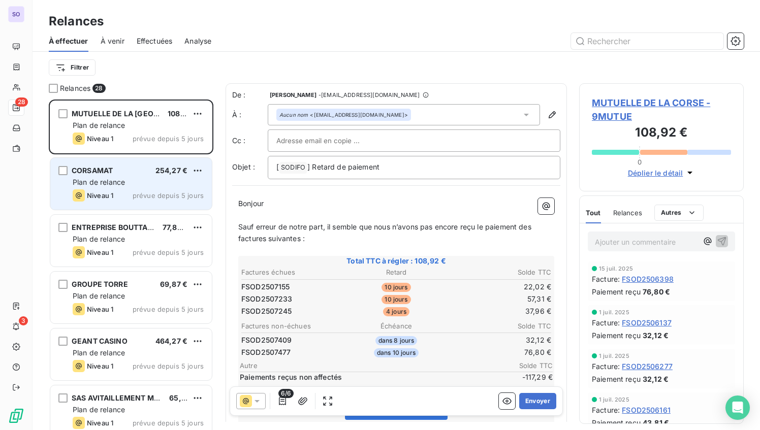
click at [132, 169] on div "CORSAMAT 254,27 €" at bounding box center [138, 170] width 131 height 9
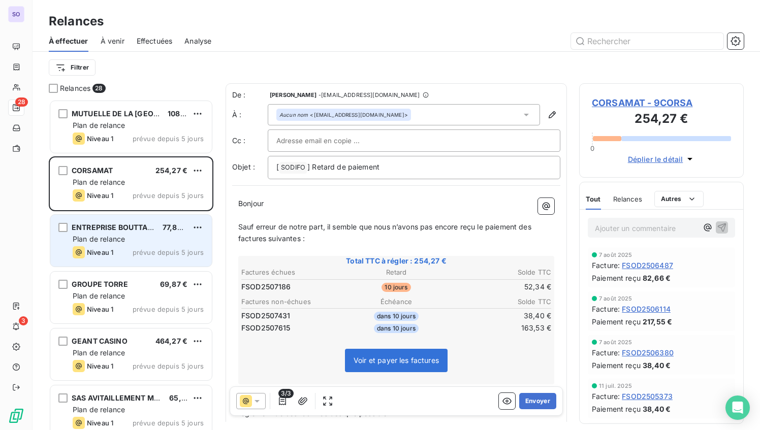
click at [126, 235] on div "Plan de relance" at bounding box center [138, 239] width 131 height 10
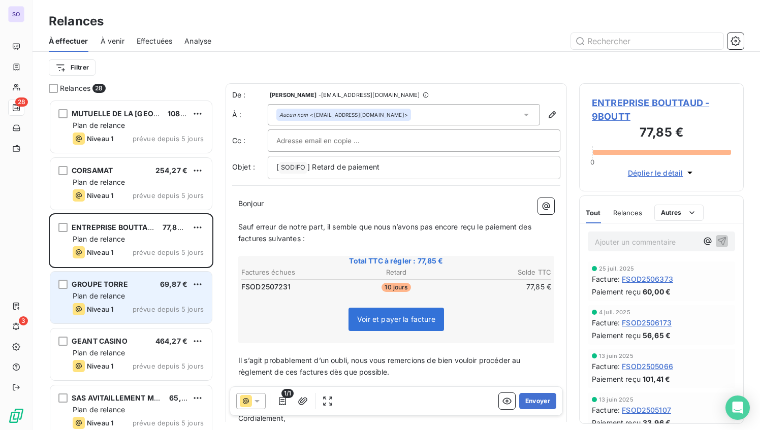
click at [133, 280] on div "GROUPE TORRE 69,87 €" at bounding box center [138, 284] width 131 height 9
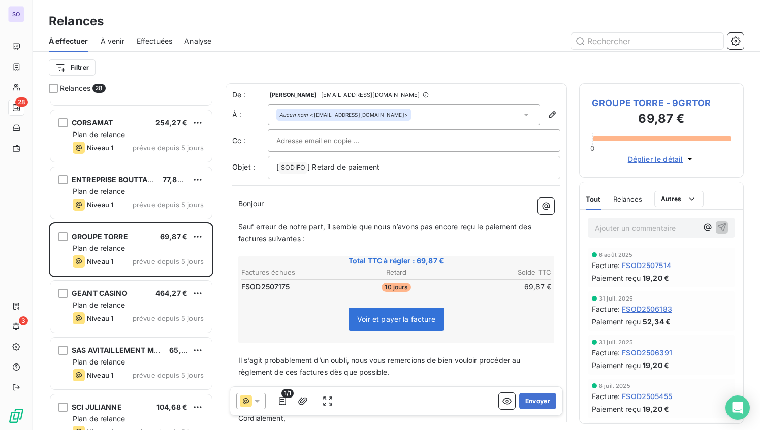
scroll to position [49, 0]
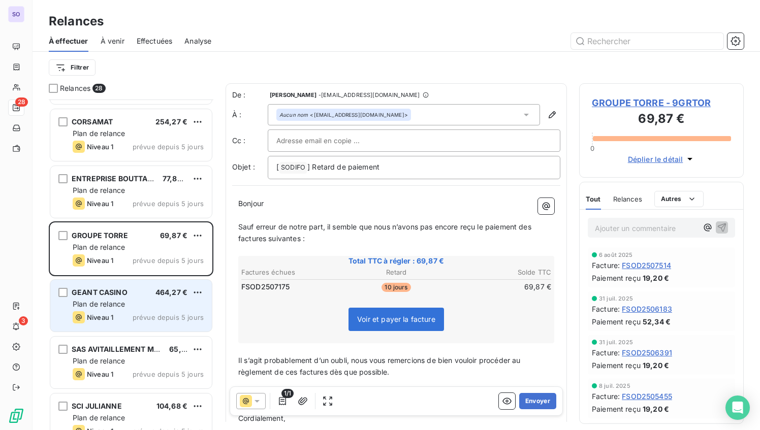
click at [125, 304] on span "Plan de relance" at bounding box center [99, 304] width 52 height 9
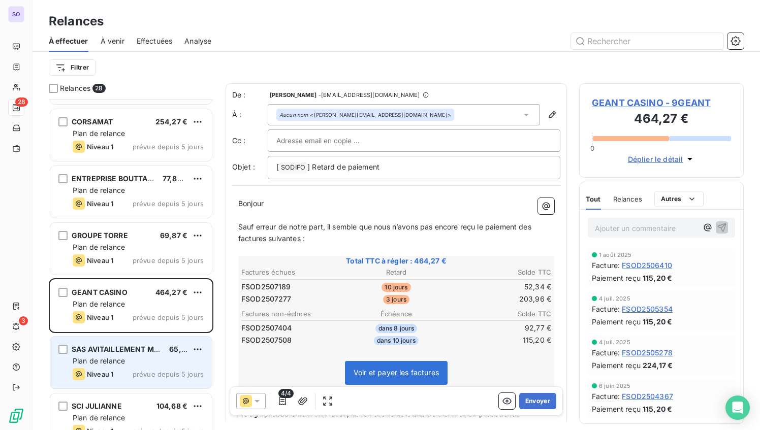
click at [141, 363] on div "Plan de relance" at bounding box center [138, 361] width 131 height 10
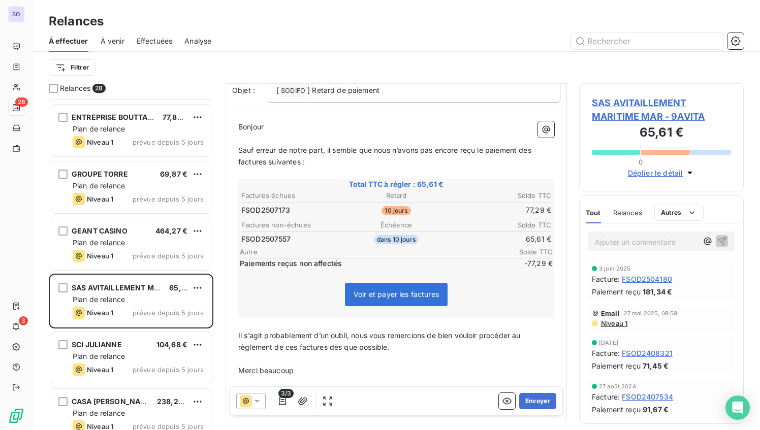
scroll to position [82, 0]
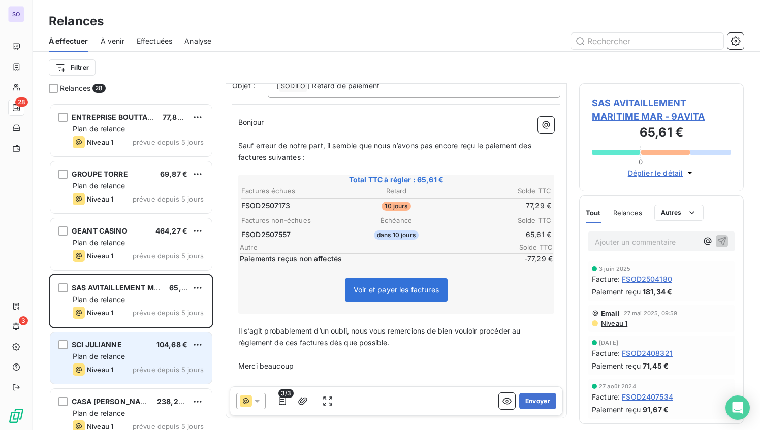
click at [137, 344] on div "SCI JULIANNE 104,68 €" at bounding box center [138, 345] width 131 height 9
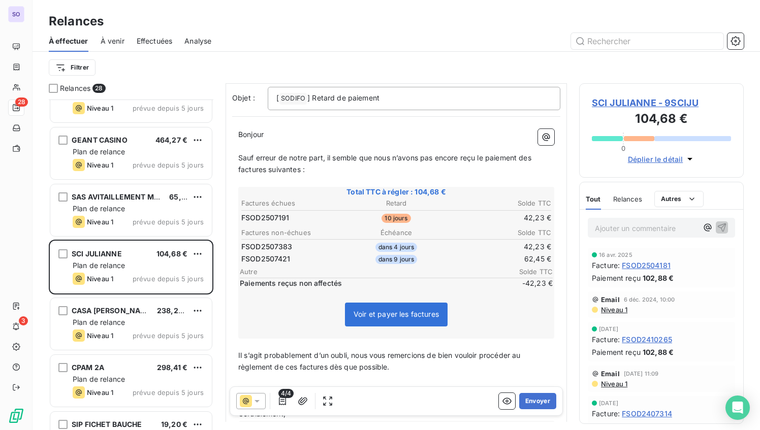
scroll to position [204, 0]
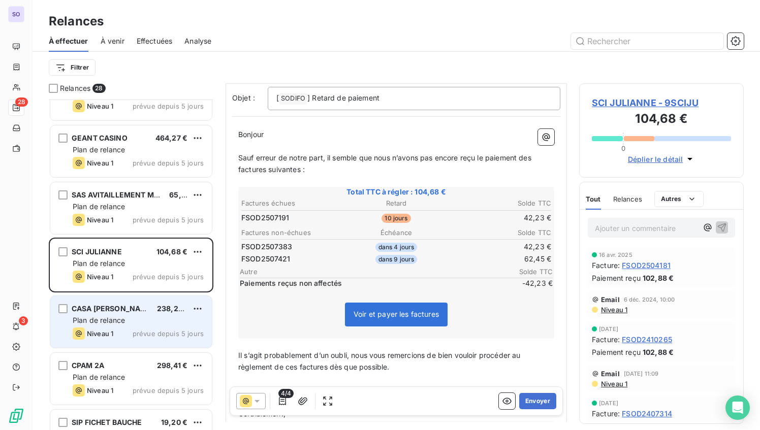
click at [127, 329] on div "Niveau 1 prévue depuis 5 jours" at bounding box center [138, 334] width 131 height 12
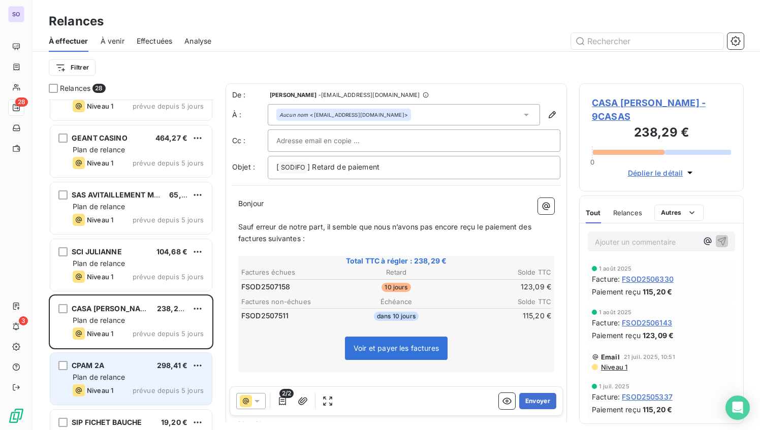
click at [161, 369] on span "298,41 €" at bounding box center [172, 365] width 30 height 9
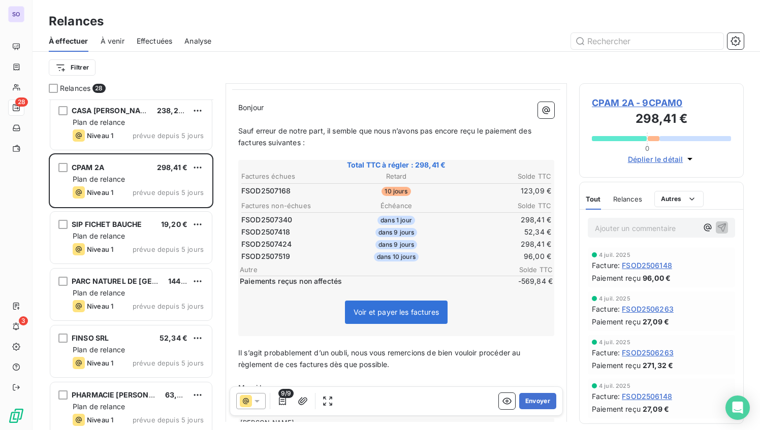
scroll to position [405, 0]
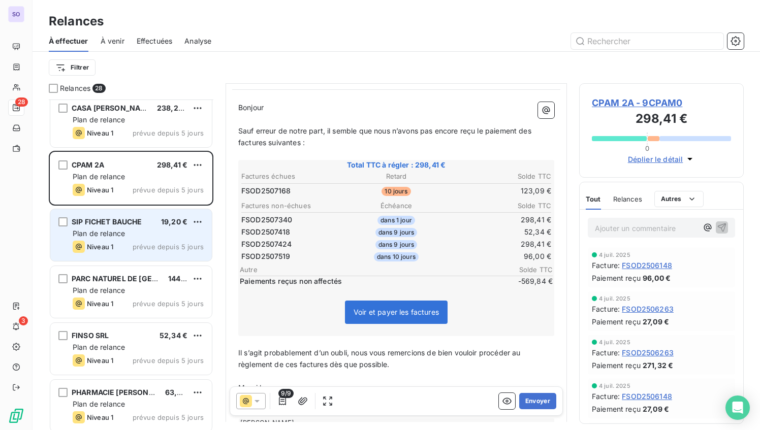
click at [133, 230] on div "Plan de relance" at bounding box center [138, 234] width 131 height 10
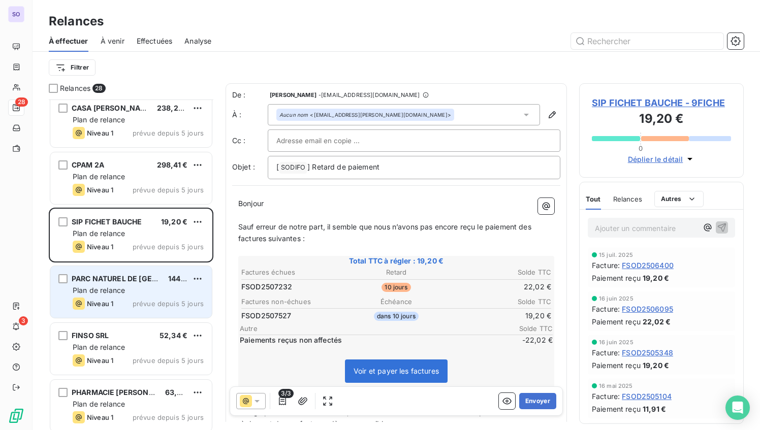
click at [126, 293] on div "Plan de relance" at bounding box center [138, 291] width 131 height 10
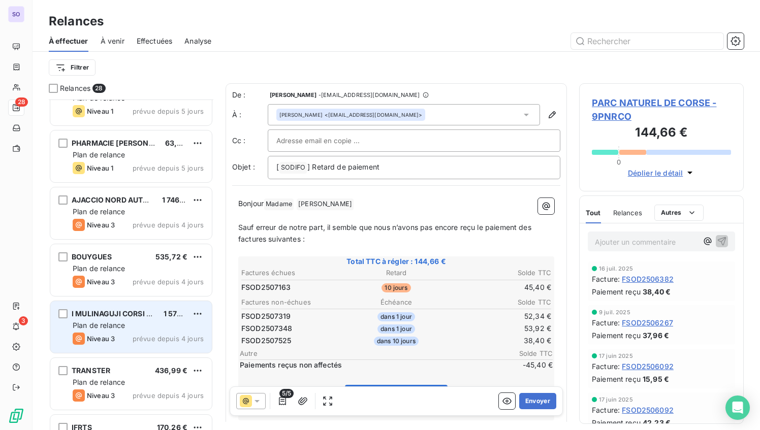
scroll to position [655, 0]
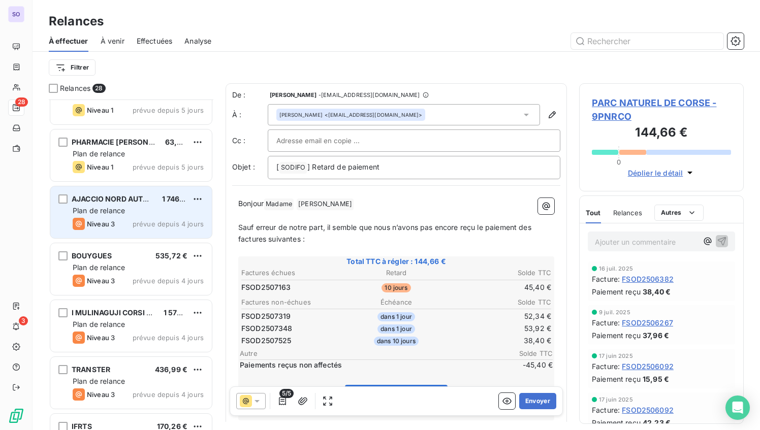
click at [123, 218] on div "Niveau 3 prévue depuis 4 jours" at bounding box center [138, 224] width 131 height 12
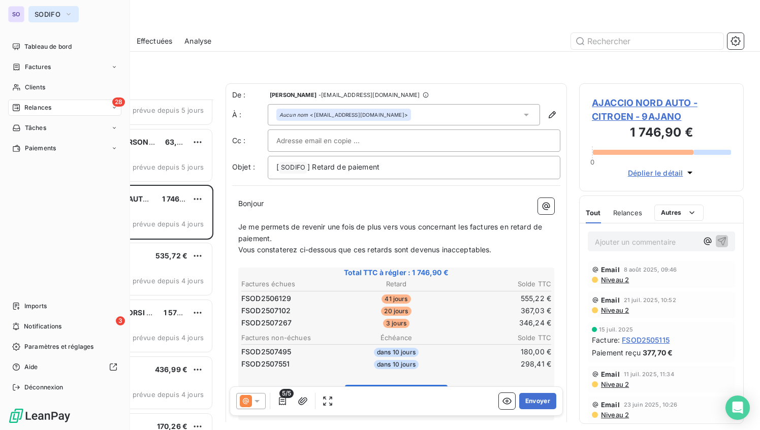
click at [34, 12] on button "SODIFO" at bounding box center [53, 14] width 50 height 16
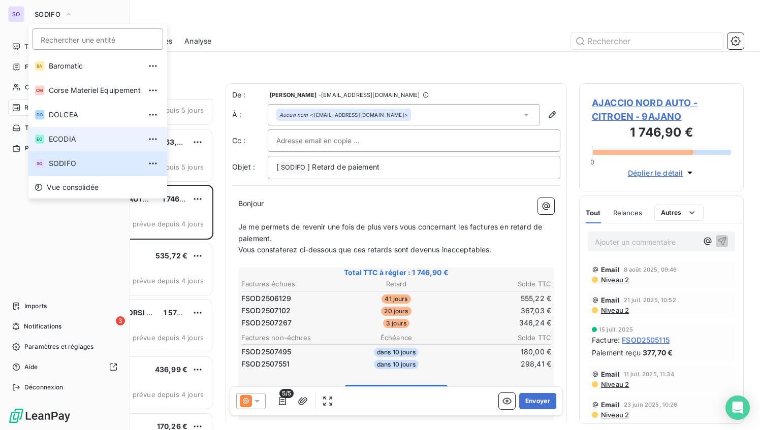
click at [87, 138] on span "ECODIA" at bounding box center [95, 139] width 92 height 10
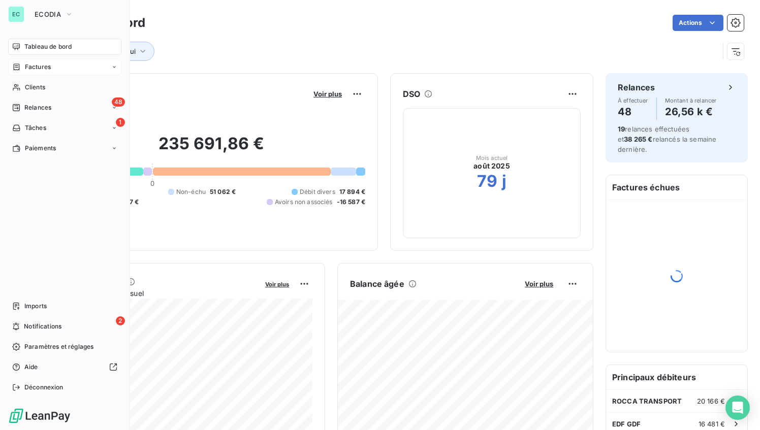
click at [19, 66] on icon at bounding box center [16, 67] width 9 height 8
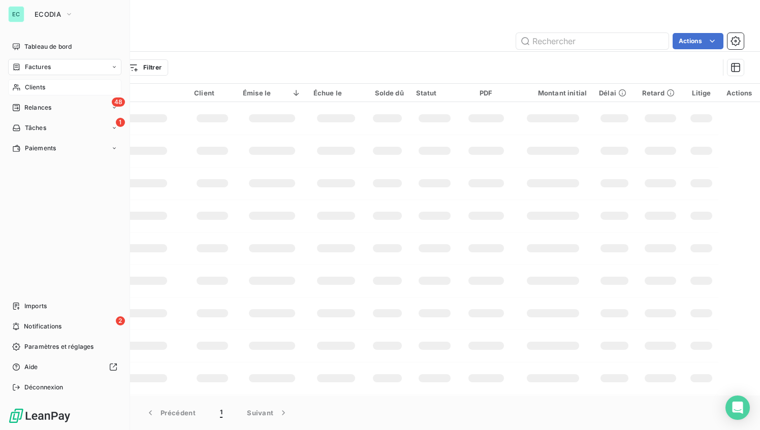
click at [37, 85] on span "Clients" at bounding box center [35, 87] width 20 height 9
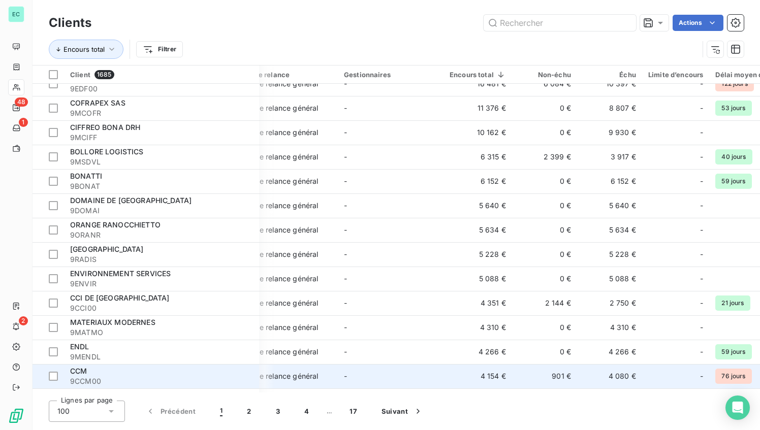
click at [649, 368] on div "-" at bounding box center [675, 376] width 55 height 16
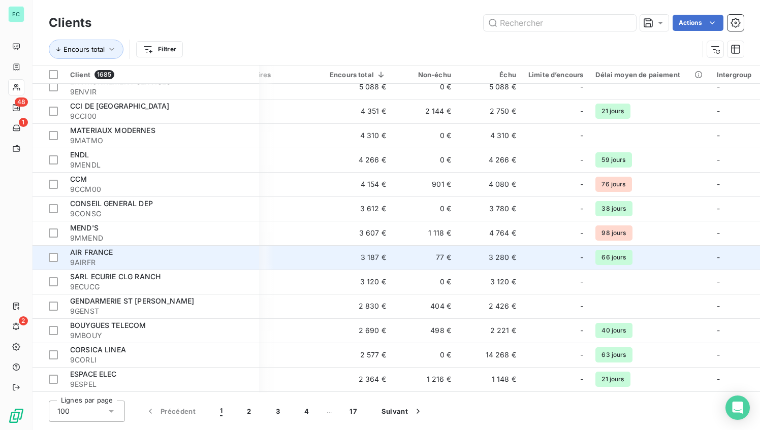
scroll to position [375, 150]
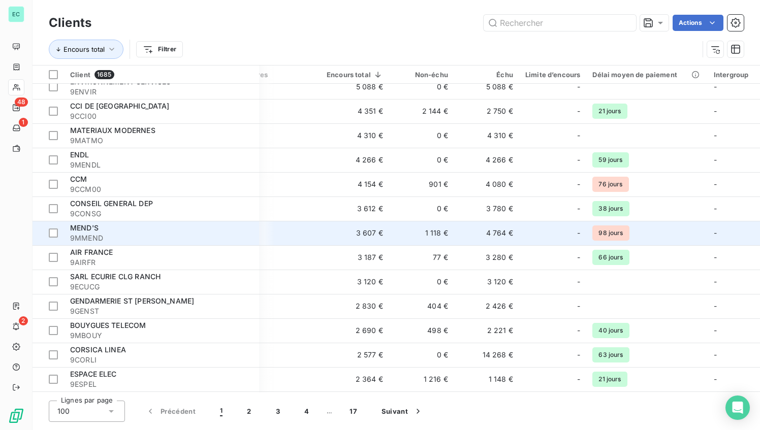
click at [559, 235] on div at bounding box center [565, 233] width 16 height 16
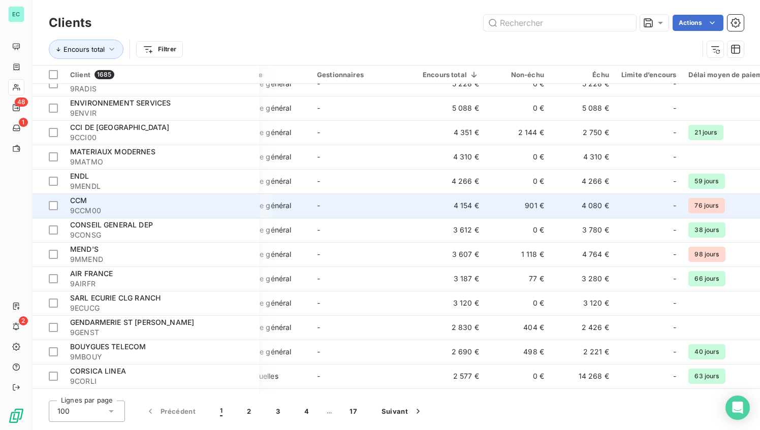
scroll to position [355, 54]
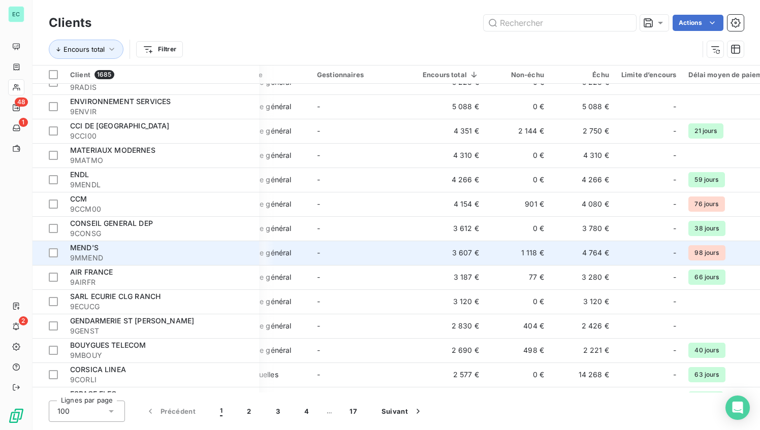
click at [126, 246] on div "MEND'S" at bounding box center [161, 248] width 183 height 10
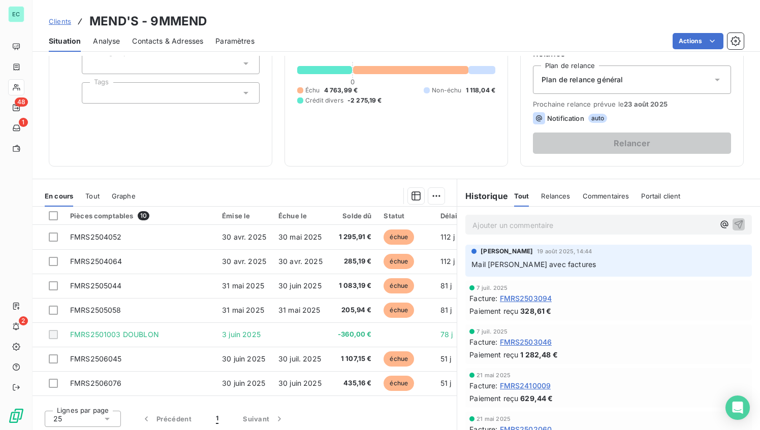
scroll to position [106, 0]
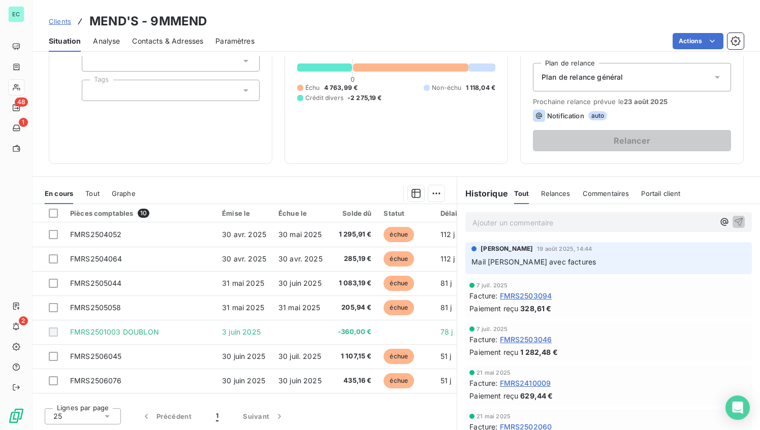
drag, startPoint x: 474, startPoint y: 262, endPoint x: 596, endPoint y: 266, distance: 121.5
click at [596, 266] on p "Mail [PERSON_NAME] avec factures" at bounding box center [609, 263] width 274 height 12
click at [556, 194] on span "Relances" at bounding box center [555, 194] width 29 height 8
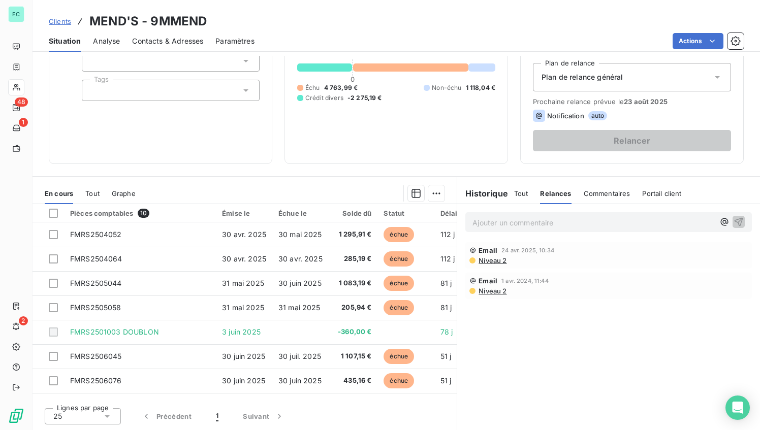
click at [104, 41] on span "Analyse" at bounding box center [106, 41] width 27 height 10
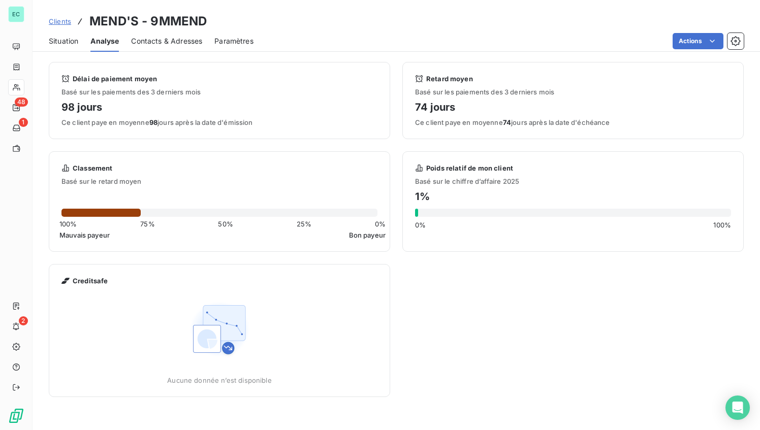
click at [161, 43] on span "Contacts & Adresses" at bounding box center [166, 41] width 71 height 10
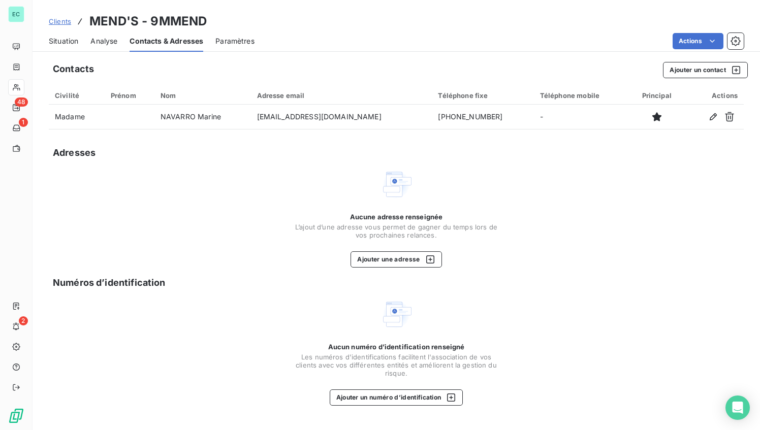
click at [244, 43] on span "Paramètres" at bounding box center [234, 41] width 39 height 10
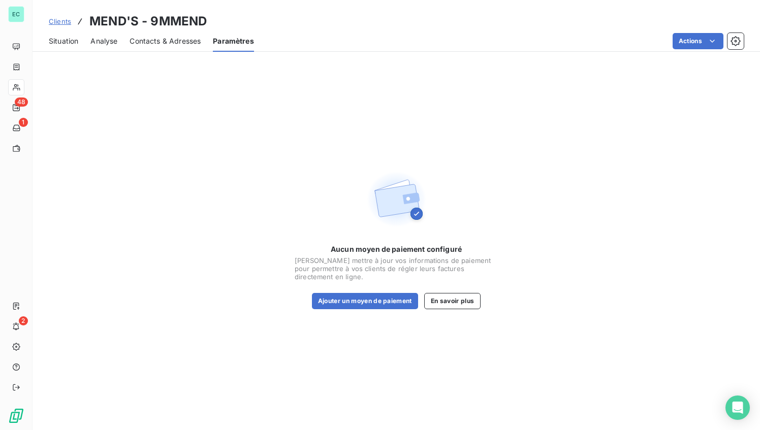
click at [63, 40] on span "Situation" at bounding box center [63, 41] width 29 height 10
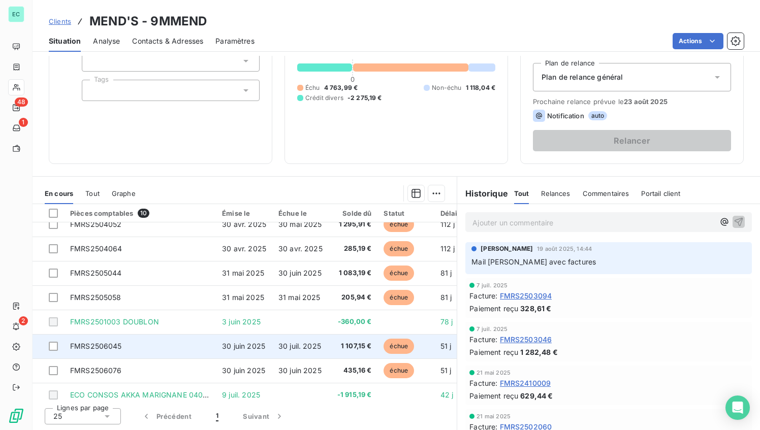
scroll to position [0, 0]
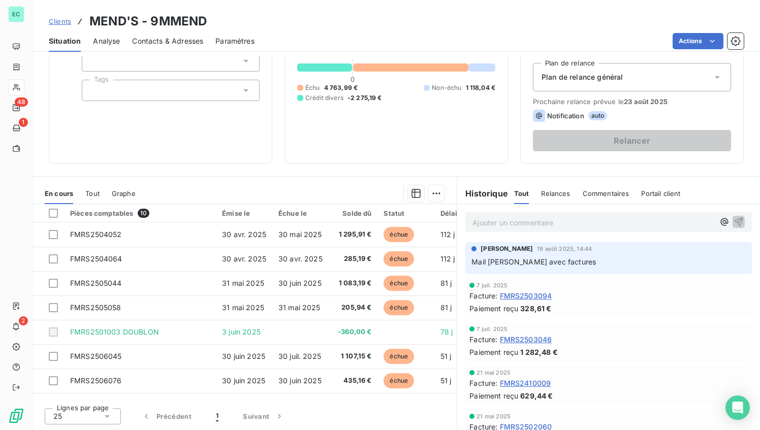
click at [92, 193] on span "Tout" at bounding box center [92, 194] width 14 height 8
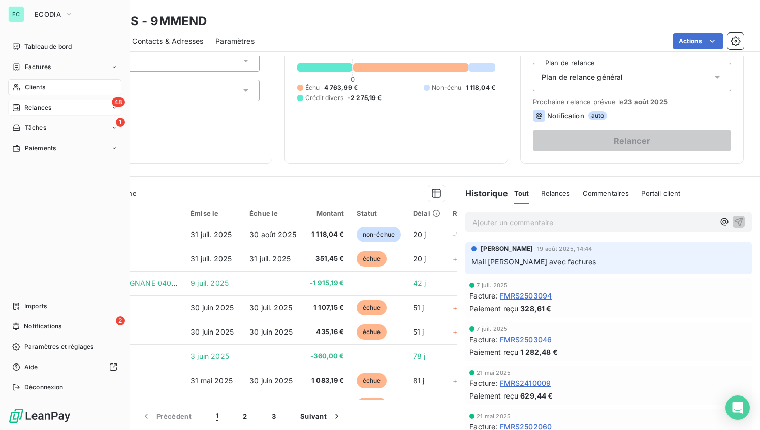
click at [21, 108] on div "Relances" at bounding box center [31, 107] width 39 height 9
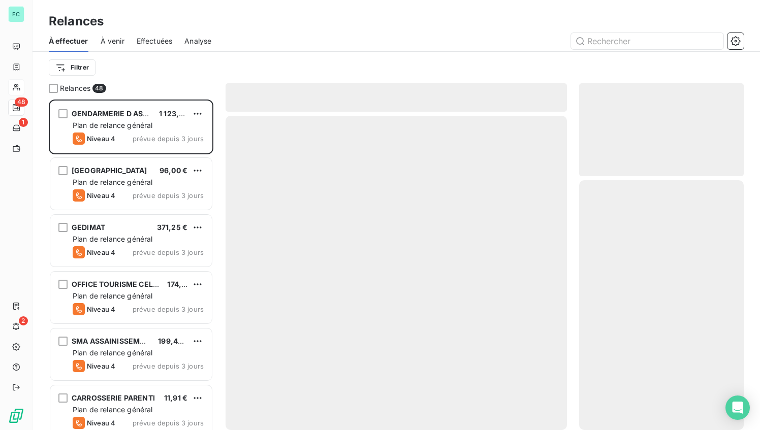
scroll to position [331, 165]
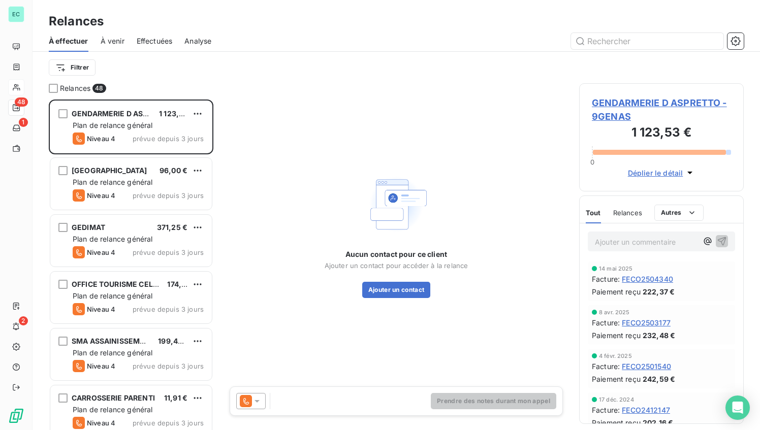
click at [258, 400] on icon at bounding box center [257, 401] width 10 height 10
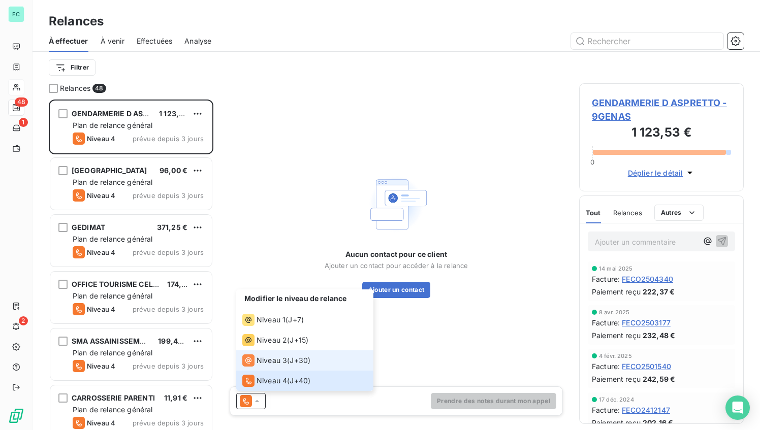
click at [307, 362] on span "J+30 )" at bounding box center [300, 361] width 21 height 10
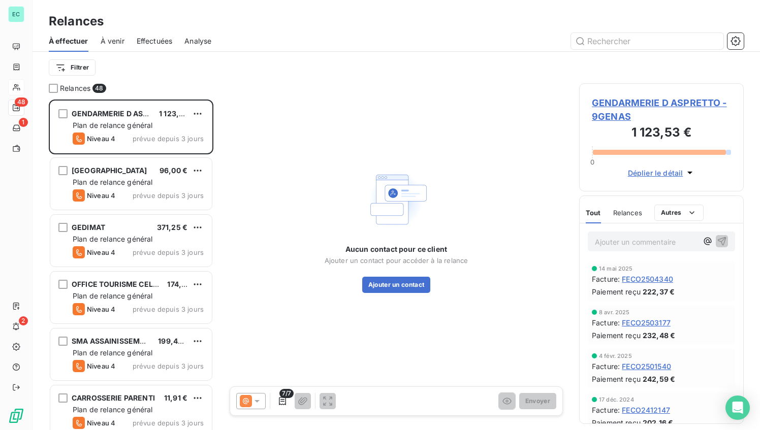
click at [259, 401] on icon at bounding box center [257, 401] width 10 height 10
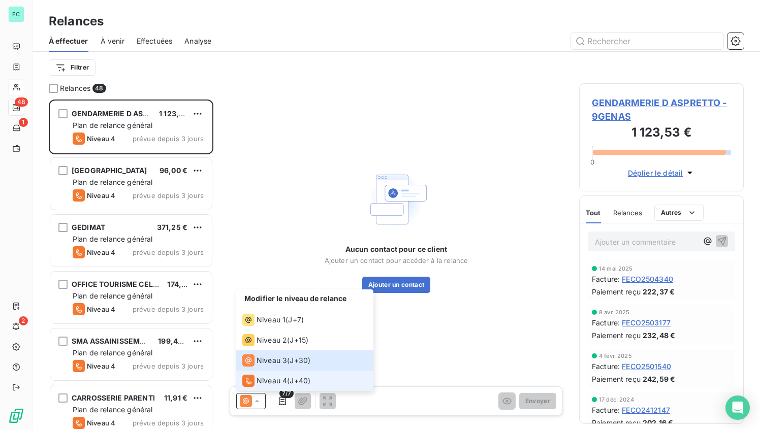
click at [263, 381] on span "Niveau 4" at bounding box center [272, 381] width 30 height 10
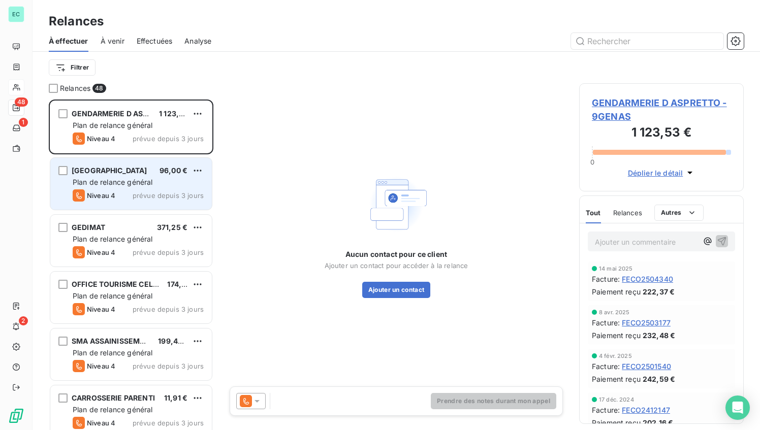
click at [92, 172] on span "[GEOGRAPHIC_DATA]" at bounding box center [110, 170] width 76 height 9
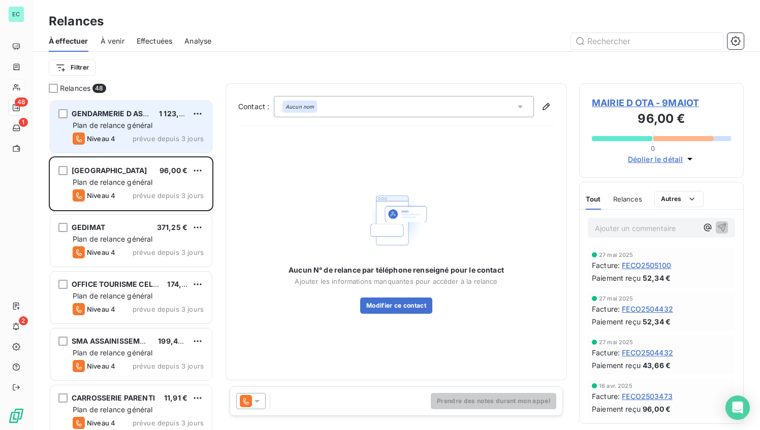
click at [130, 125] on span "Plan de relance général" at bounding box center [113, 125] width 80 height 9
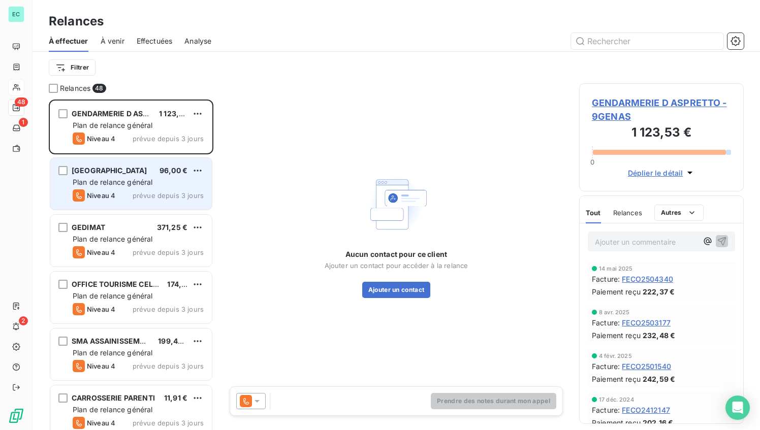
click at [130, 180] on span "Plan de relance général" at bounding box center [113, 182] width 80 height 9
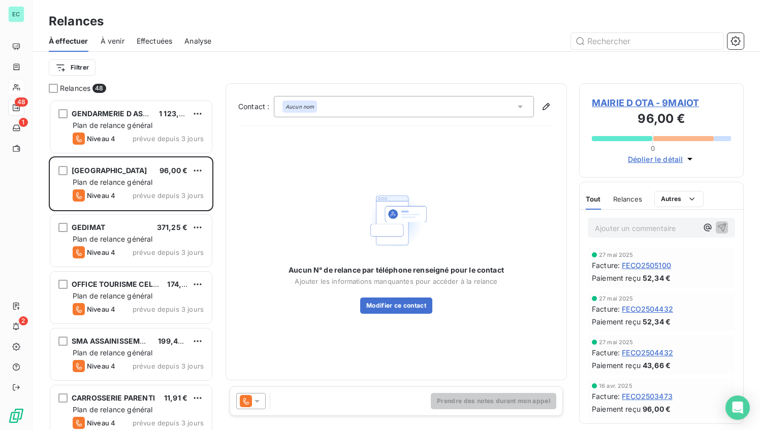
click at [314, 111] on div "Aucun nom" at bounding box center [300, 107] width 35 height 12
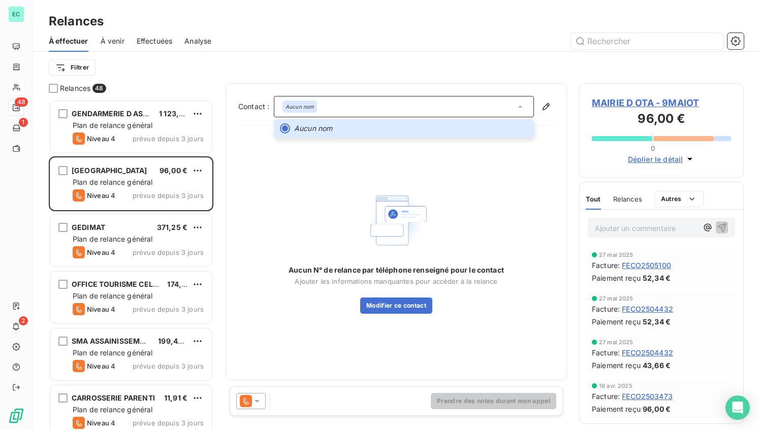
click at [375, 184] on div "Aucun N° de relance par téléphone renseigné pour le contact Ajouter les informa…" at bounding box center [396, 251] width 316 height 234
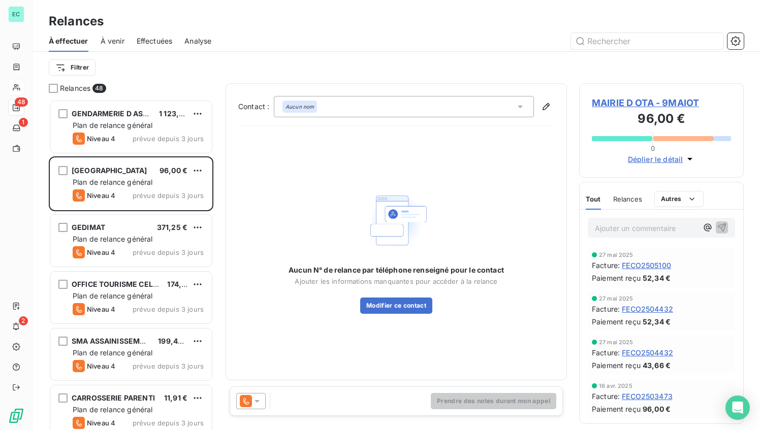
click at [257, 403] on icon at bounding box center [257, 401] width 5 height 3
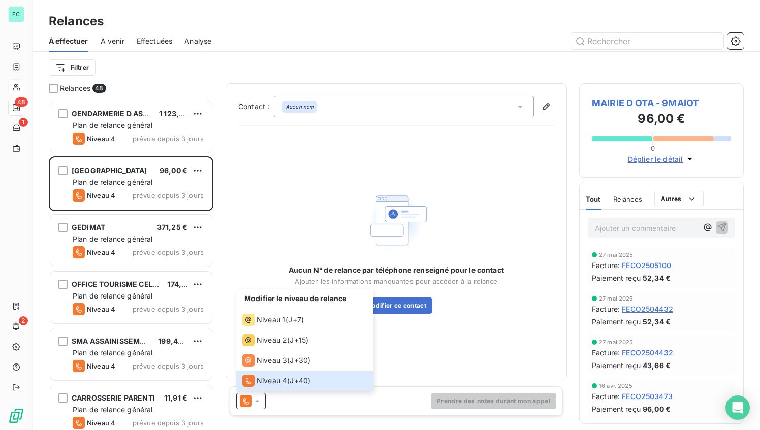
click at [403, 363] on div "Aucun N° de relance par téléphone renseigné pour le contact Ajouter les informa…" at bounding box center [396, 251] width 316 height 234
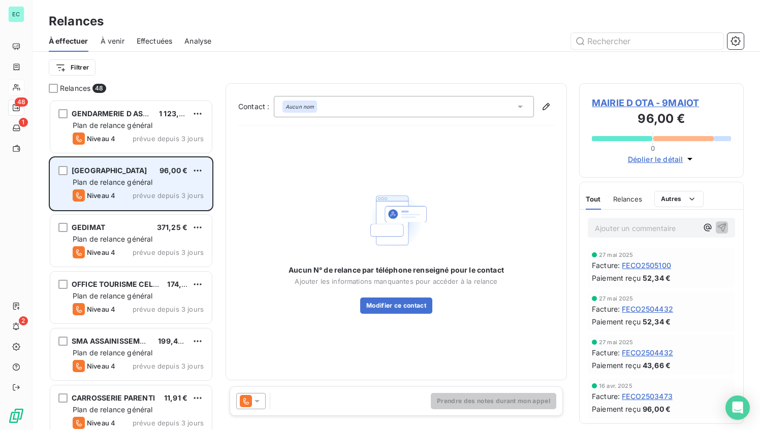
click at [97, 177] on div "Plan de relance général" at bounding box center [138, 182] width 131 height 10
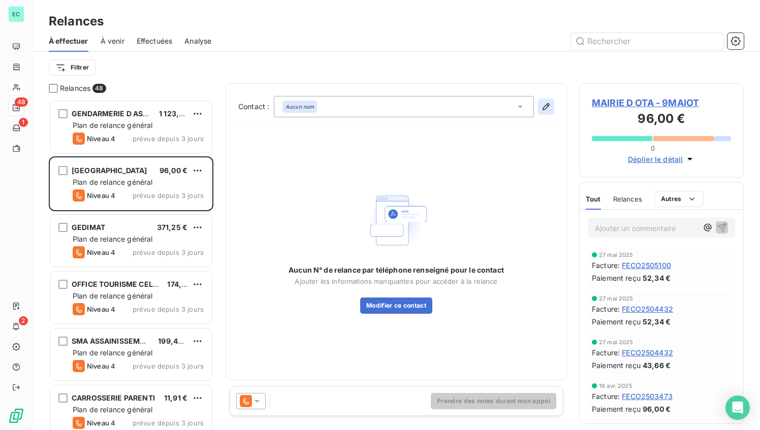
click at [546, 107] on icon "button" at bounding box center [546, 107] width 10 height 10
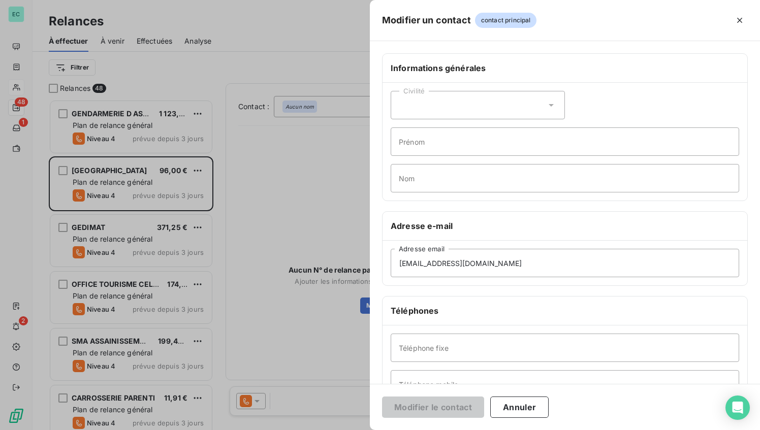
click at [427, 108] on div "Civilité" at bounding box center [478, 105] width 174 height 28
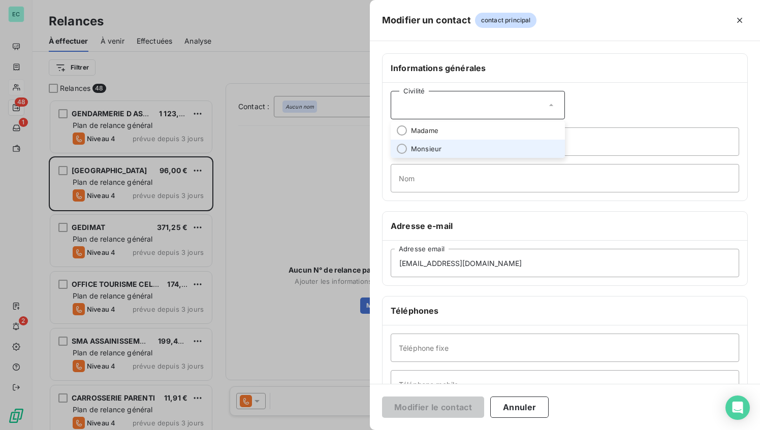
click at [419, 146] on span "Monsieur" at bounding box center [426, 149] width 30 height 10
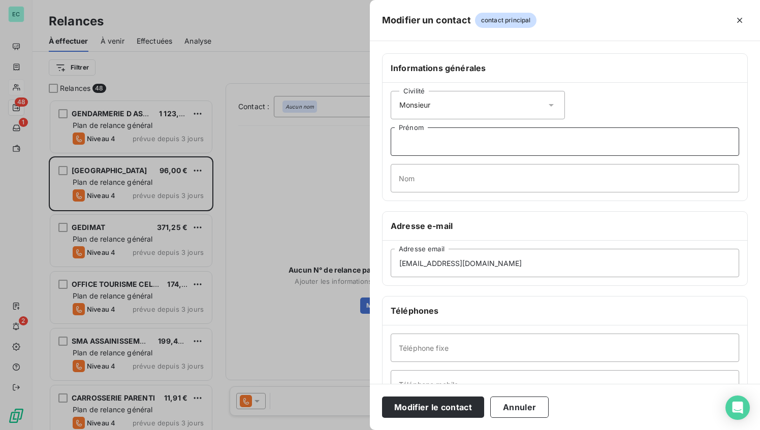
click at [419, 146] on input "Prénom" at bounding box center [565, 142] width 349 height 28
click at [438, 349] on input "Téléphone fixe" at bounding box center [565, 348] width 349 height 28
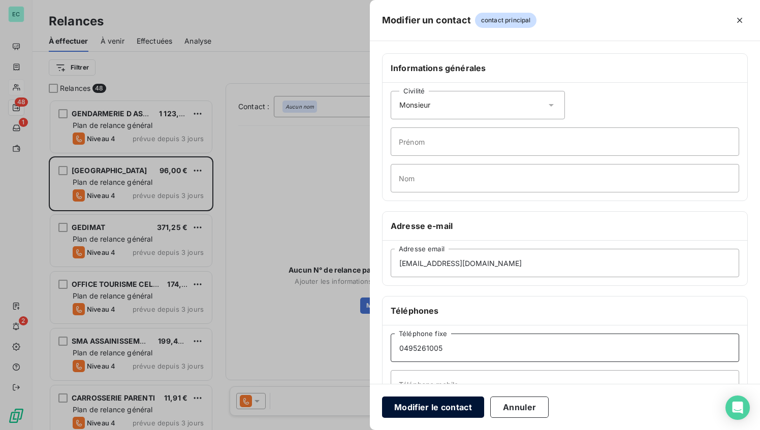
type input "0495261005"
drag, startPoint x: 441, startPoint y: 414, endPoint x: 429, endPoint y: 393, distance: 24.6
click at [442, 413] on button "Modifier le contact" at bounding box center [433, 407] width 102 height 21
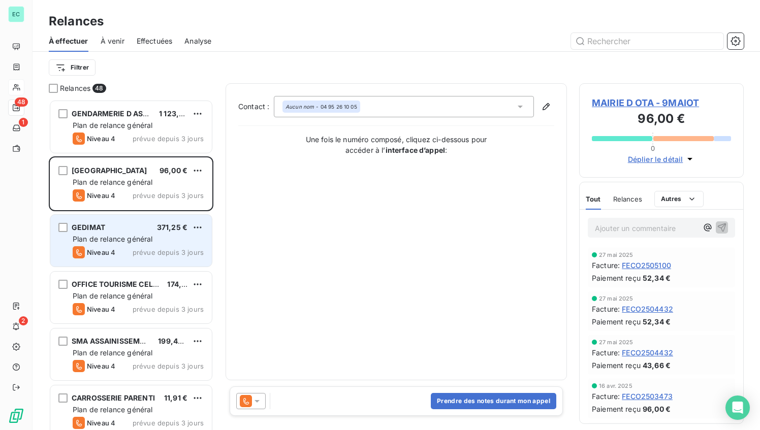
click at [140, 232] on div "GEDIMAT 371,25 €" at bounding box center [138, 227] width 131 height 9
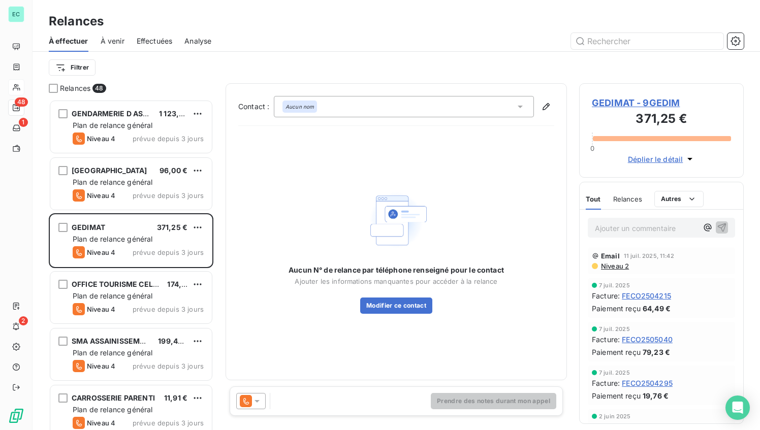
click at [259, 401] on icon at bounding box center [257, 401] width 5 height 3
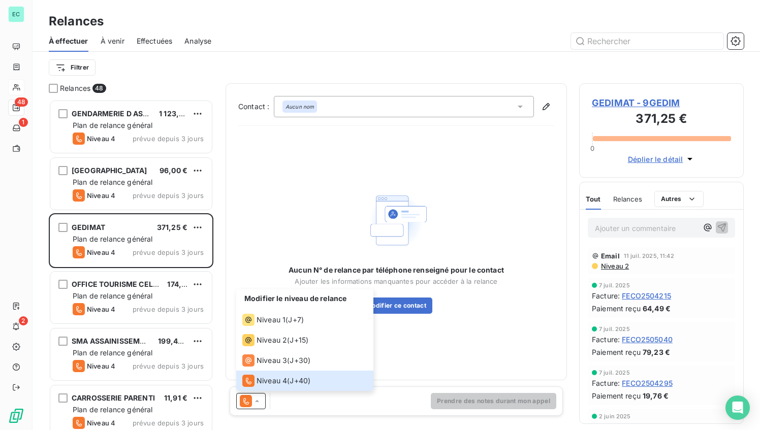
click at [399, 390] on div "Modifier le niveau de relance Niveau 1 ( J+7 ) Niveau 2 ( J+15 ) Niveau 3 ( J+3…" at bounding box center [396, 401] width 333 height 29
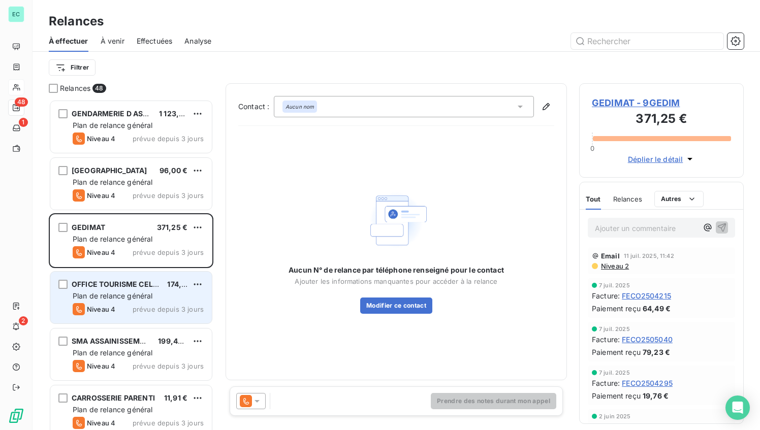
click at [138, 293] on span "Plan de relance général" at bounding box center [113, 296] width 80 height 9
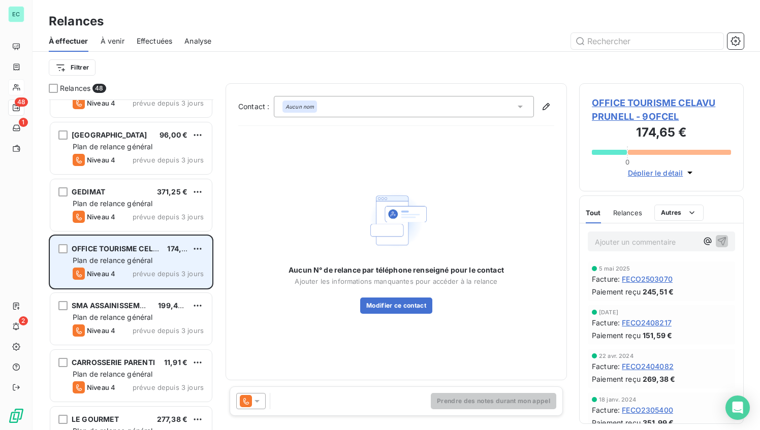
scroll to position [37, 0]
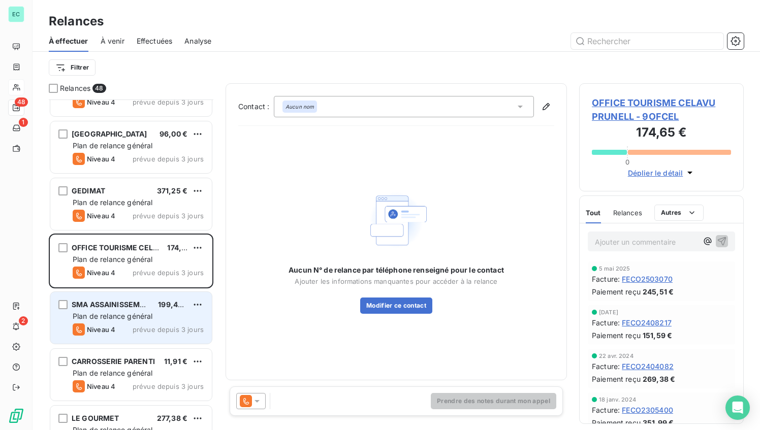
click at [139, 314] on span "Plan de relance général" at bounding box center [113, 316] width 80 height 9
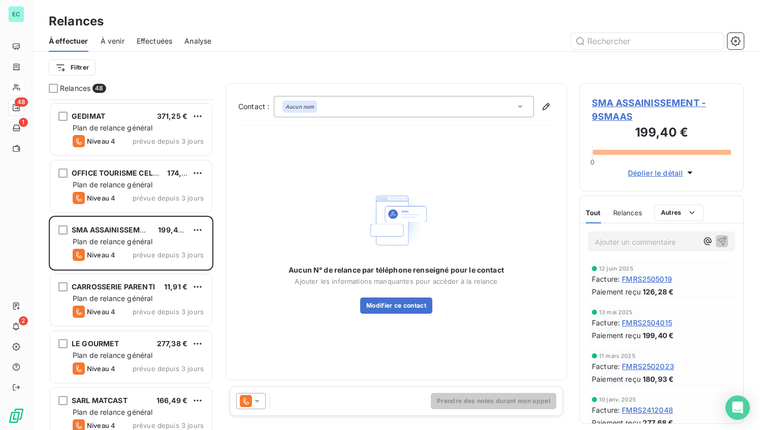
scroll to position [113, 0]
click at [625, 99] on span "SMA ASSAINISSEMENT - 9SMAAS" at bounding box center [661, 109] width 139 height 27
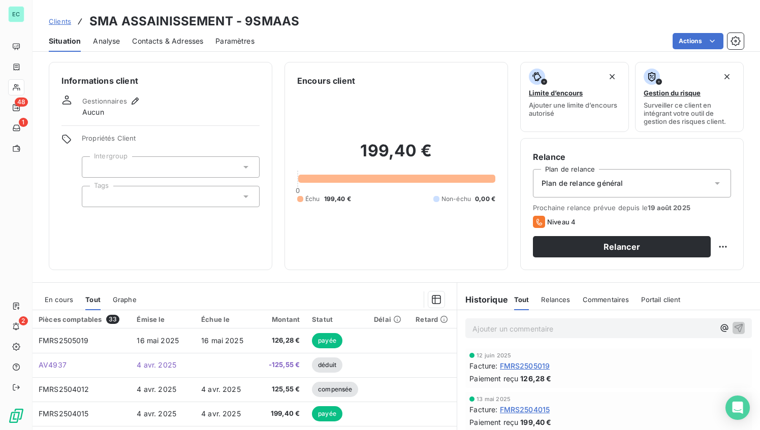
click at [52, 22] on span "Clients" at bounding box center [60, 21] width 22 height 8
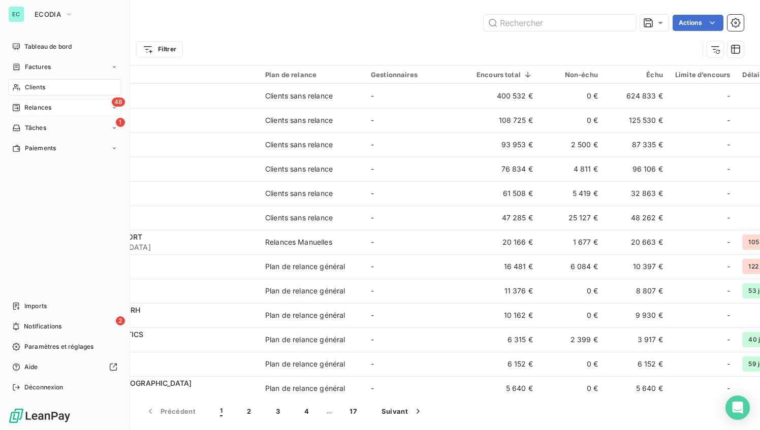
click at [38, 105] on span "Relances" at bounding box center [37, 107] width 27 height 9
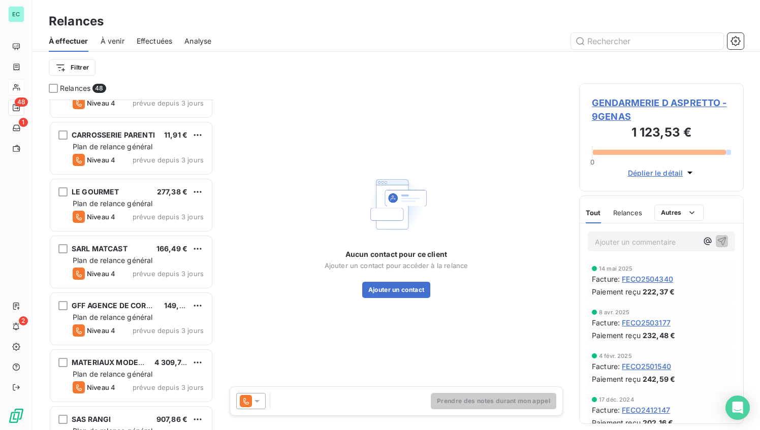
scroll to position [265, 0]
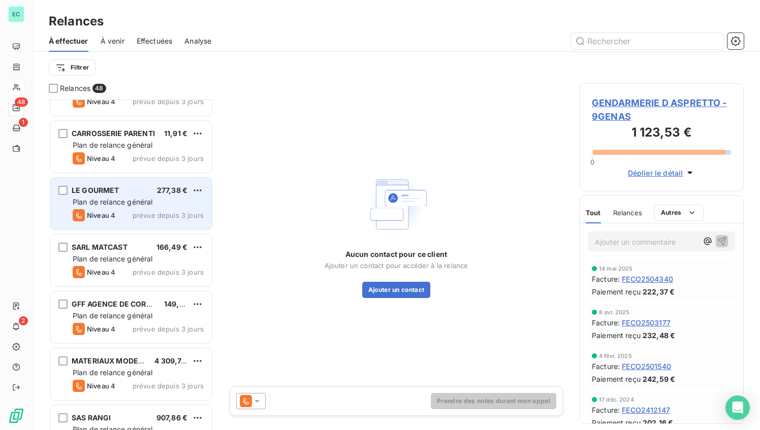
click at [167, 198] on div "Plan de relance général" at bounding box center [138, 202] width 131 height 10
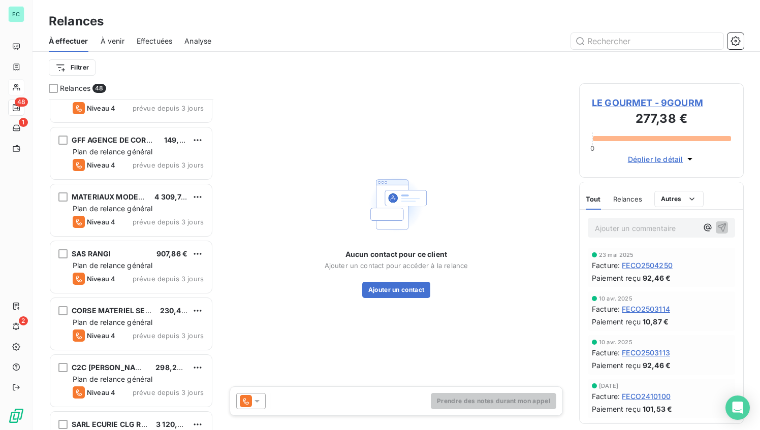
scroll to position [430, 0]
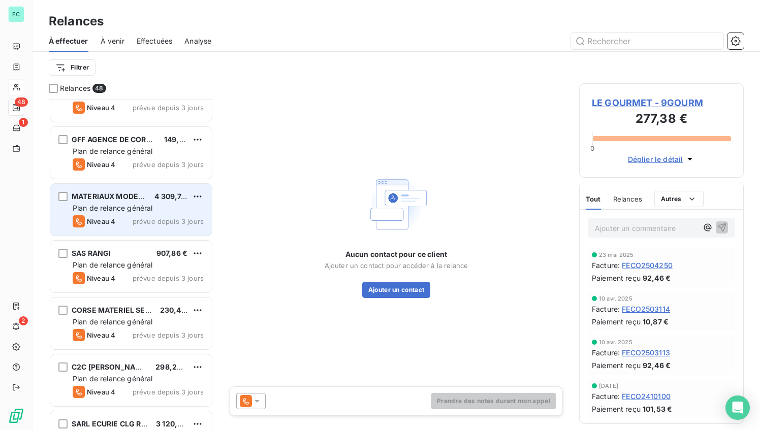
click at [152, 213] on div "Plan de relance général" at bounding box center [138, 208] width 131 height 10
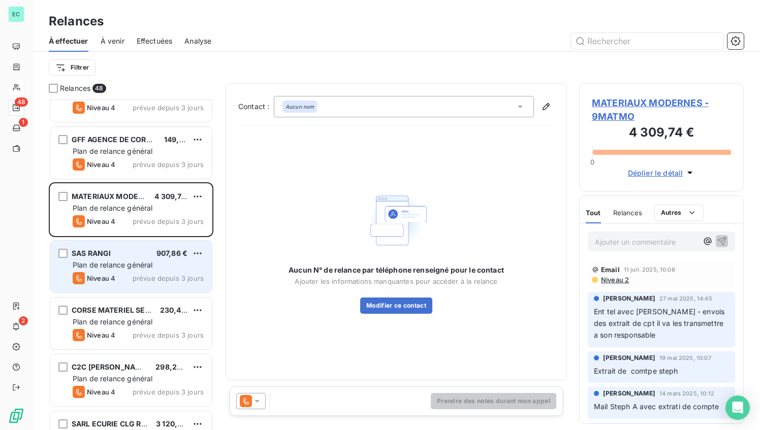
click at [148, 273] on div "Niveau 4 prévue depuis 3 jours" at bounding box center [138, 278] width 131 height 12
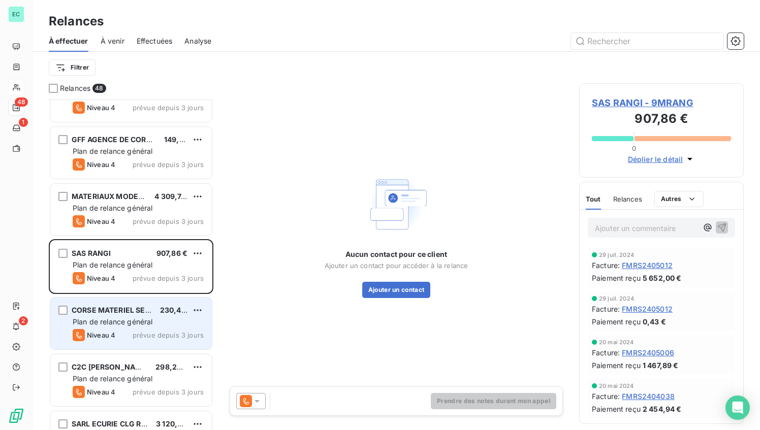
click at [128, 312] on span "CORSE MATERIEL SERVICE" at bounding box center [119, 310] width 95 height 9
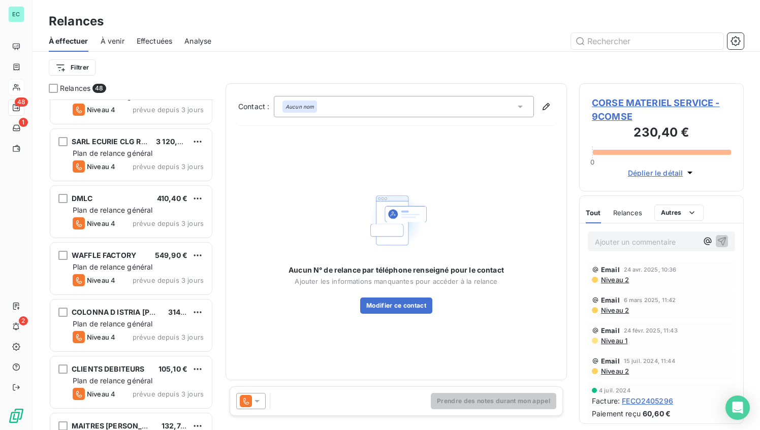
scroll to position [707, 0]
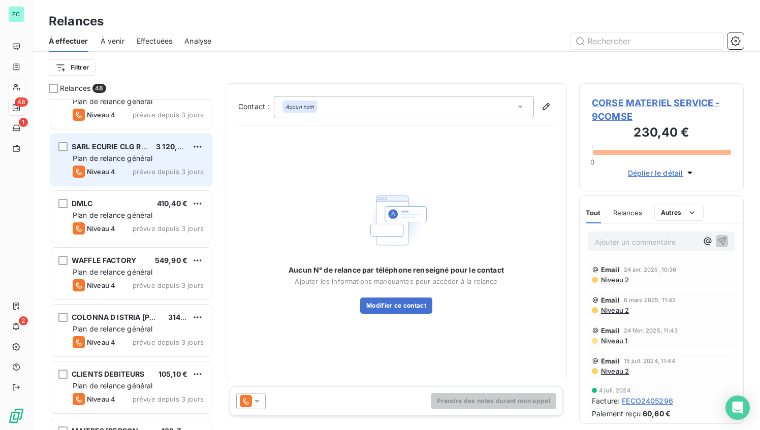
click at [165, 161] on div "Plan de relance général" at bounding box center [138, 158] width 131 height 10
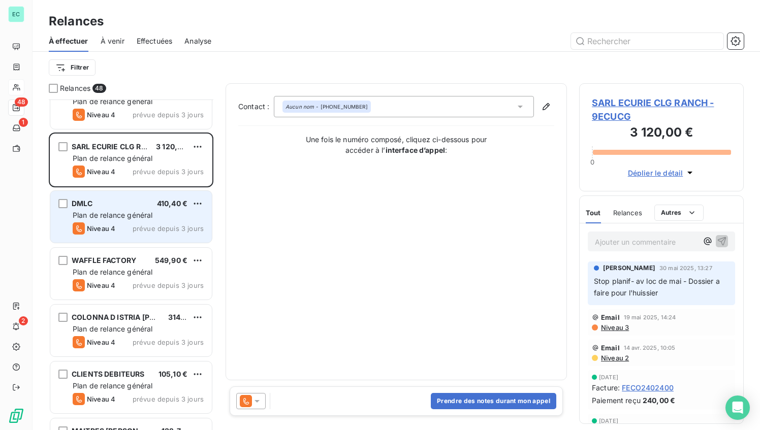
click at [134, 213] on span "Plan de relance général" at bounding box center [113, 215] width 80 height 9
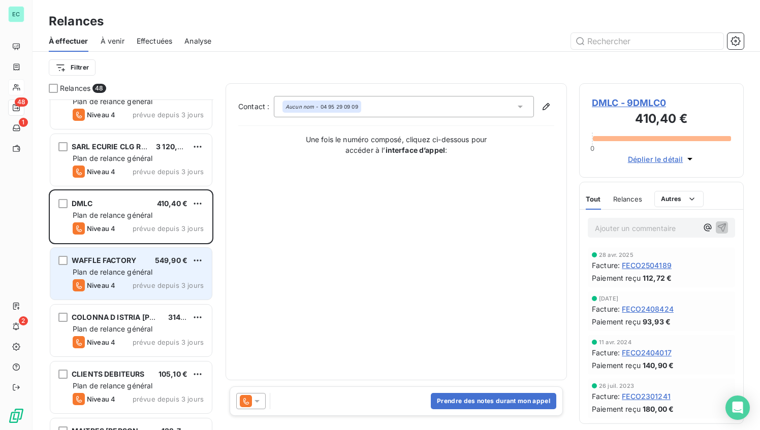
click at [138, 282] on span "prévue depuis 3 jours" at bounding box center [168, 286] width 71 height 8
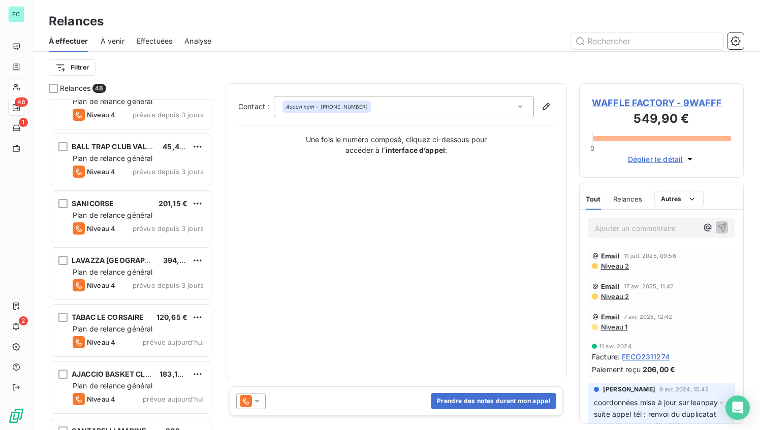
scroll to position [2402, 0]
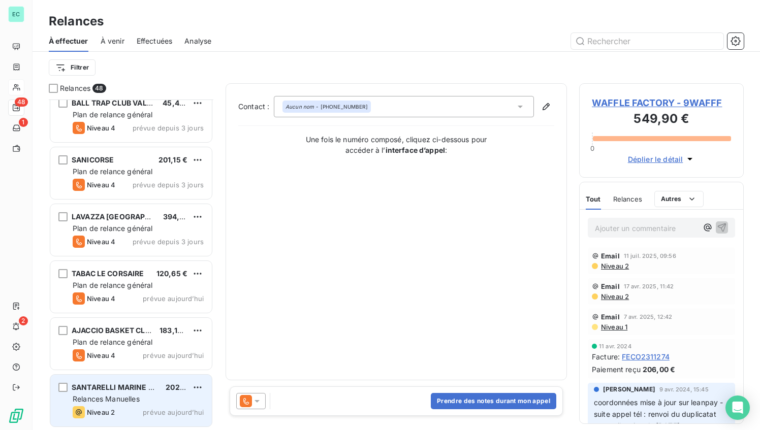
click at [138, 396] on span "Relances Manuelles" at bounding box center [106, 399] width 67 height 9
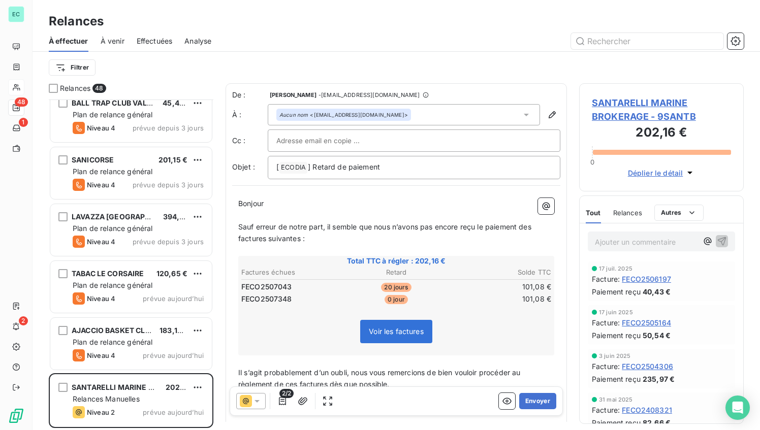
click at [645, 101] on span "SANTARELLI MARINE BROKERAGE - 9SANTB" at bounding box center [661, 109] width 139 height 27
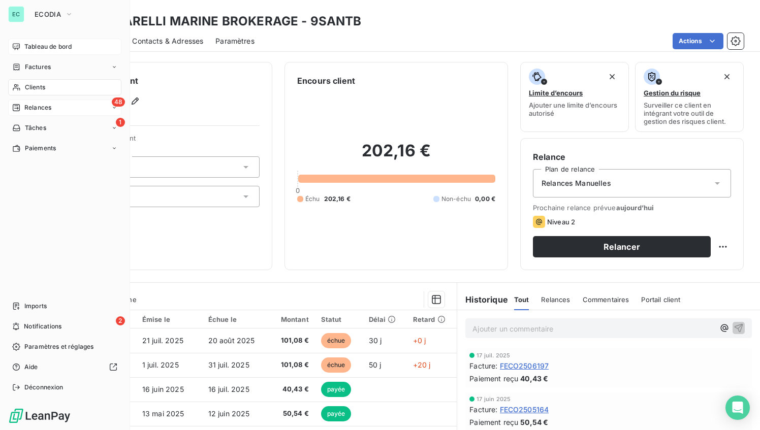
click at [44, 47] on span "Tableau de bord" at bounding box center [47, 46] width 47 height 9
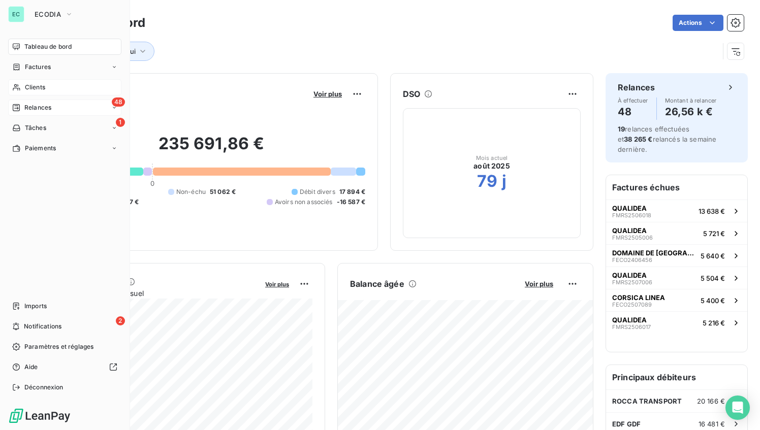
click at [50, 112] on span "Relances" at bounding box center [37, 107] width 27 height 9
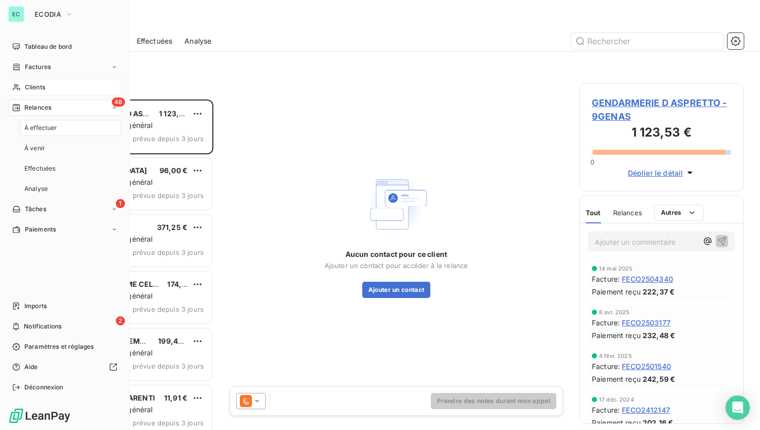
scroll to position [331, 165]
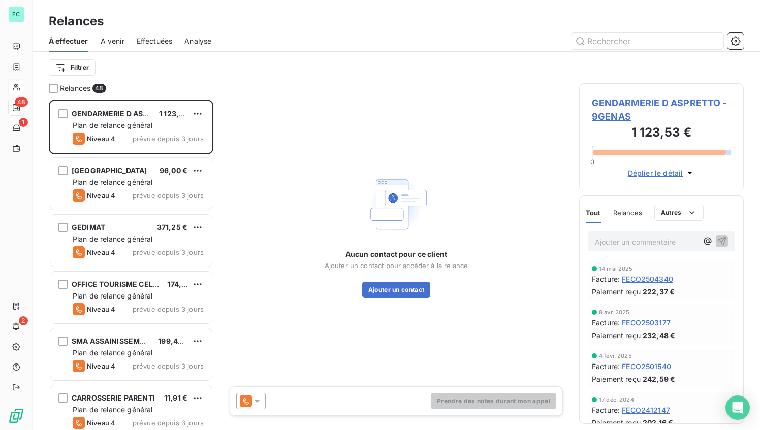
click at [149, 44] on span "Effectuées" at bounding box center [155, 41] width 36 height 10
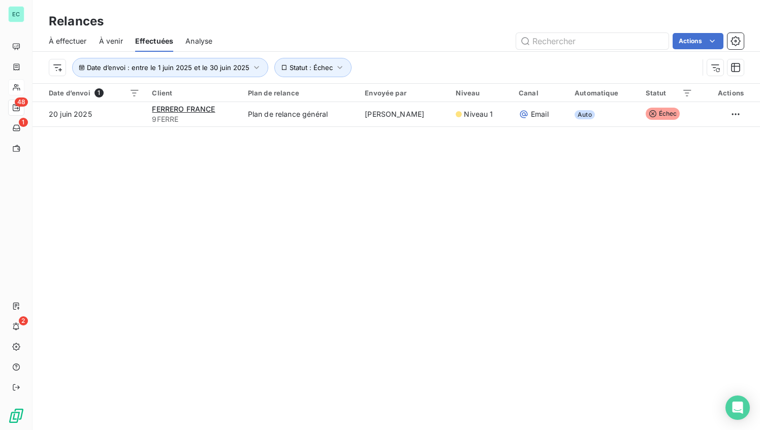
click at [116, 42] on span "À venir" at bounding box center [111, 41] width 24 height 10
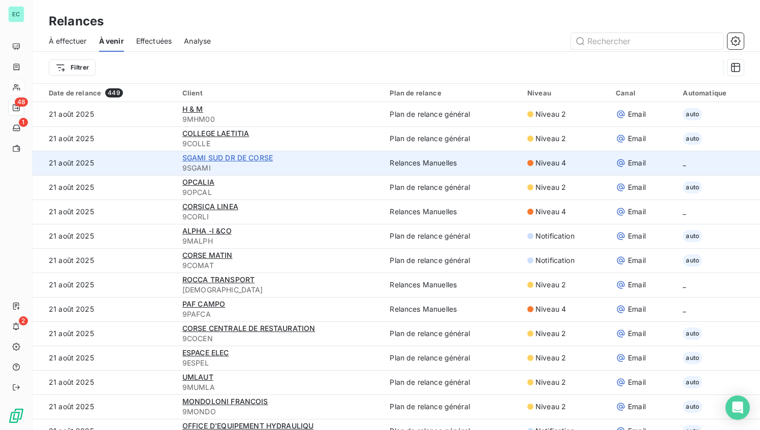
click at [242, 160] on span "SGAMI SUD DR DE CORSE" at bounding box center [227, 157] width 90 height 9
